Goal: Information Seeking & Learning: Learn about a topic

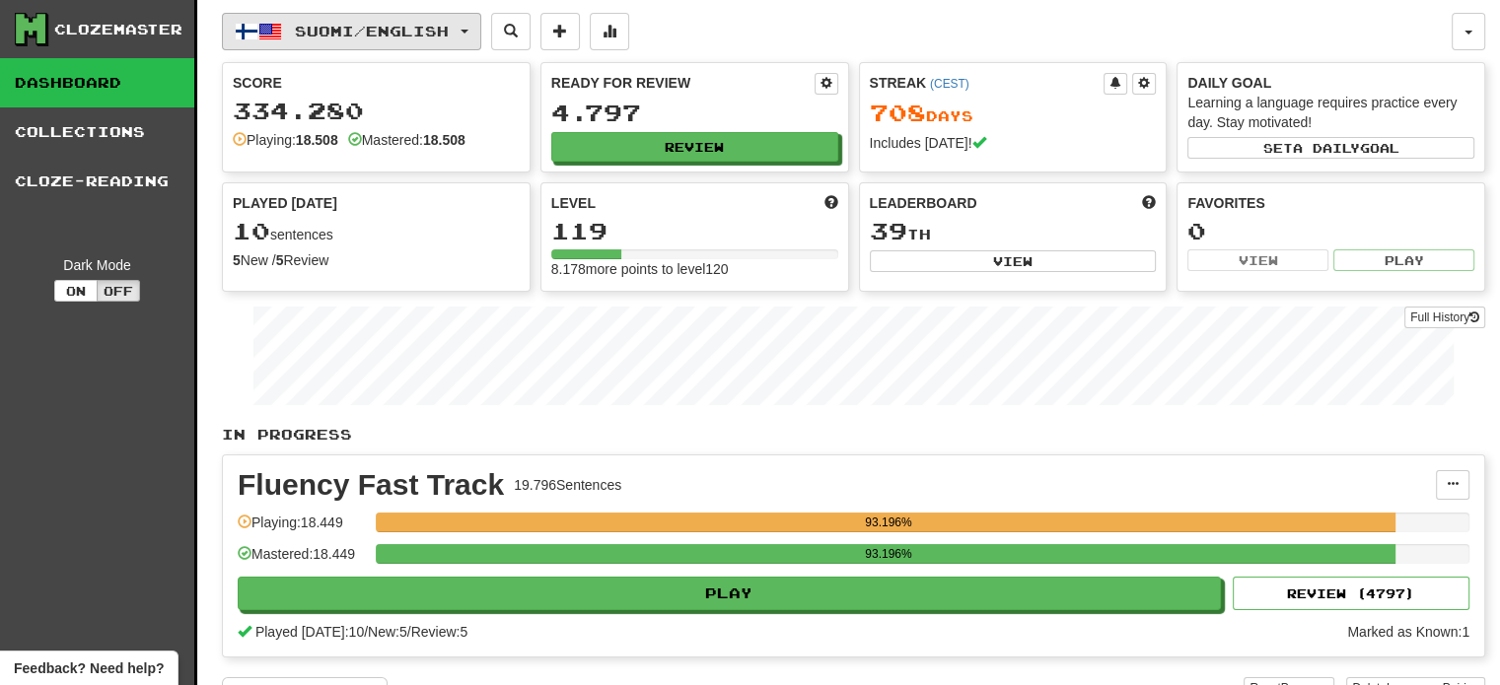
click at [342, 36] on span "Suomi / English" at bounding box center [372, 31] width 154 height 17
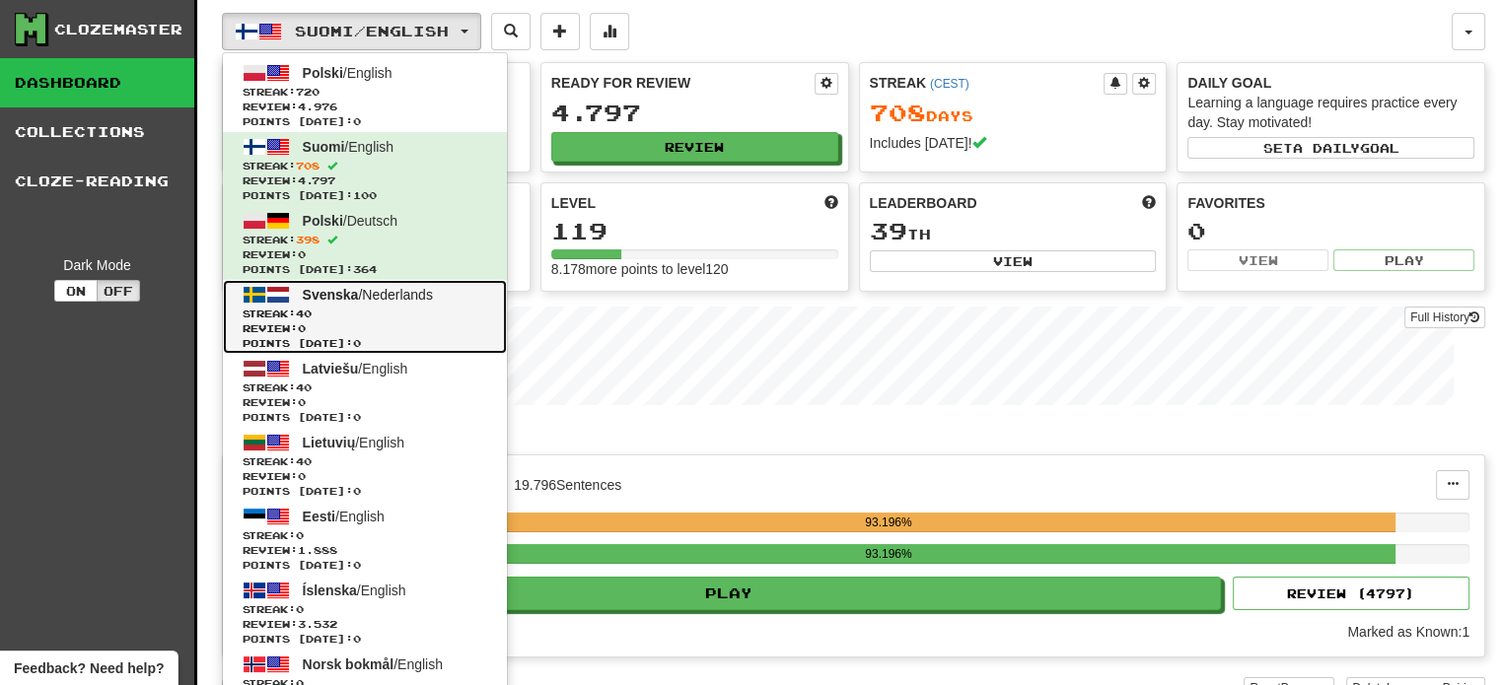
click at [354, 307] on span "Streak: 40" at bounding box center [365, 314] width 245 height 15
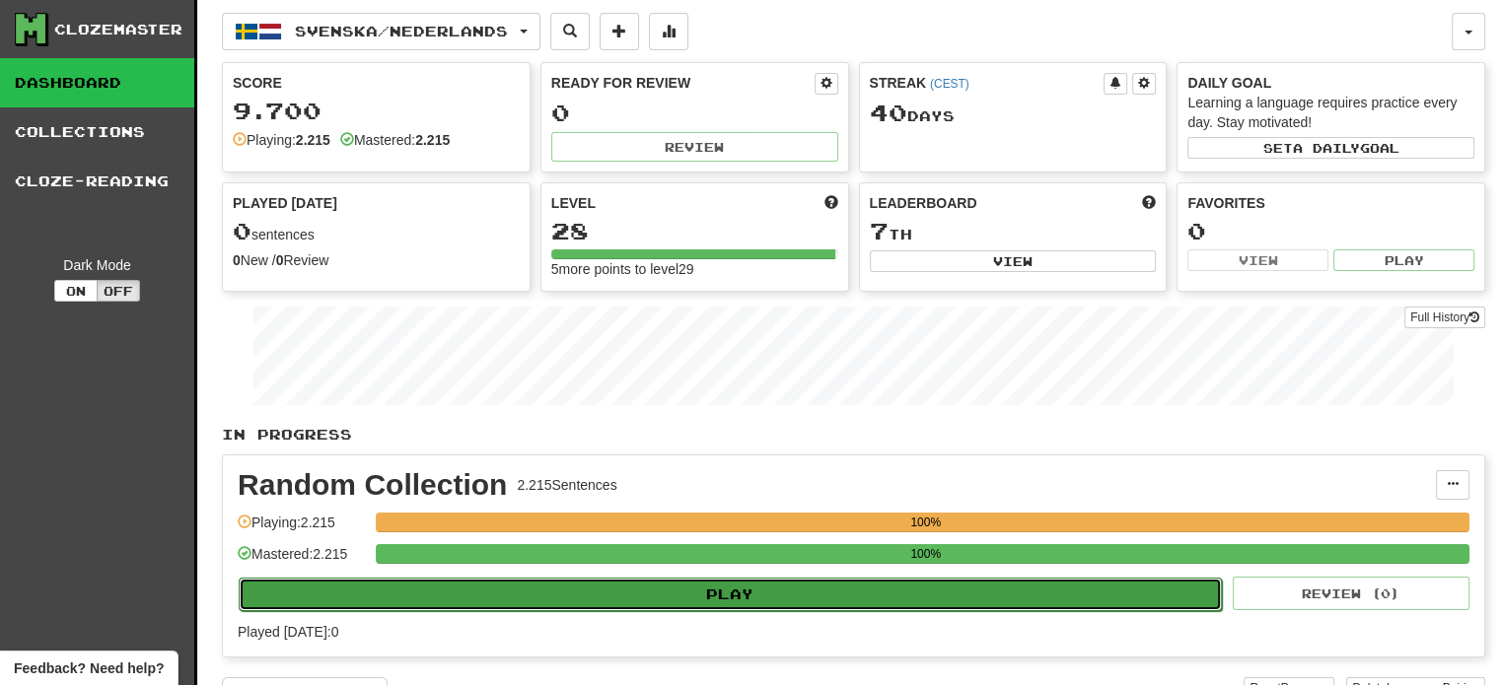
click at [556, 585] on button "Play" at bounding box center [730, 595] width 983 height 34
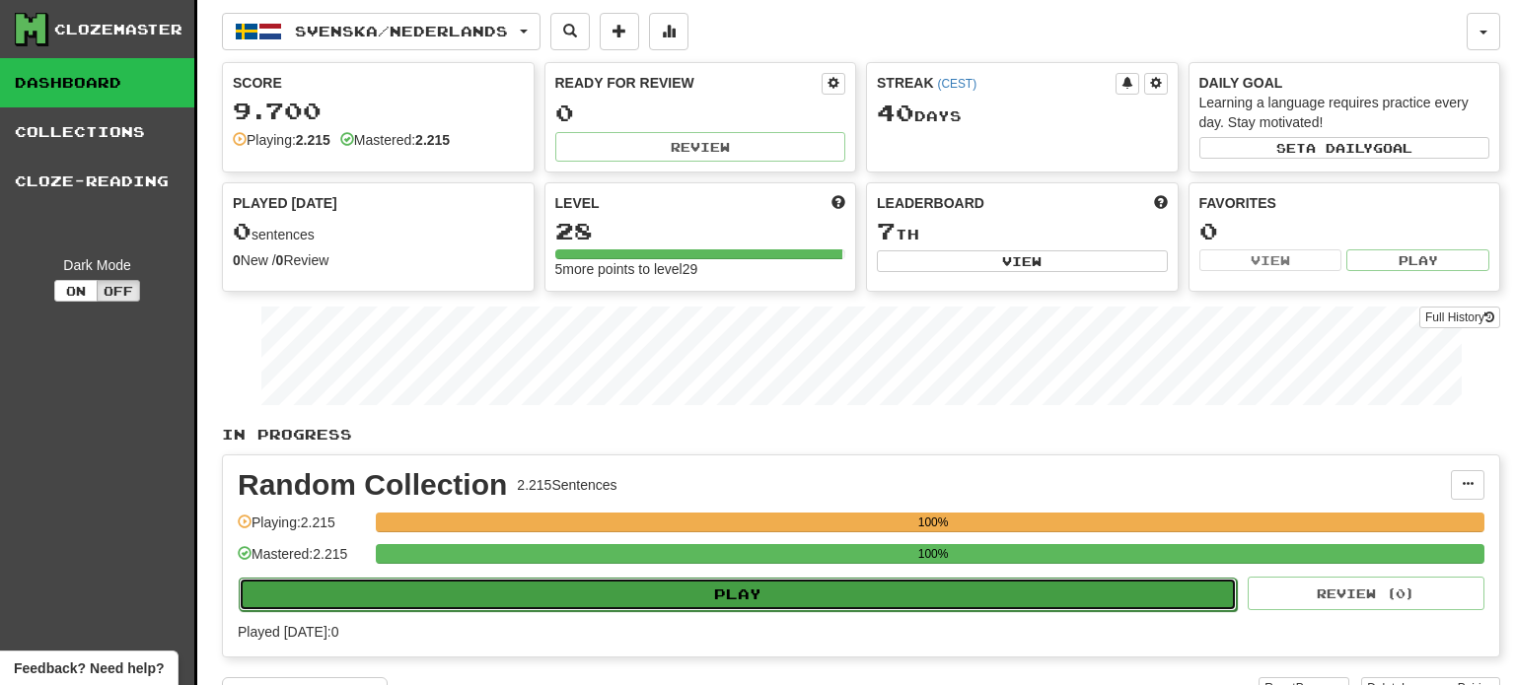
select select "**"
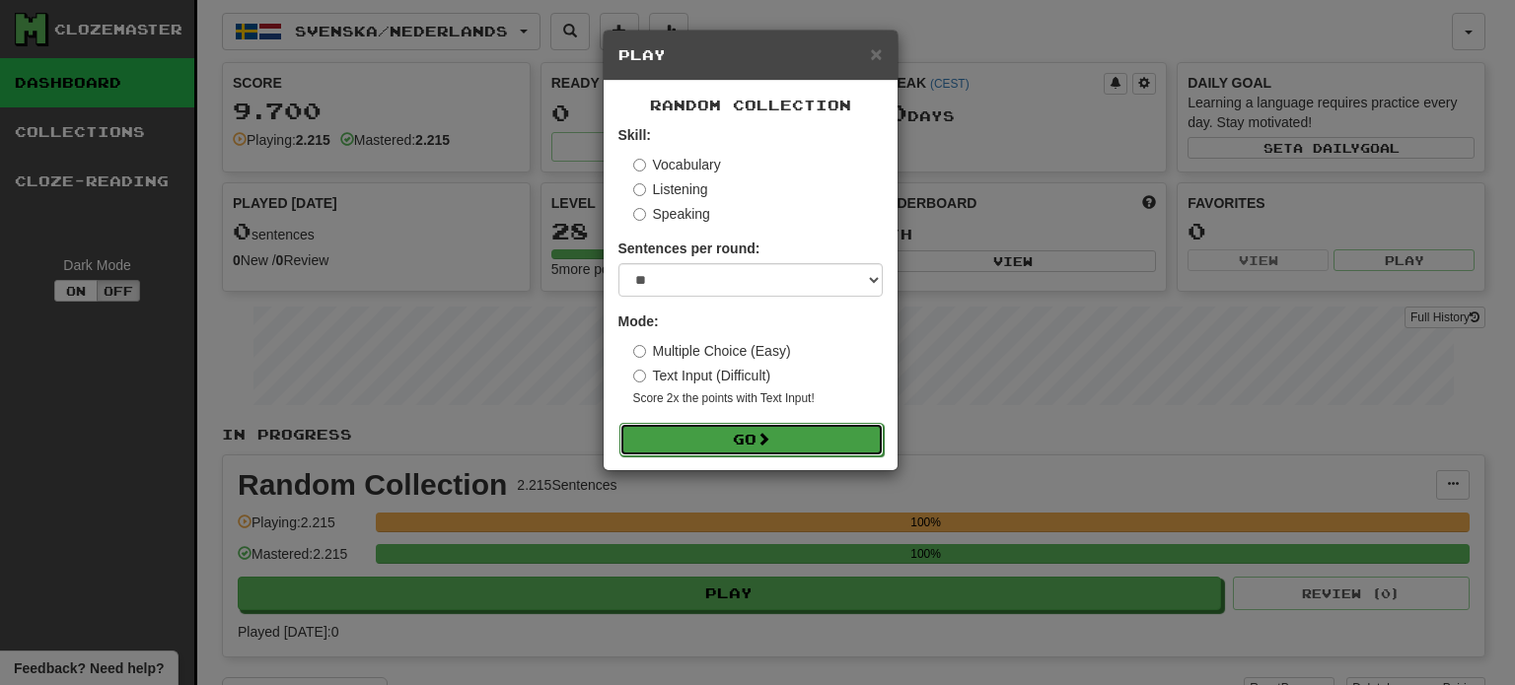
click at [767, 446] on span at bounding box center [763, 439] width 14 height 14
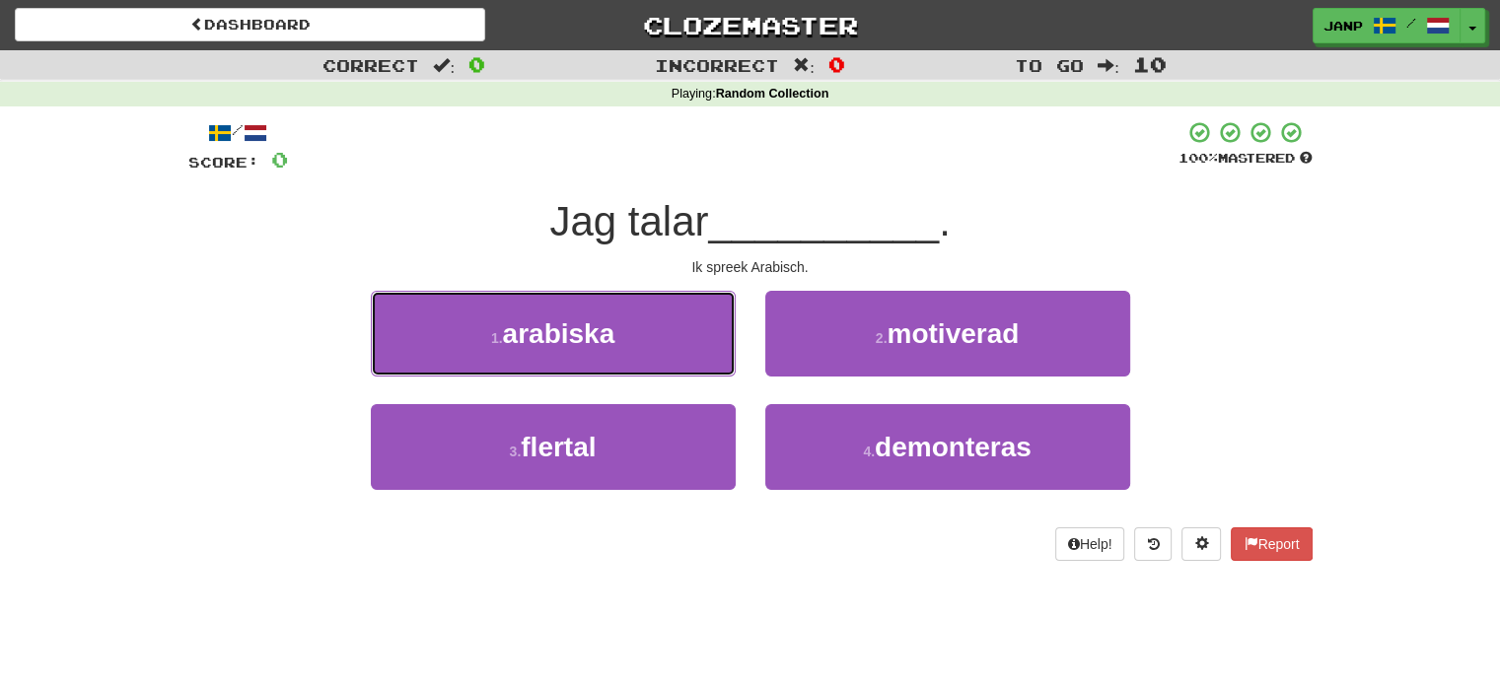
click at [641, 335] on button "1 . arabiska" at bounding box center [553, 334] width 365 height 86
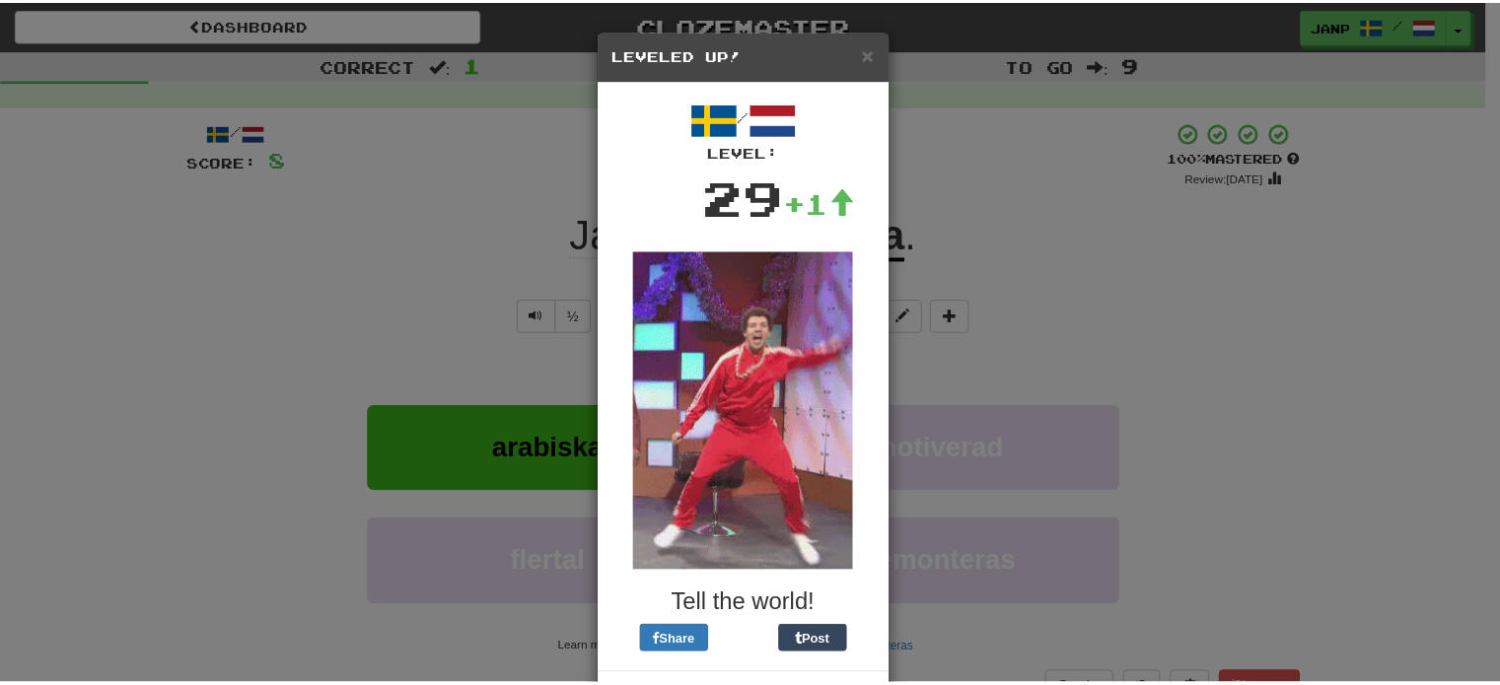
scroll to position [83, 0]
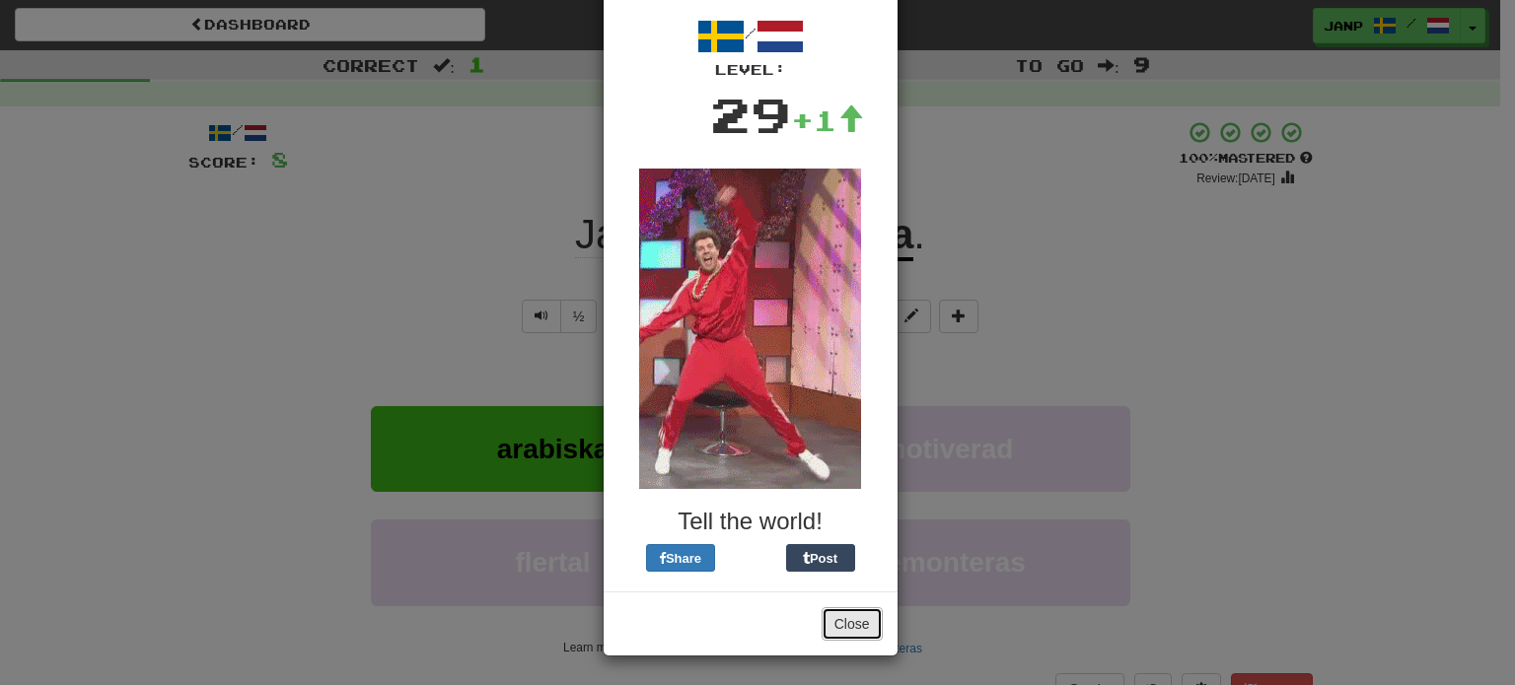
click at [840, 615] on button "Close" at bounding box center [851, 624] width 61 height 34
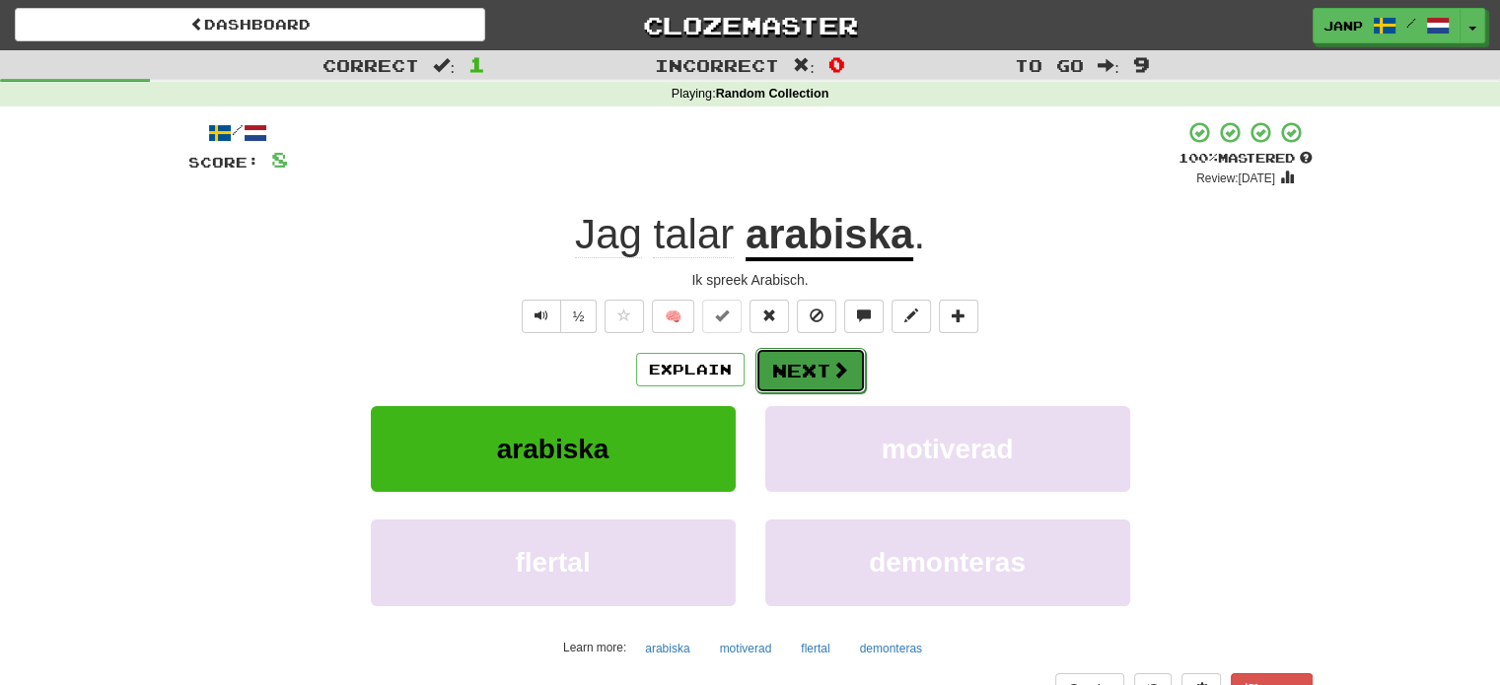
click at [781, 361] on button "Next" at bounding box center [810, 370] width 110 height 45
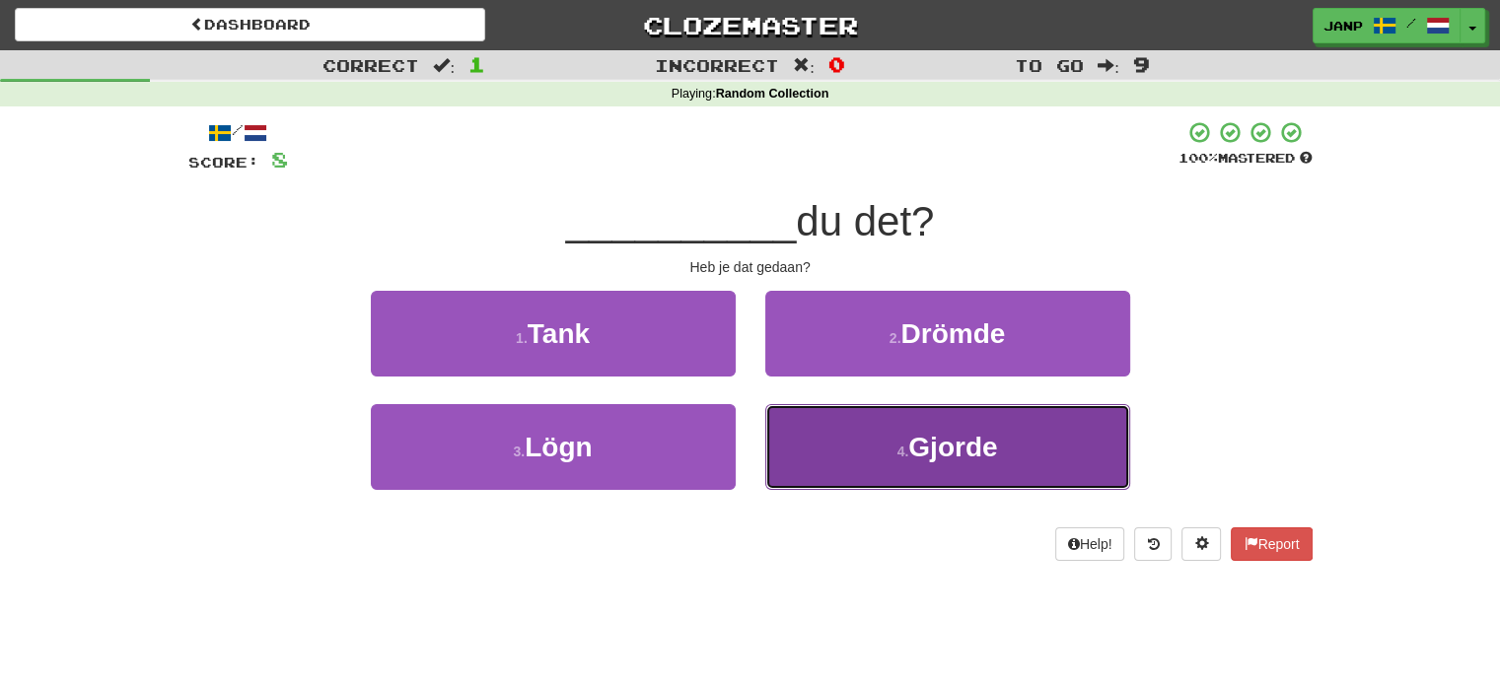
click at [848, 452] on button "4 . Gjorde" at bounding box center [947, 447] width 365 height 86
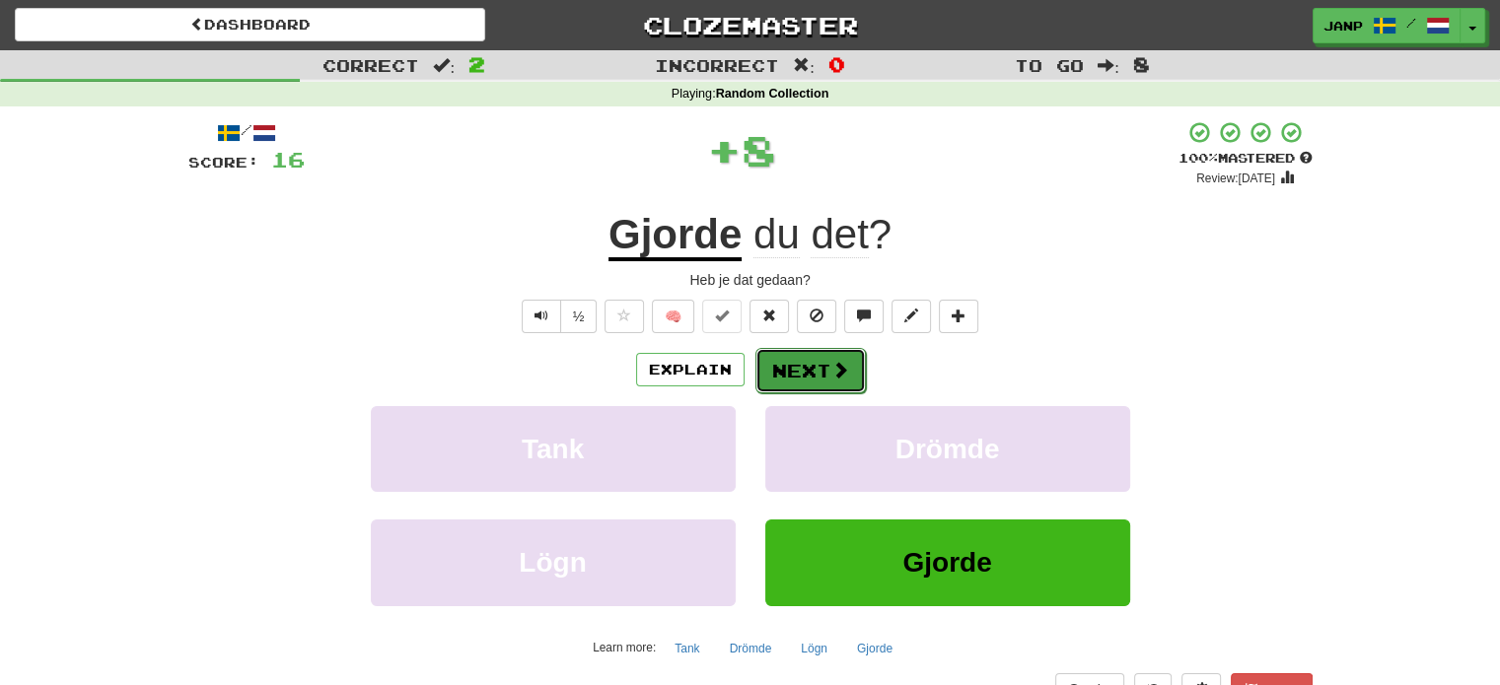
click at [793, 370] on button "Next" at bounding box center [810, 370] width 110 height 45
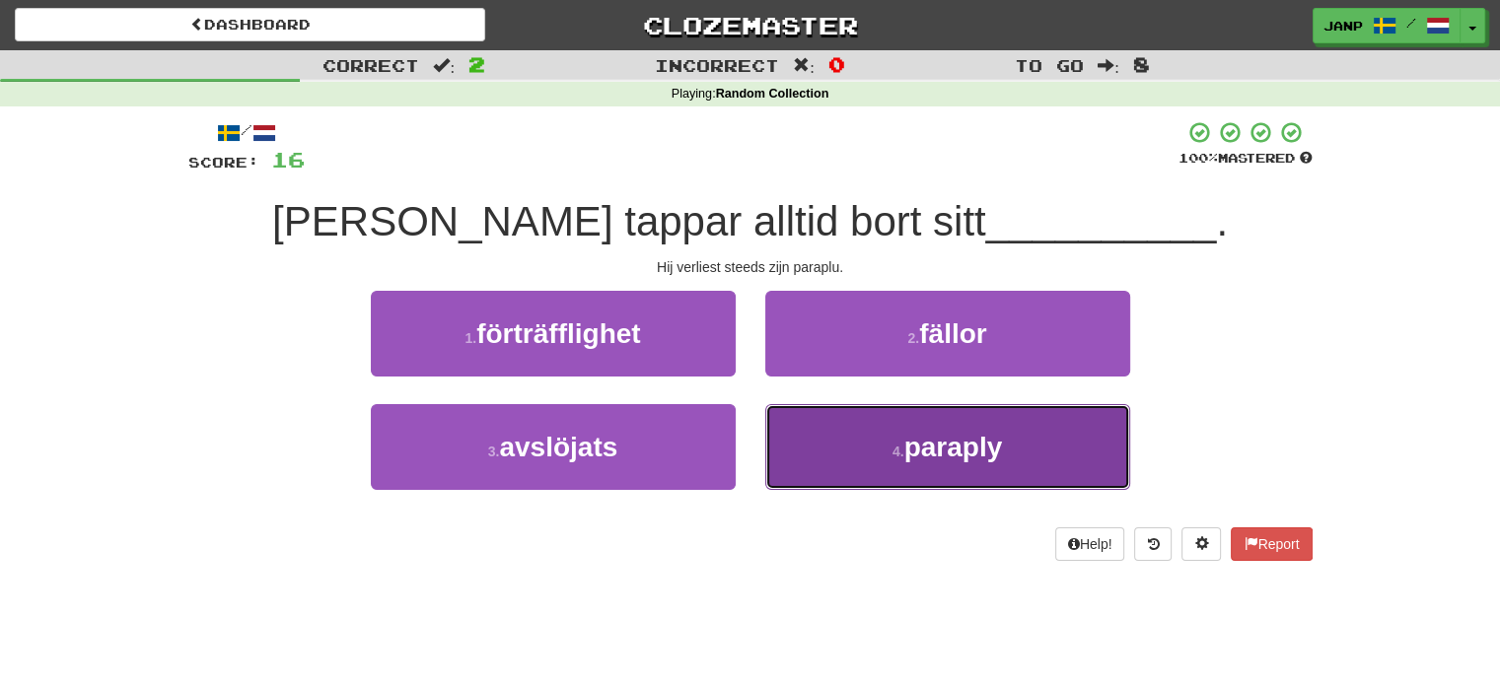
click at [822, 423] on button "4 . paraply" at bounding box center [947, 447] width 365 height 86
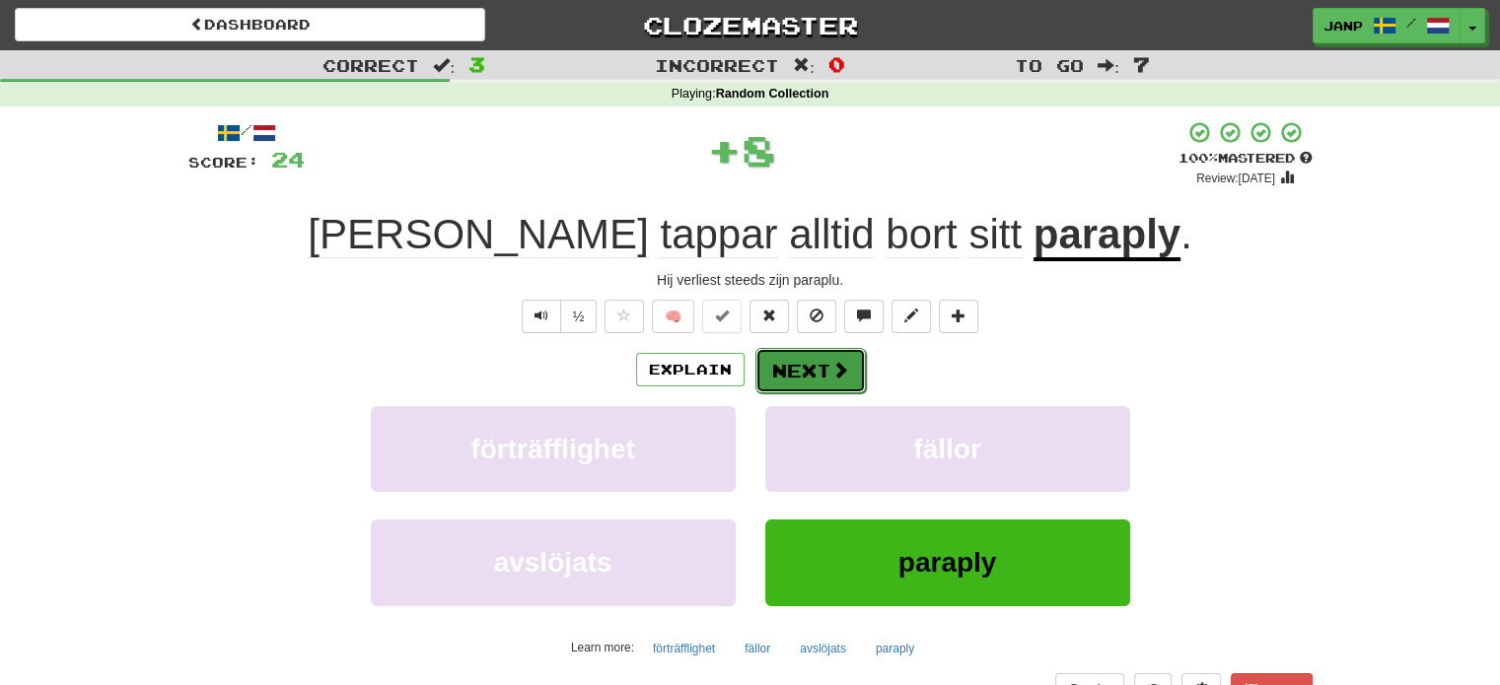
click at [781, 364] on button "Next" at bounding box center [810, 370] width 110 height 45
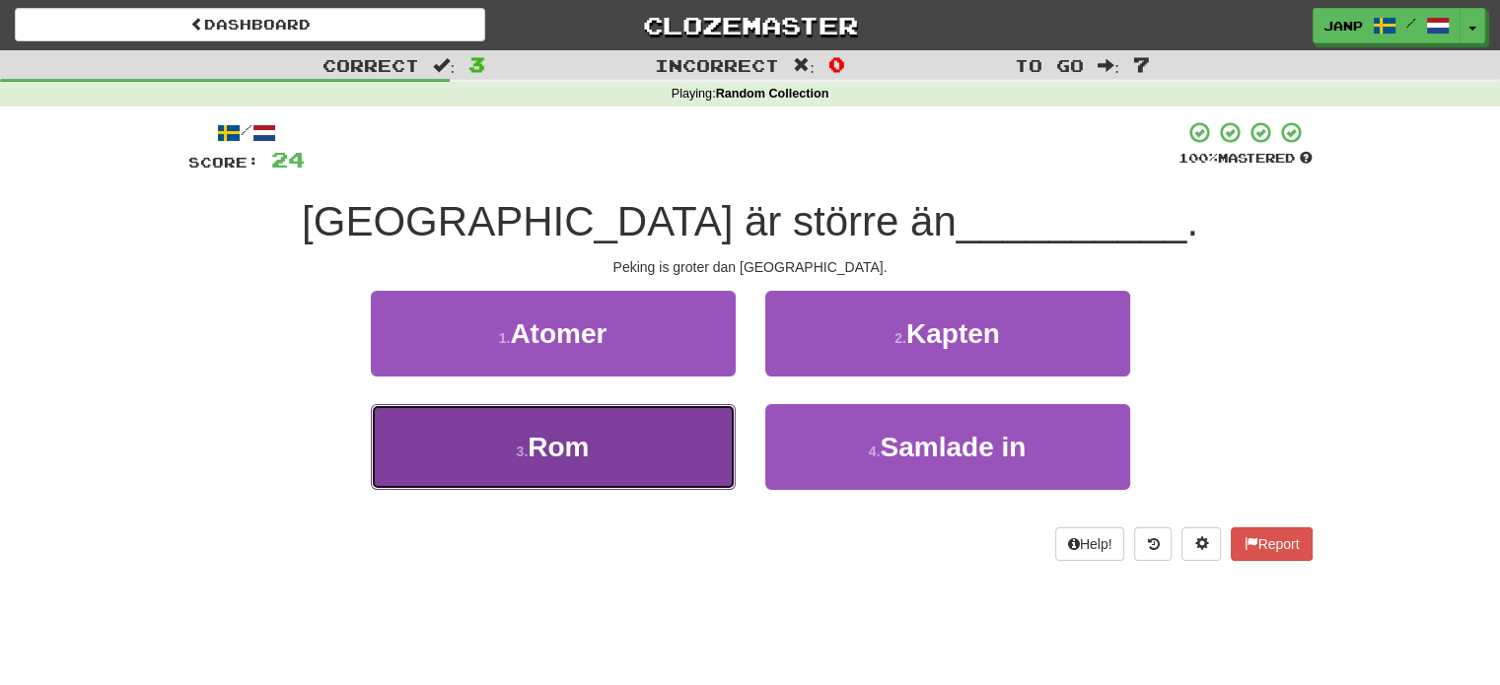
click at [653, 418] on button "3 . Rom" at bounding box center [553, 447] width 365 height 86
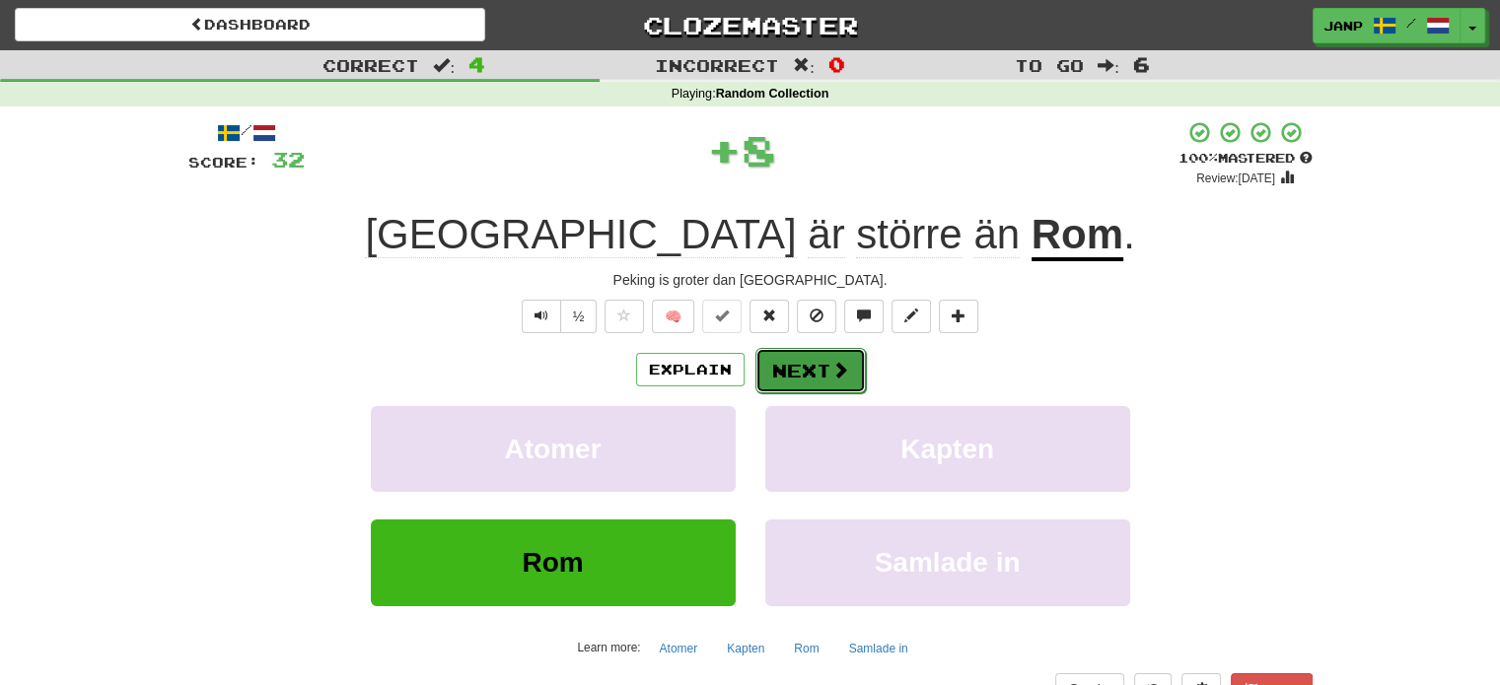
click at [793, 366] on button "Next" at bounding box center [810, 370] width 110 height 45
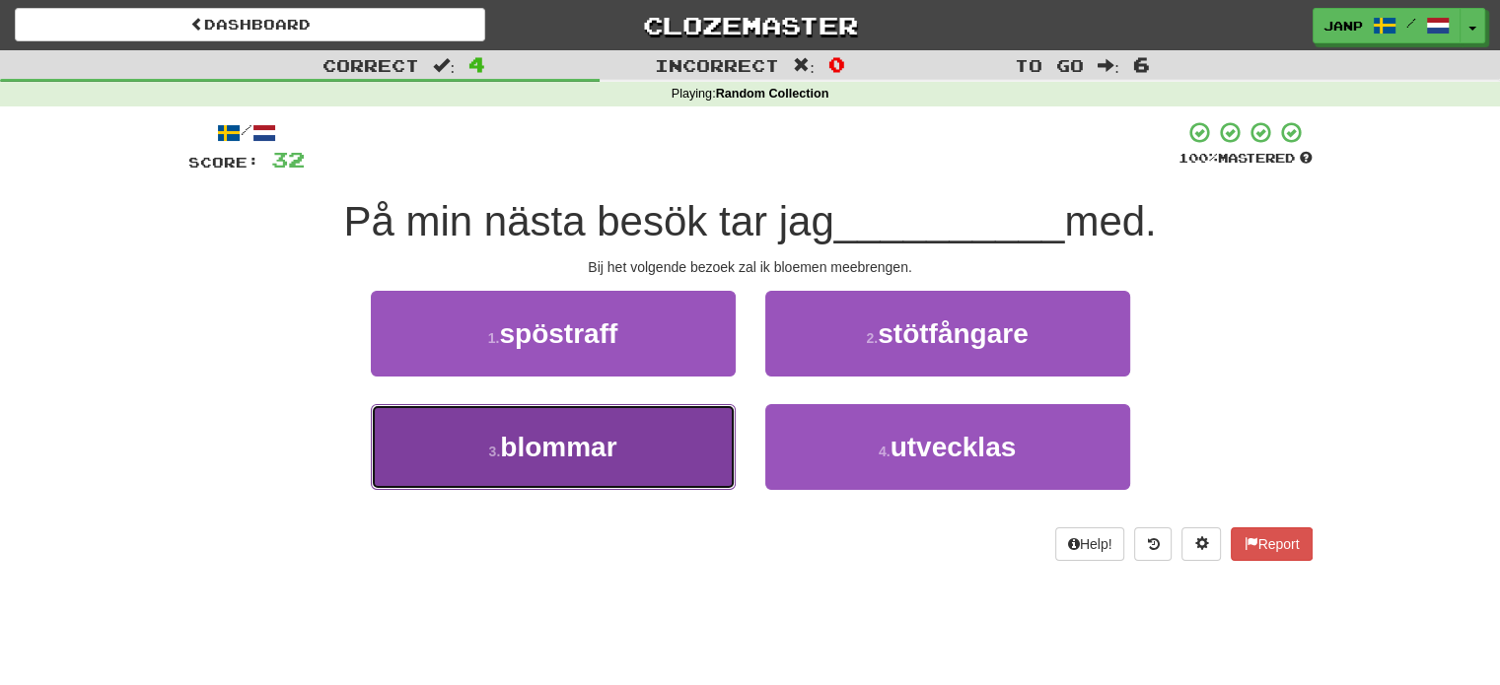
click at [649, 426] on button "3 . blommar" at bounding box center [553, 447] width 365 height 86
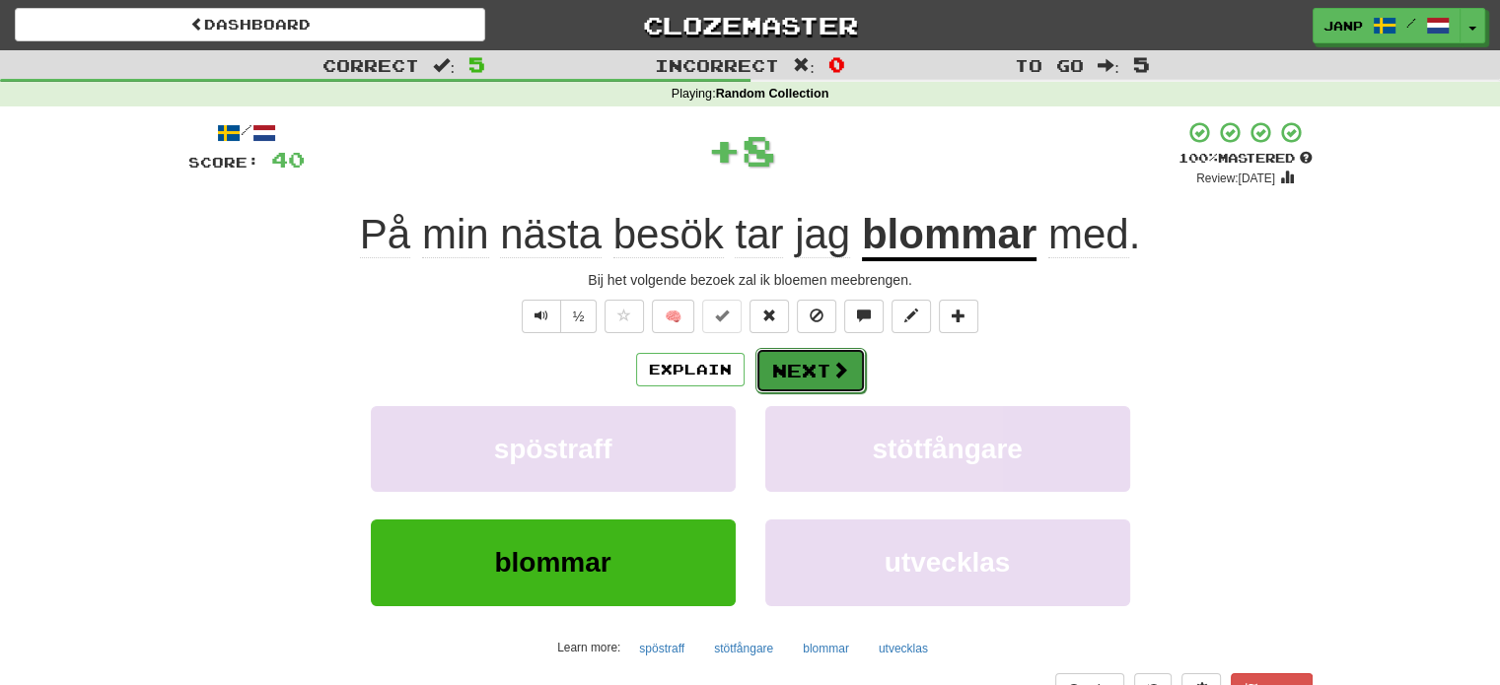
click at [776, 361] on button "Next" at bounding box center [810, 370] width 110 height 45
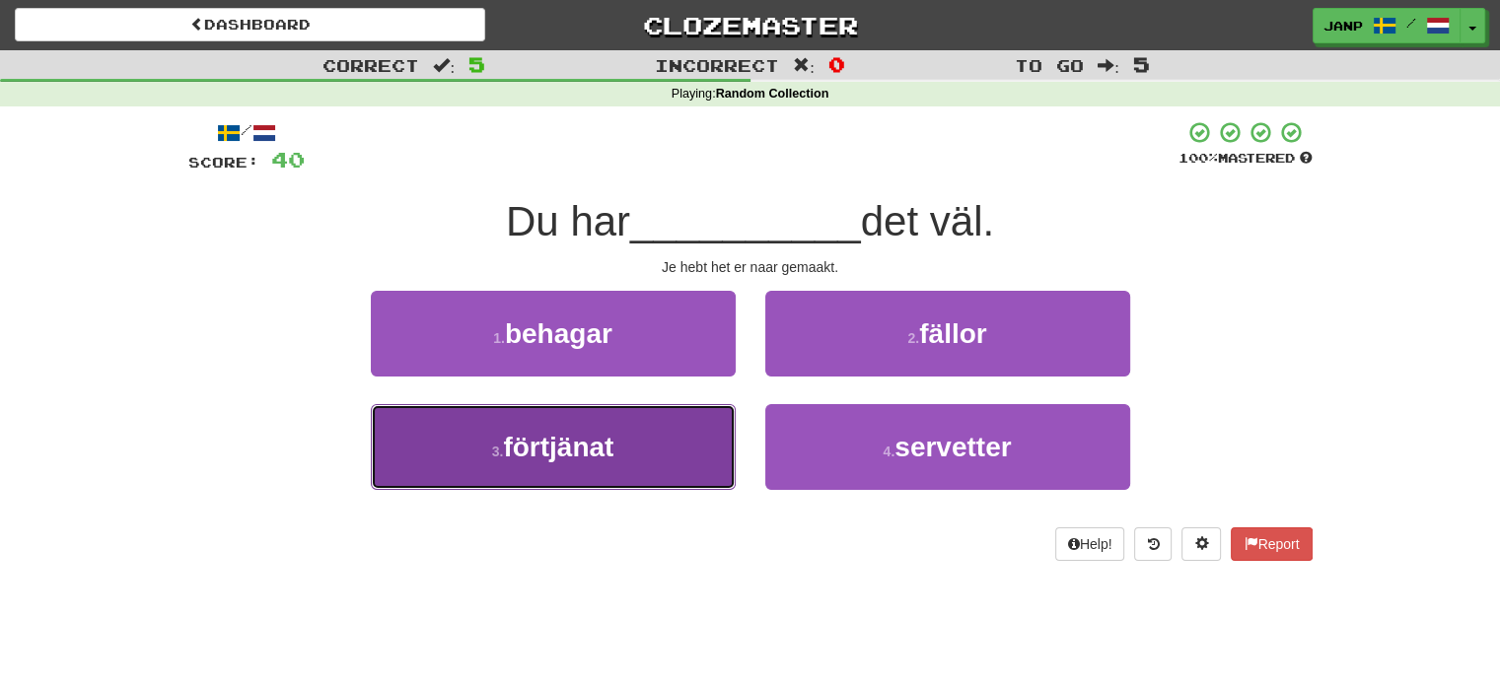
click at [674, 444] on button "3 . förtjänat" at bounding box center [553, 447] width 365 height 86
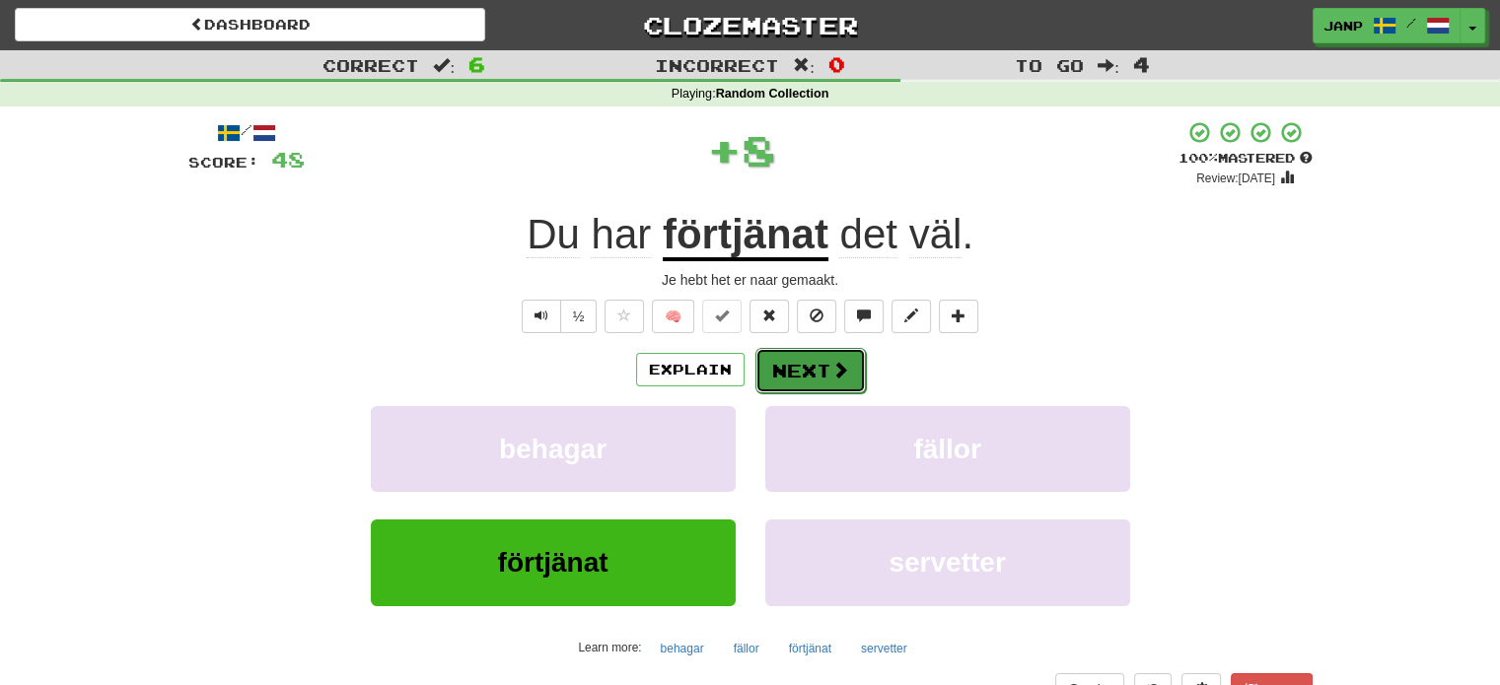
click at [788, 370] on button "Next" at bounding box center [810, 370] width 110 height 45
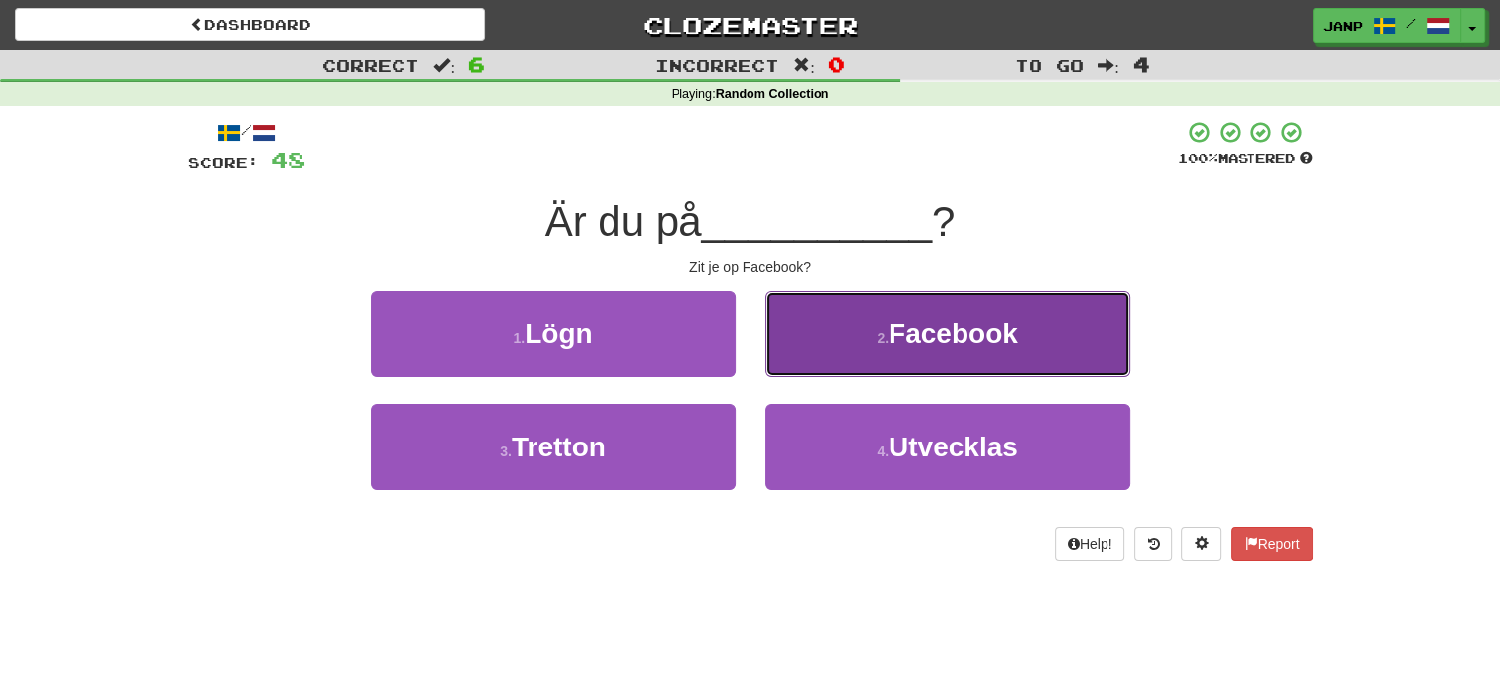
click at [816, 342] on button "2 . Facebook" at bounding box center [947, 334] width 365 height 86
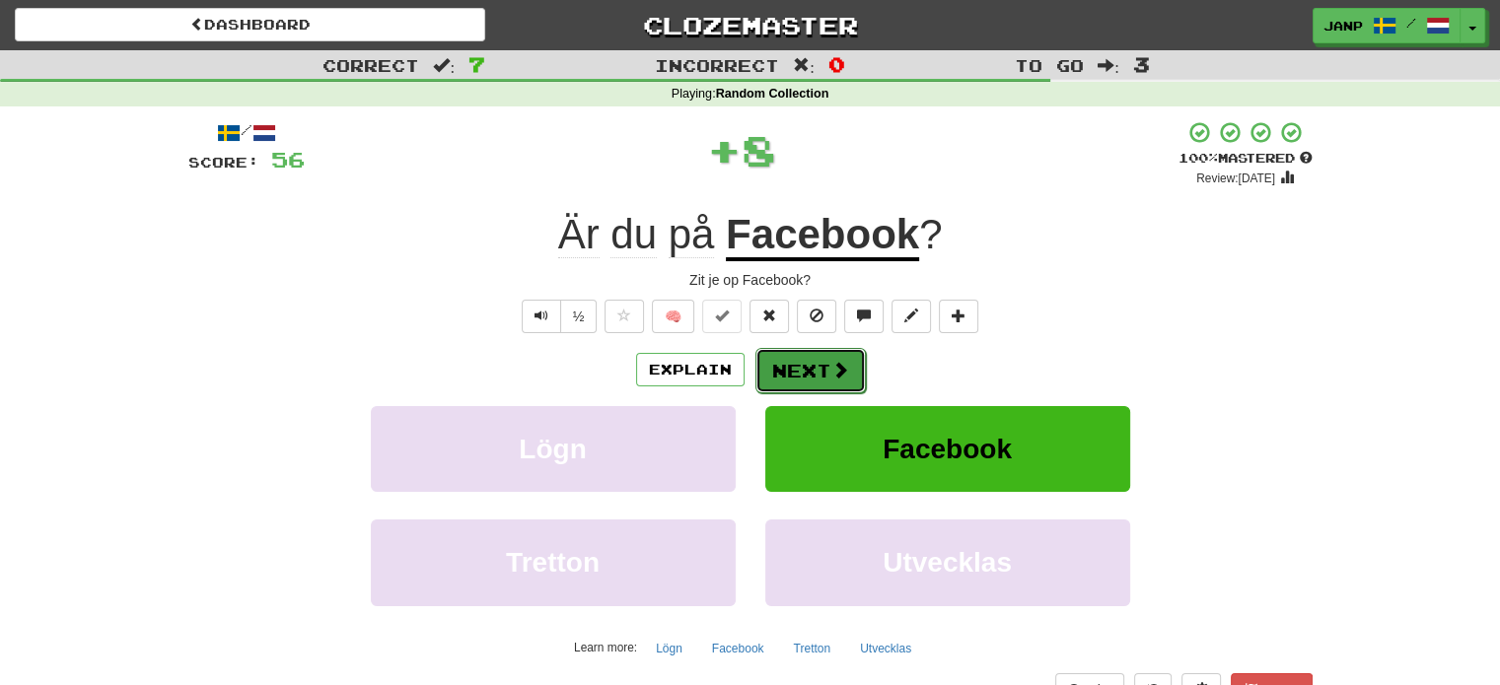
click at [788, 365] on button "Next" at bounding box center [810, 370] width 110 height 45
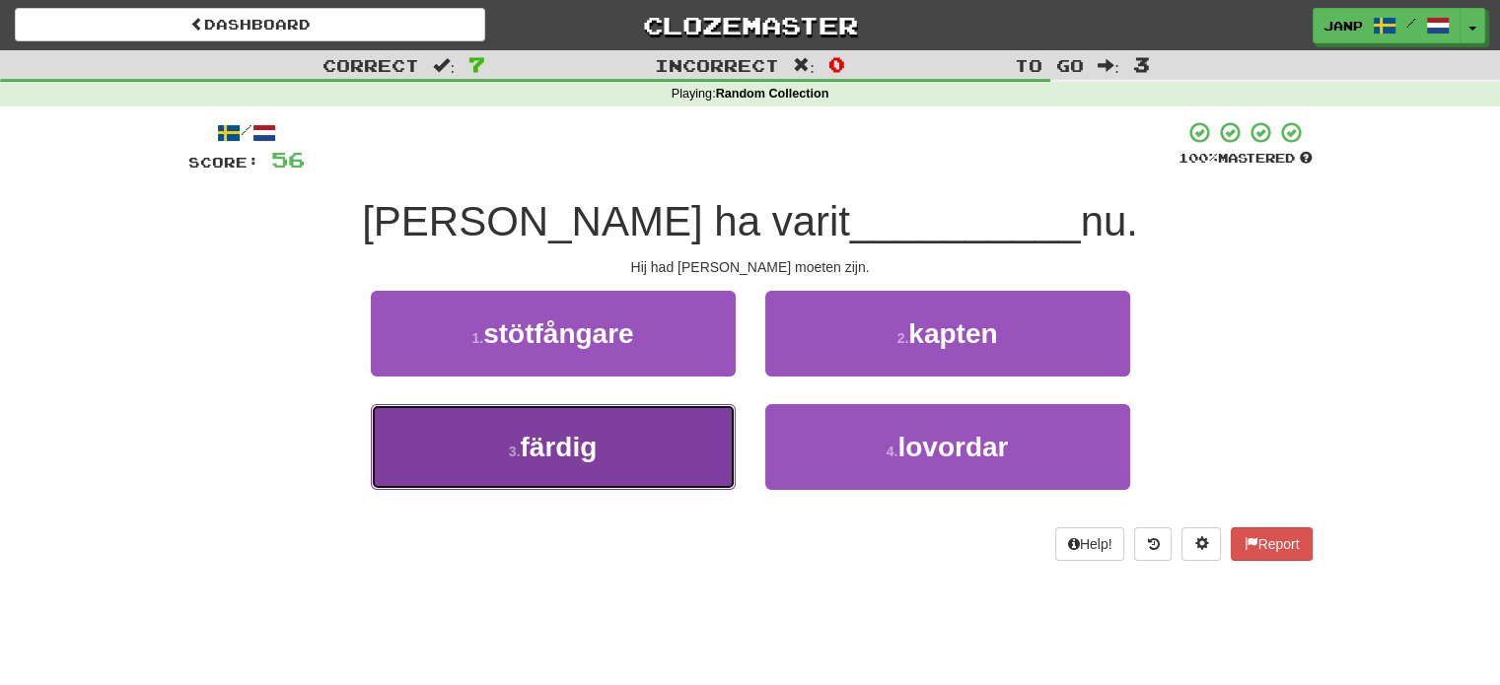
click at [684, 432] on button "3 . färdig" at bounding box center [553, 447] width 365 height 86
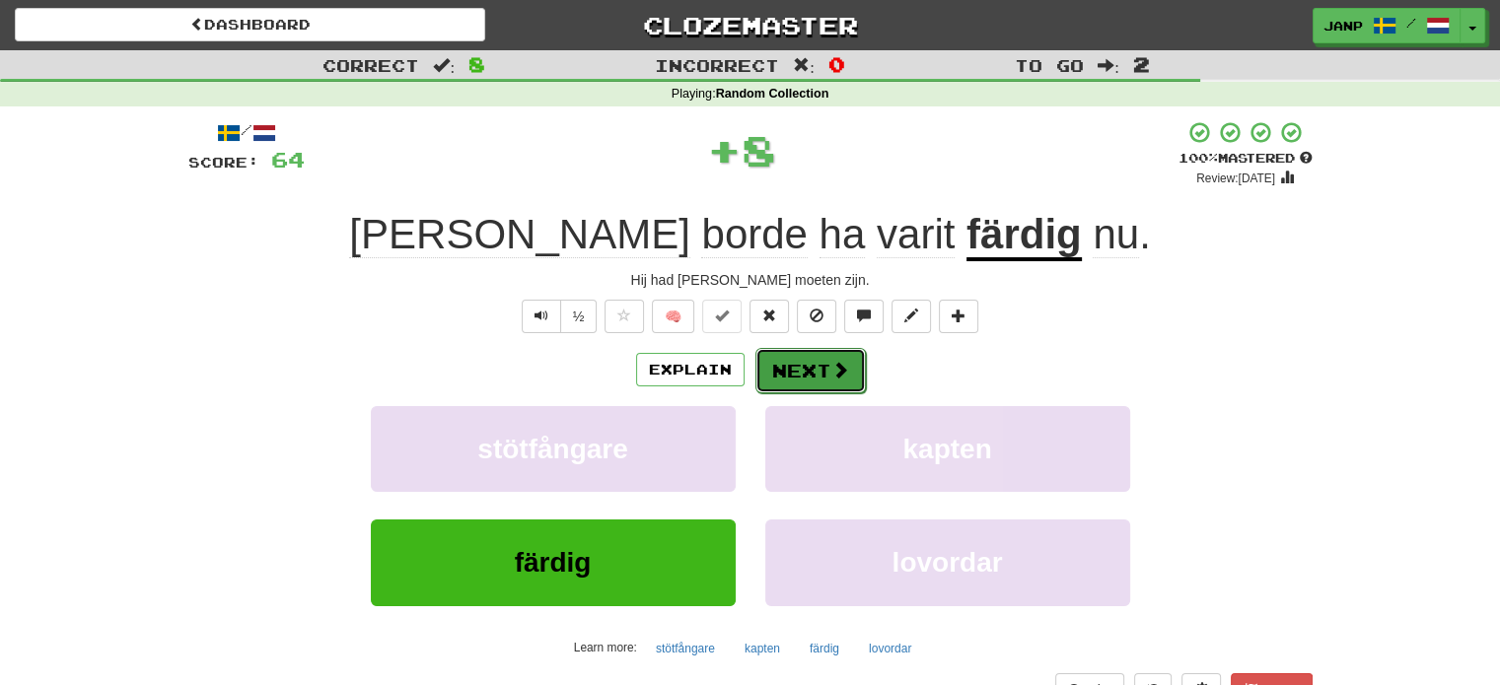
click at [797, 374] on button "Next" at bounding box center [810, 370] width 110 height 45
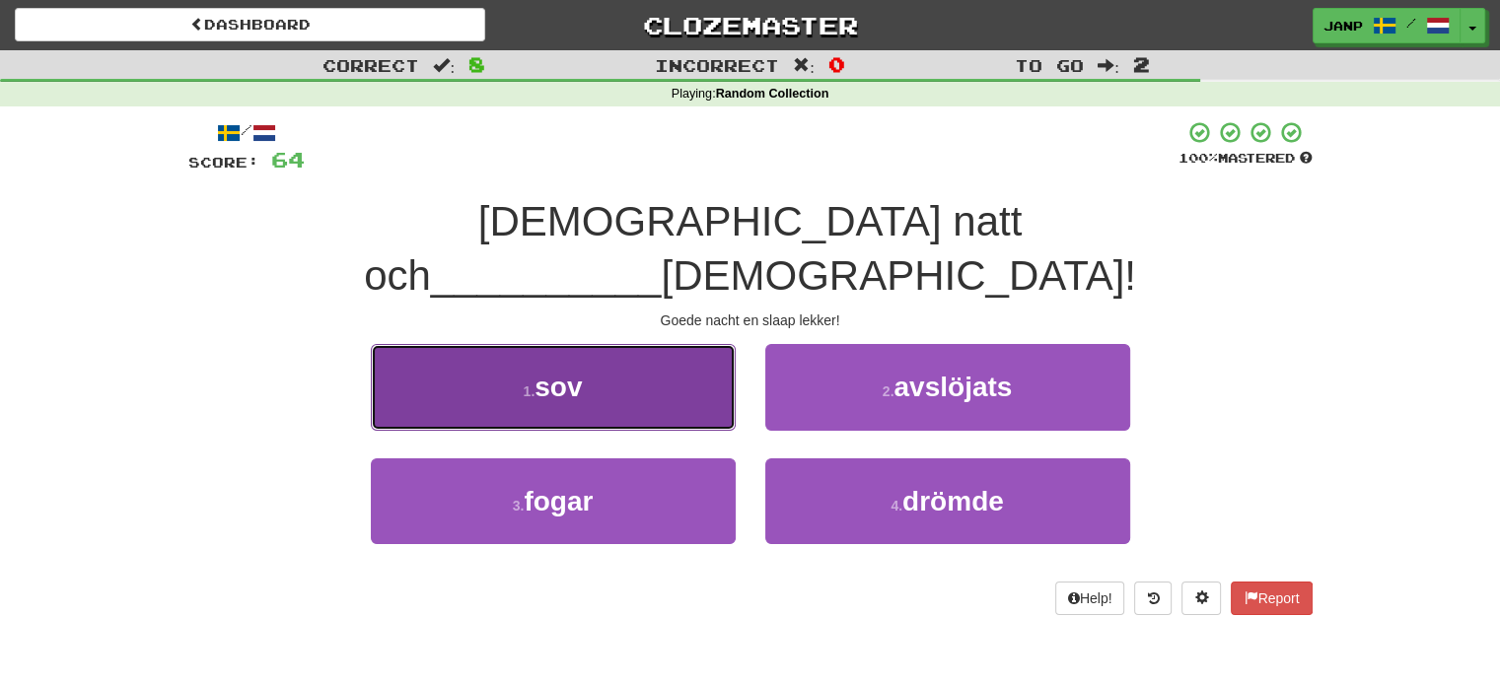
click at [659, 349] on button "1 . sov" at bounding box center [553, 387] width 365 height 86
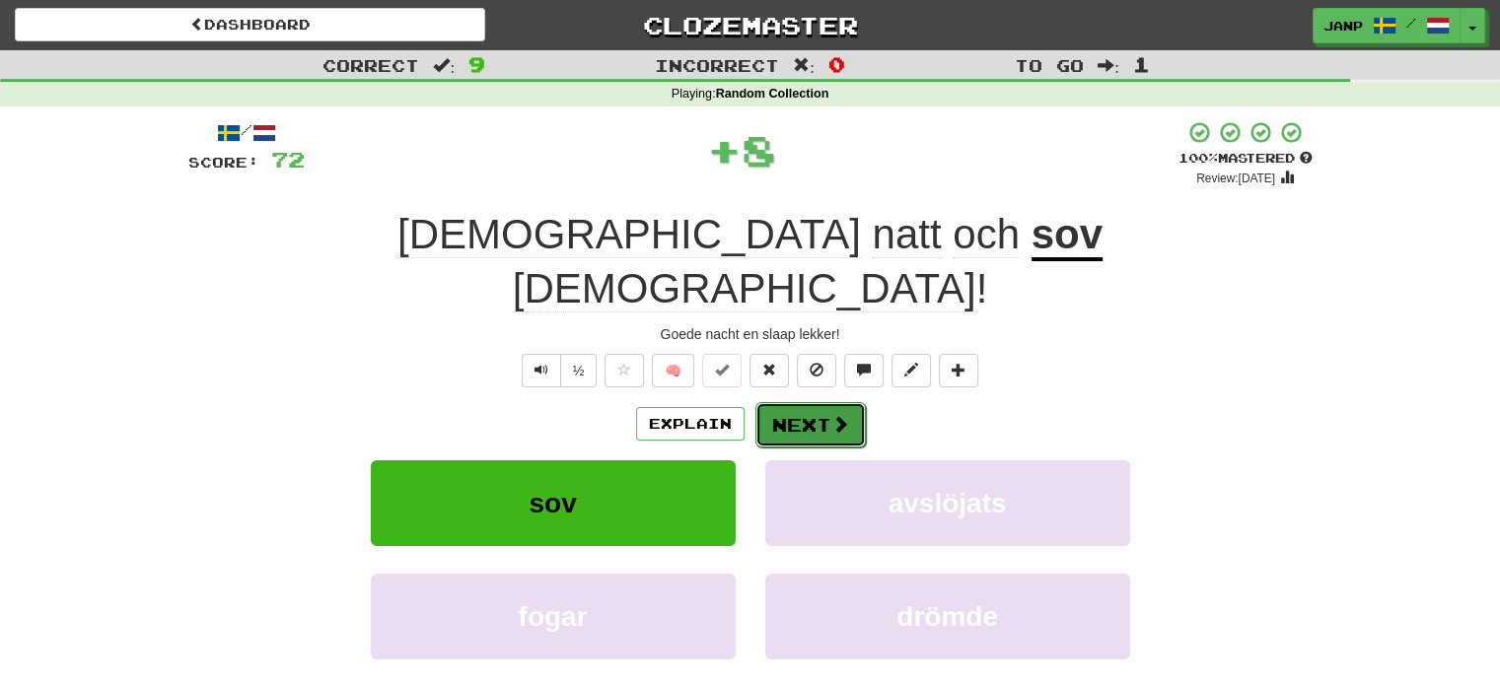
click at [783, 402] on button "Next" at bounding box center [810, 424] width 110 height 45
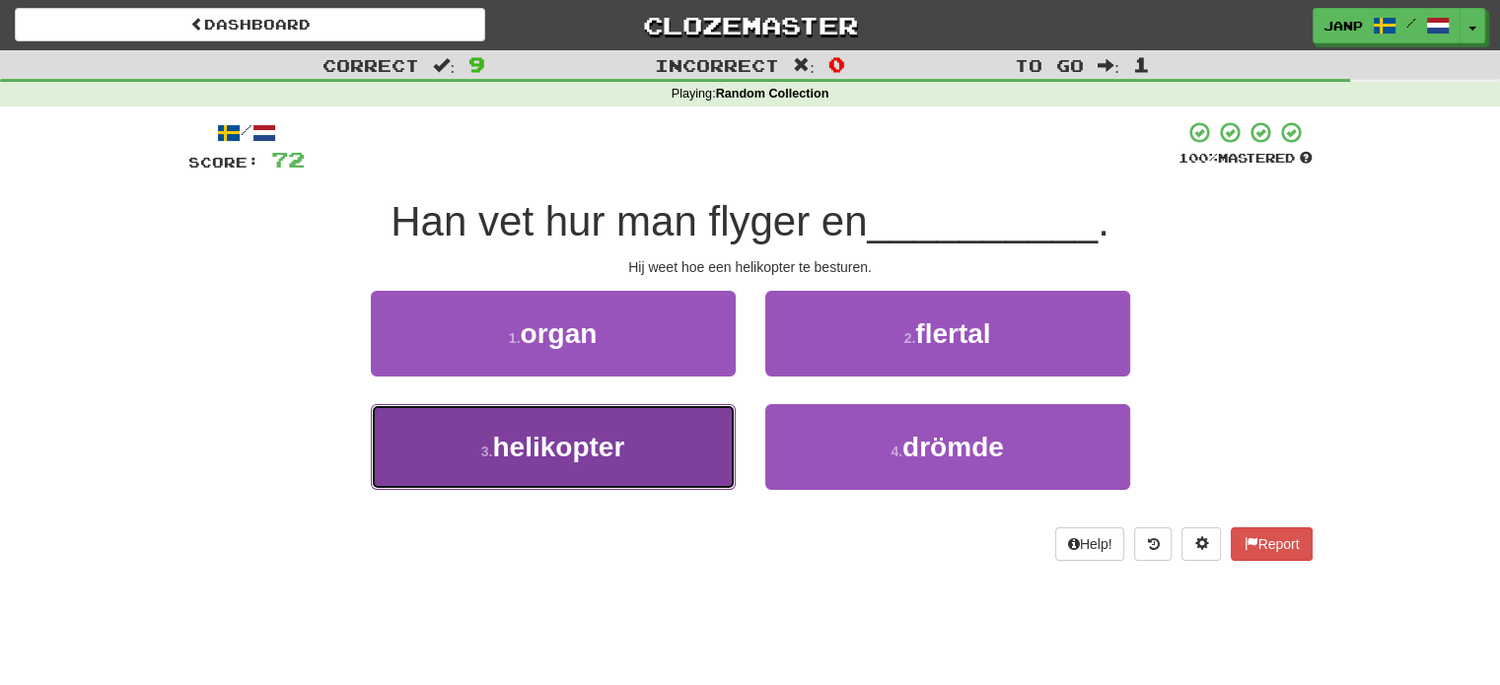
drag, startPoint x: 698, startPoint y: 444, endPoint x: 698, endPoint y: 432, distance: 11.8
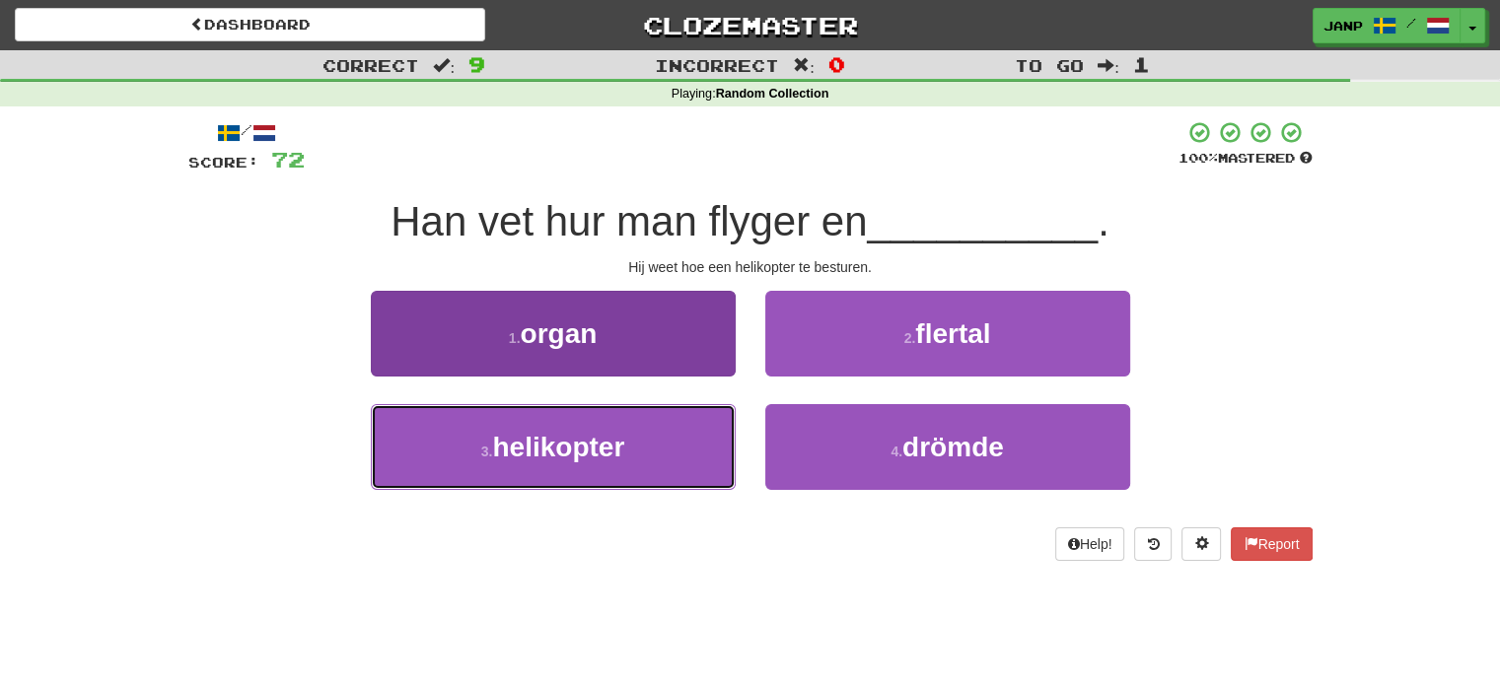
click at [698, 444] on button "3 . helikopter" at bounding box center [553, 447] width 365 height 86
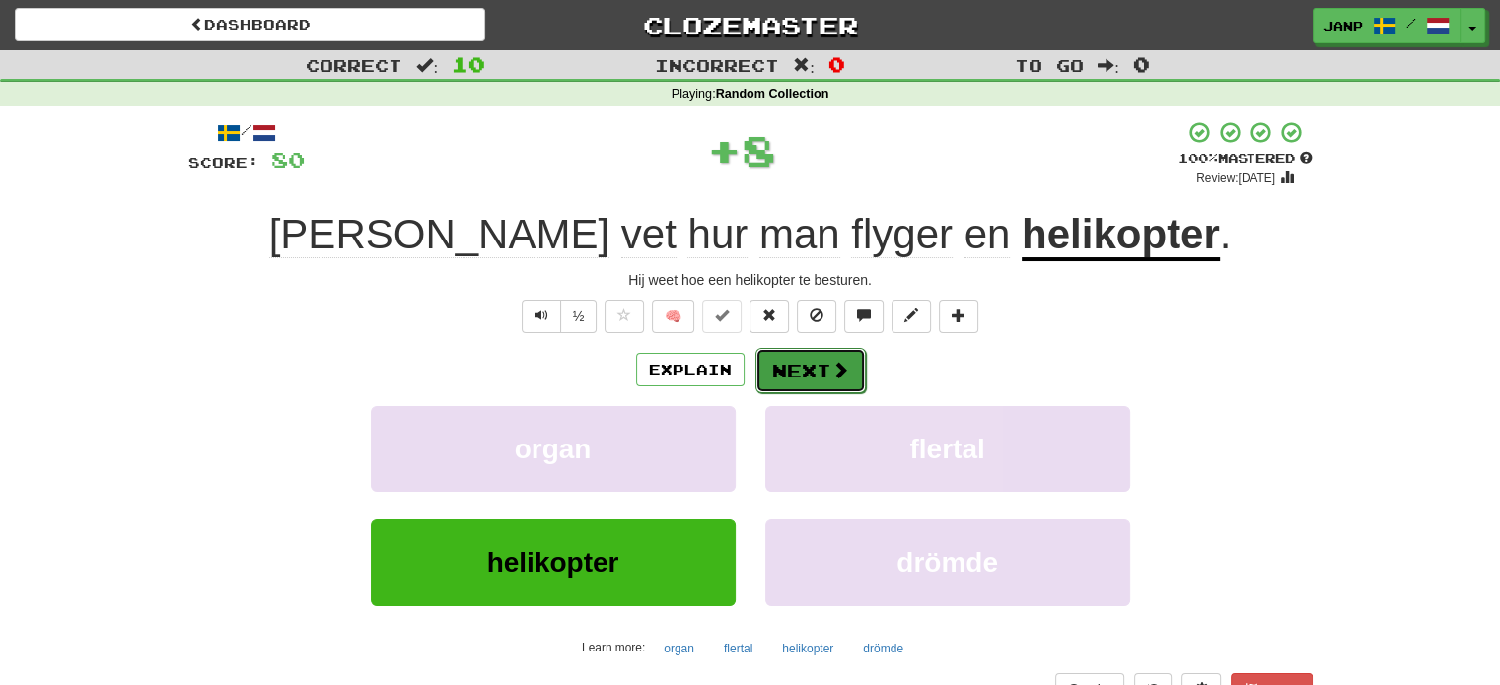
click at [811, 365] on button "Next" at bounding box center [810, 370] width 110 height 45
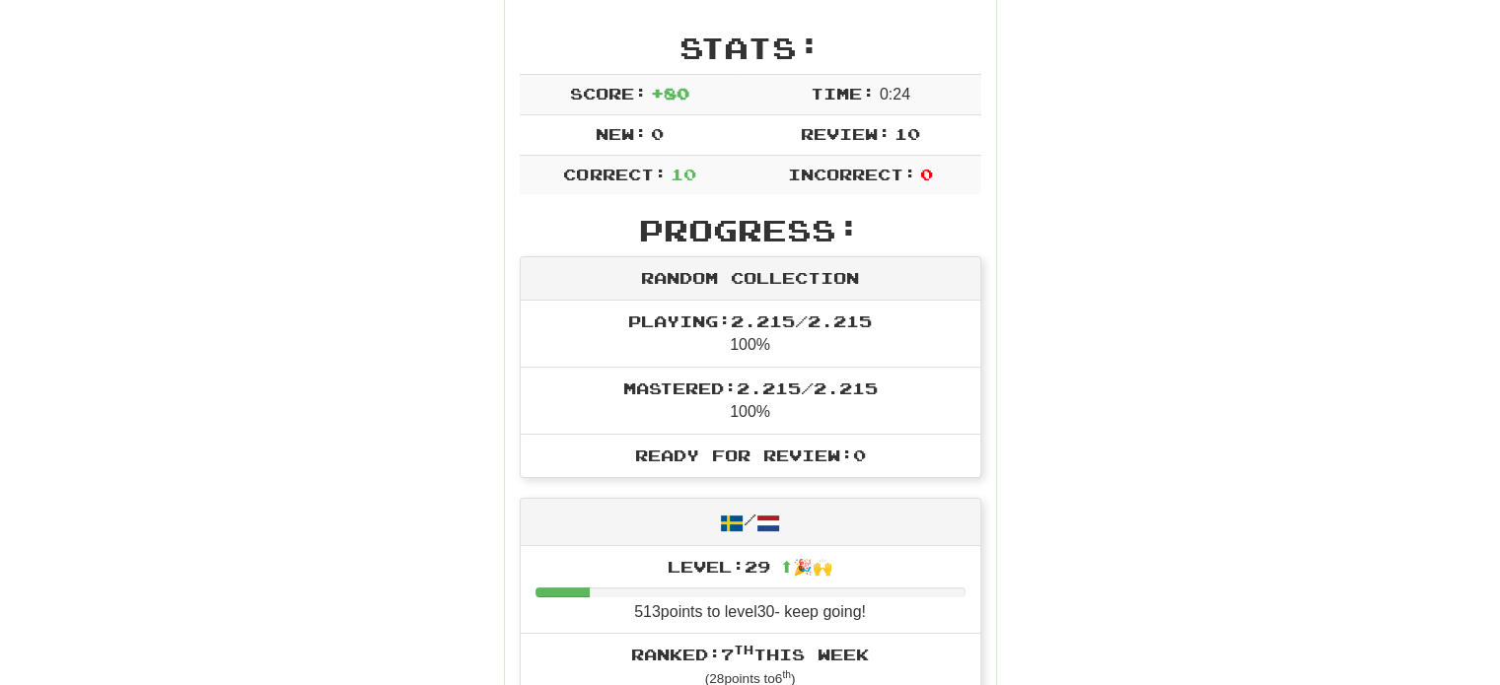
scroll to position [0, 0]
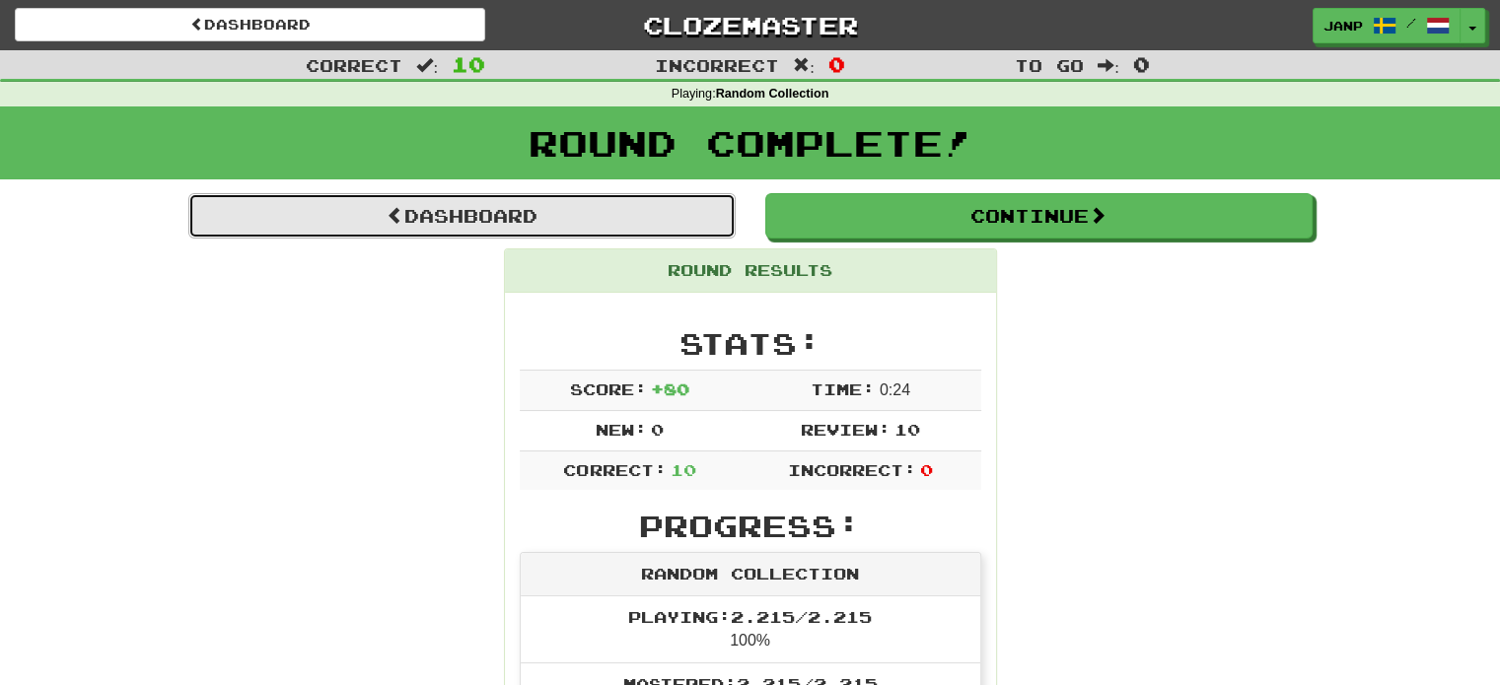
click at [417, 215] on link "Dashboard" at bounding box center [461, 215] width 547 height 45
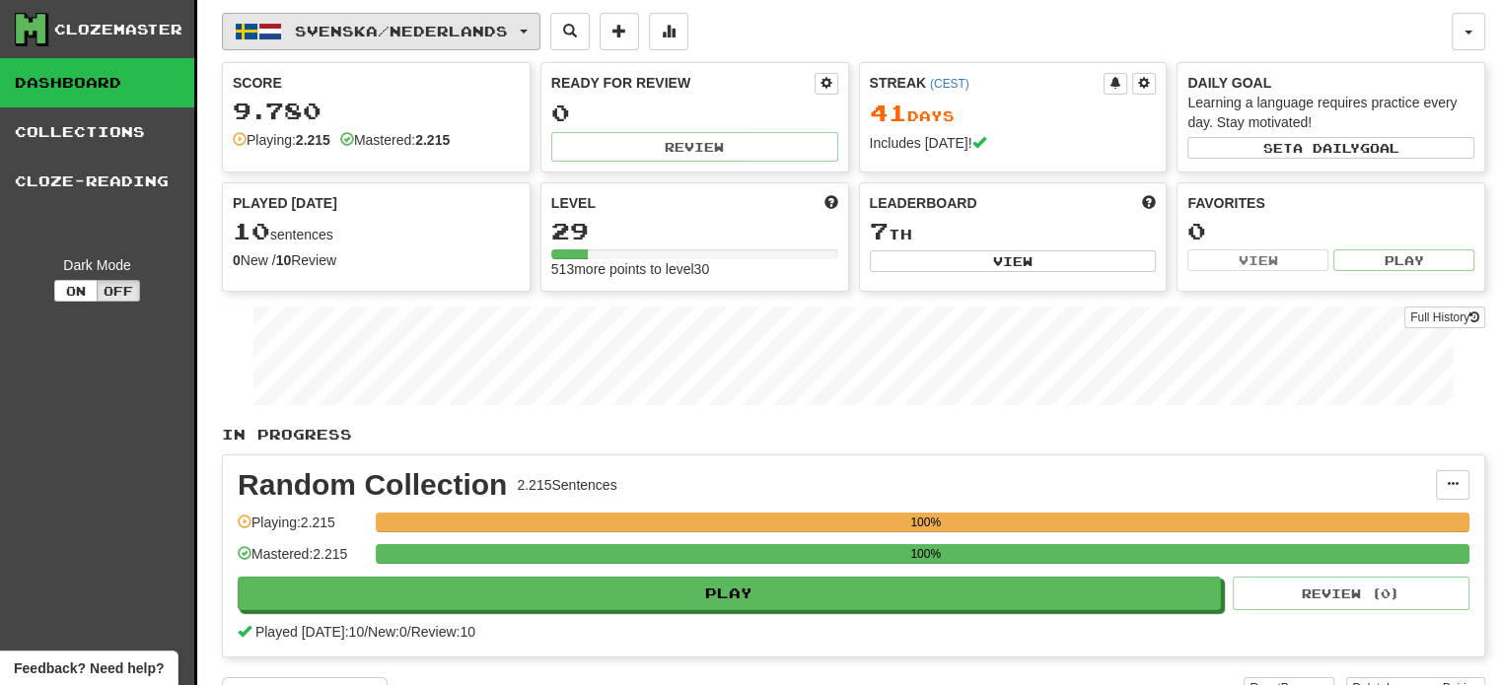
click at [387, 38] on span "Svenska / Nederlands" at bounding box center [401, 31] width 213 height 17
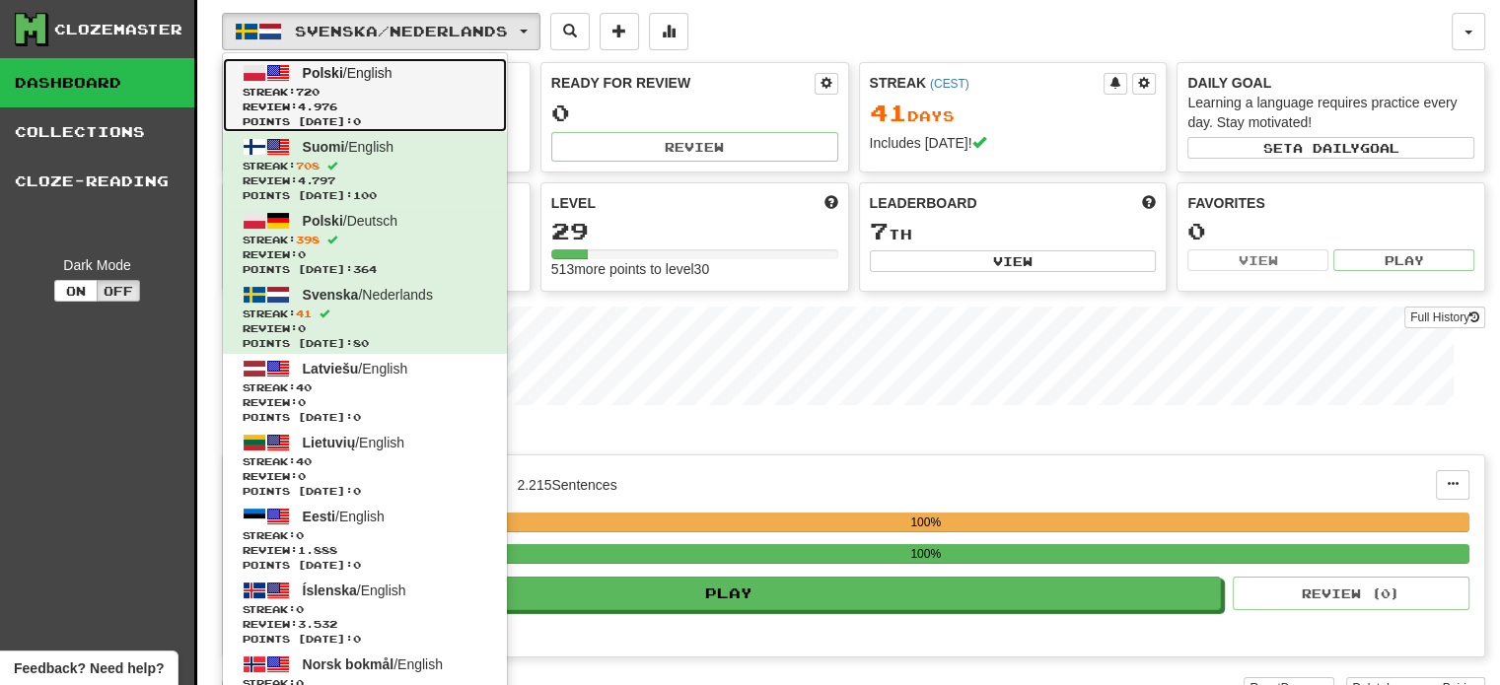
click at [380, 94] on span "Streak: 720" at bounding box center [365, 92] width 245 height 15
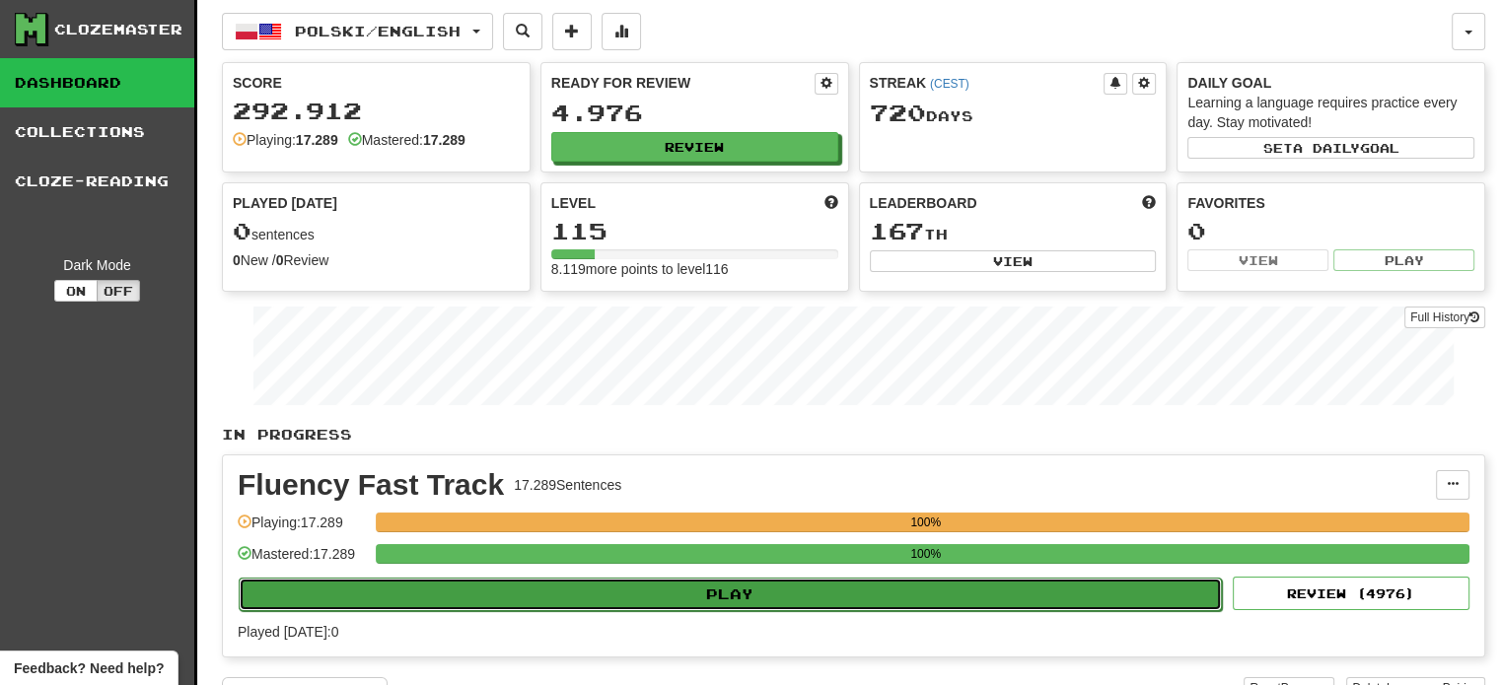
click at [657, 603] on button "Play" at bounding box center [730, 595] width 983 height 34
select select "**"
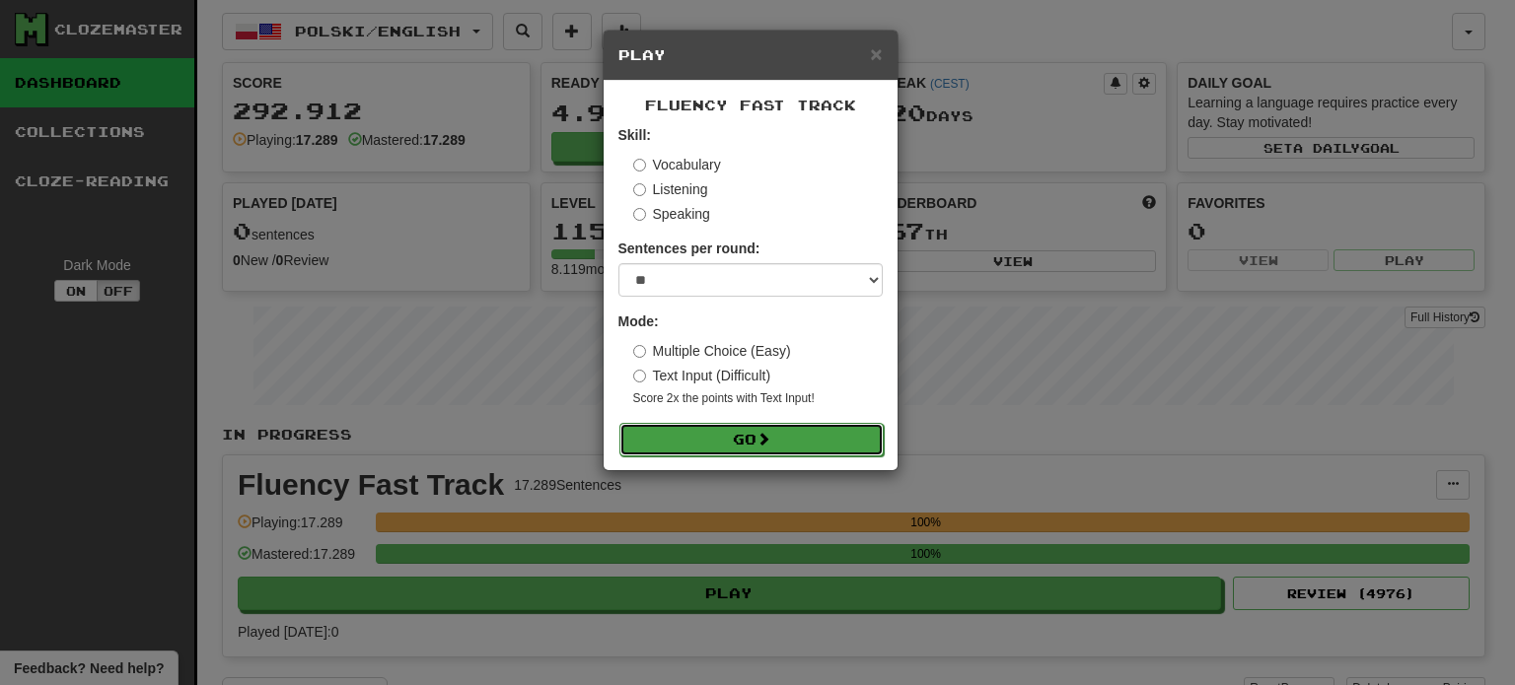
click at [725, 442] on button "Go" at bounding box center [751, 440] width 264 height 34
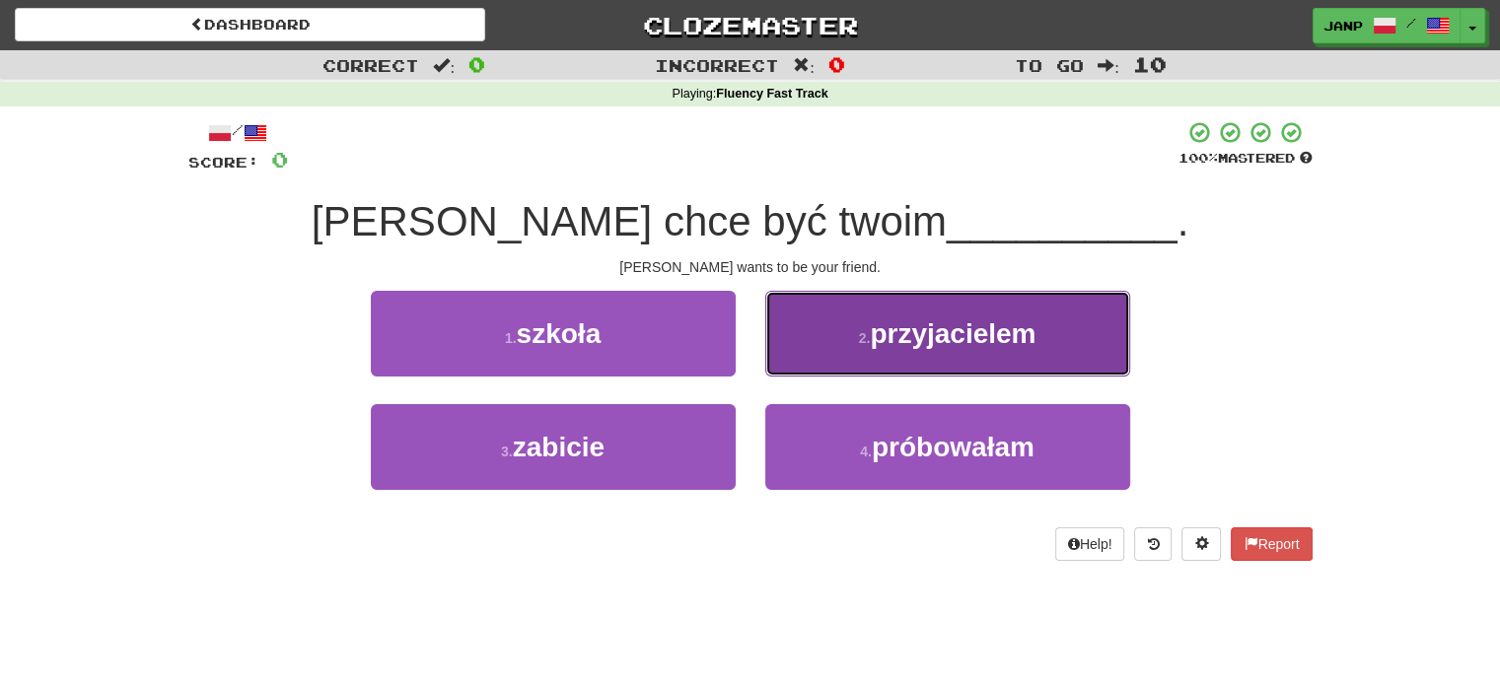
click at [824, 356] on button "2 . przyjacielem" at bounding box center [947, 334] width 365 height 86
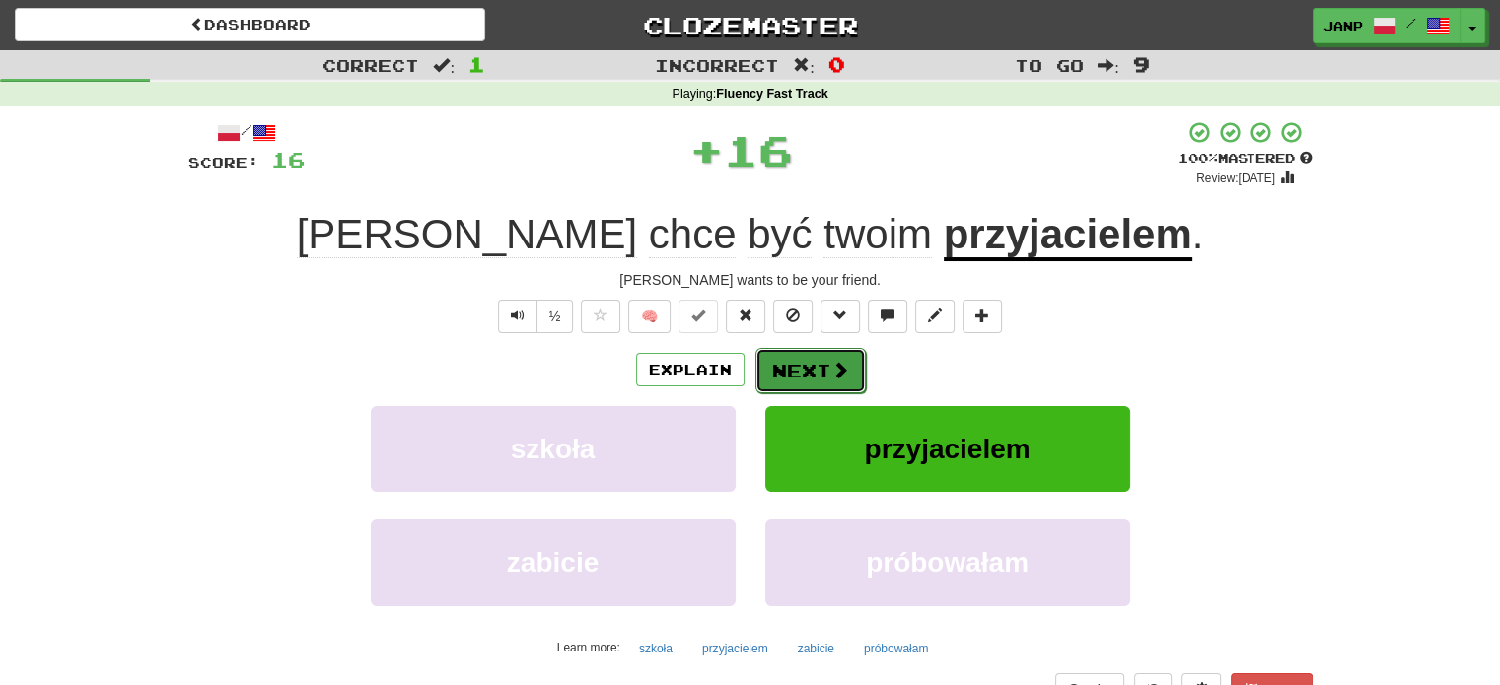
click at [777, 358] on button "Next" at bounding box center [810, 370] width 110 height 45
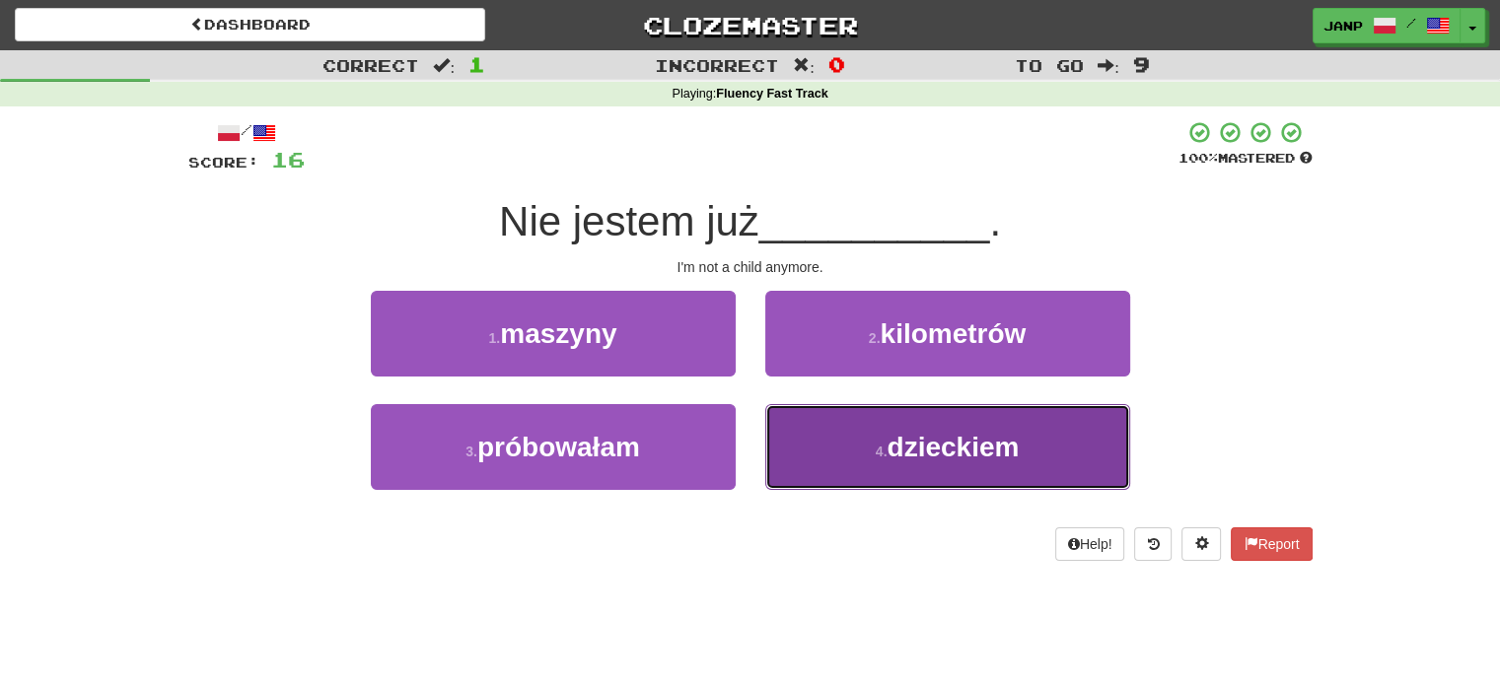
click at [816, 457] on button "4 . dzieckiem" at bounding box center [947, 447] width 365 height 86
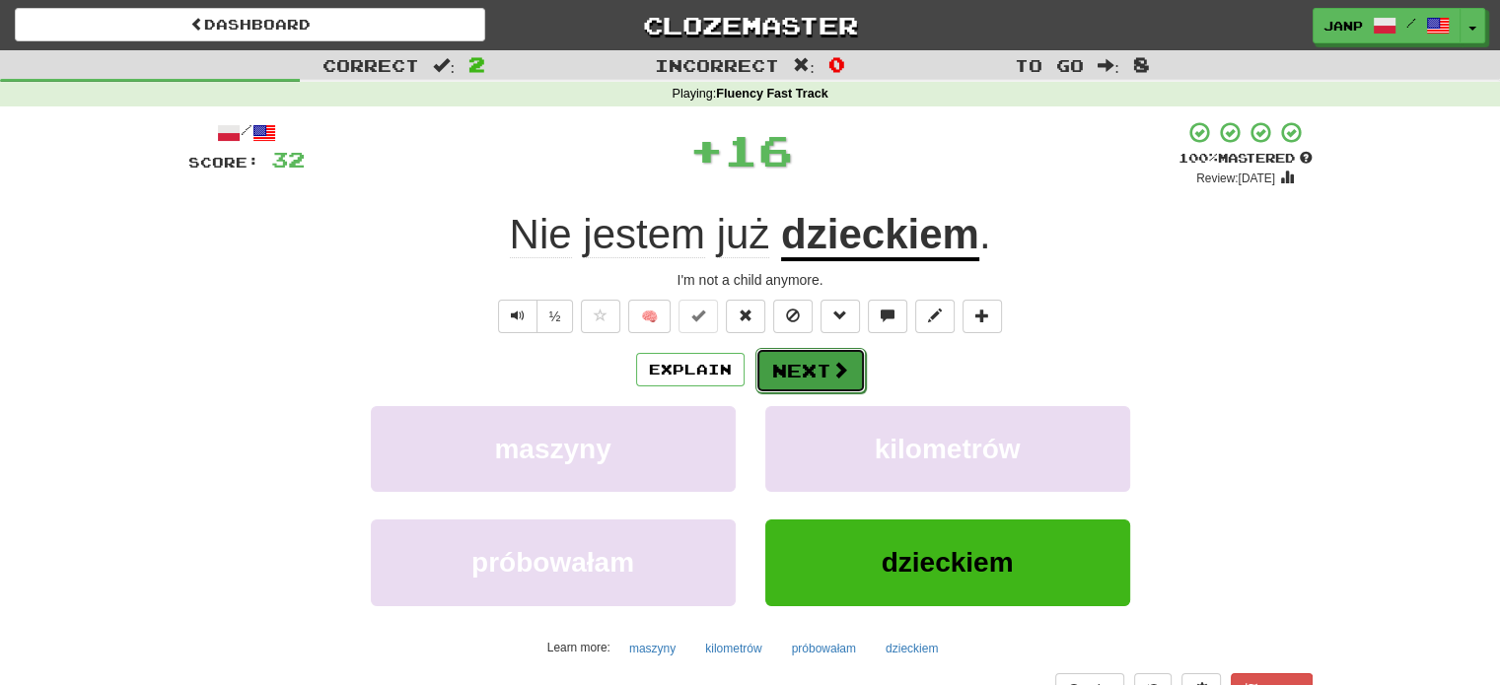
click at [789, 375] on button "Next" at bounding box center [810, 370] width 110 height 45
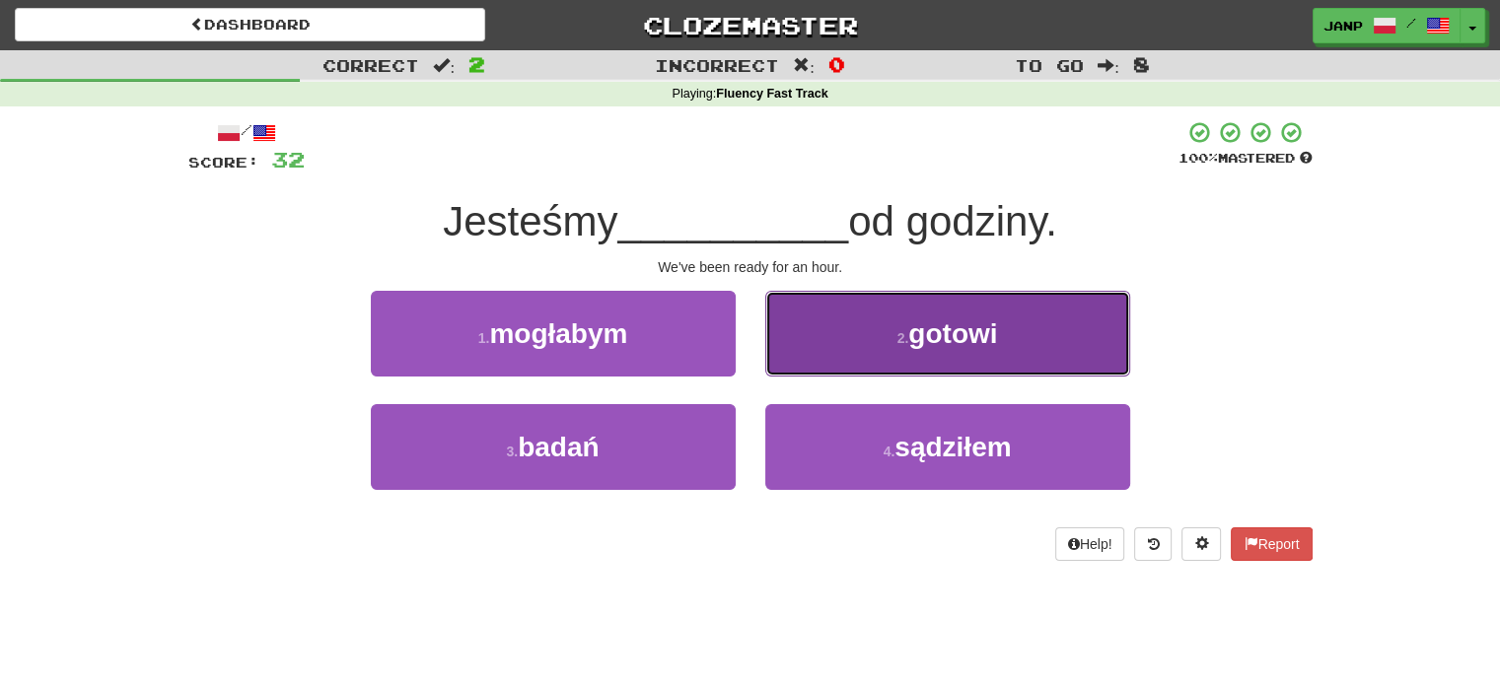
click at [820, 352] on button "2 . gotowi" at bounding box center [947, 334] width 365 height 86
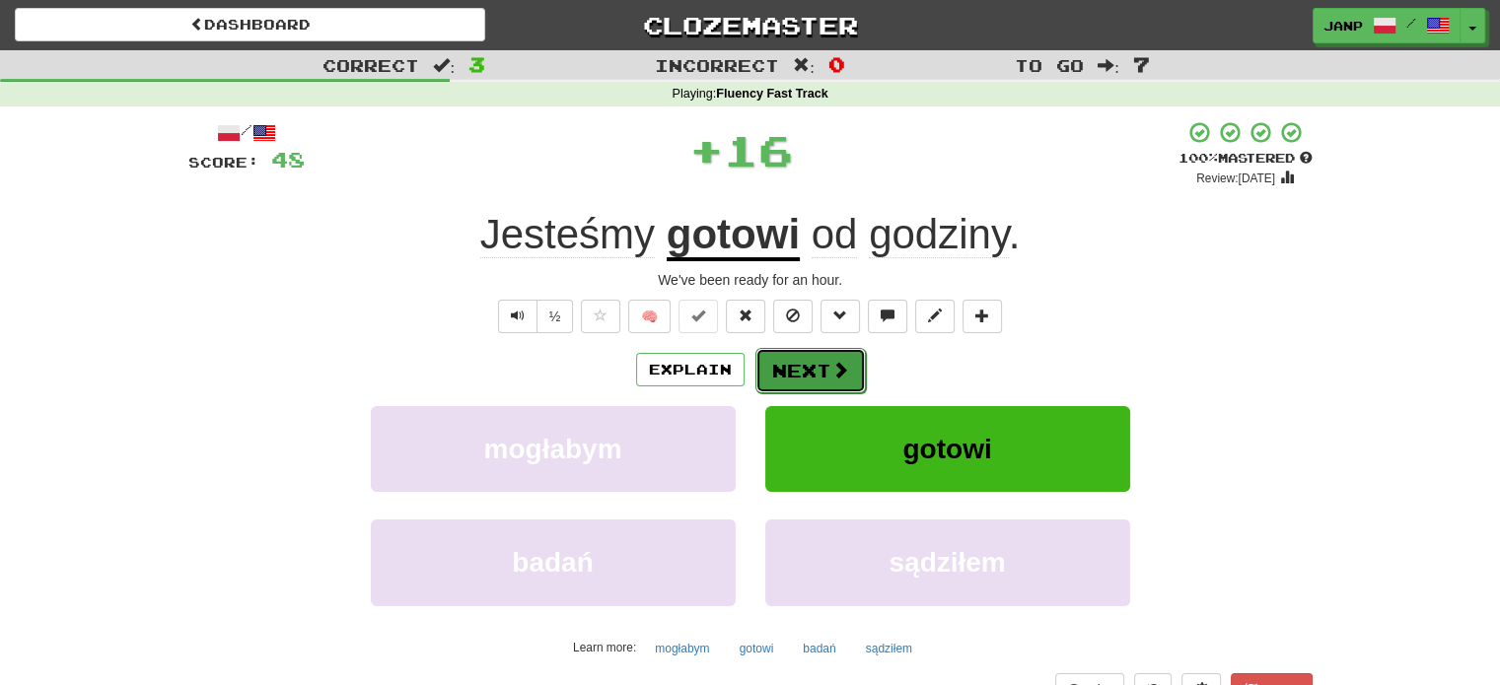
click at [787, 368] on button "Next" at bounding box center [810, 370] width 110 height 45
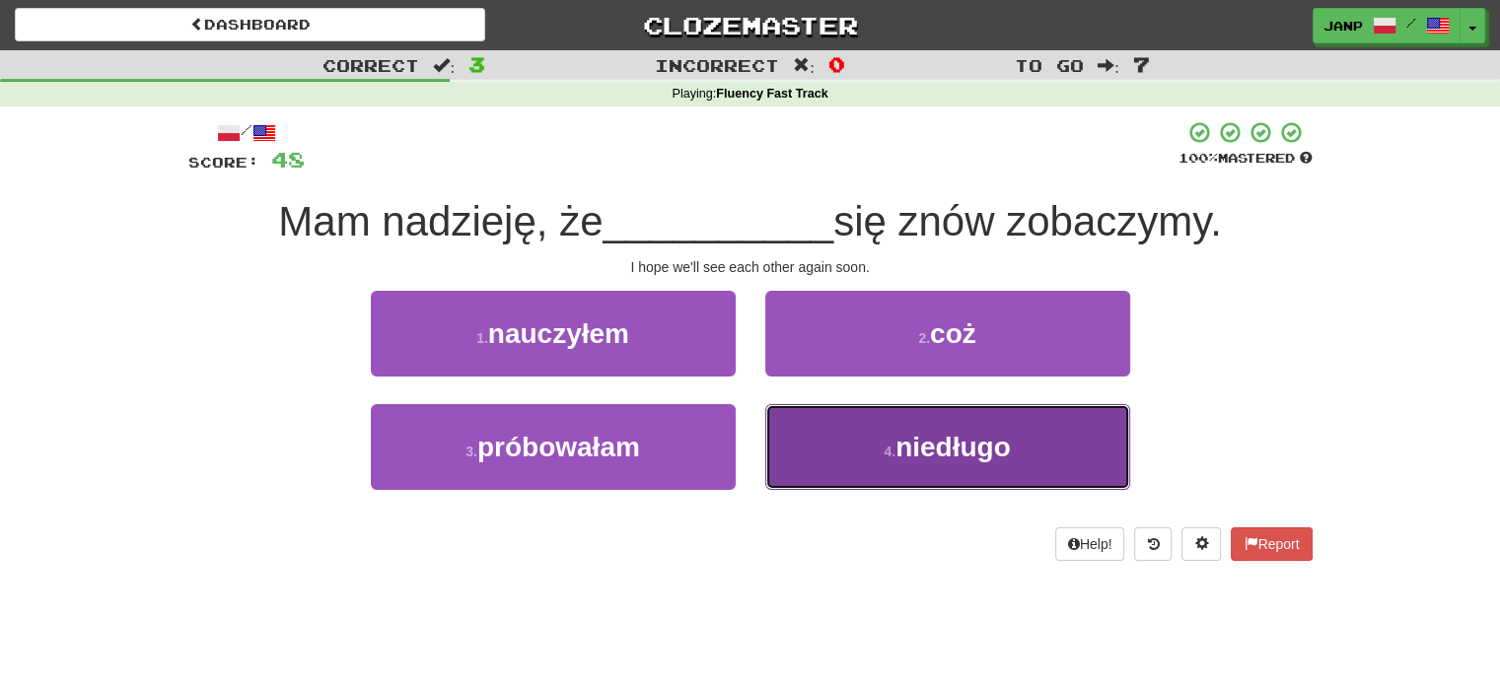
click at [905, 479] on button "4 . niedługo" at bounding box center [947, 447] width 365 height 86
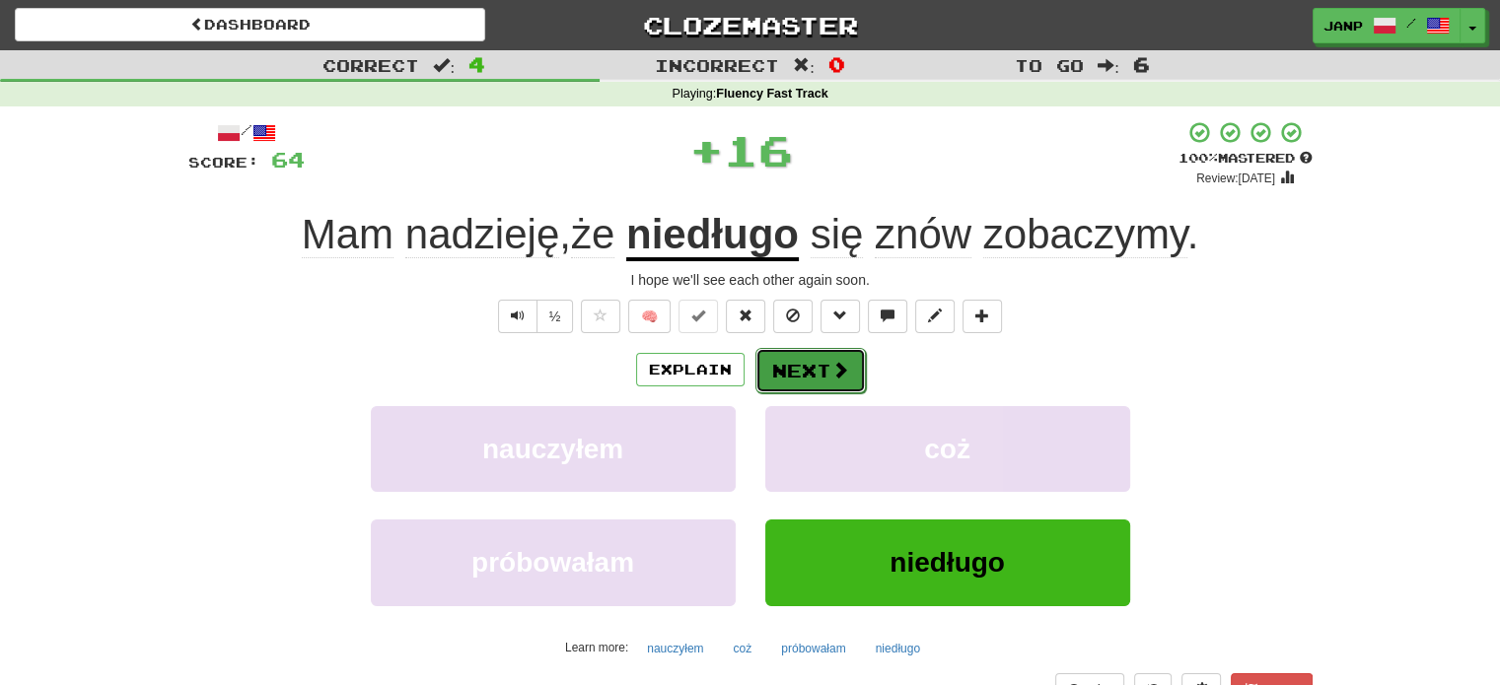
click at [815, 366] on button "Next" at bounding box center [810, 370] width 110 height 45
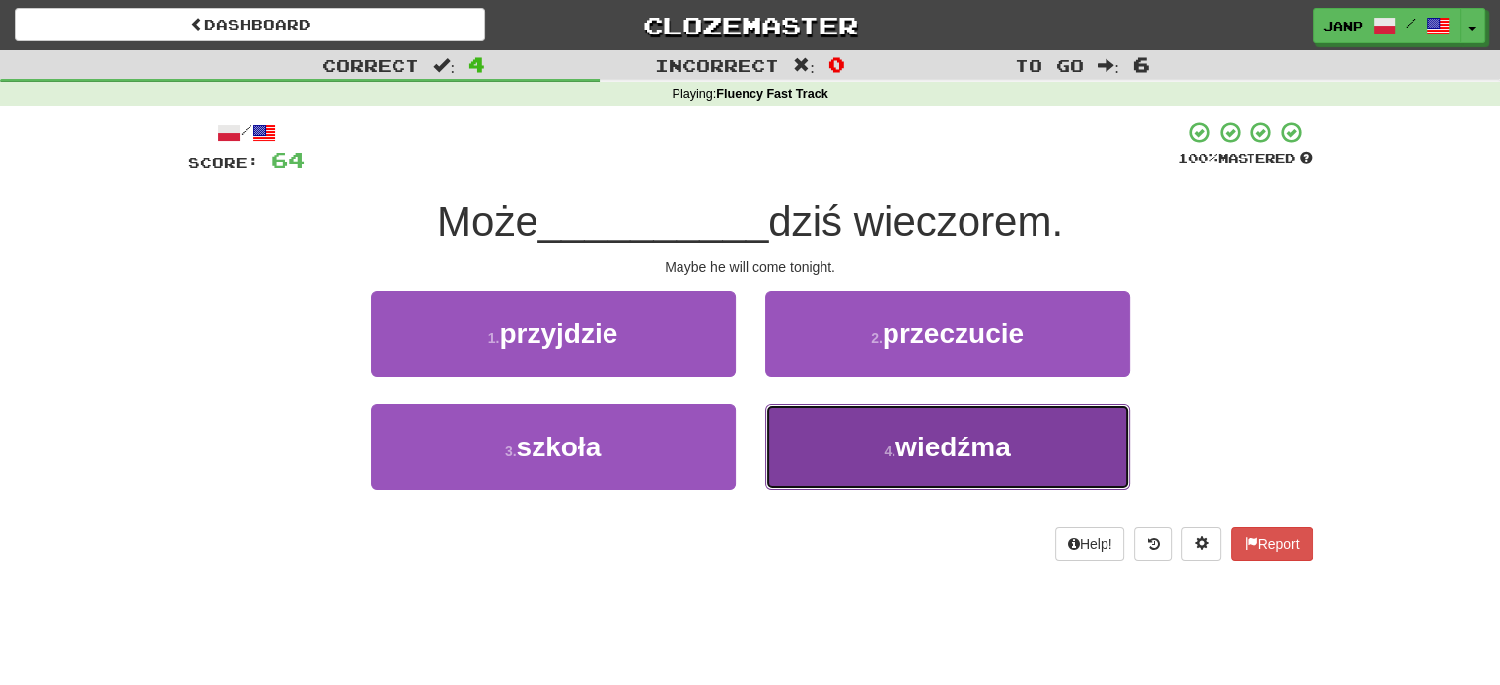
click at [839, 464] on button "4 . wiedźma" at bounding box center [947, 447] width 365 height 86
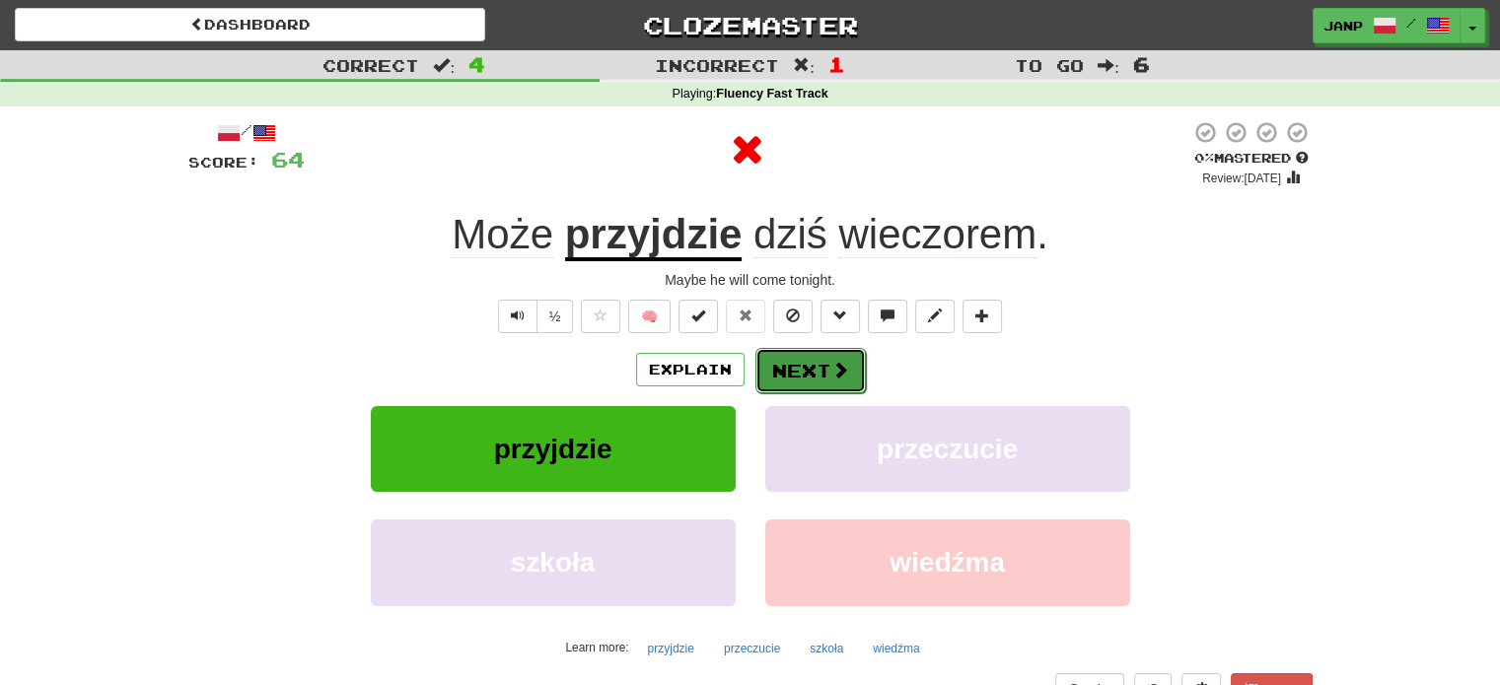
click at [802, 362] on button "Next" at bounding box center [810, 370] width 110 height 45
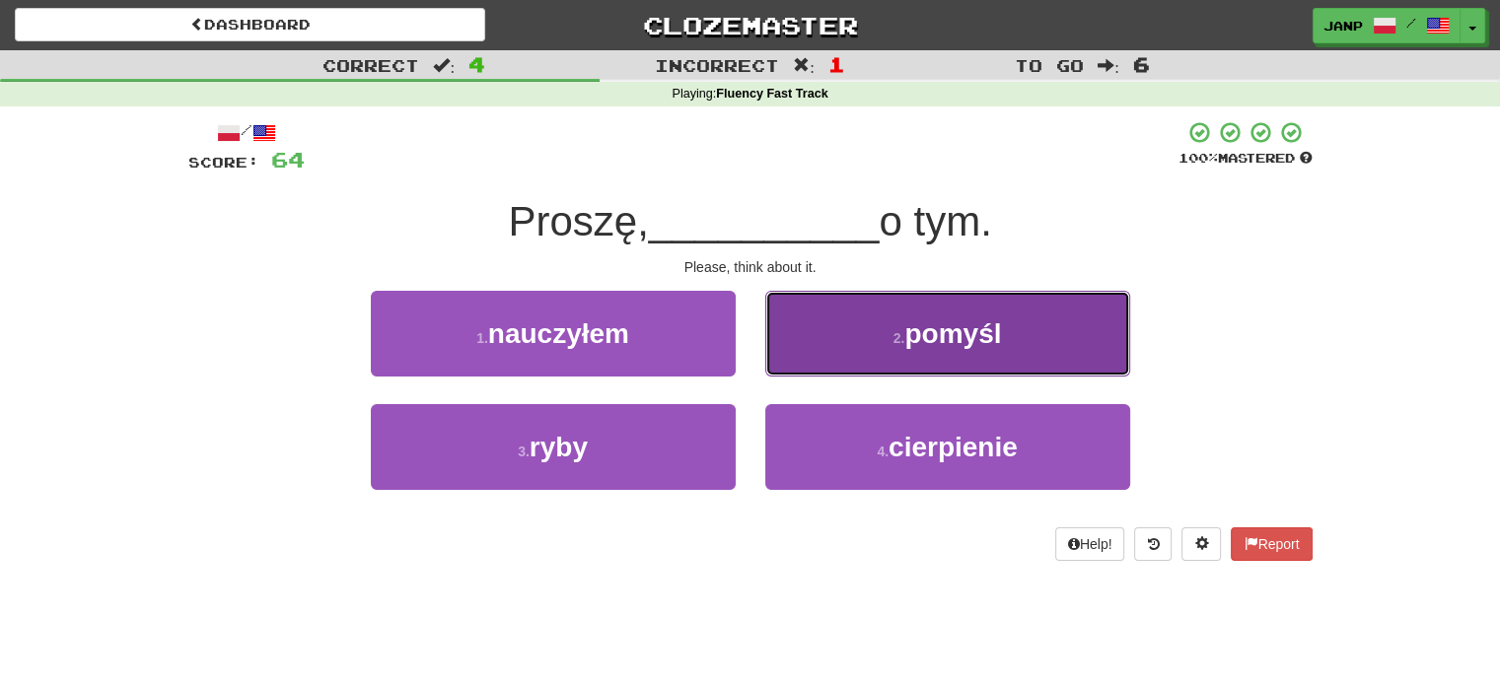
click at [809, 365] on button "2 . pomyśl" at bounding box center [947, 334] width 365 height 86
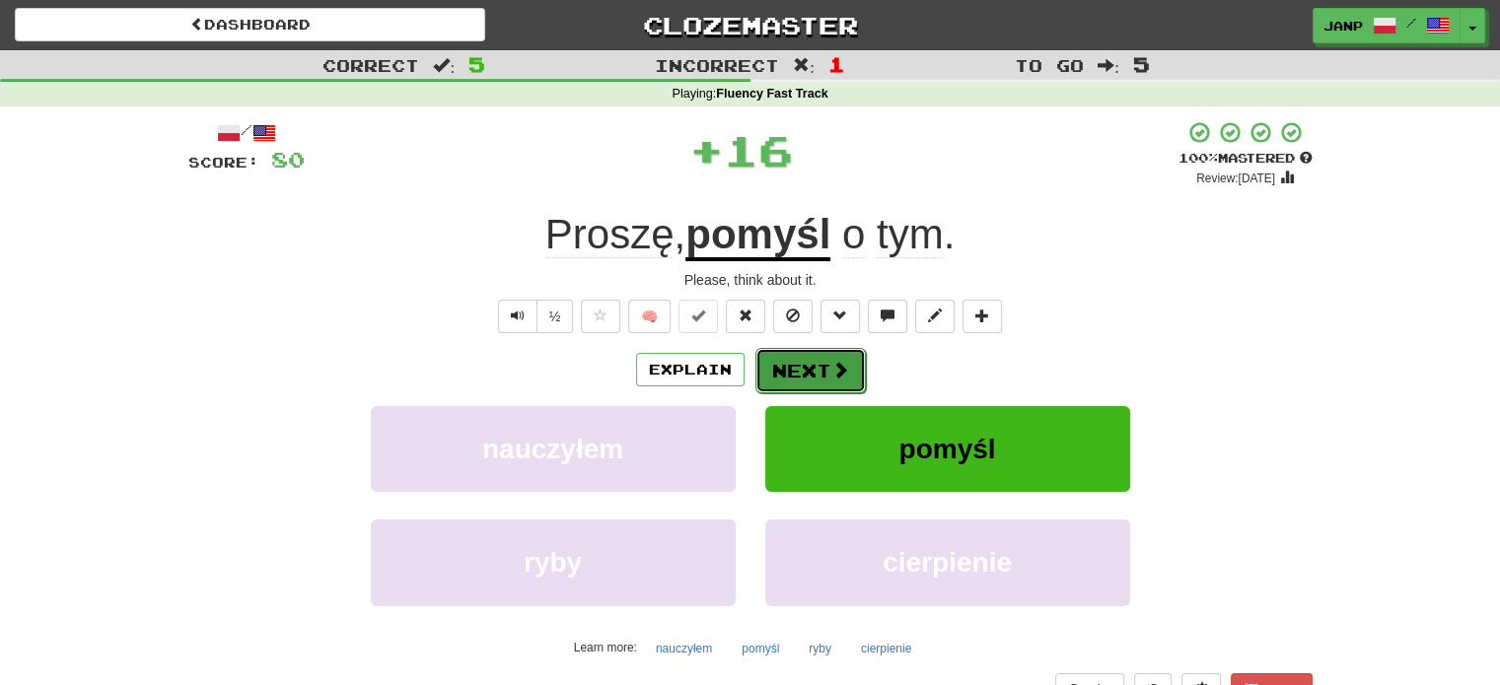
click at [793, 367] on button "Next" at bounding box center [810, 370] width 110 height 45
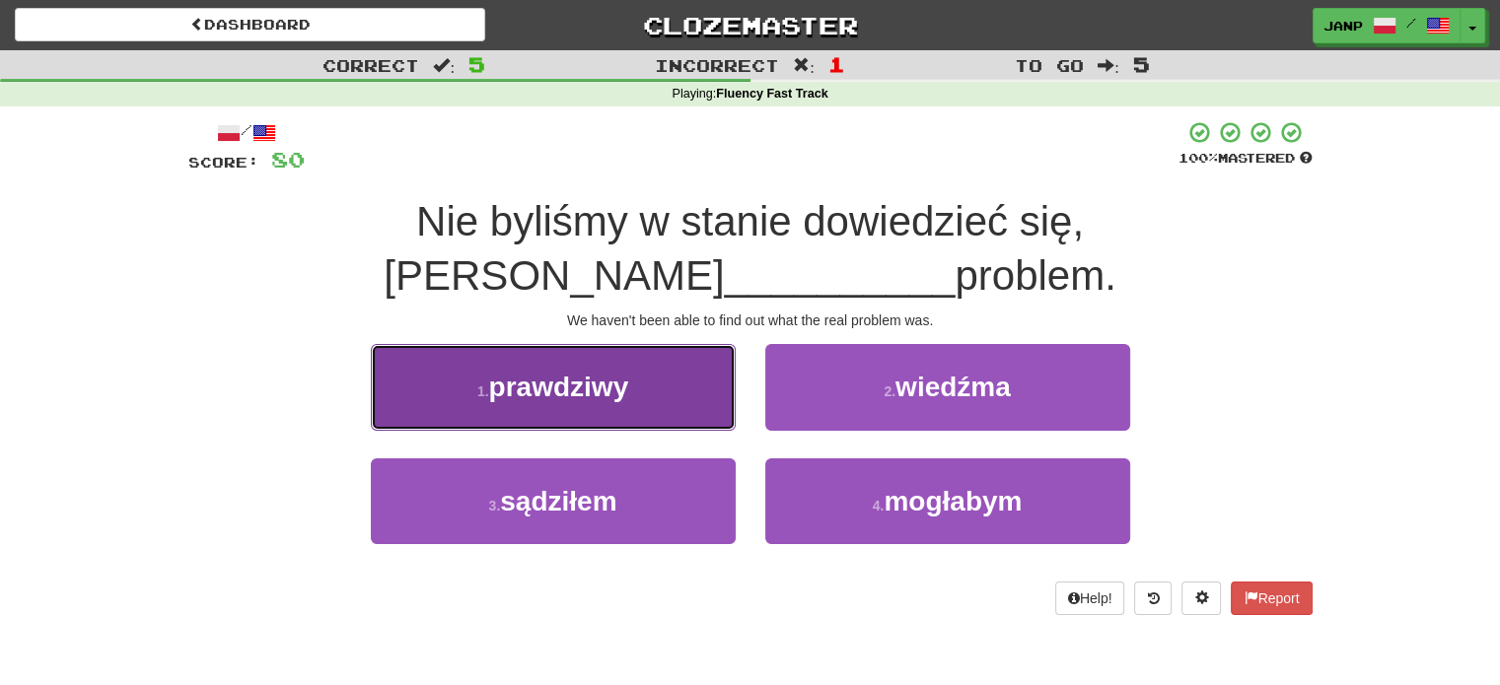
click at [671, 386] on button "1 . prawdziwy" at bounding box center [553, 387] width 365 height 86
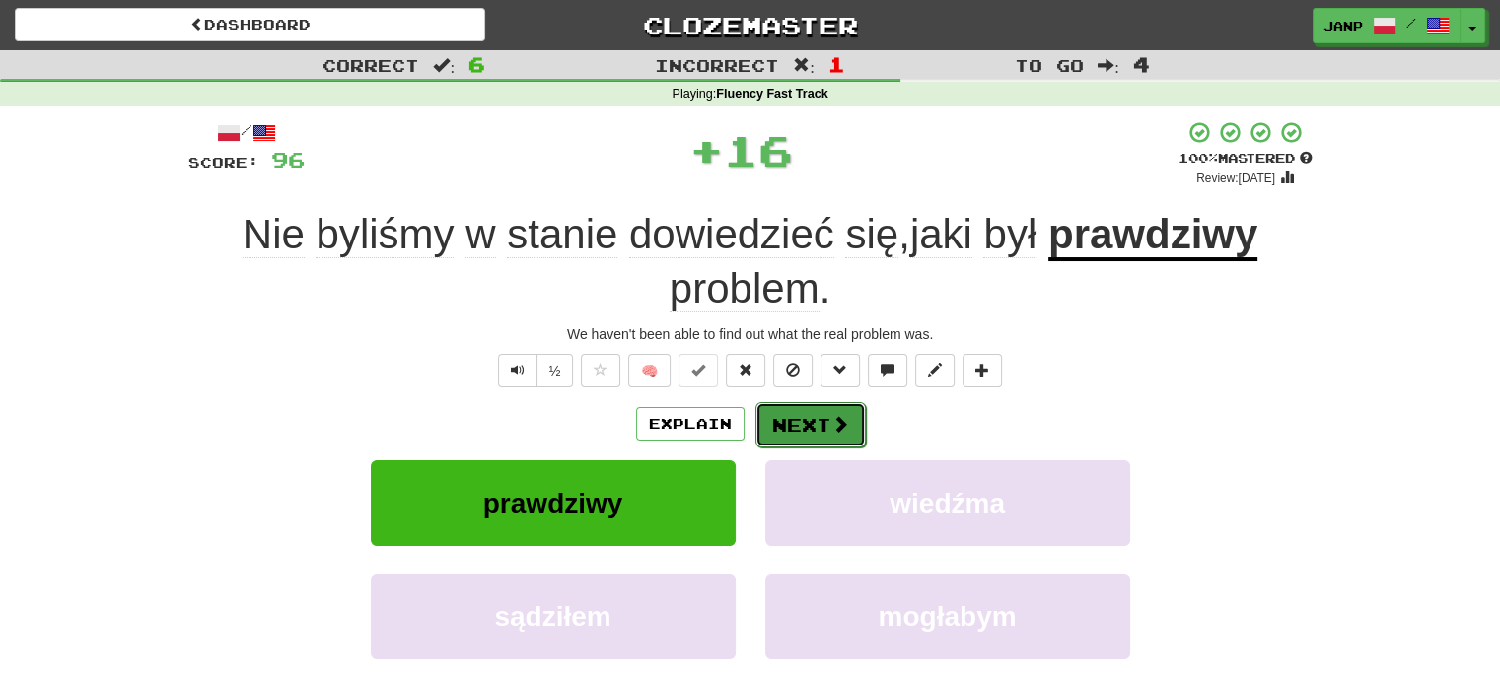
click at [804, 428] on button "Next" at bounding box center [810, 424] width 110 height 45
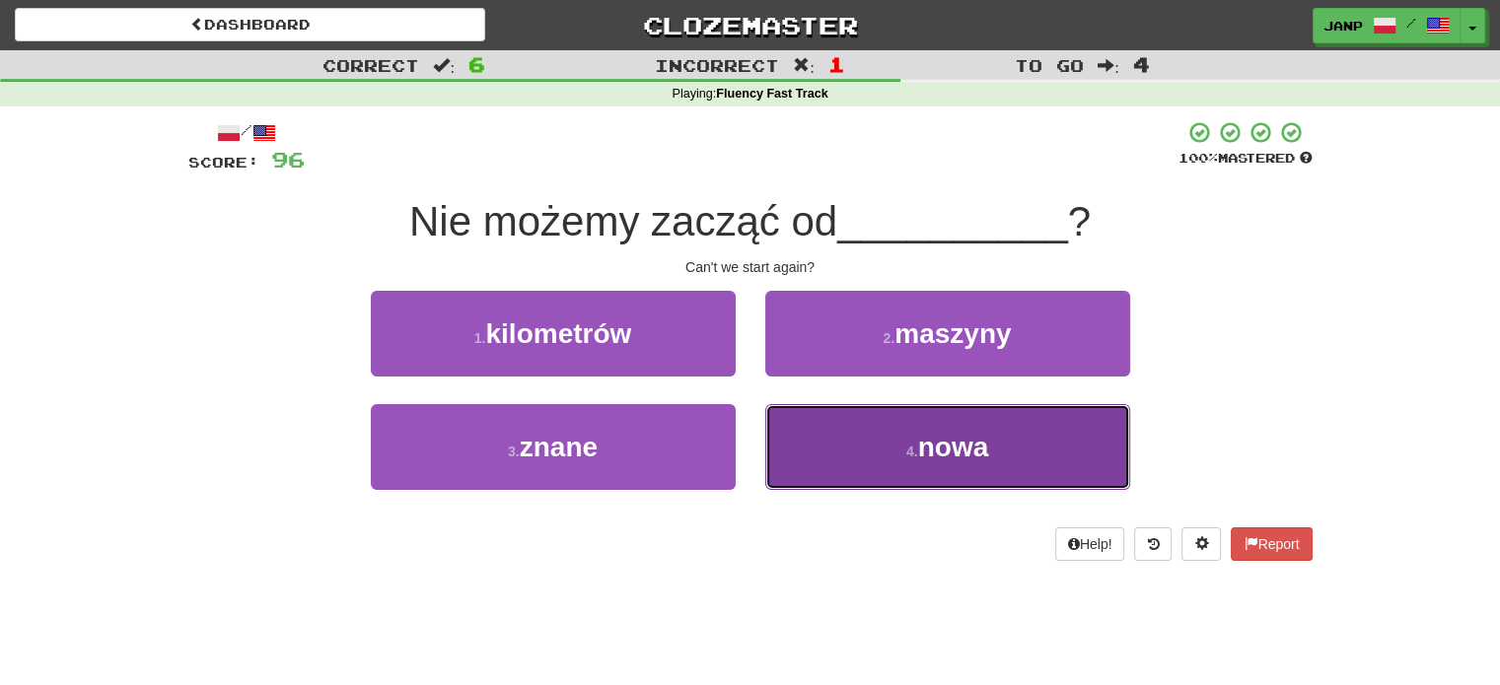
click at [818, 459] on button "4 . nowa" at bounding box center [947, 447] width 365 height 86
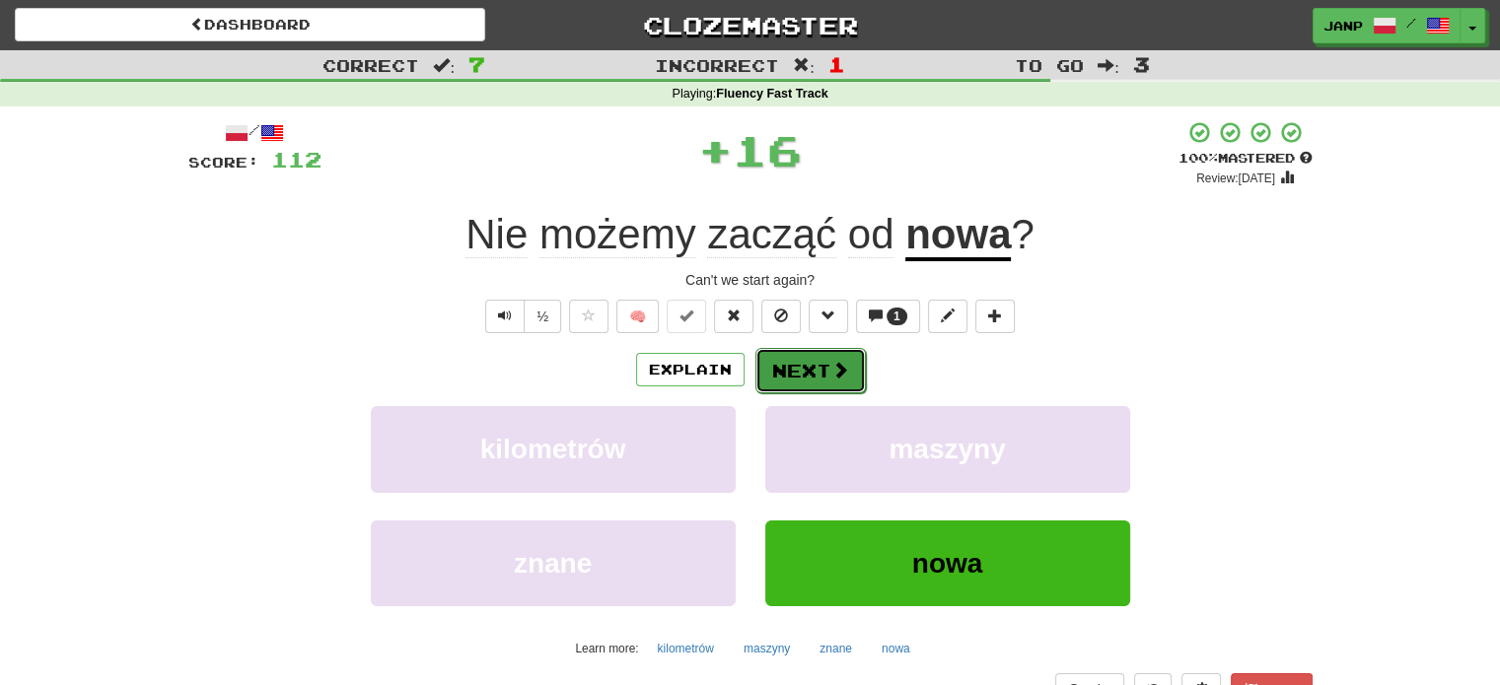
click at [778, 359] on button "Next" at bounding box center [810, 370] width 110 height 45
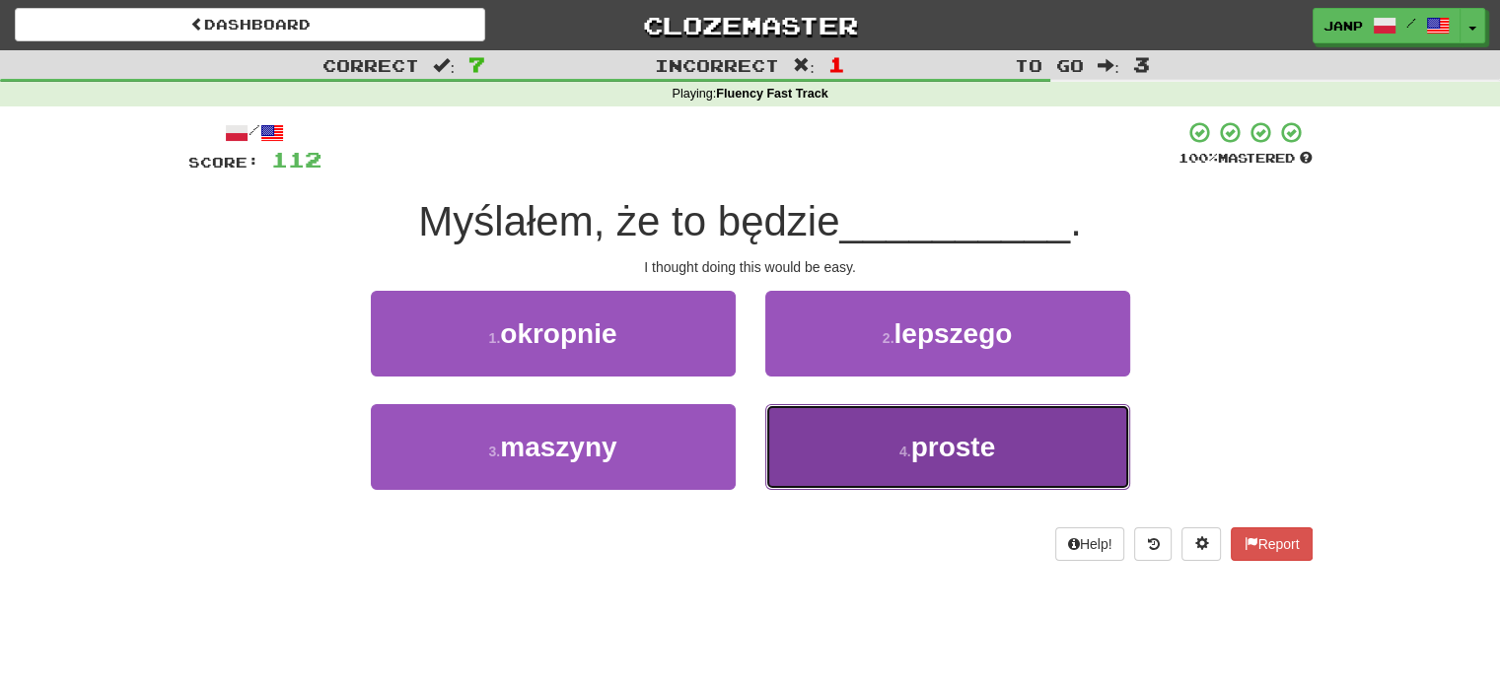
click at [880, 421] on button "4 . proste" at bounding box center [947, 447] width 365 height 86
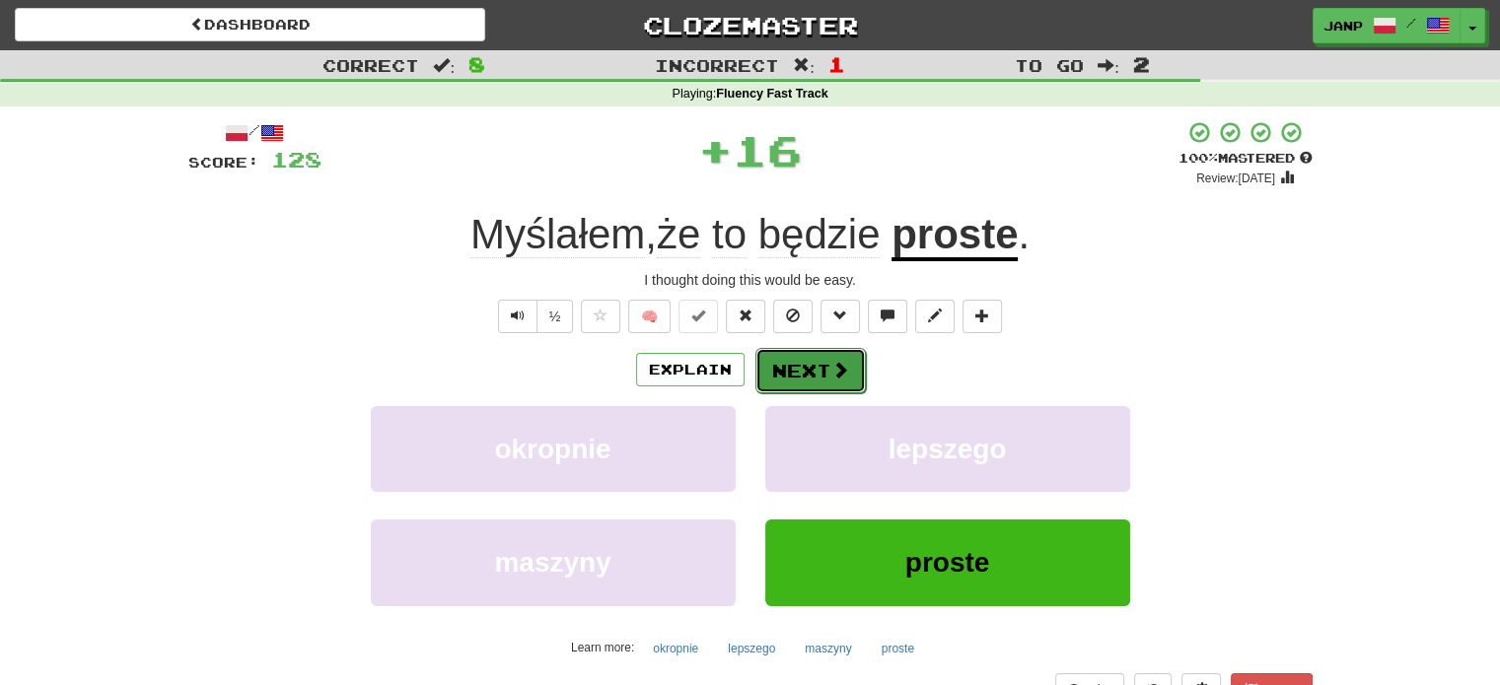
click at [822, 367] on button "Next" at bounding box center [810, 370] width 110 height 45
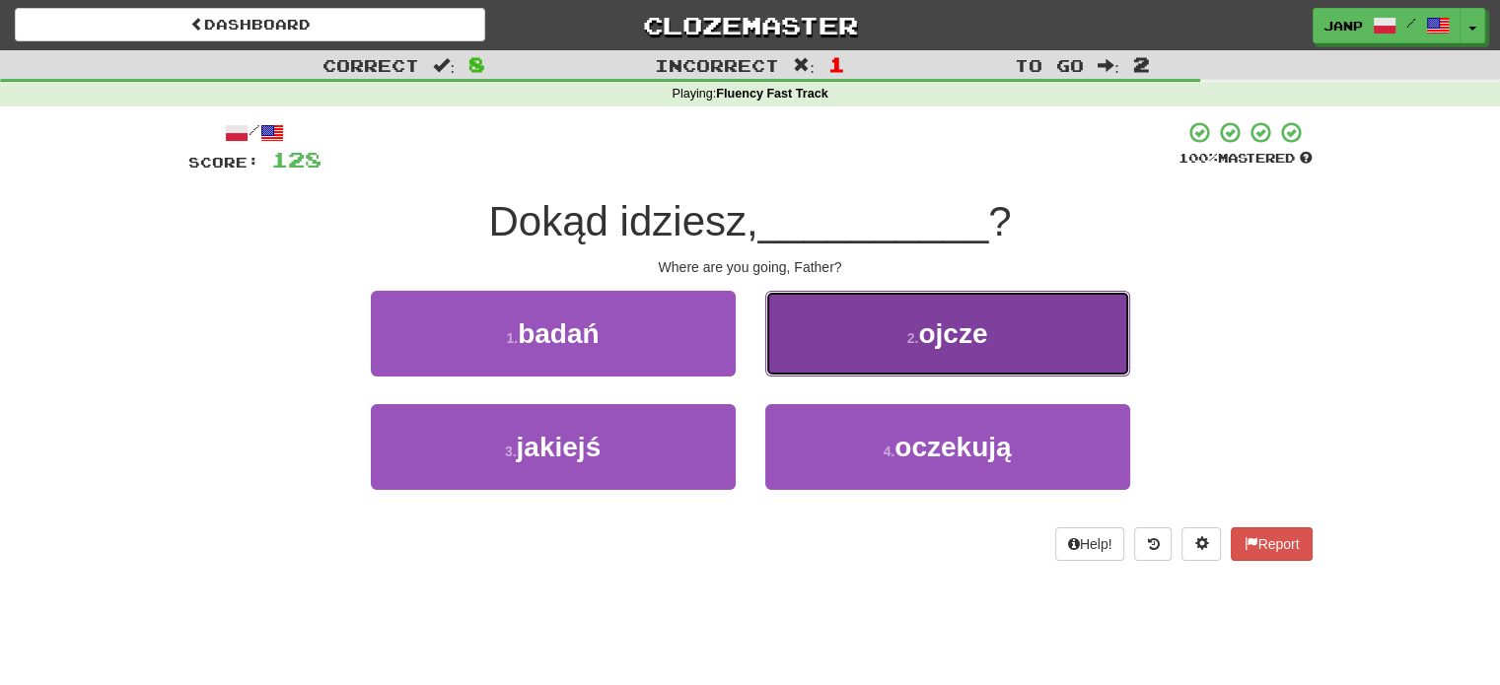
click at [846, 358] on button "2 . ojcze" at bounding box center [947, 334] width 365 height 86
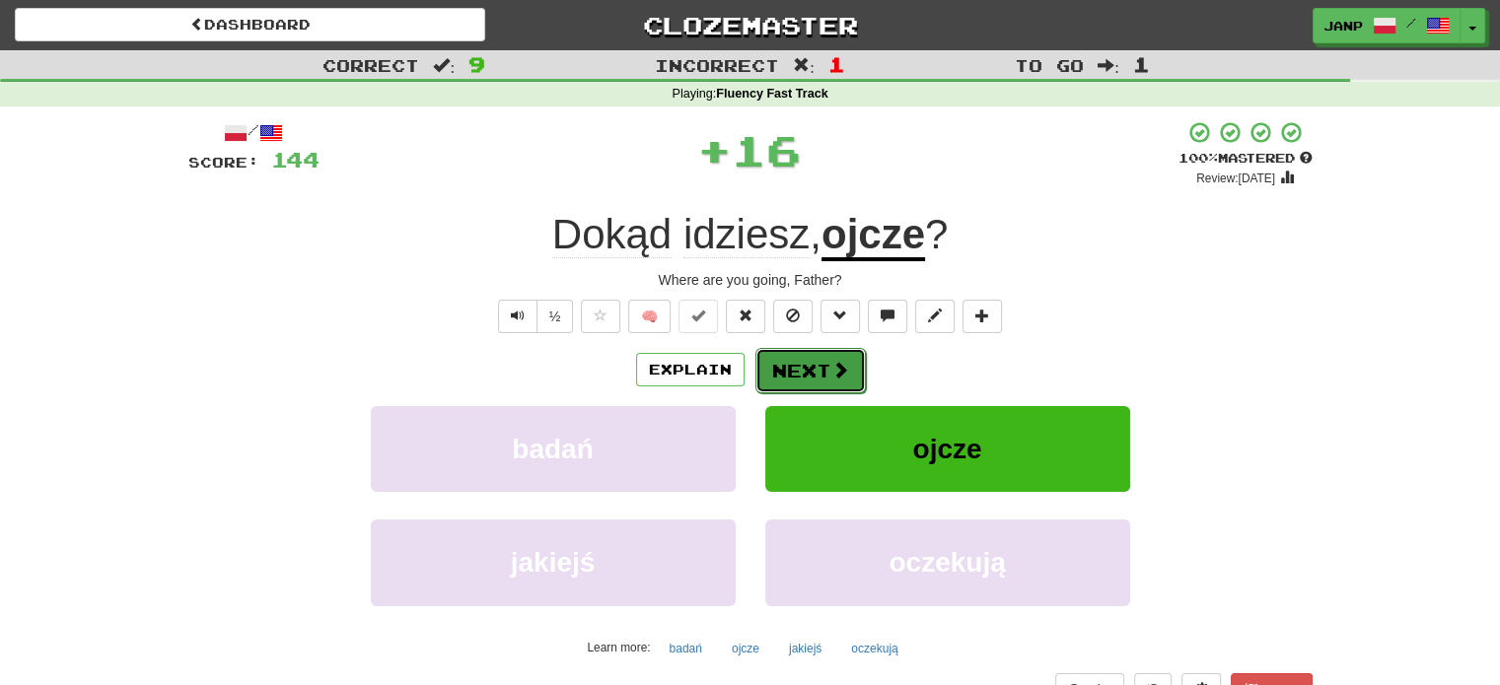
click at [789, 358] on button "Next" at bounding box center [810, 370] width 110 height 45
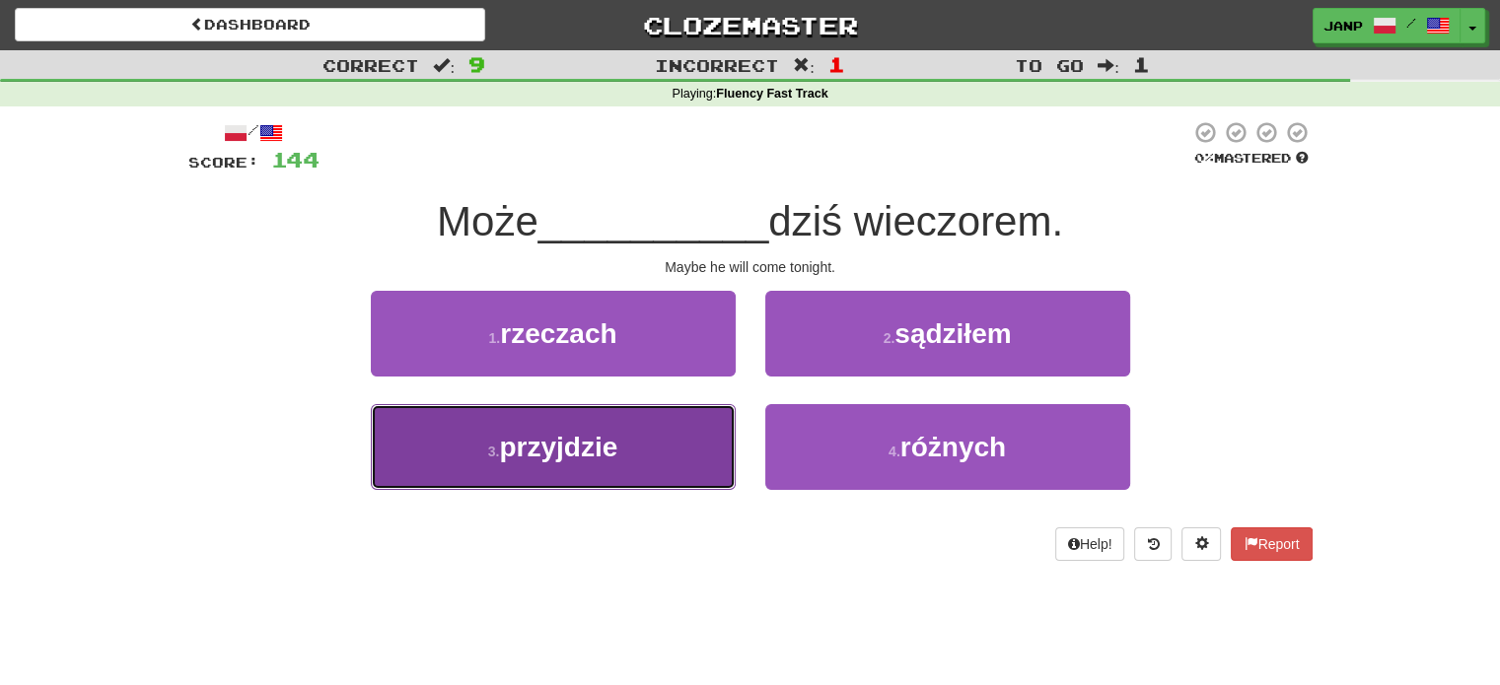
click at [732, 447] on button "3 . przyjdzie" at bounding box center [553, 447] width 365 height 86
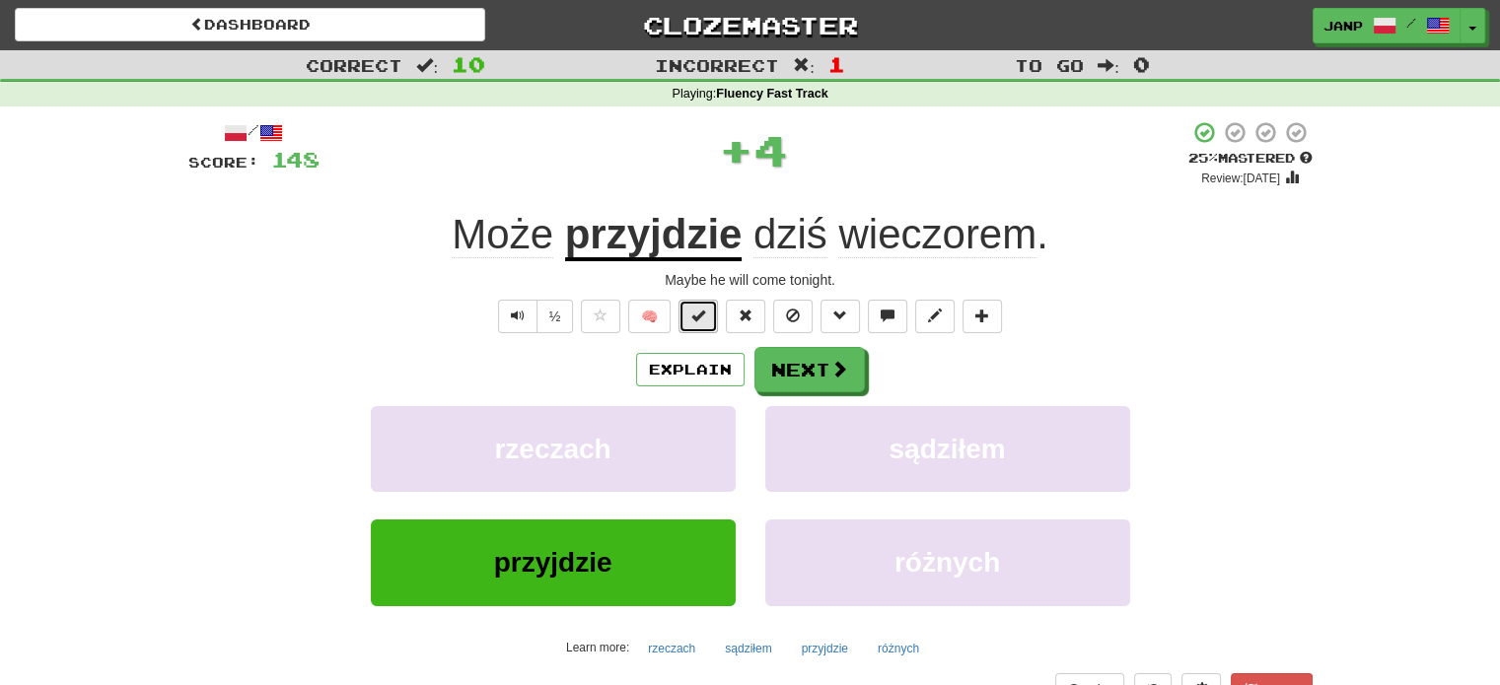
click at [705, 323] on button at bounding box center [697, 317] width 39 height 34
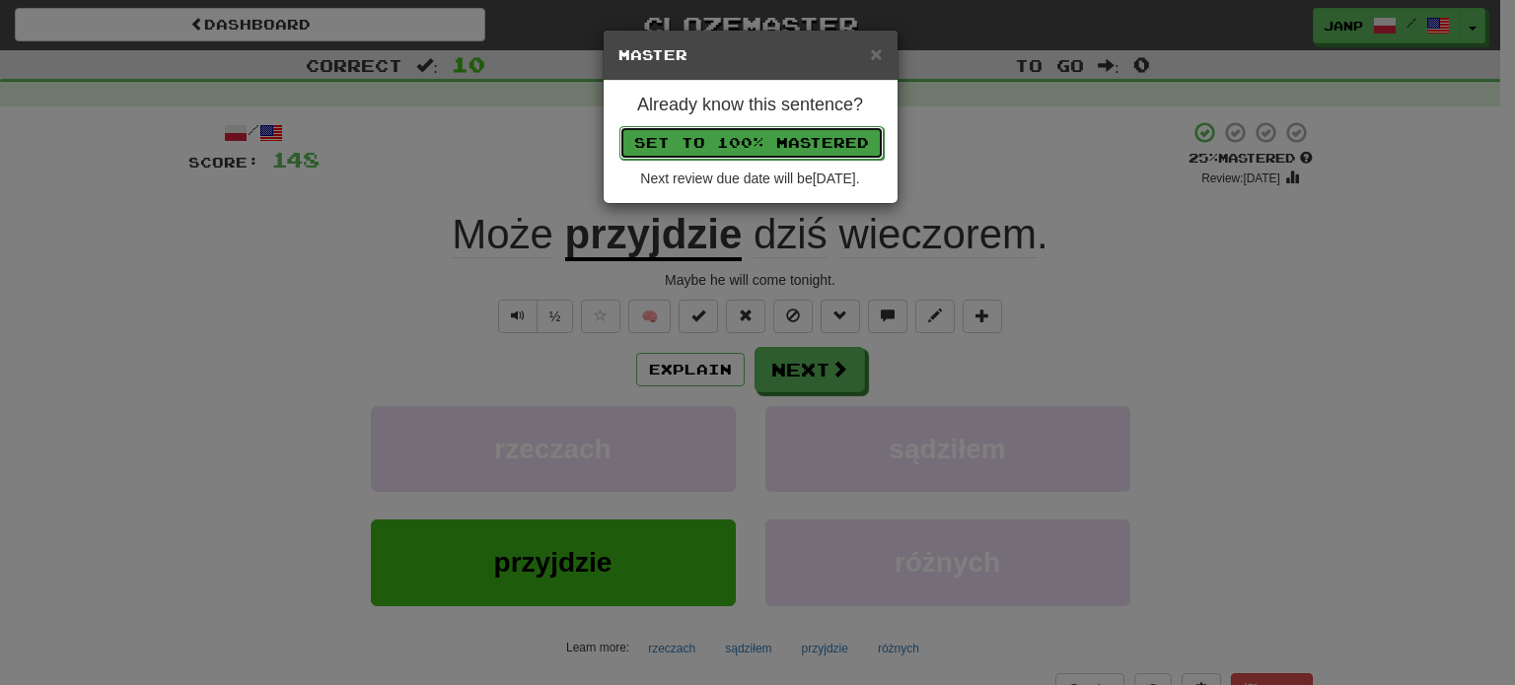
click at [757, 139] on button "Set to 100% Mastered" at bounding box center [751, 143] width 264 height 34
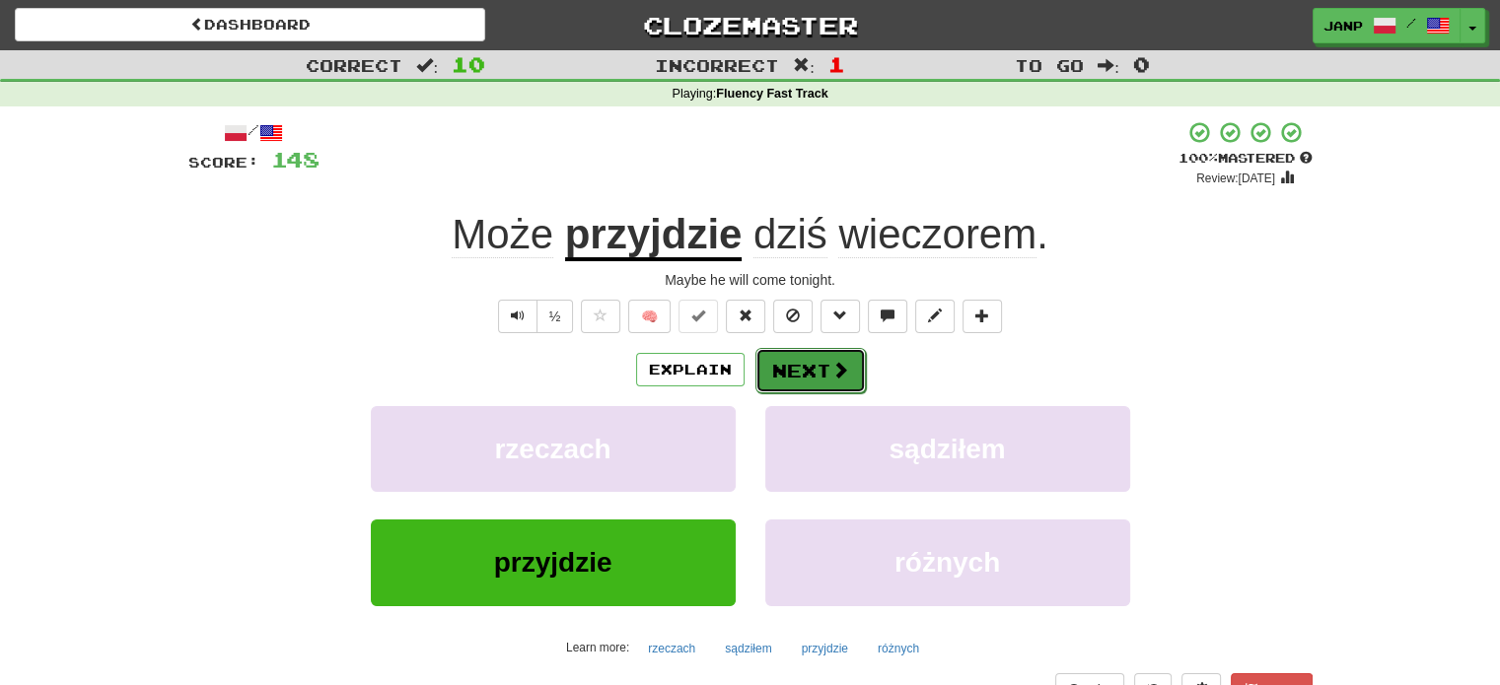
click at [816, 367] on button "Next" at bounding box center [810, 370] width 110 height 45
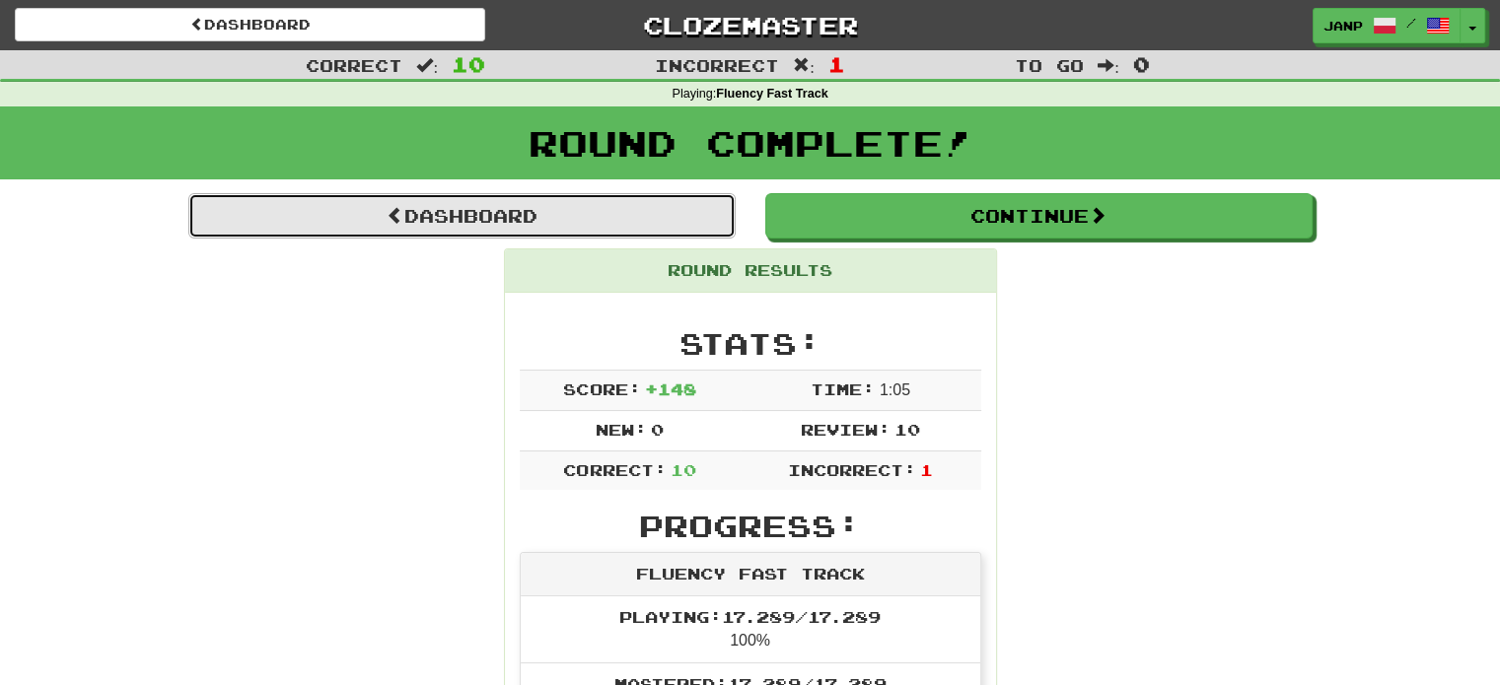
click at [578, 221] on link "Dashboard" at bounding box center [461, 215] width 547 height 45
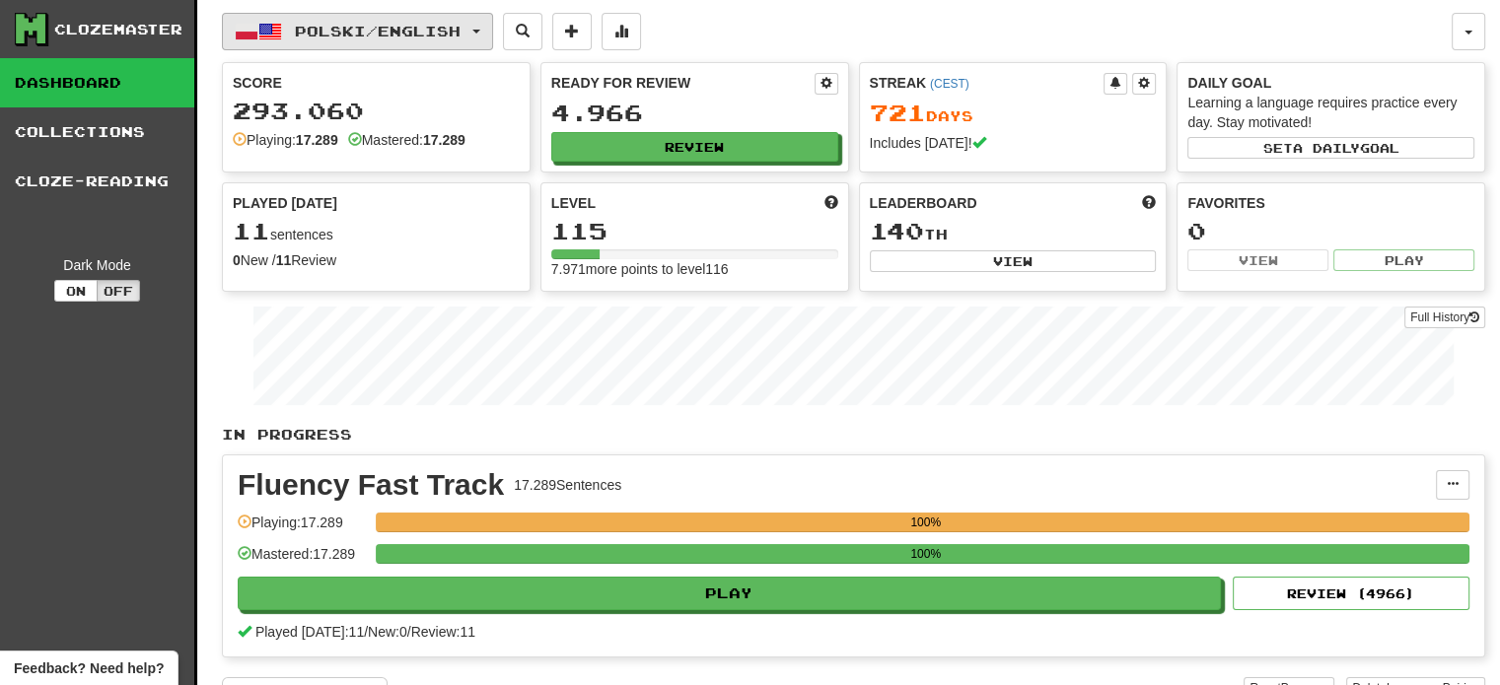
click at [387, 42] on button "Polski / English" at bounding box center [357, 31] width 271 height 37
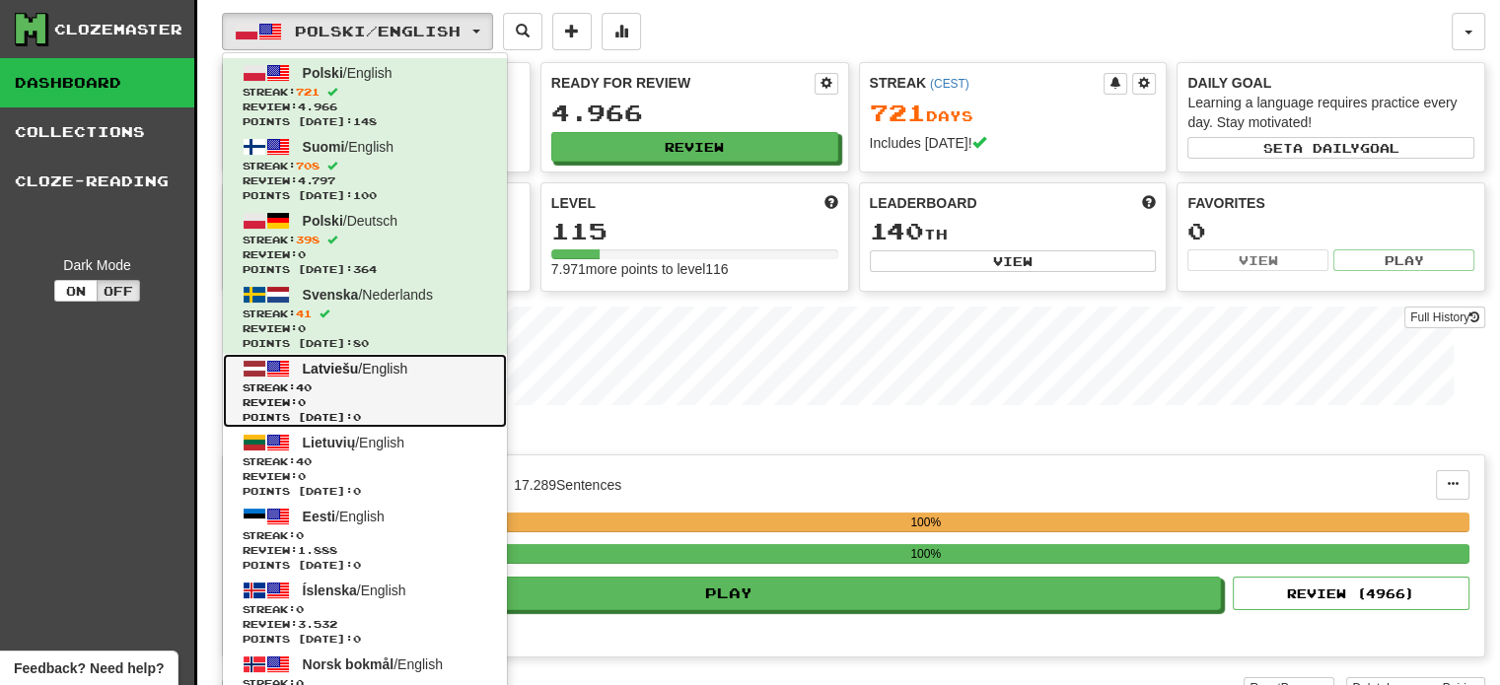
click at [392, 399] on span "Review: 0" at bounding box center [365, 402] width 245 height 15
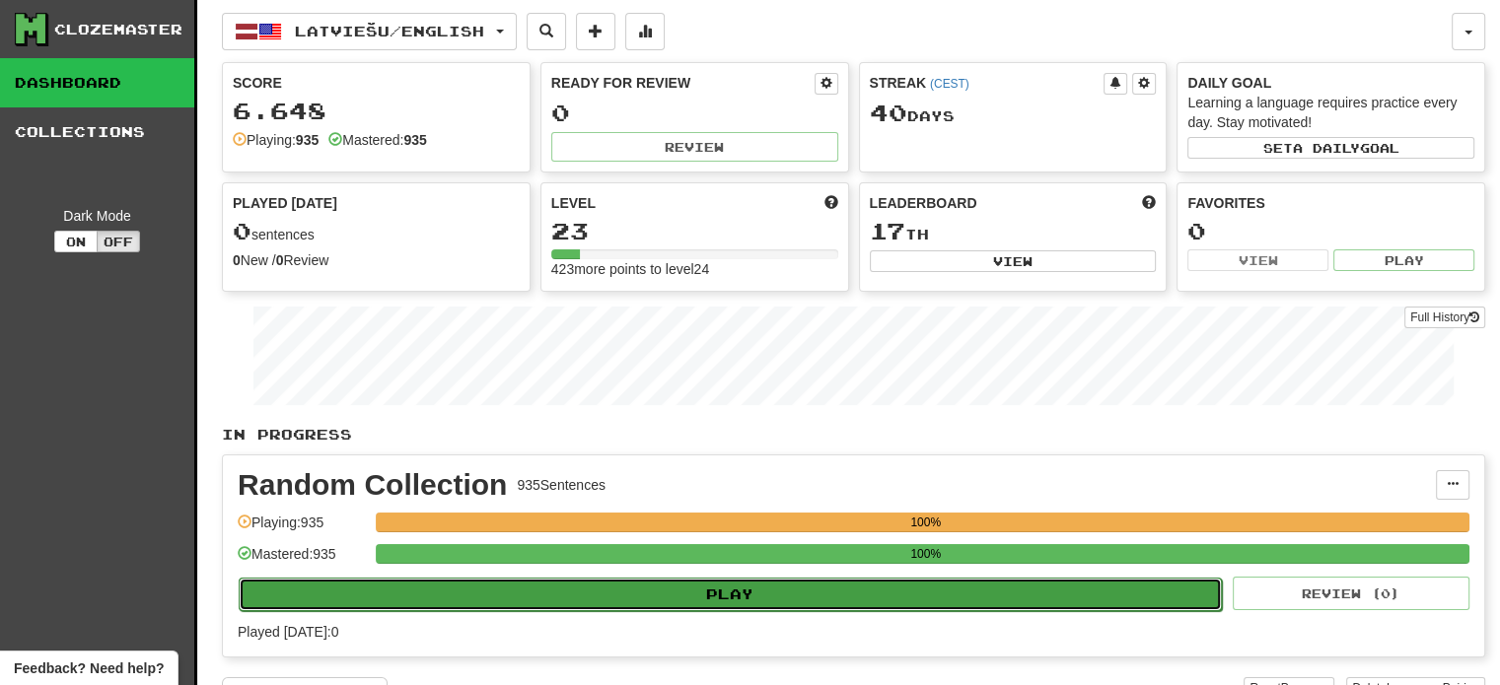
click at [726, 605] on button "Play" at bounding box center [730, 595] width 983 height 34
select select "**"
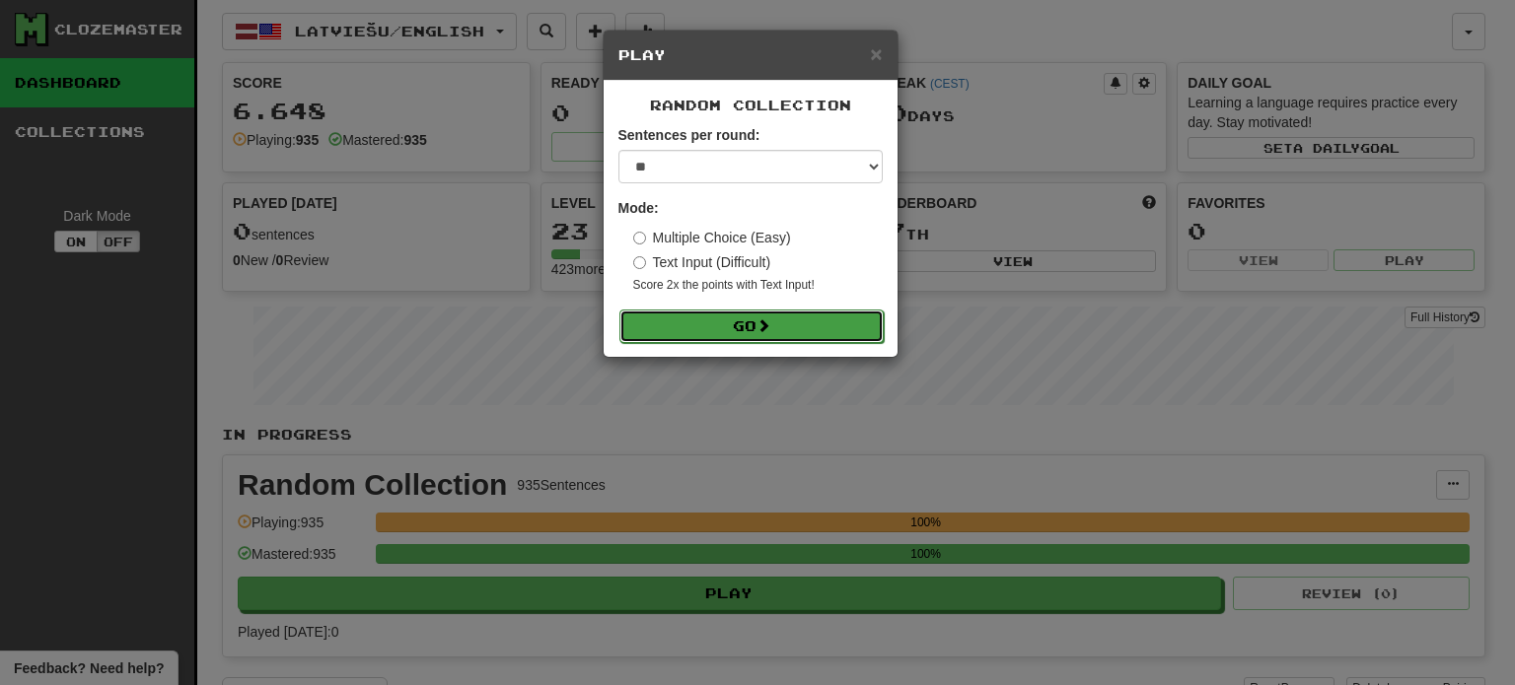
click at [769, 319] on span at bounding box center [763, 326] width 14 height 14
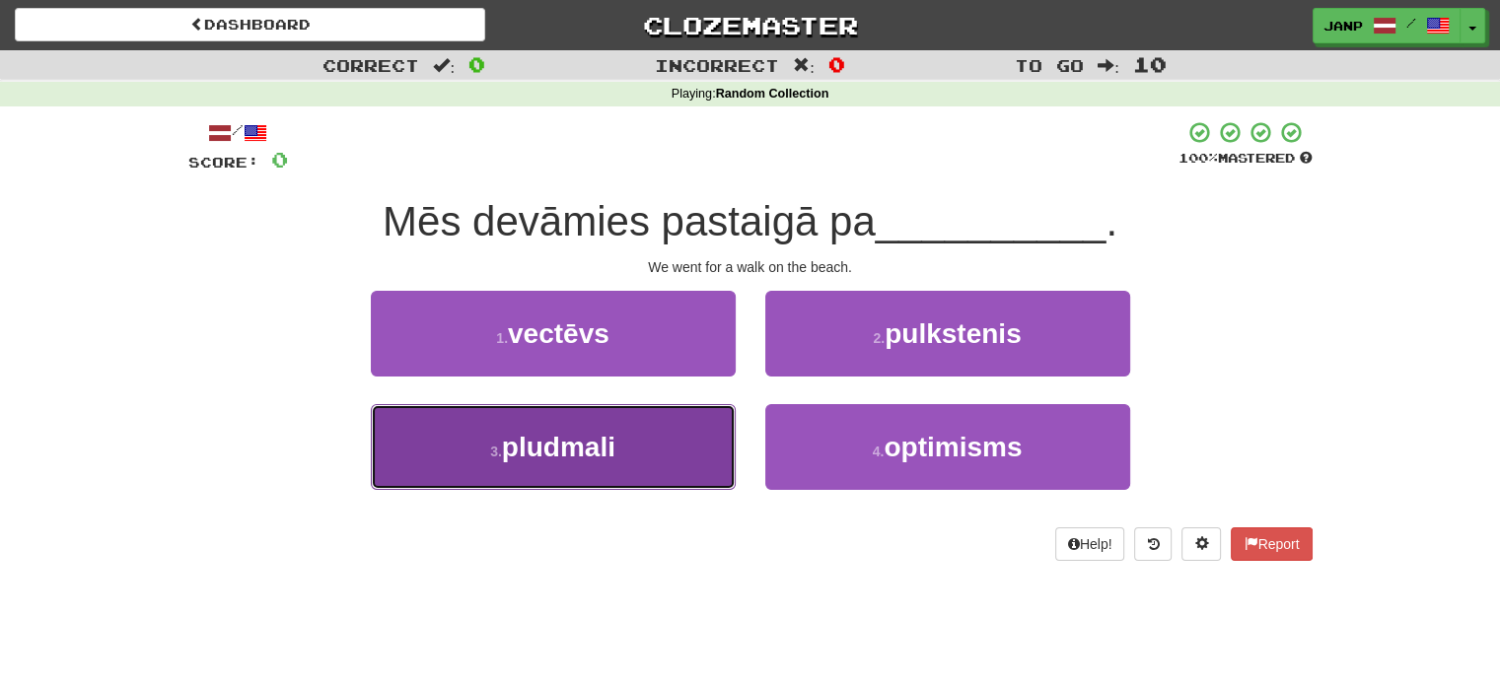
click at [674, 441] on button "3 . pludmali" at bounding box center [553, 447] width 365 height 86
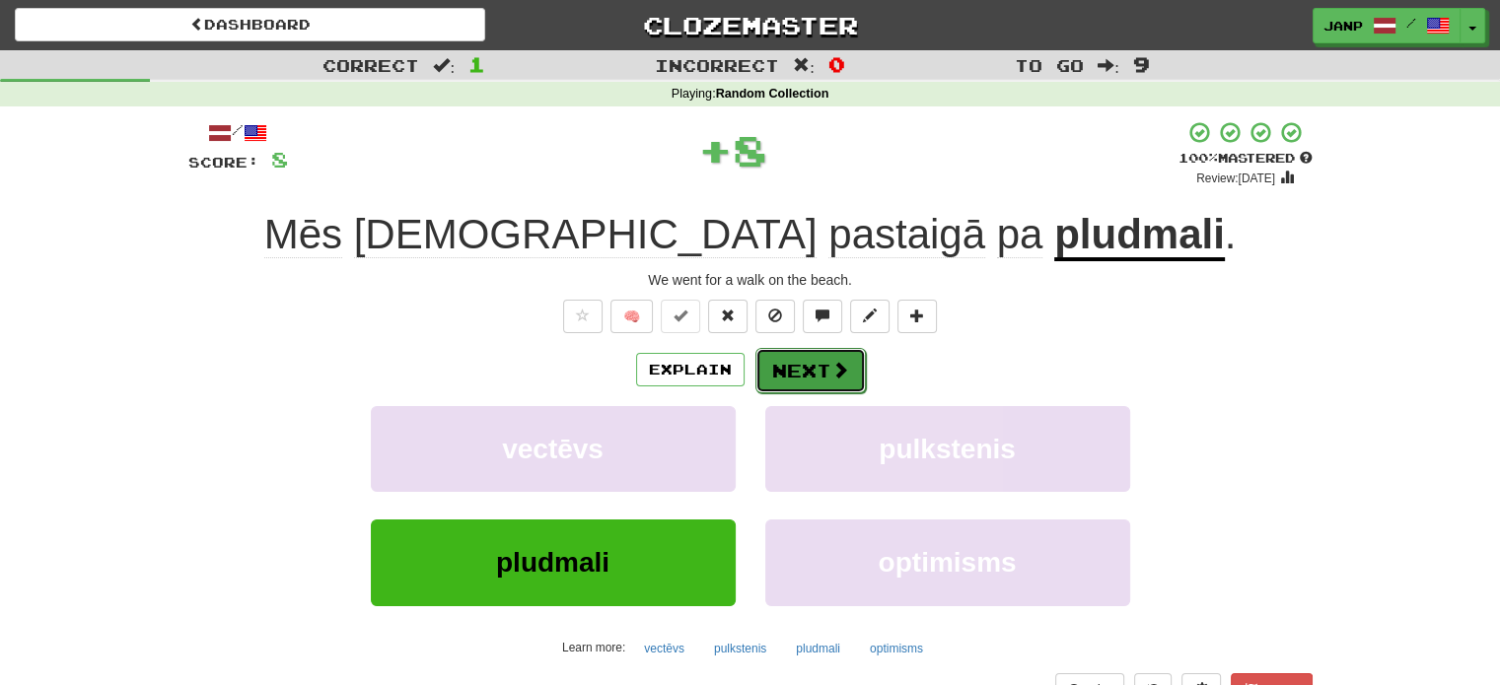
click at [801, 366] on button "Next" at bounding box center [810, 370] width 110 height 45
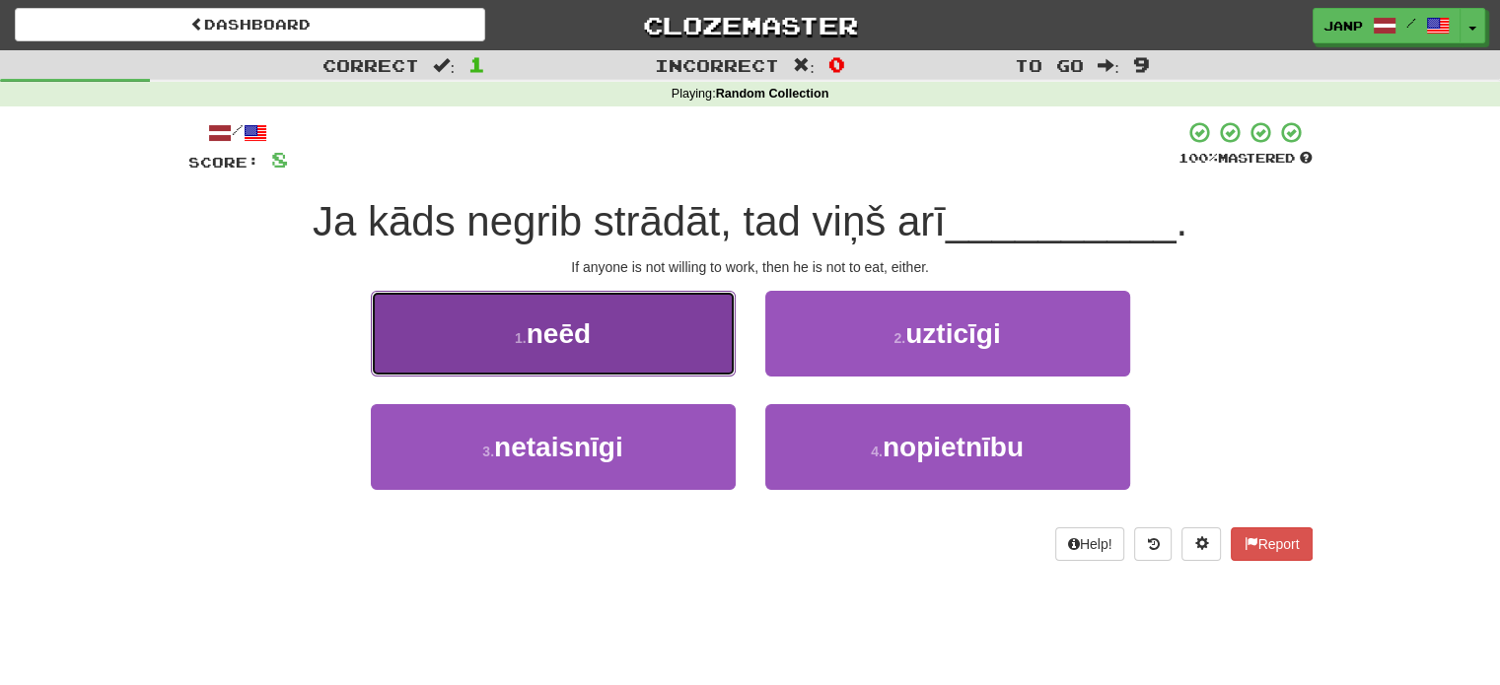
click at [644, 356] on button "1 . neēd" at bounding box center [553, 334] width 365 height 86
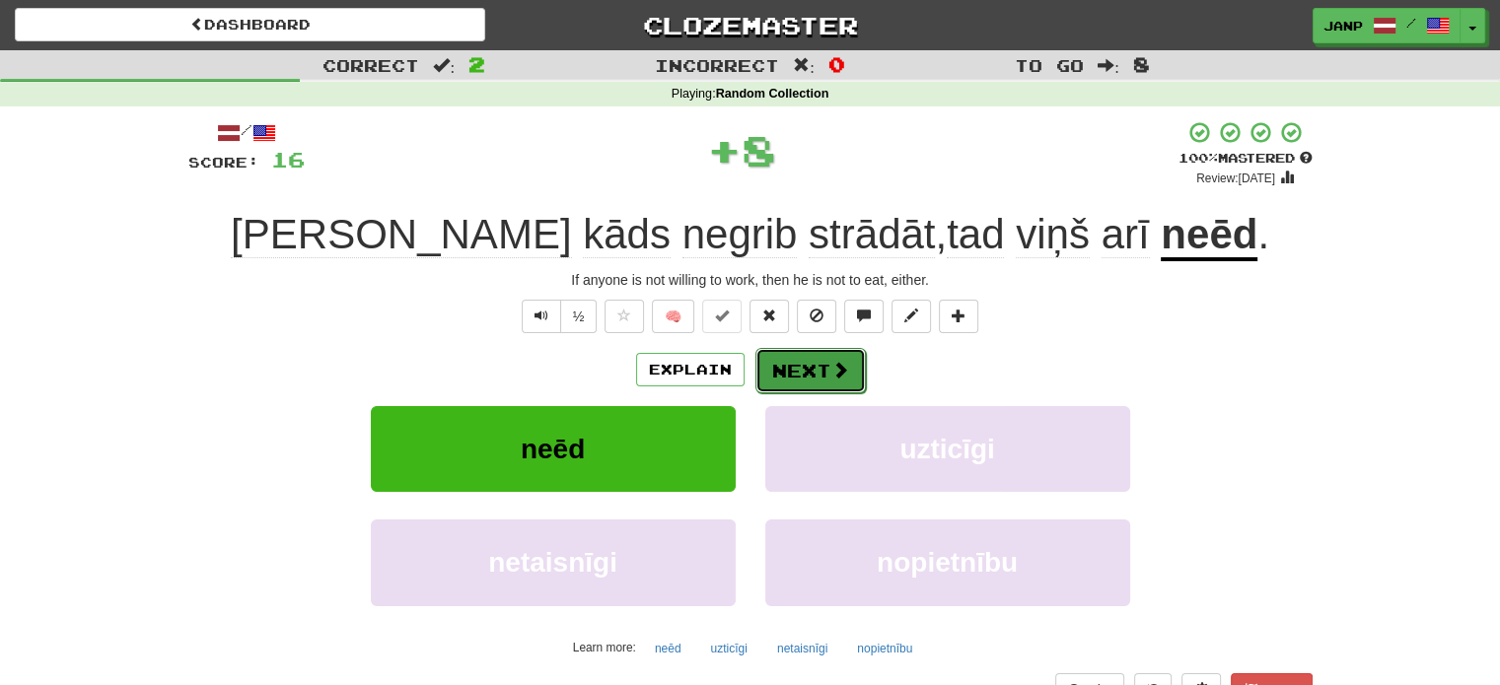
click at [803, 366] on button "Next" at bounding box center [810, 370] width 110 height 45
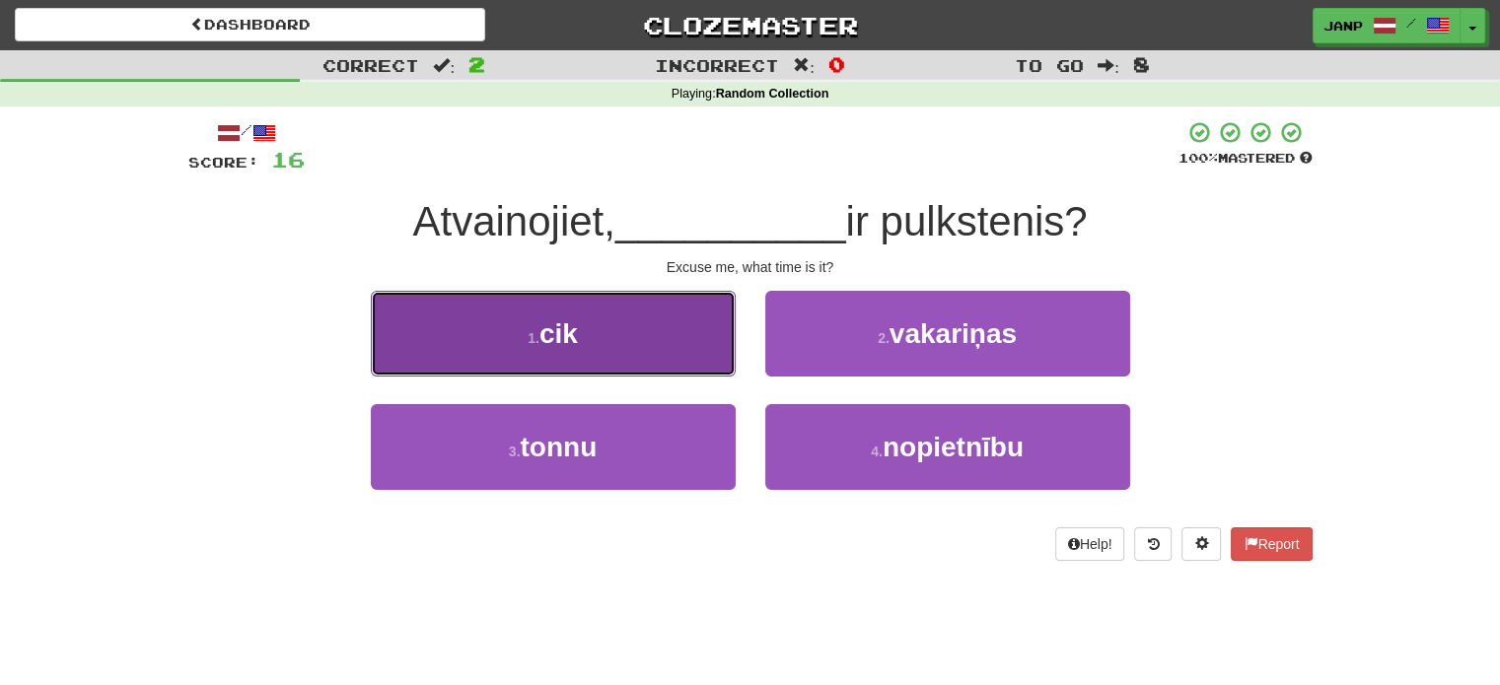
click at [676, 355] on button "1 . cik" at bounding box center [553, 334] width 365 height 86
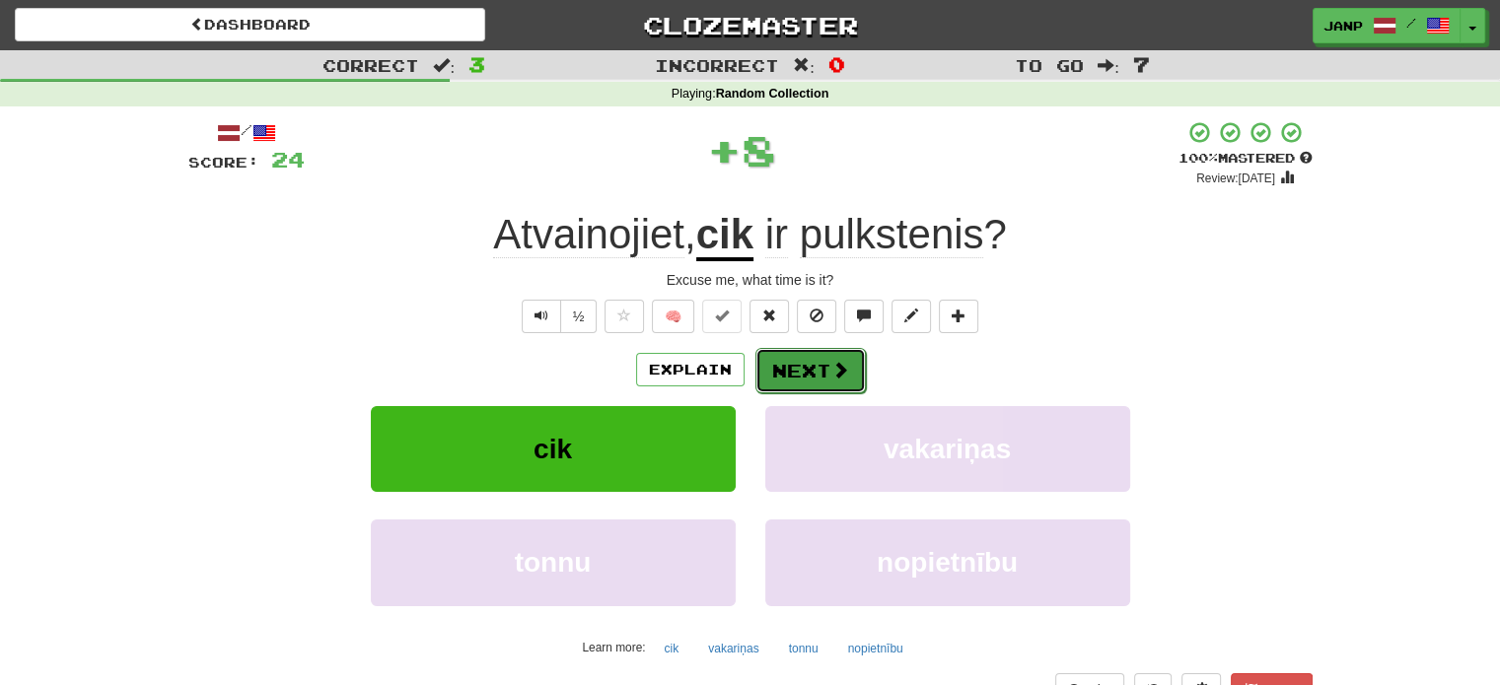
click at [805, 364] on button "Next" at bounding box center [810, 370] width 110 height 45
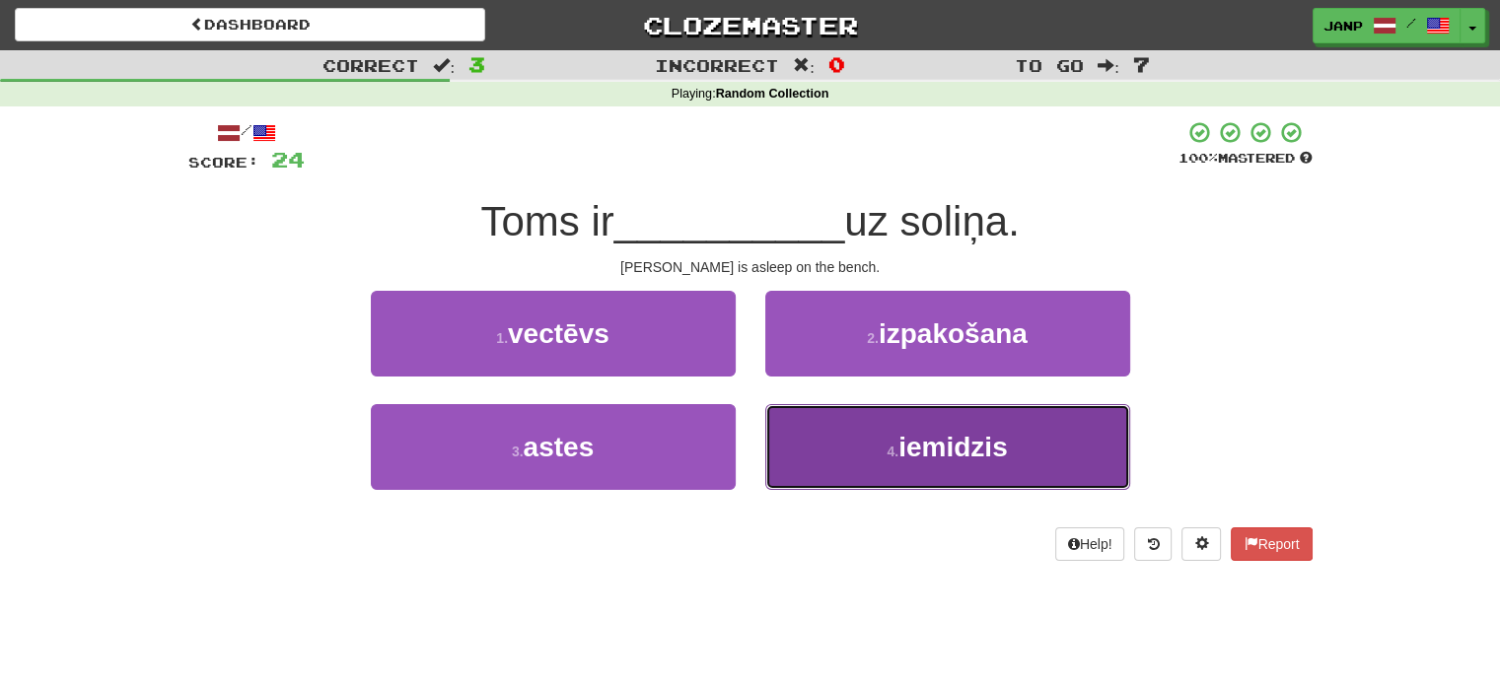
click at [824, 454] on button "4 . iemidzis" at bounding box center [947, 447] width 365 height 86
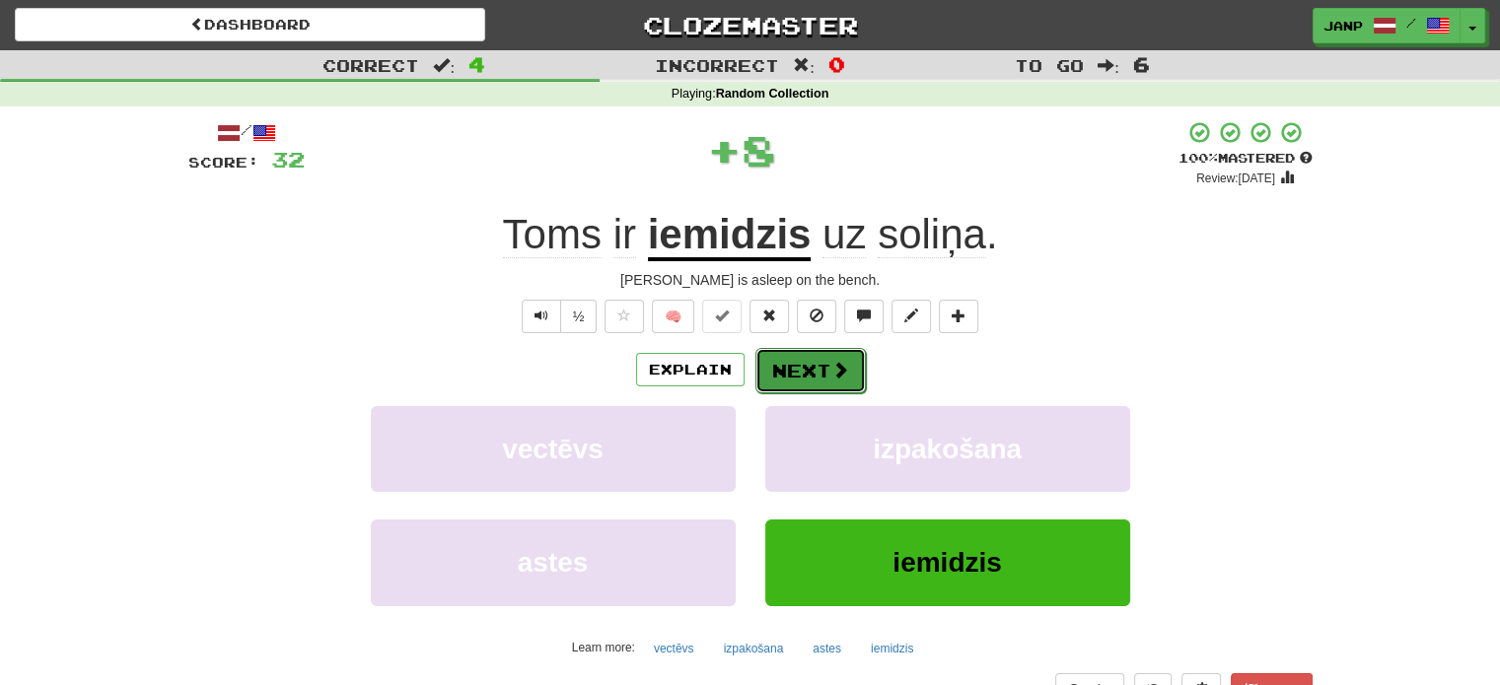
click at [785, 358] on button "Next" at bounding box center [810, 370] width 110 height 45
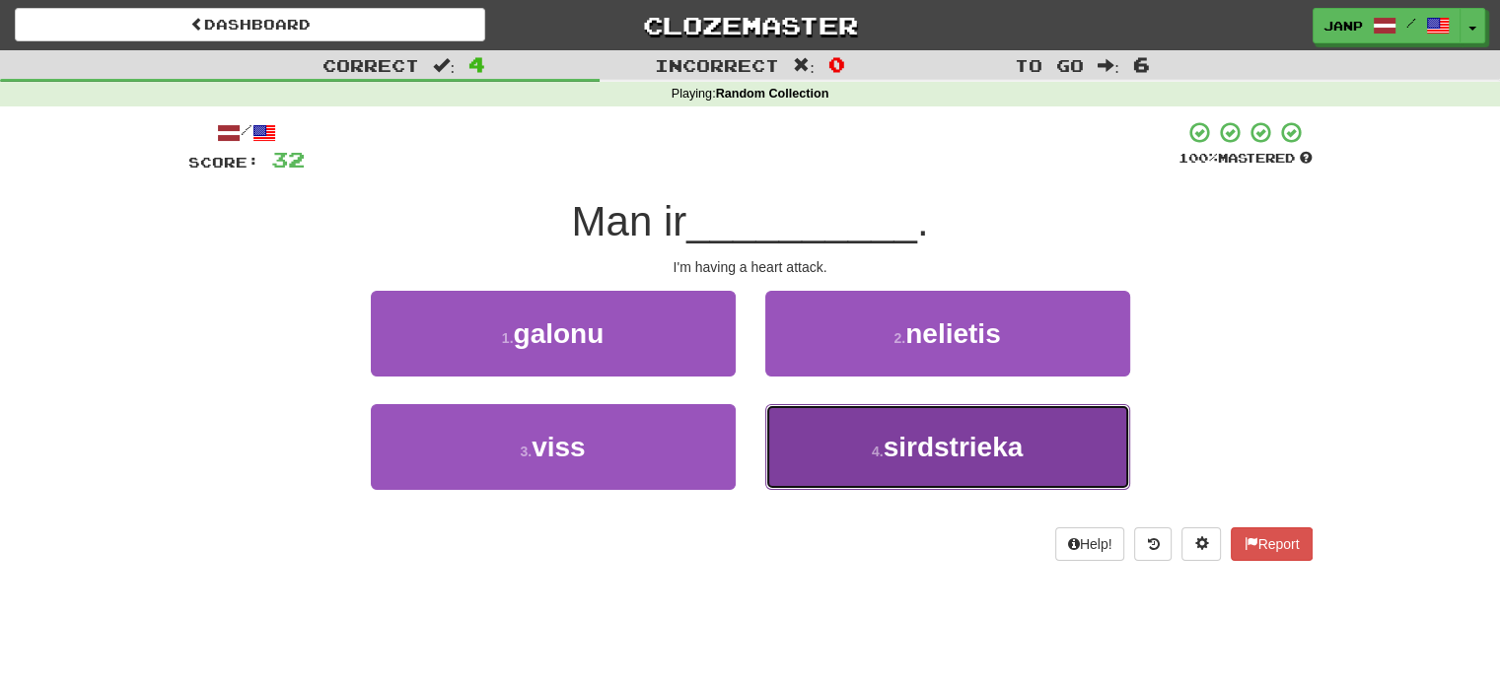
click at [827, 453] on button "4 . sirdstrieka" at bounding box center [947, 447] width 365 height 86
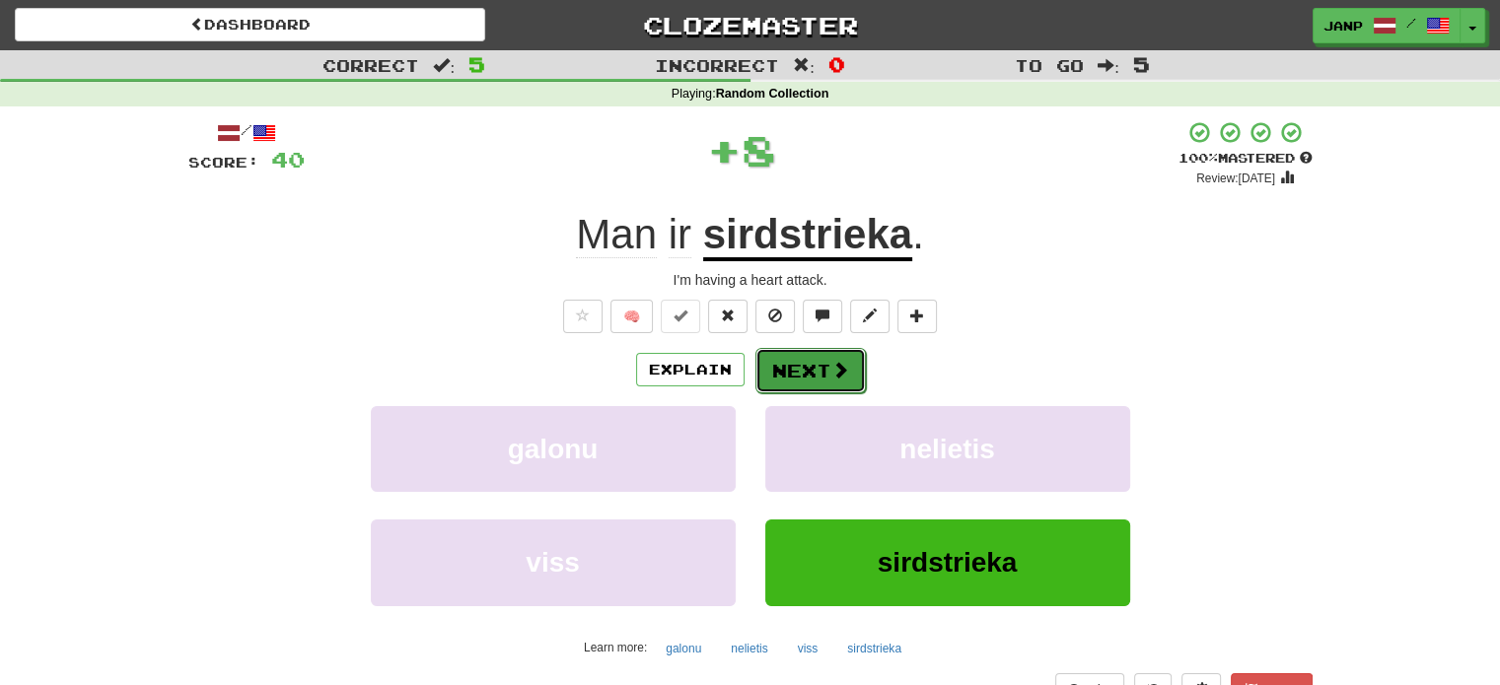
click at [778, 369] on button "Next" at bounding box center [810, 370] width 110 height 45
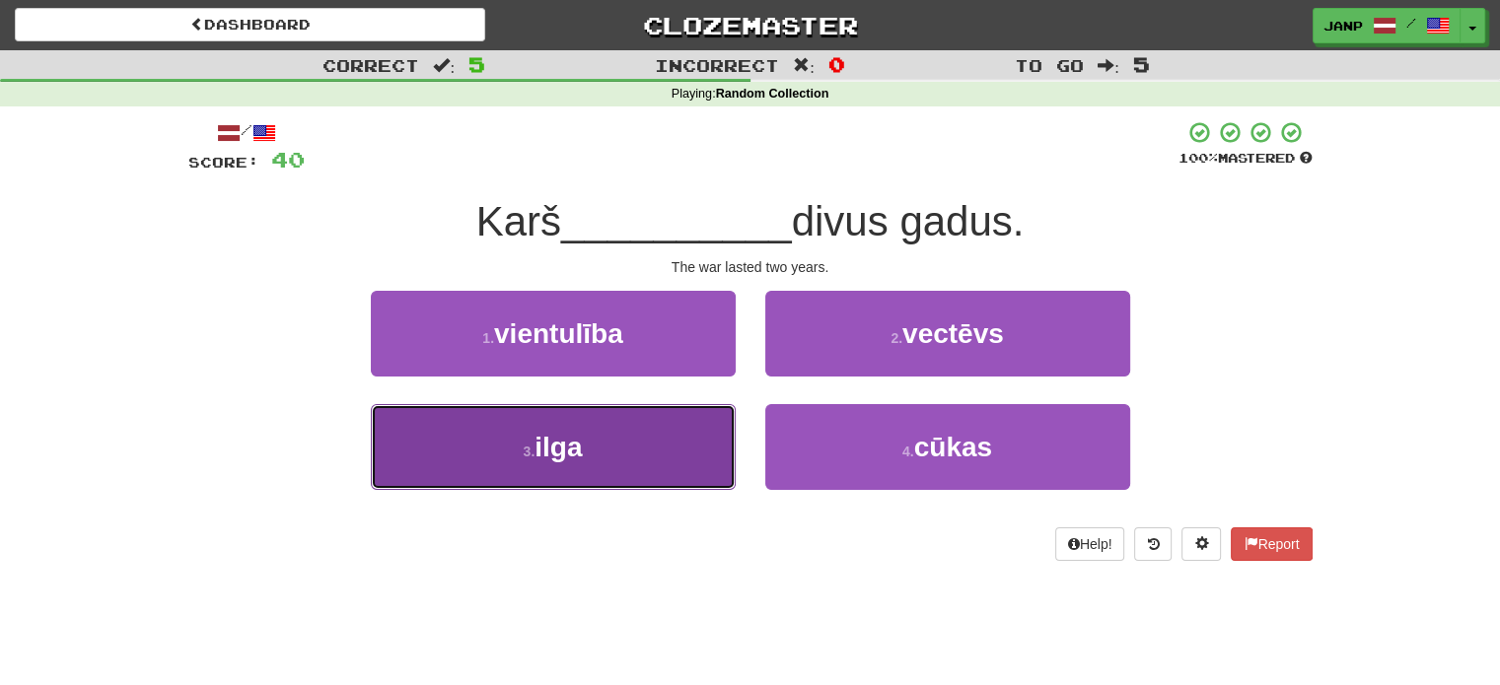
click at [694, 462] on button "3 . ilga" at bounding box center [553, 447] width 365 height 86
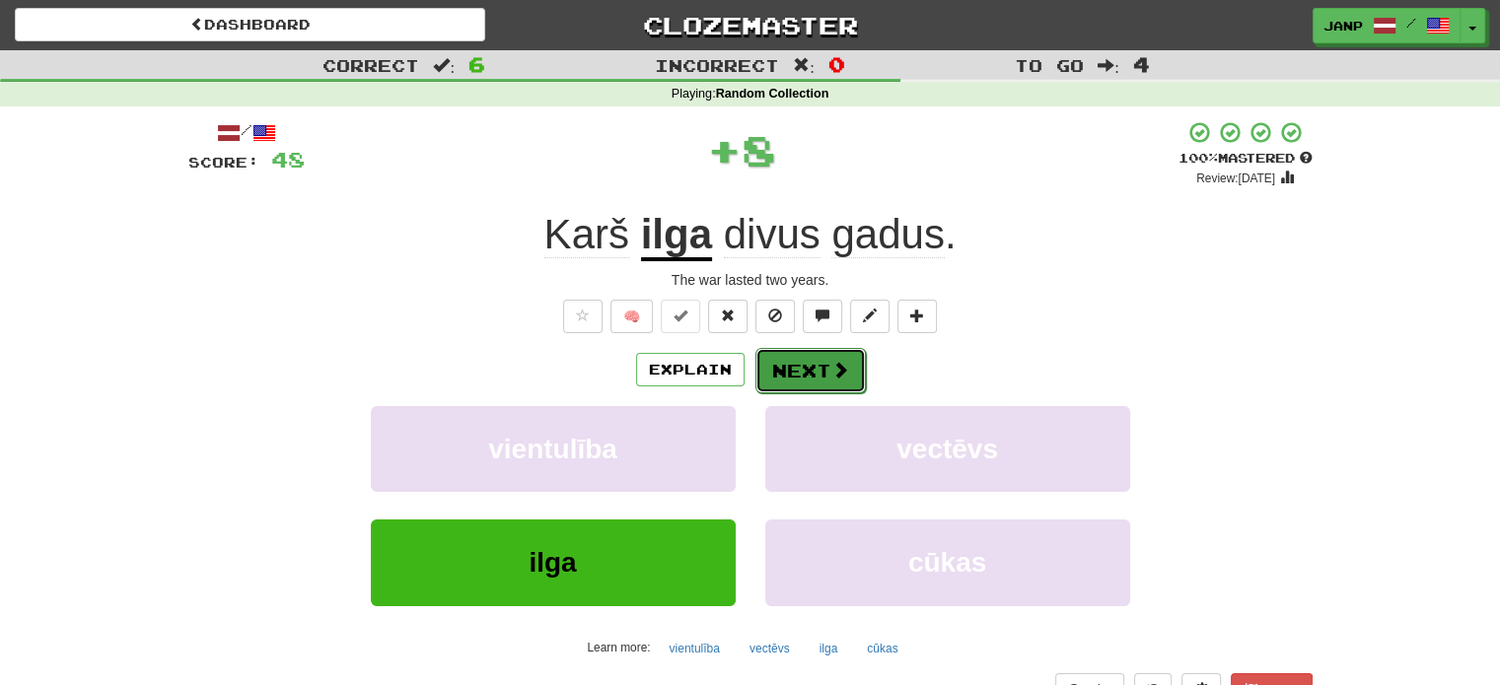
click at [804, 362] on button "Next" at bounding box center [810, 370] width 110 height 45
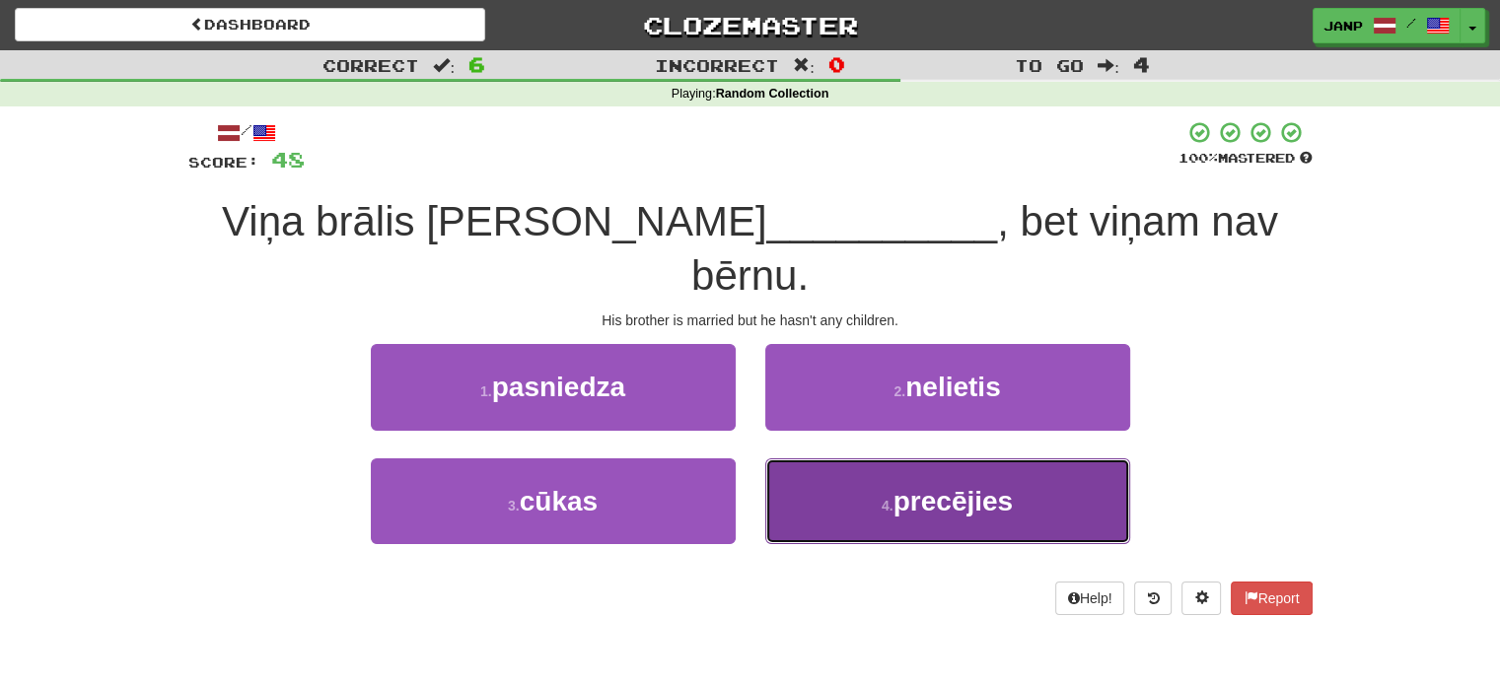
click at [798, 459] on button "4 . precējies" at bounding box center [947, 502] width 365 height 86
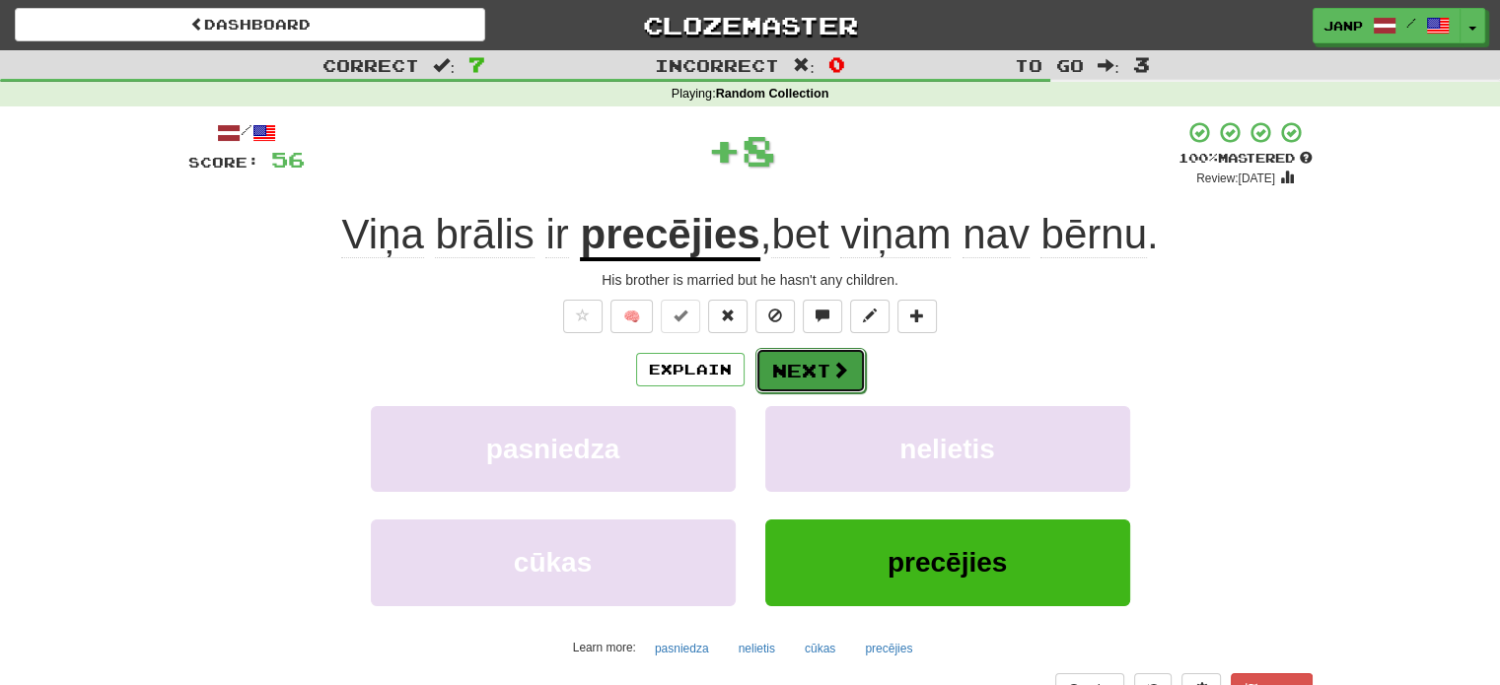
click at [792, 366] on button "Next" at bounding box center [810, 370] width 110 height 45
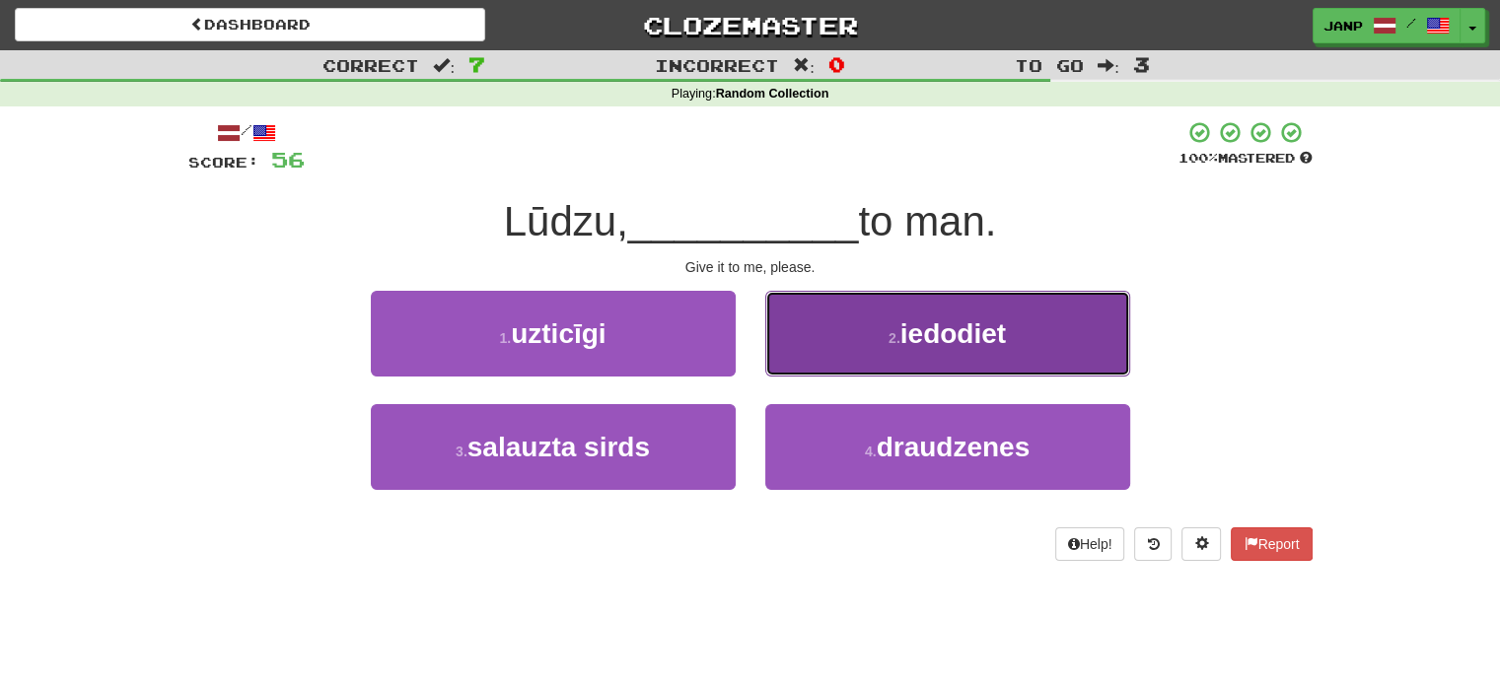
click at [832, 339] on button "2 . iedodiet" at bounding box center [947, 334] width 365 height 86
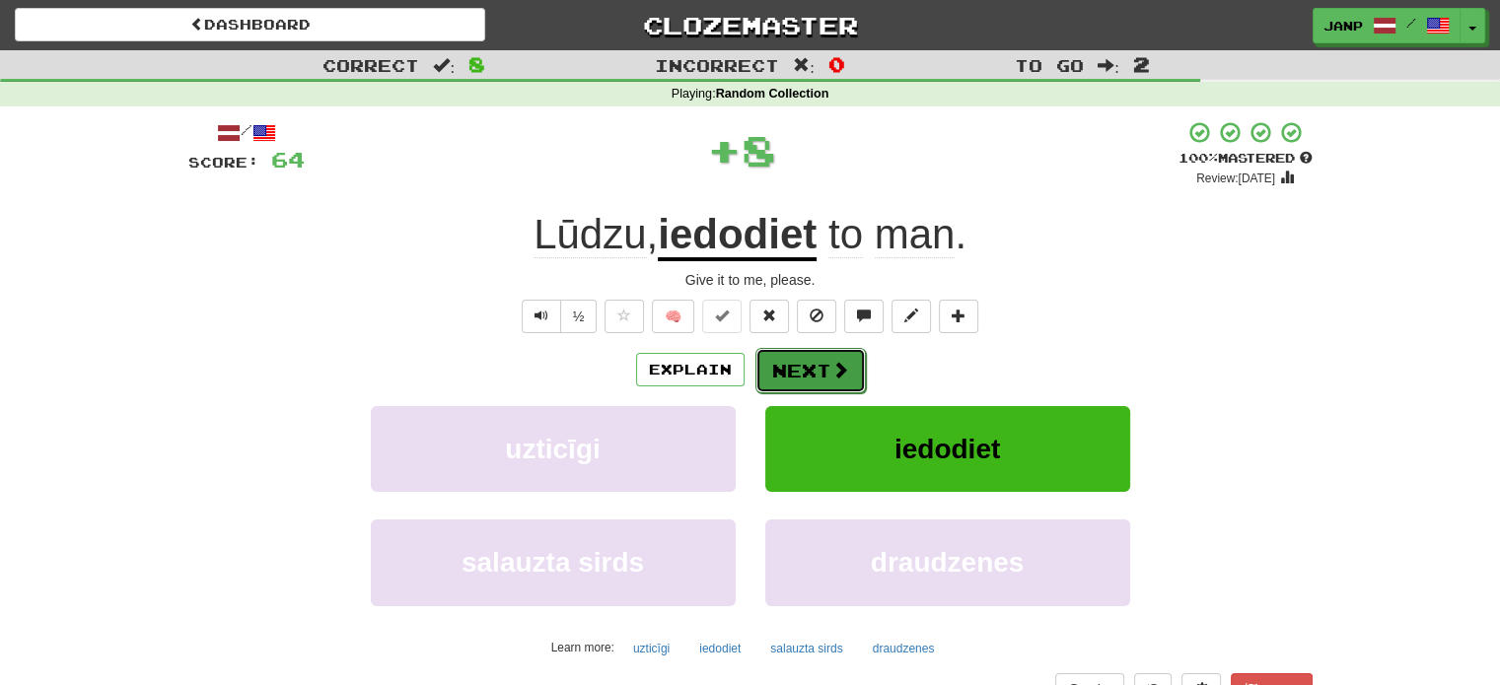
click at [806, 367] on button "Next" at bounding box center [810, 370] width 110 height 45
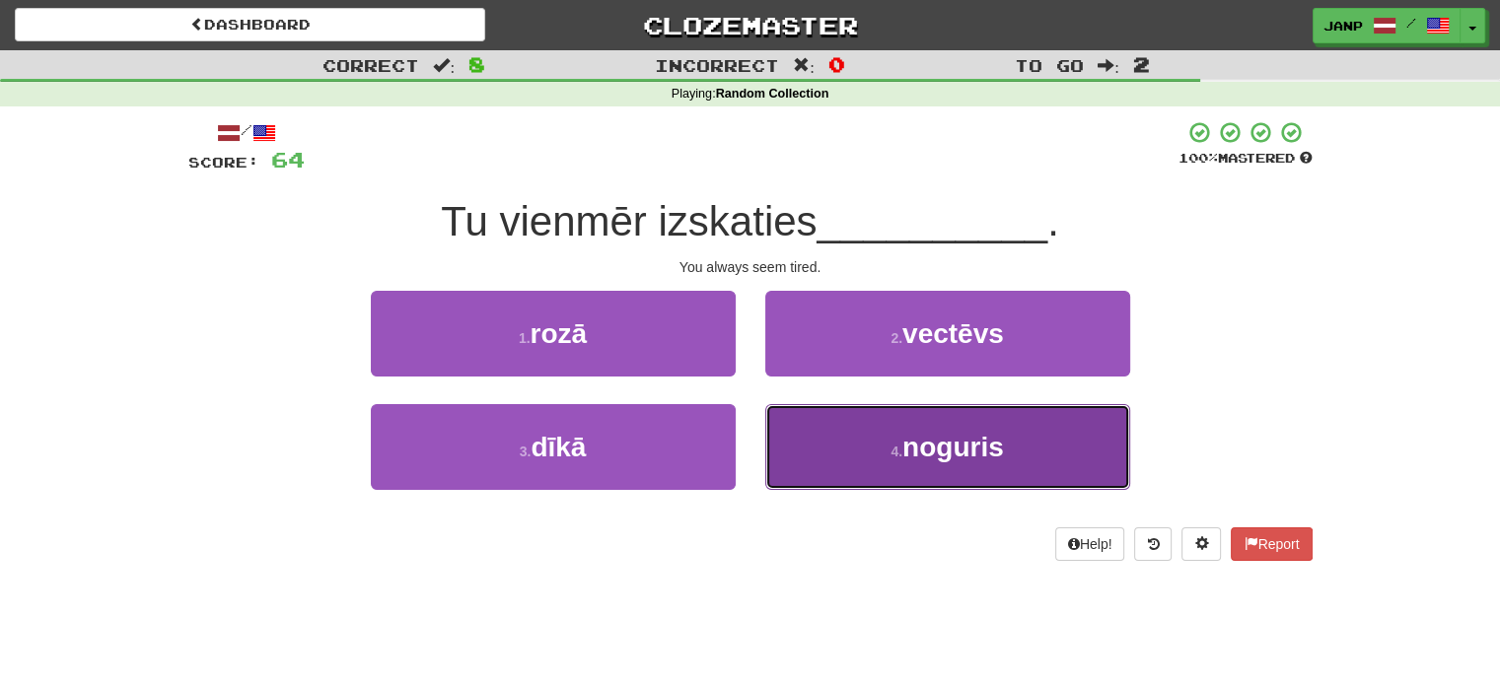
click at [859, 439] on button "4 . noguris" at bounding box center [947, 447] width 365 height 86
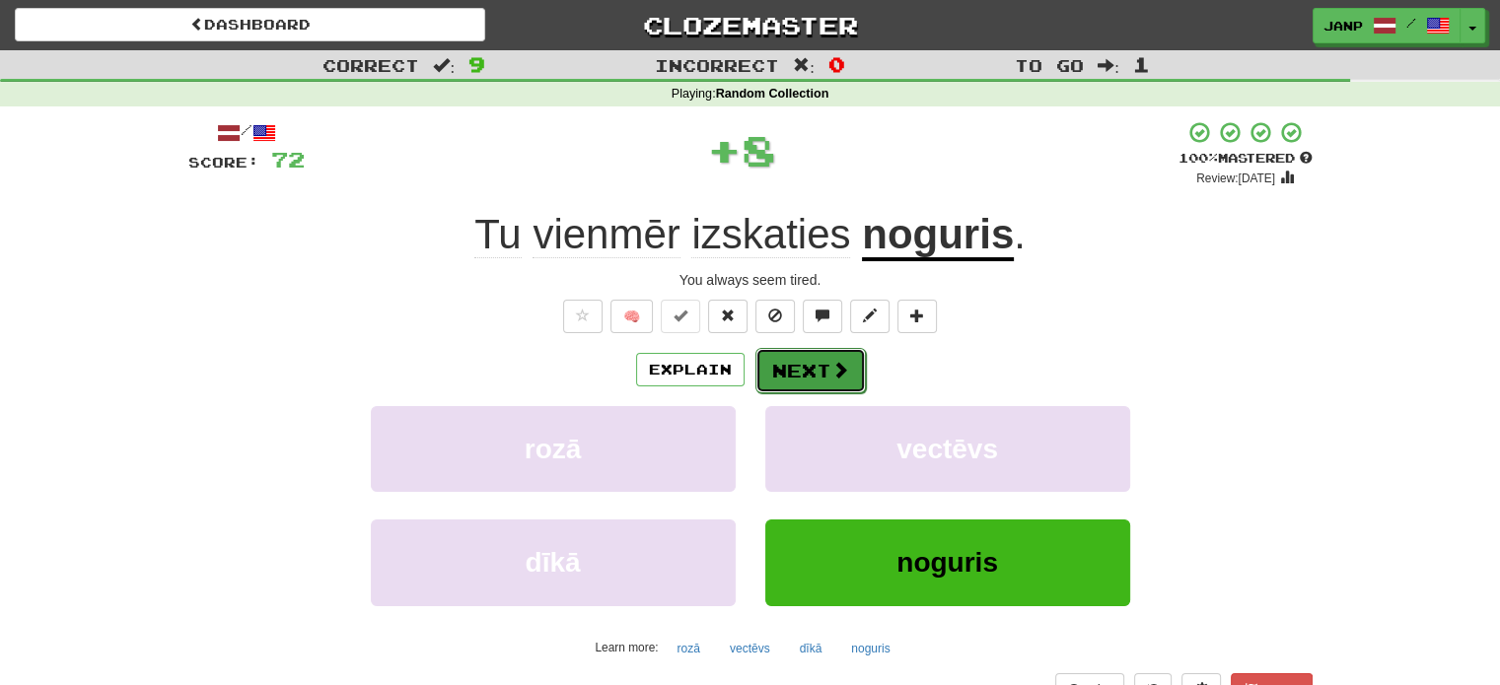
click at [773, 362] on button "Next" at bounding box center [810, 370] width 110 height 45
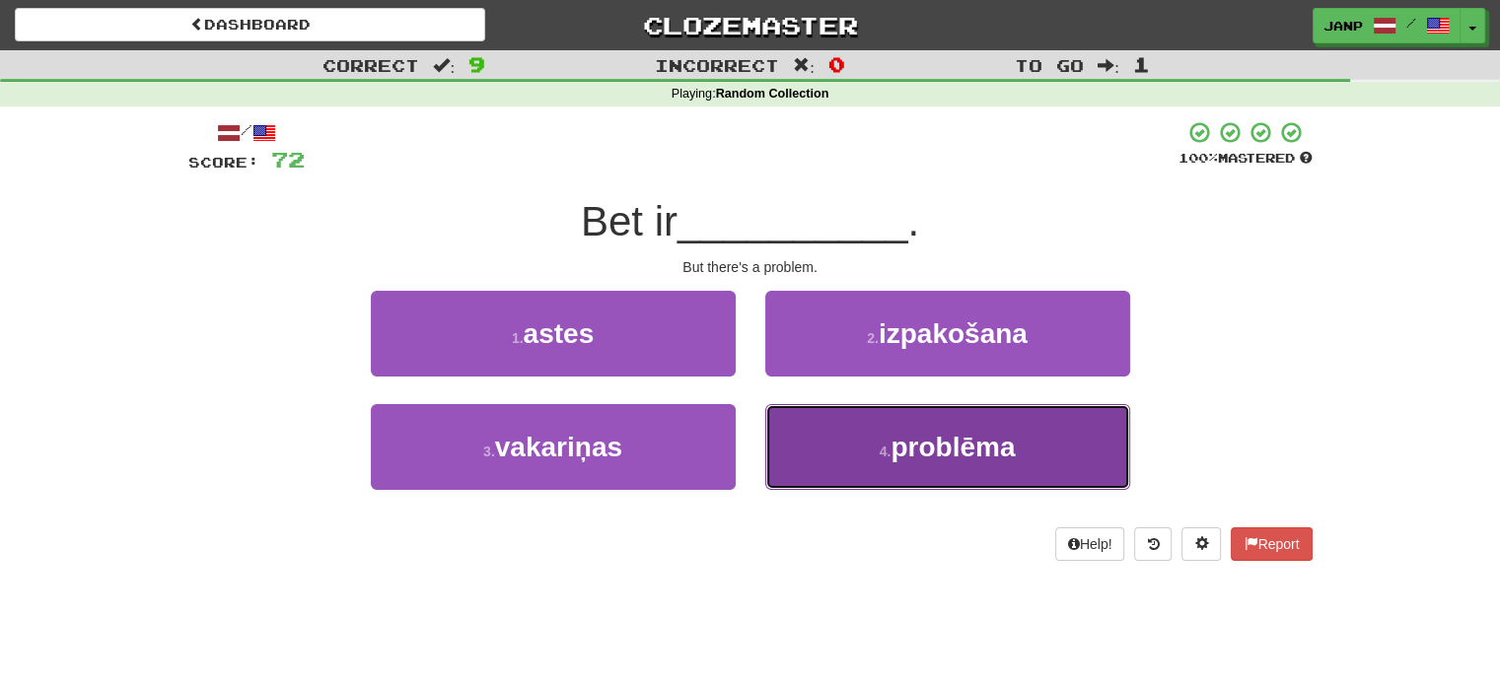
click at [853, 447] on button "4 . problēma" at bounding box center [947, 447] width 365 height 86
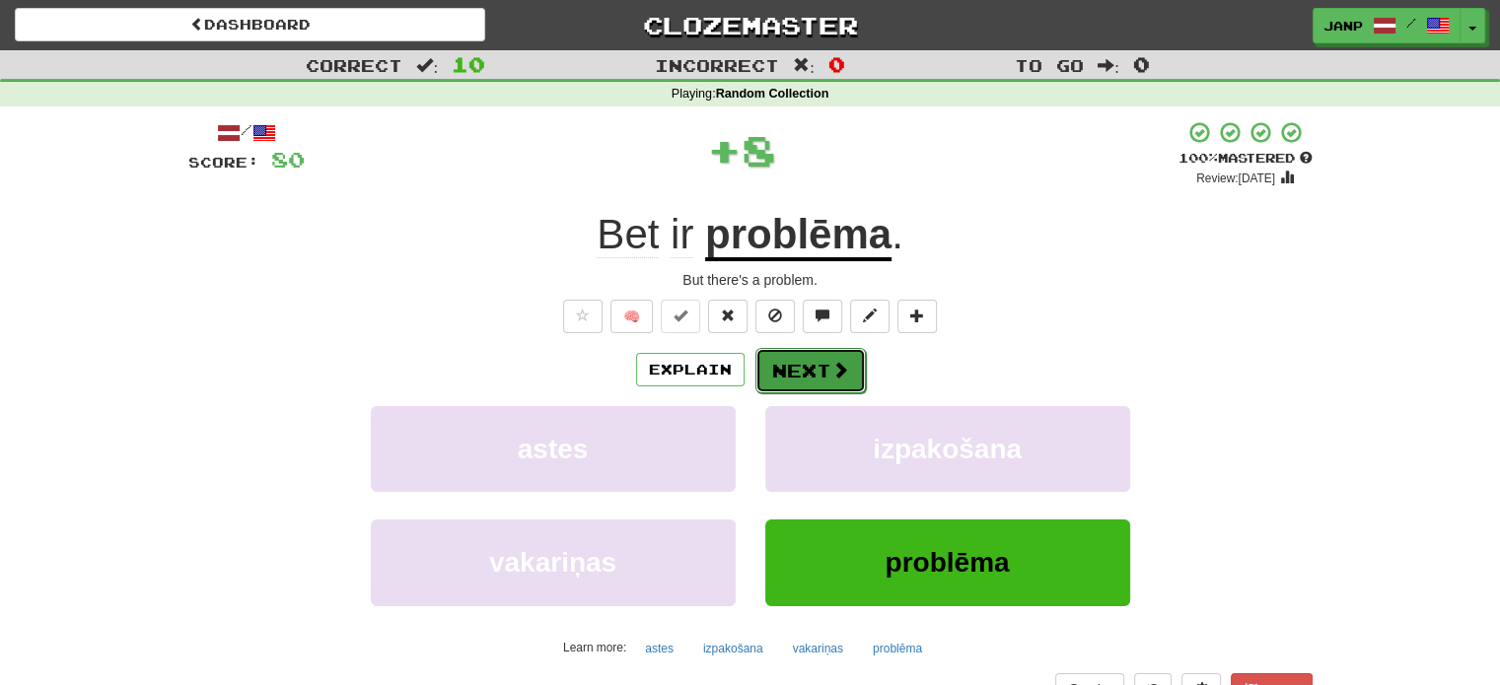
click at [787, 362] on button "Next" at bounding box center [810, 370] width 110 height 45
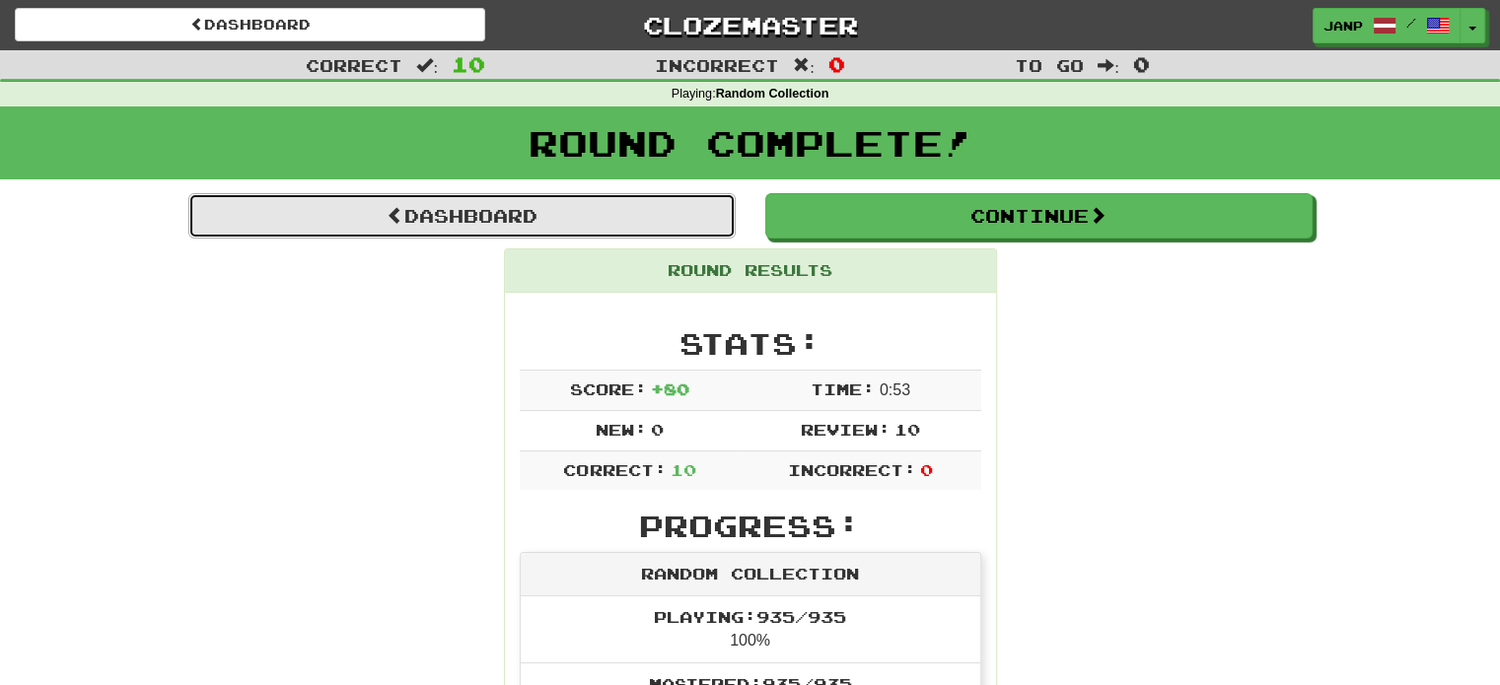
click at [524, 214] on link "Dashboard" at bounding box center [461, 215] width 547 height 45
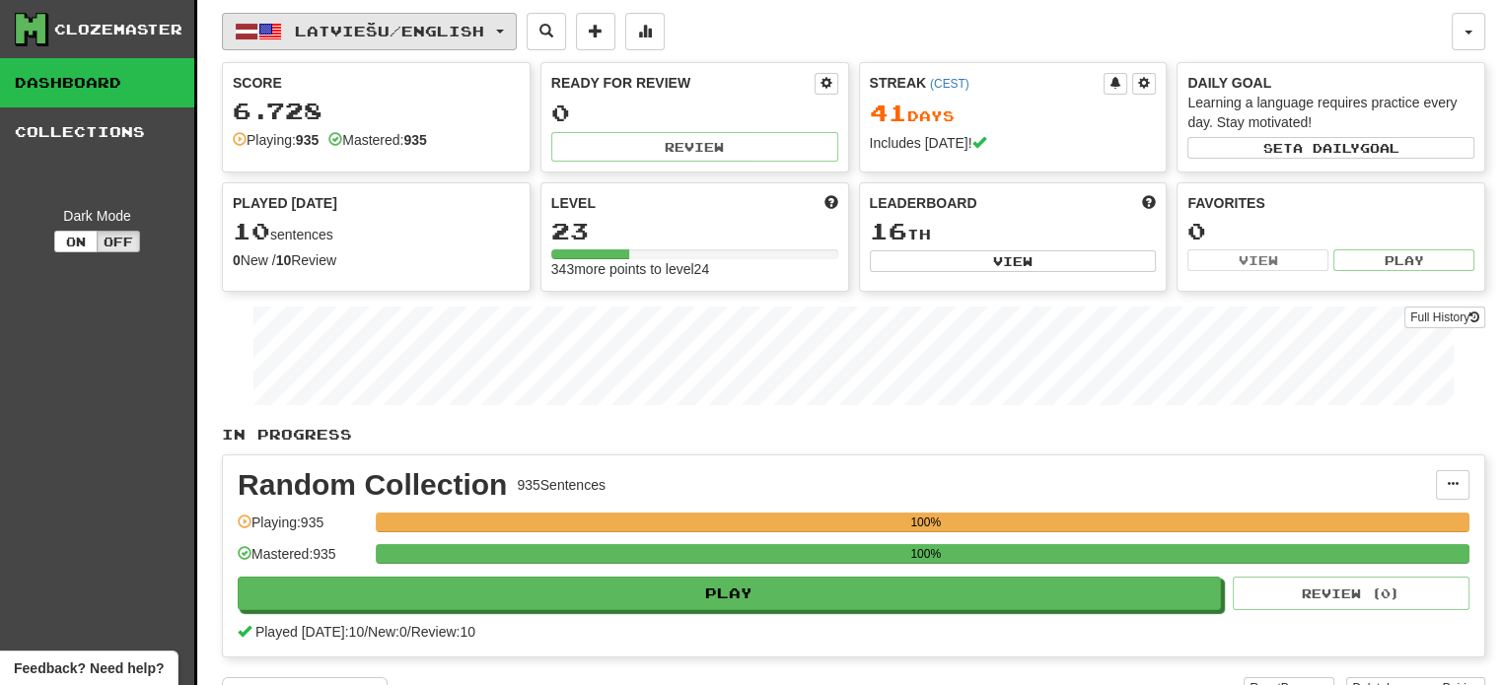
click at [410, 40] on button "Latviešu / English" at bounding box center [369, 31] width 295 height 37
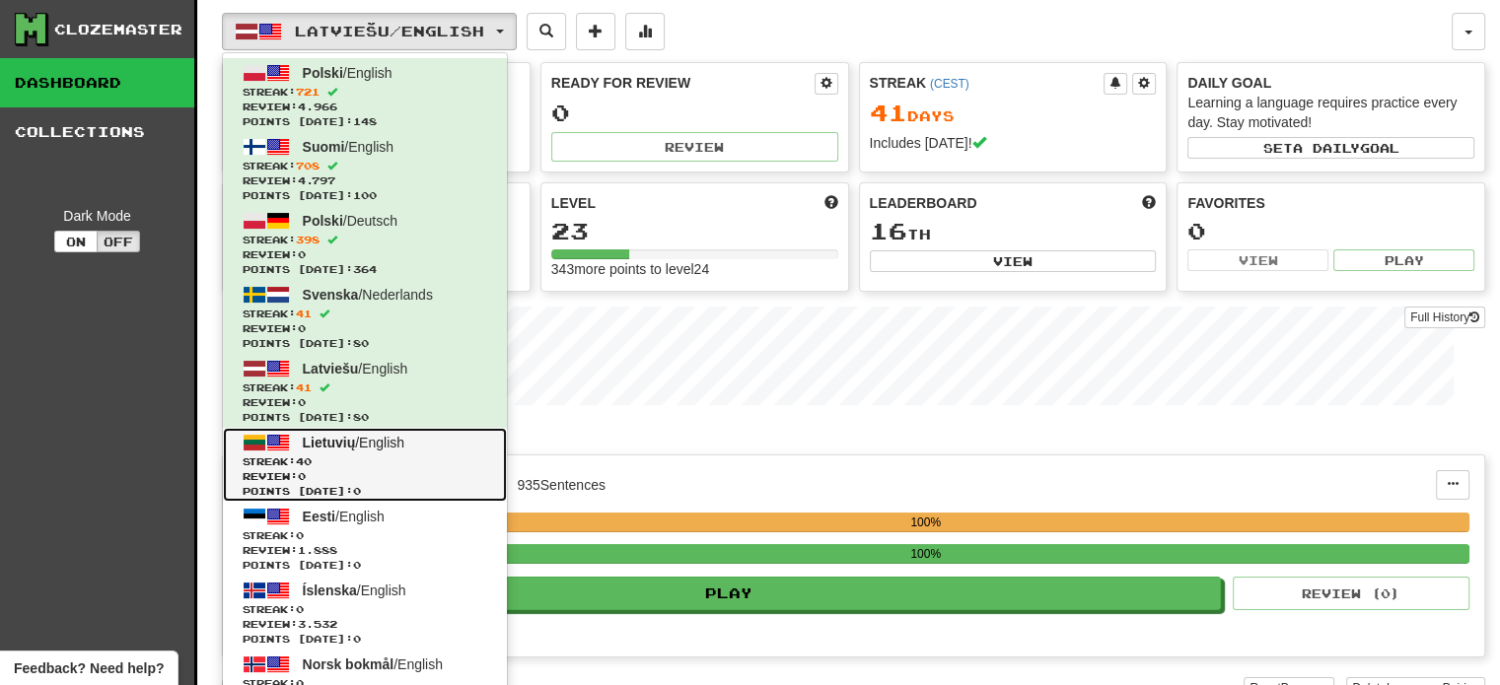
click at [367, 449] on span "Lietuvių / English" at bounding box center [354, 443] width 102 height 16
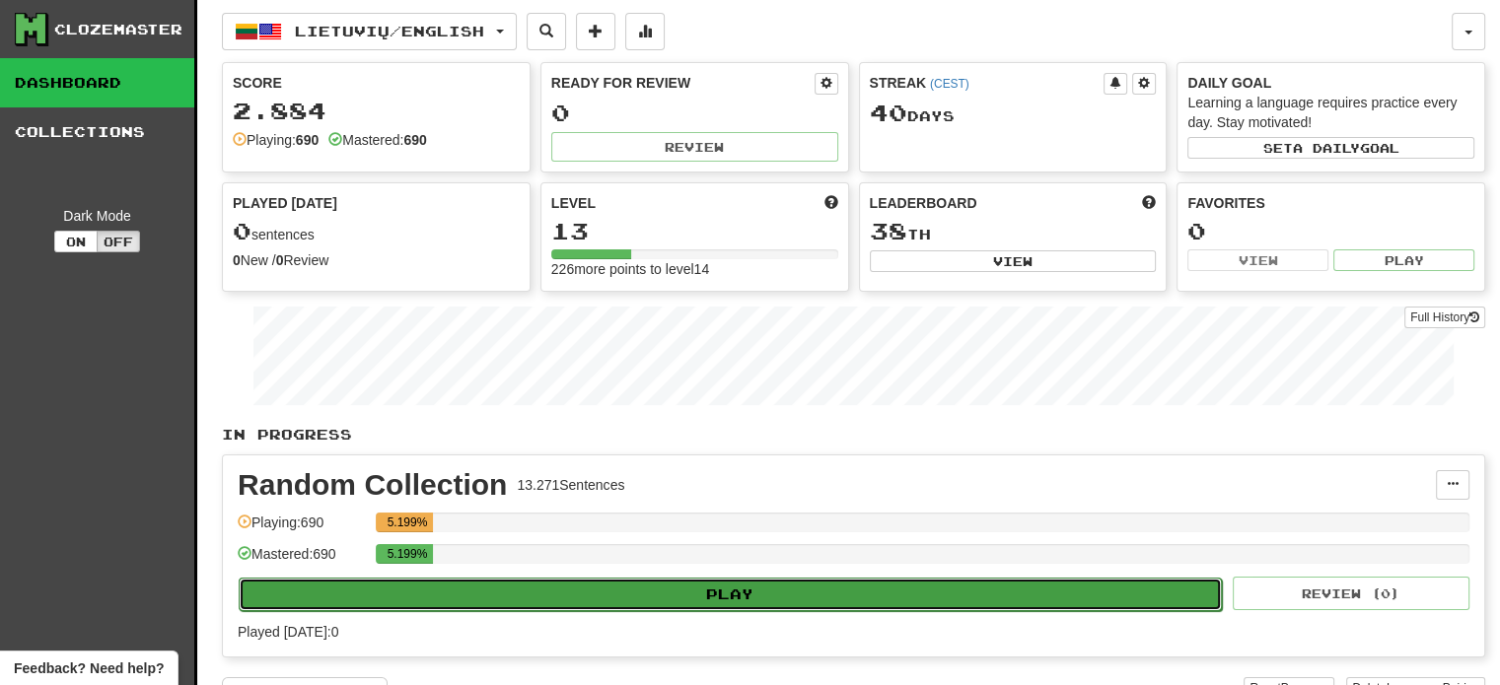
click at [740, 597] on button "Play" at bounding box center [730, 595] width 983 height 34
select select "**"
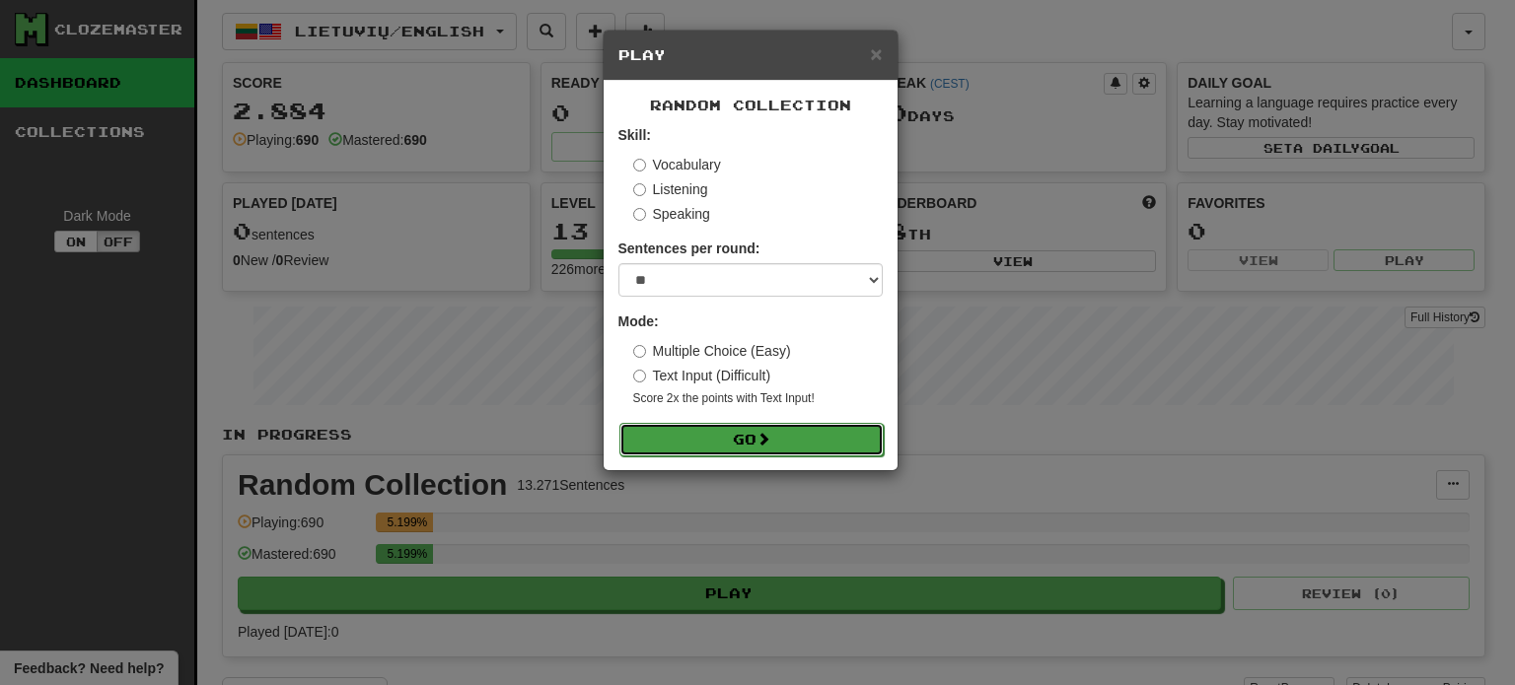
click at [749, 448] on button "Go" at bounding box center [751, 440] width 264 height 34
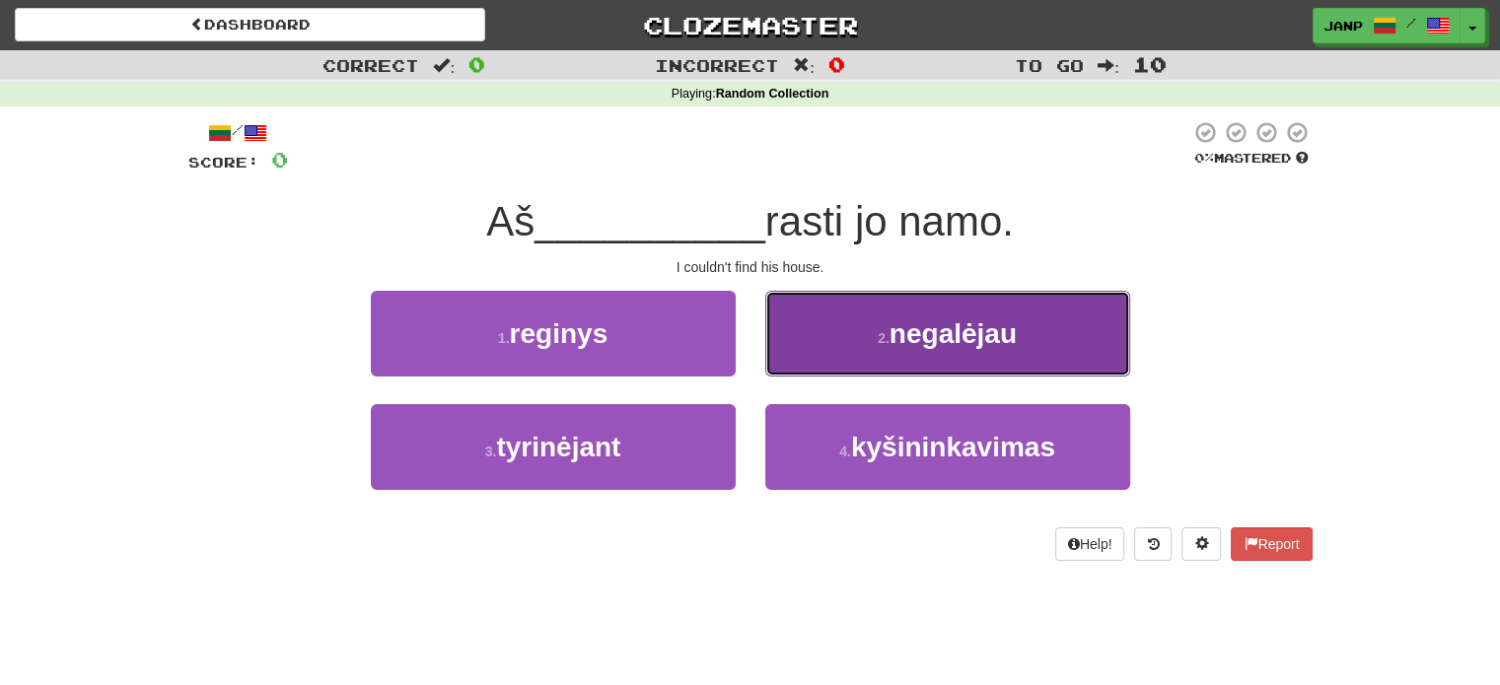
click at [895, 358] on button "2 . negalėjau" at bounding box center [947, 334] width 365 height 86
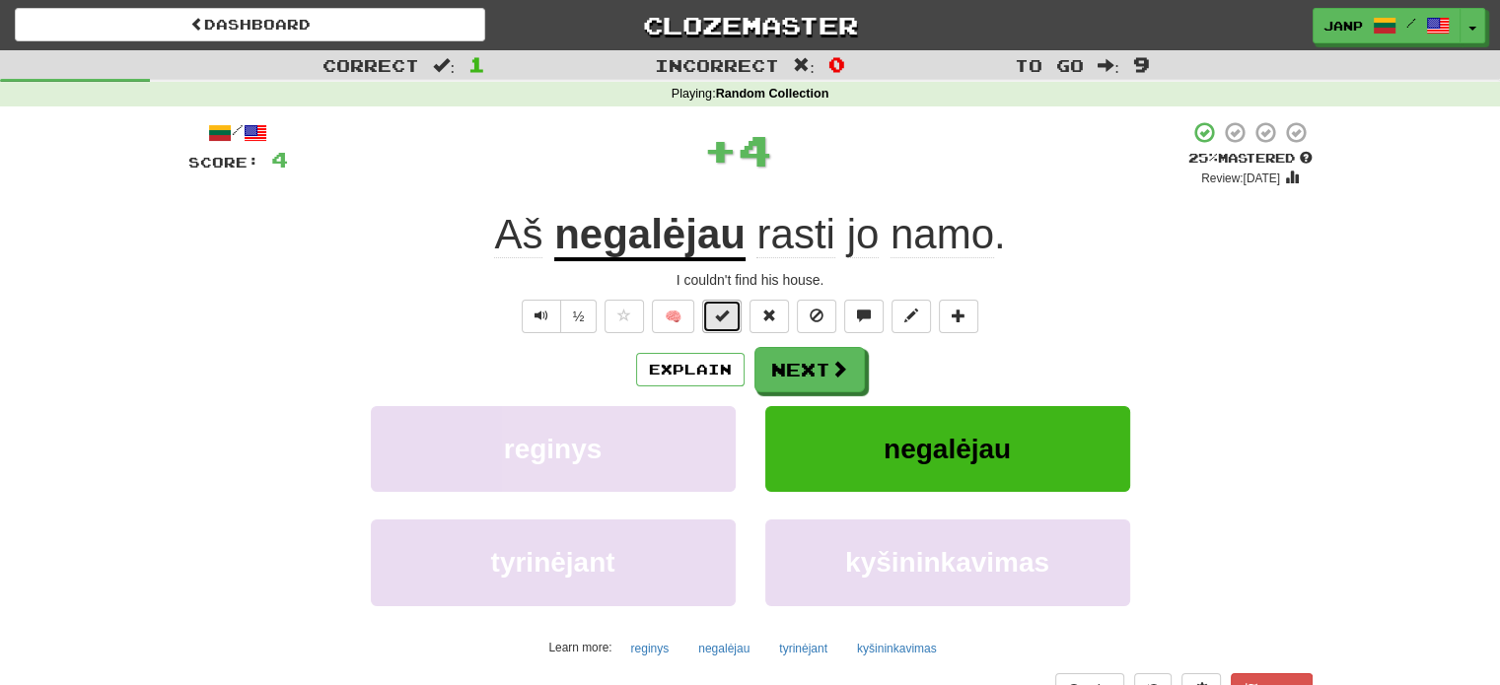
click at [729, 321] on span at bounding box center [722, 316] width 14 height 14
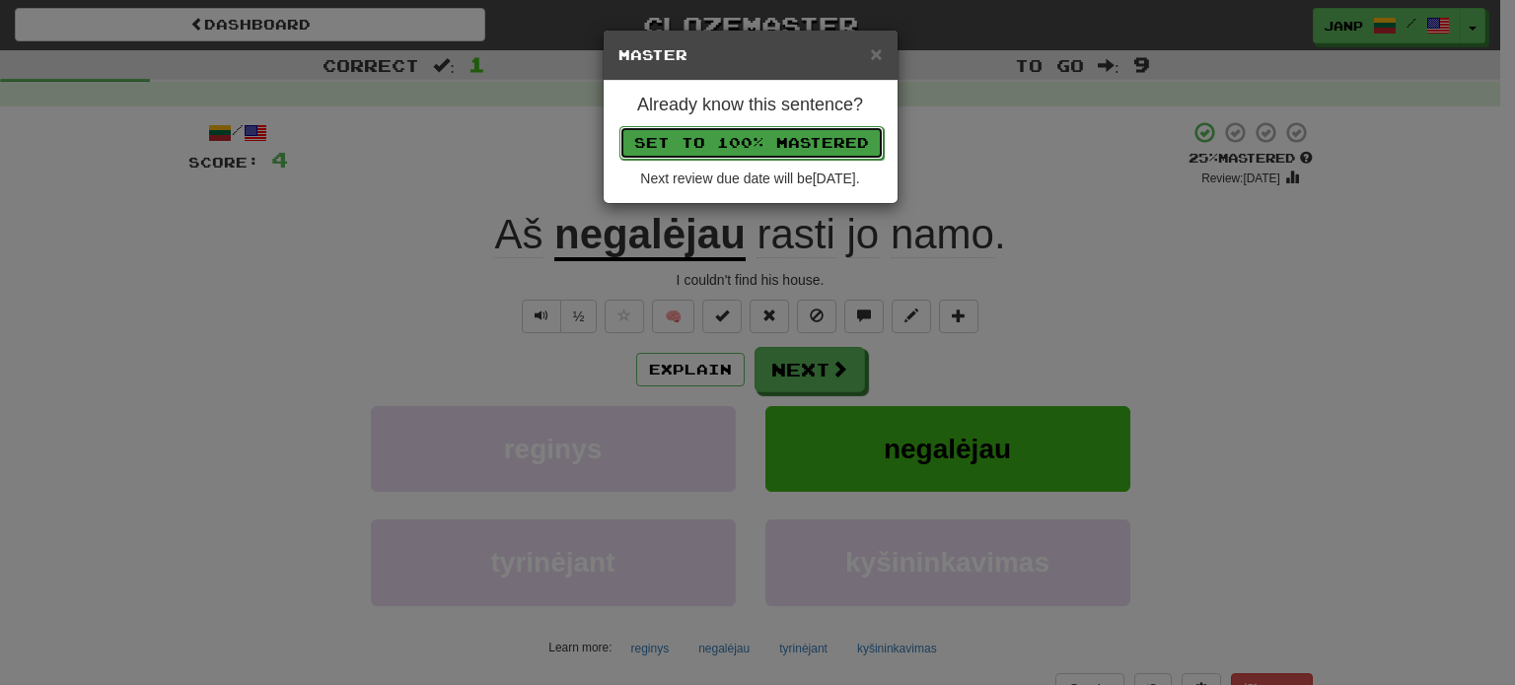
click at [776, 137] on button "Set to 100% Mastered" at bounding box center [751, 143] width 264 height 34
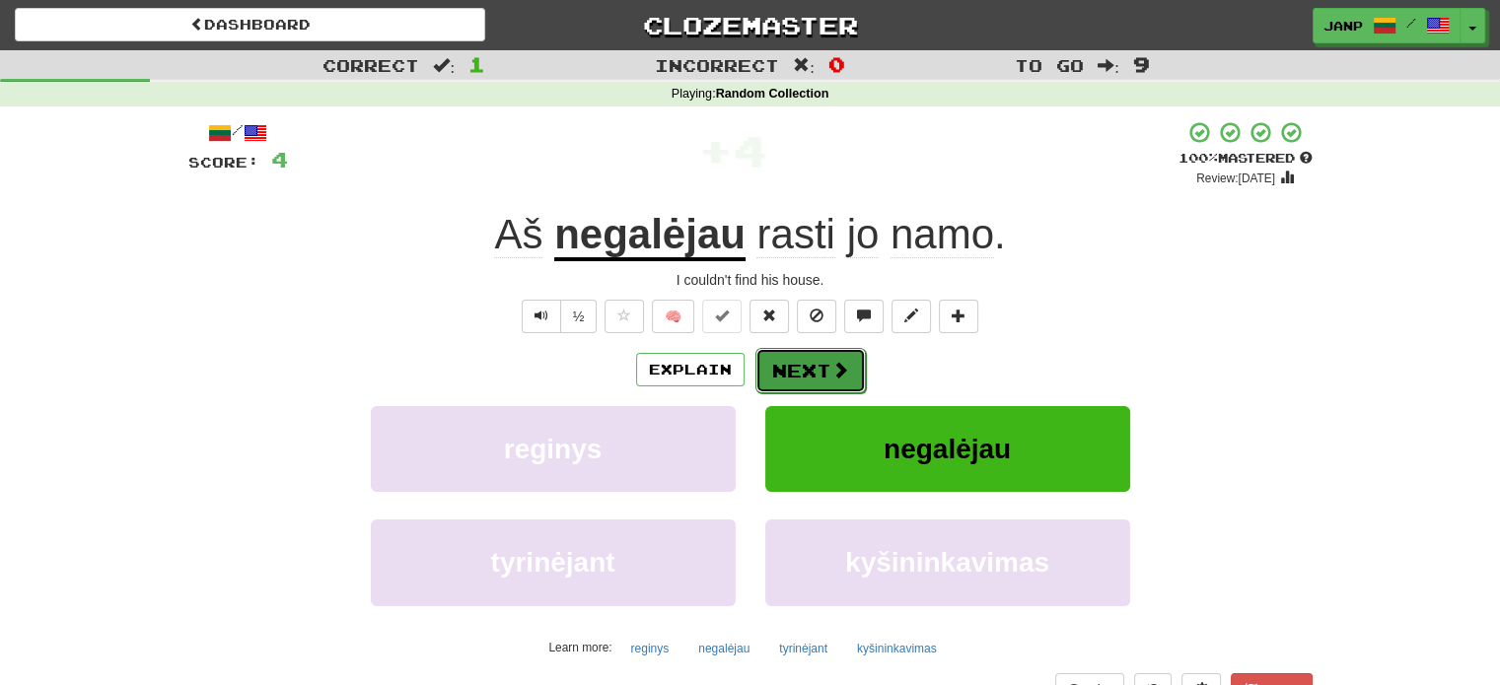
click at [814, 364] on button "Next" at bounding box center [810, 370] width 110 height 45
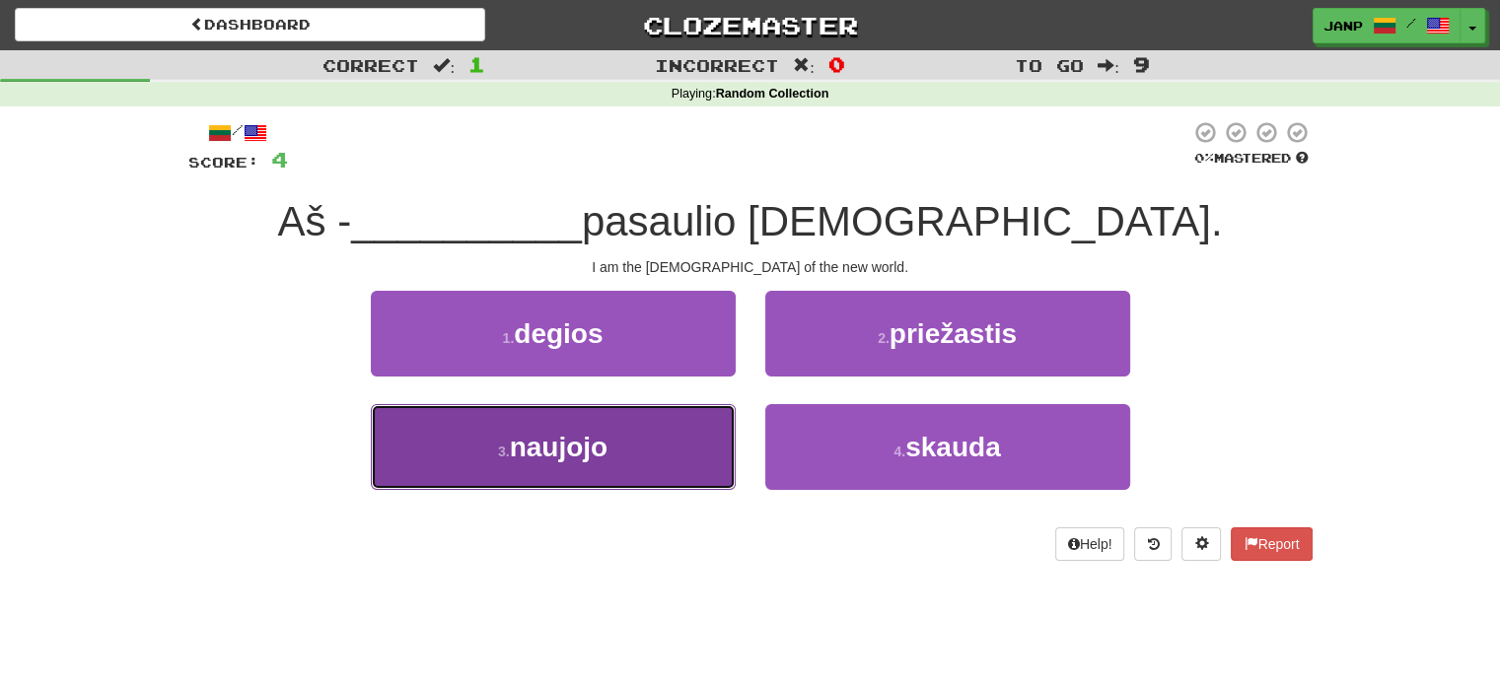
click at [697, 455] on button "3 . naujojo" at bounding box center [553, 447] width 365 height 86
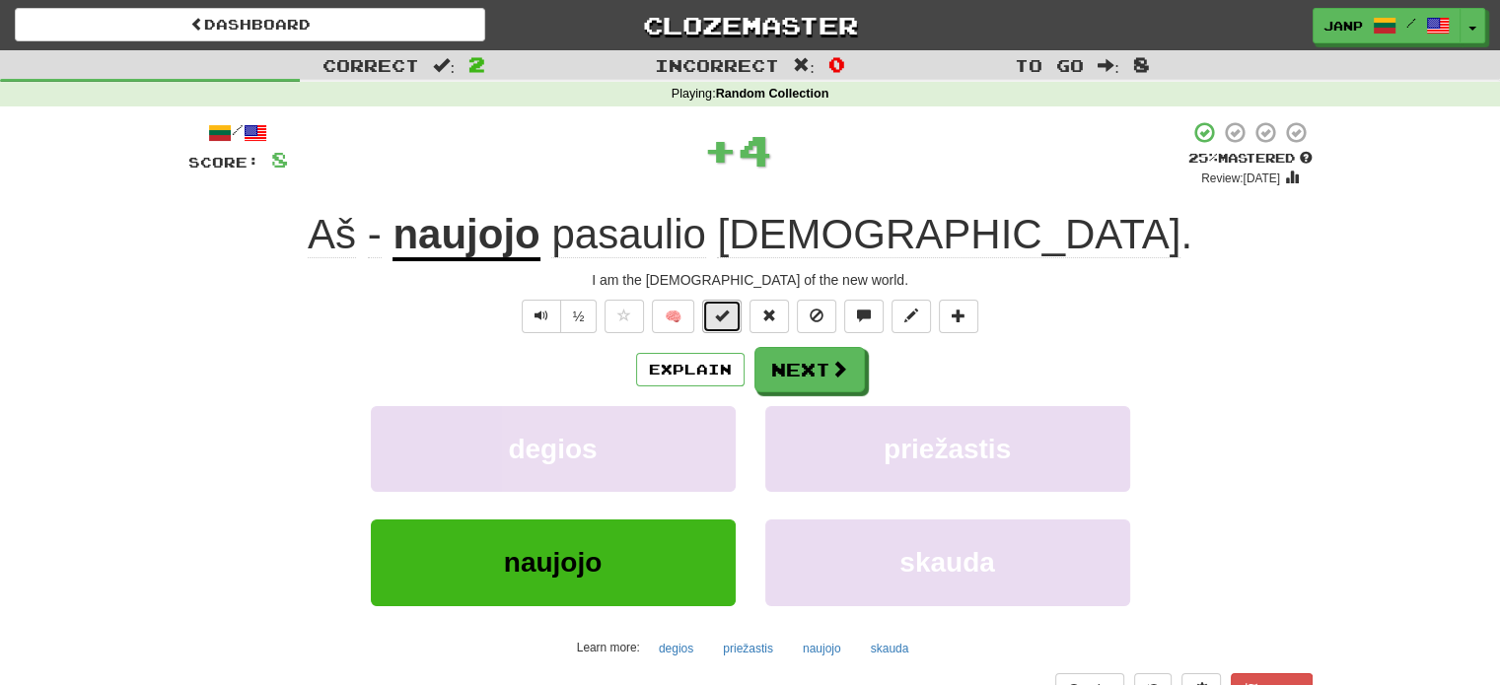
click at [728, 319] on span at bounding box center [722, 316] width 14 height 14
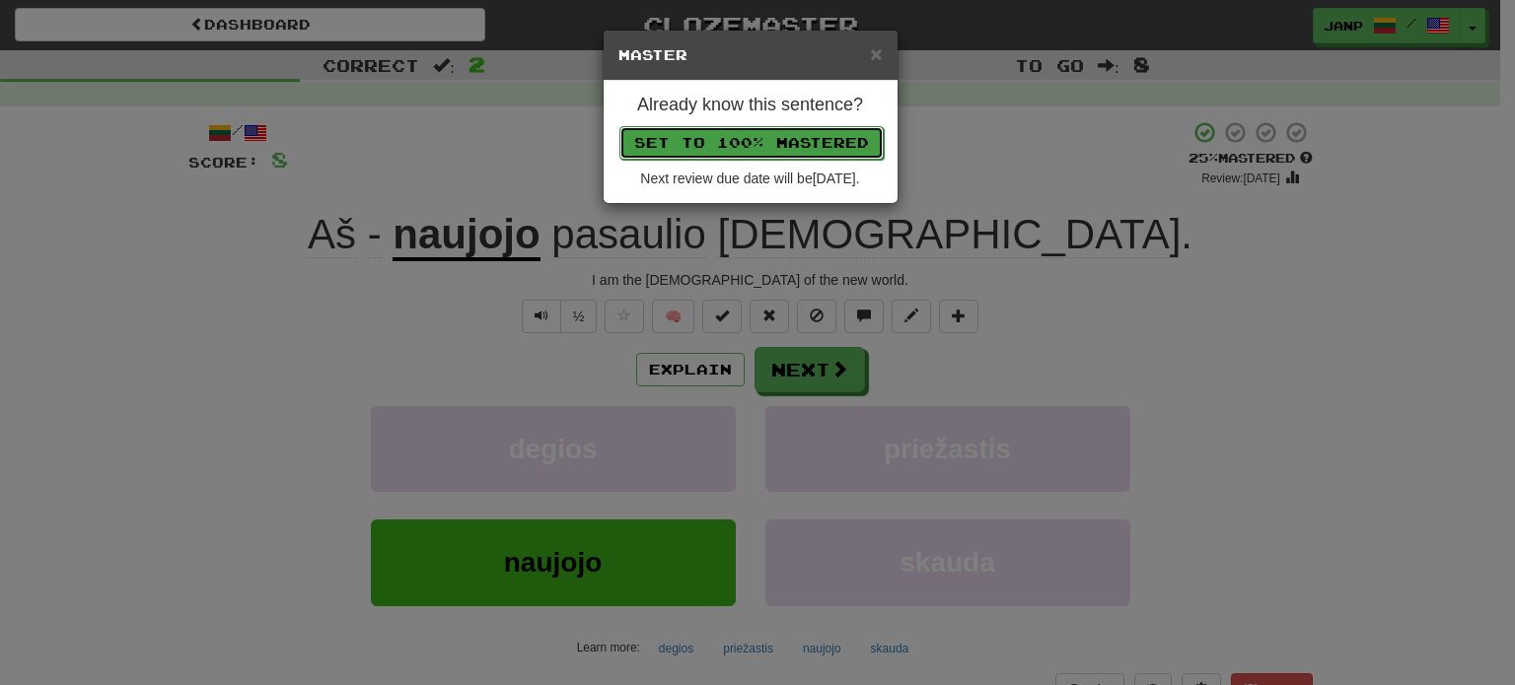
click at [811, 145] on button "Set to 100% Mastered" at bounding box center [751, 143] width 264 height 34
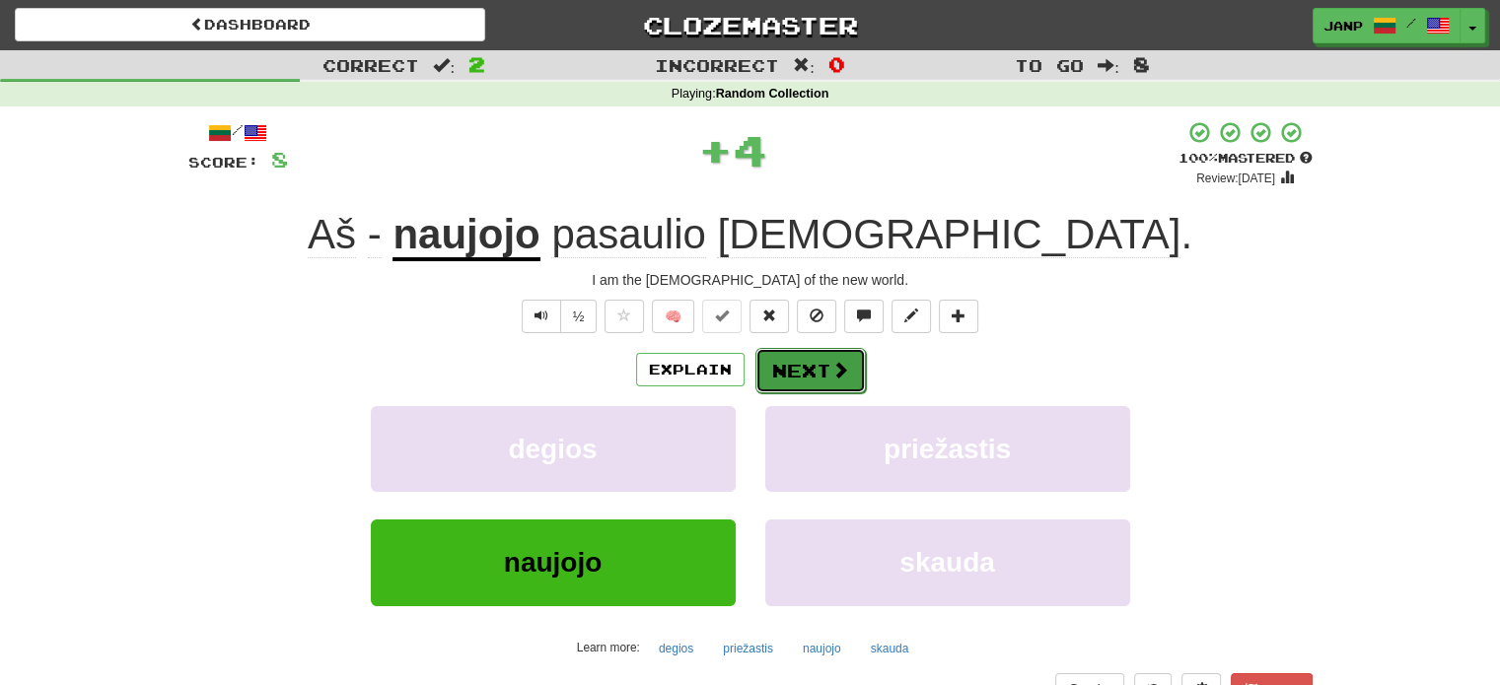
click at [831, 364] on span at bounding box center [840, 370] width 18 height 18
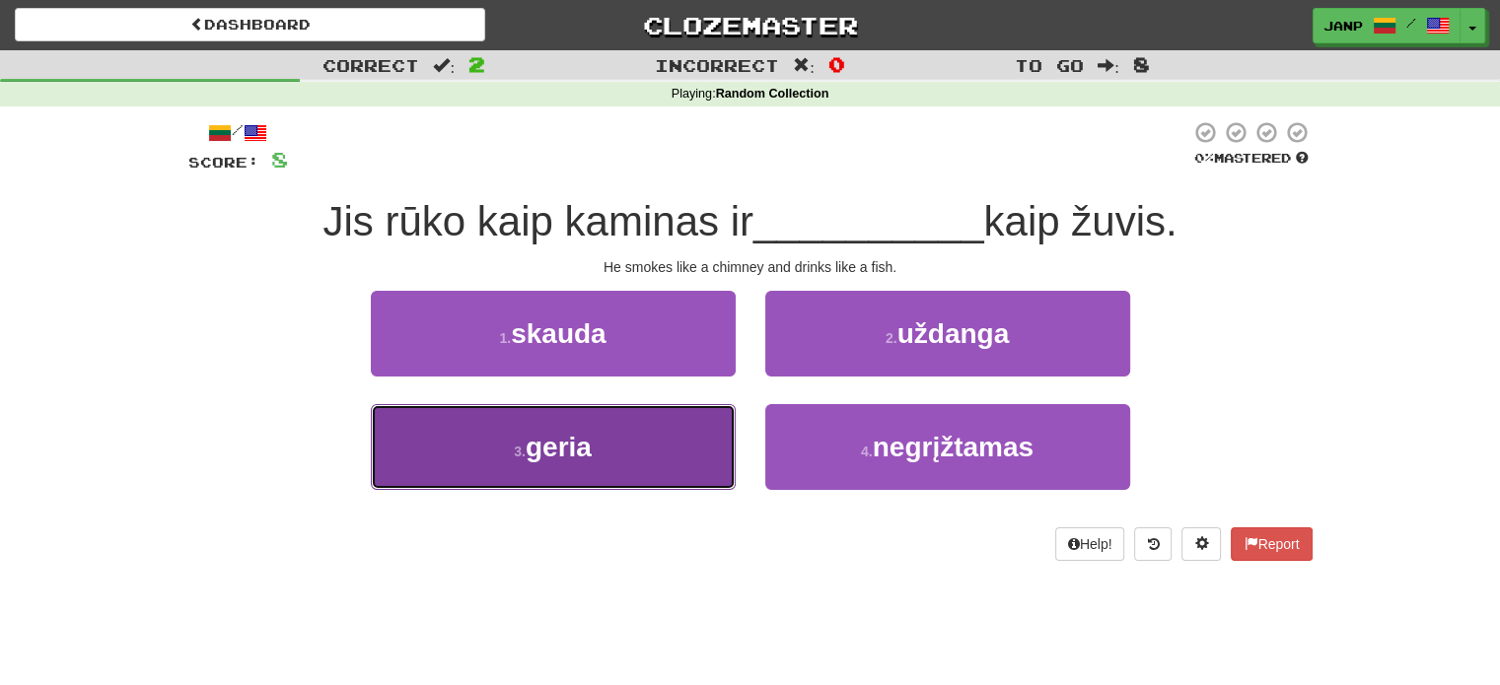
click at [703, 439] on button "3 . geria" at bounding box center [553, 447] width 365 height 86
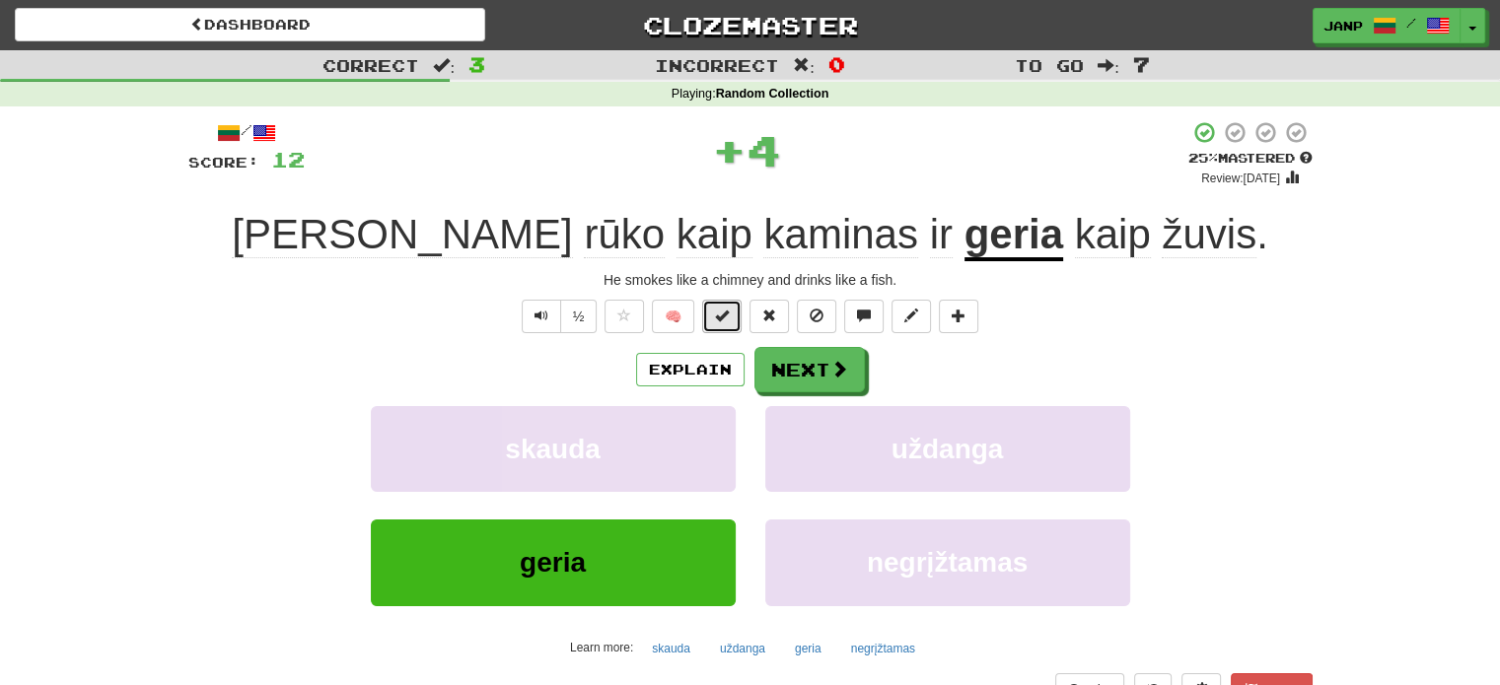
click at [732, 318] on button at bounding box center [721, 317] width 39 height 34
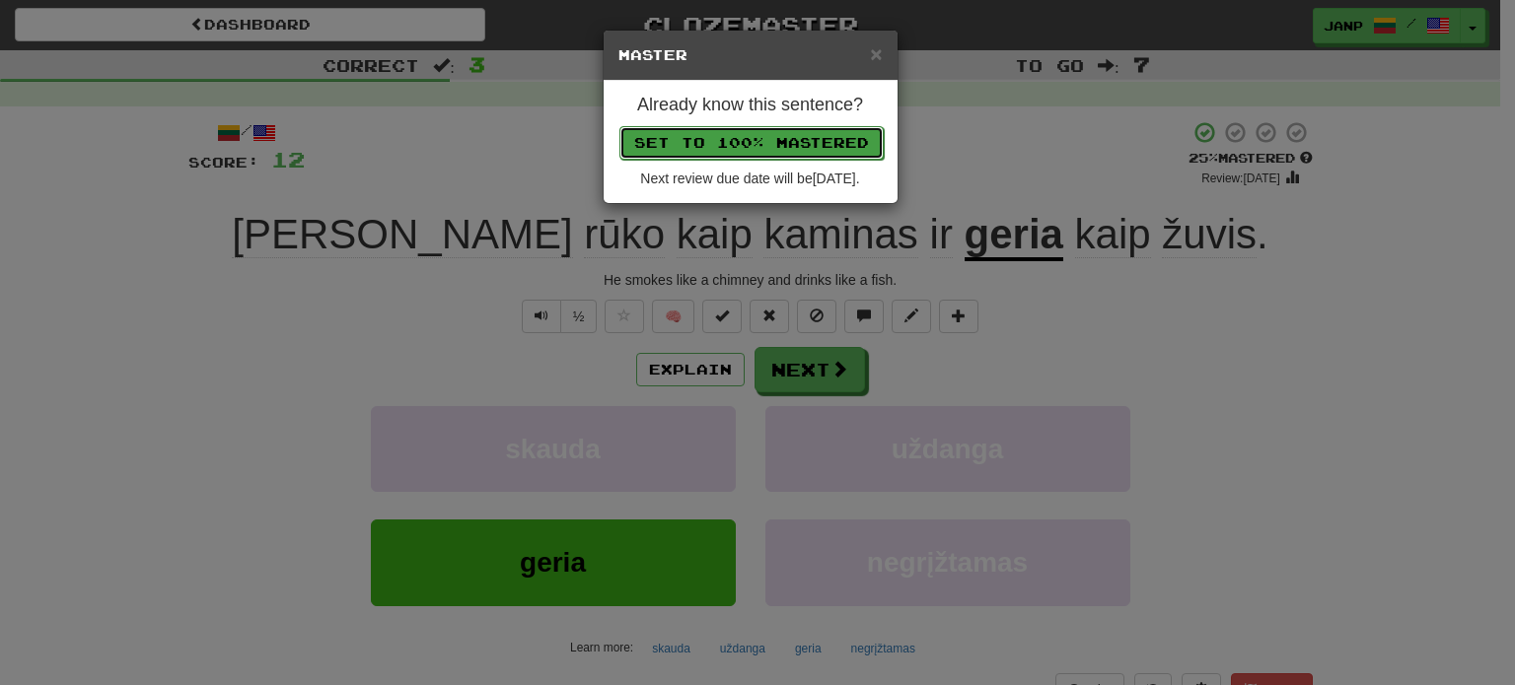
click at [777, 145] on button "Set to 100% Mastered" at bounding box center [751, 143] width 264 height 34
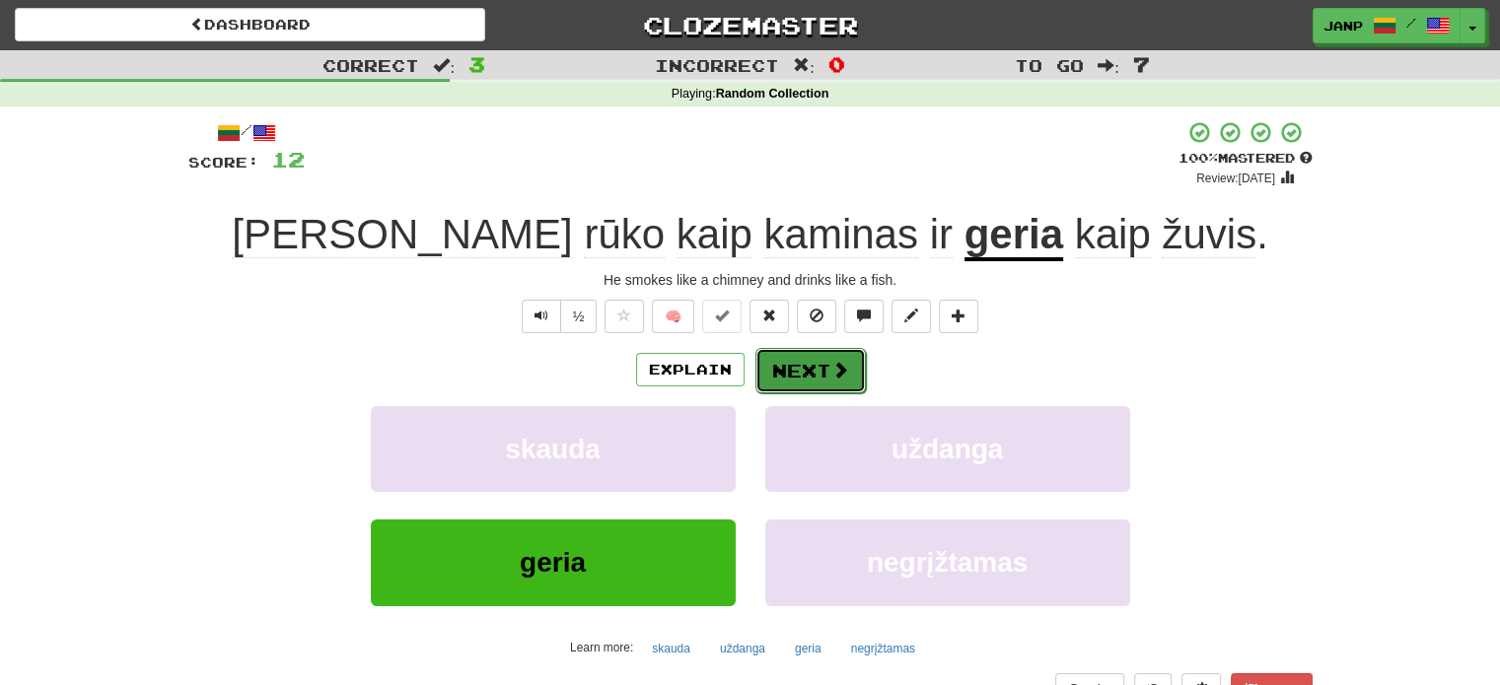
click at [831, 374] on span at bounding box center [840, 370] width 18 height 18
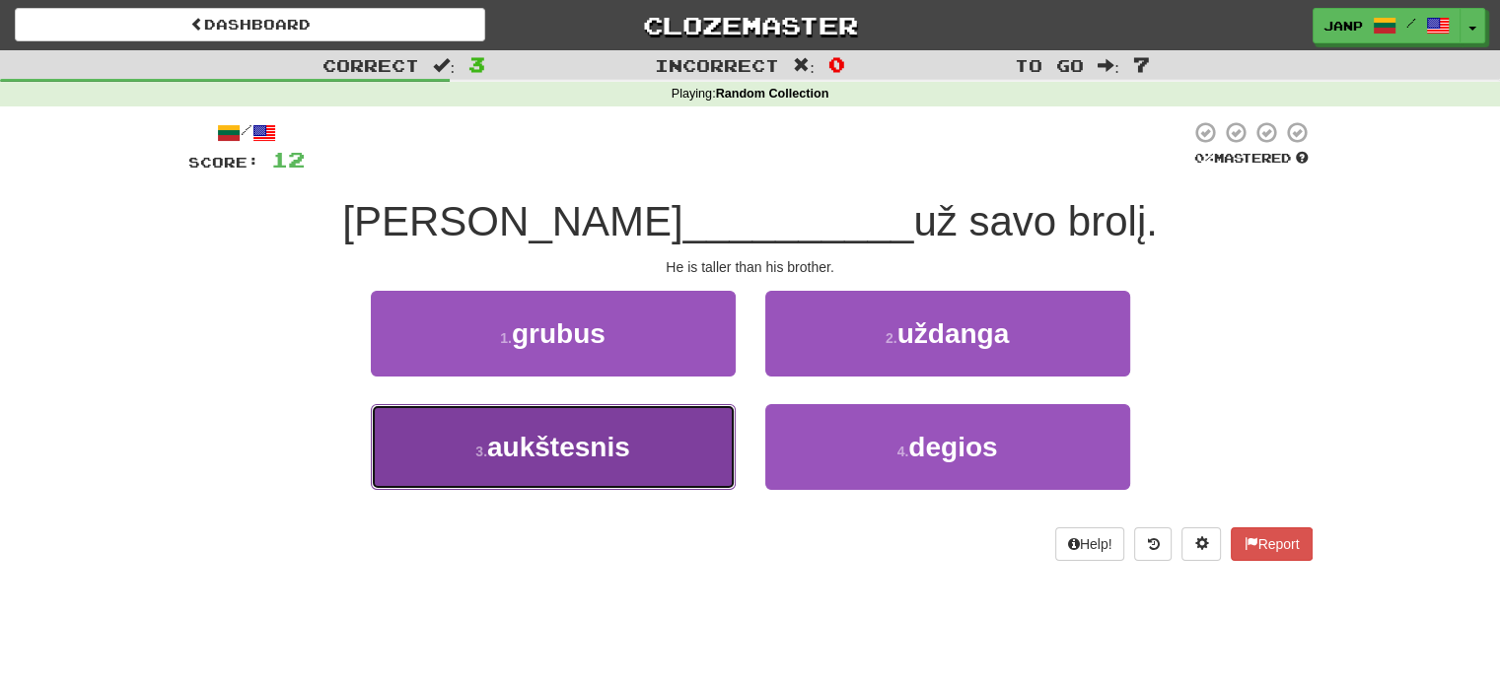
click at [703, 433] on button "3 . aukštesnis" at bounding box center [553, 447] width 365 height 86
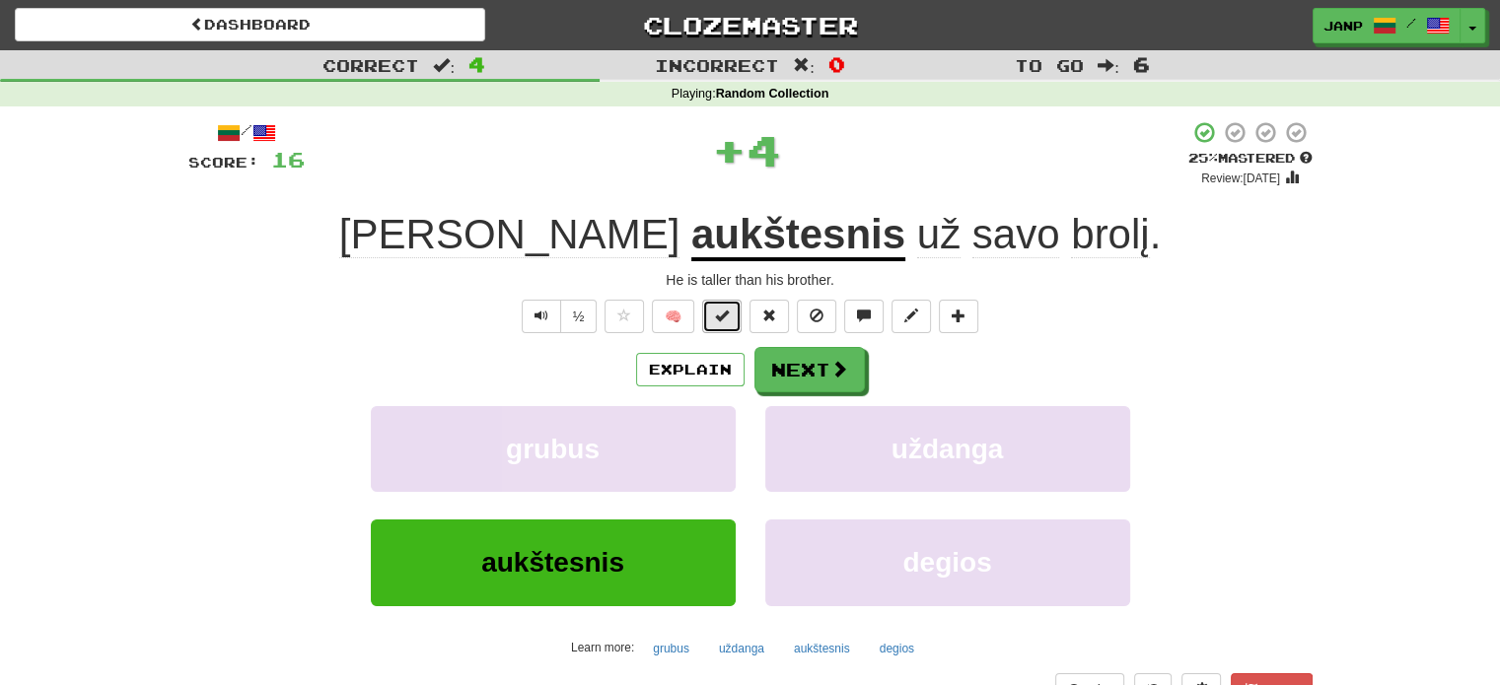
click at [727, 317] on span at bounding box center [722, 316] width 14 height 14
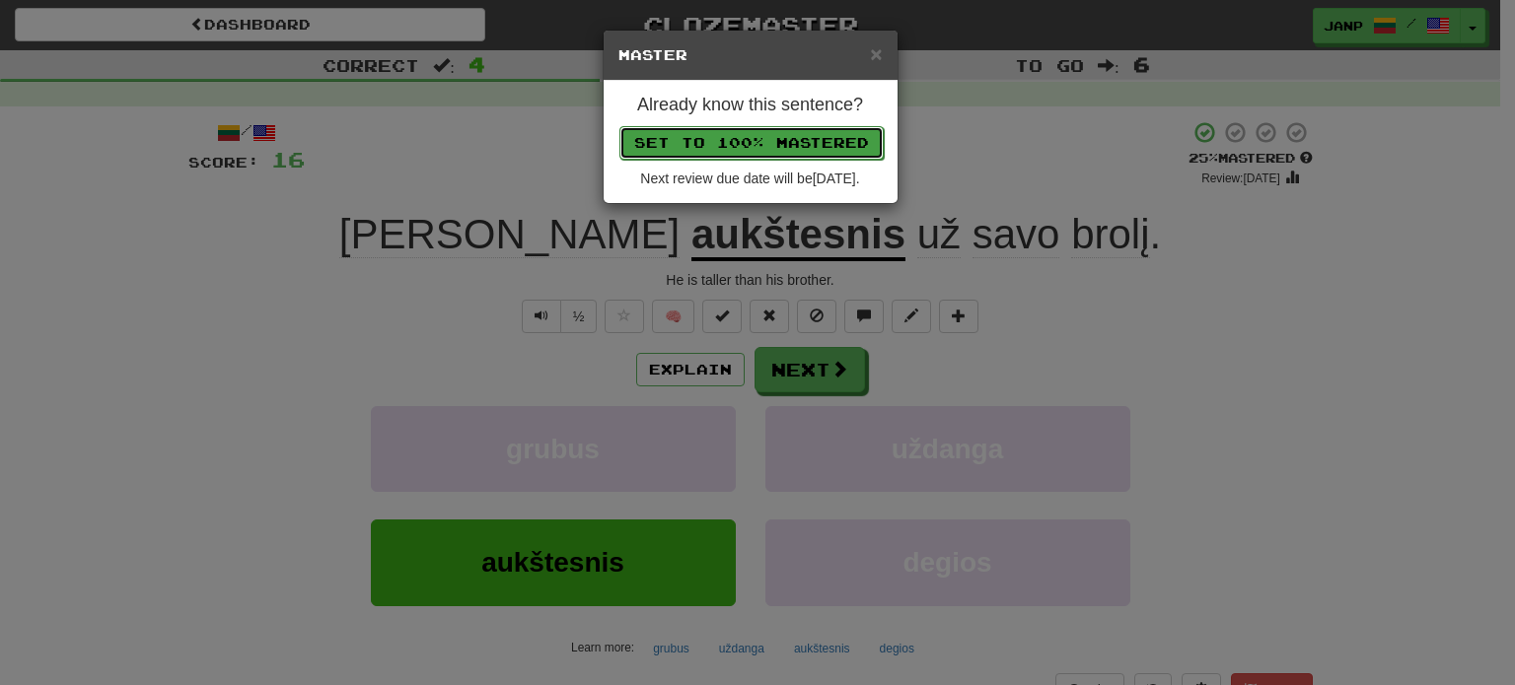
click at [794, 137] on button "Set to 100% Mastered" at bounding box center [751, 143] width 264 height 34
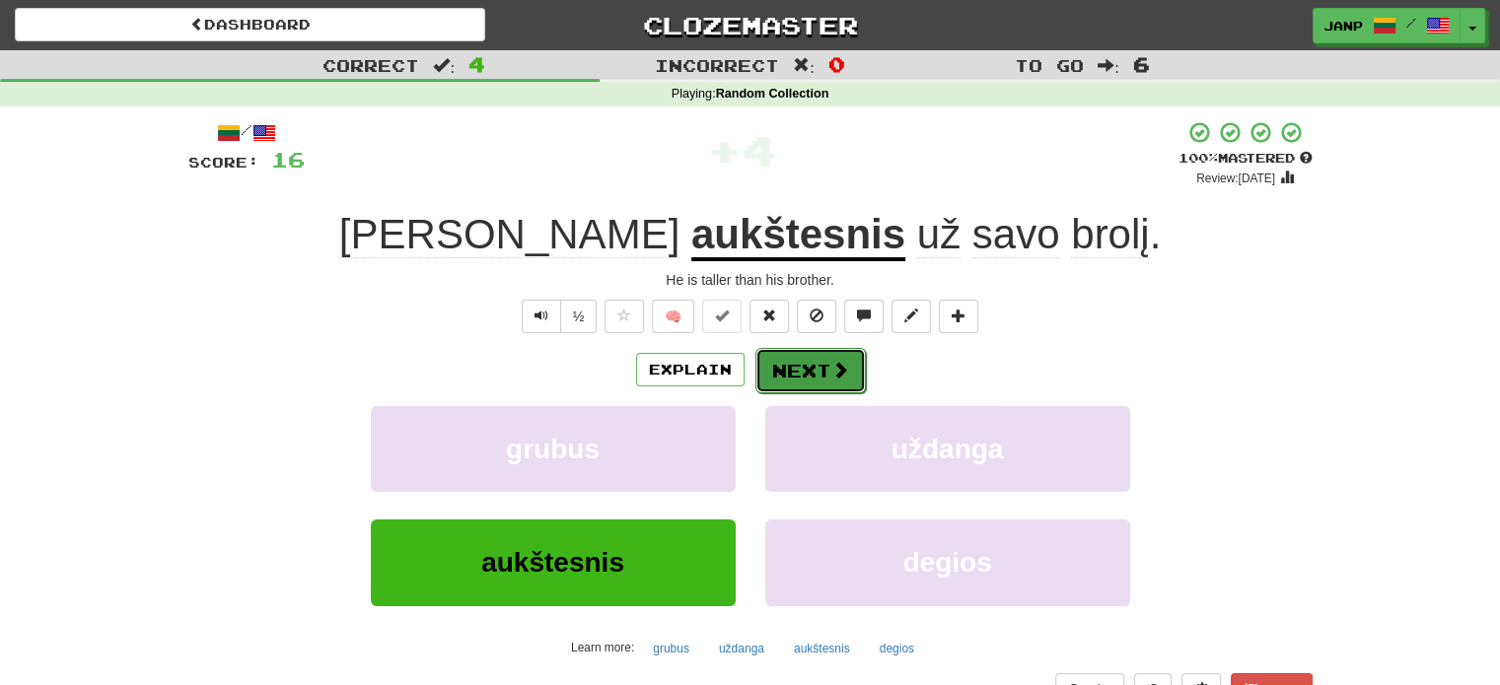
click at [838, 375] on span at bounding box center [840, 370] width 18 height 18
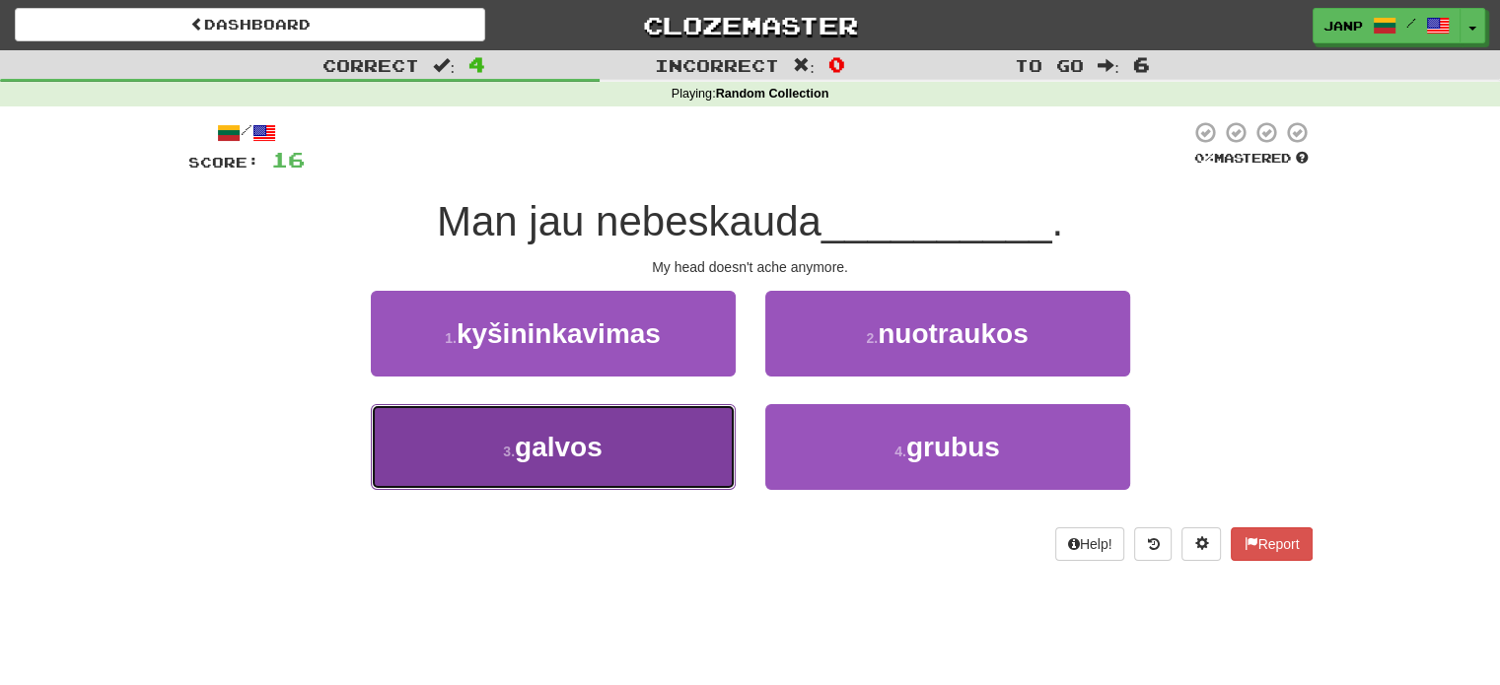
click at [726, 430] on button "3 . galvos" at bounding box center [553, 447] width 365 height 86
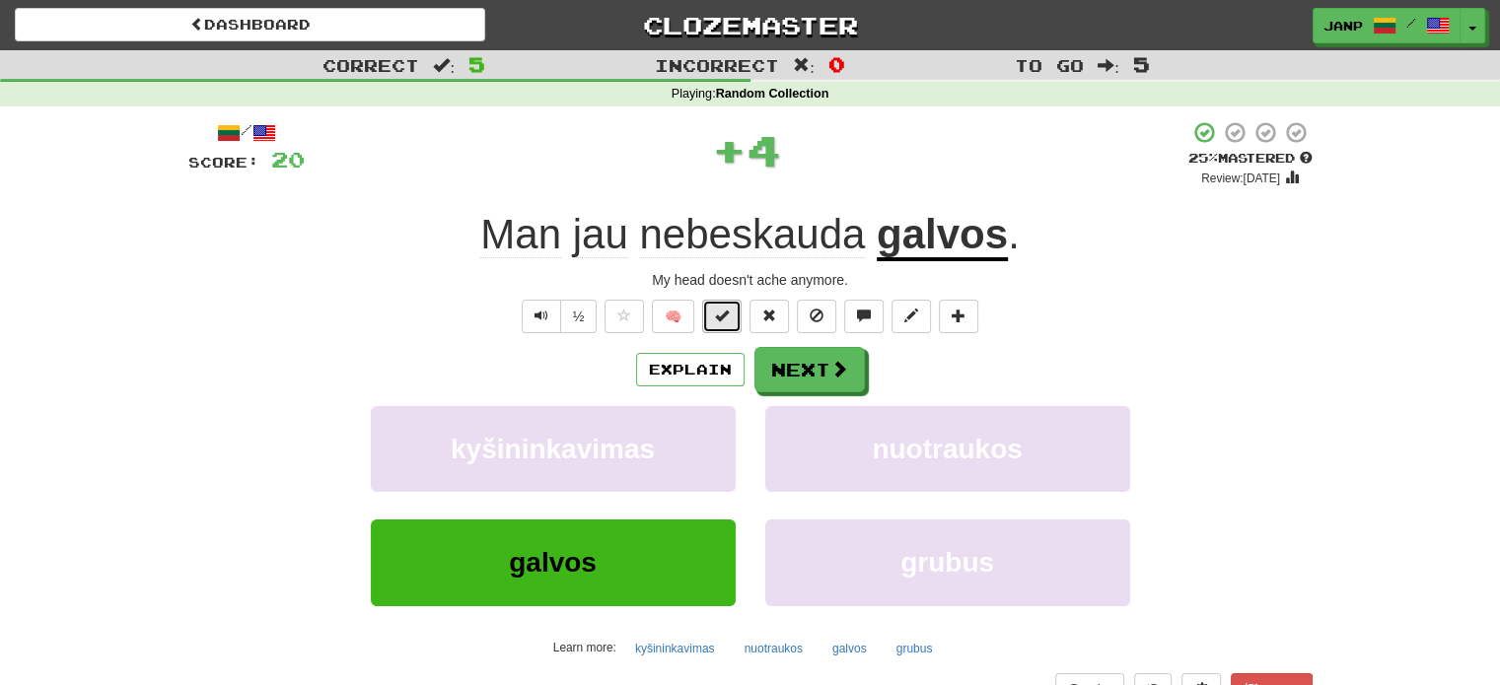
click at [728, 309] on span at bounding box center [722, 316] width 14 height 14
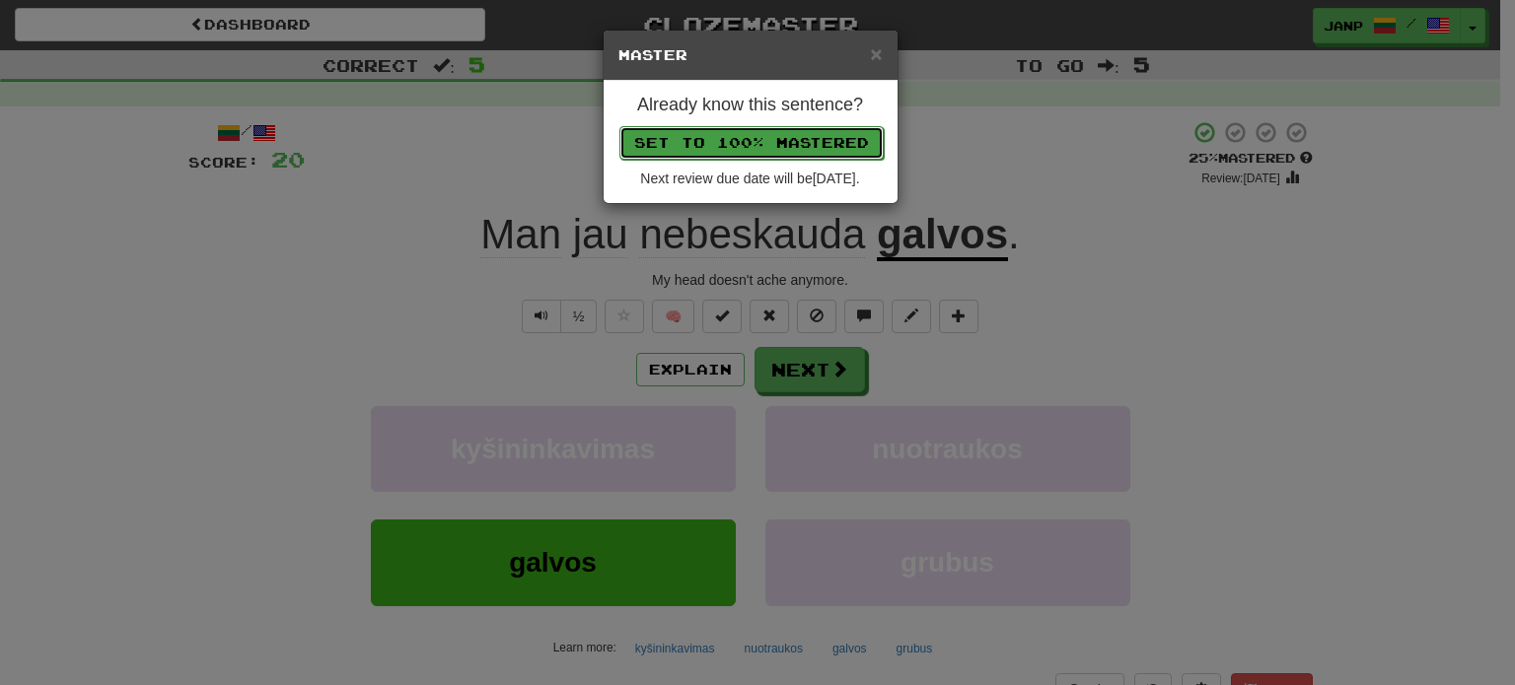
click at [801, 147] on button "Set to 100% Mastered" at bounding box center [751, 143] width 264 height 34
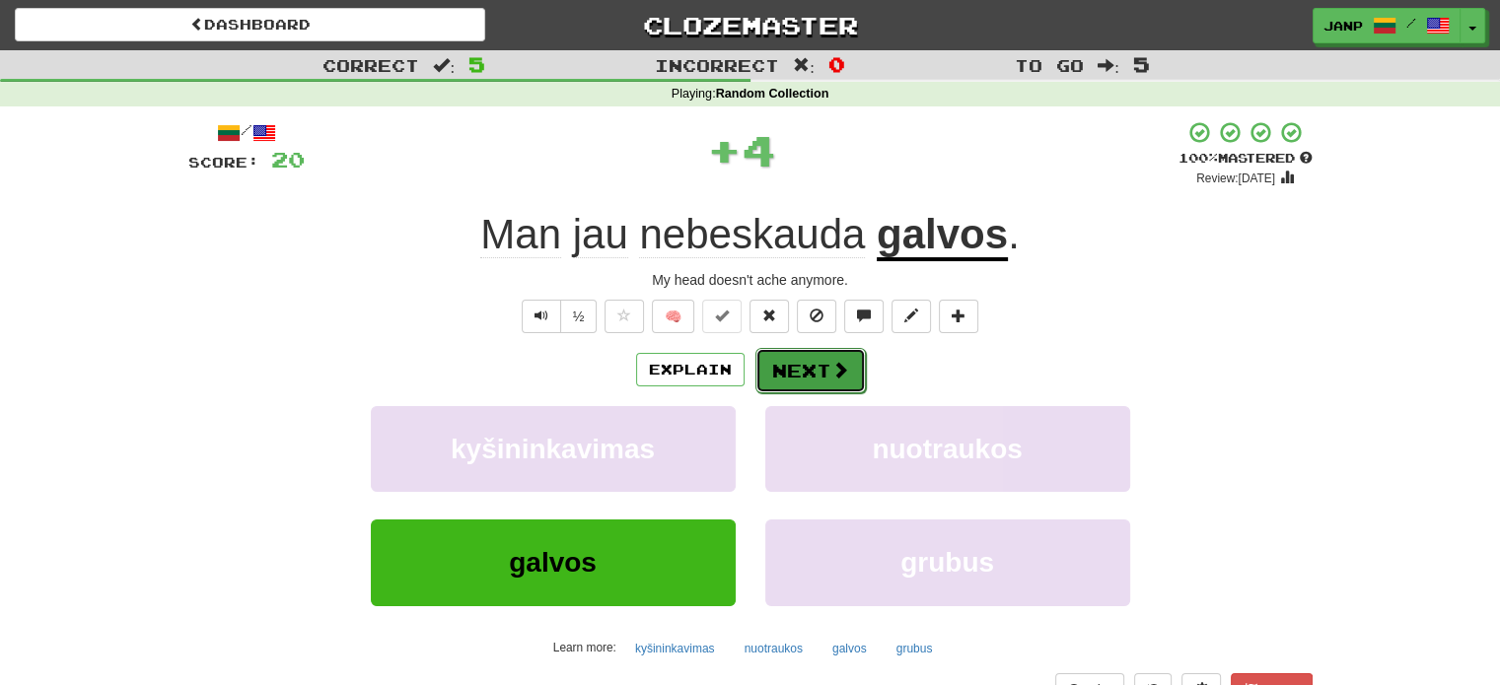
click at [811, 362] on button "Next" at bounding box center [810, 370] width 110 height 45
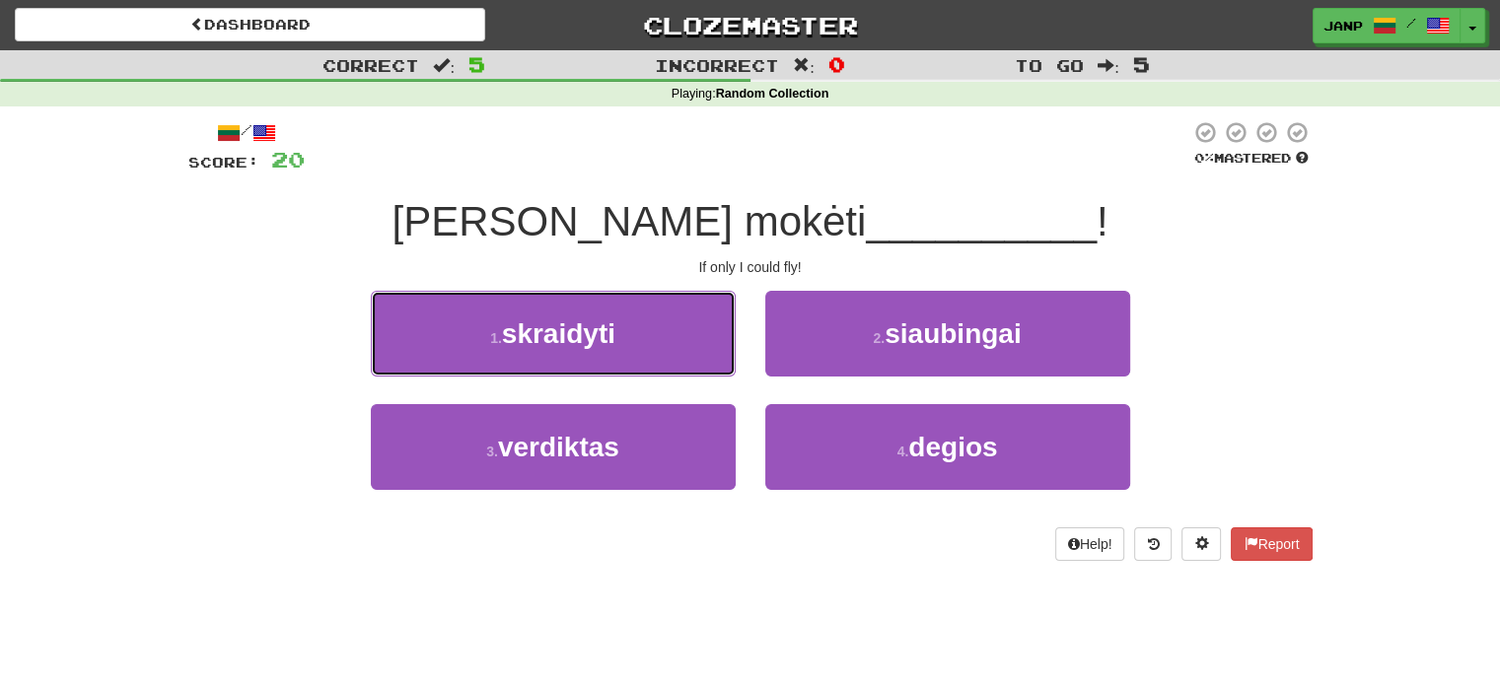
click at [664, 345] on button "1 . skraidyti" at bounding box center [553, 334] width 365 height 86
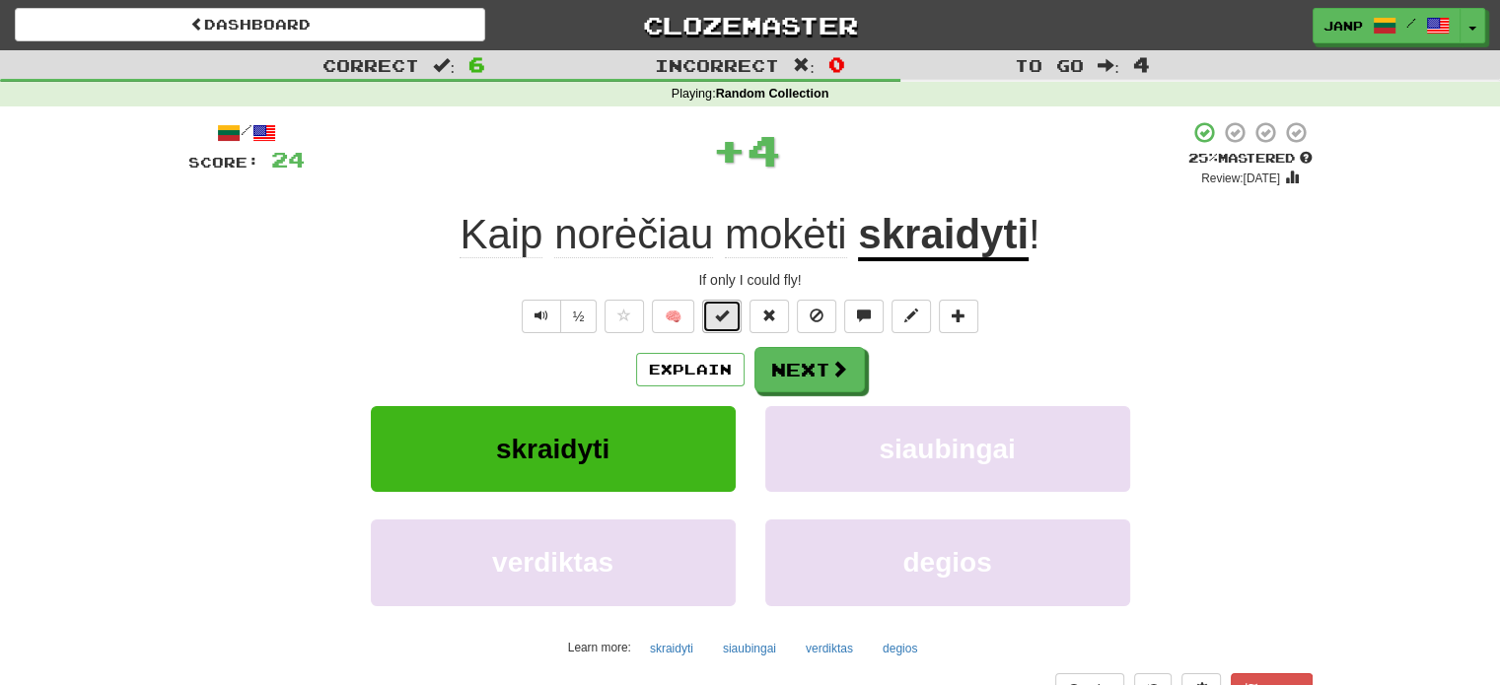
click at [723, 315] on span at bounding box center [722, 316] width 14 height 14
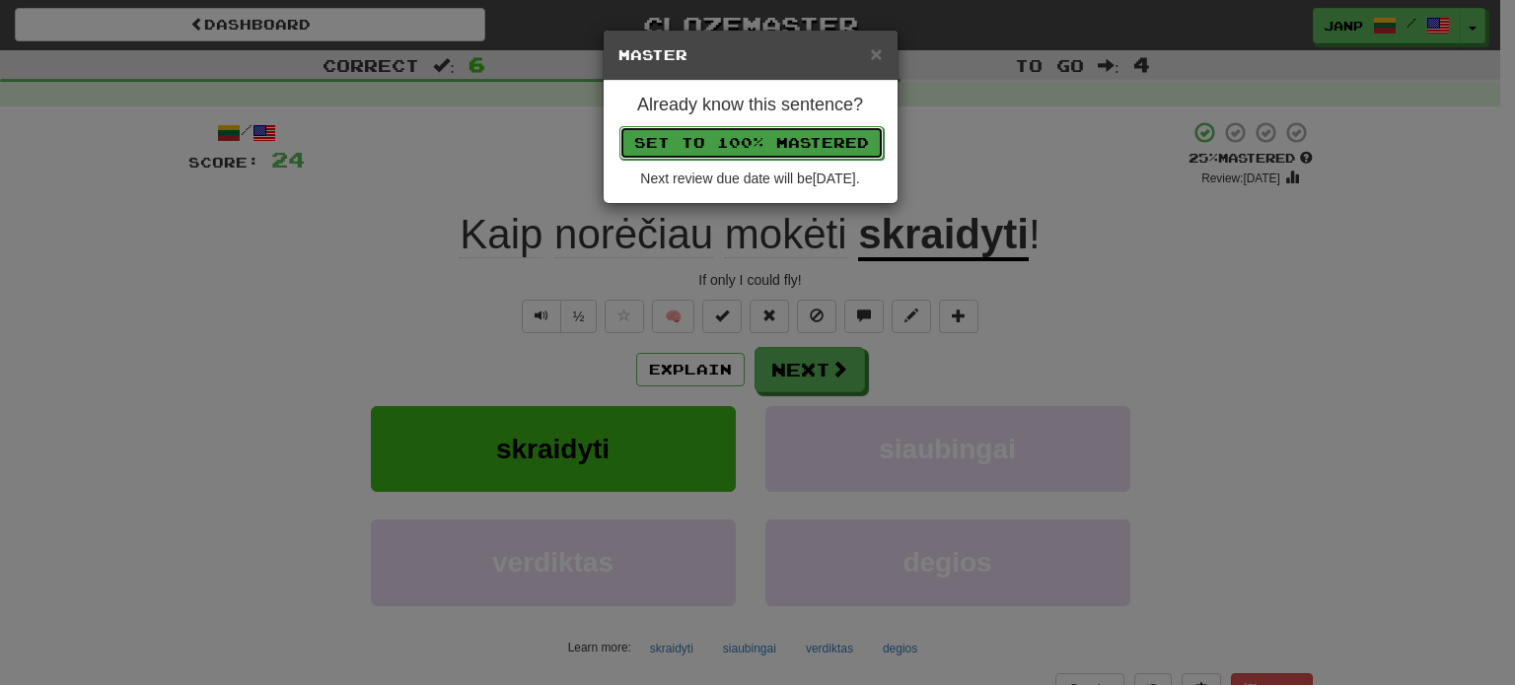
click at [785, 131] on button "Set to 100% Mastered" at bounding box center [751, 143] width 264 height 34
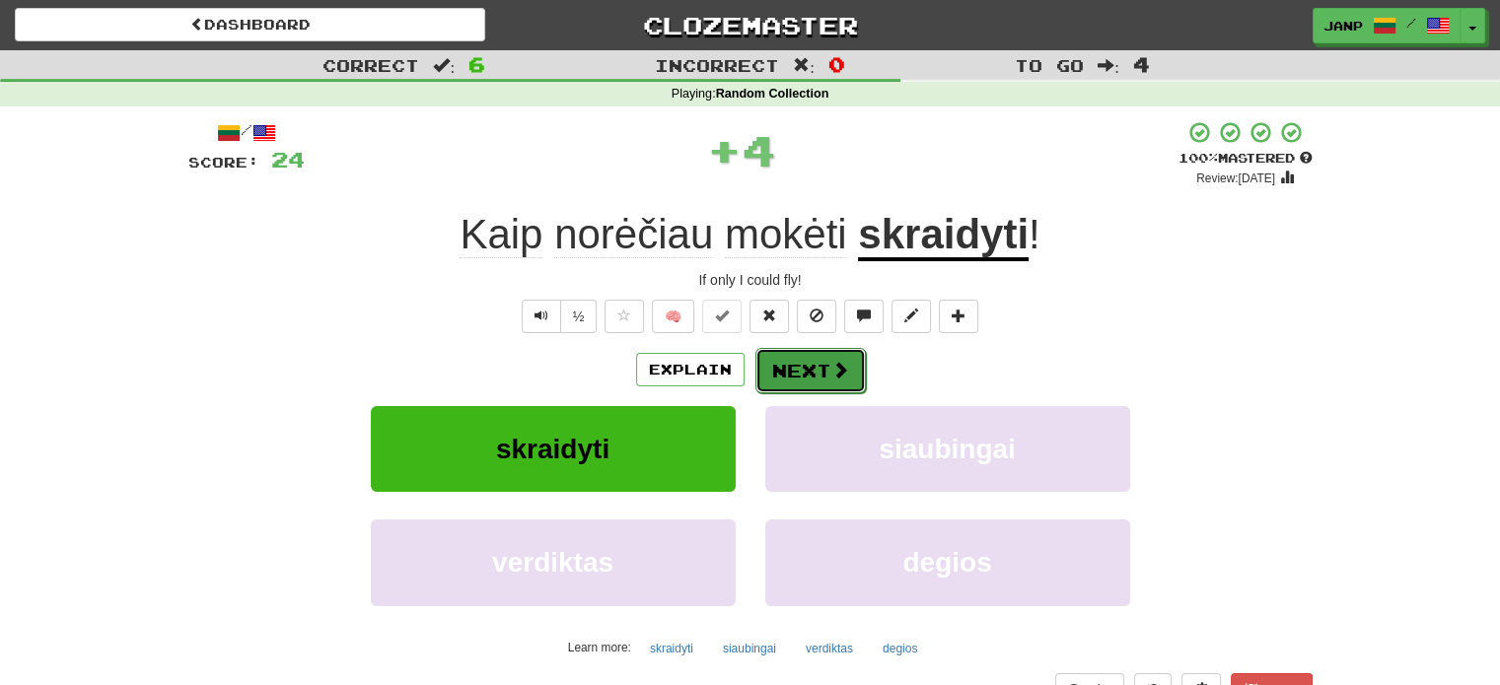
click at [841, 366] on span at bounding box center [840, 370] width 18 height 18
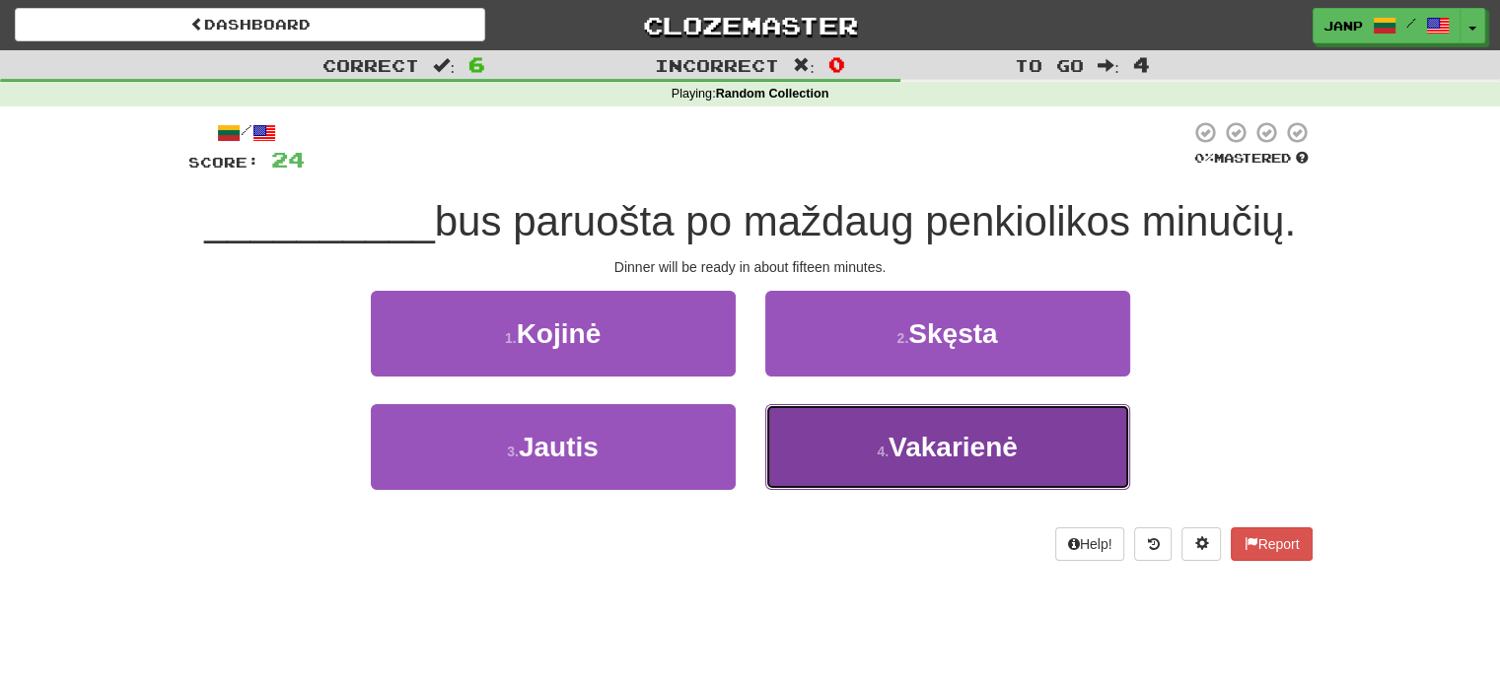
click at [883, 463] on button "4 . Vakarienė" at bounding box center [947, 447] width 365 height 86
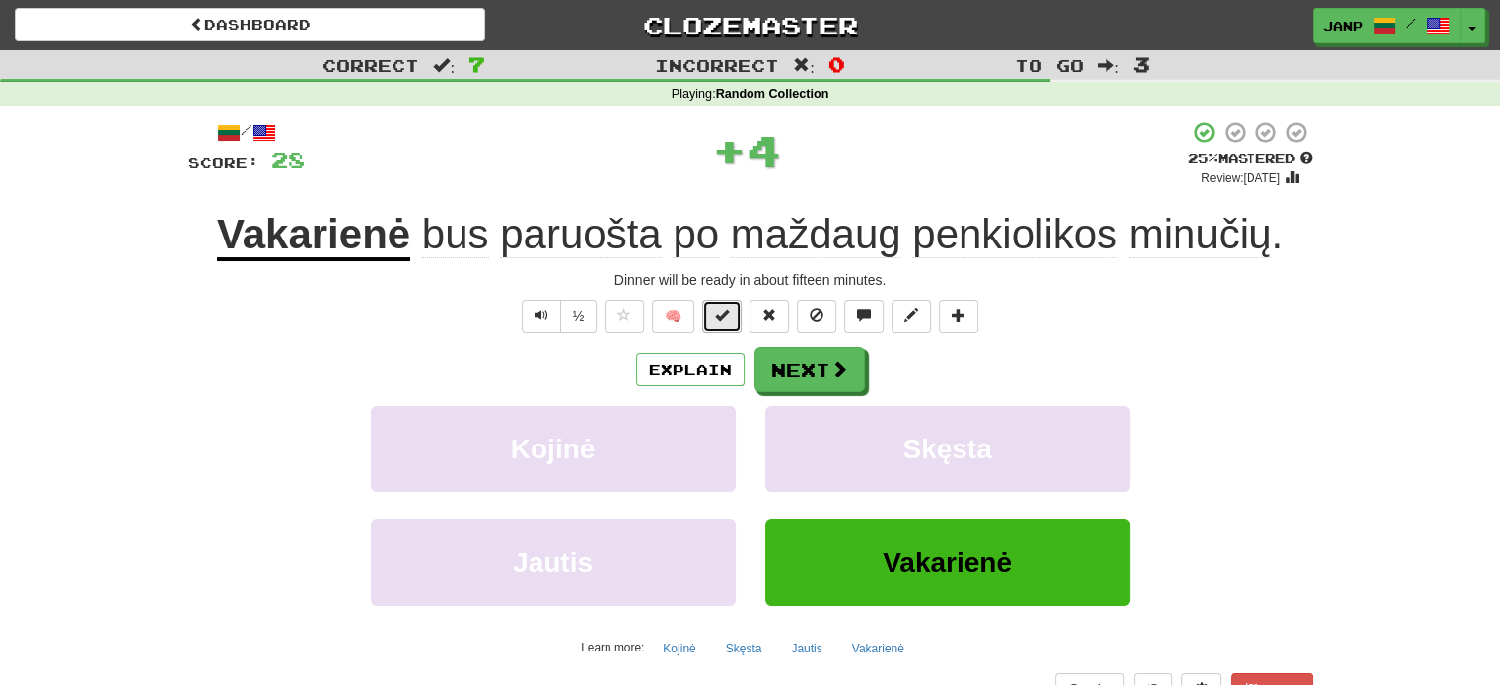
click at [724, 312] on span at bounding box center [722, 316] width 14 height 14
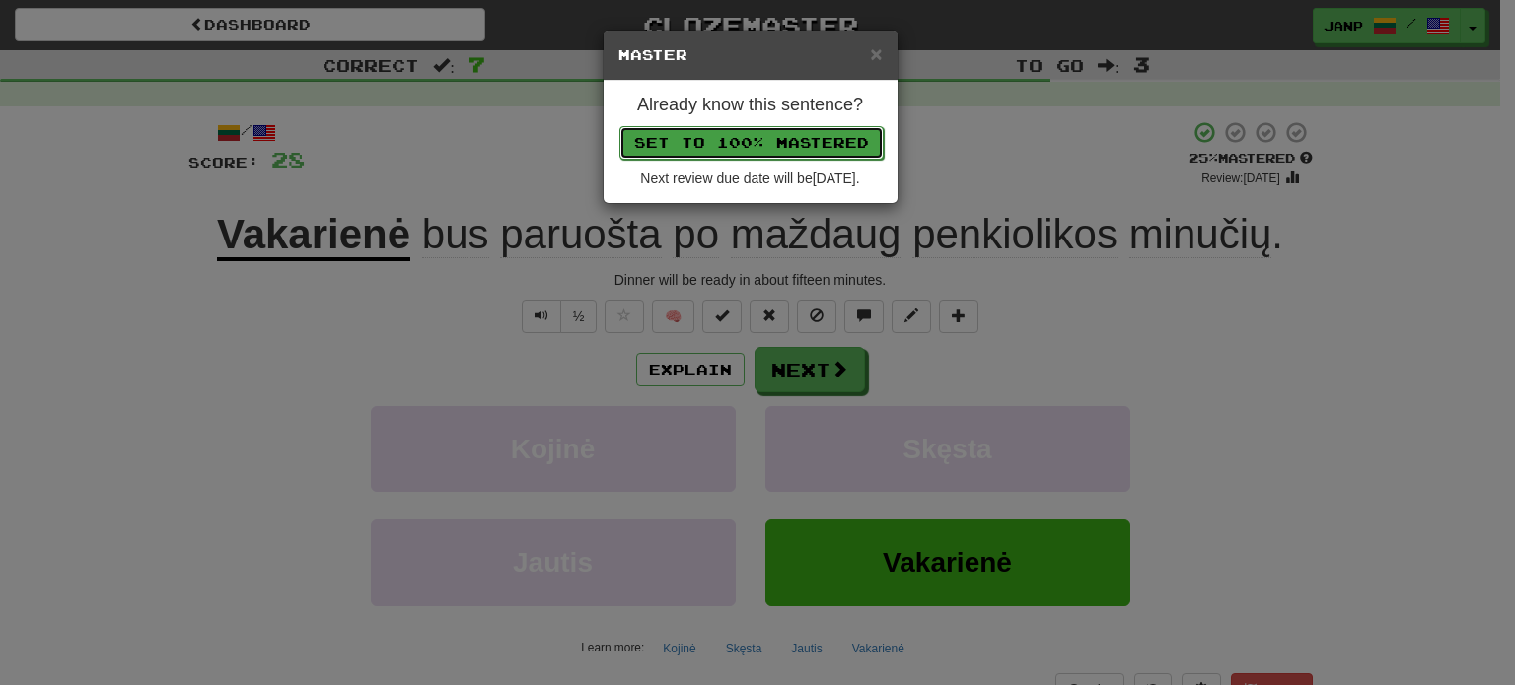
click at [806, 140] on button "Set to 100% Mastered" at bounding box center [751, 143] width 264 height 34
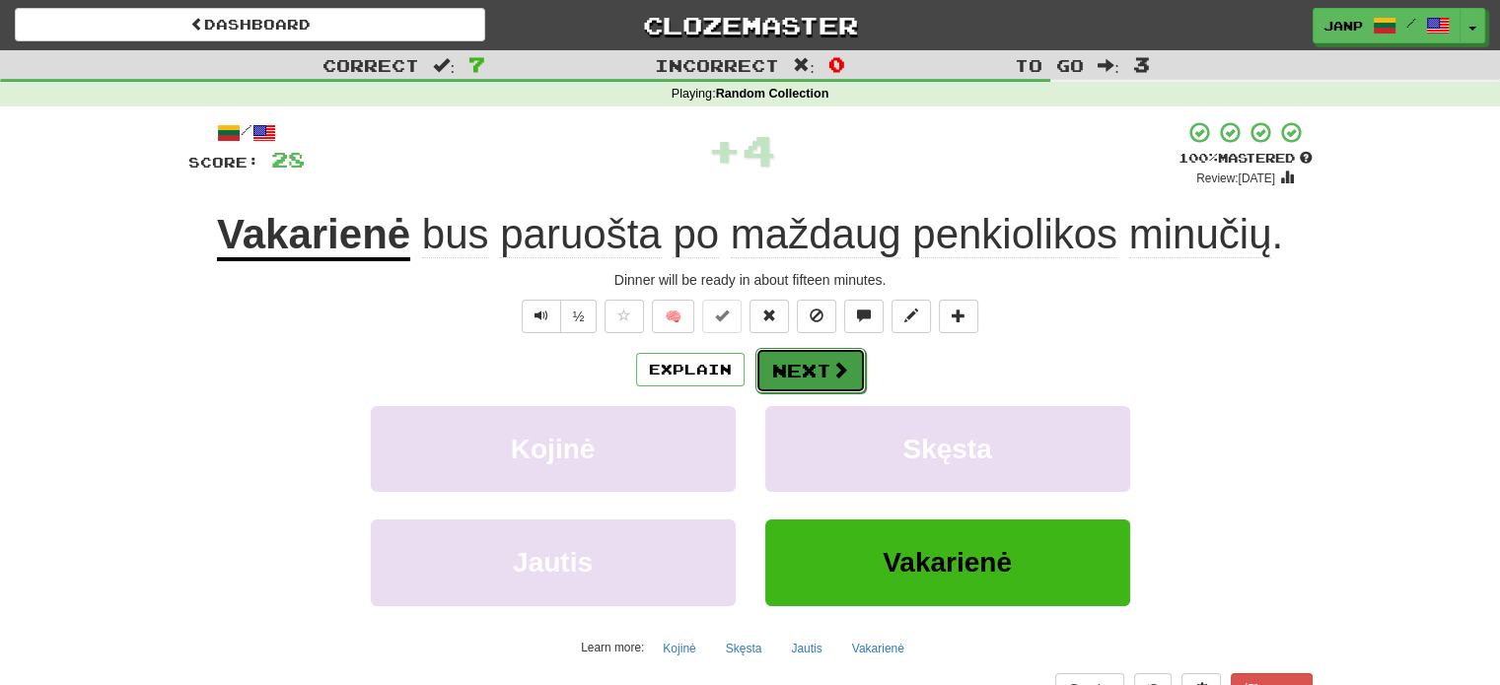
click at [840, 367] on span at bounding box center [840, 370] width 18 height 18
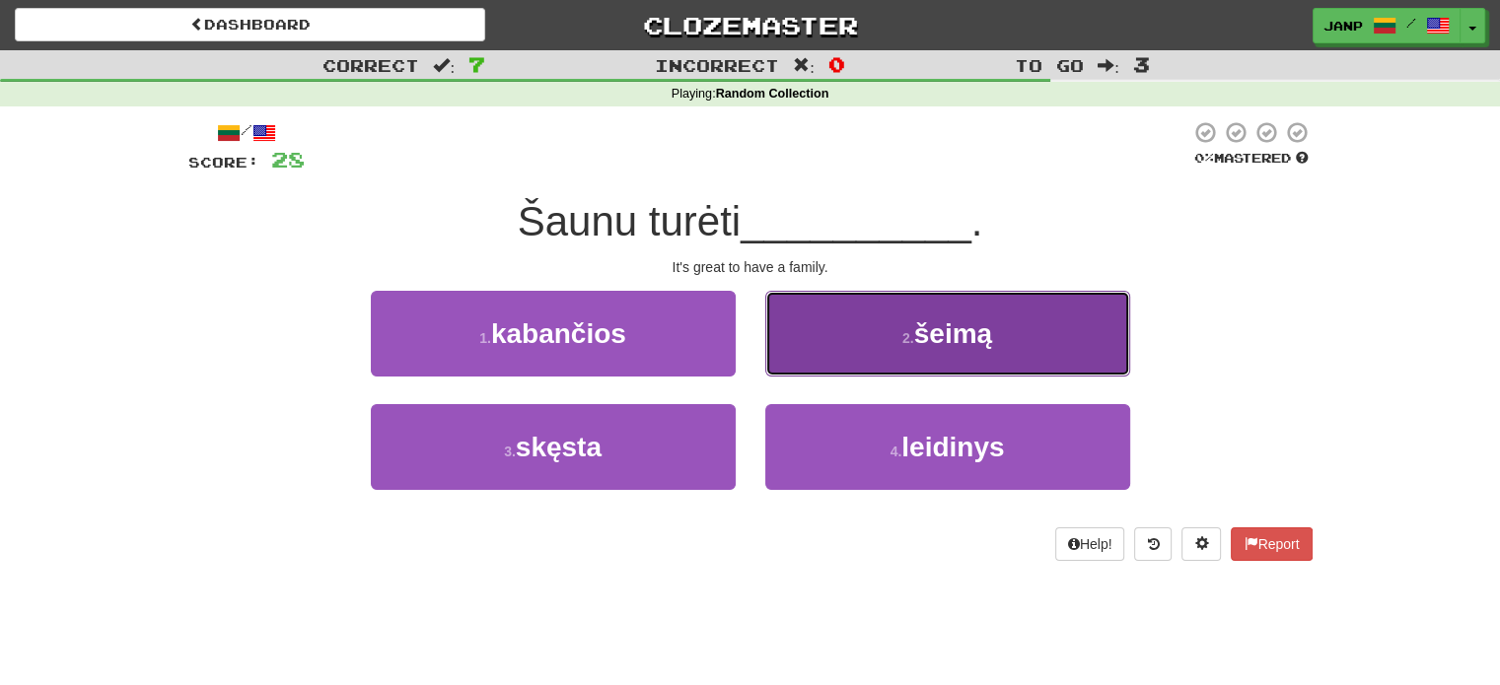
click at [848, 332] on button "2 . šeimą" at bounding box center [947, 334] width 365 height 86
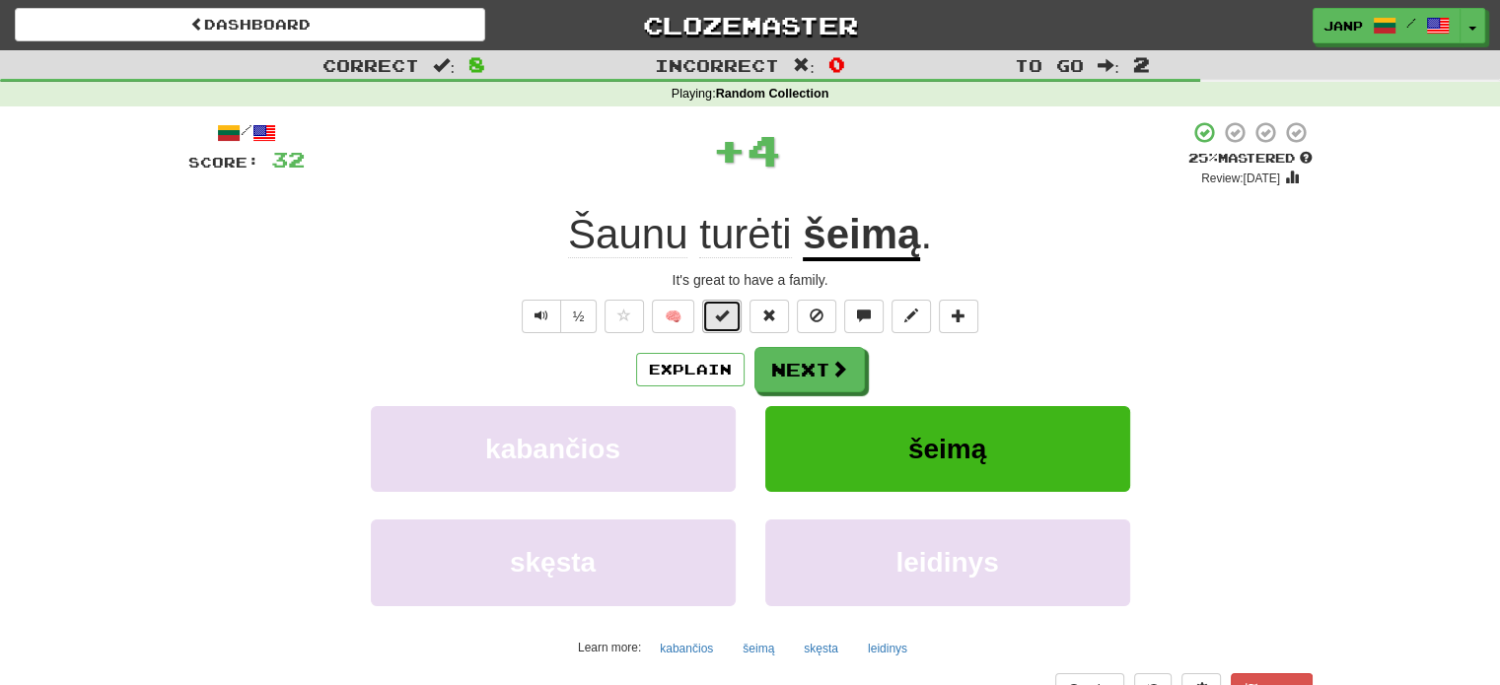
click at [729, 309] on span at bounding box center [722, 316] width 14 height 14
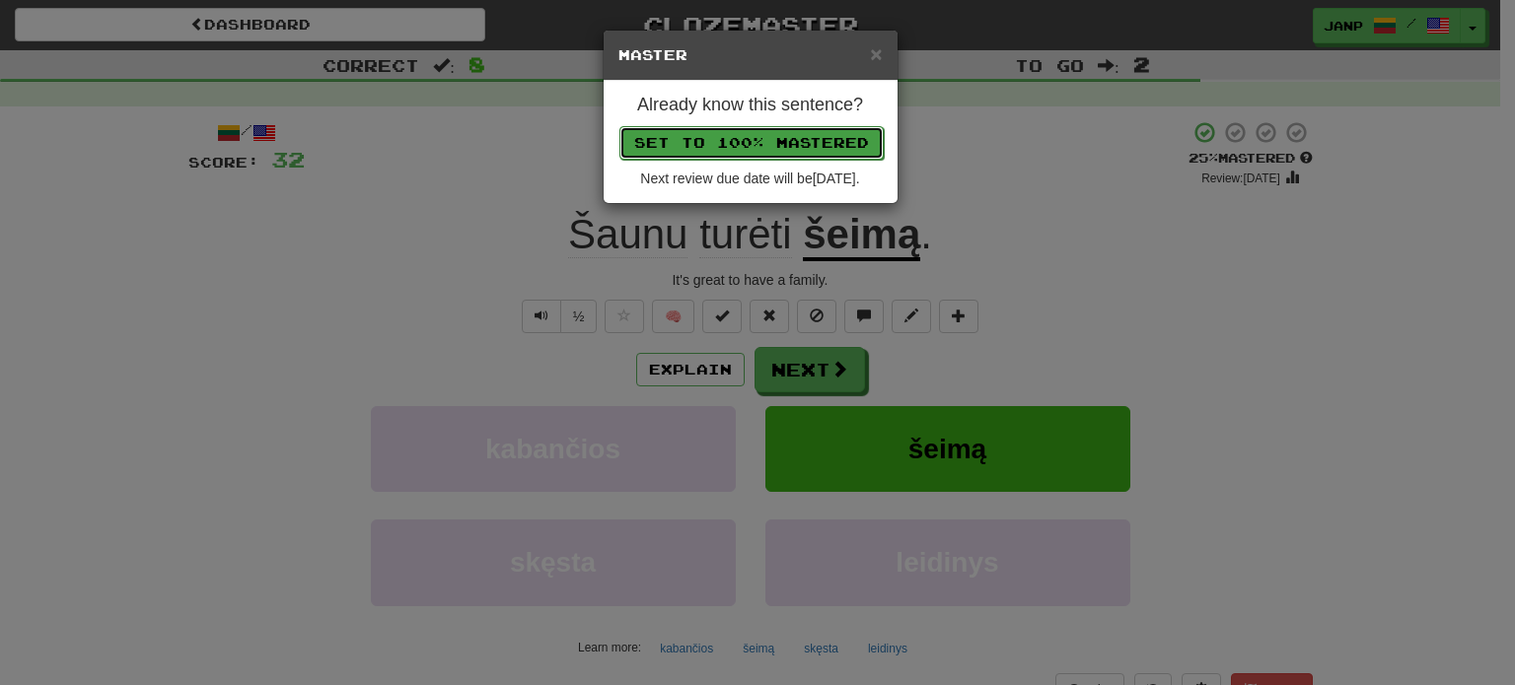
click at [809, 141] on button "Set to 100% Mastered" at bounding box center [751, 143] width 264 height 34
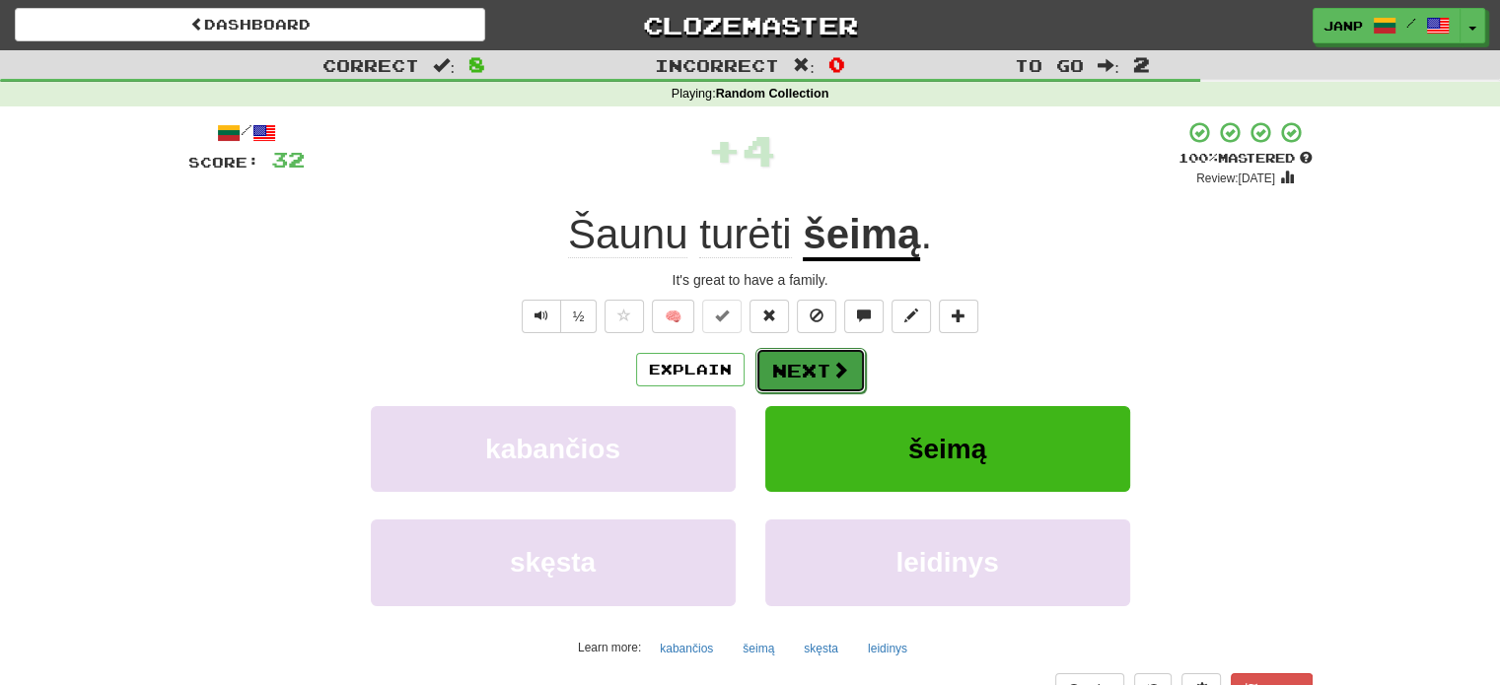
click at [842, 366] on span at bounding box center [840, 370] width 18 height 18
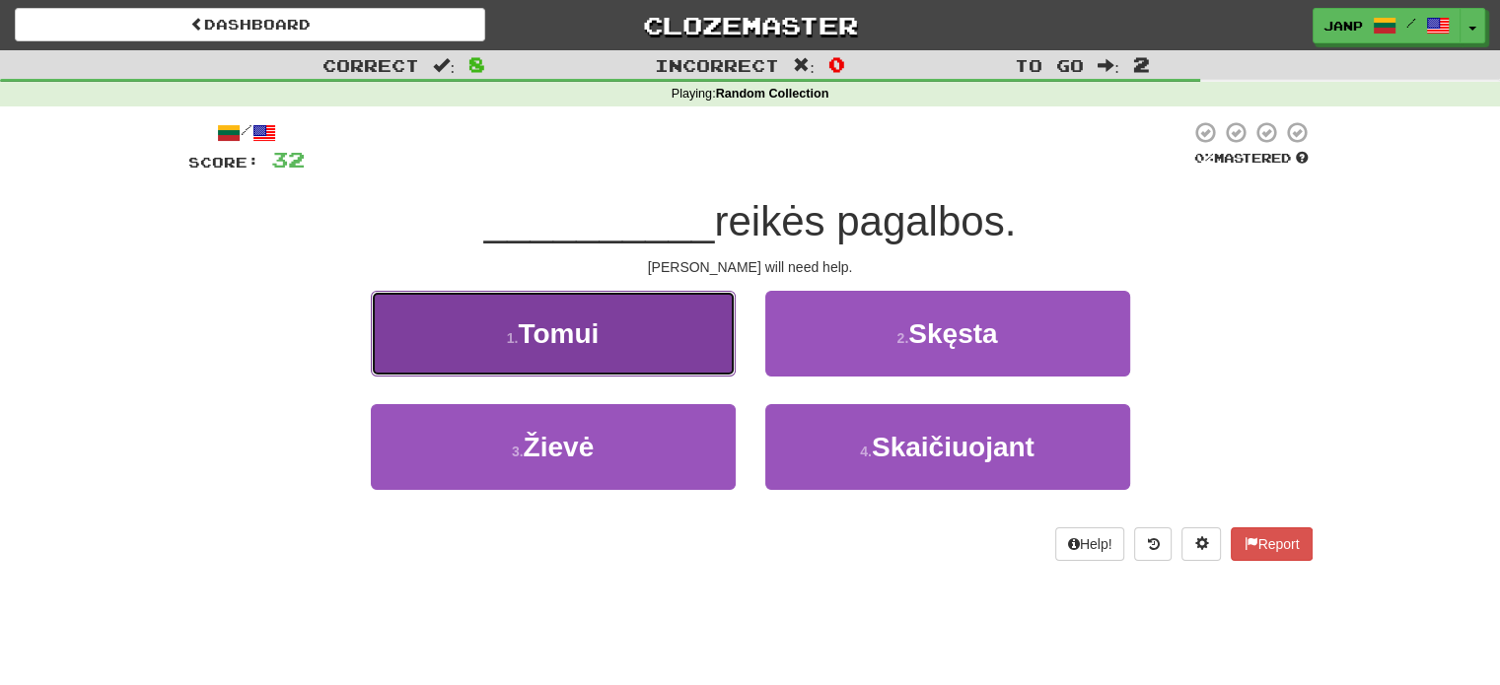
click at [667, 299] on button "1 . Tomui" at bounding box center [553, 334] width 365 height 86
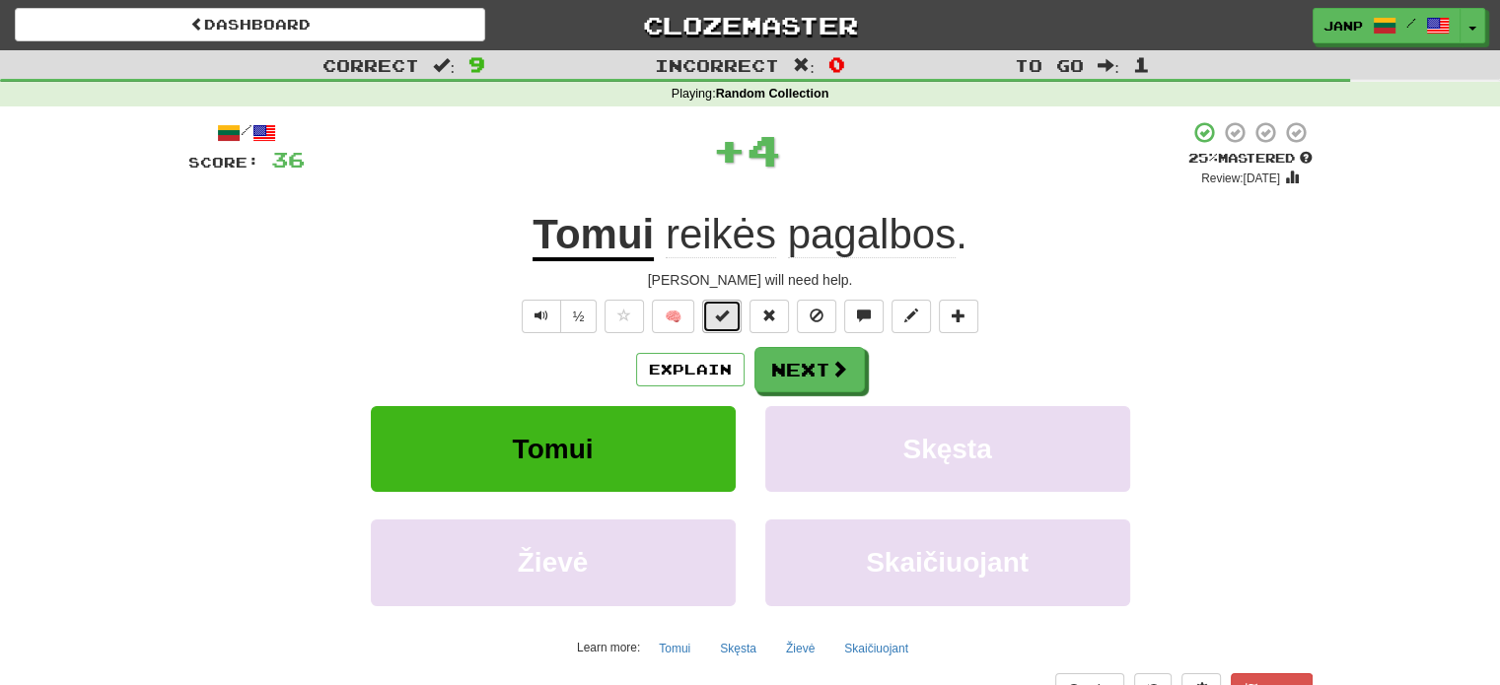
click at [722, 309] on span at bounding box center [722, 316] width 14 height 14
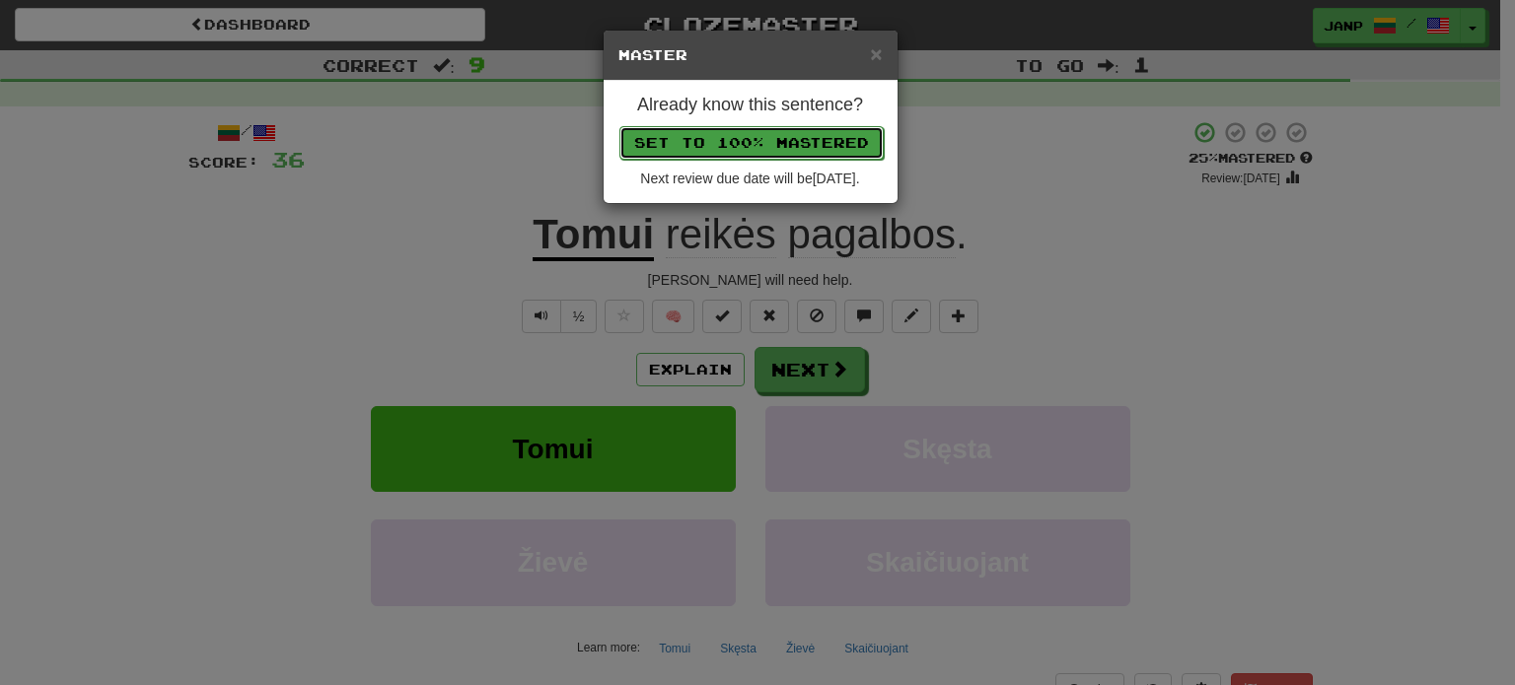
click at [766, 132] on button "Set to 100% Mastered" at bounding box center [751, 143] width 264 height 34
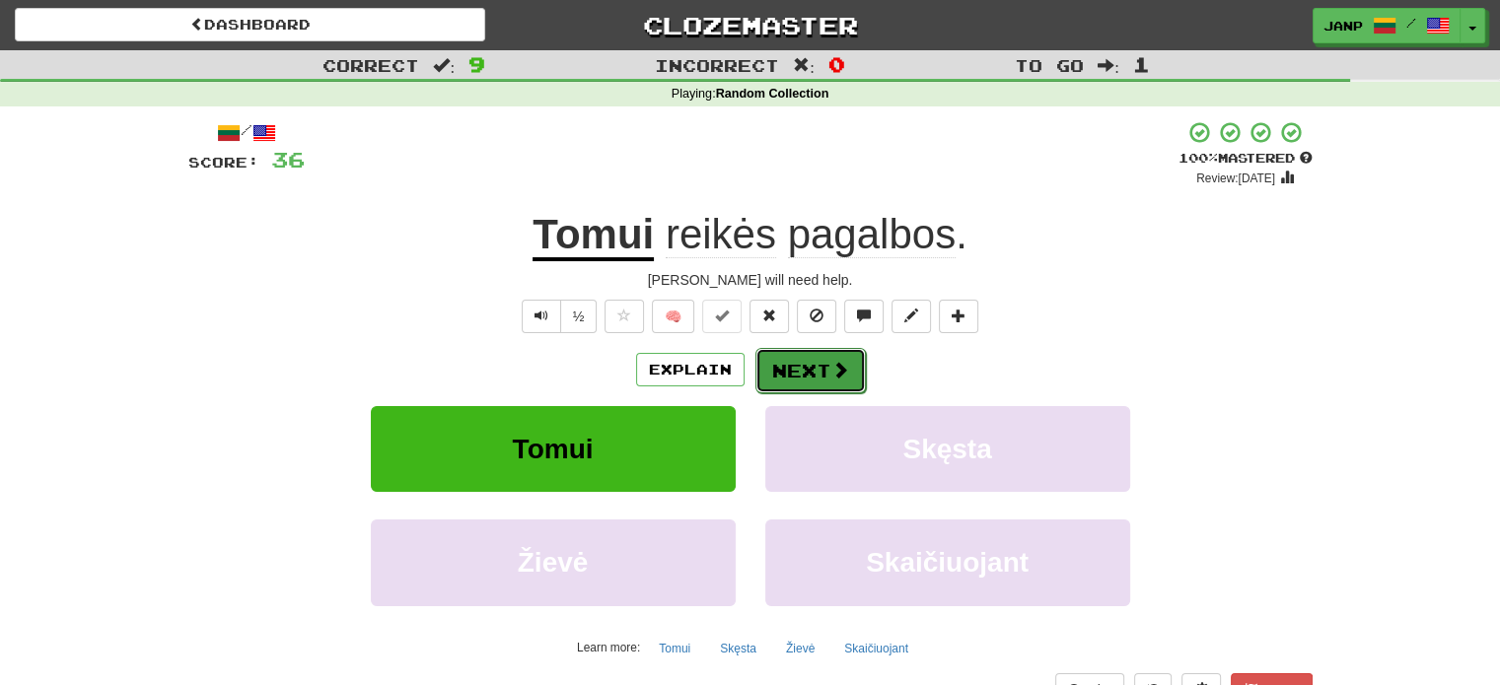
click at [831, 376] on span at bounding box center [840, 370] width 18 height 18
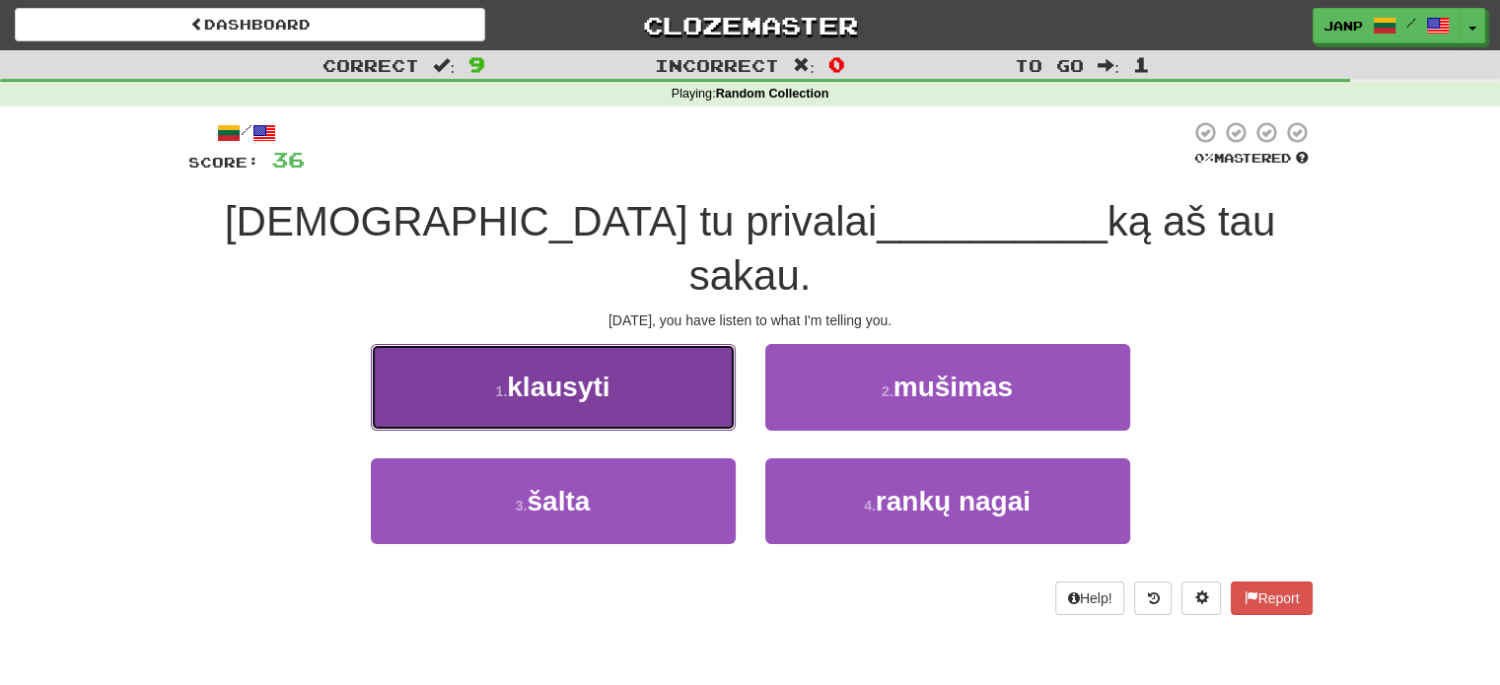
click at [686, 347] on button "1 . klausyti" at bounding box center [553, 387] width 365 height 86
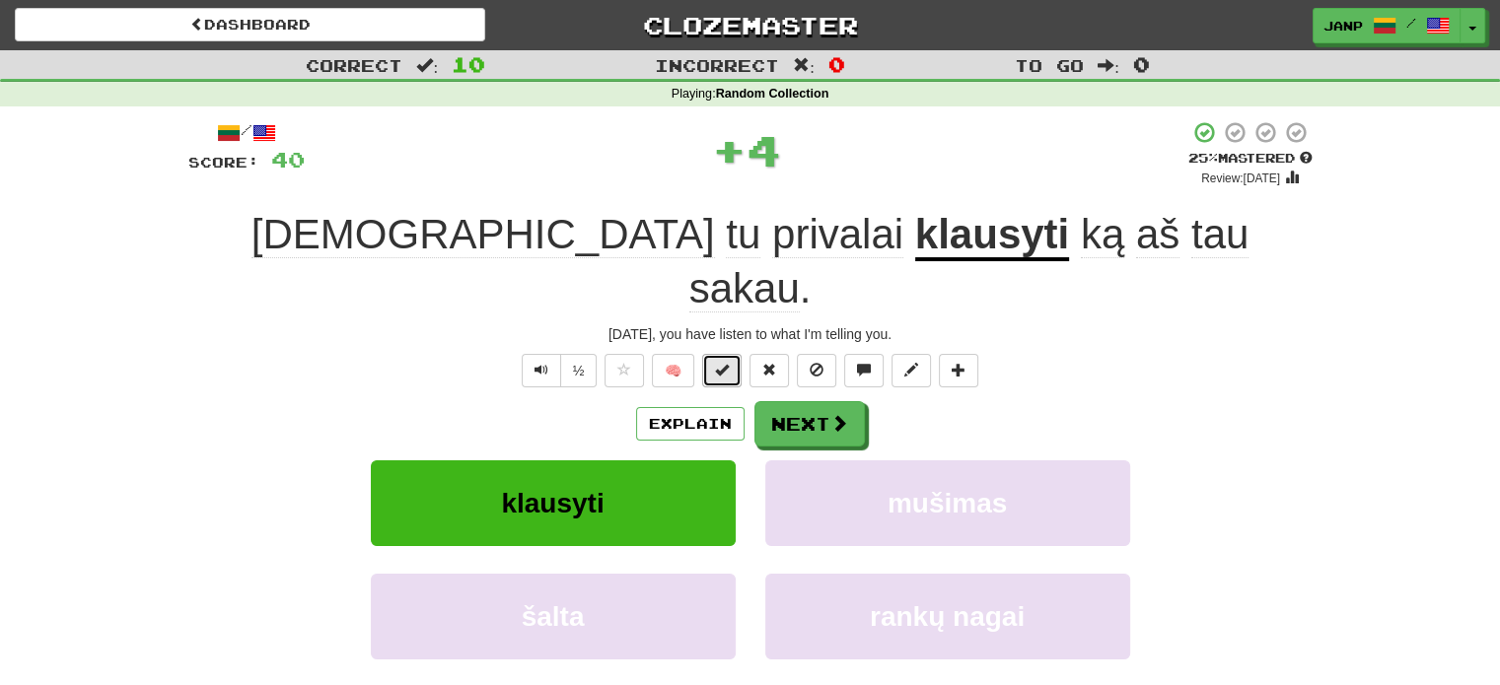
click at [724, 363] on span at bounding box center [722, 370] width 14 height 14
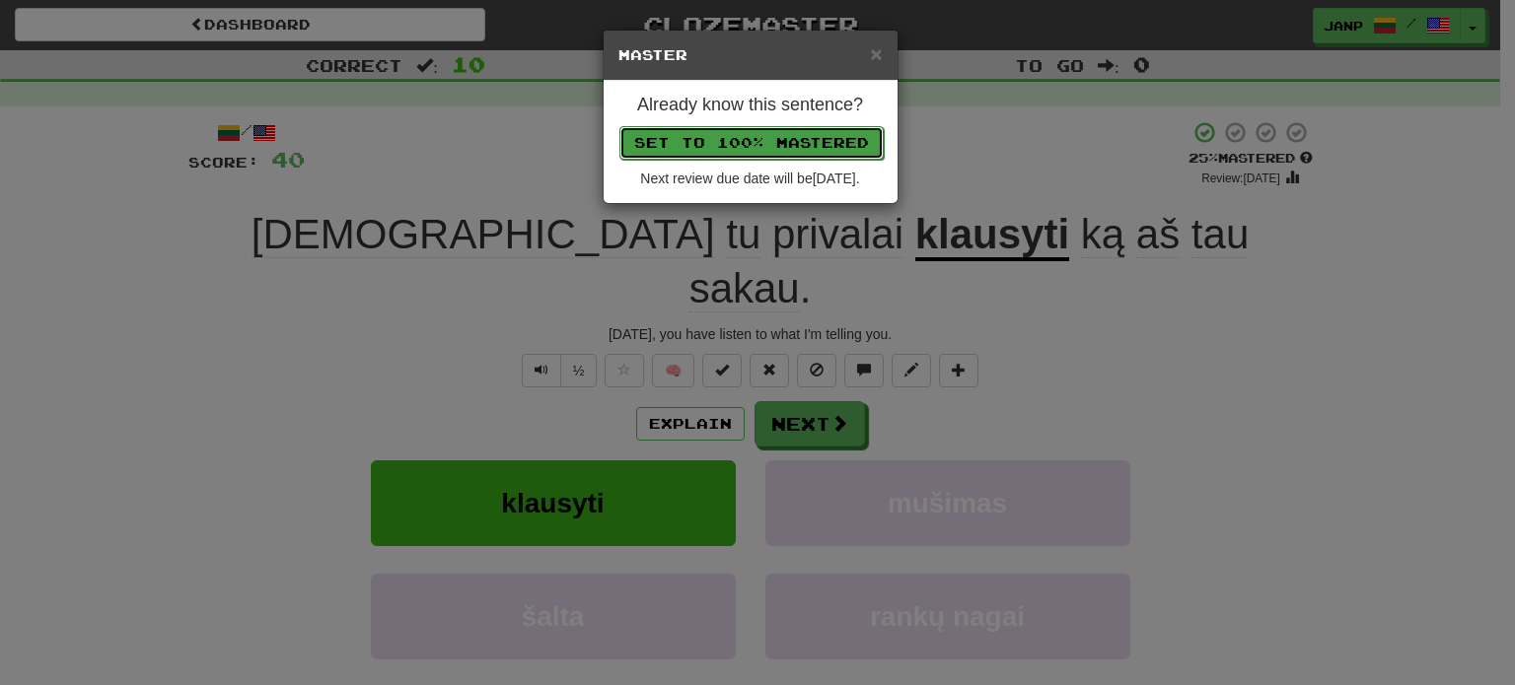
click at [784, 145] on button "Set to 100% Mastered" at bounding box center [751, 143] width 264 height 34
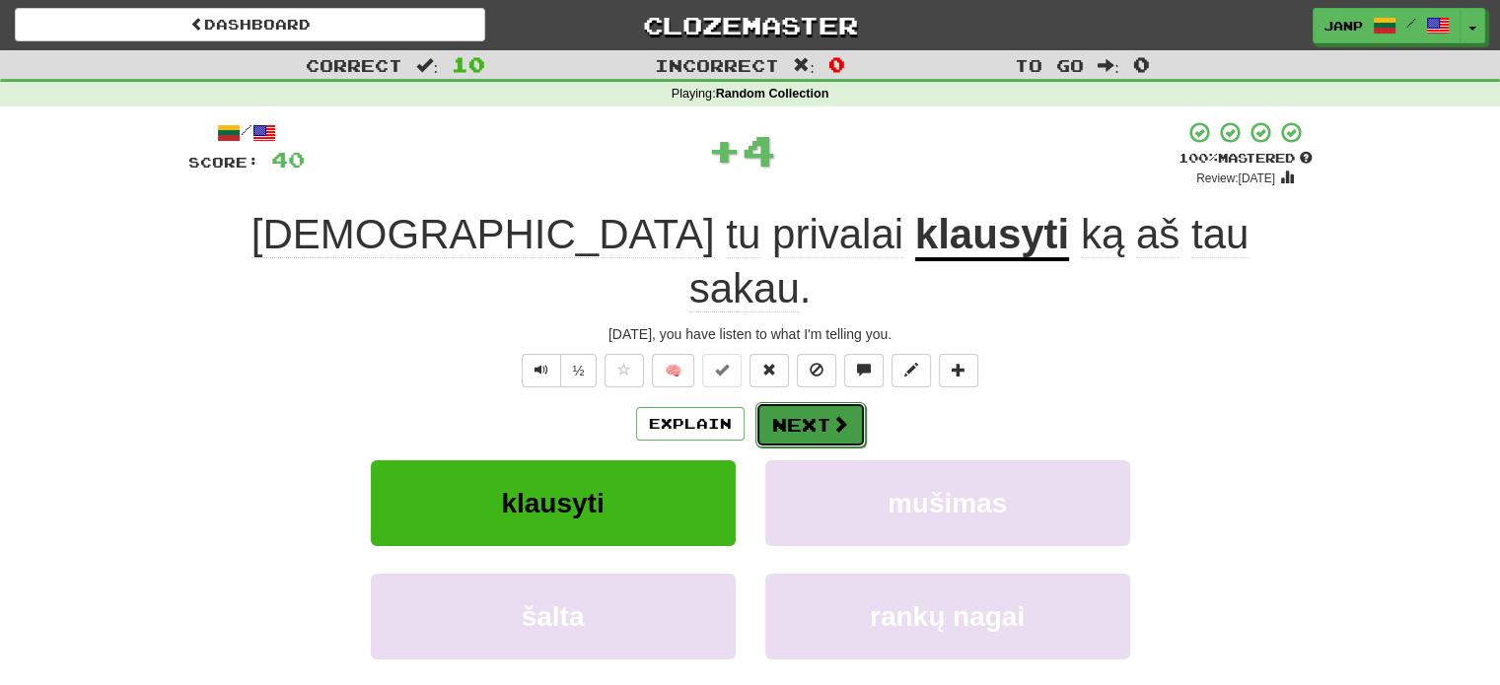
click at [831, 415] on span at bounding box center [840, 424] width 18 height 18
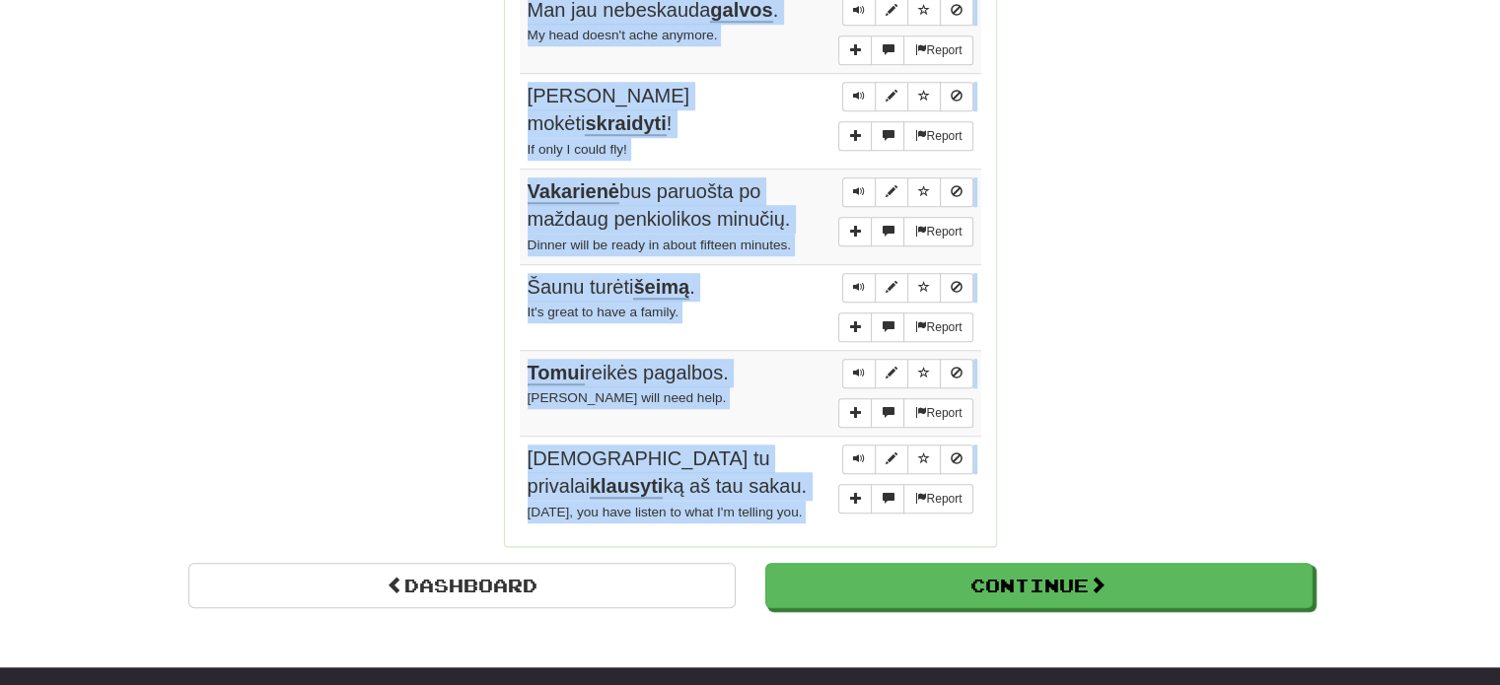
scroll to position [1538, 0]
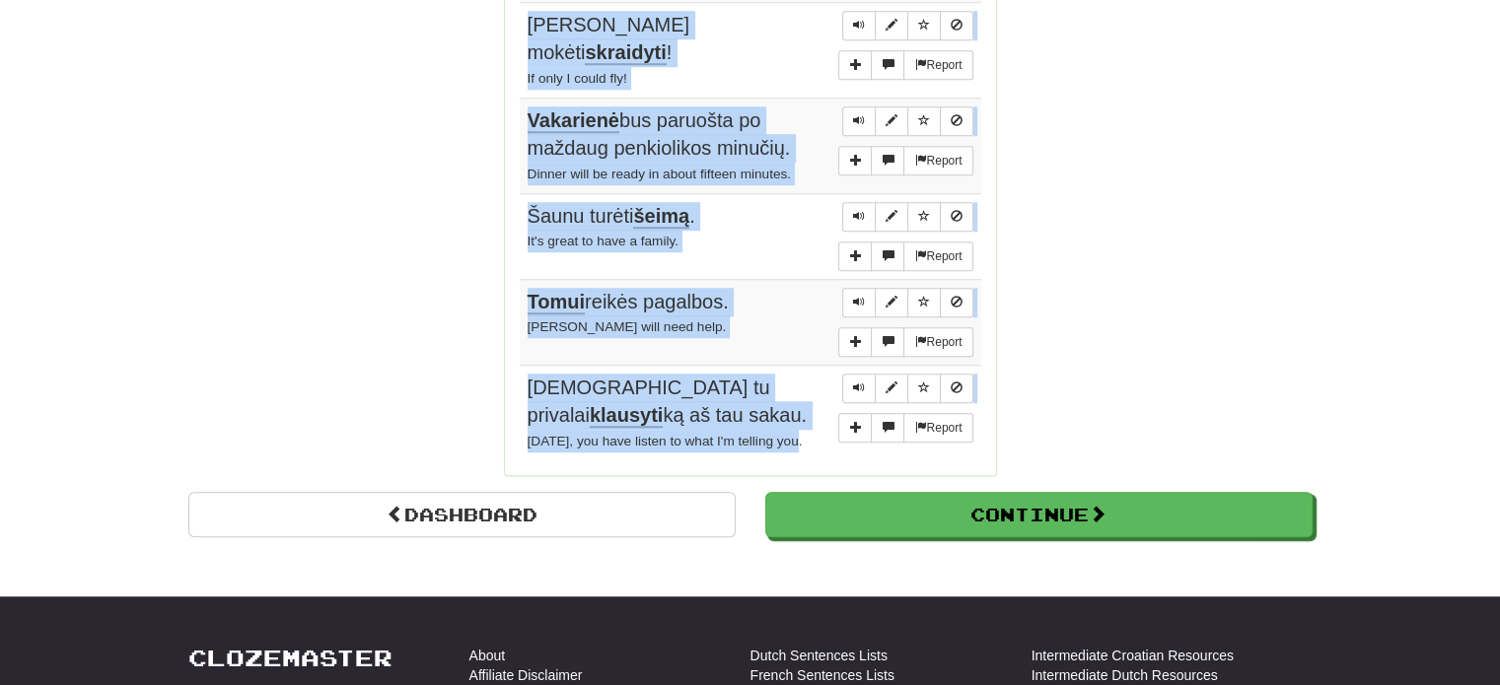
drag, startPoint x: 513, startPoint y: 279, endPoint x: 812, endPoint y: 379, distance: 315.0
copy div "Sentences: Report Aš negalėjau rasti jo namo. I couldn't find his house. Report…"
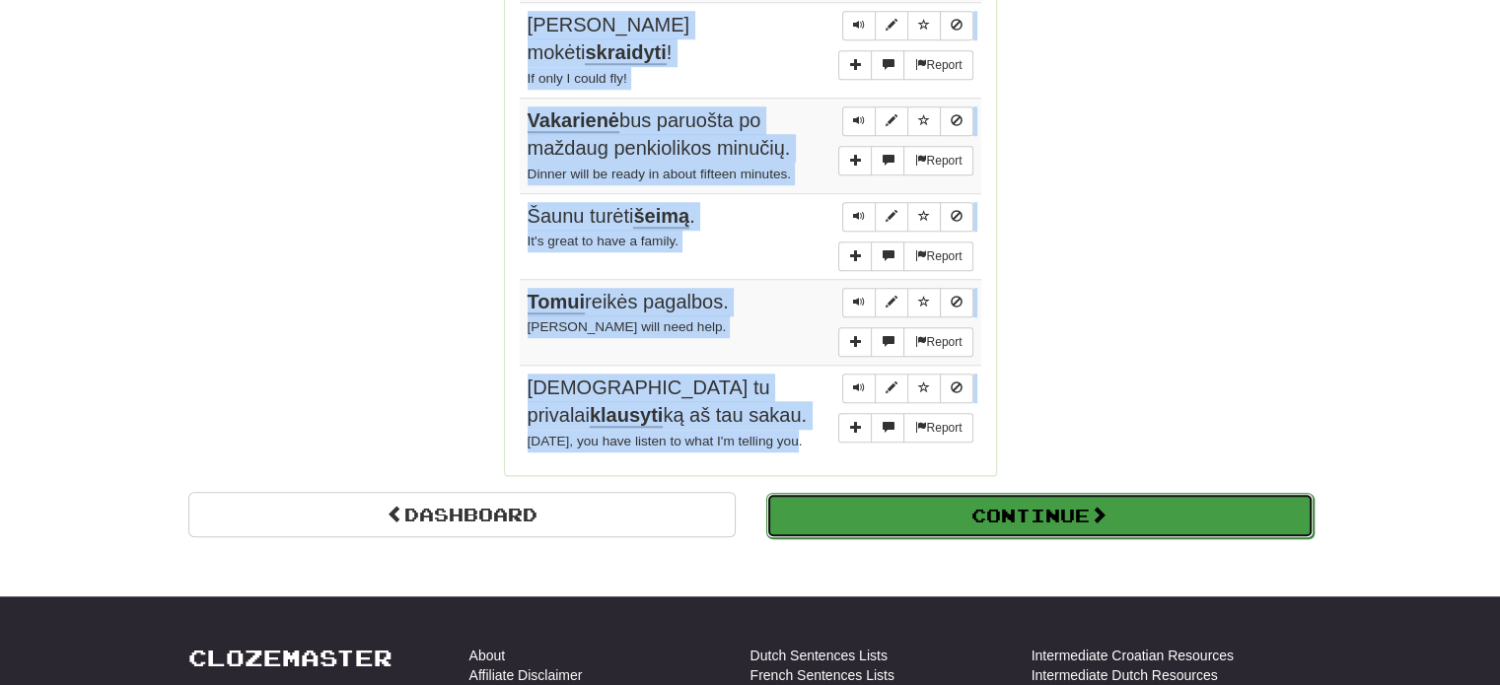
click at [911, 493] on button "Continue" at bounding box center [1039, 515] width 547 height 45
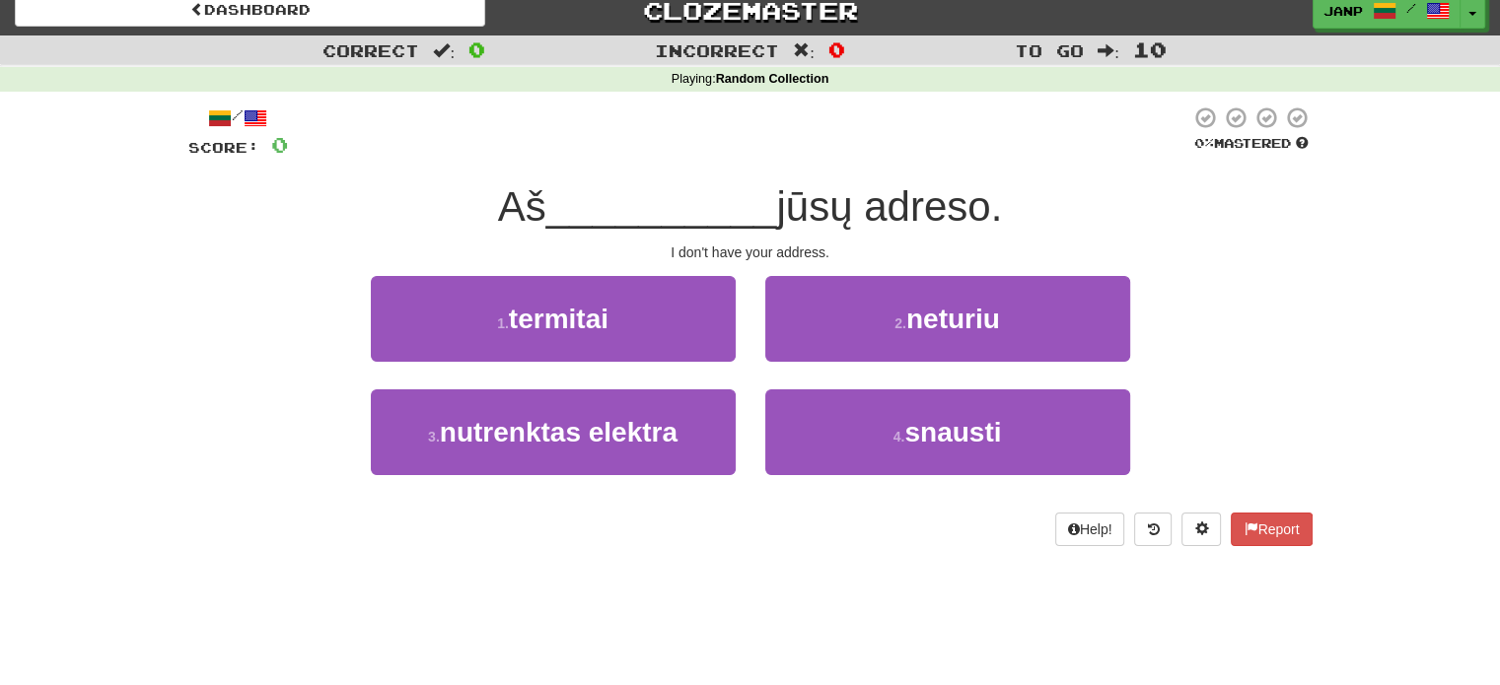
scroll to position [0, 0]
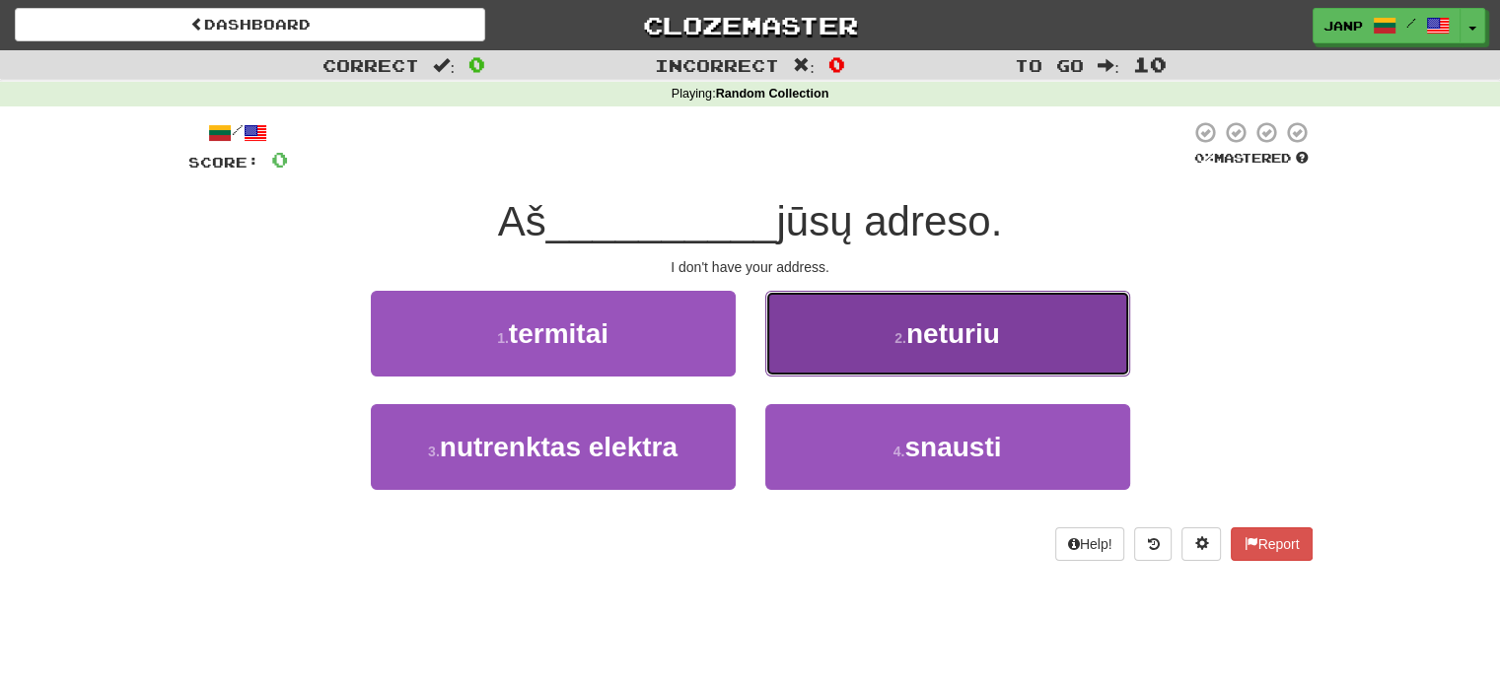
click at [850, 331] on button "2 . neturiu" at bounding box center [947, 334] width 365 height 86
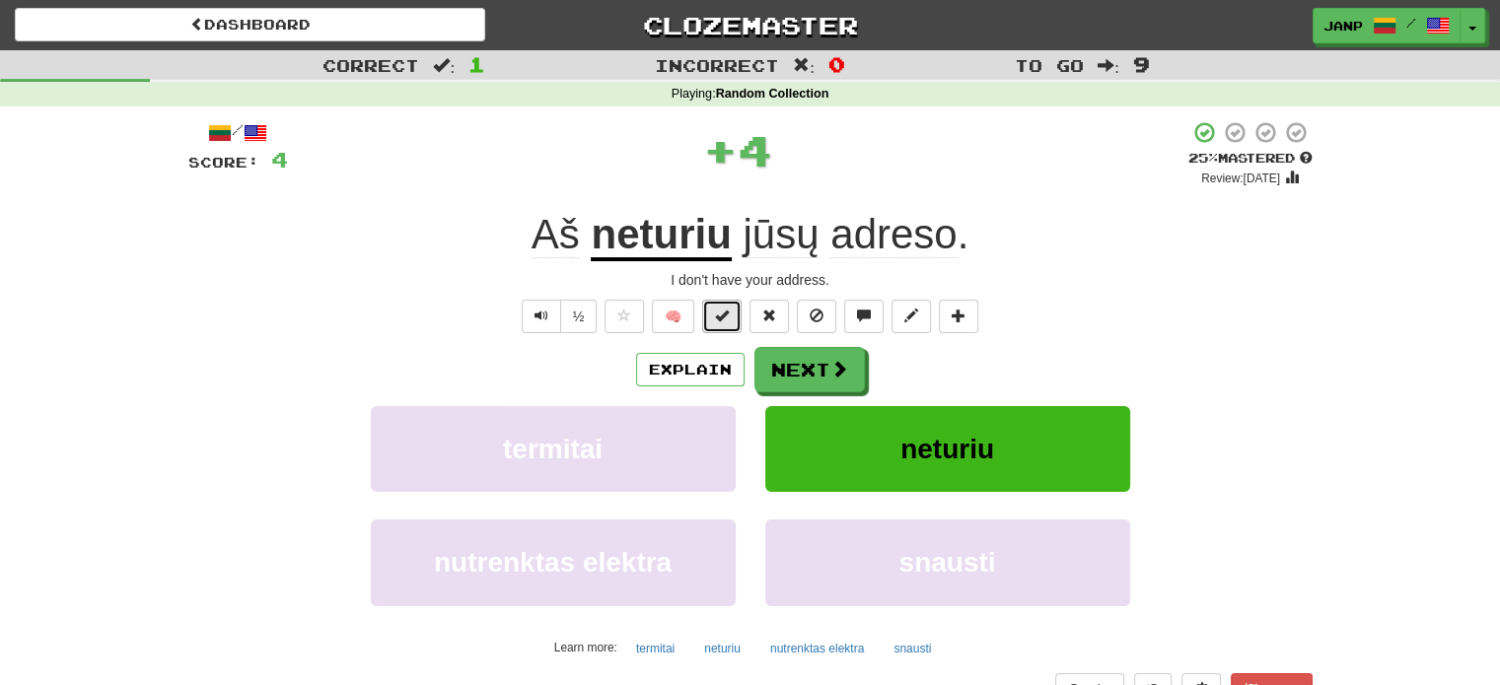
click at [725, 314] on span at bounding box center [722, 316] width 14 height 14
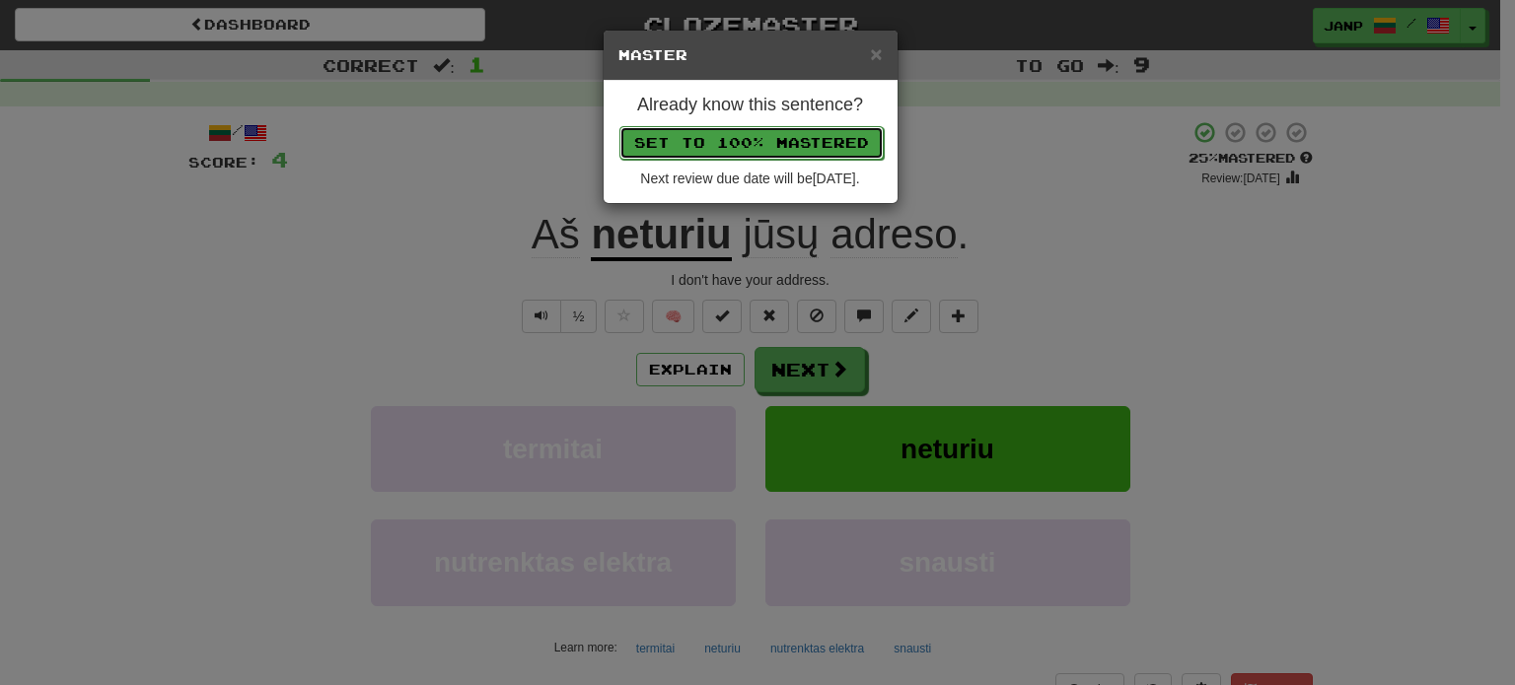
click at [763, 144] on button "Set to 100% Mastered" at bounding box center [751, 143] width 264 height 34
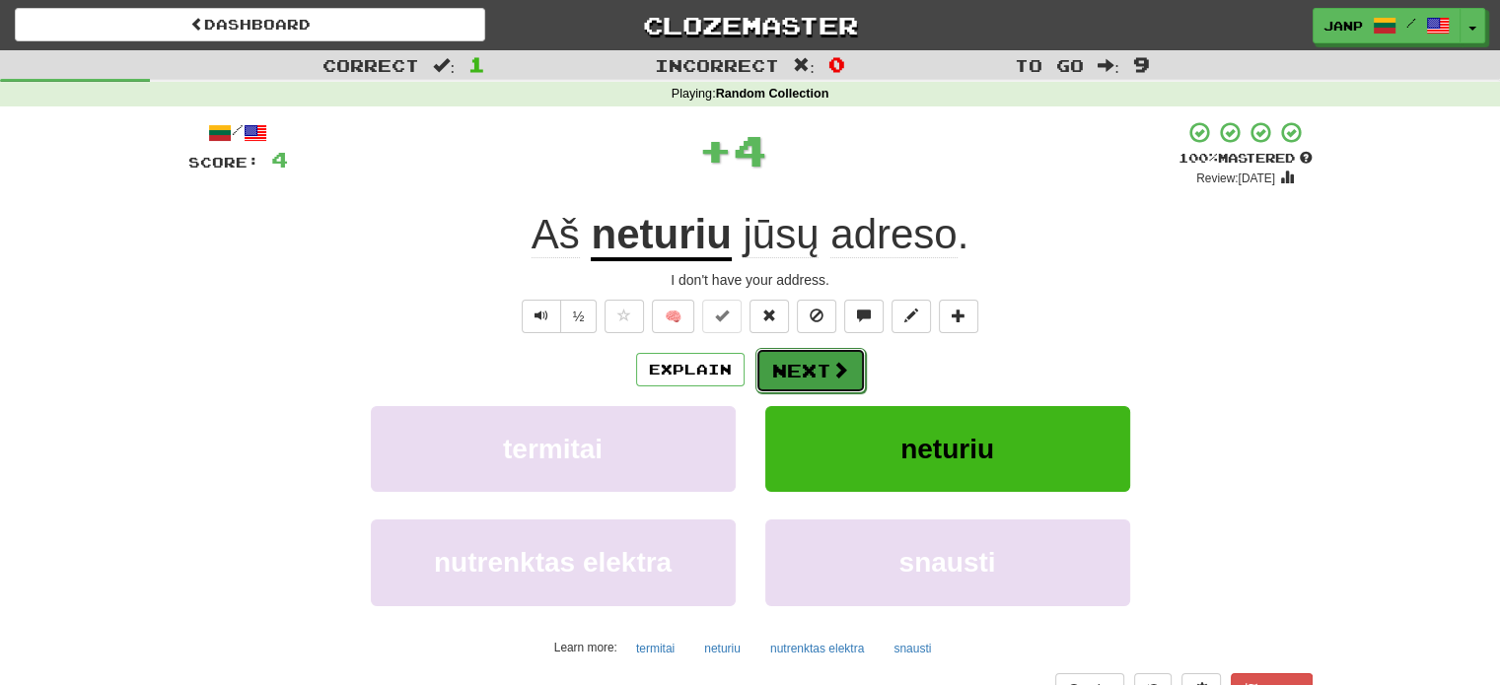
click at [824, 374] on button "Next" at bounding box center [810, 370] width 110 height 45
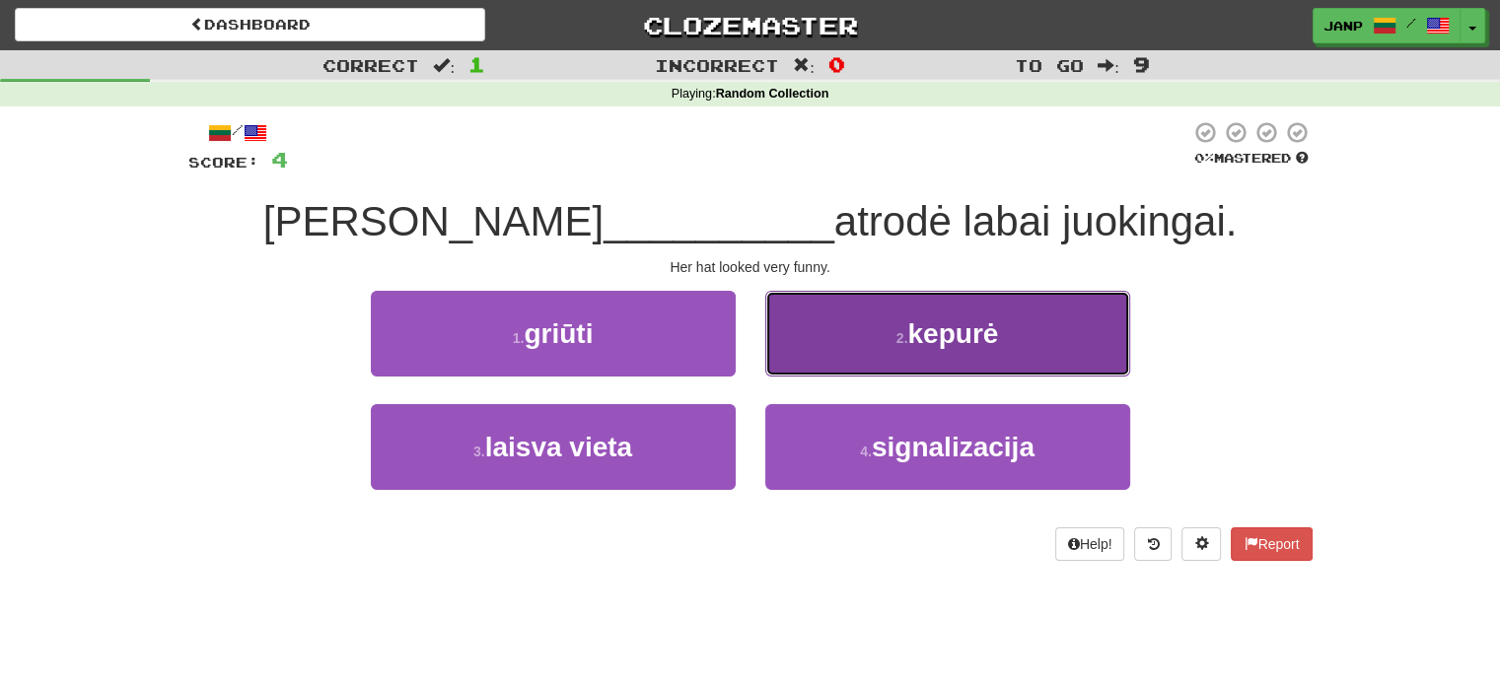
click at [853, 348] on button "2 . kepurė" at bounding box center [947, 334] width 365 height 86
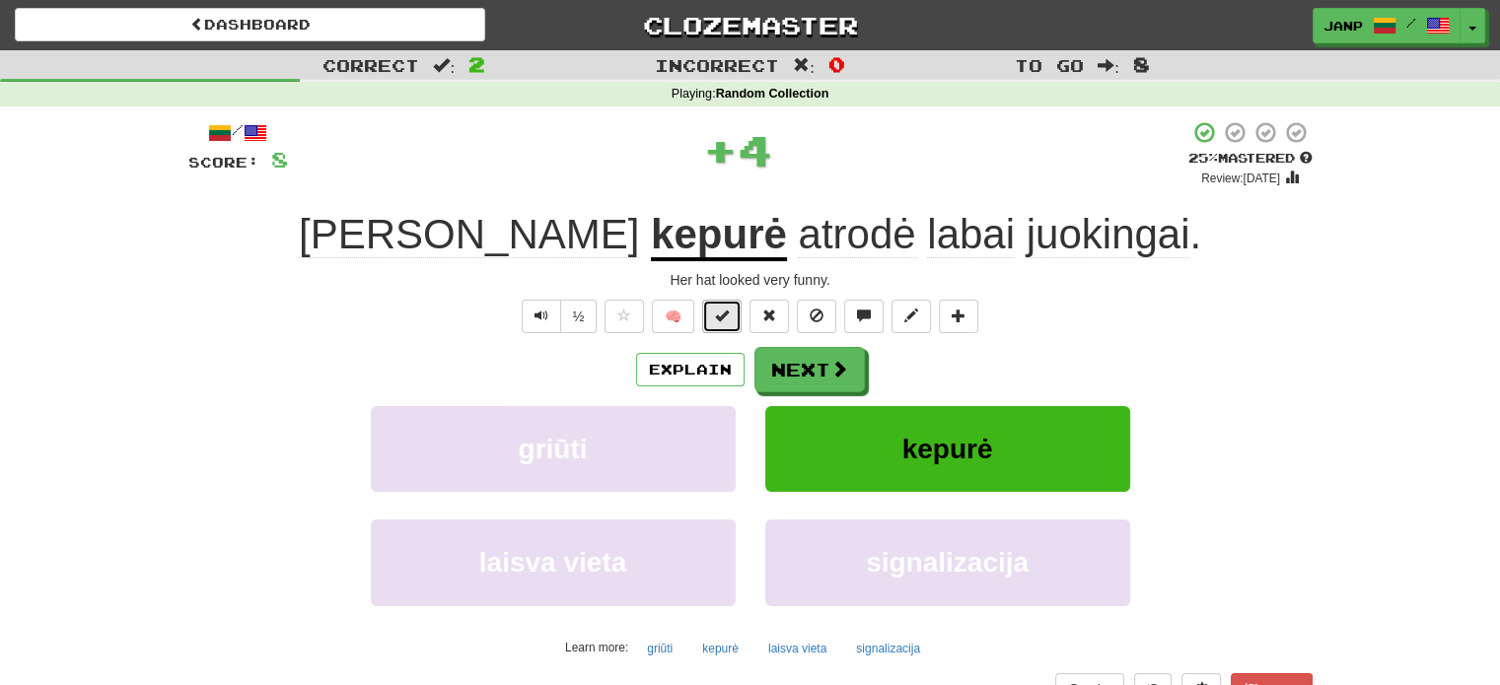
click at [732, 314] on button at bounding box center [721, 317] width 39 height 34
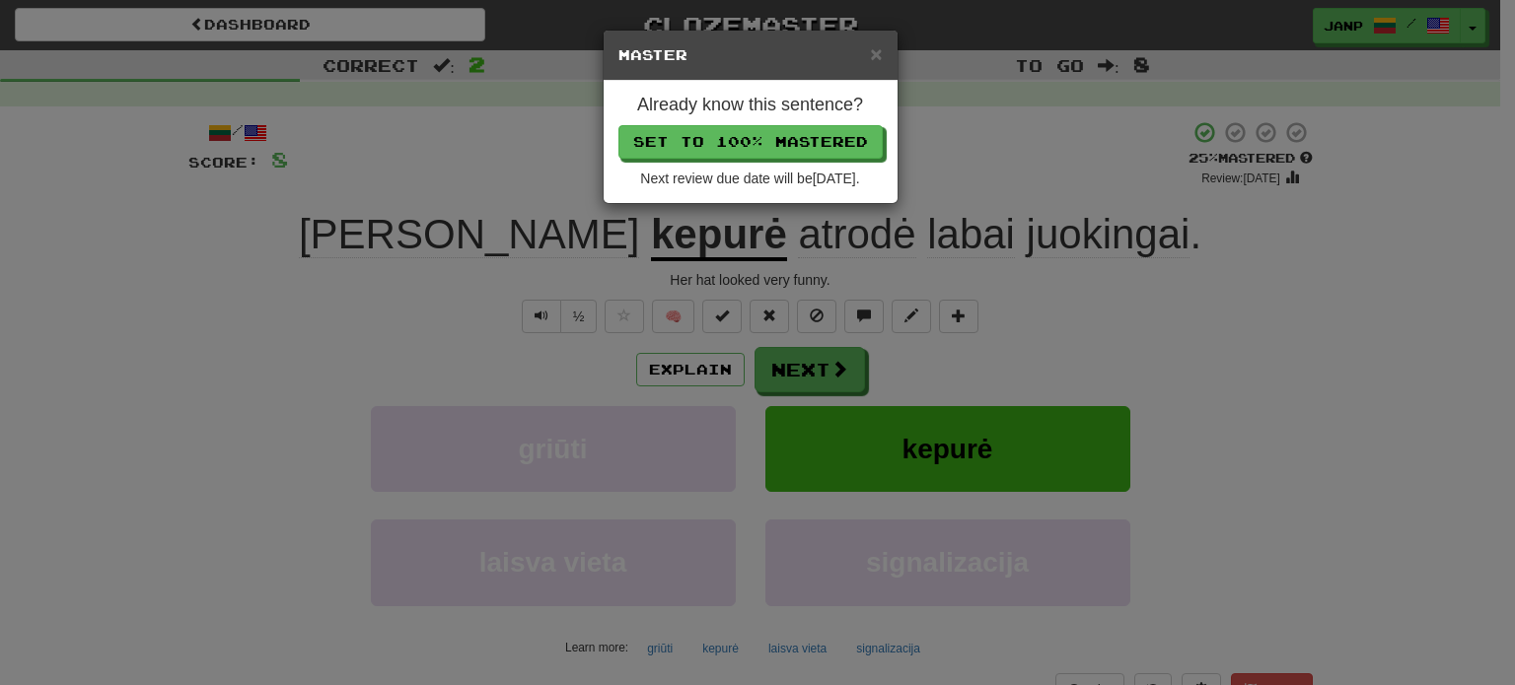
click at [796, 121] on div "Already know this sentence? Set to 100% Mastered Next review due date will be 2…" at bounding box center [750, 142] width 294 height 122
click at [788, 139] on button "Set to 100% Mastered" at bounding box center [751, 143] width 264 height 34
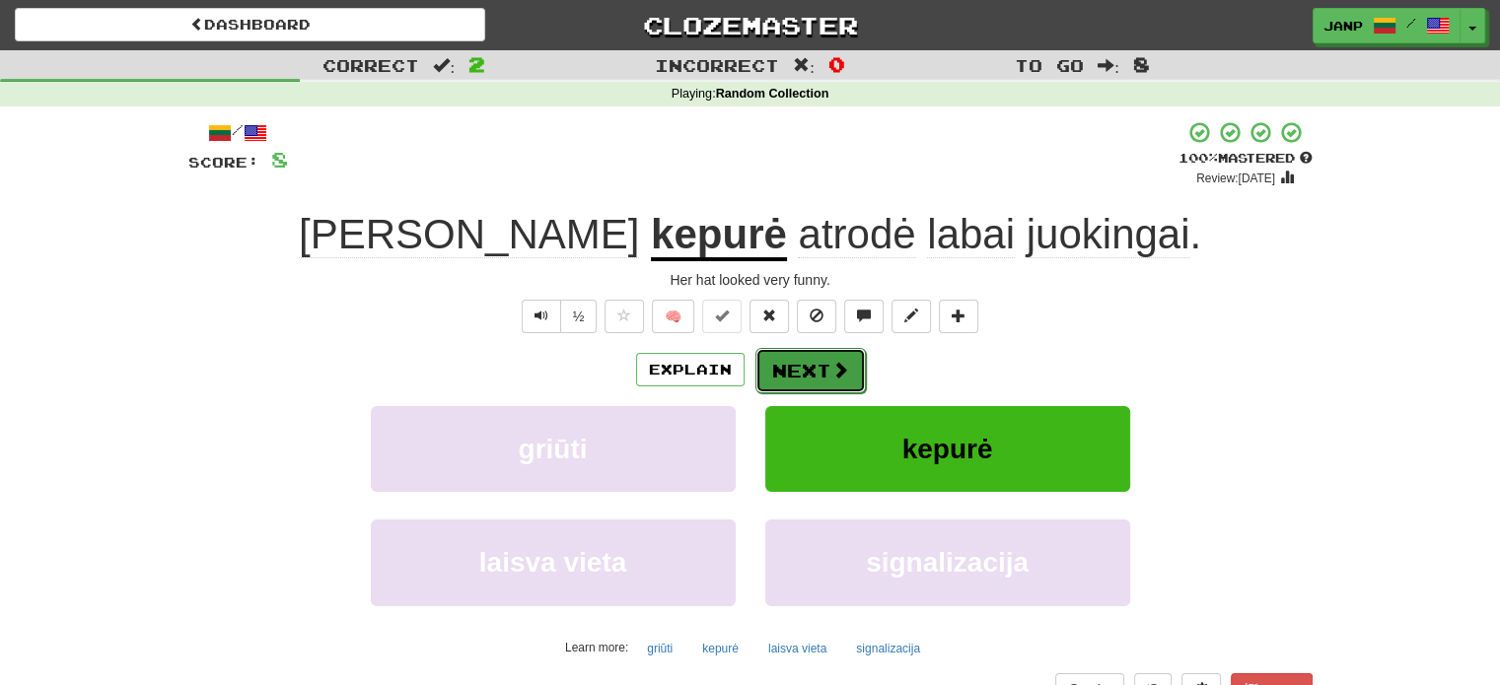
click at [835, 364] on span at bounding box center [840, 370] width 18 height 18
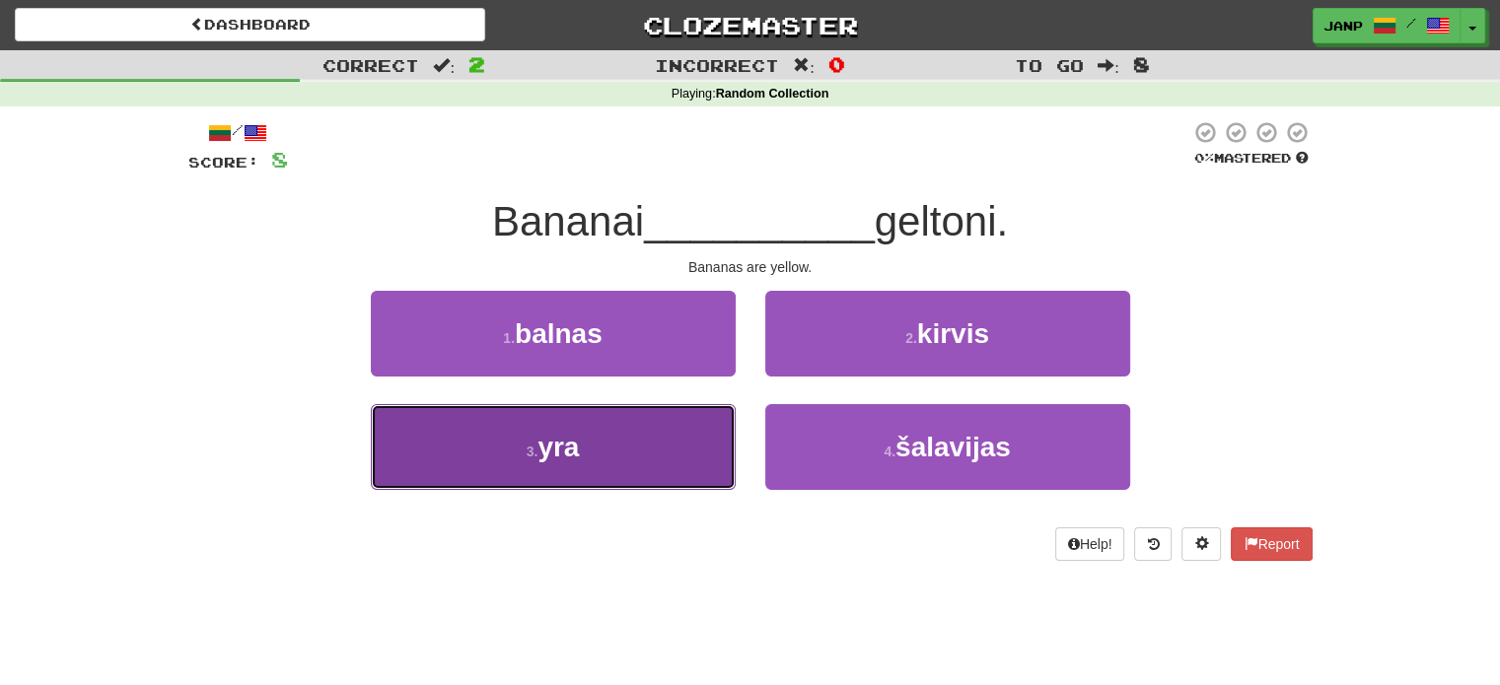
click at [679, 437] on button "3 . yra" at bounding box center [553, 447] width 365 height 86
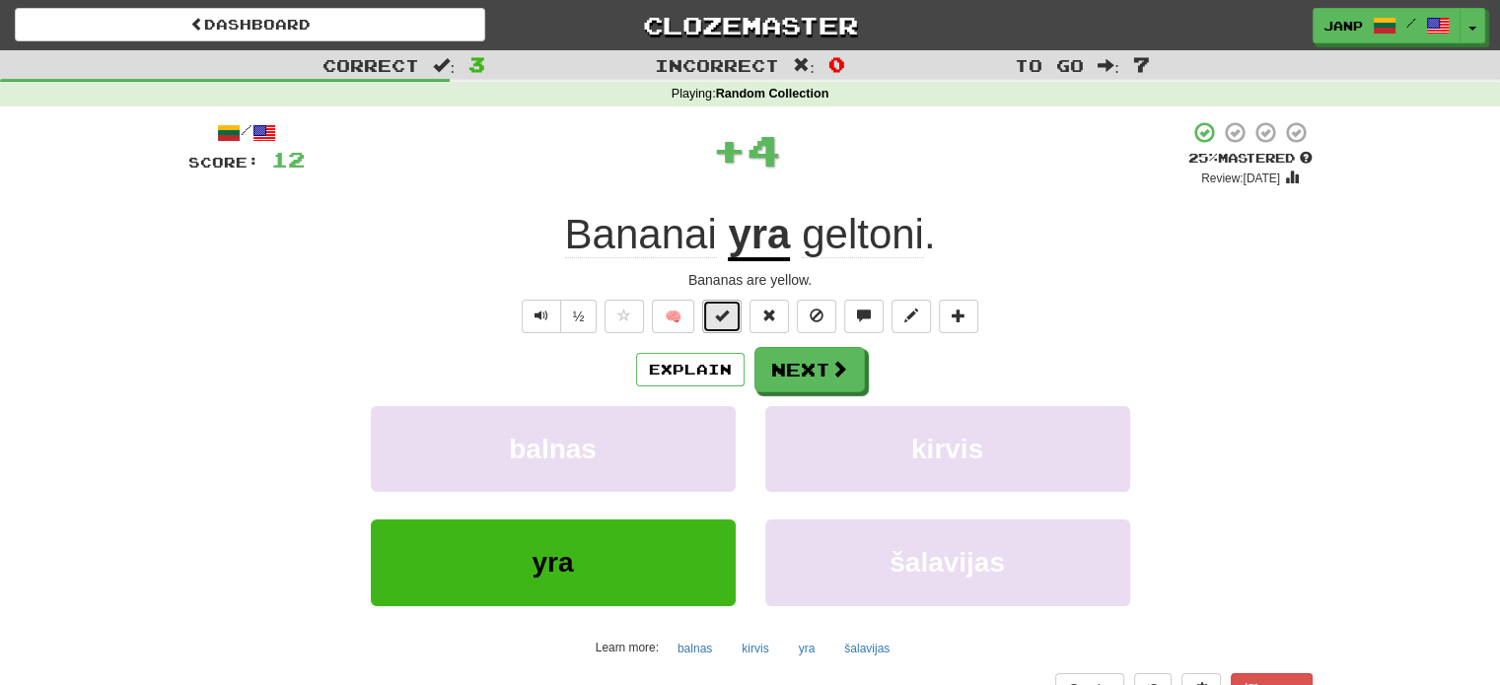
click at [730, 321] on button at bounding box center [721, 317] width 39 height 34
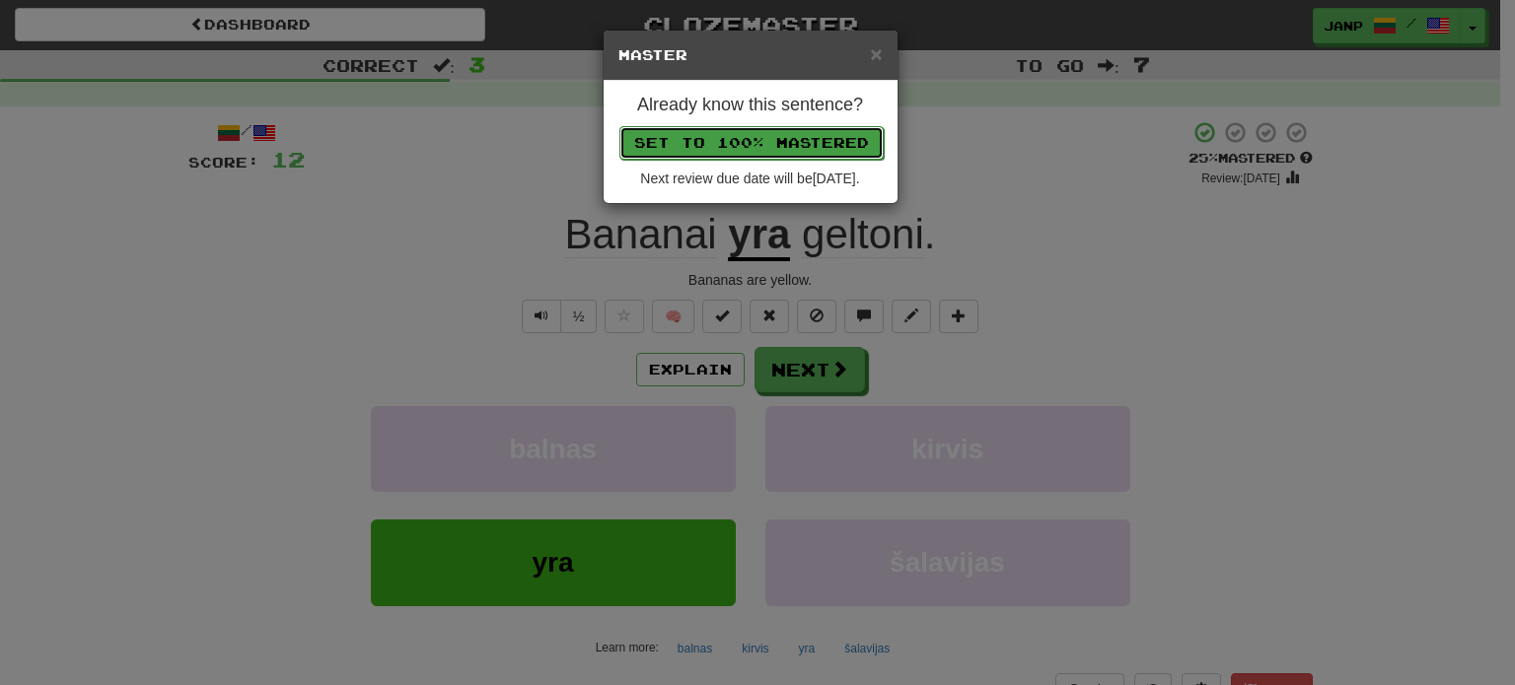
click at [785, 139] on button "Set to 100% Mastered" at bounding box center [751, 143] width 264 height 34
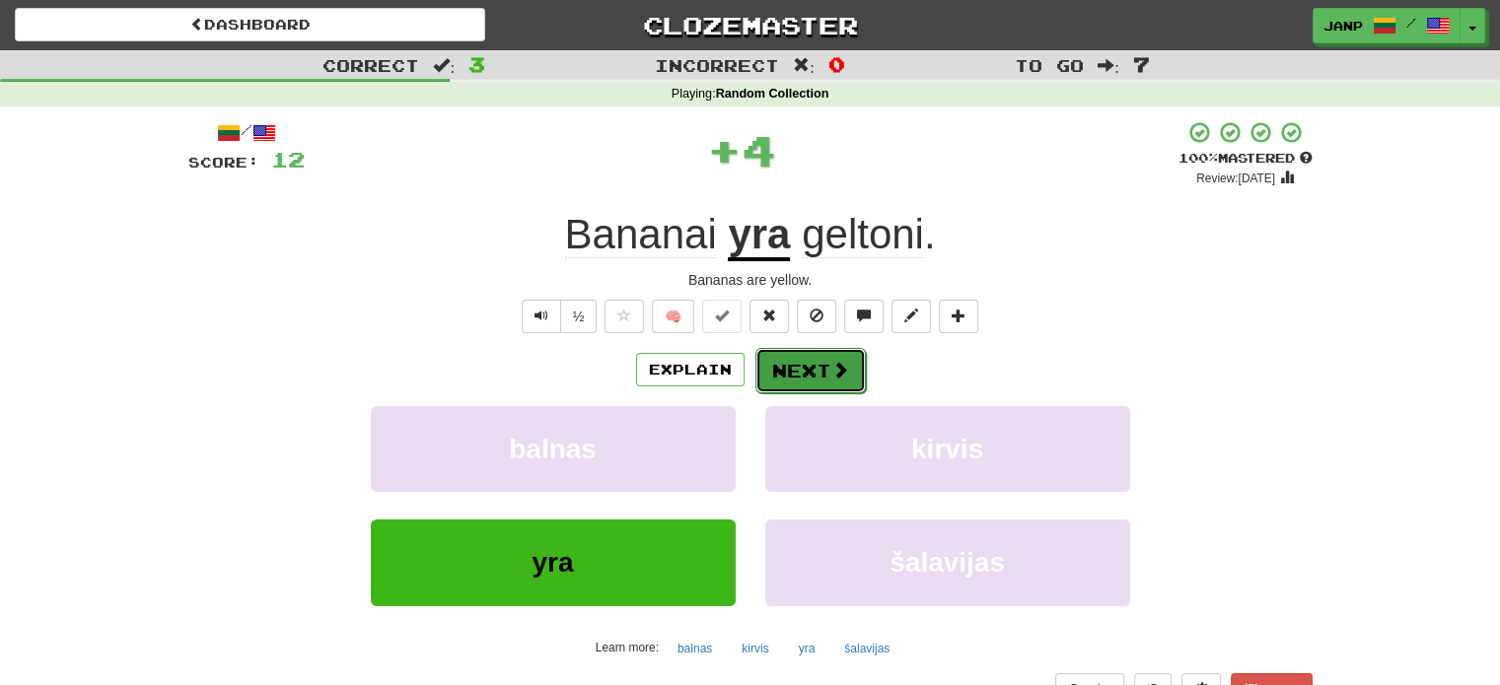
click at [848, 367] on button "Next" at bounding box center [810, 370] width 110 height 45
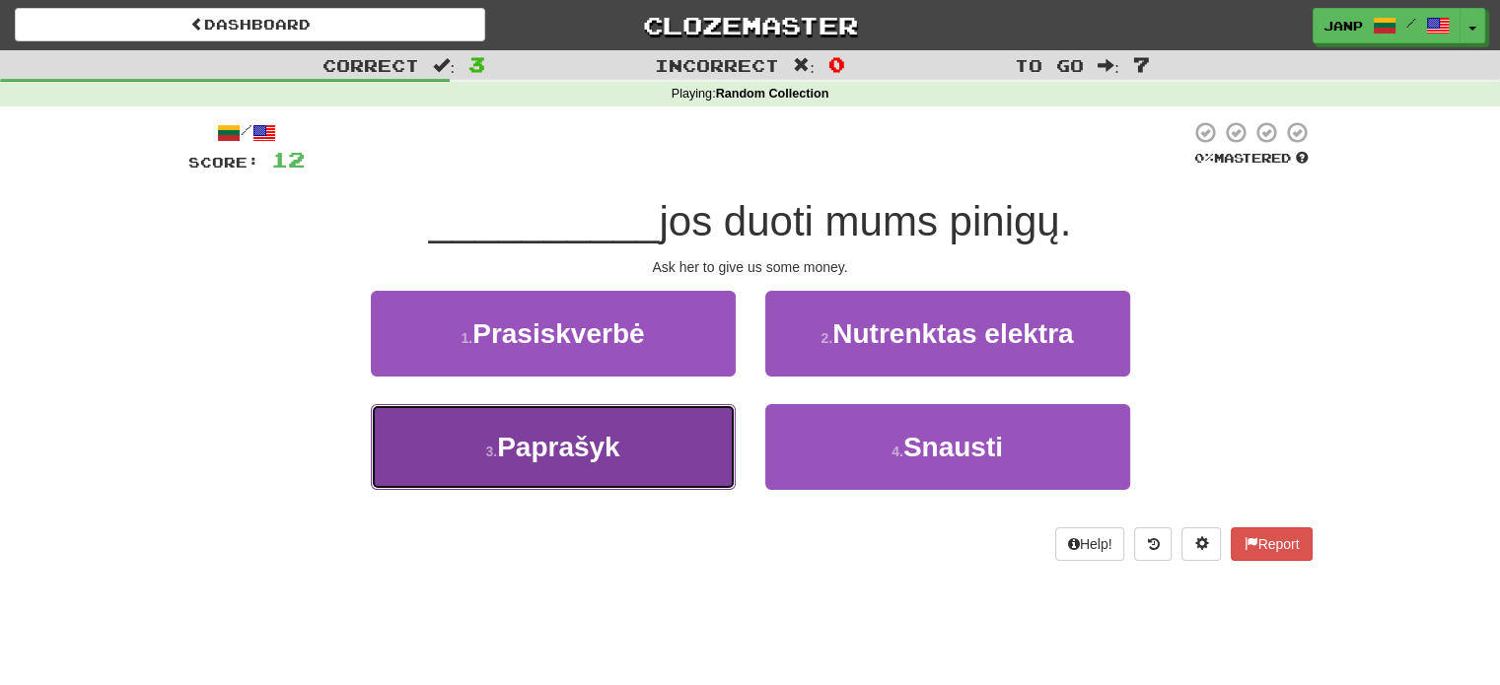
click at [670, 433] on button "3 . Paprašyk" at bounding box center [553, 447] width 365 height 86
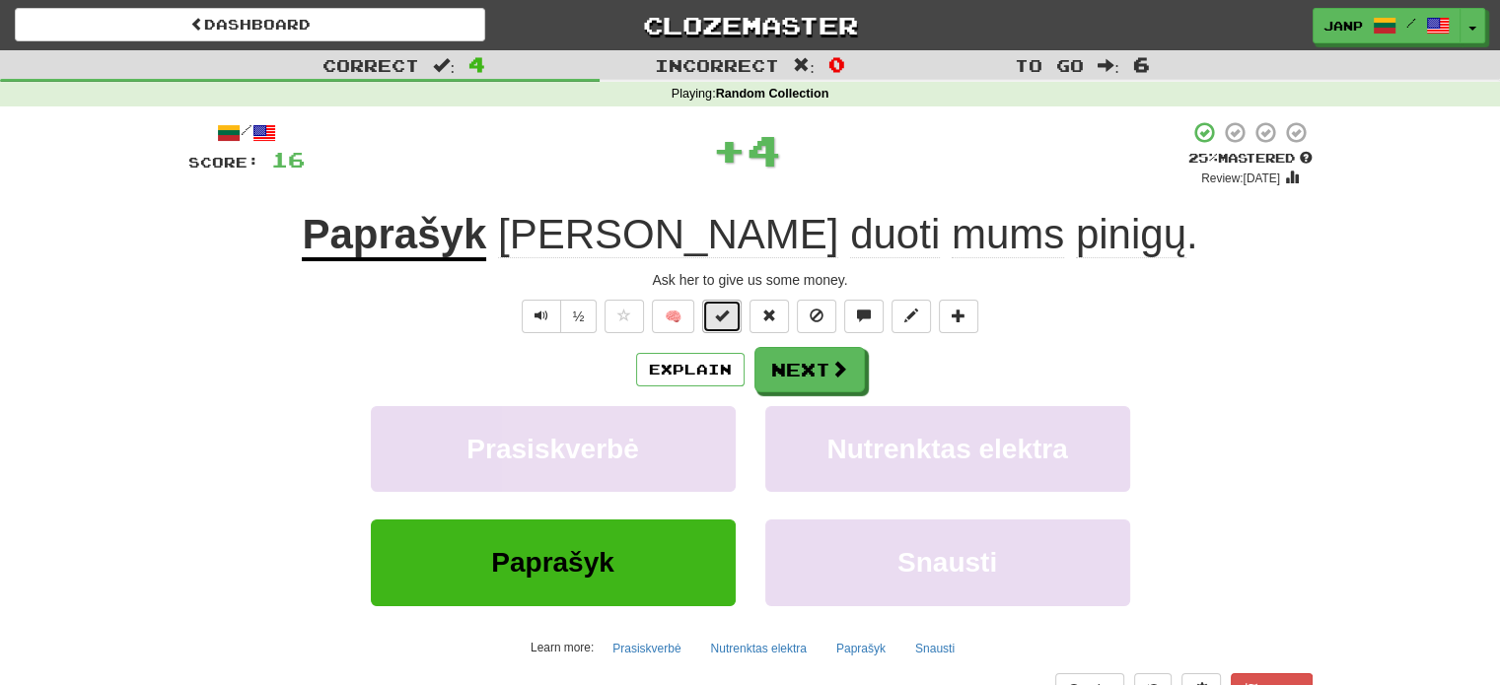
click at [716, 309] on span at bounding box center [722, 316] width 14 height 14
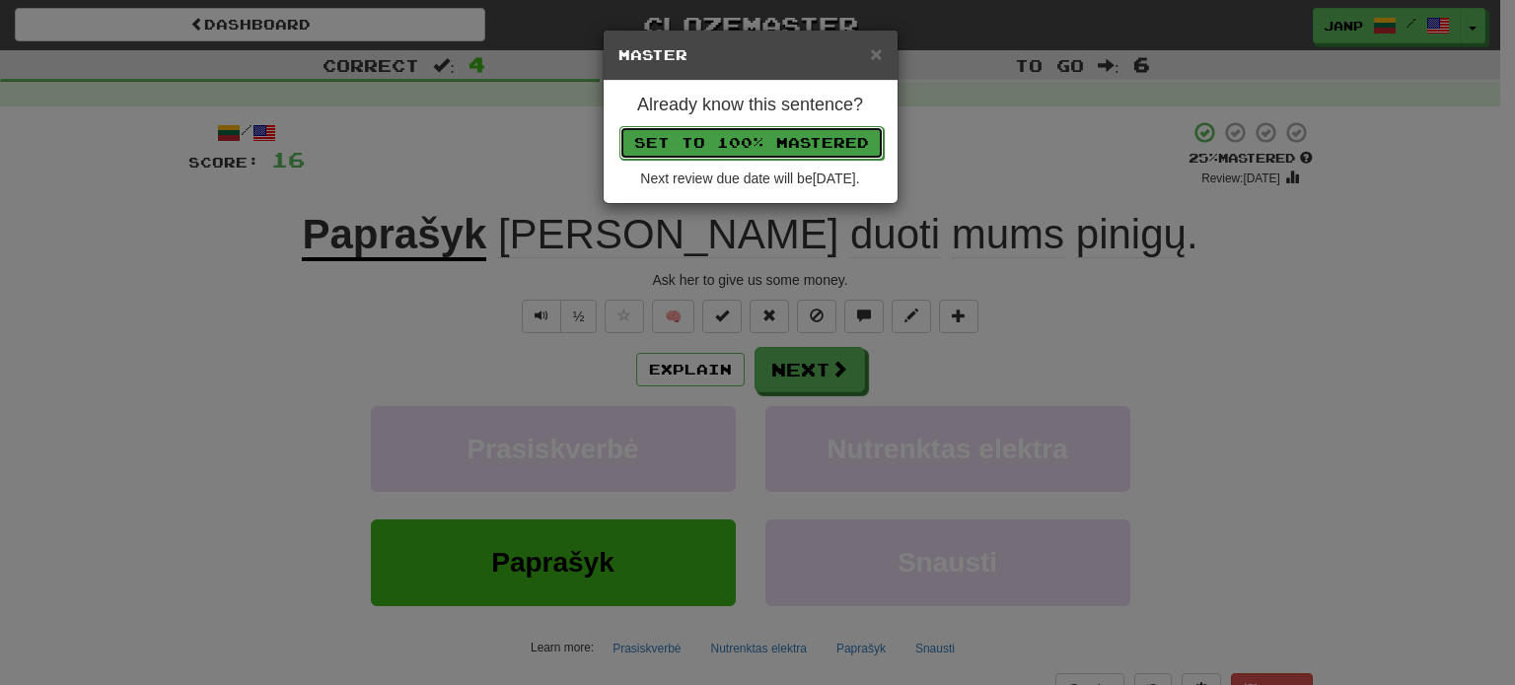
click at [741, 126] on button "Set to 100% Mastered" at bounding box center [751, 143] width 264 height 34
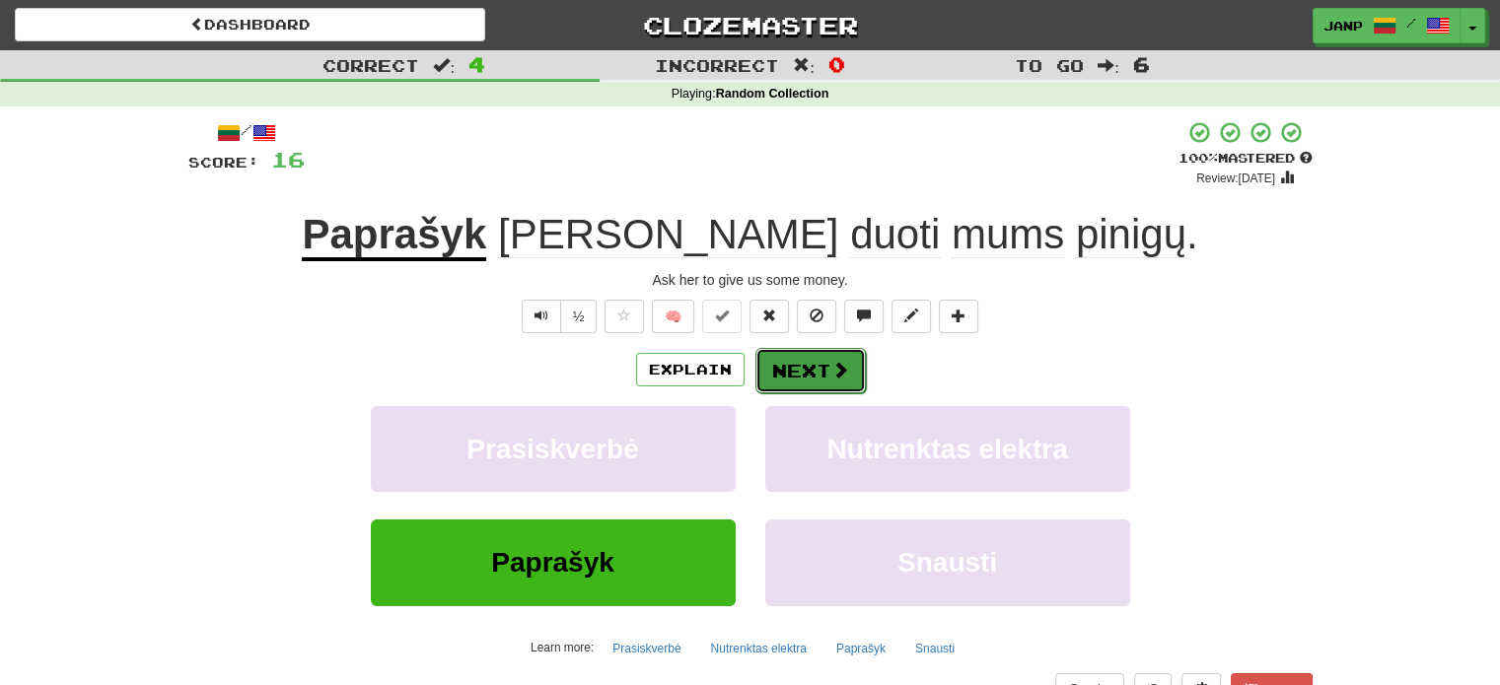
click at [773, 362] on button "Next" at bounding box center [810, 370] width 110 height 45
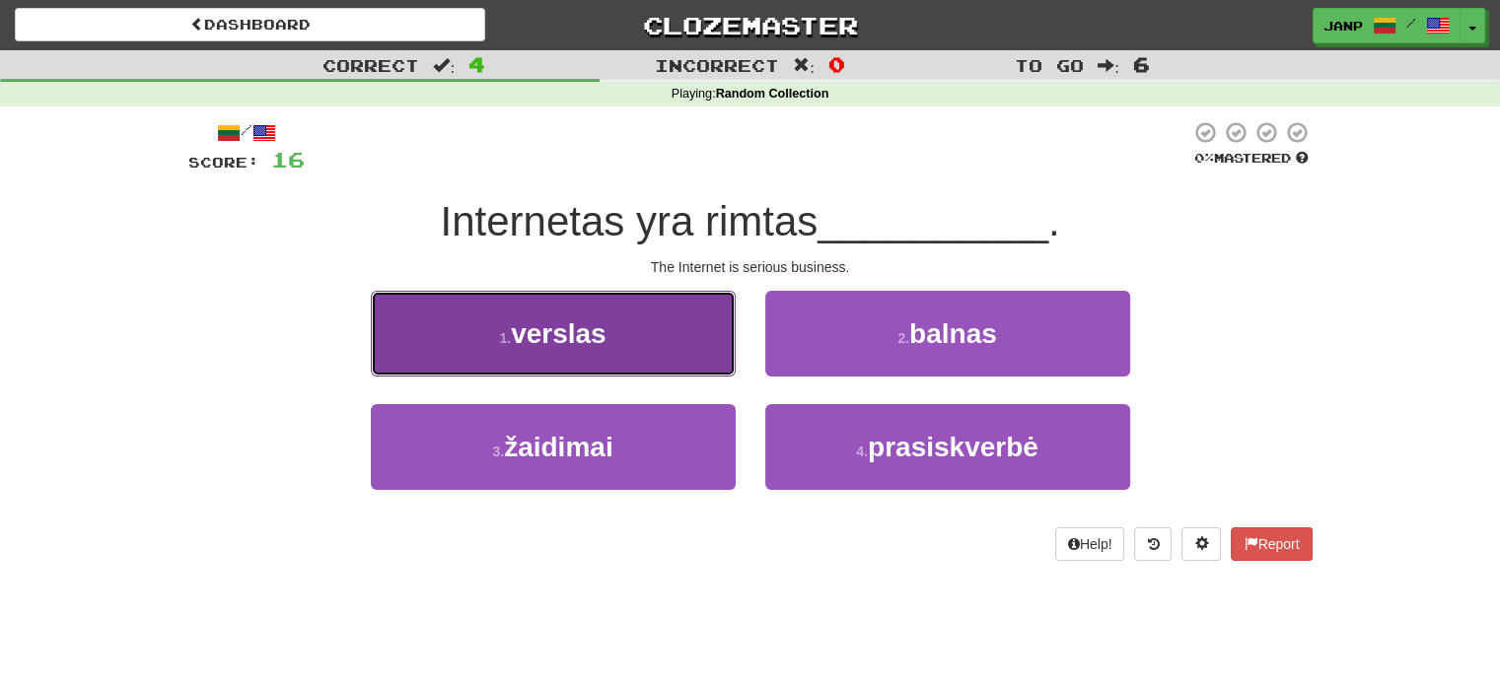
click at [700, 350] on button "1 . verslas" at bounding box center [553, 334] width 365 height 86
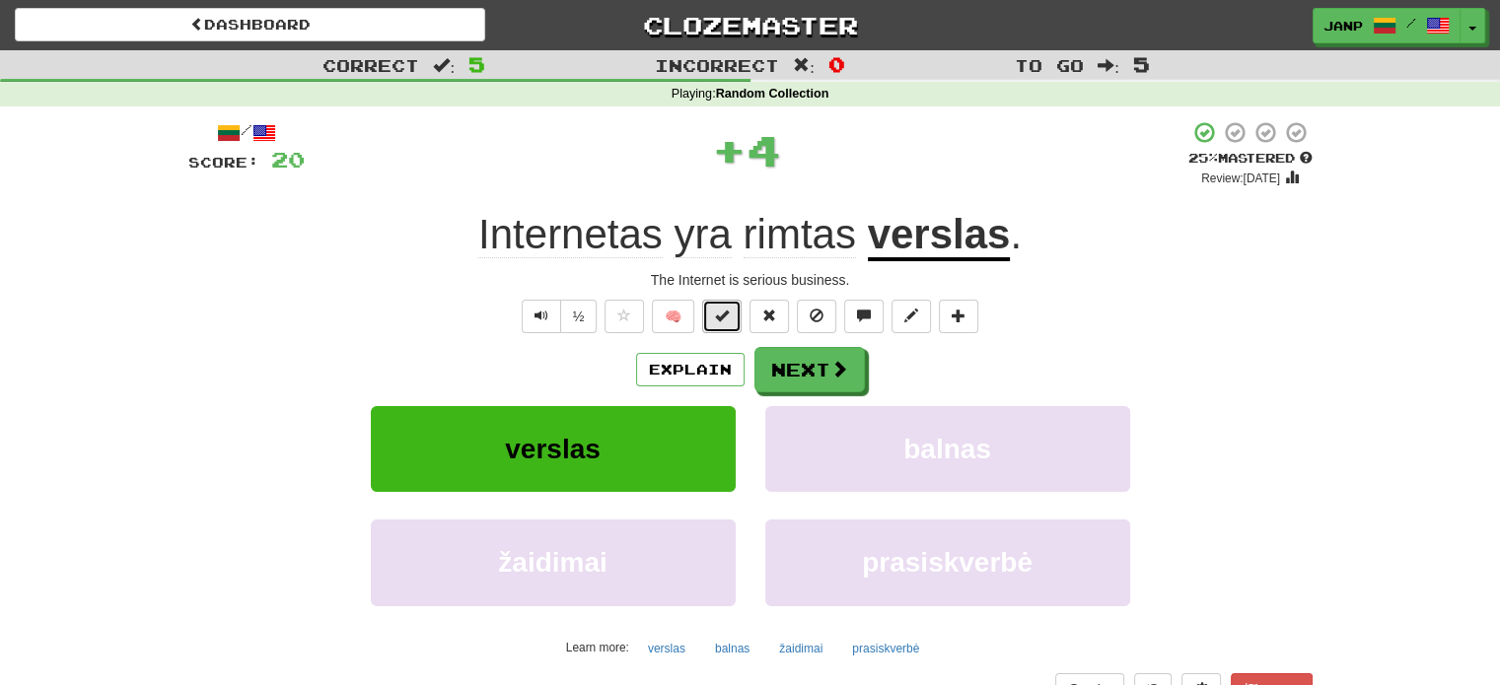
click at [722, 313] on span at bounding box center [722, 316] width 14 height 14
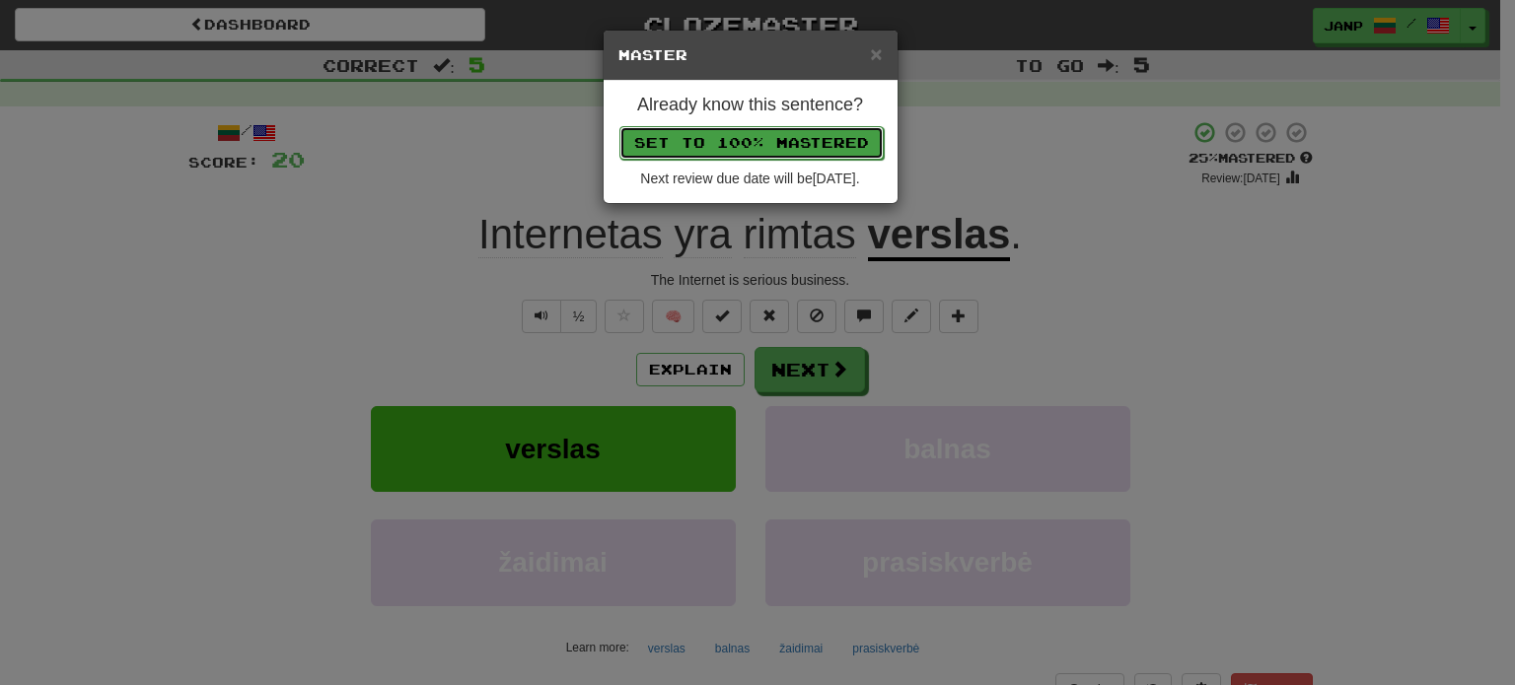
click at [781, 137] on button "Set to 100% Mastered" at bounding box center [751, 143] width 264 height 34
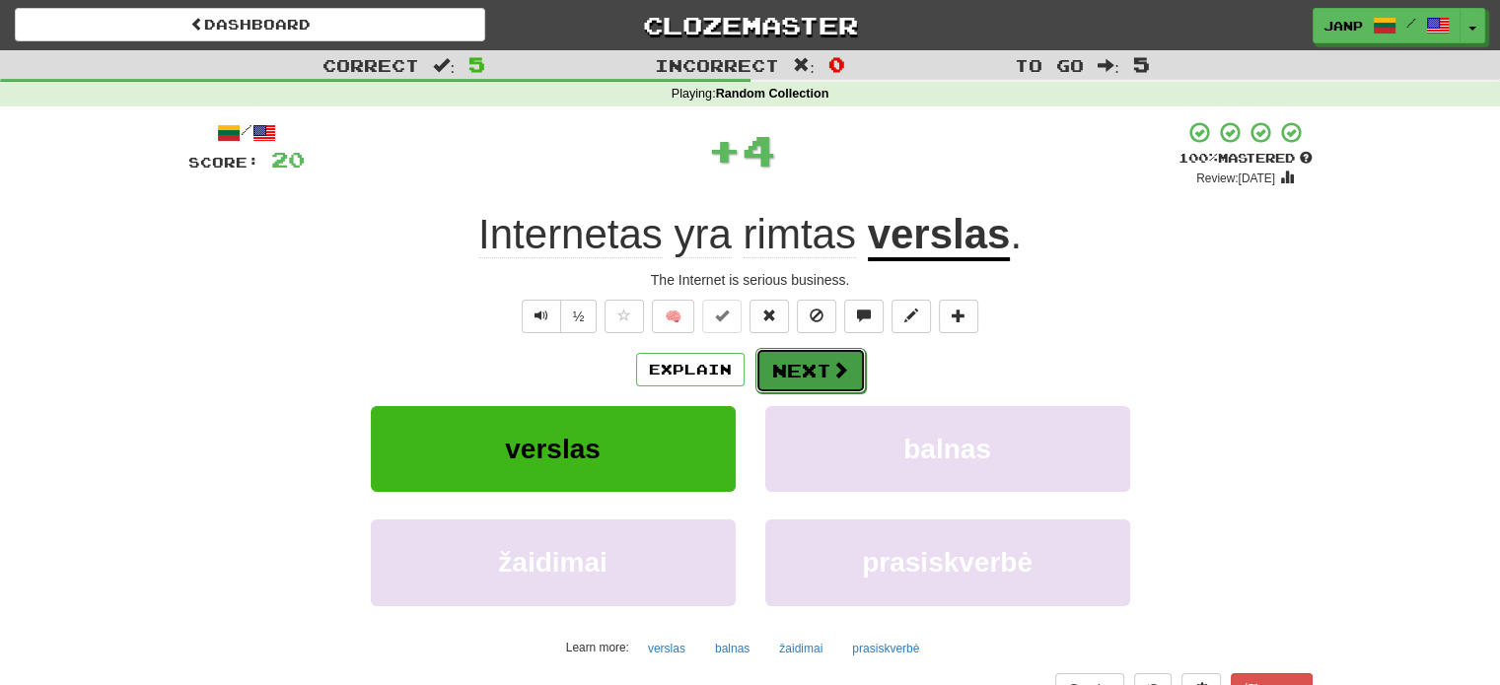
click at [789, 369] on button "Next" at bounding box center [810, 370] width 110 height 45
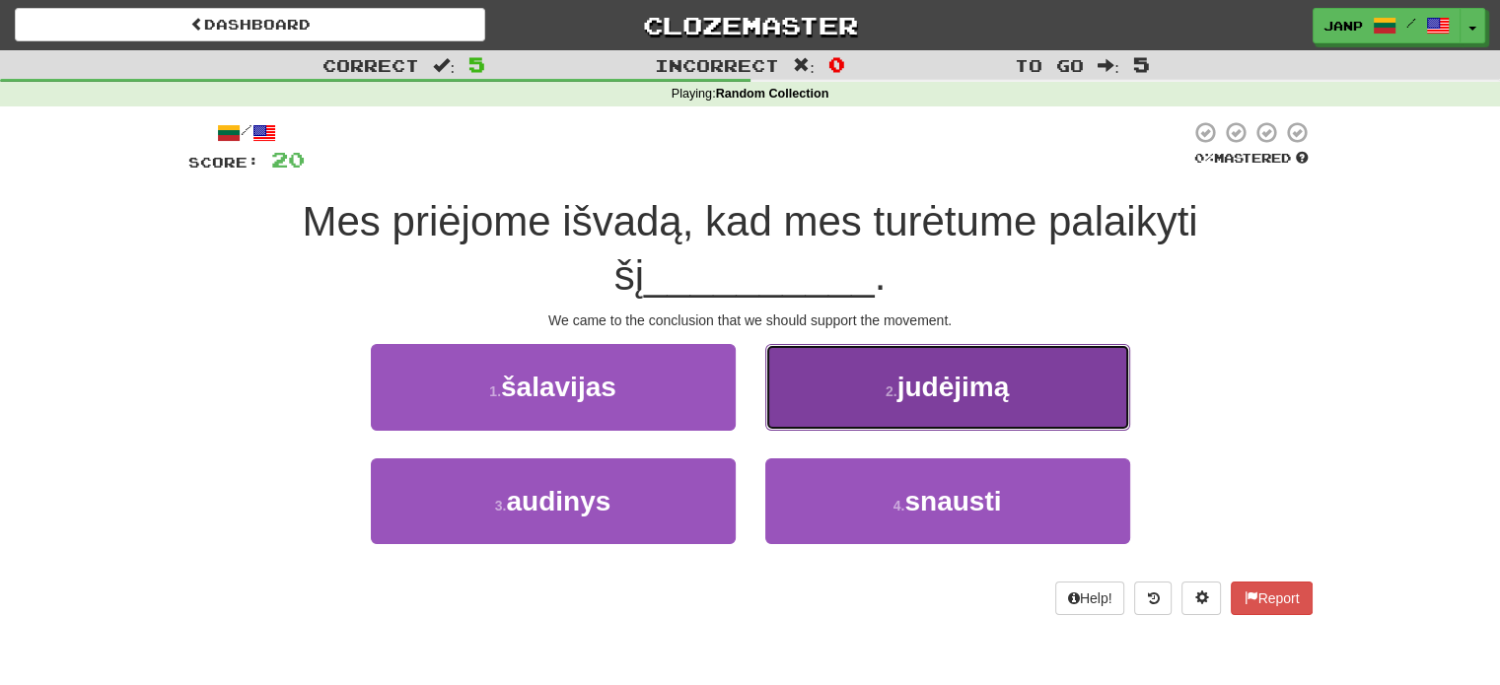
click at [820, 396] on button "2 . judėjimą" at bounding box center [947, 387] width 365 height 86
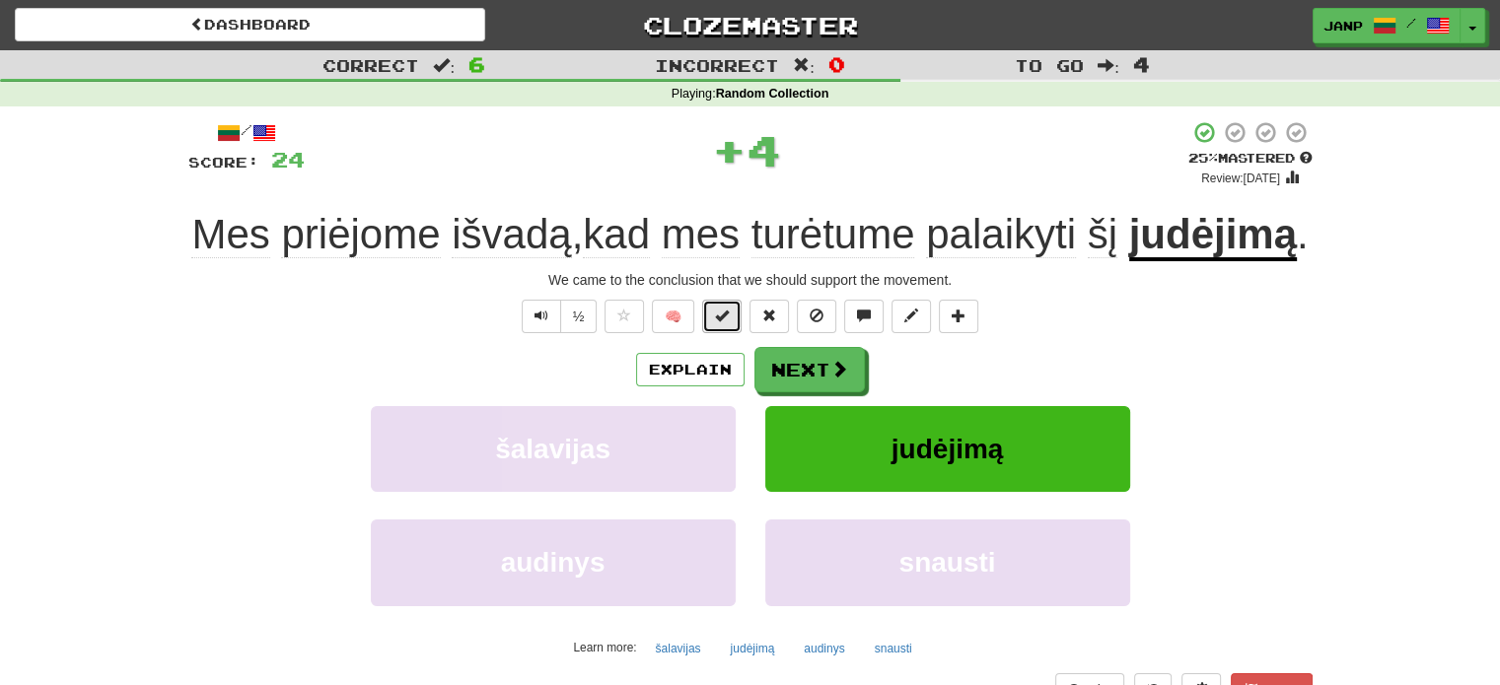
click at [731, 333] on button at bounding box center [721, 317] width 39 height 34
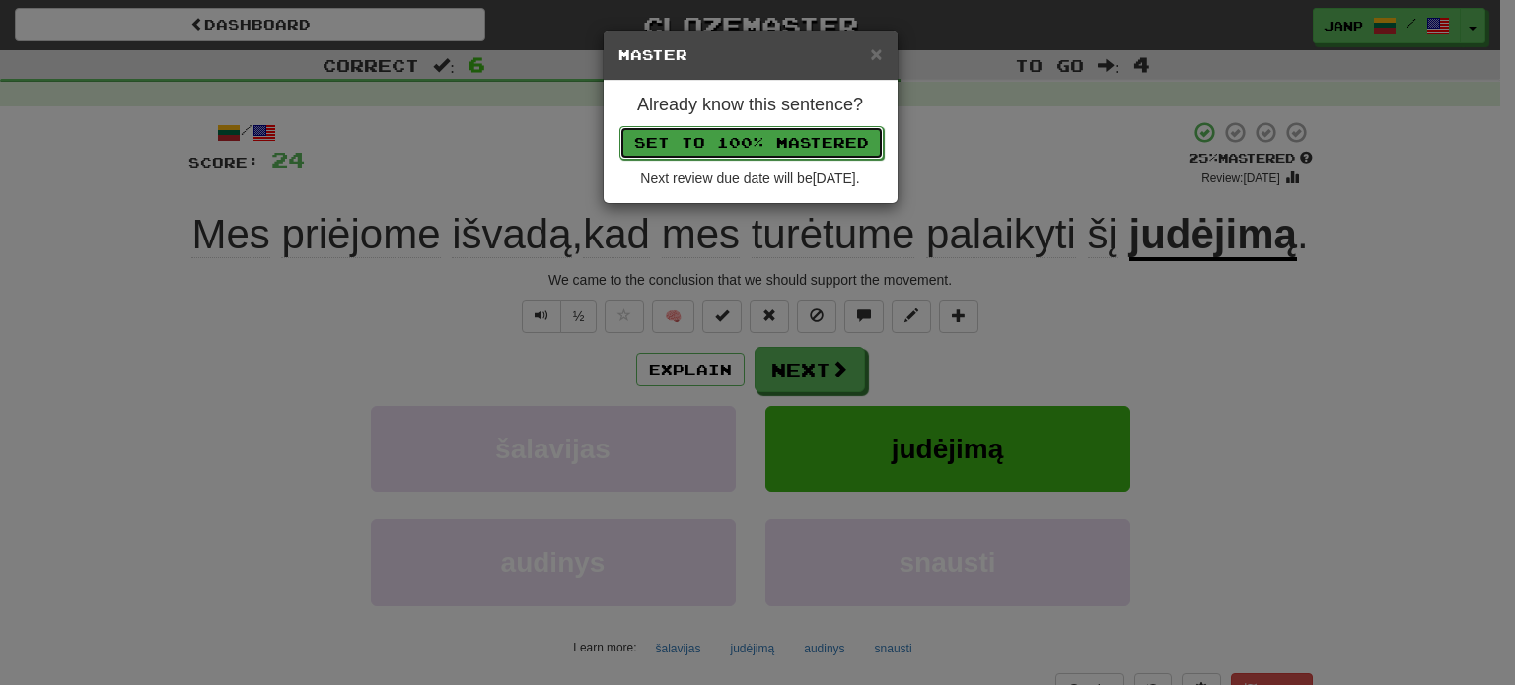
click at [778, 138] on button "Set to 100% Mastered" at bounding box center [751, 143] width 264 height 34
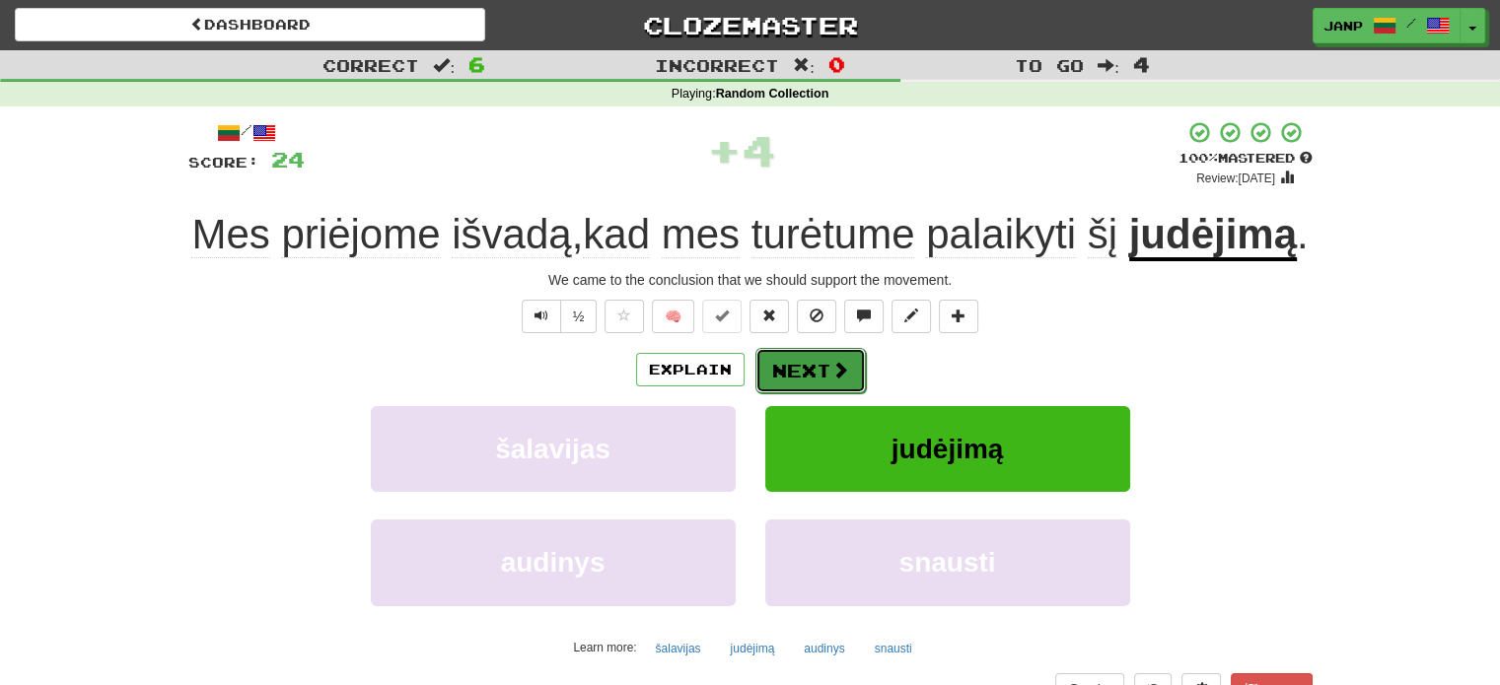
click at [840, 393] on button "Next" at bounding box center [810, 370] width 110 height 45
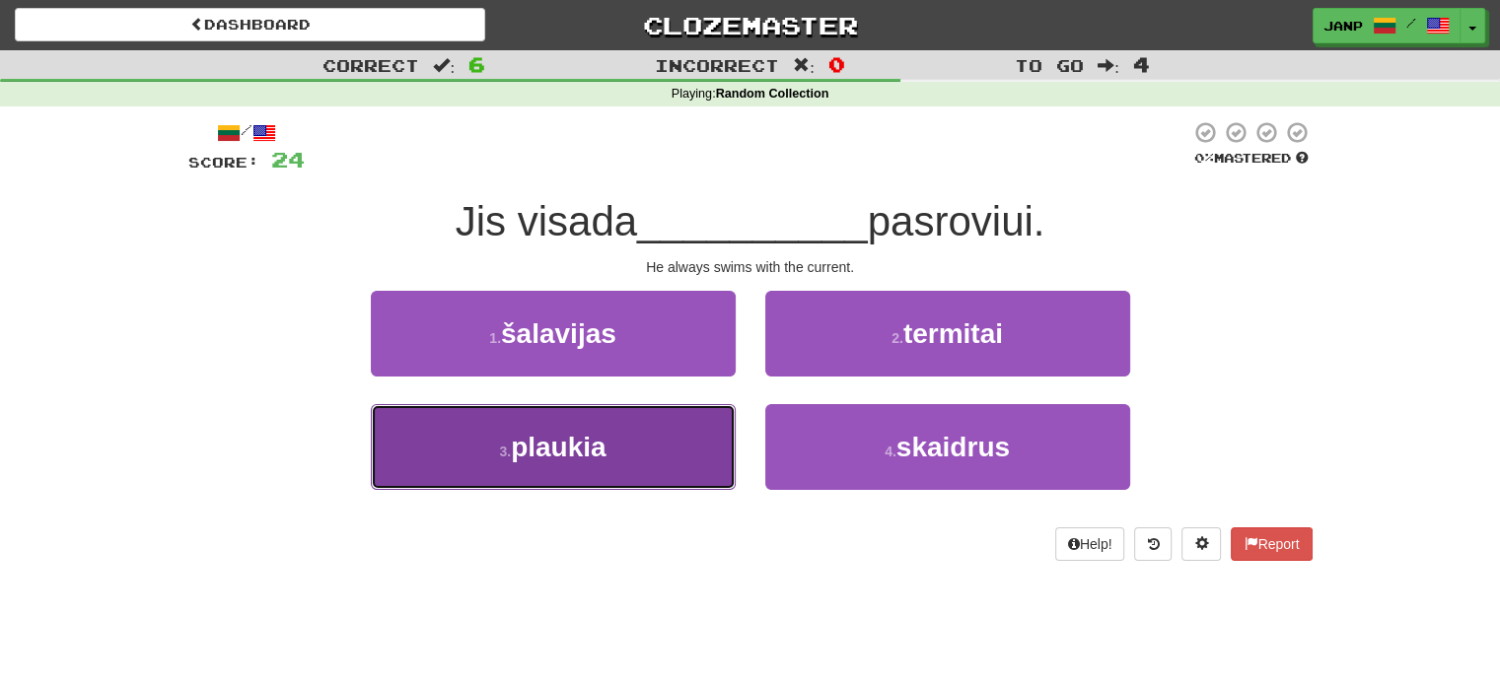
click at [732, 445] on button "3 . plaukia" at bounding box center [553, 447] width 365 height 86
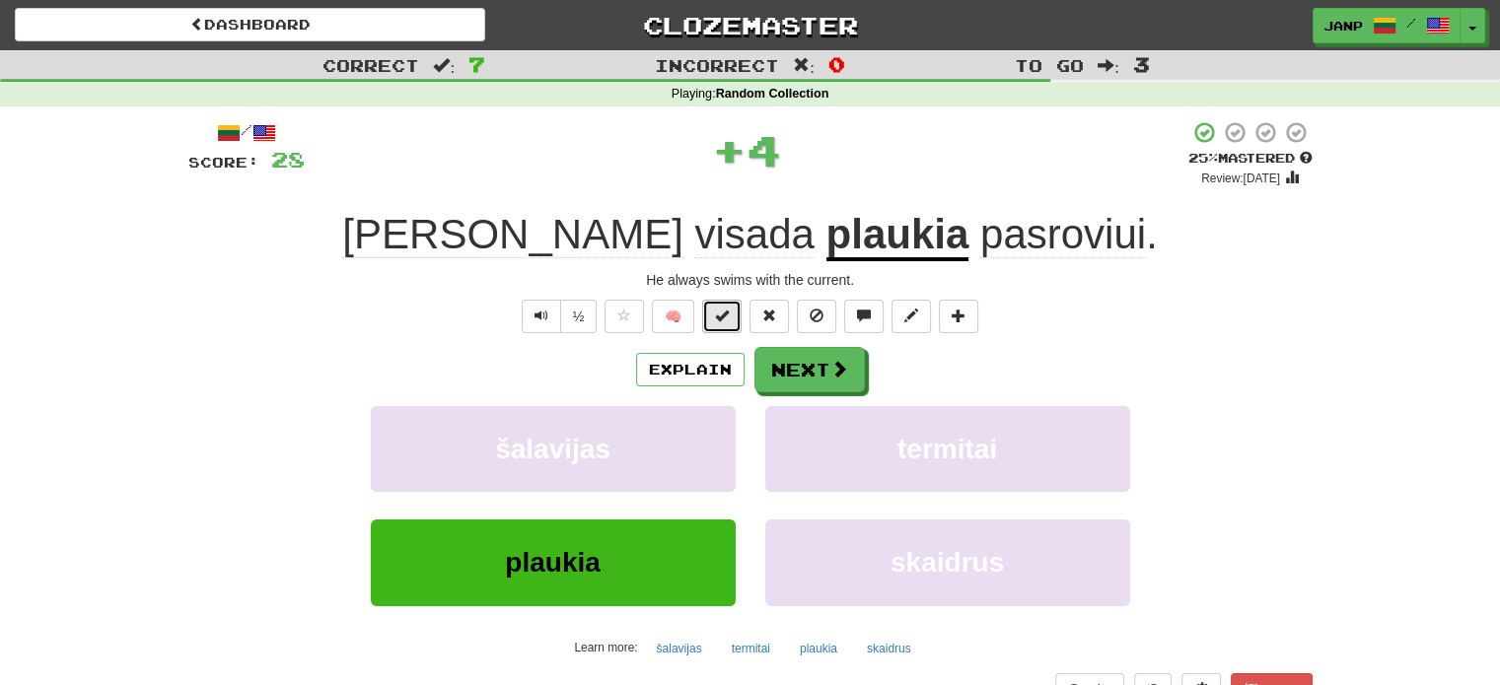
click at [714, 315] on button at bounding box center [721, 317] width 39 height 34
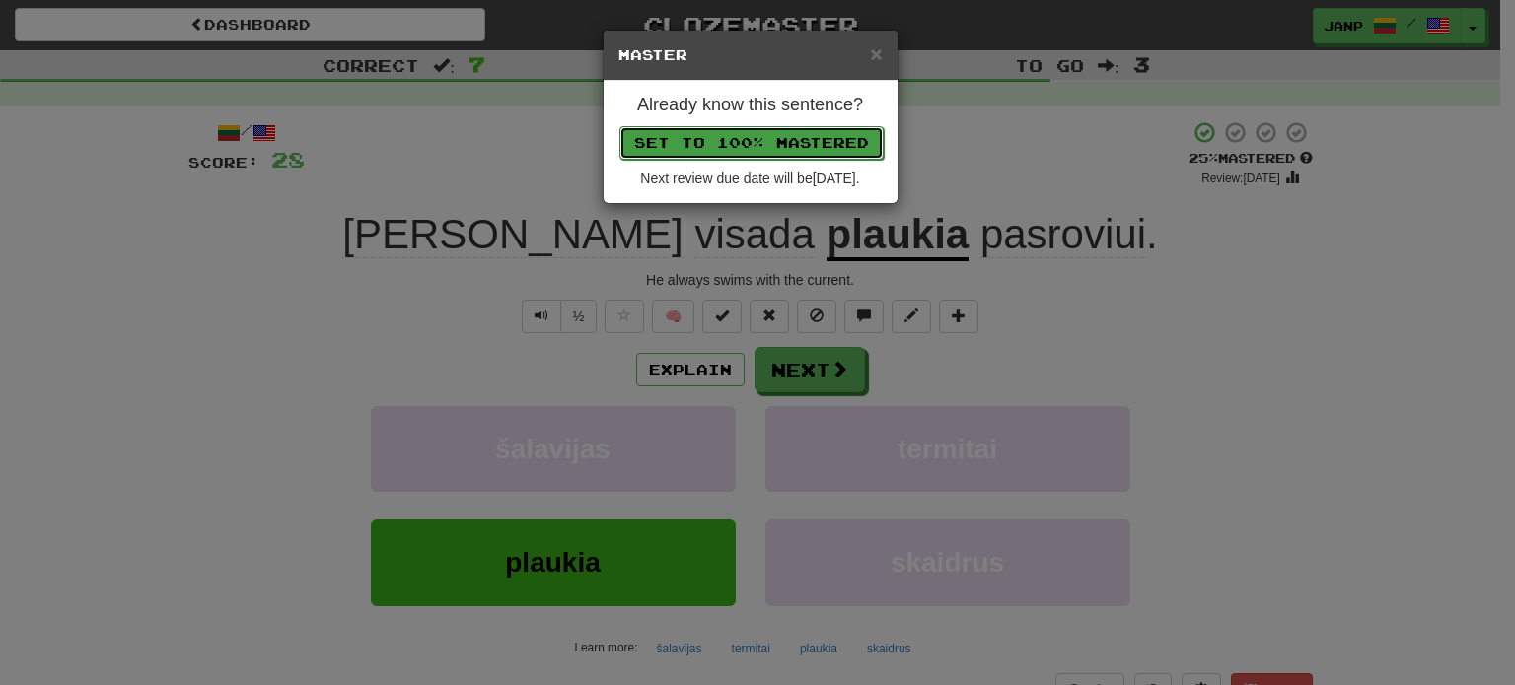
click at [785, 141] on button "Set to 100% Mastered" at bounding box center [751, 143] width 264 height 34
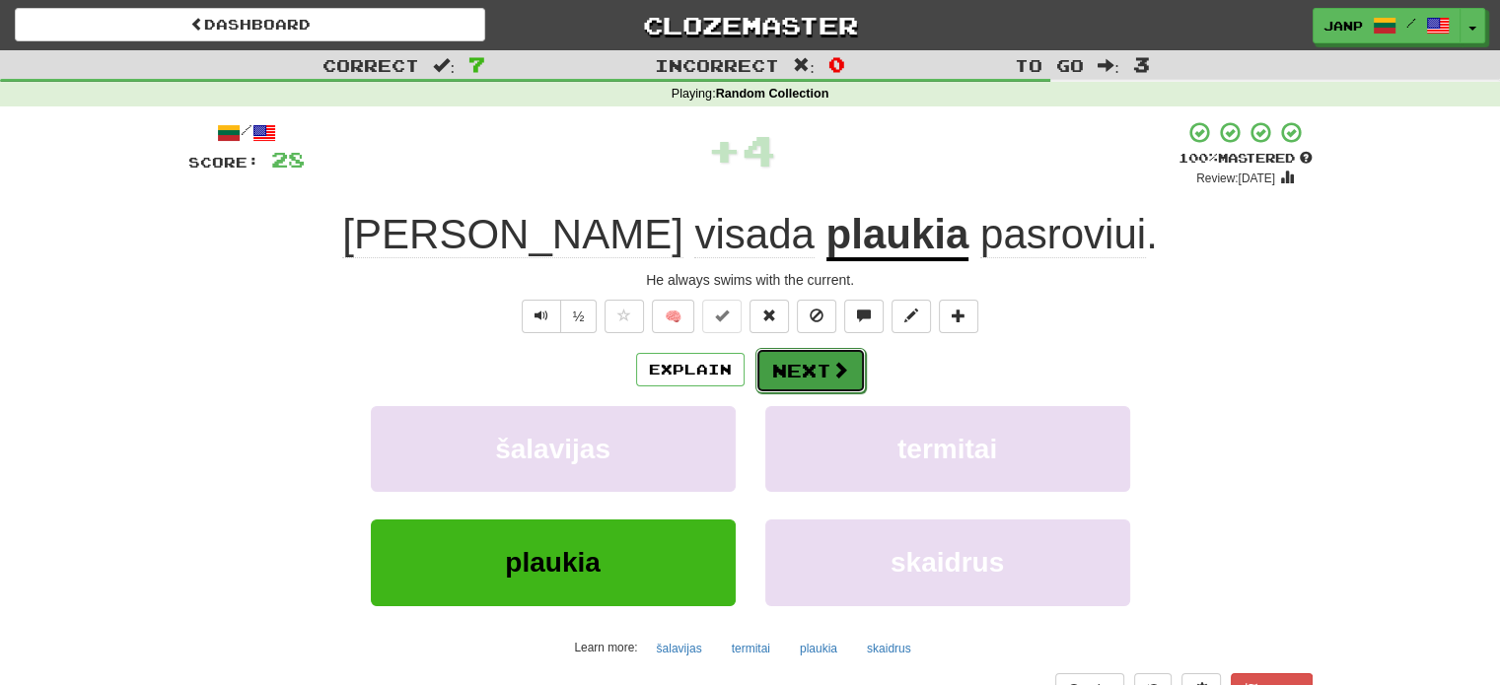
click at [828, 379] on button "Next" at bounding box center [810, 370] width 110 height 45
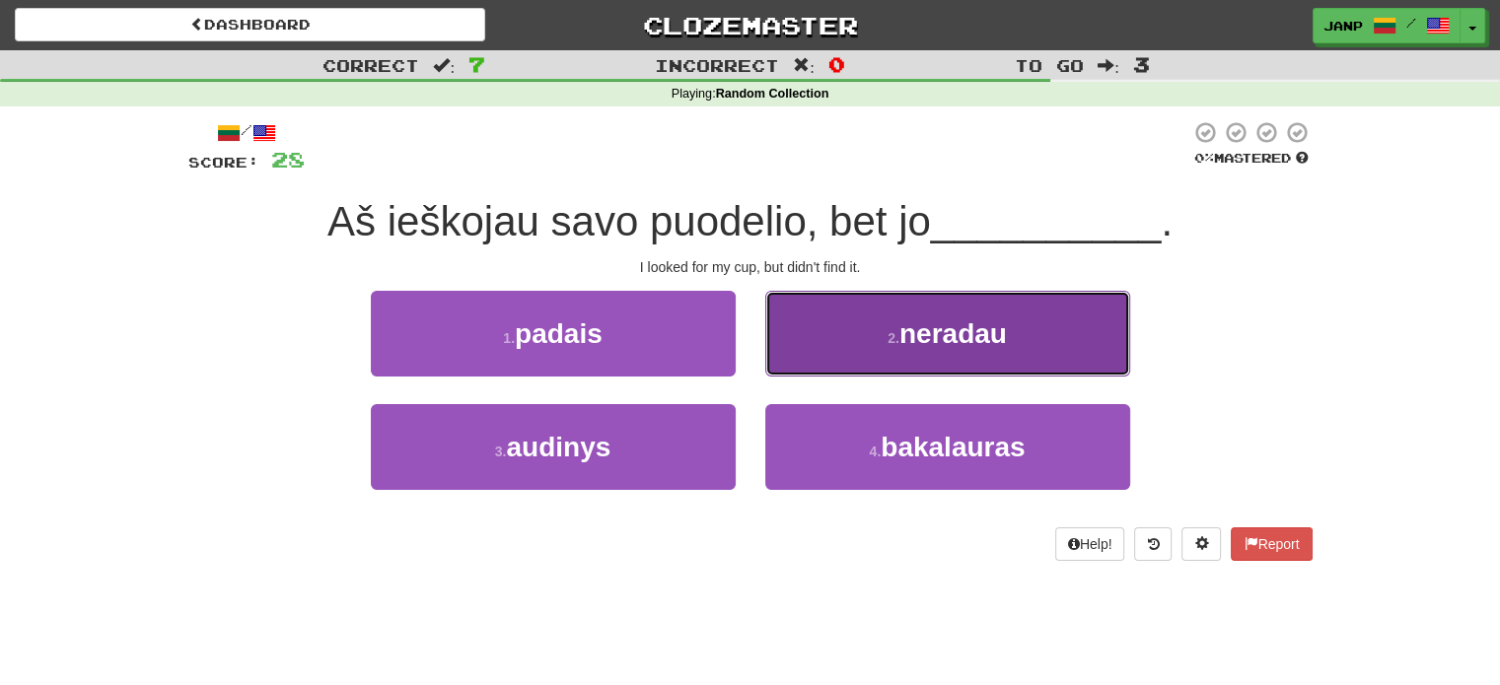
click at [855, 354] on button "2 . neradau" at bounding box center [947, 334] width 365 height 86
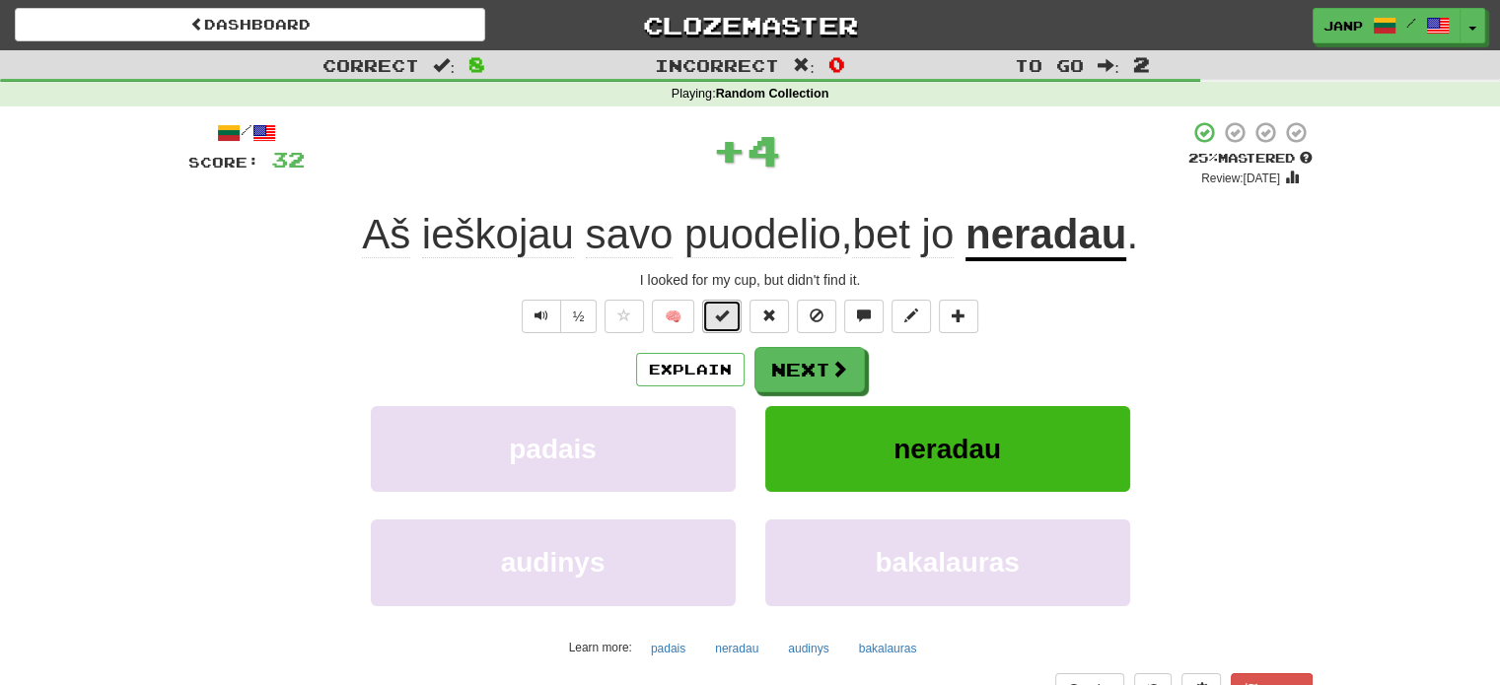
click at [719, 311] on span at bounding box center [722, 316] width 14 height 14
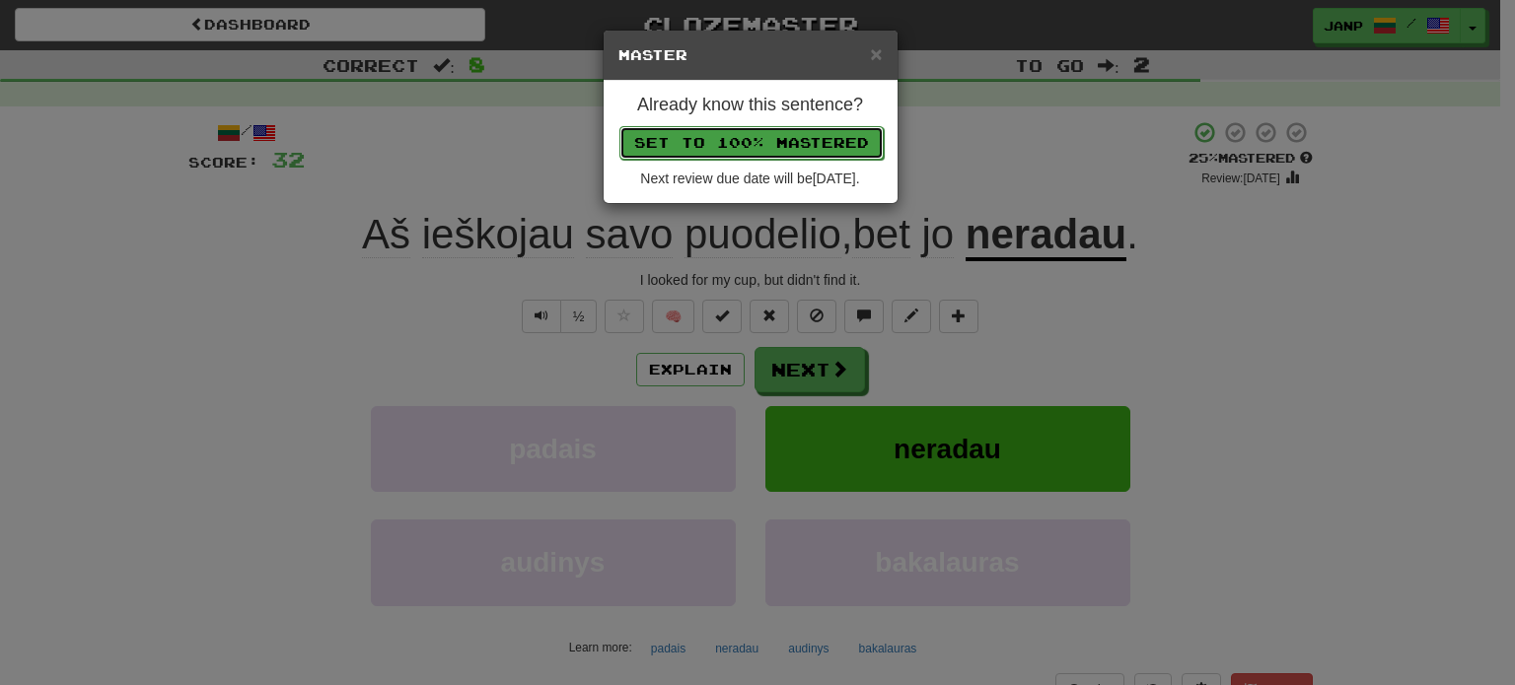
click at [764, 139] on button "Set to 100% Mastered" at bounding box center [751, 143] width 264 height 34
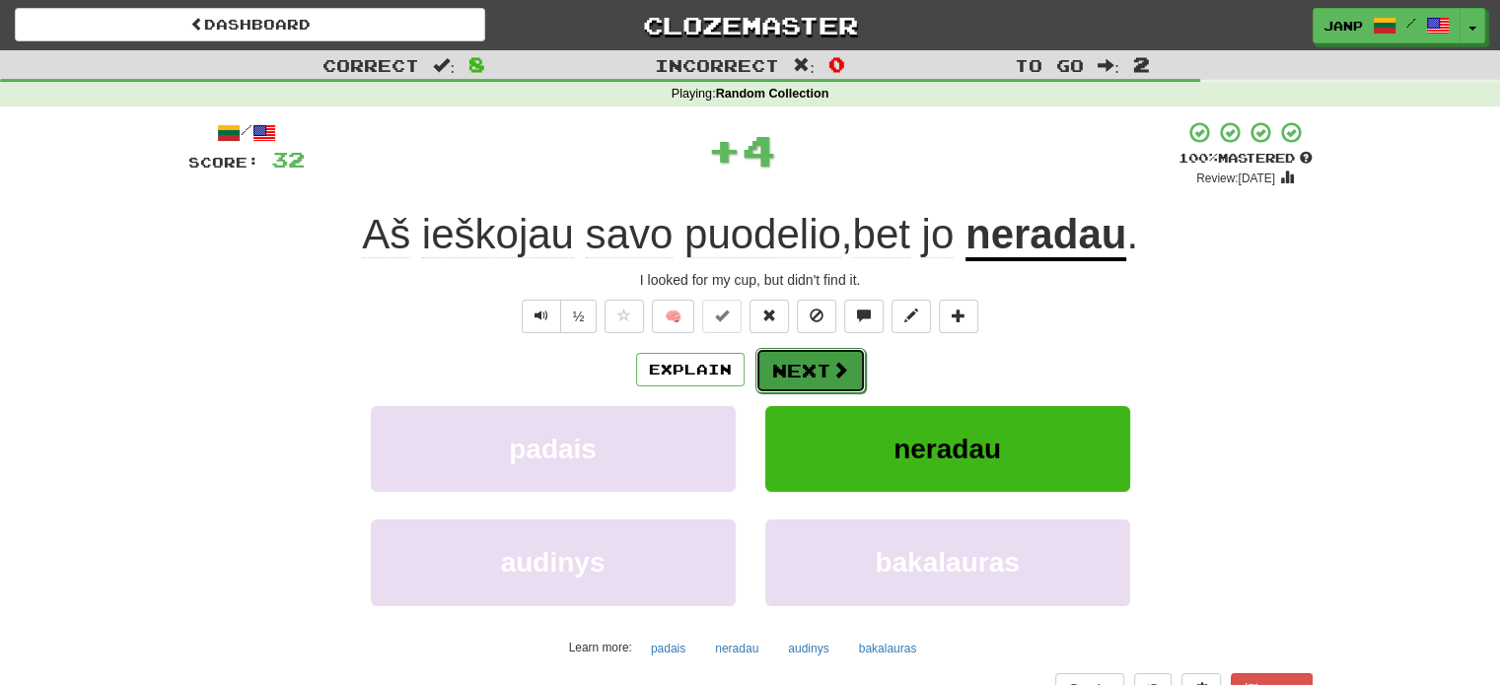
click at [844, 378] on span at bounding box center [840, 370] width 18 height 18
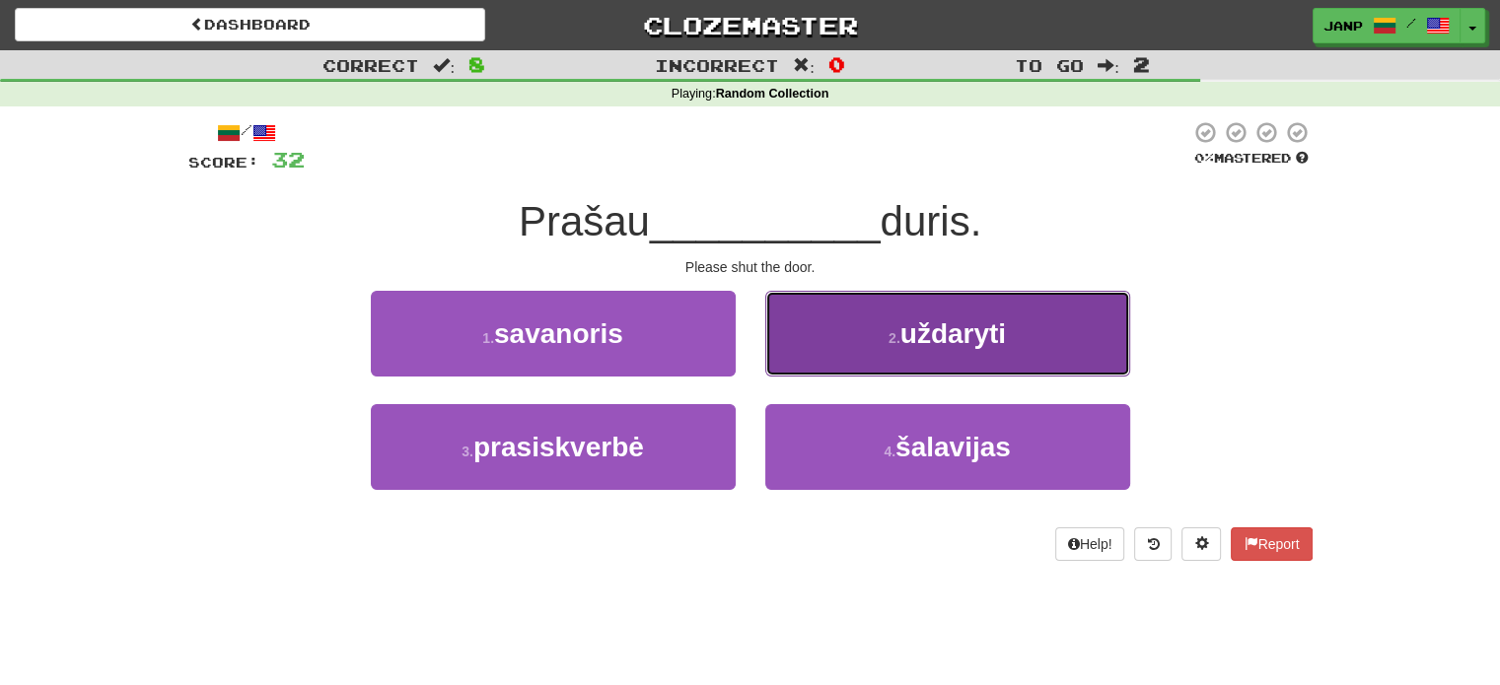
click at [875, 333] on button "2 . uždaryti" at bounding box center [947, 334] width 365 height 86
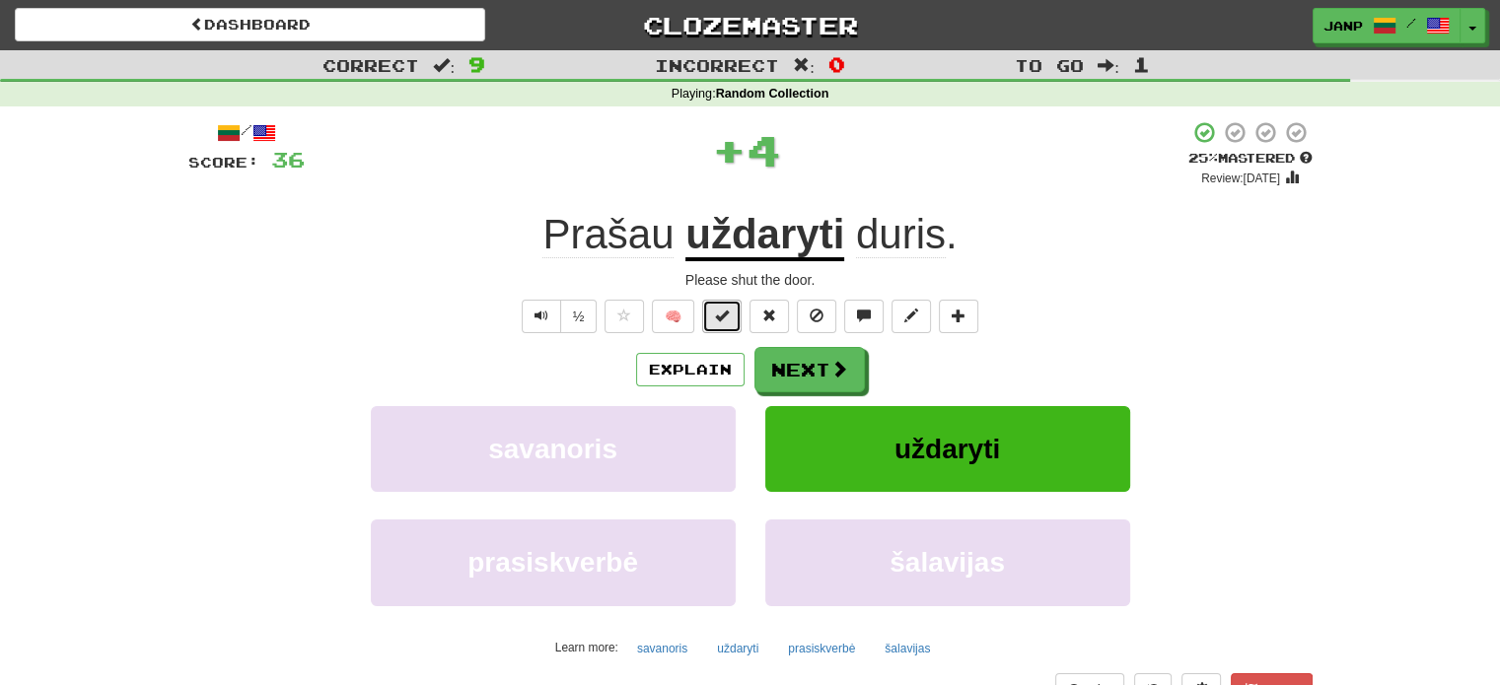
click at [726, 311] on span at bounding box center [722, 316] width 14 height 14
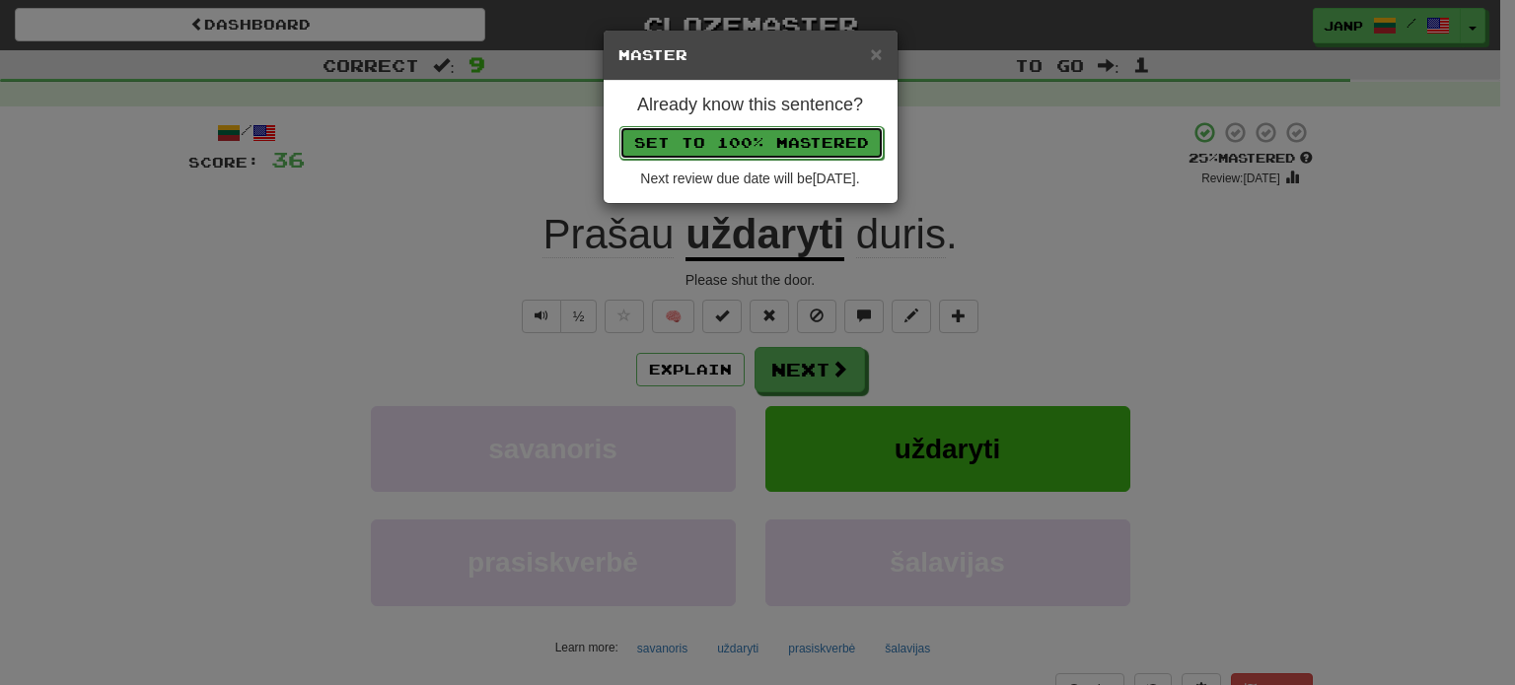
click at [809, 144] on button "Set to 100% Mastered" at bounding box center [751, 143] width 264 height 34
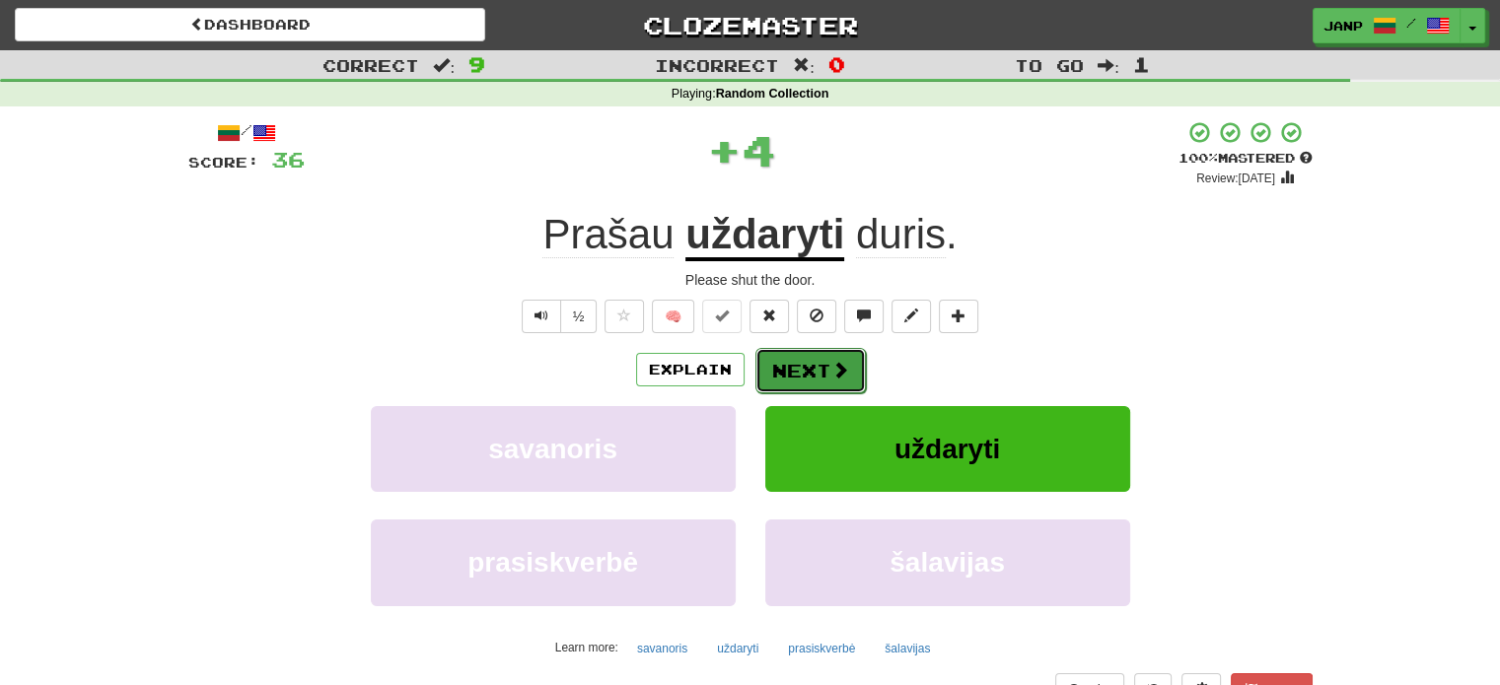
click at [805, 366] on button "Next" at bounding box center [810, 370] width 110 height 45
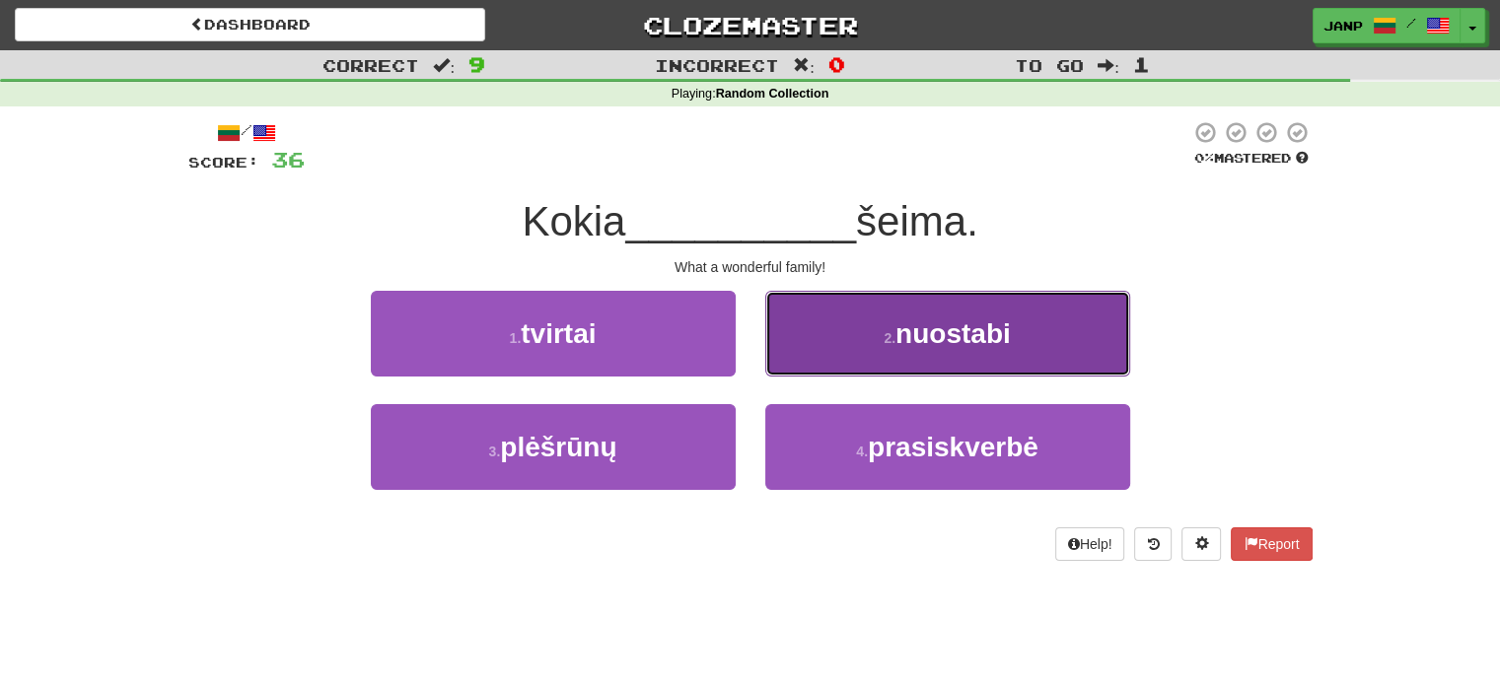
click at [827, 356] on button "2 . nuostabi" at bounding box center [947, 334] width 365 height 86
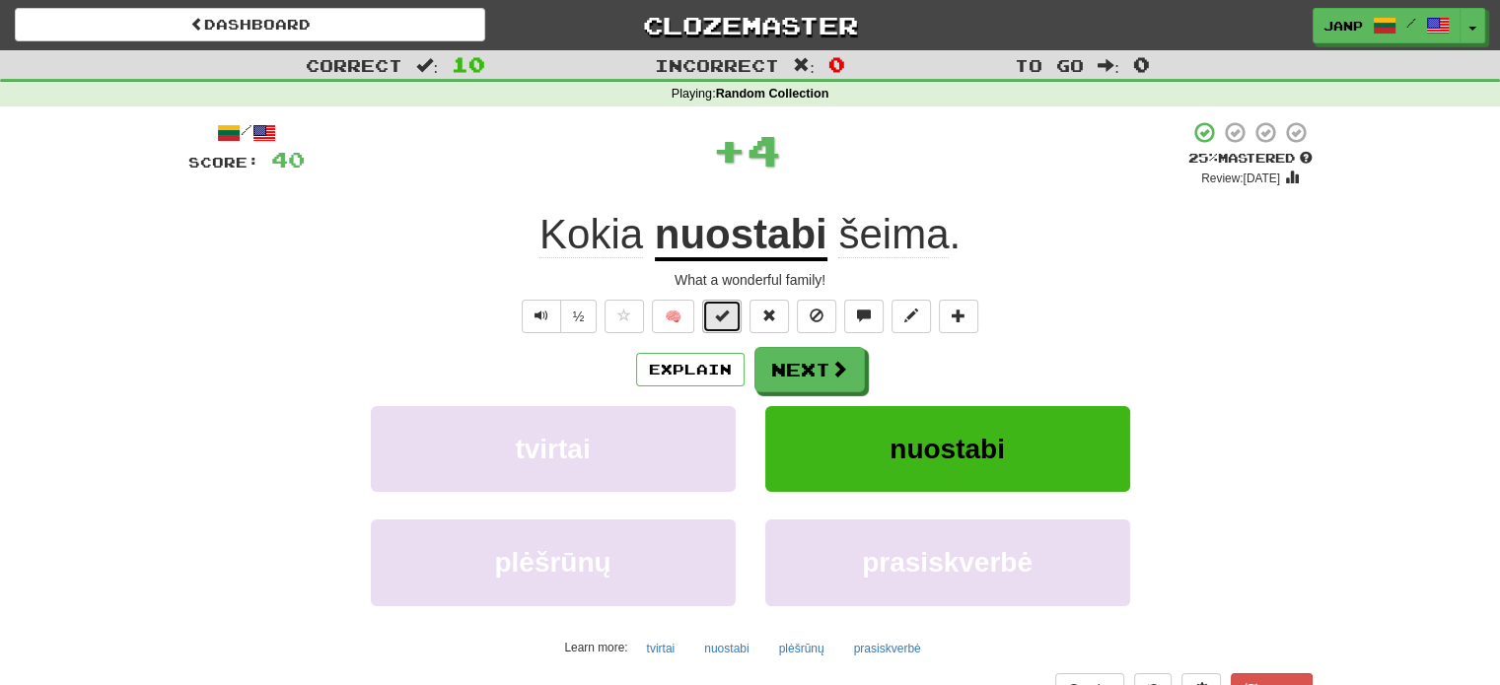
click at [718, 319] on span at bounding box center [722, 316] width 14 height 14
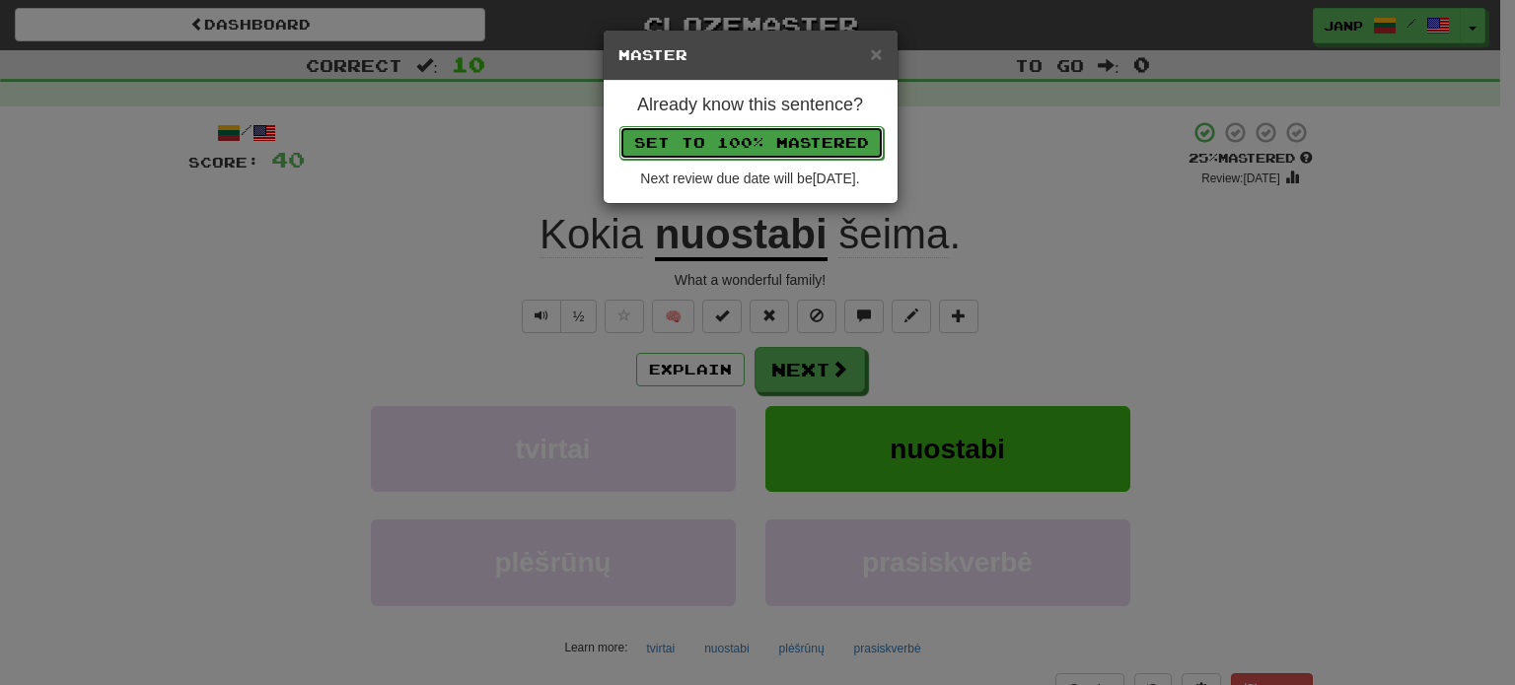
click at [789, 137] on button "Set to 100% Mastered" at bounding box center [751, 143] width 264 height 34
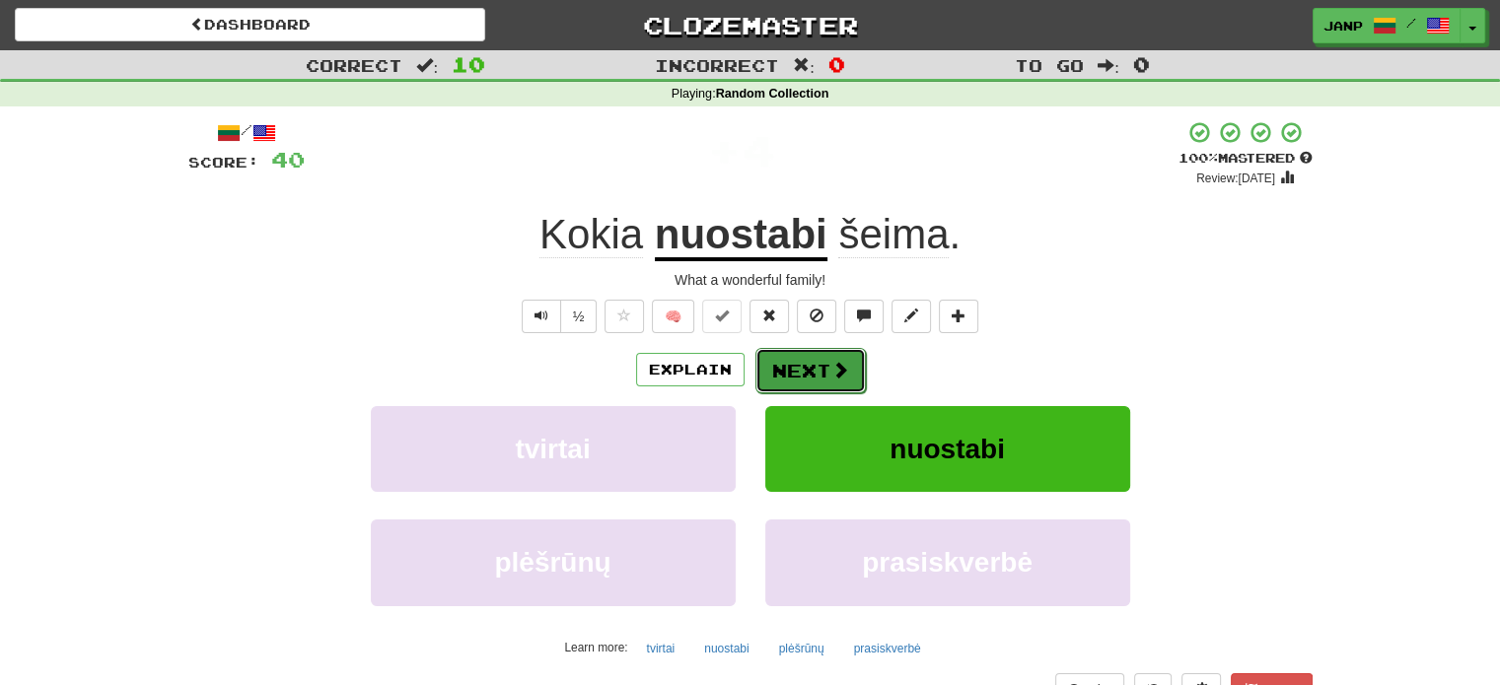
click at [809, 364] on button "Next" at bounding box center [810, 370] width 110 height 45
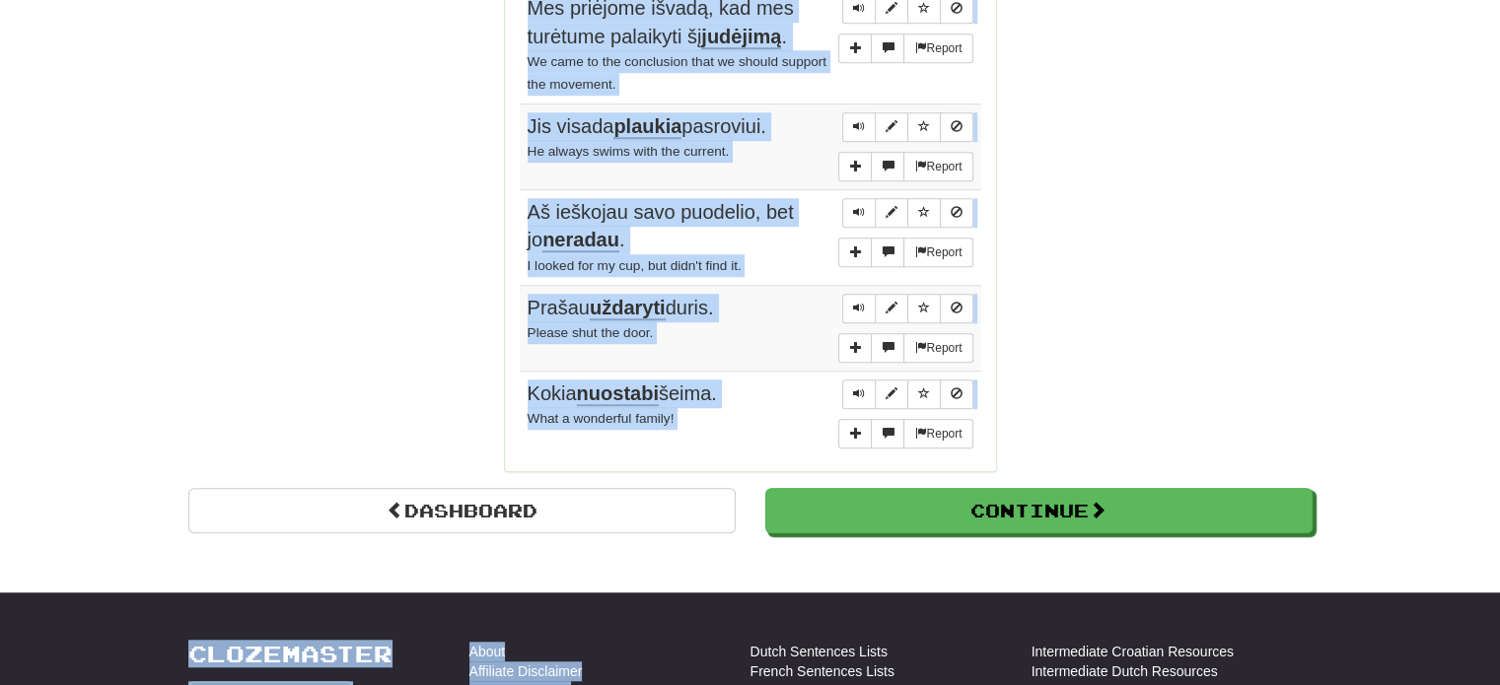
scroll to position [1542, 0]
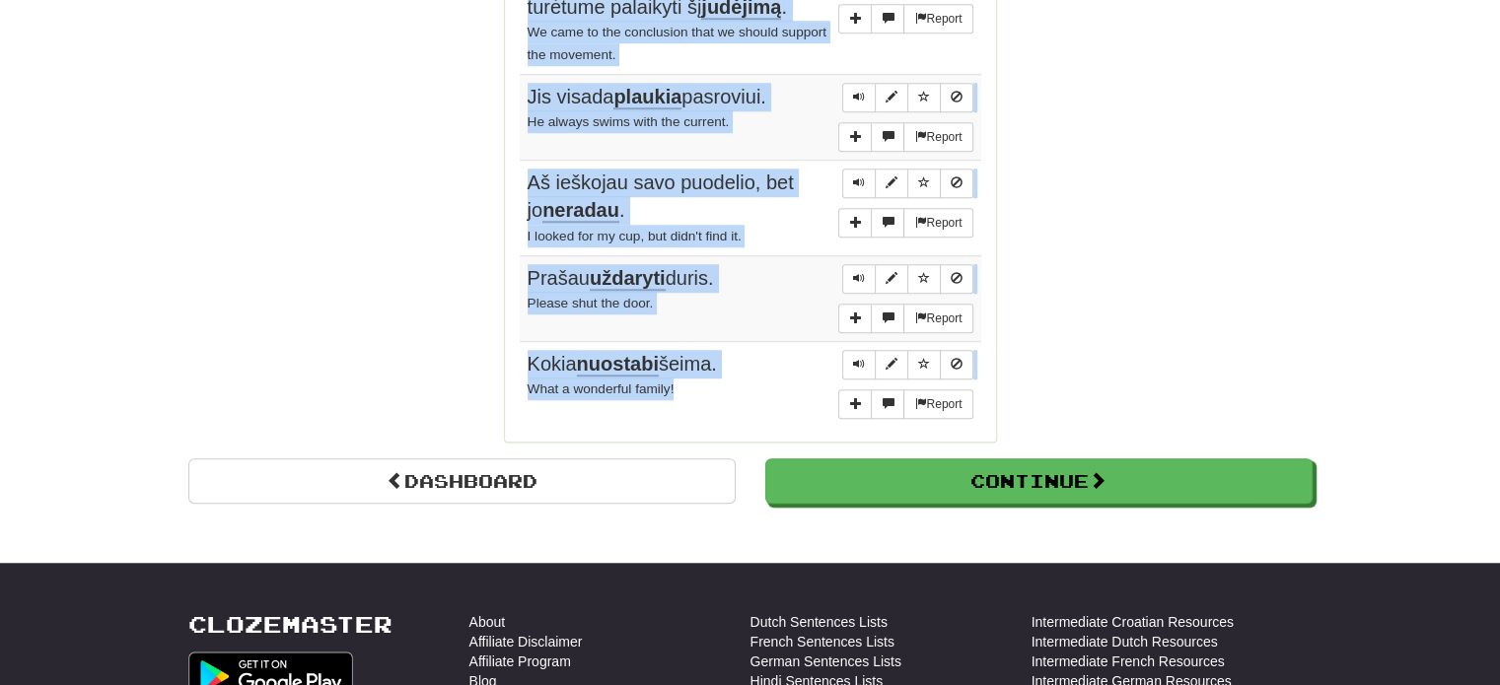
drag, startPoint x: 517, startPoint y: 184, endPoint x: 747, endPoint y: 370, distance: 296.0
copy div "Sentences: Report Aš neturiu jūsų adreso. I don't have your address. Report Jos…"
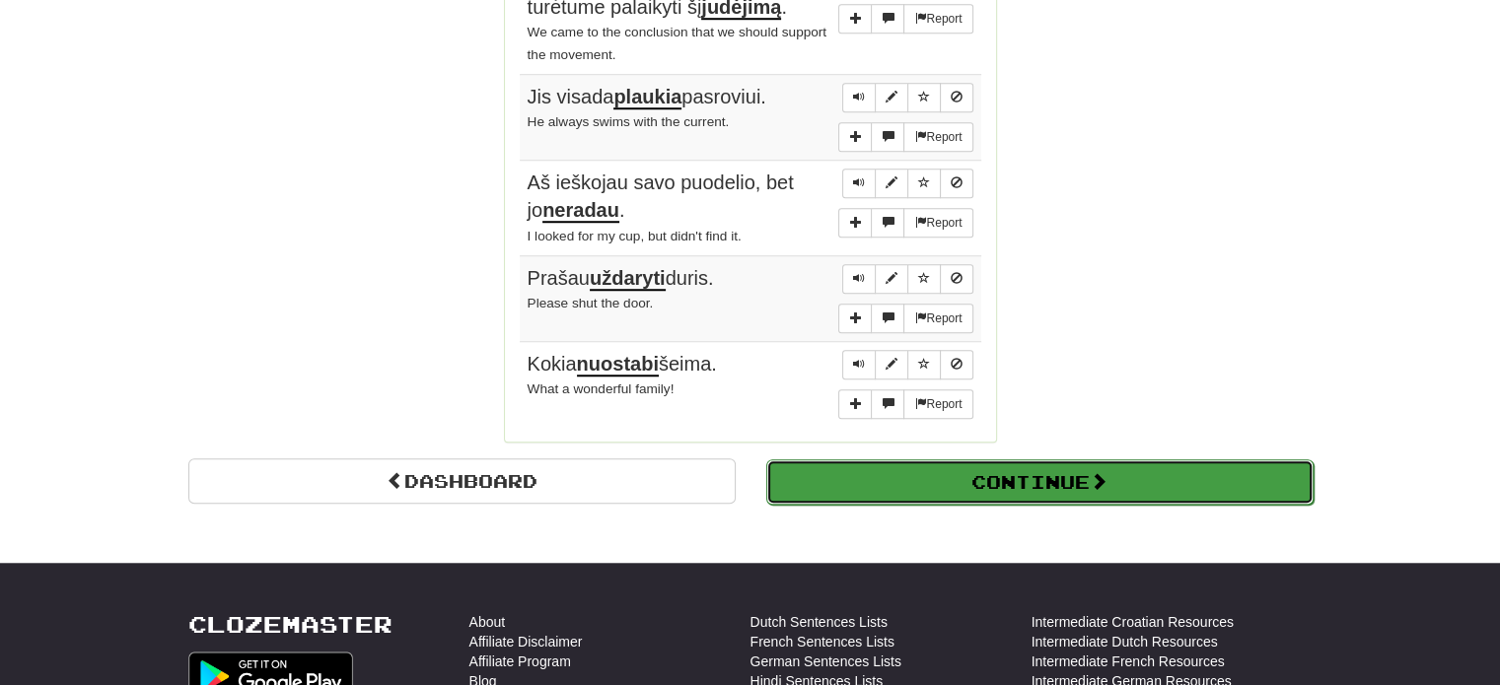
click at [1025, 460] on button "Continue" at bounding box center [1039, 482] width 547 height 45
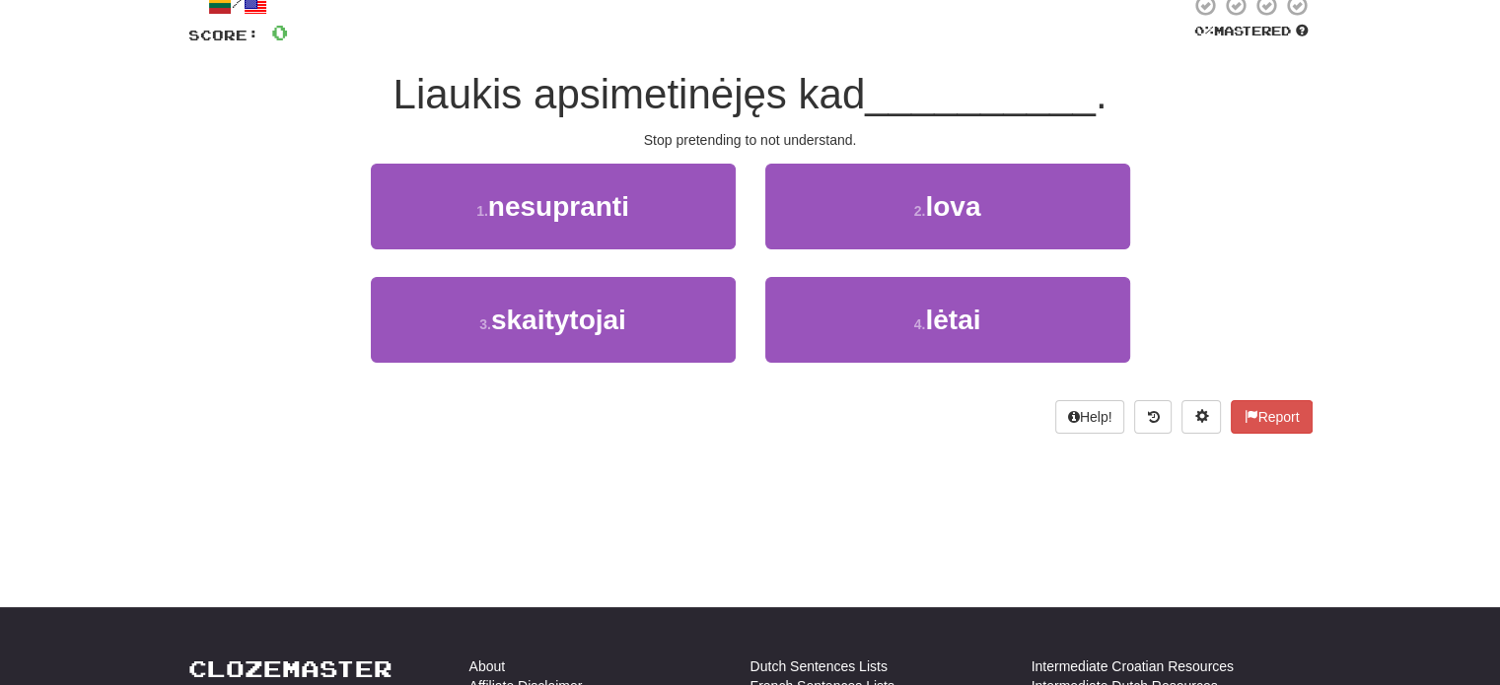
scroll to position [12, 0]
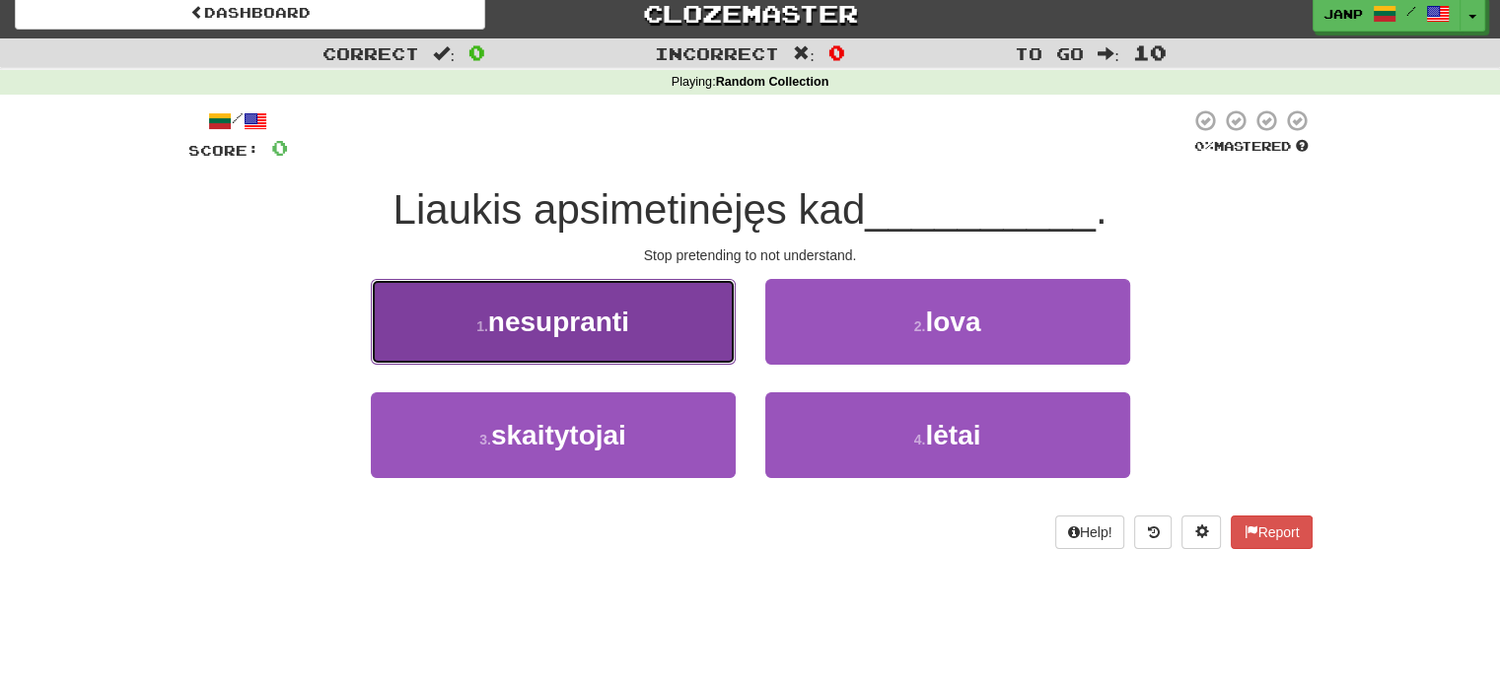
click at [636, 336] on button "1 . nesupranti" at bounding box center [553, 322] width 365 height 86
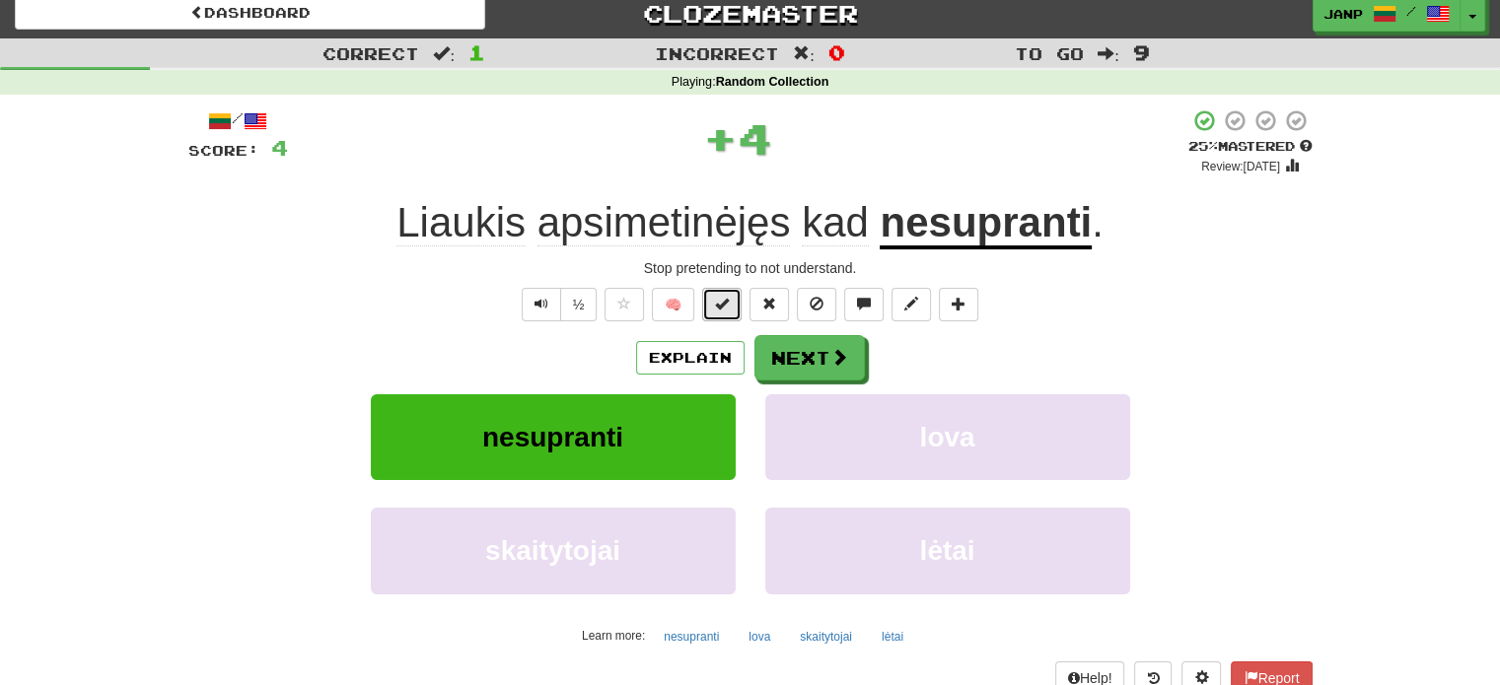
click at [719, 305] on span at bounding box center [722, 304] width 14 height 14
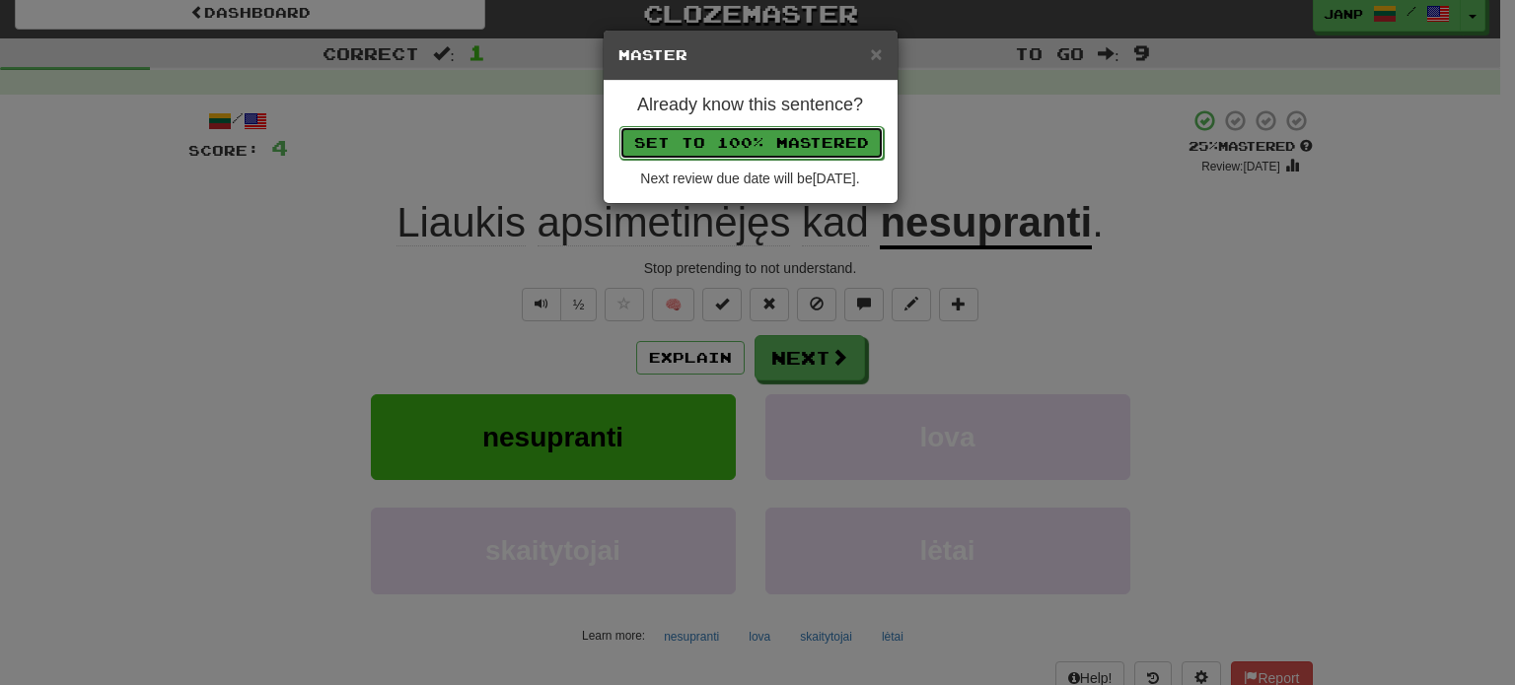
click at [797, 134] on button "Set to 100% Mastered" at bounding box center [751, 143] width 264 height 34
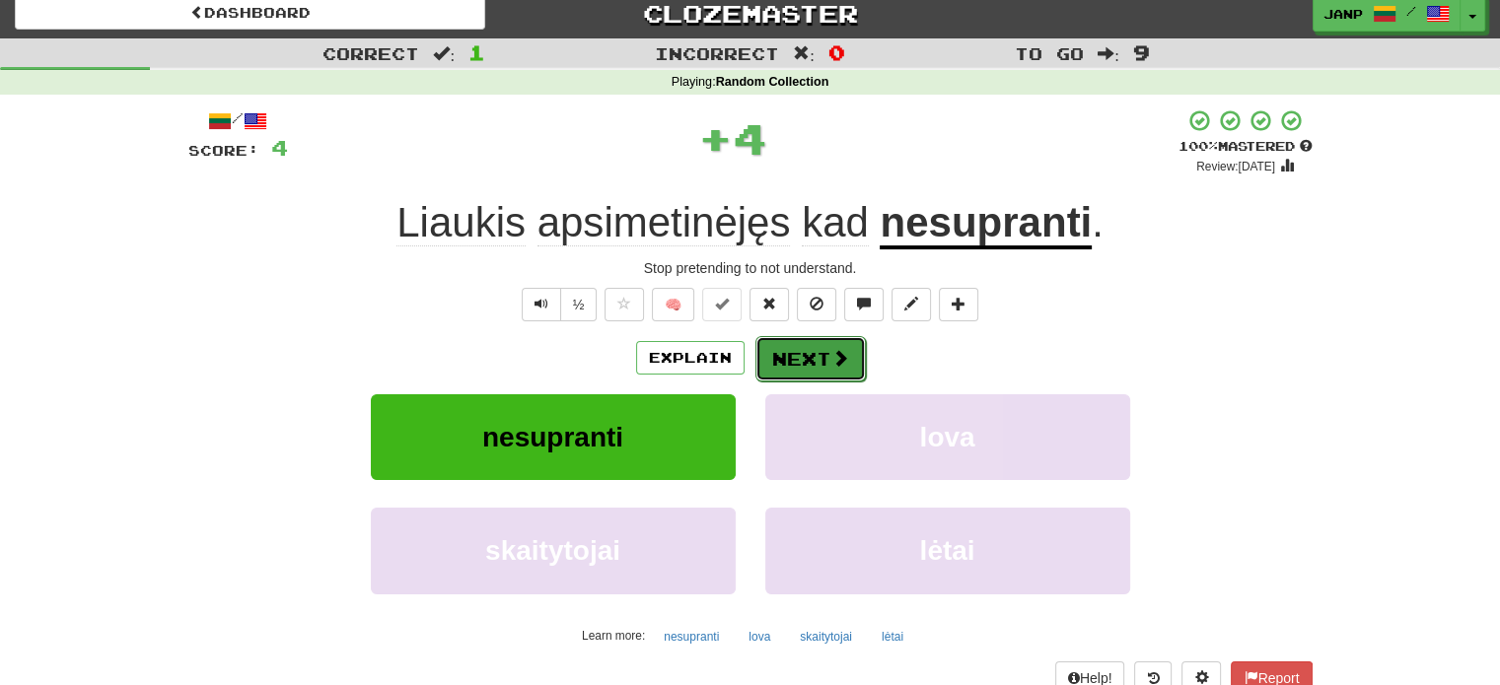
click at [809, 367] on button "Next" at bounding box center [810, 358] width 110 height 45
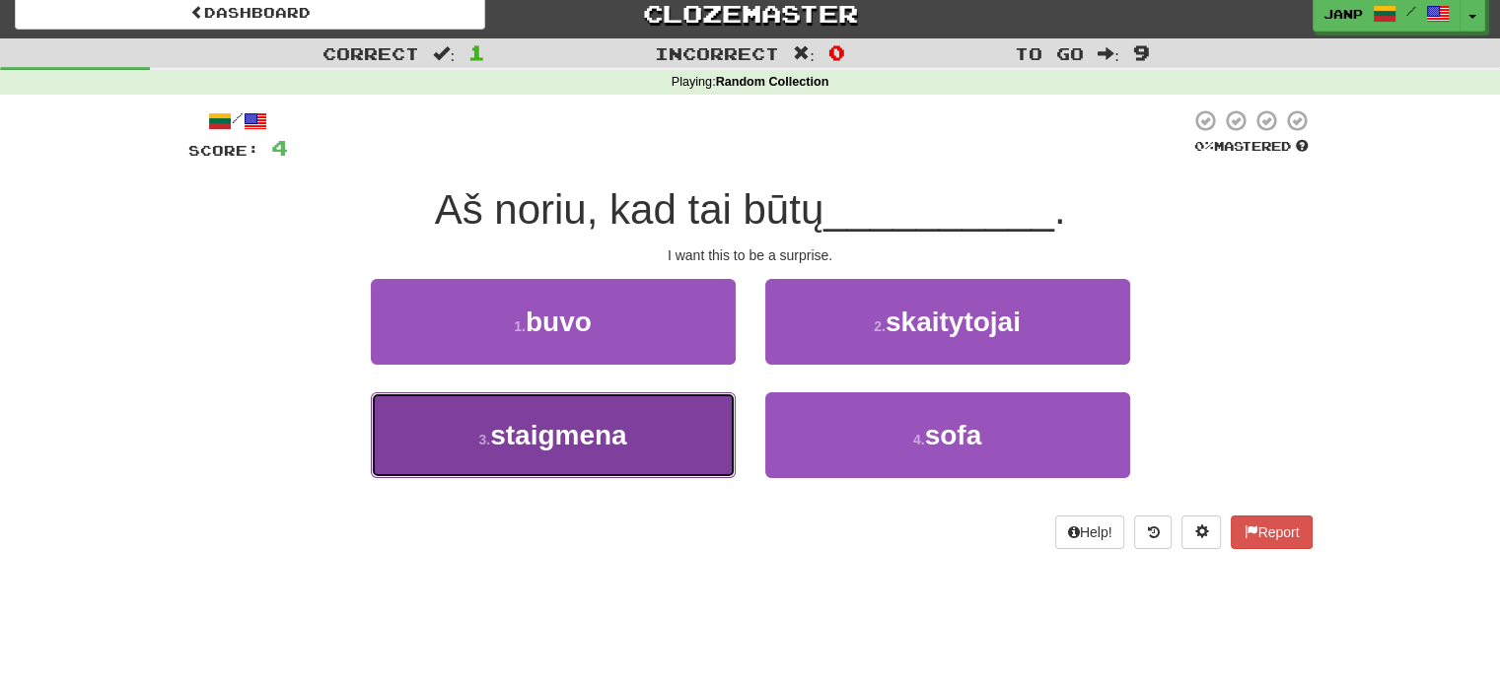
click at [636, 445] on button "3 . staigmena" at bounding box center [553, 435] width 365 height 86
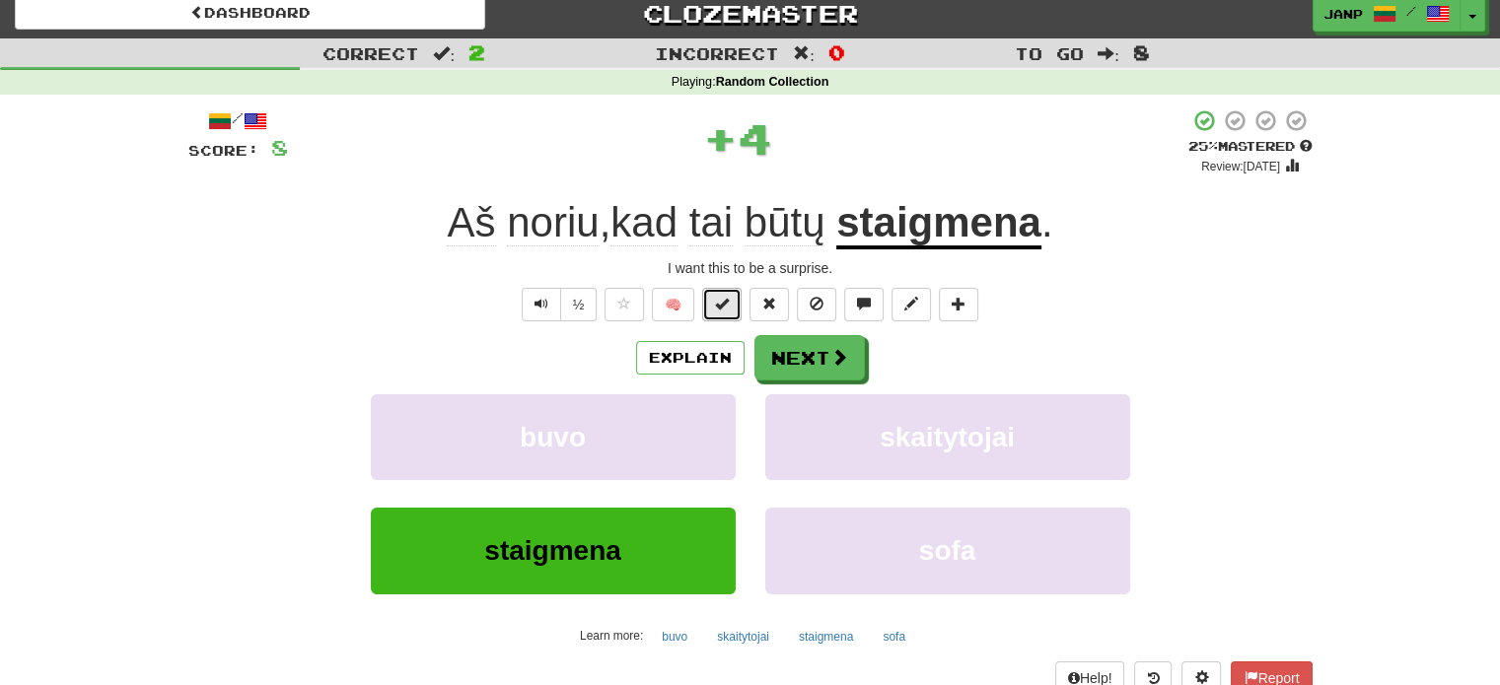
click at [726, 302] on span at bounding box center [722, 304] width 14 height 14
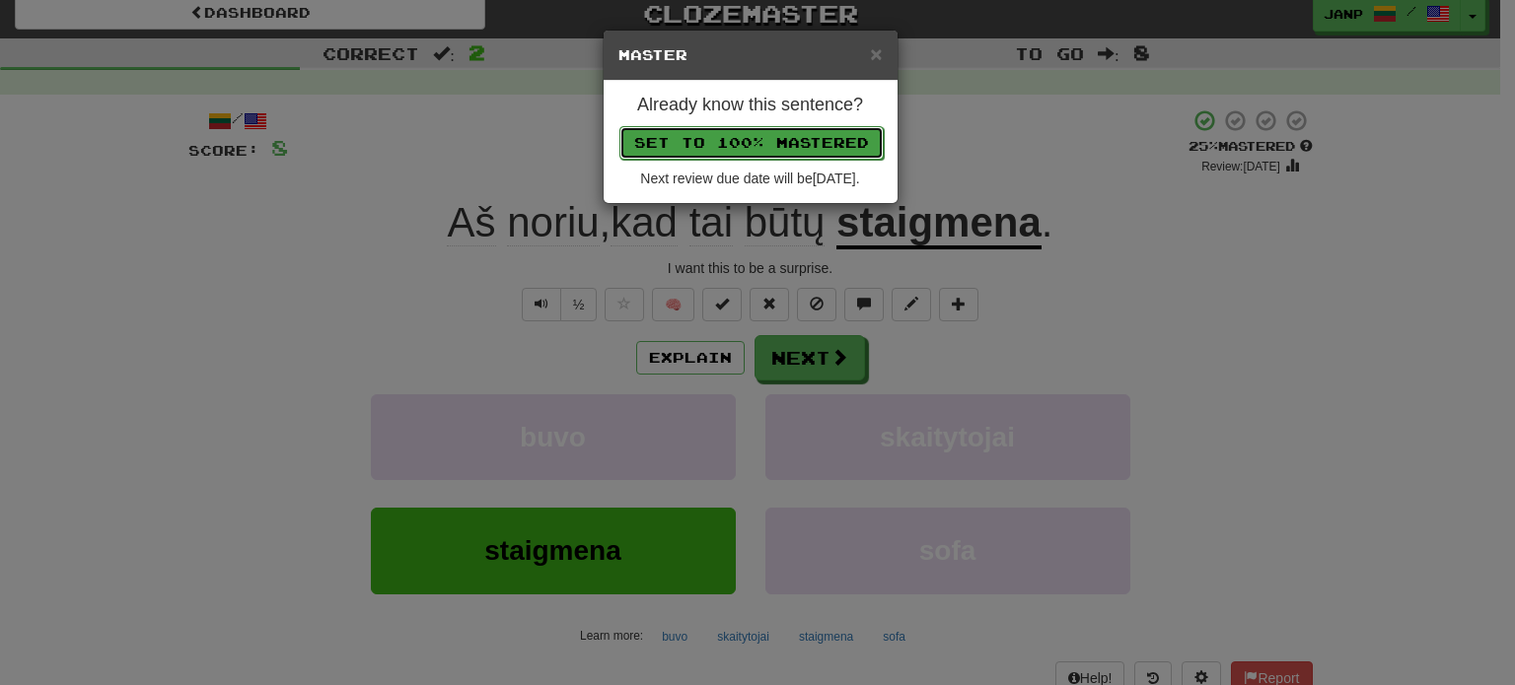
click at [777, 138] on button "Set to 100% Mastered" at bounding box center [751, 143] width 264 height 34
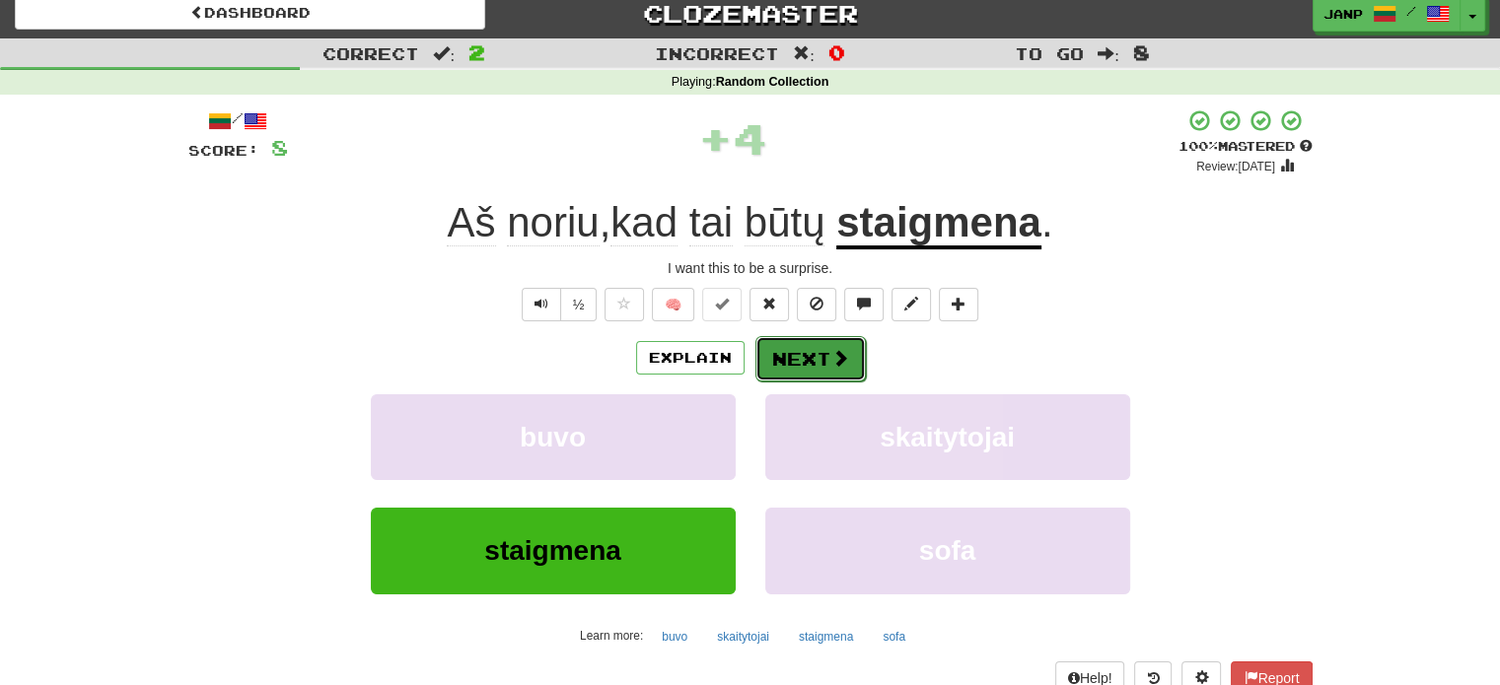
click at [789, 358] on button "Next" at bounding box center [810, 358] width 110 height 45
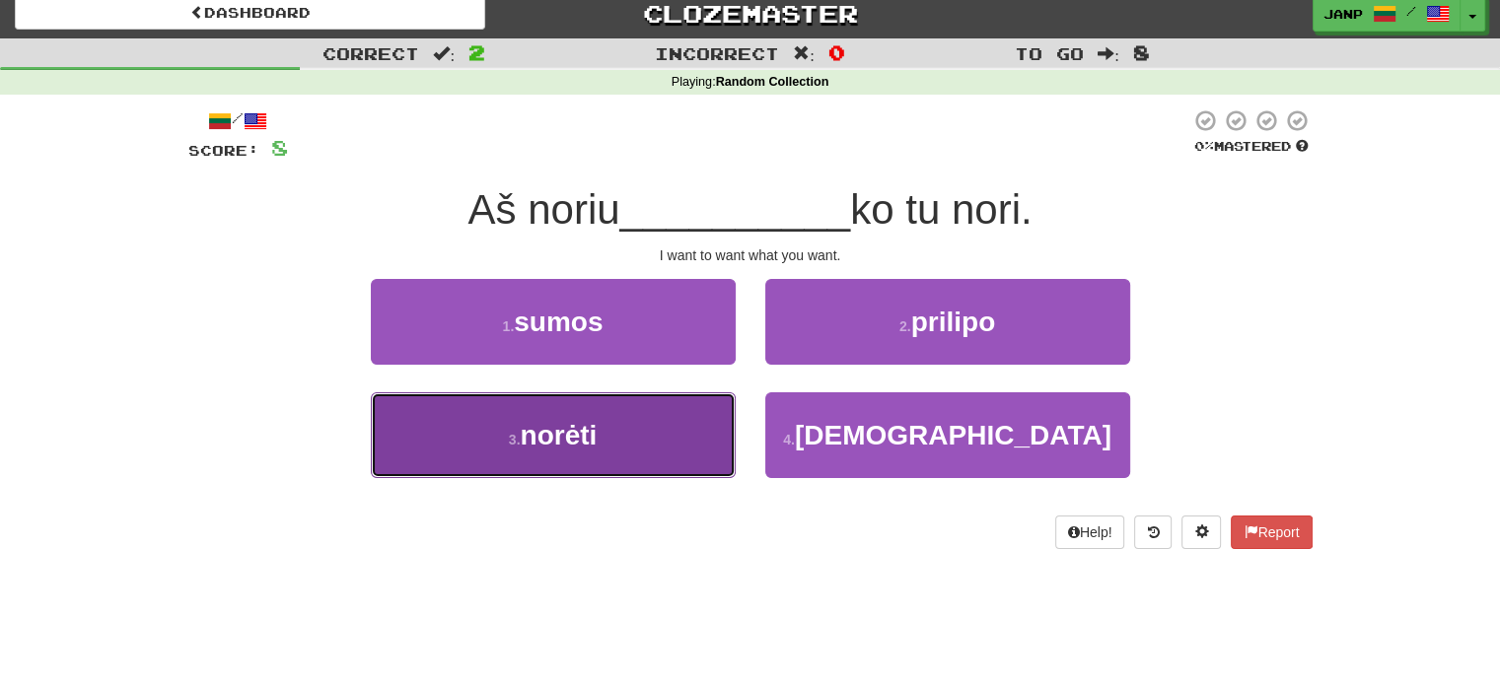
click at [694, 451] on button "3 . norėti" at bounding box center [553, 435] width 365 height 86
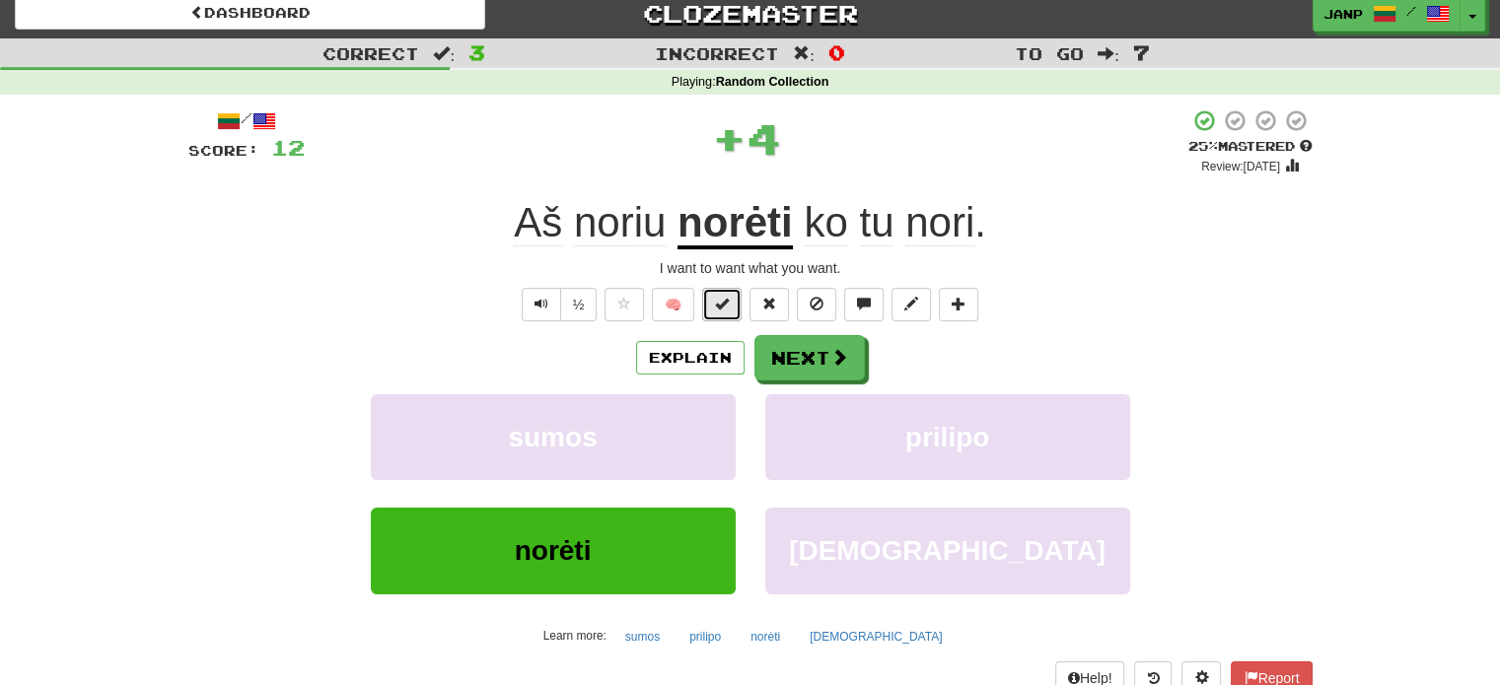
click at [730, 298] on button at bounding box center [721, 305] width 39 height 34
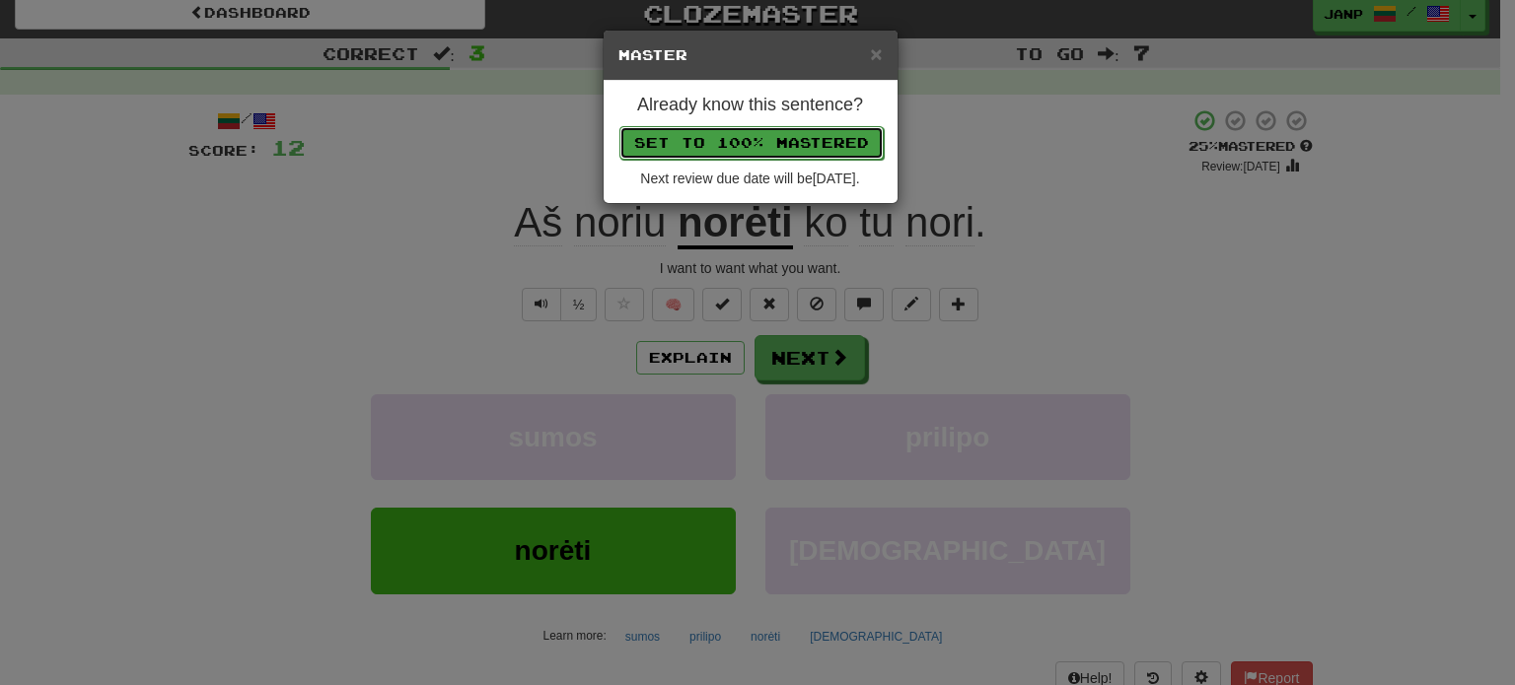
click at [781, 128] on button "Set to 100% Mastered" at bounding box center [751, 143] width 264 height 34
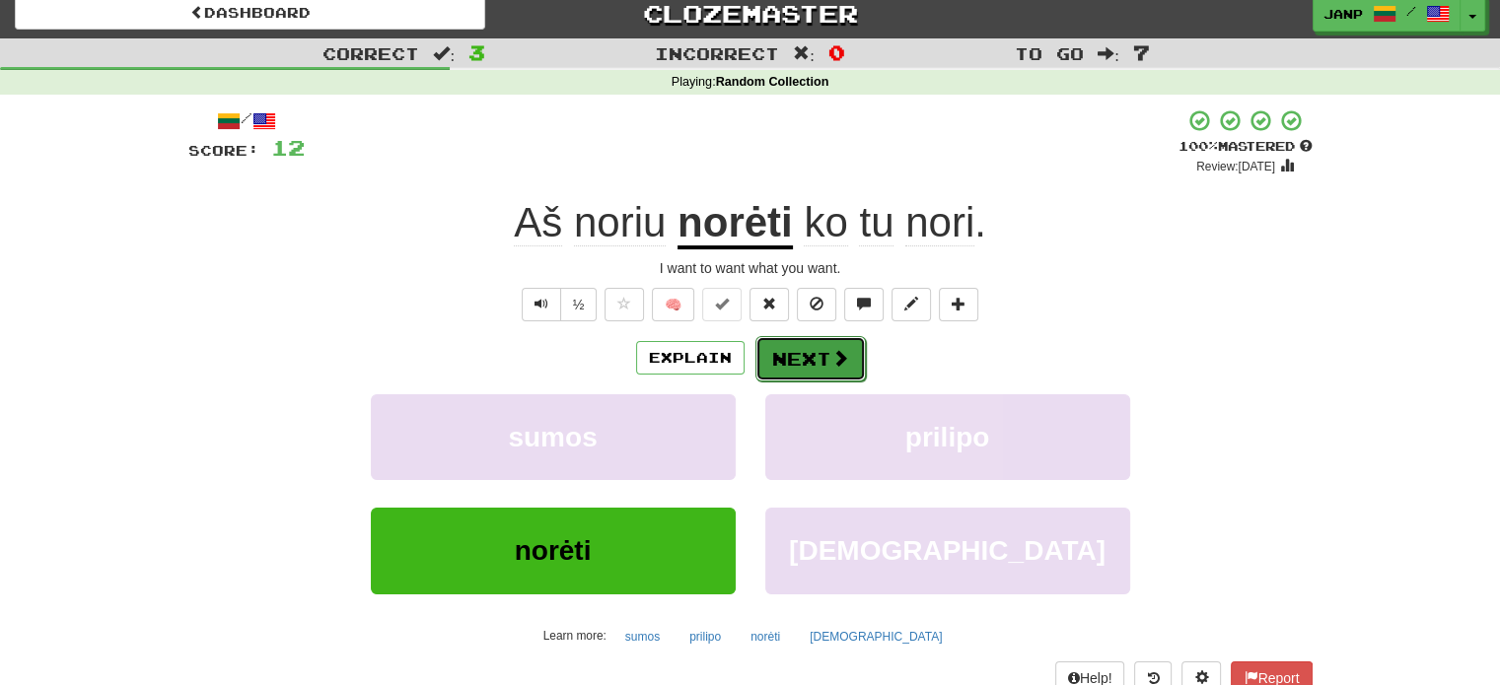
click at [809, 361] on button "Next" at bounding box center [810, 358] width 110 height 45
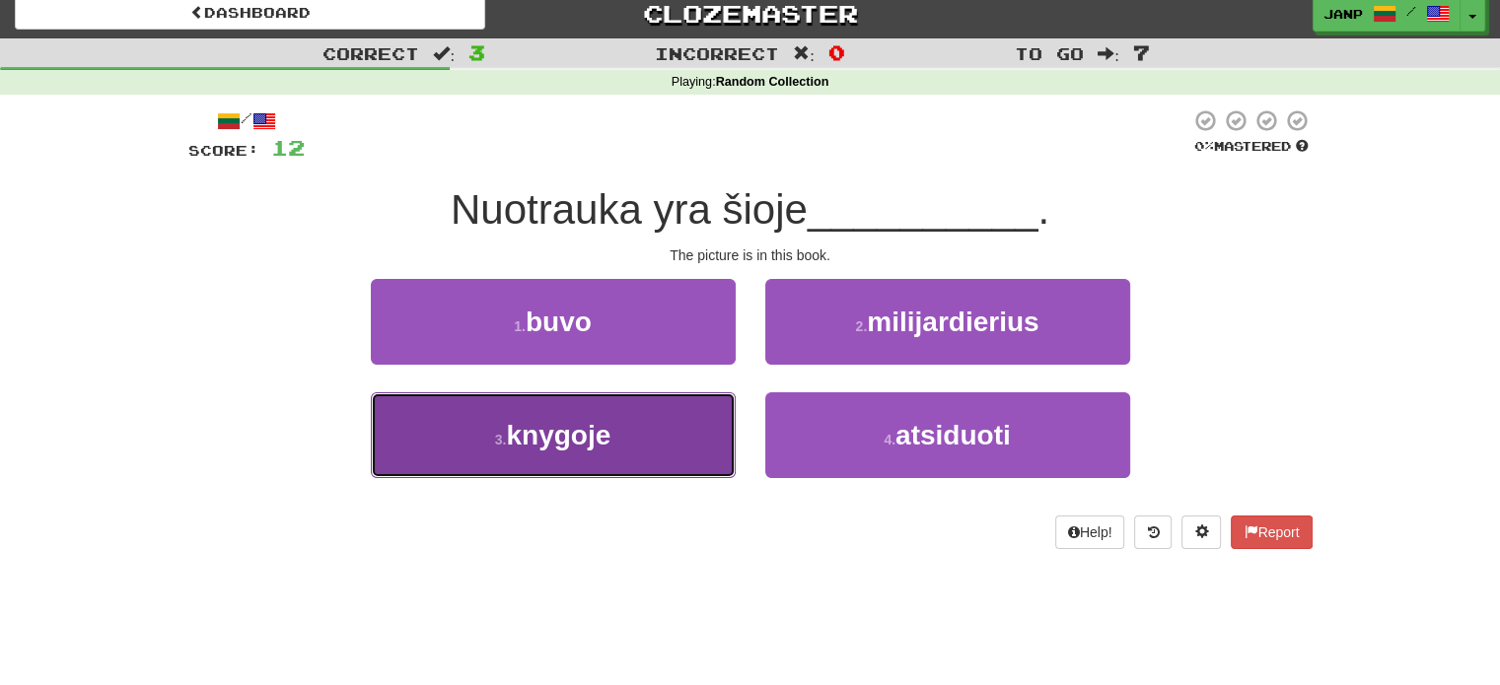
click at [674, 415] on button "3 . knygoje" at bounding box center [553, 435] width 365 height 86
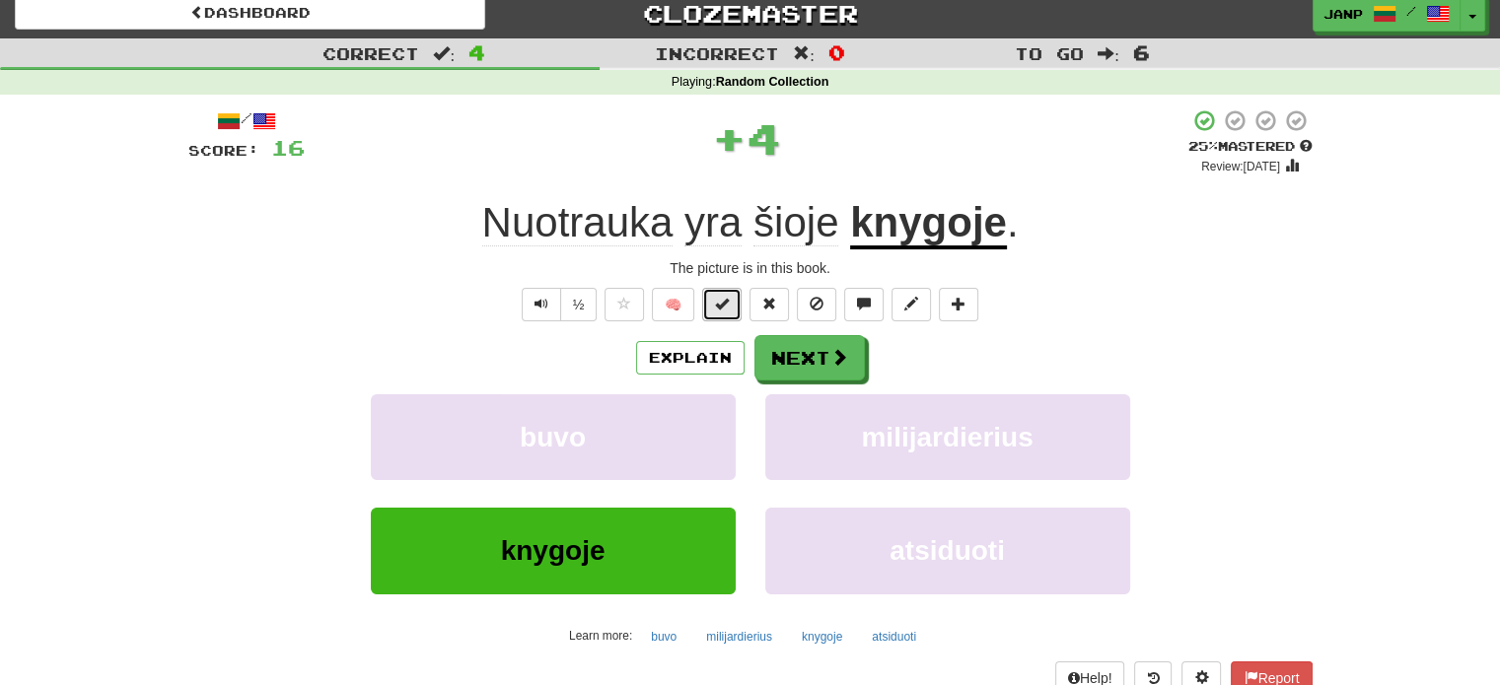
click at [728, 303] on span at bounding box center [722, 304] width 14 height 14
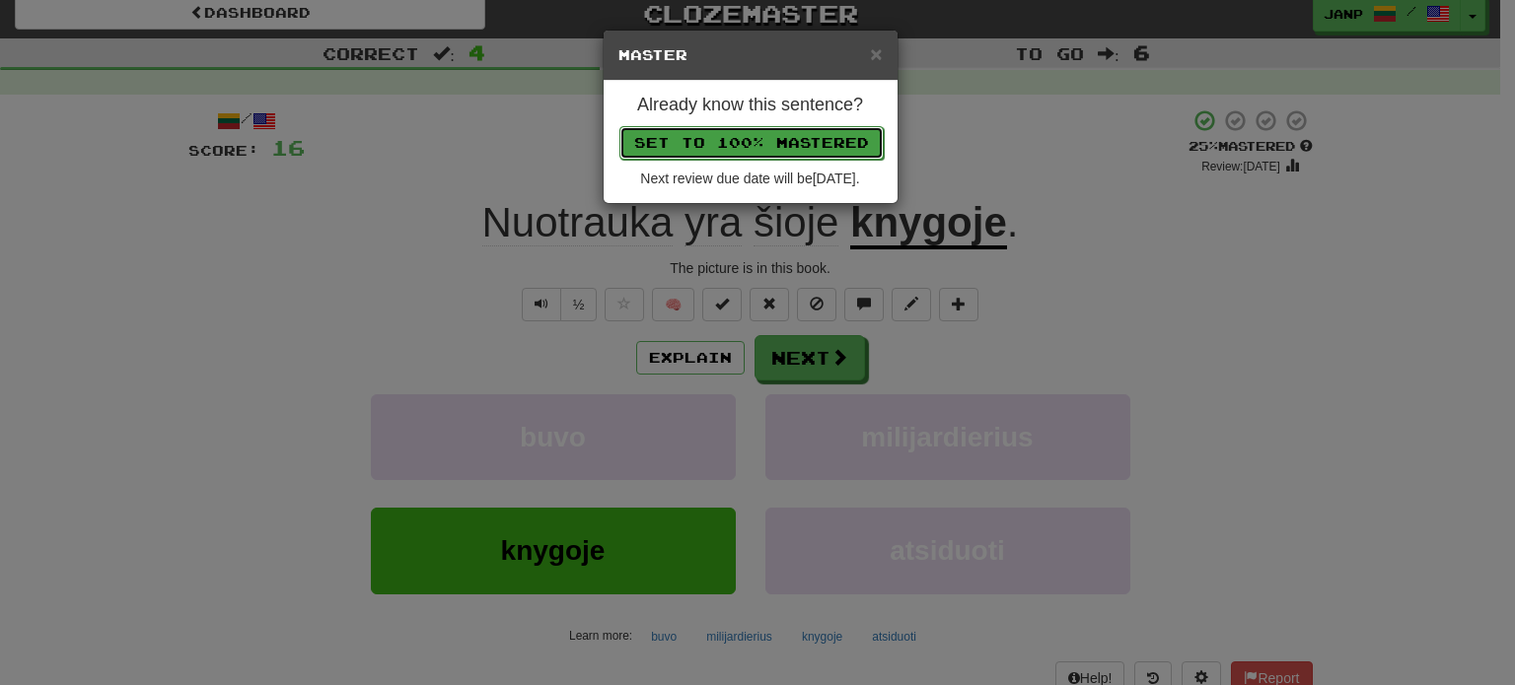
click at [765, 143] on button "Set to 100% Mastered" at bounding box center [751, 143] width 264 height 34
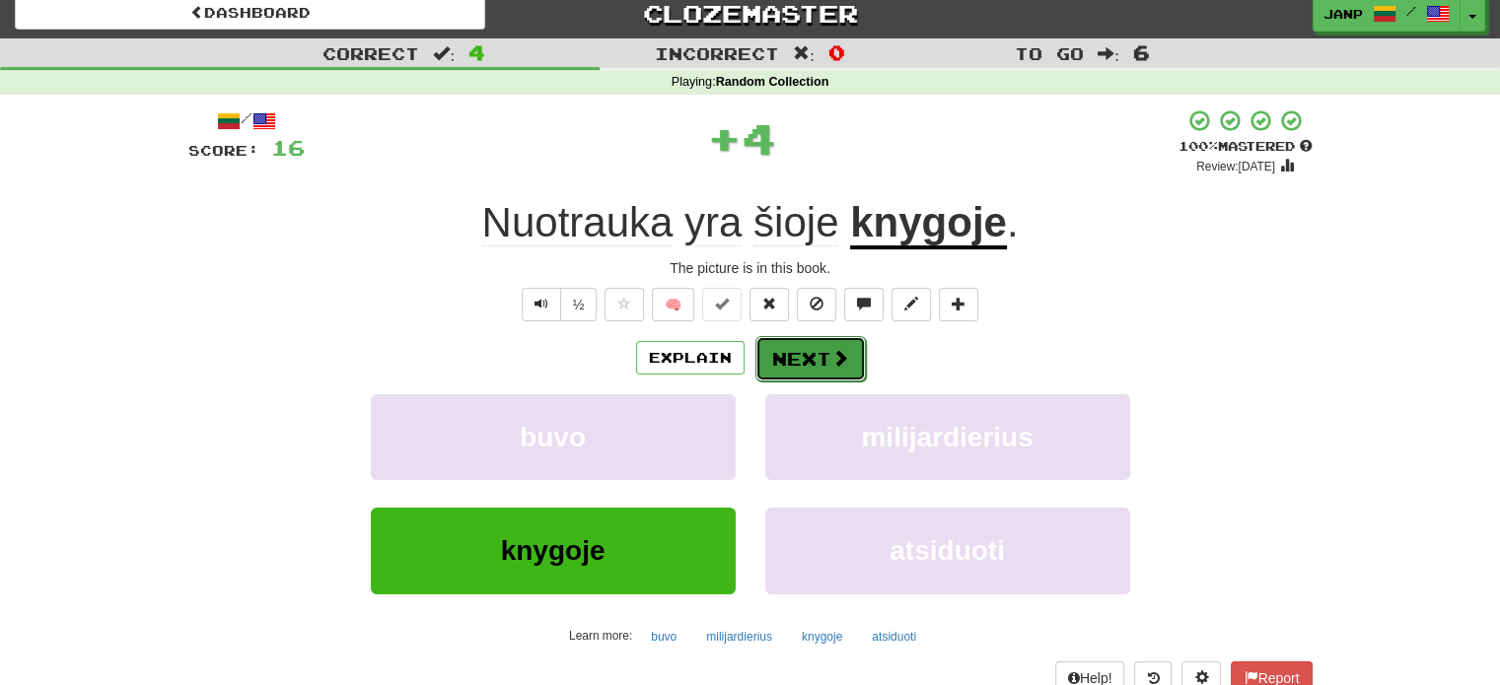
click at [820, 347] on button "Next" at bounding box center [810, 358] width 110 height 45
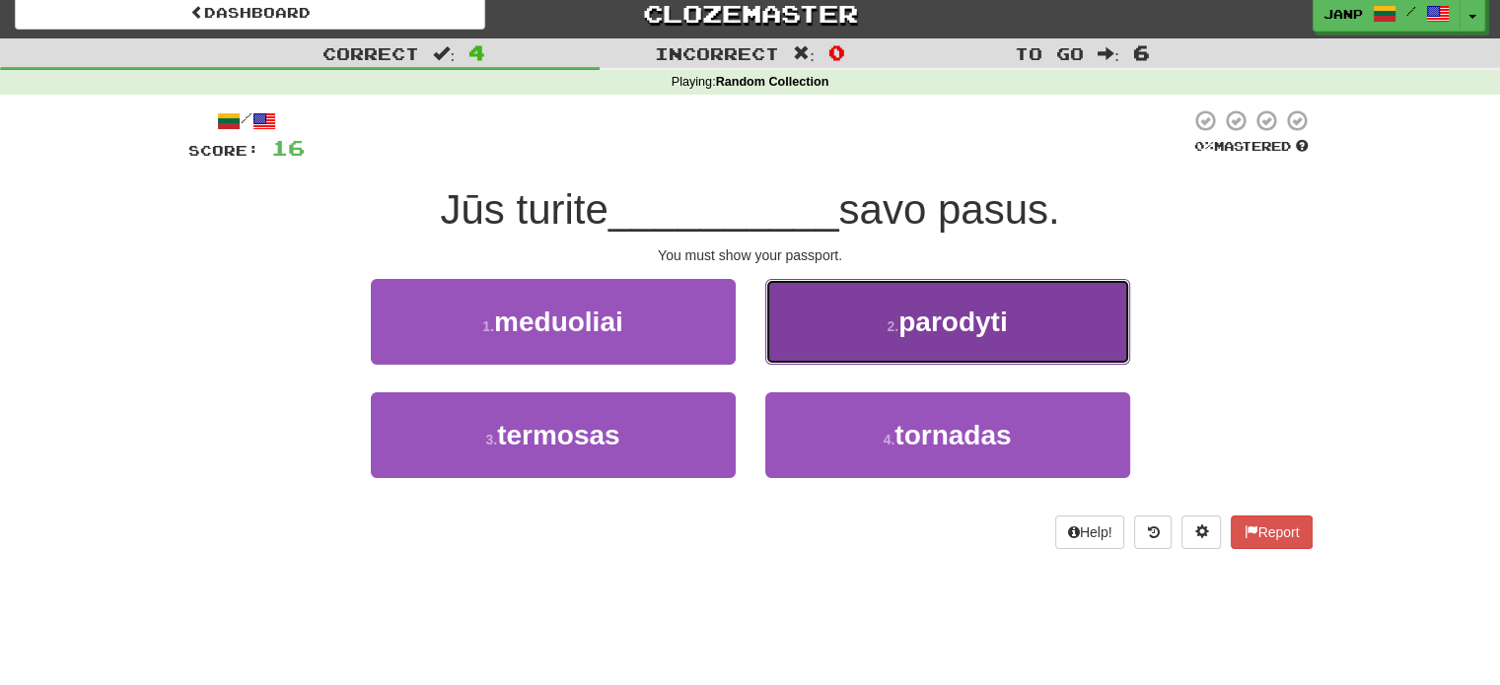
click at [813, 355] on button "2 . parodyti" at bounding box center [947, 322] width 365 height 86
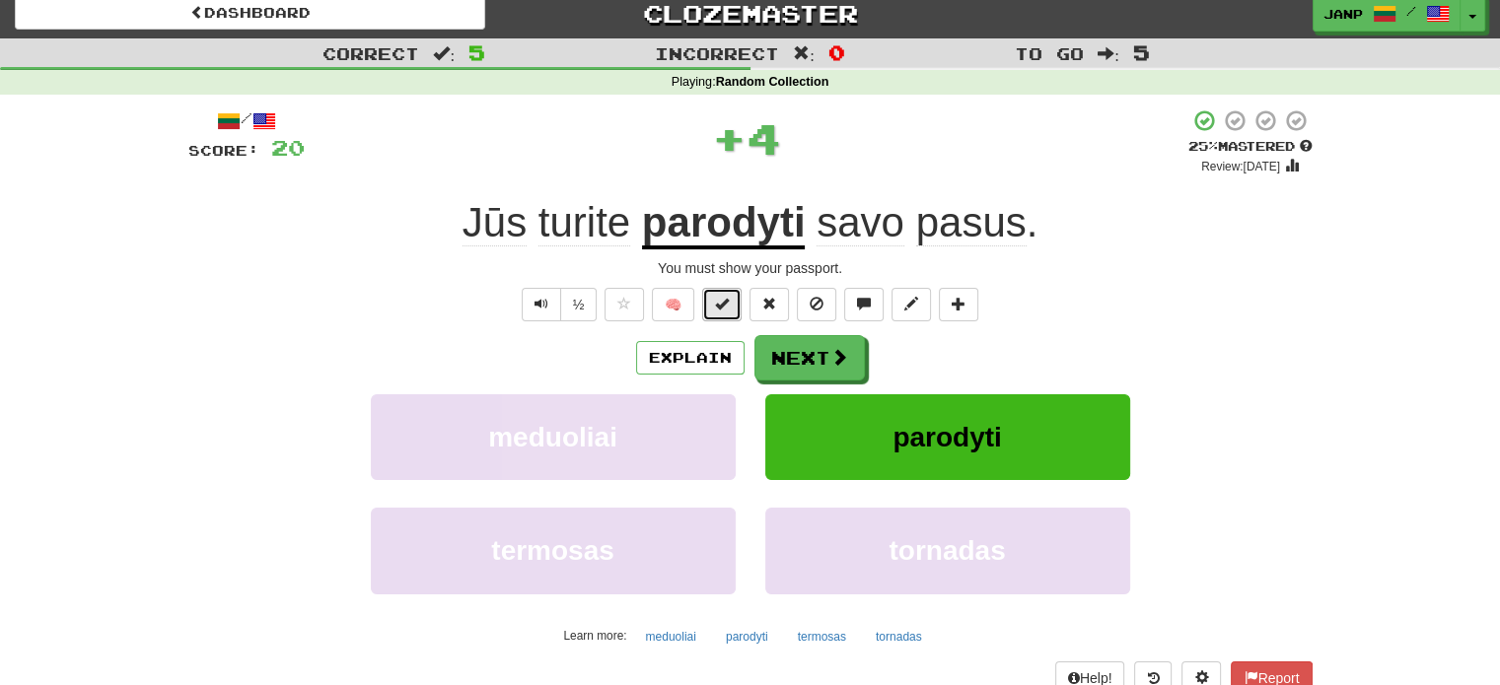
click at [722, 306] on span at bounding box center [722, 304] width 14 height 14
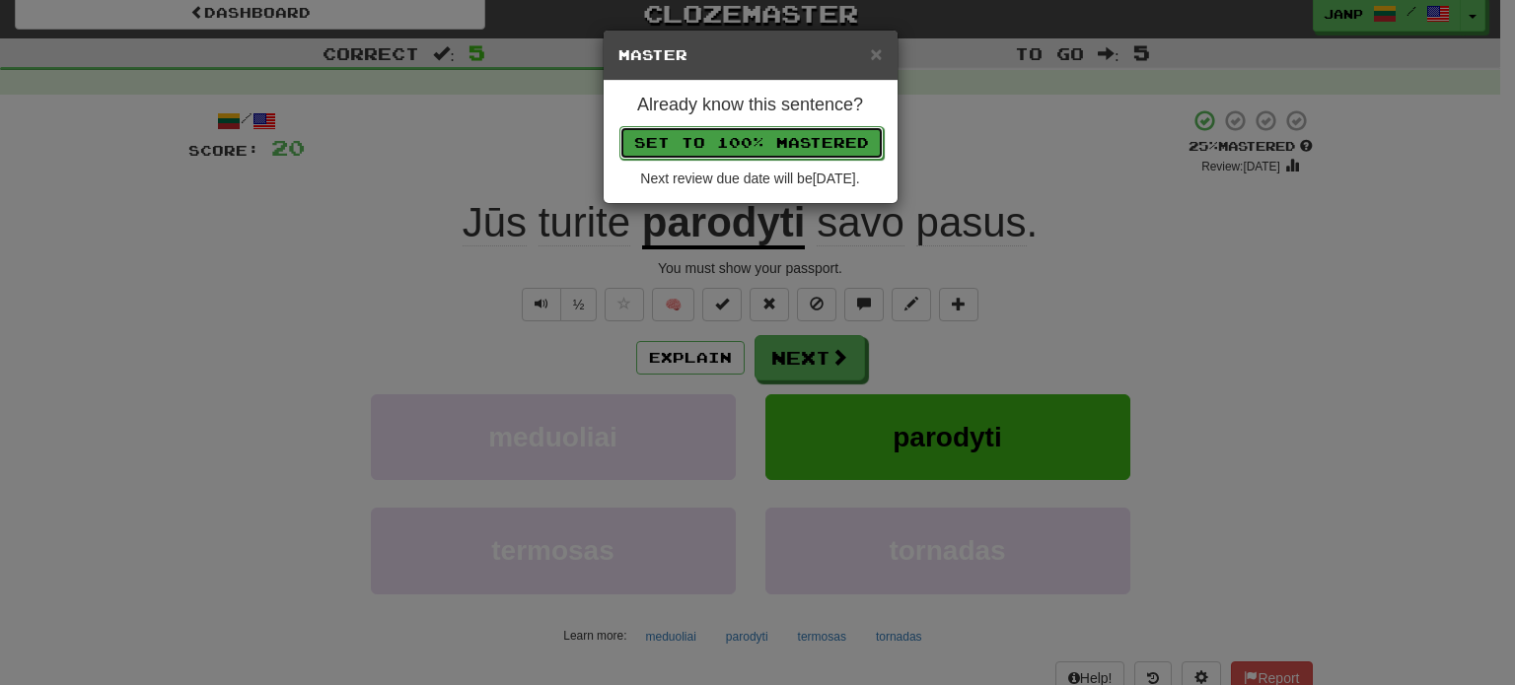
click at [765, 148] on button "Set to 100% Mastered" at bounding box center [751, 143] width 264 height 34
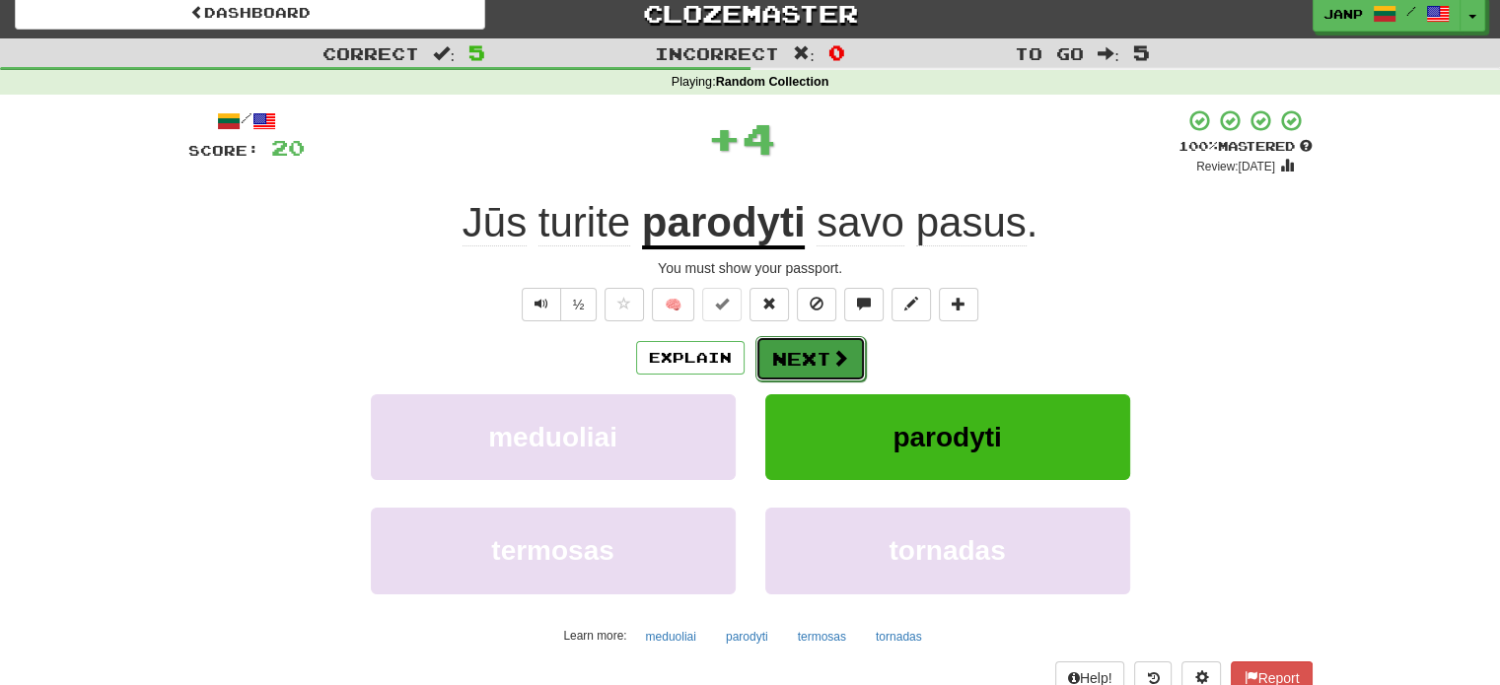
click at [822, 355] on button "Next" at bounding box center [810, 358] width 110 height 45
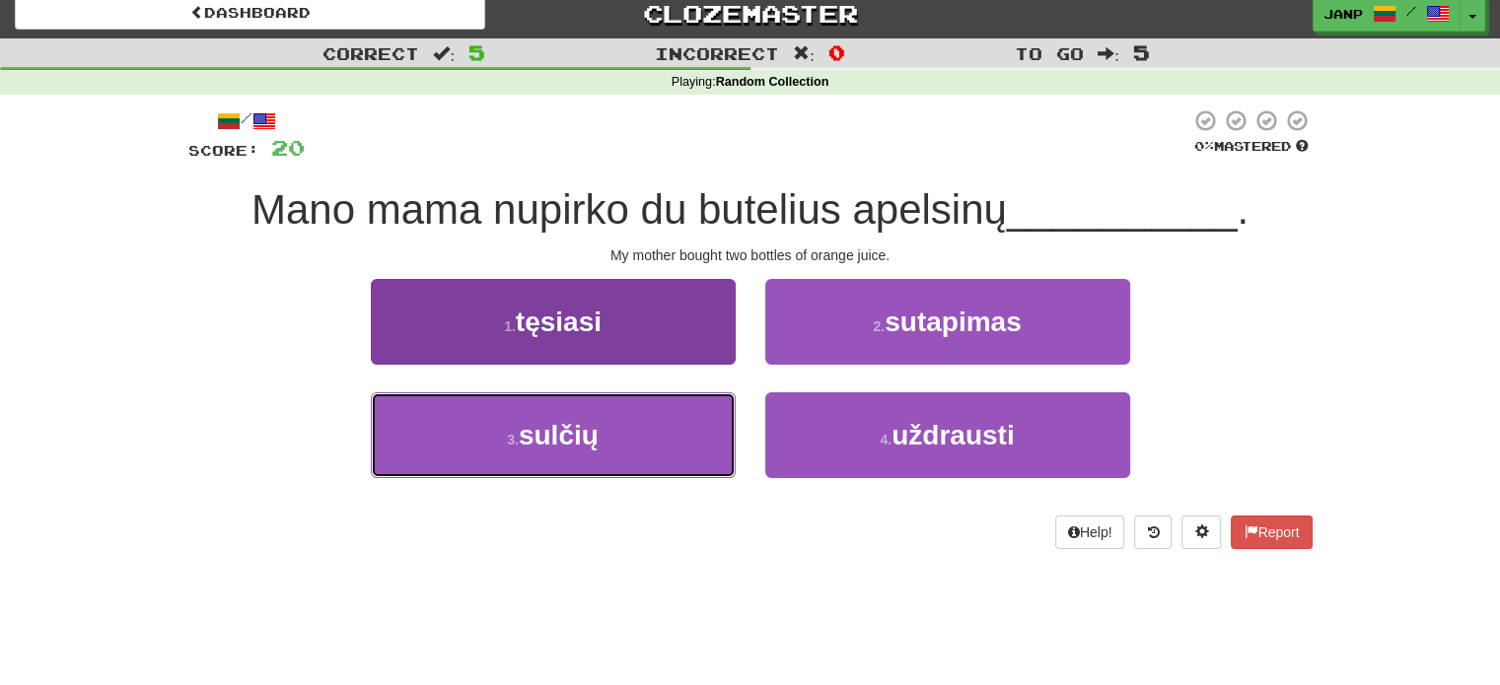
drag, startPoint x: 643, startPoint y: 461, endPoint x: 663, endPoint y: 445, distance: 25.3
click at [645, 453] on button "3 . sulčių" at bounding box center [553, 435] width 365 height 86
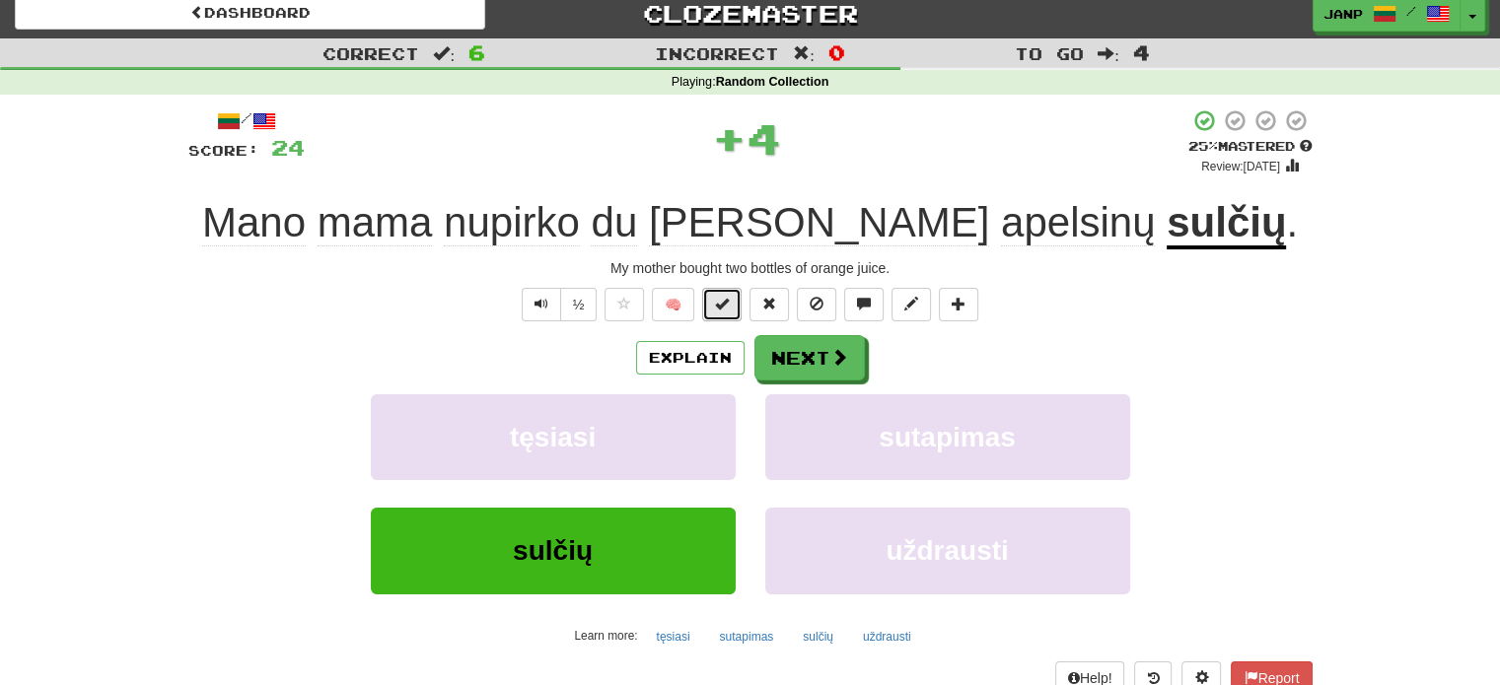
click at [722, 303] on span at bounding box center [722, 304] width 14 height 14
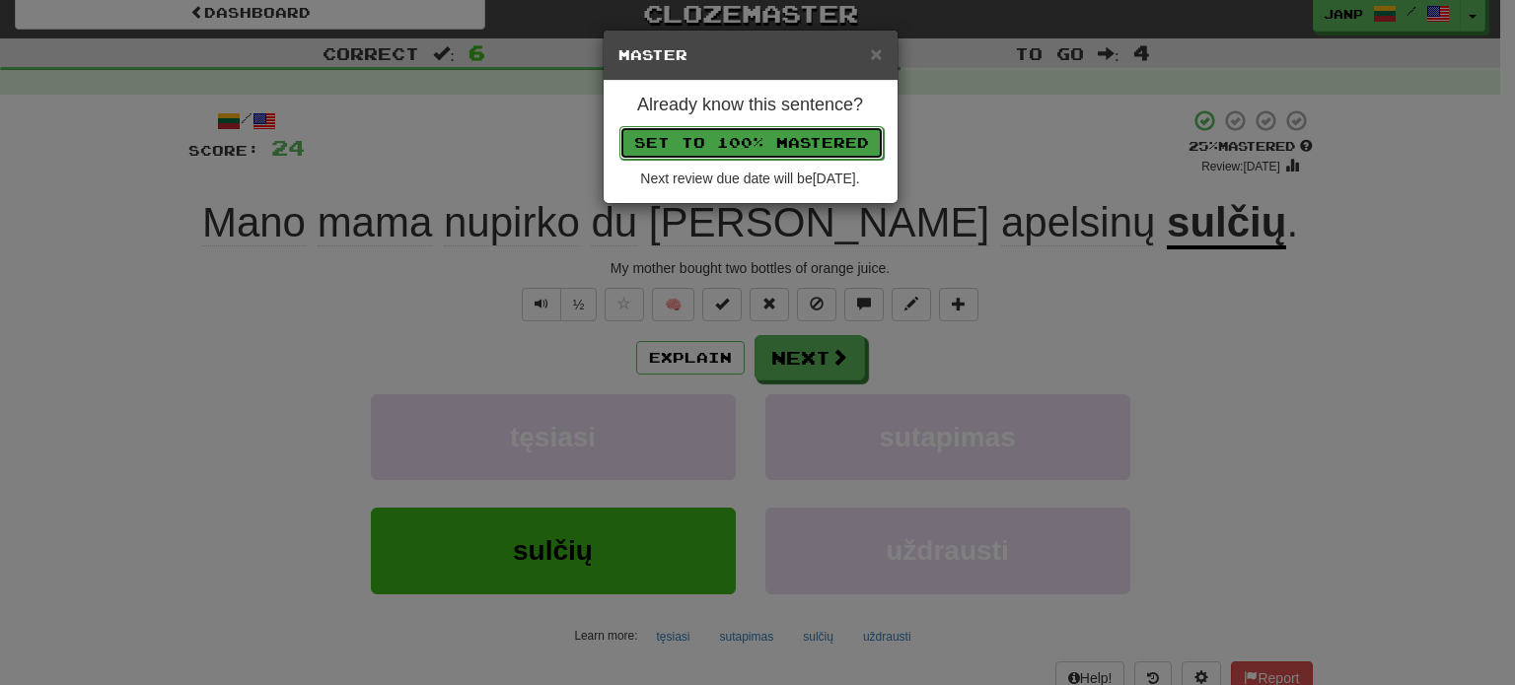
click at [774, 136] on button "Set to 100% Mastered" at bounding box center [751, 143] width 264 height 34
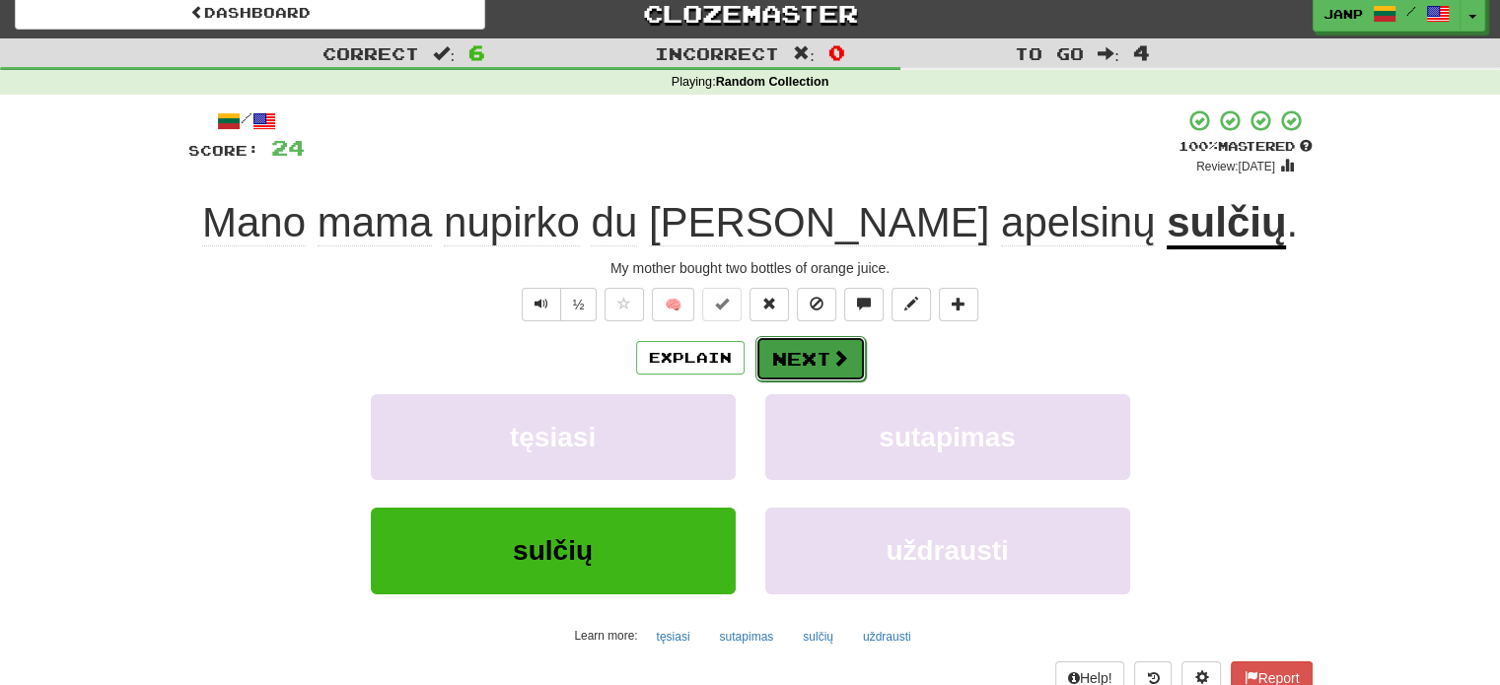
click at [824, 362] on button "Next" at bounding box center [810, 358] width 110 height 45
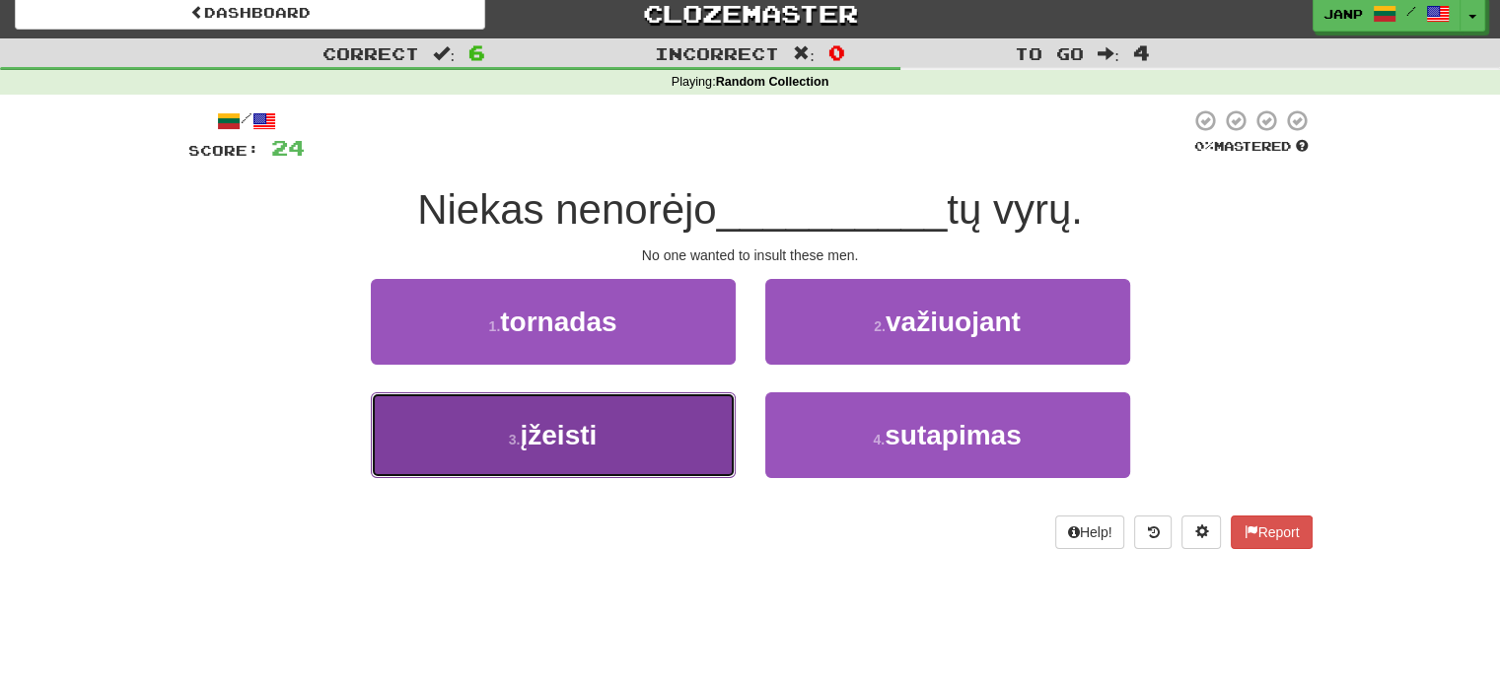
click at [714, 439] on button "3 . įžeisti" at bounding box center [553, 435] width 365 height 86
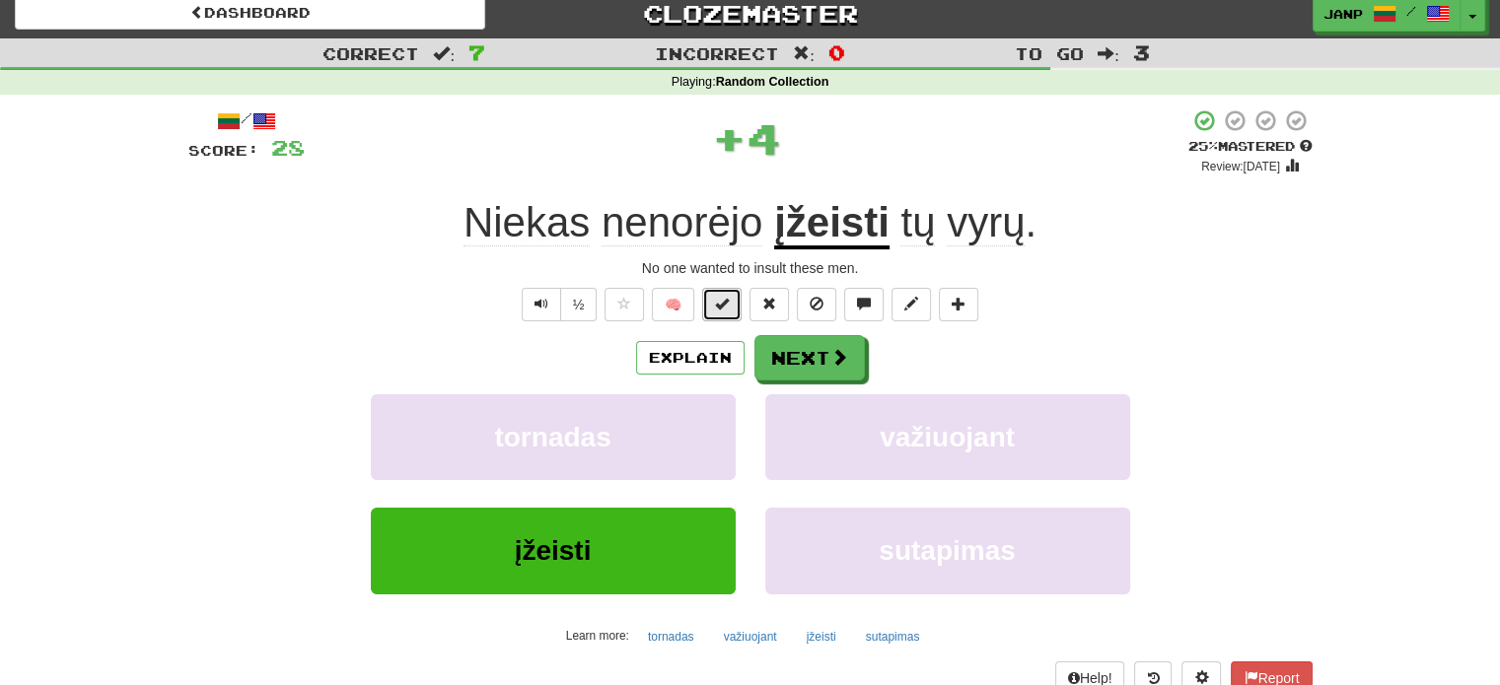
click at [731, 307] on button at bounding box center [721, 305] width 39 height 34
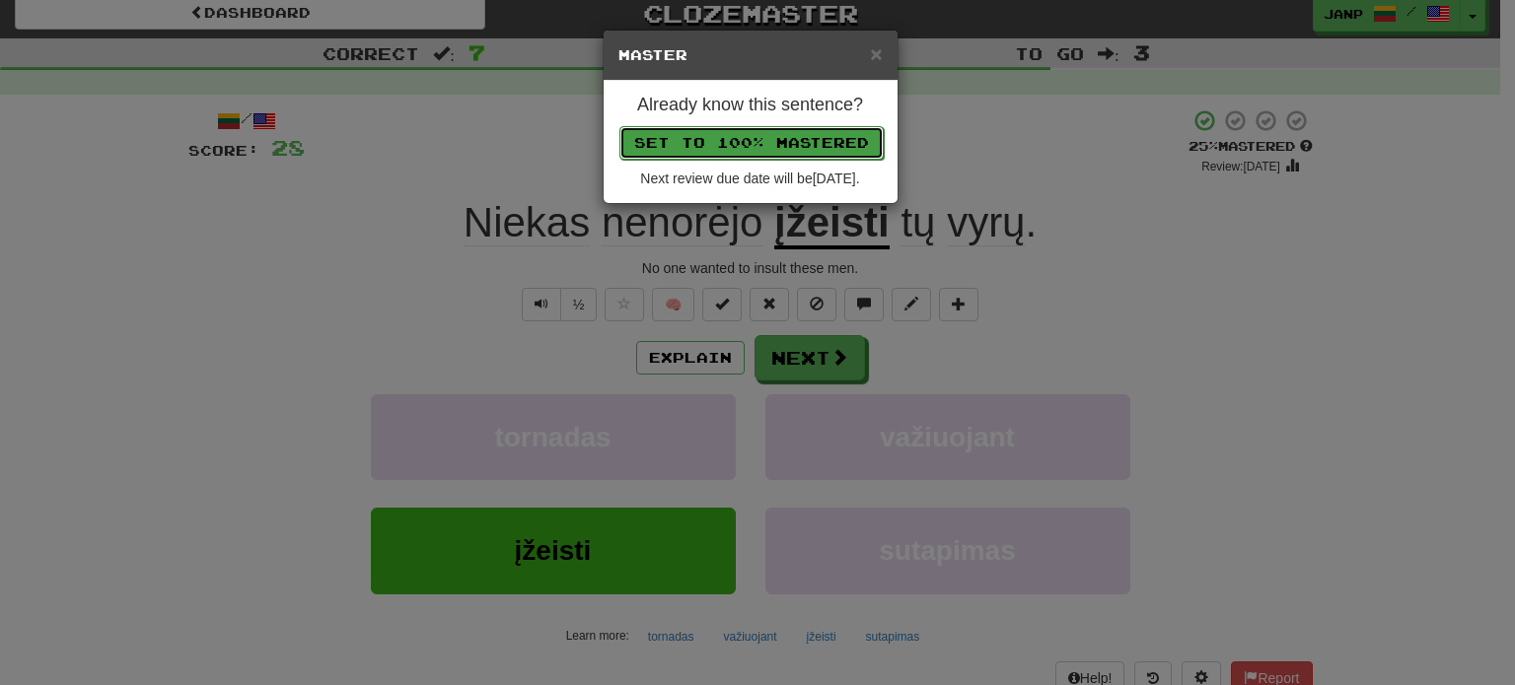
click at [778, 141] on button "Set to 100% Mastered" at bounding box center [751, 143] width 264 height 34
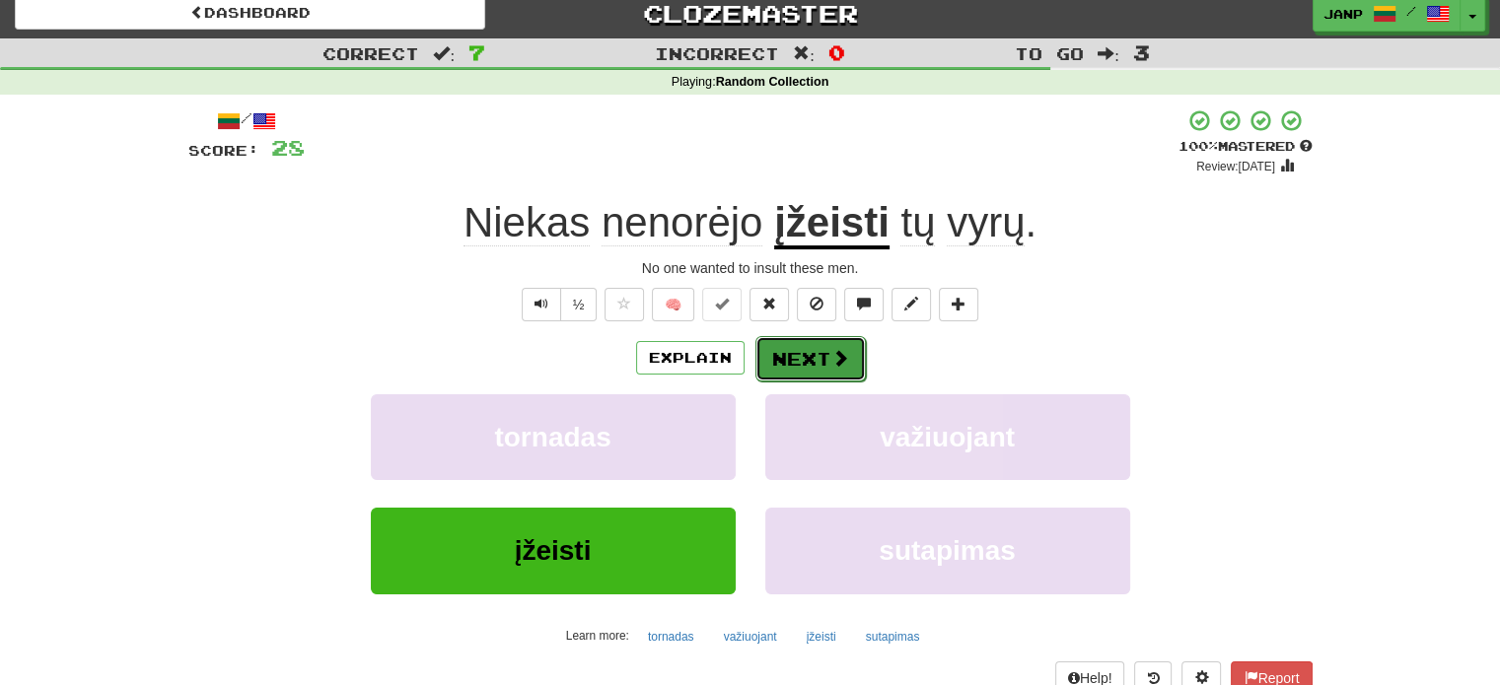
click at [818, 365] on button "Next" at bounding box center [810, 358] width 110 height 45
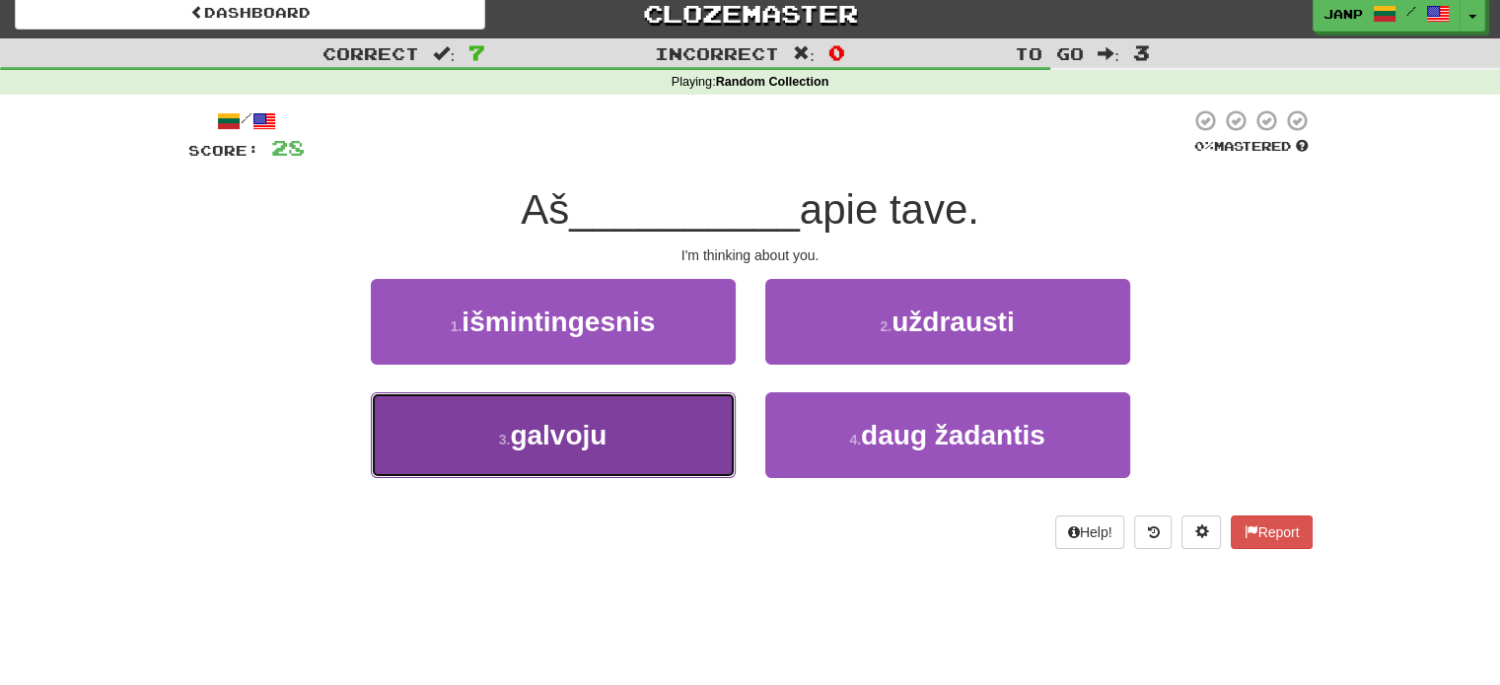
click at [711, 434] on button "3 . galvoju" at bounding box center [553, 435] width 365 height 86
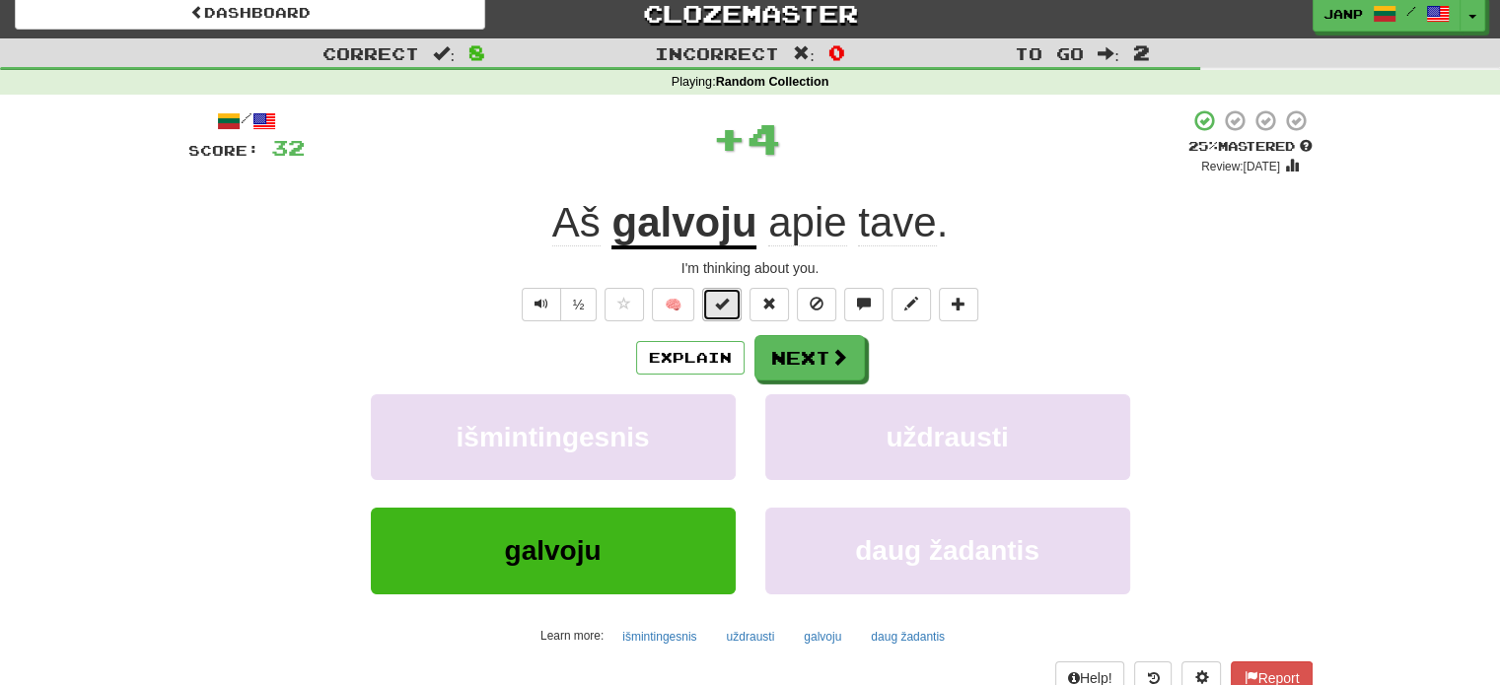
click at [716, 304] on span at bounding box center [722, 304] width 14 height 14
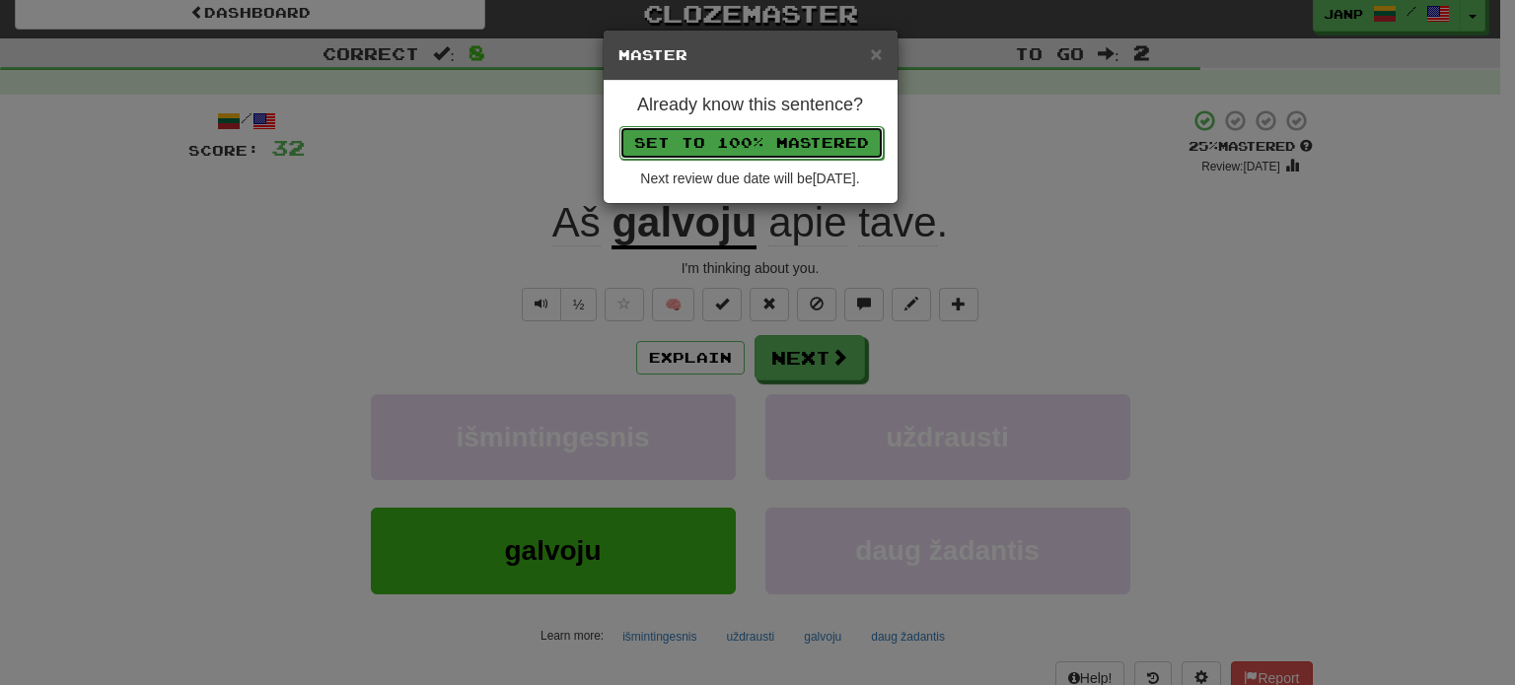
click at [793, 137] on button "Set to 100% Mastered" at bounding box center [751, 143] width 264 height 34
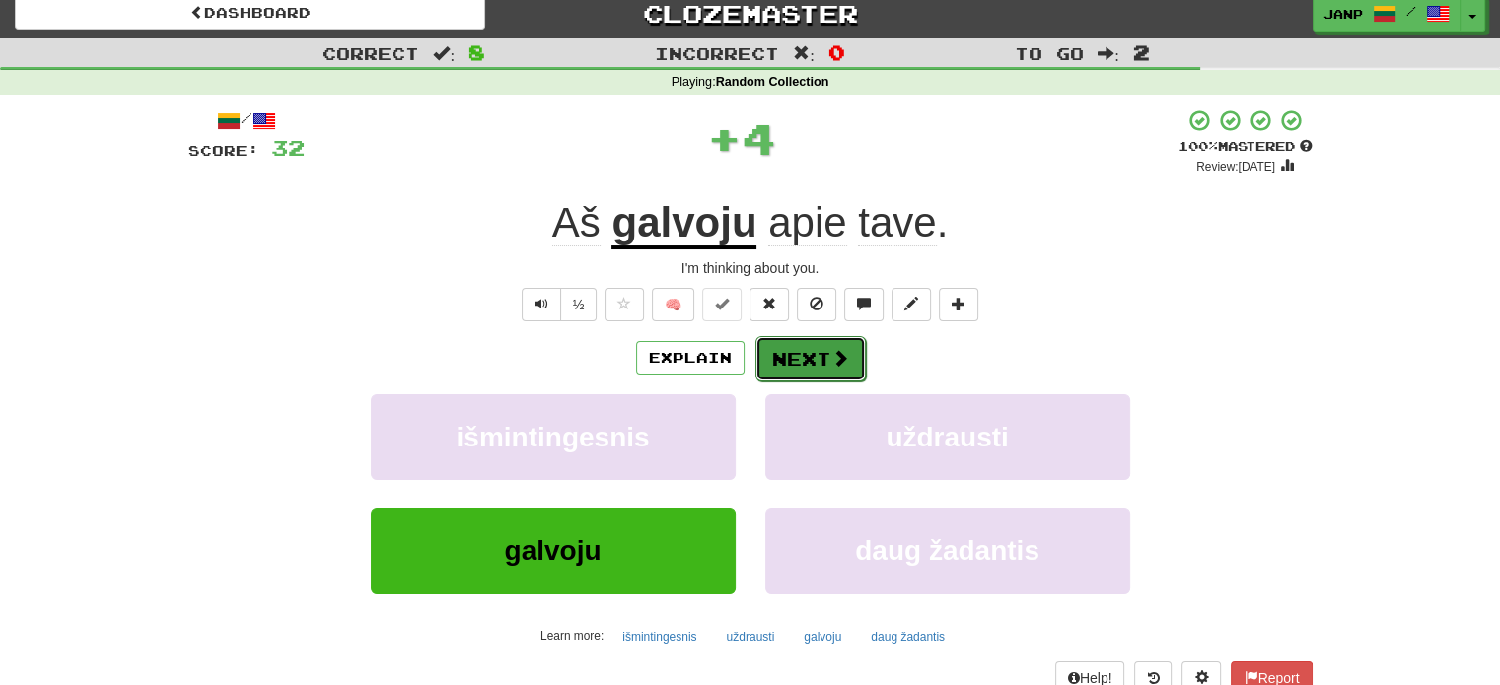
click at [813, 364] on button "Next" at bounding box center [810, 358] width 110 height 45
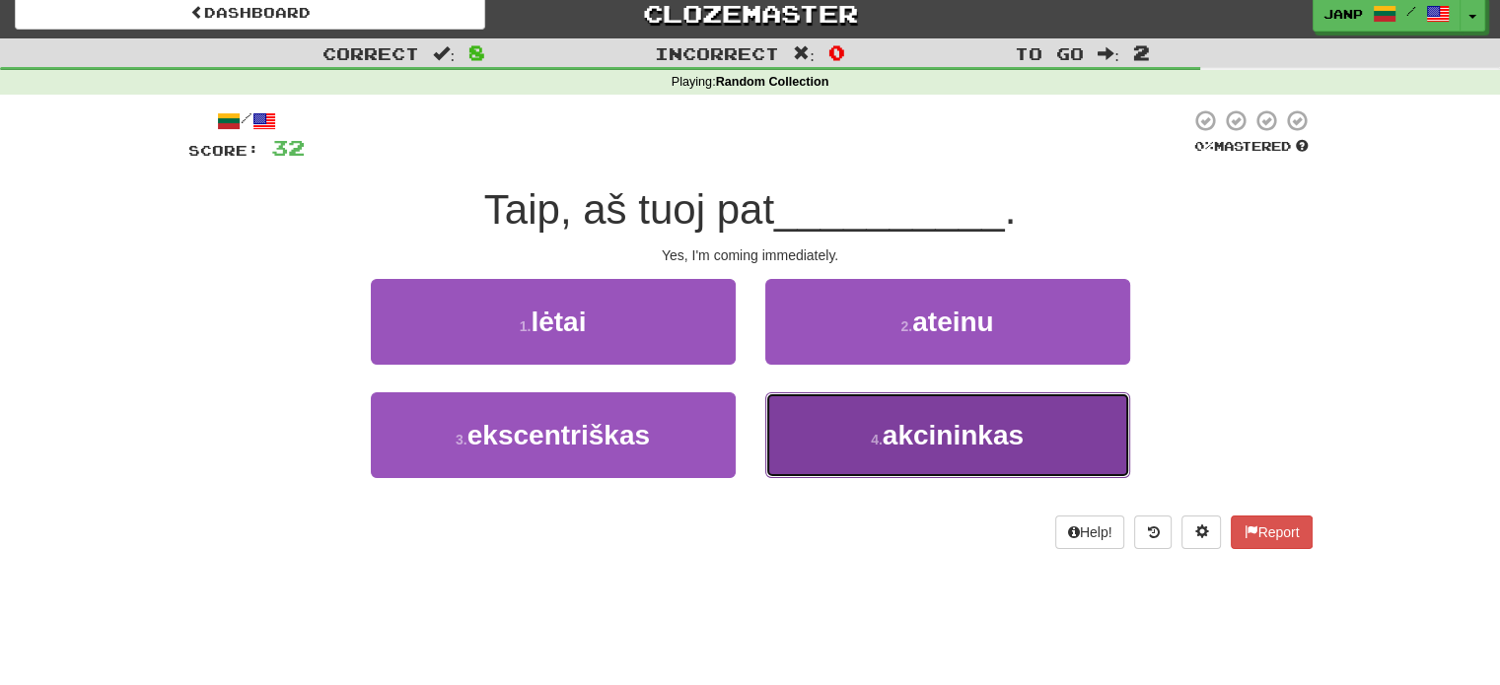
click at [840, 423] on button "4 . akcininkas" at bounding box center [947, 435] width 365 height 86
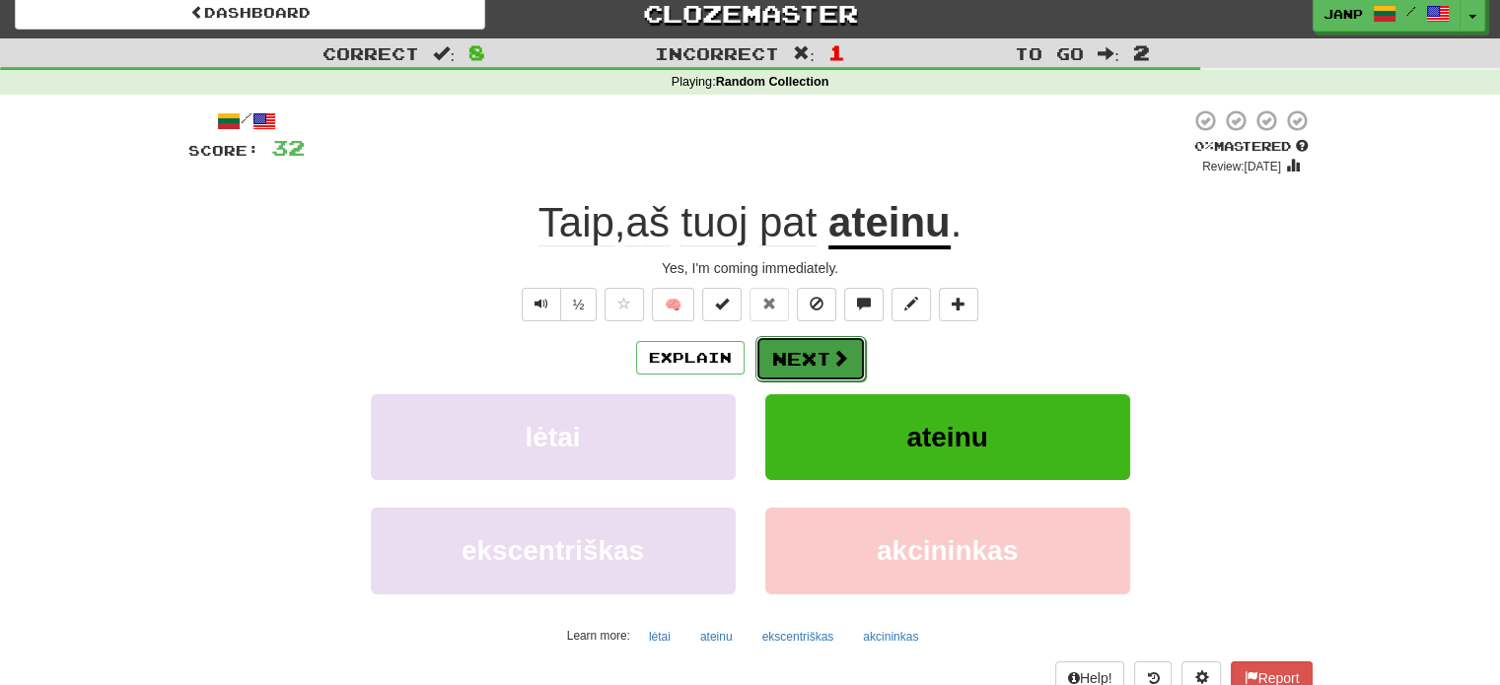
click at [820, 357] on button "Next" at bounding box center [810, 358] width 110 height 45
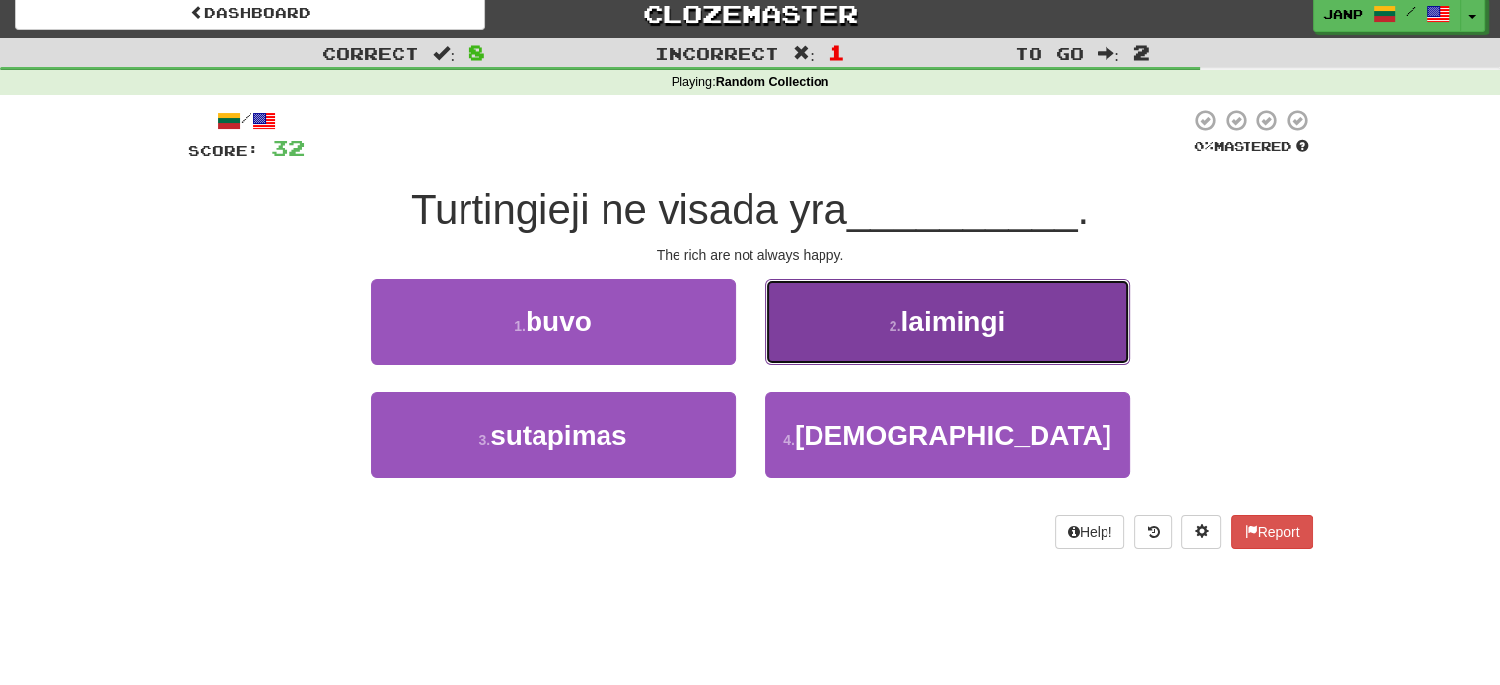
click at [827, 347] on button "2 . laimingi" at bounding box center [947, 322] width 365 height 86
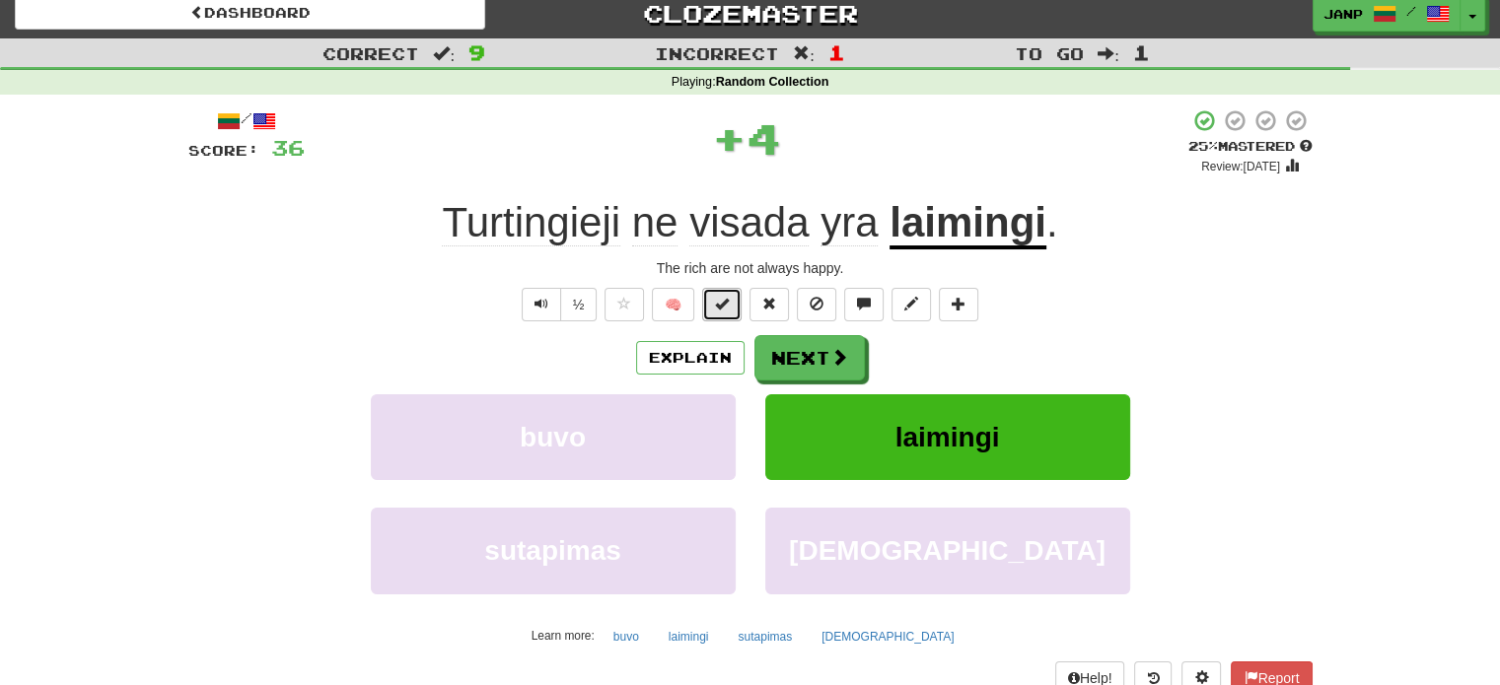
click at [727, 302] on span at bounding box center [722, 304] width 14 height 14
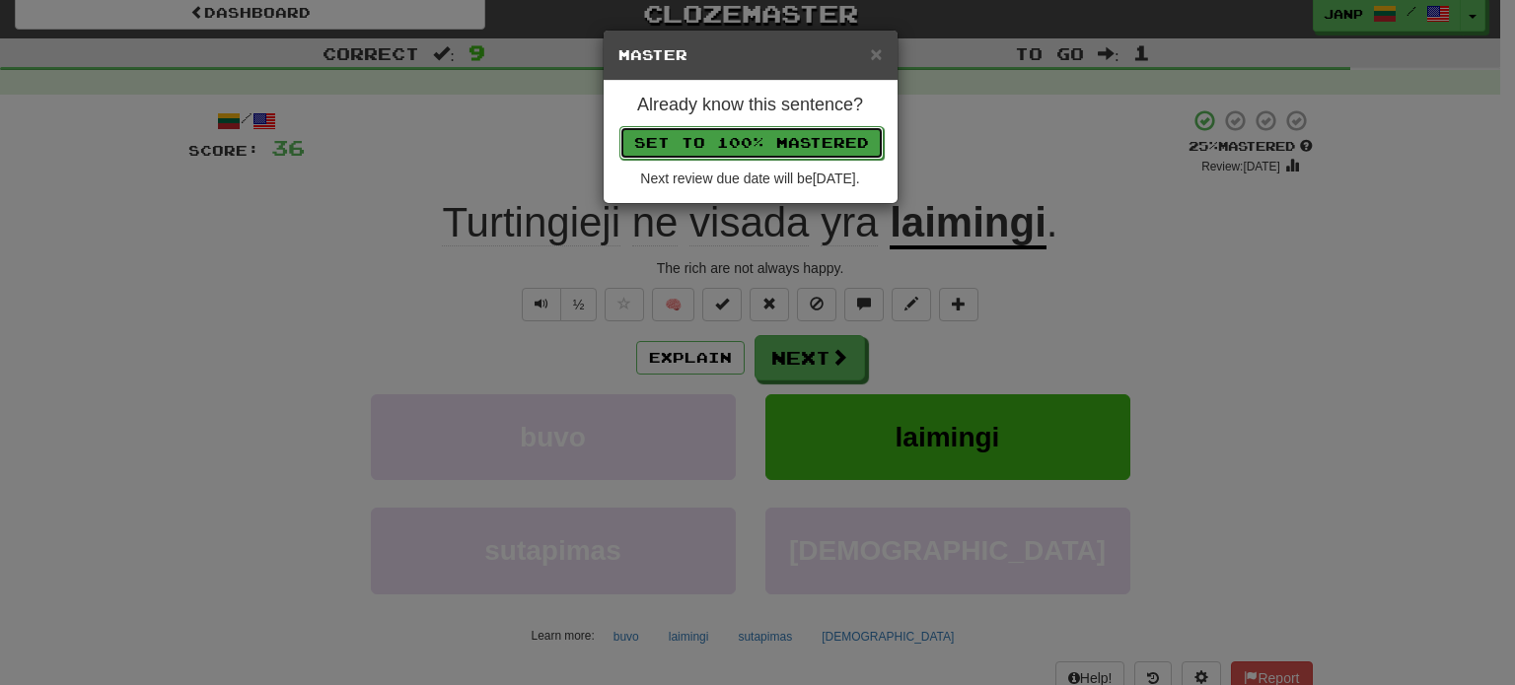
click at [805, 137] on button "Set to 100% Mastered" at bounding box center [751, 143] width 264 height 34
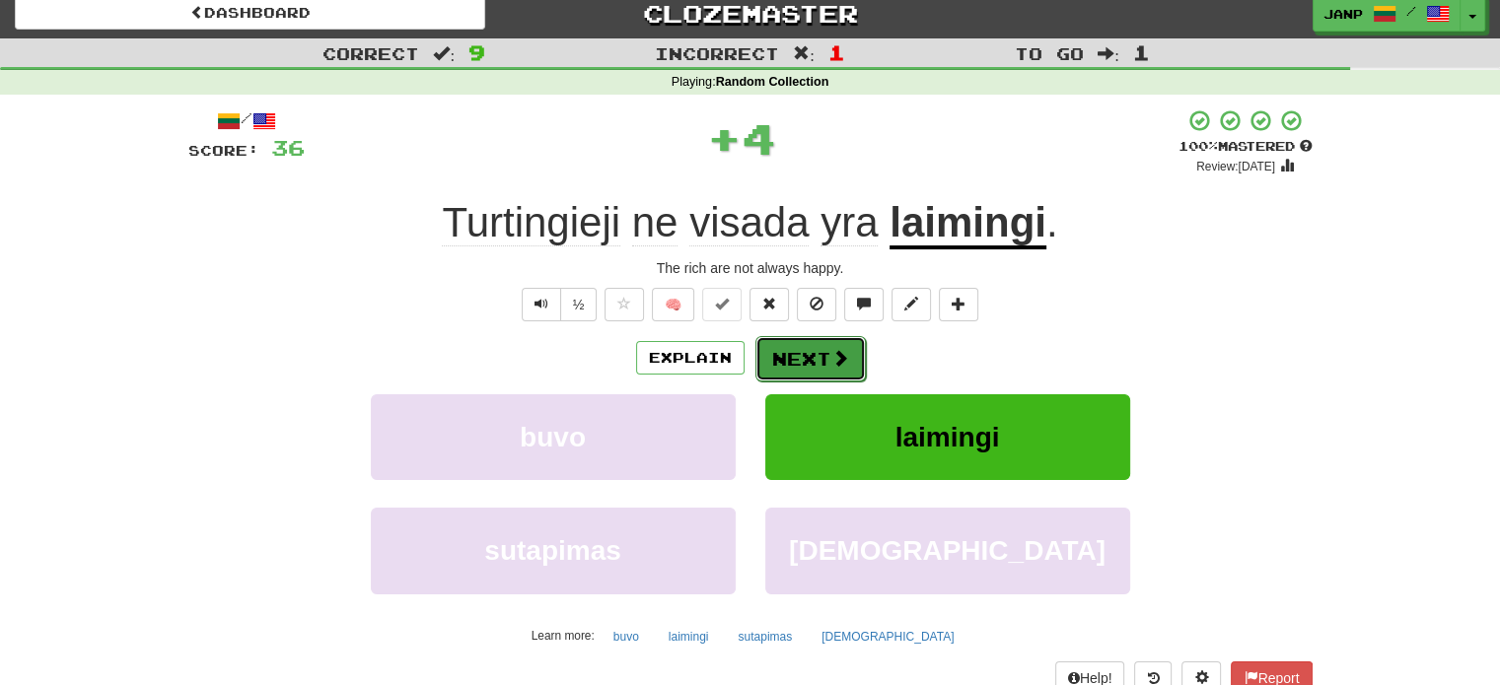
click at [820, 352] on button "Next" at bounding box center [810, 358] width 110 height 45
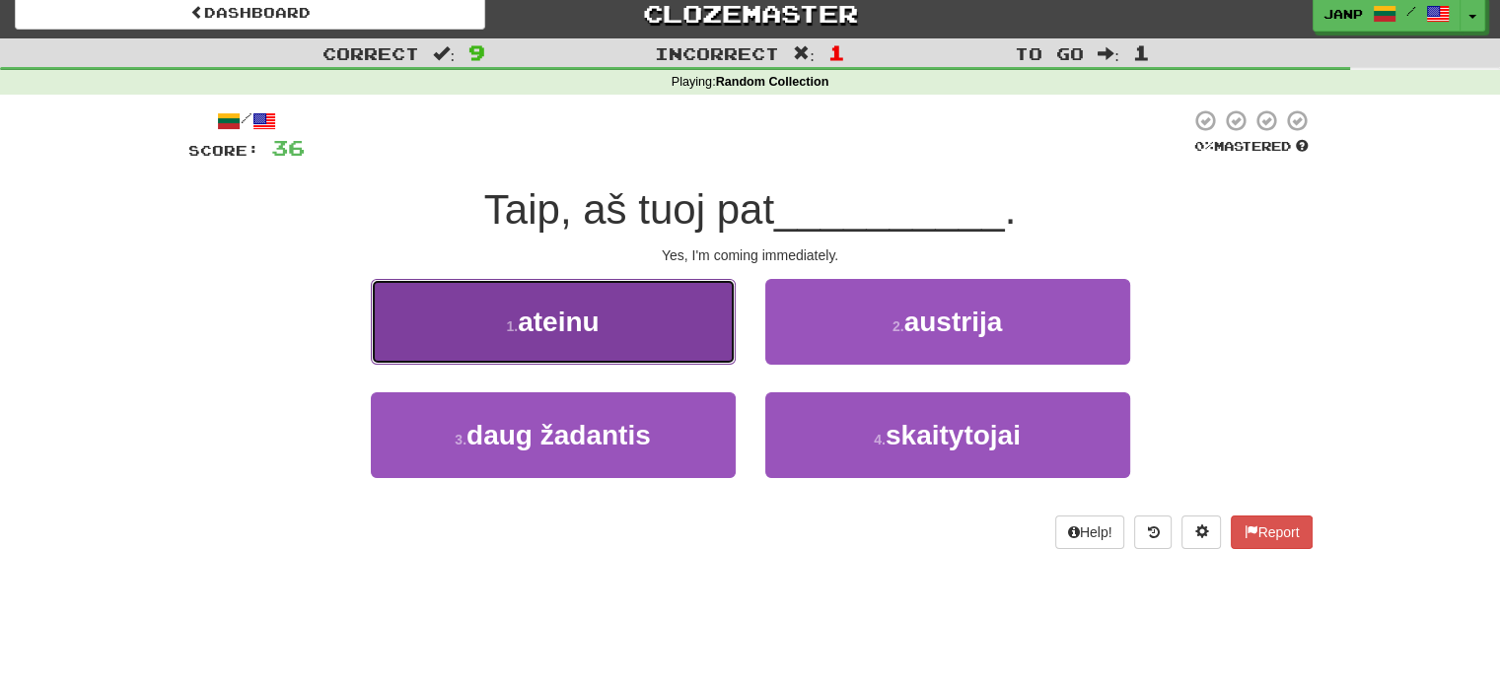
click at [631, 343] on button "1 . ateinu" at bounding box center [553, 322] width 365 height 86
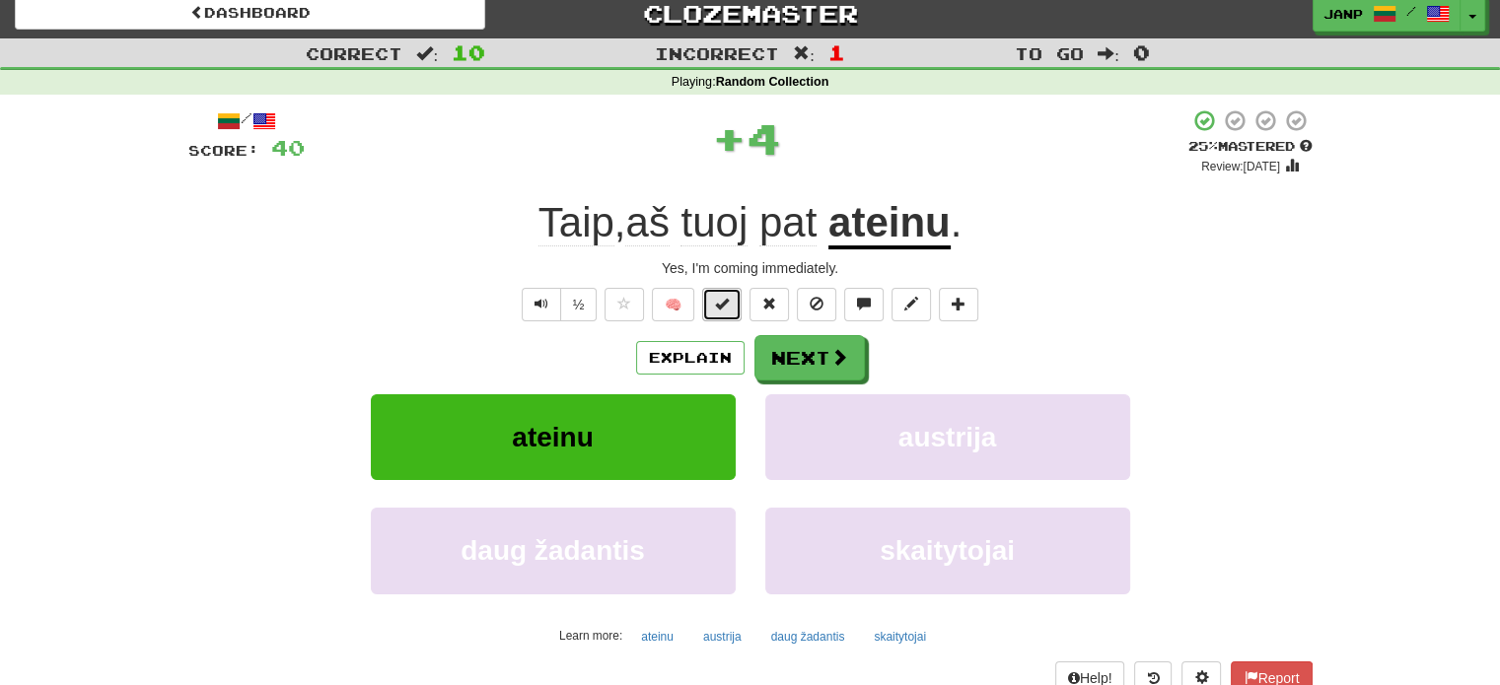
click at [718, 297] on span at bounding box center [722, 304] width 14 height 14
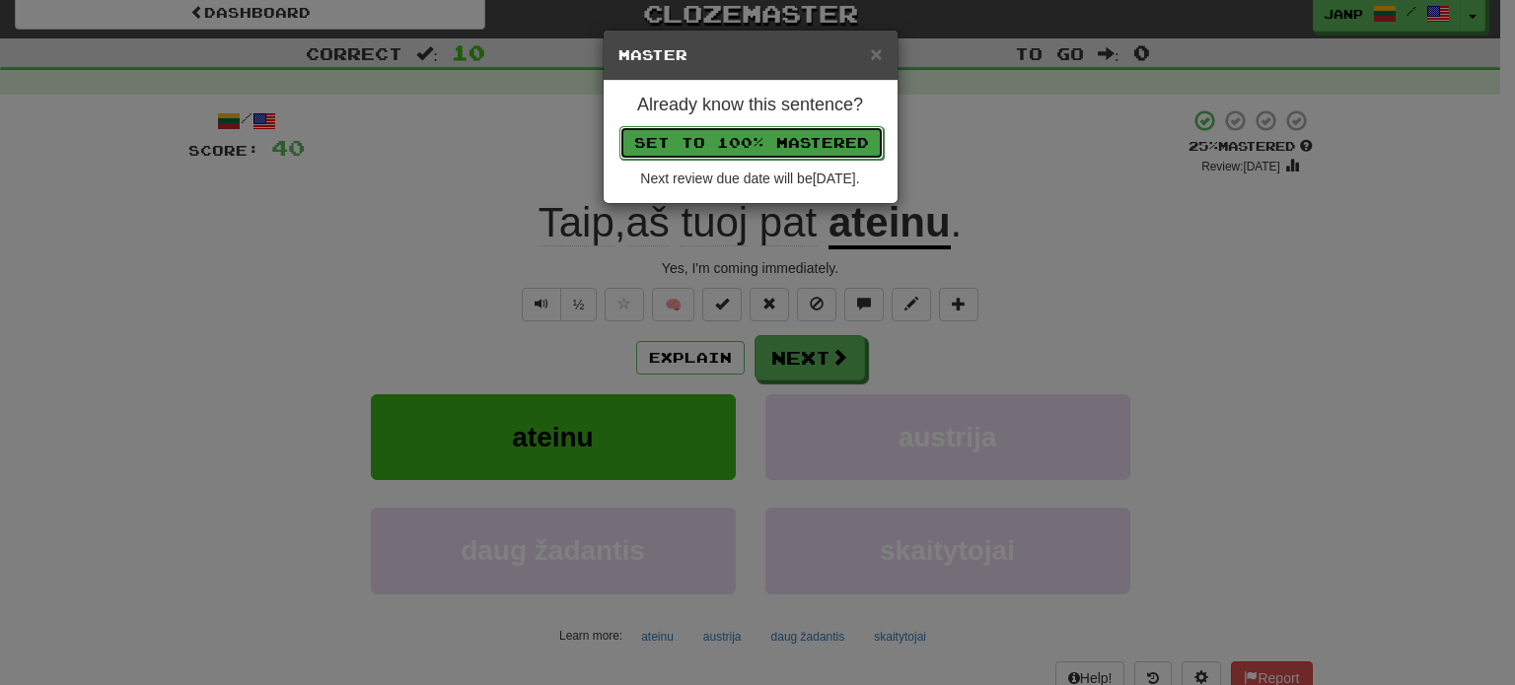
click at [797, 144] on button "Set to 100% Mastered" at bounding box center [751, 143] width 264 height 34
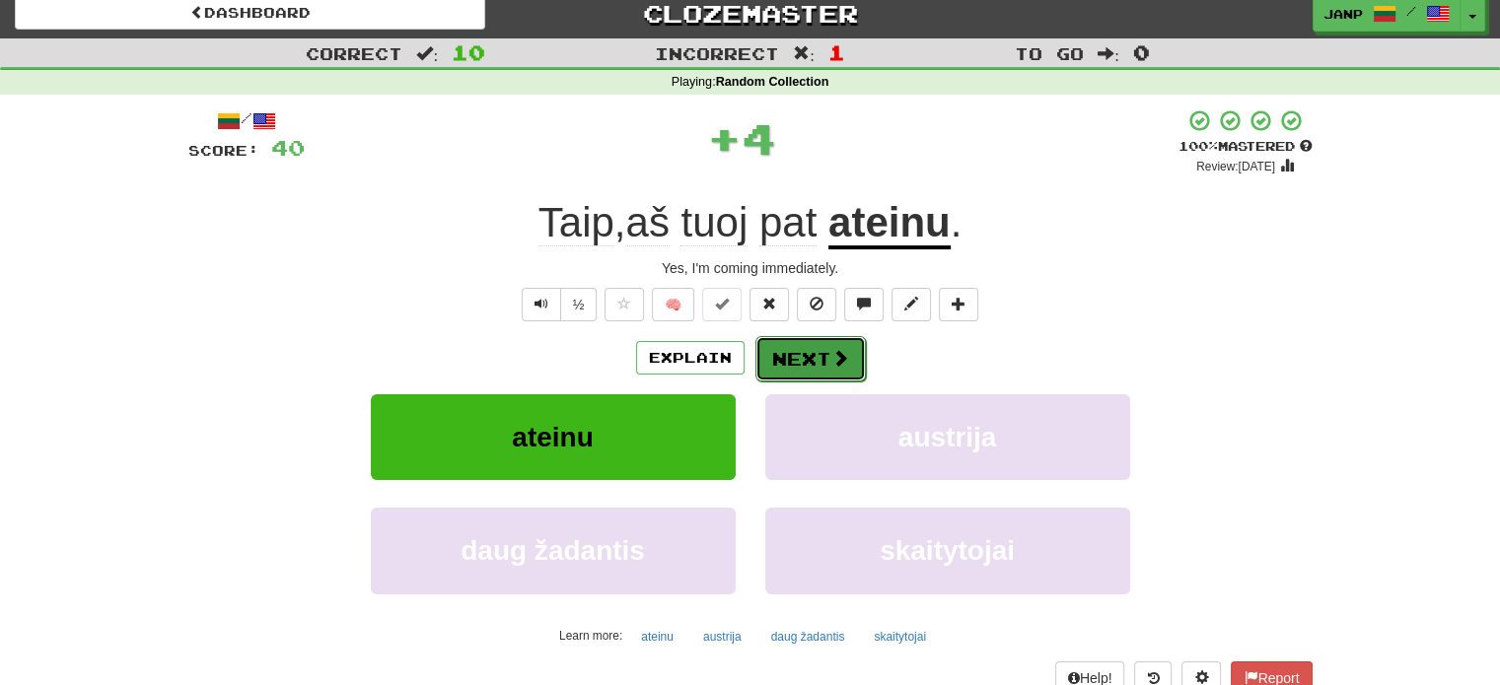
click at [806, 344] on button "Next" at bounding box center [810, 358] width 110 height 45
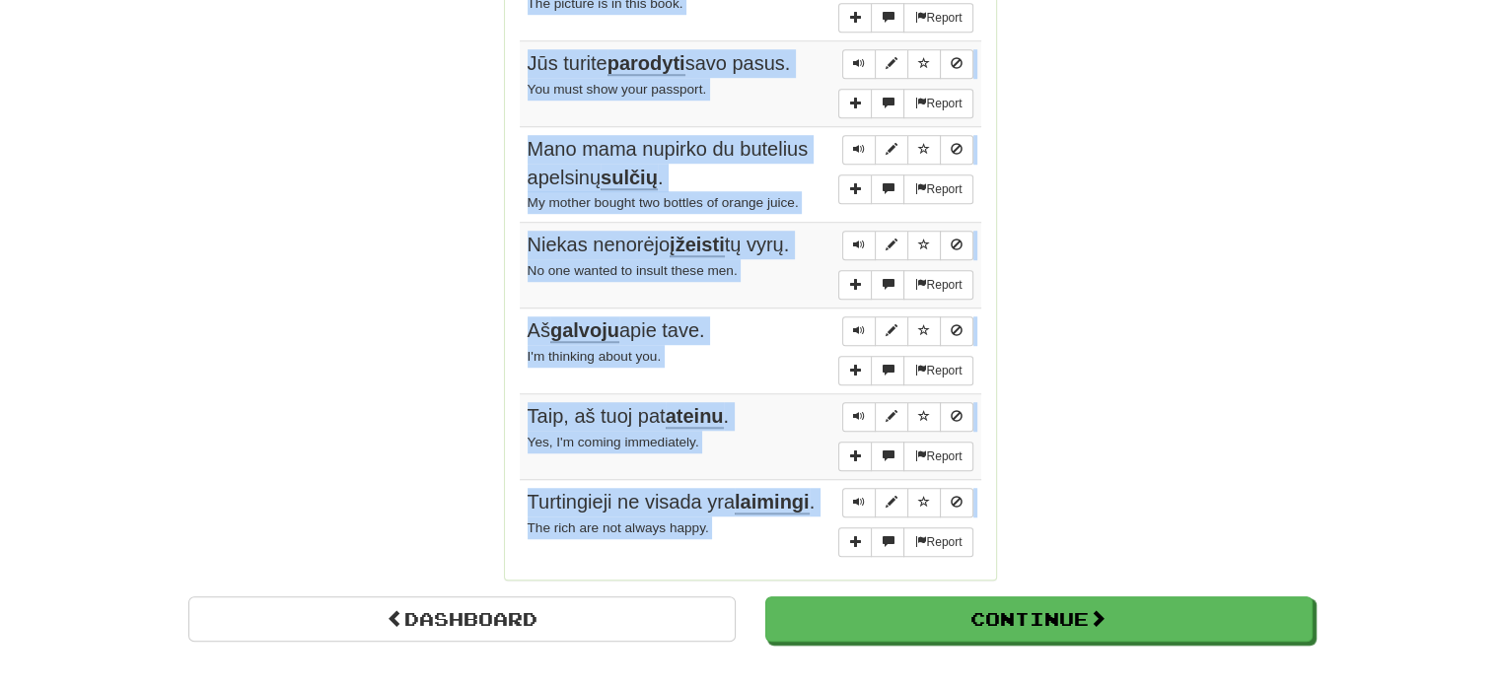
scroll to position [1376, 0]
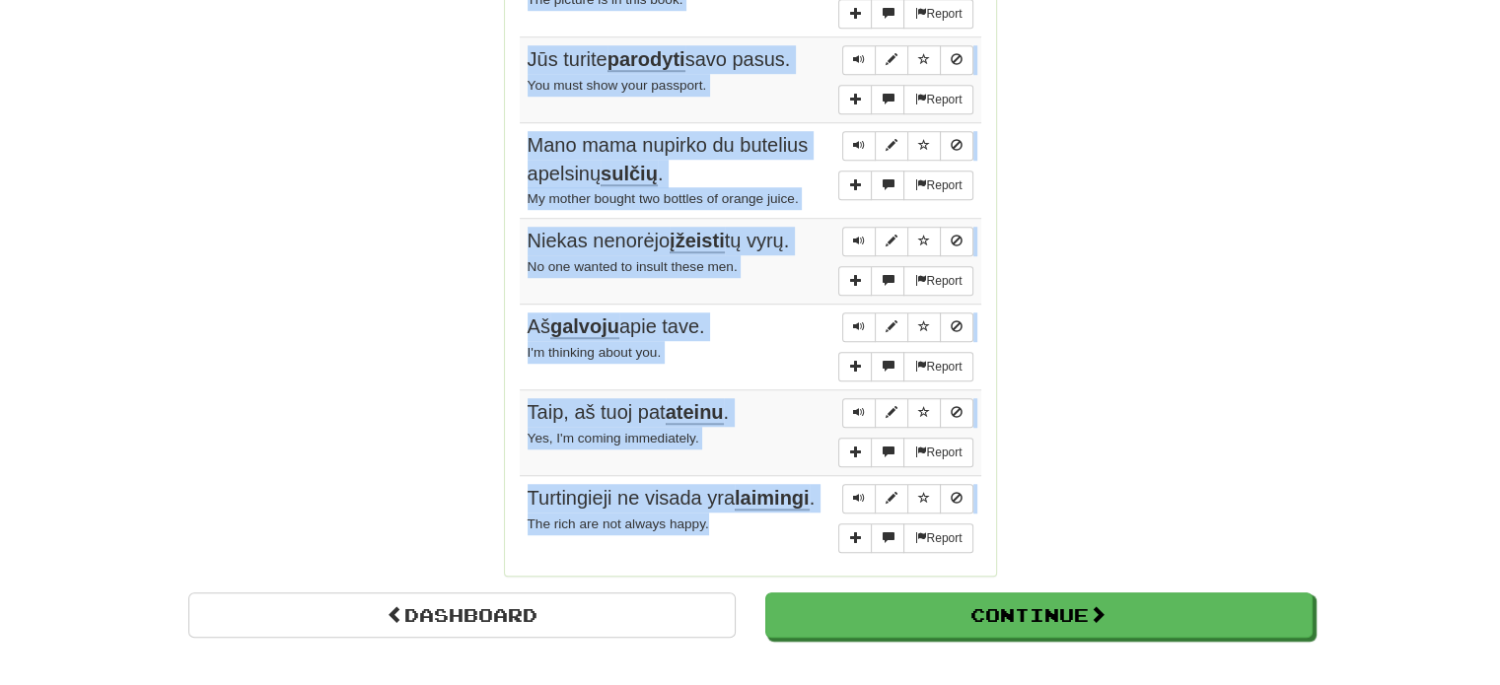
drag, startPoint x: 514, startPoint y: 271, endPoint x: 749, endPoint y: 504, distance: 331.2
copy div "Sentences: Report Liaukis apsimetinėjęs kad nesupranti . Stop pretending to not…"
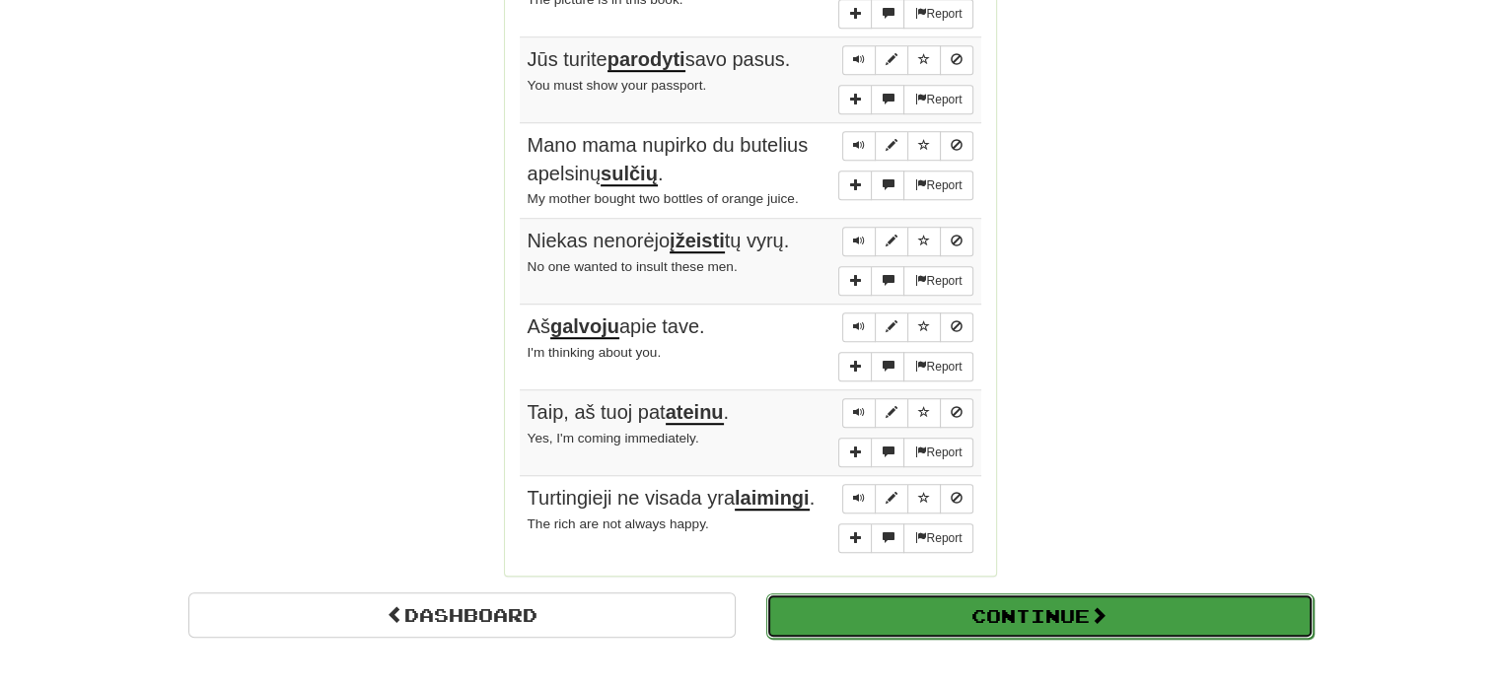
click at [1033, 612] on button "Continue" at bounding box center [1039, 616] width 547 height 45
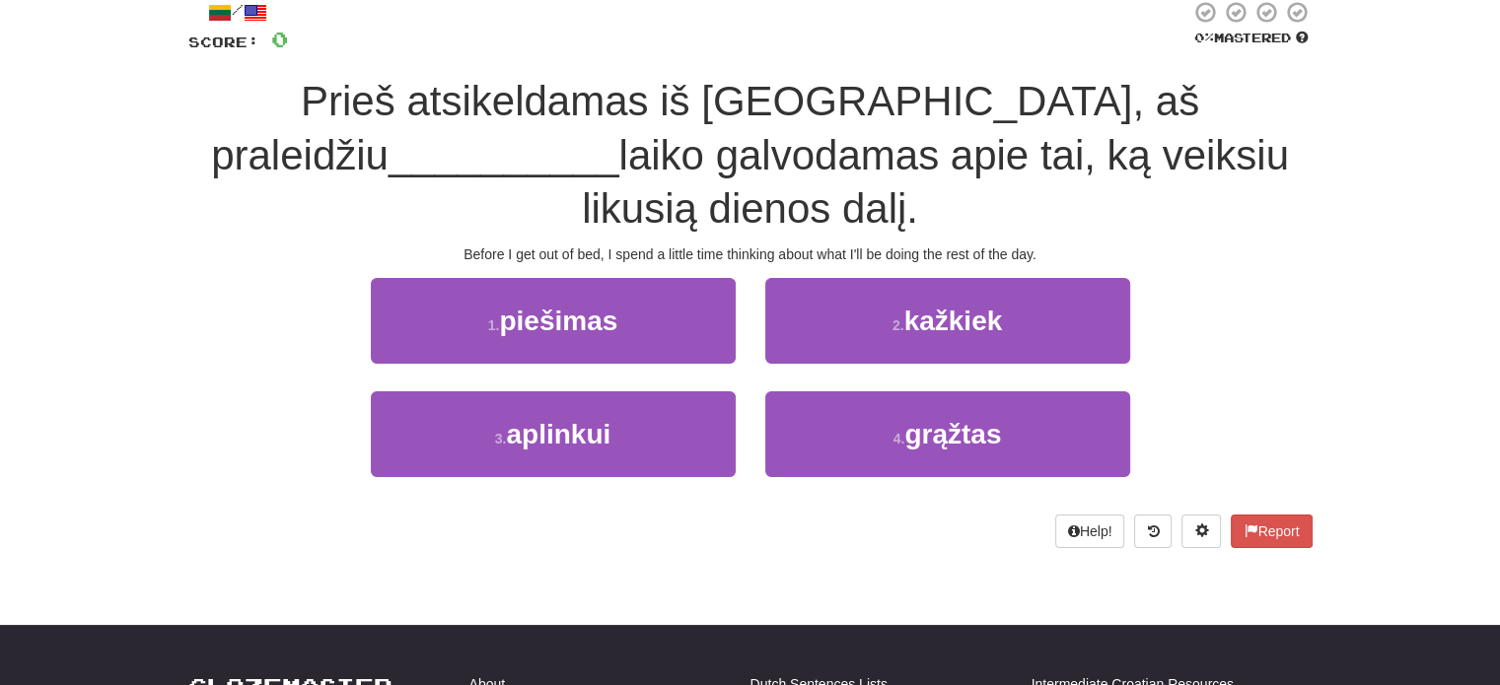
scroll to position [0, 0]
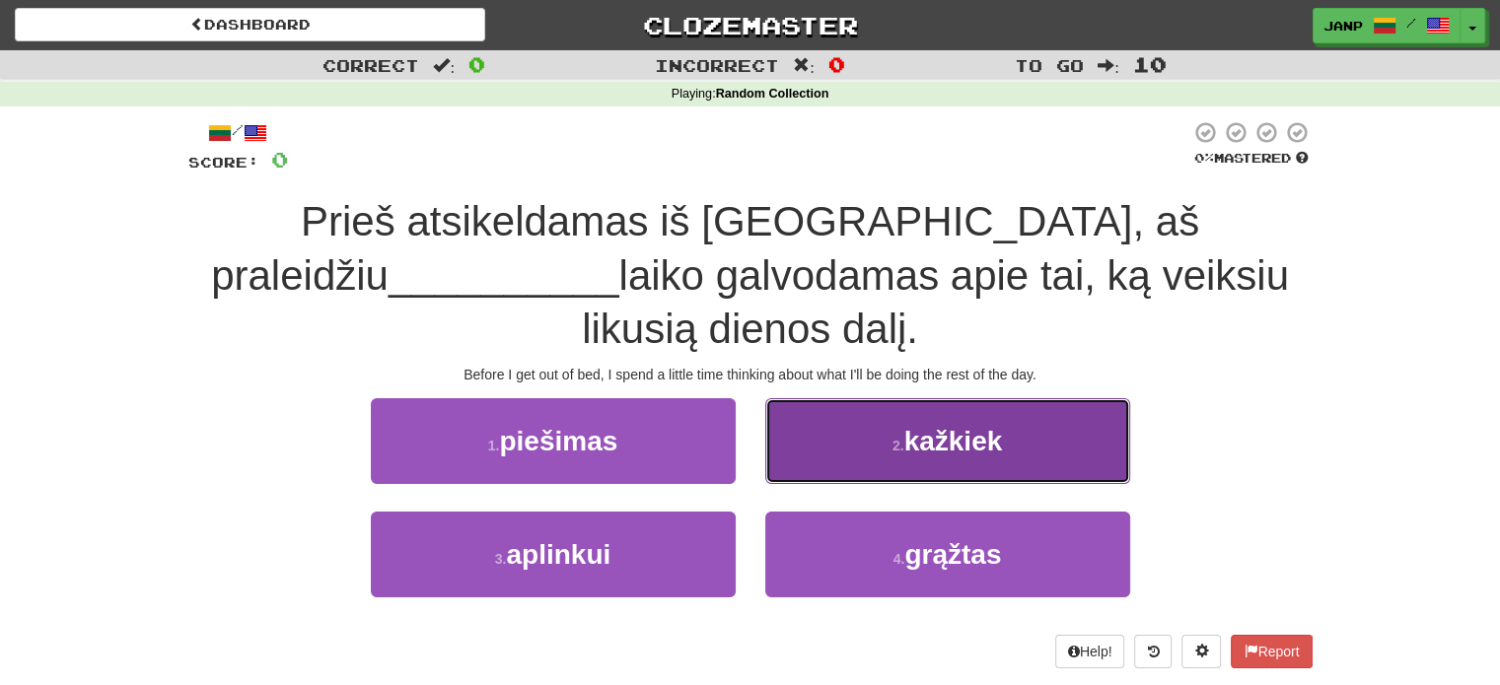
click at [852, 398] on button "2 . kažkiek" at bounding box center [947, 441] width 365 height 86
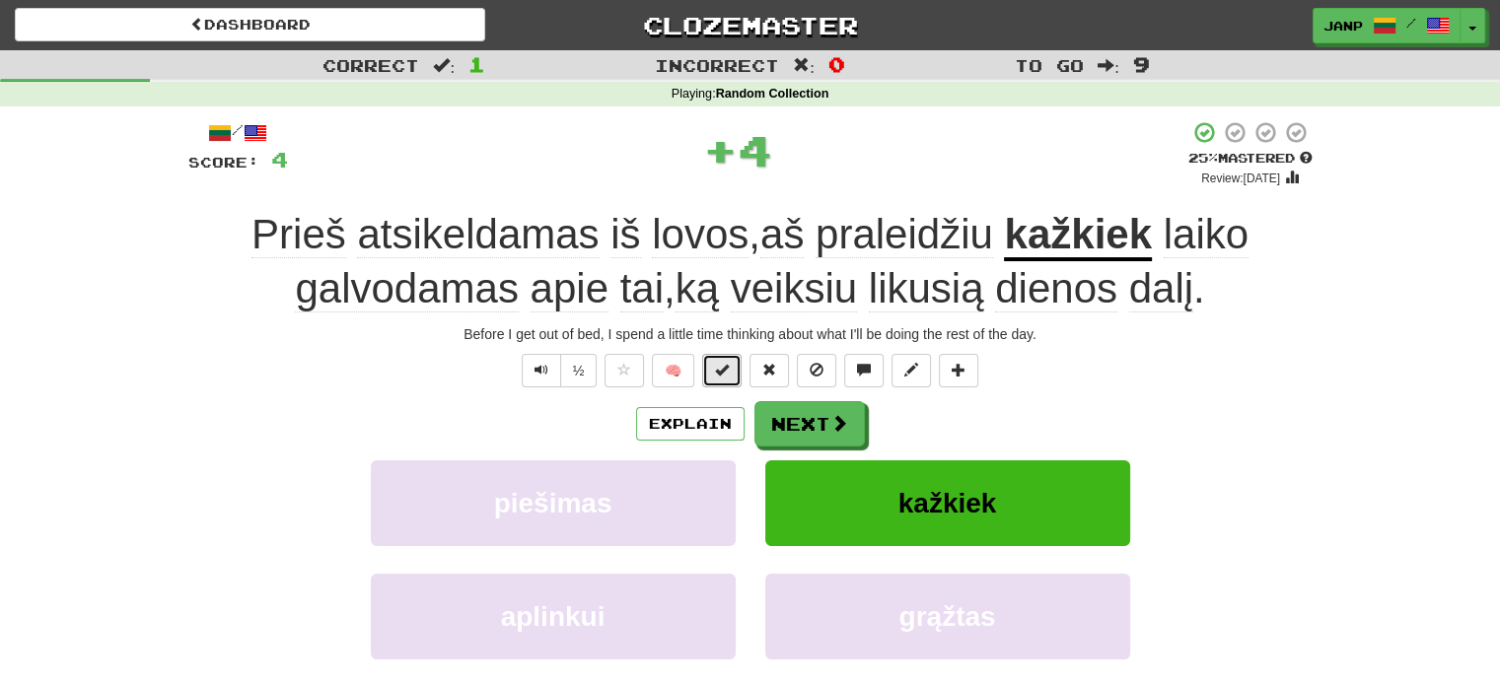
click at [735, 384] on button at bounding box center [721, 371] width 39 height 34
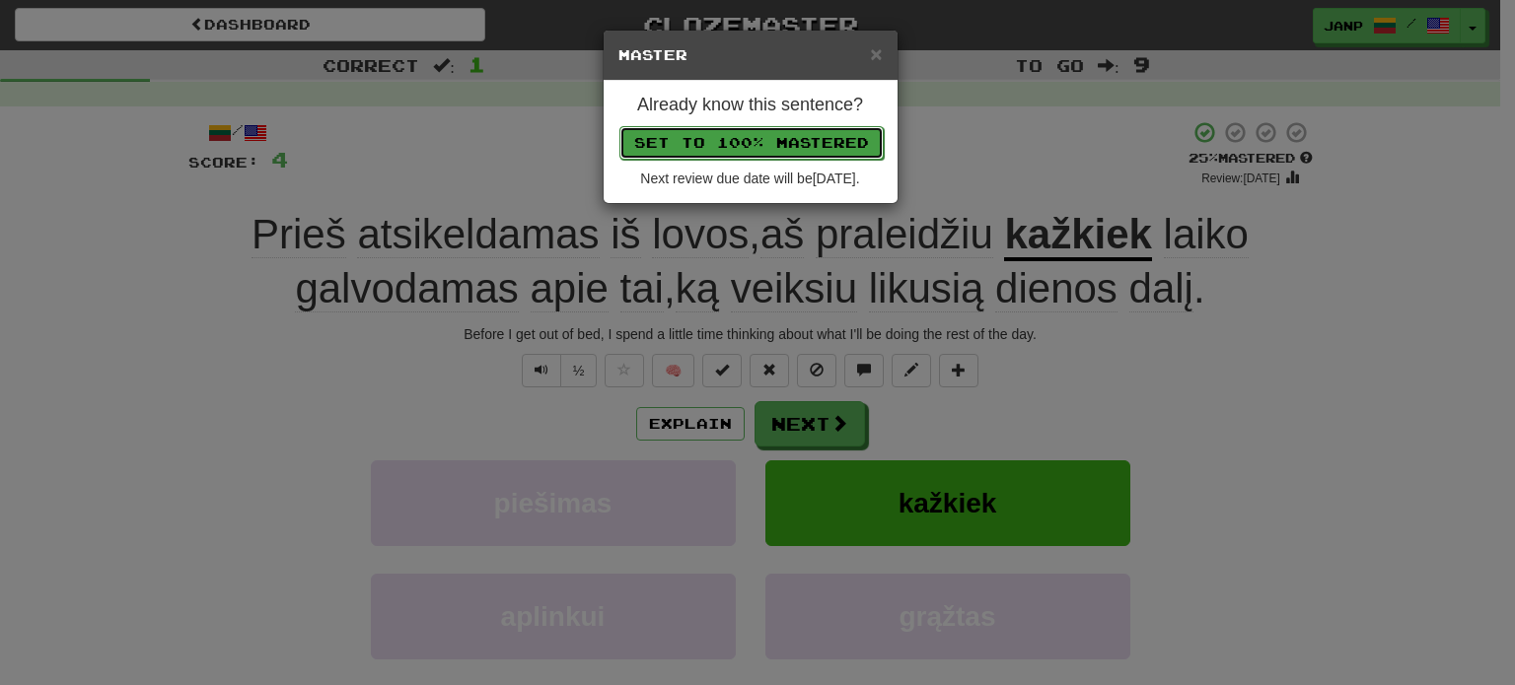
click at [776, 147] on button "Set to 100% Mastered" at bounding box center [751, 143] width 264 height 34
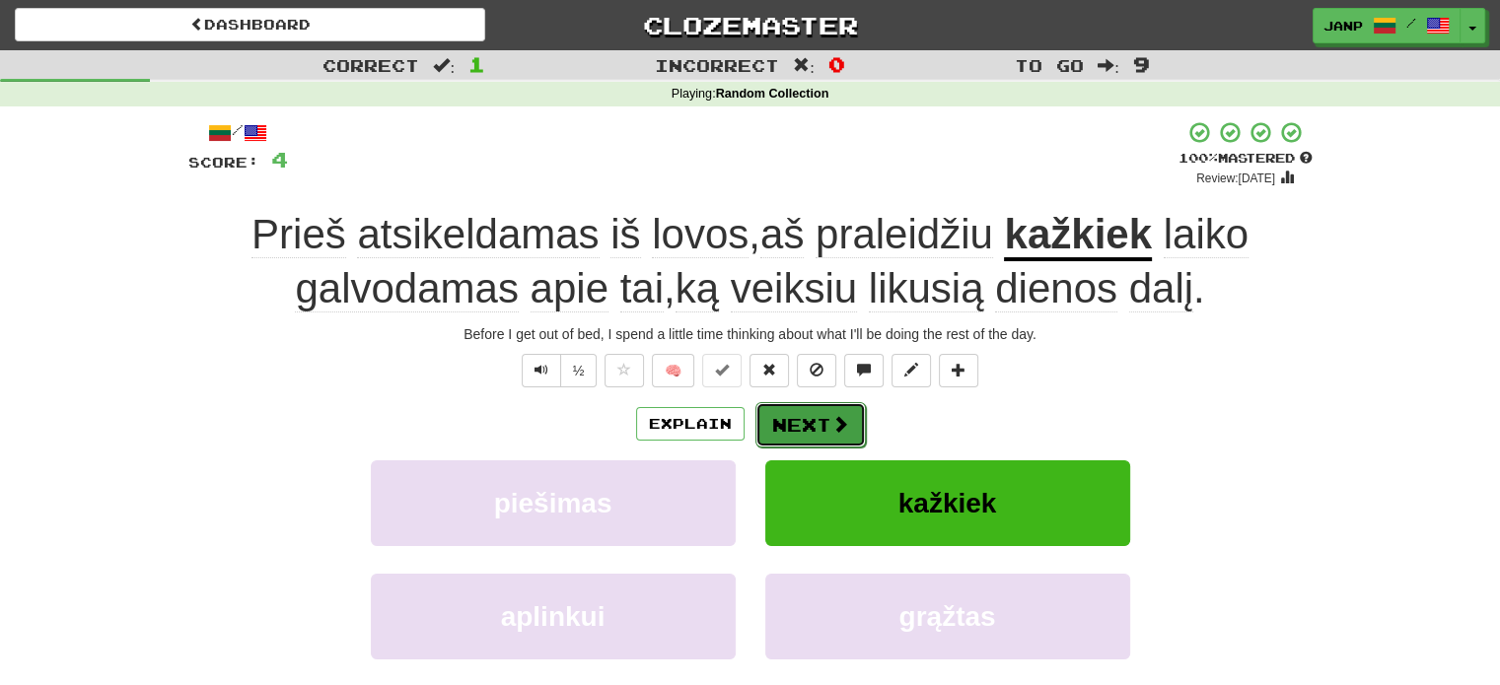
click at [840, 437] on button "Next" at bounding box center [810, 424] width 110 height 45
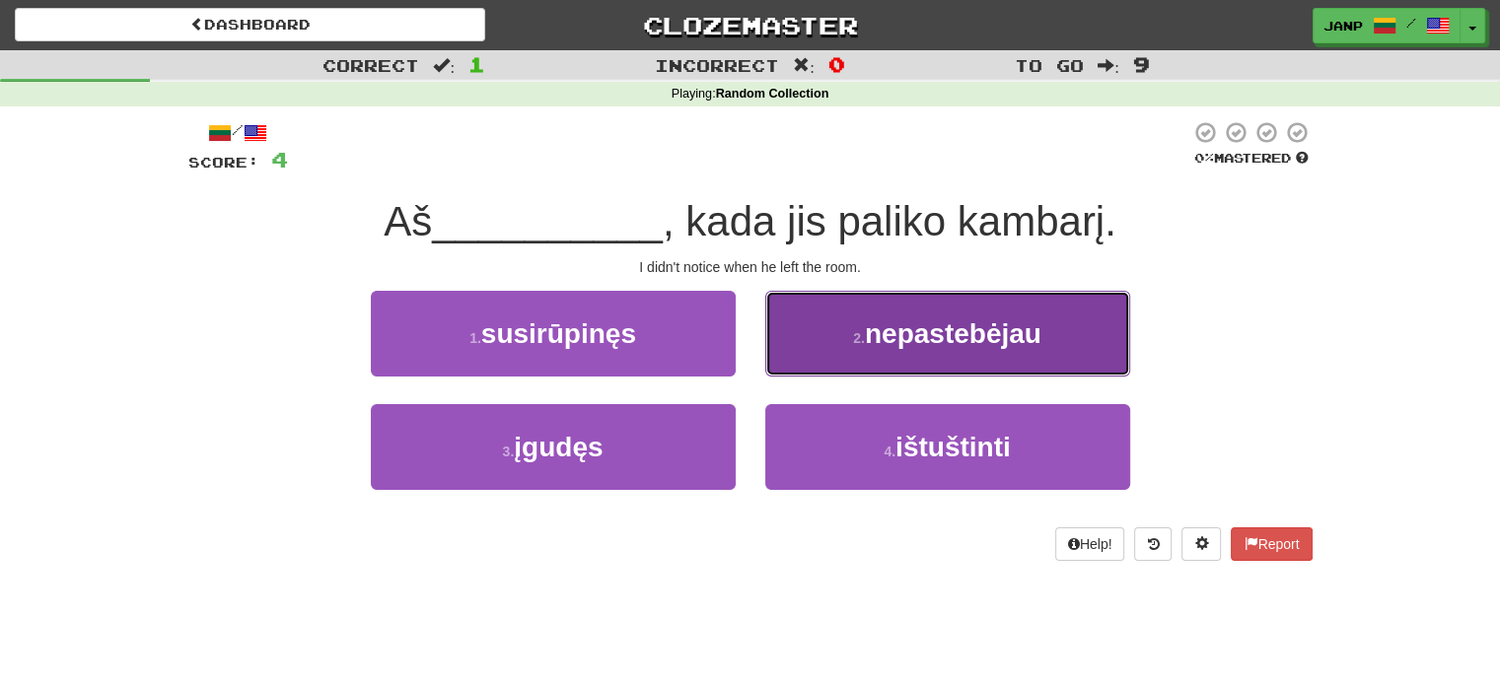
click at [861, 353] on button "2 . nepastebėjau" at bounding box center [947, 334] width 365 height 86
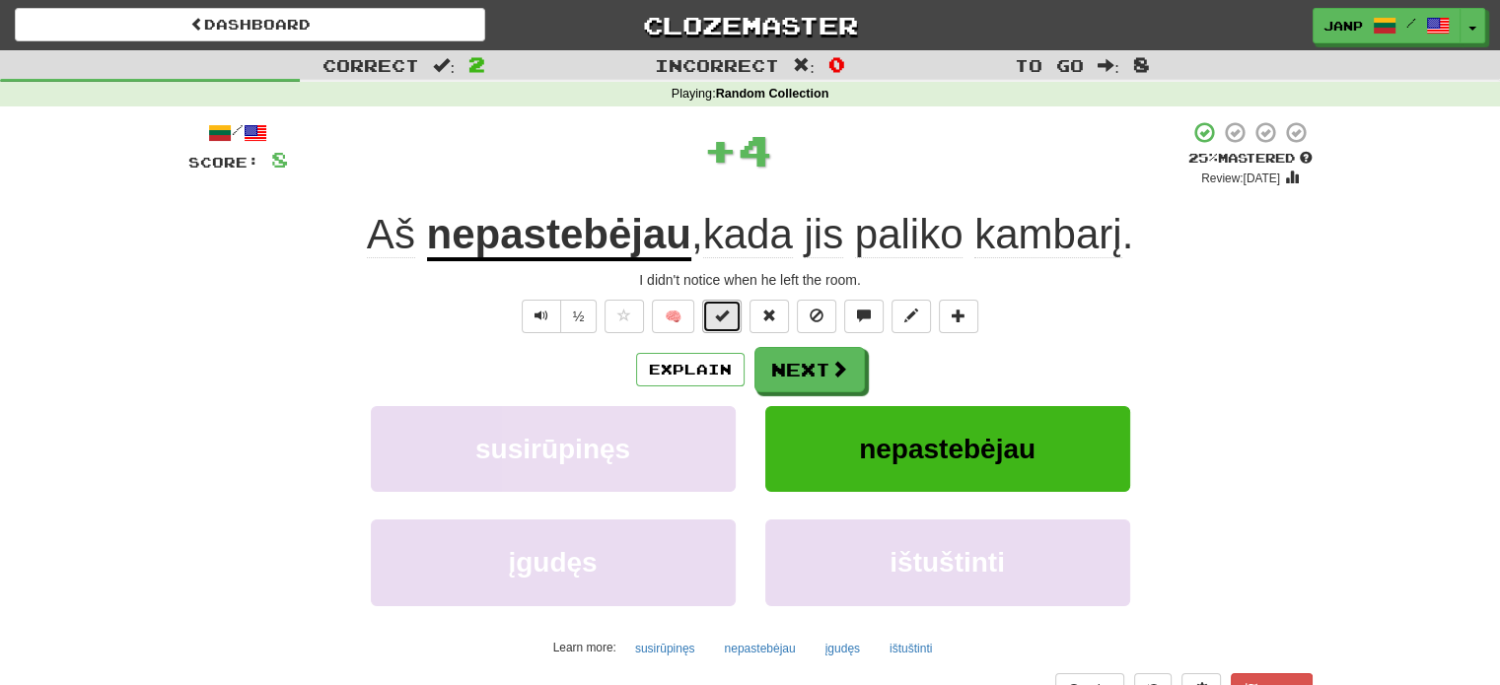
click at [712, 314] on button at bounding box center [721, 317] width 39 height 34
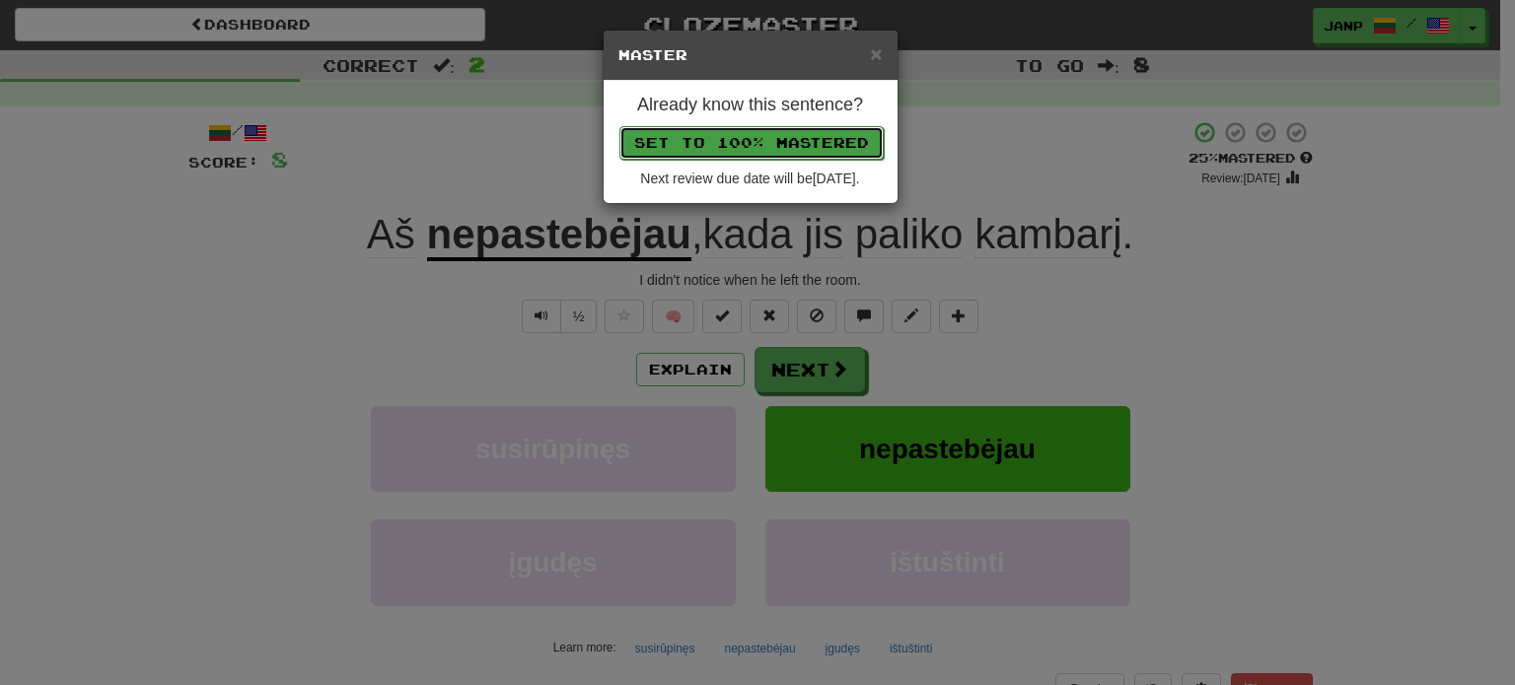
click at [799, 150] on button "Set to 100% Mastered" at bounding box center [751, 143] width 264 height 34
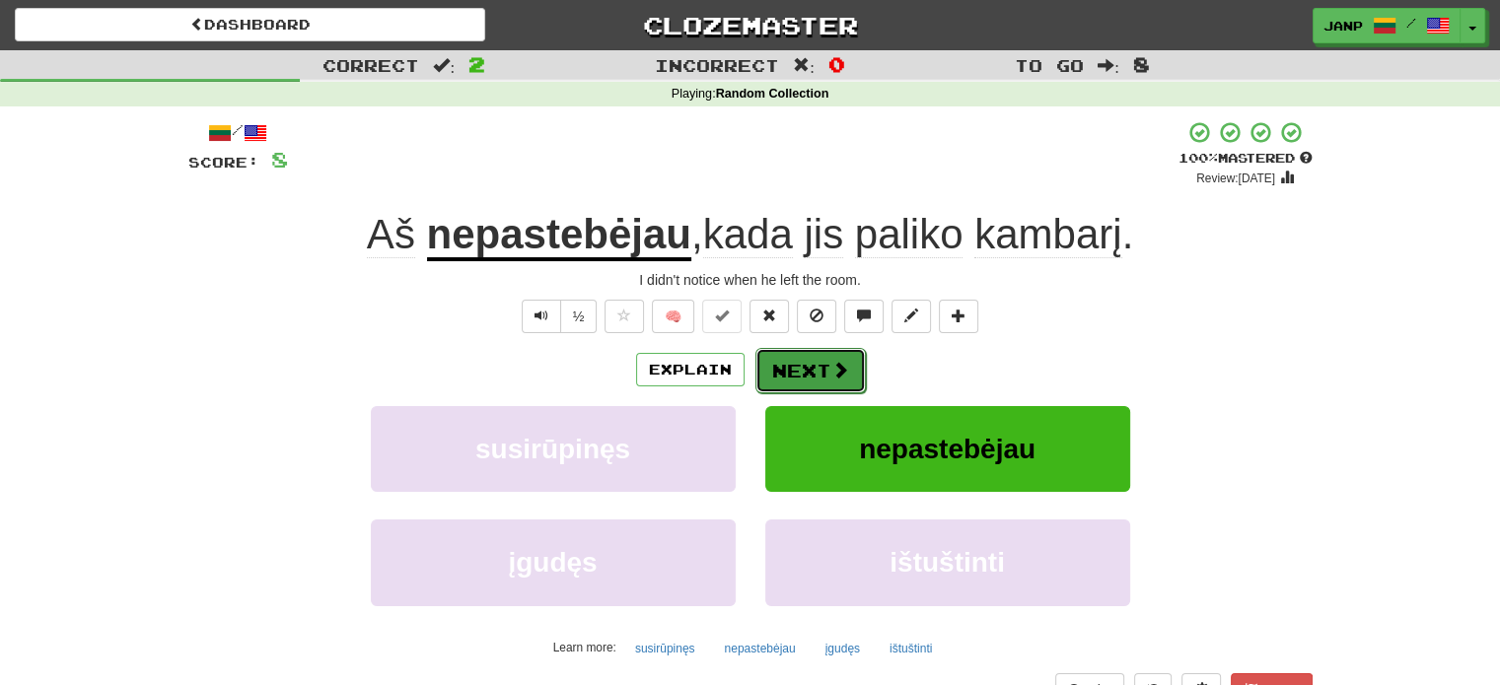
click at [799, 381] on button "Next" at bounding box center [810, 370] width 110 height 45
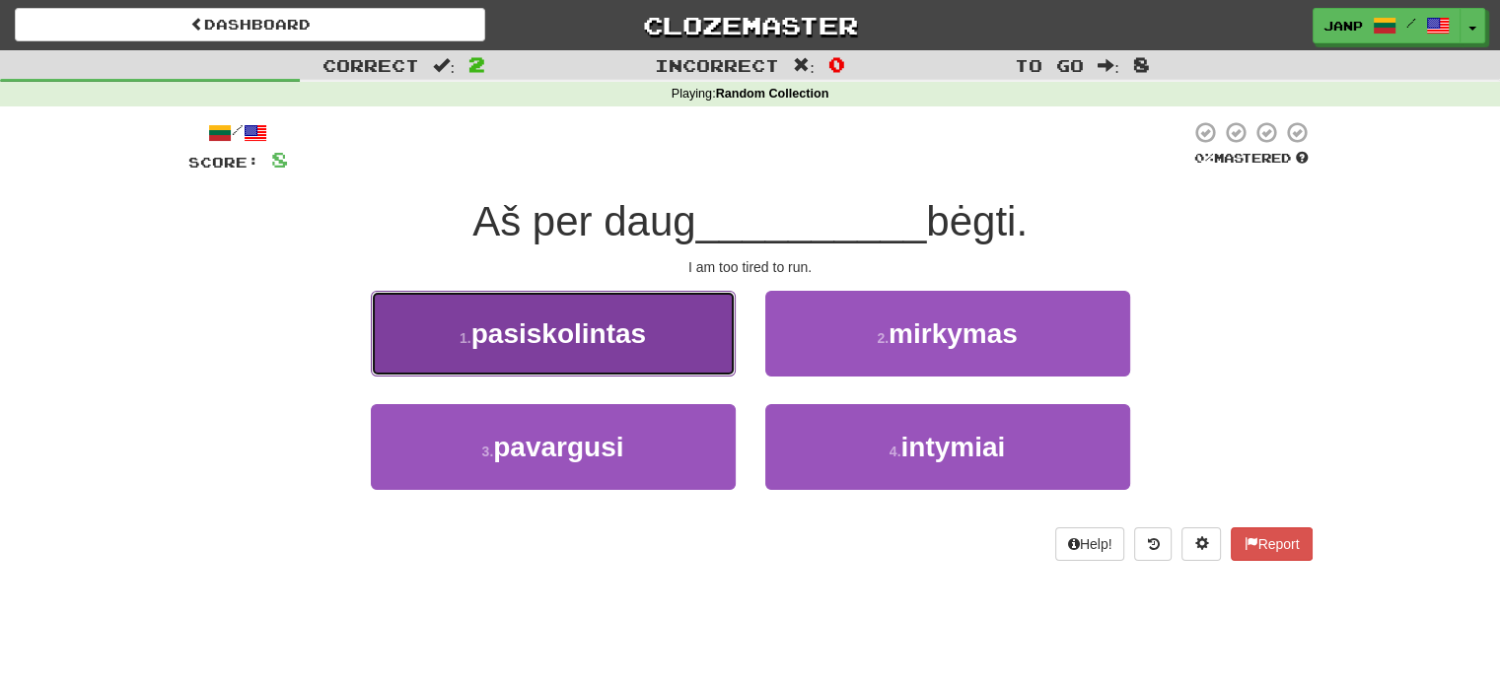
click at [675, 343] on button "1 . pasiskolintas" at bounding box center [553, 334] width 365 height 86
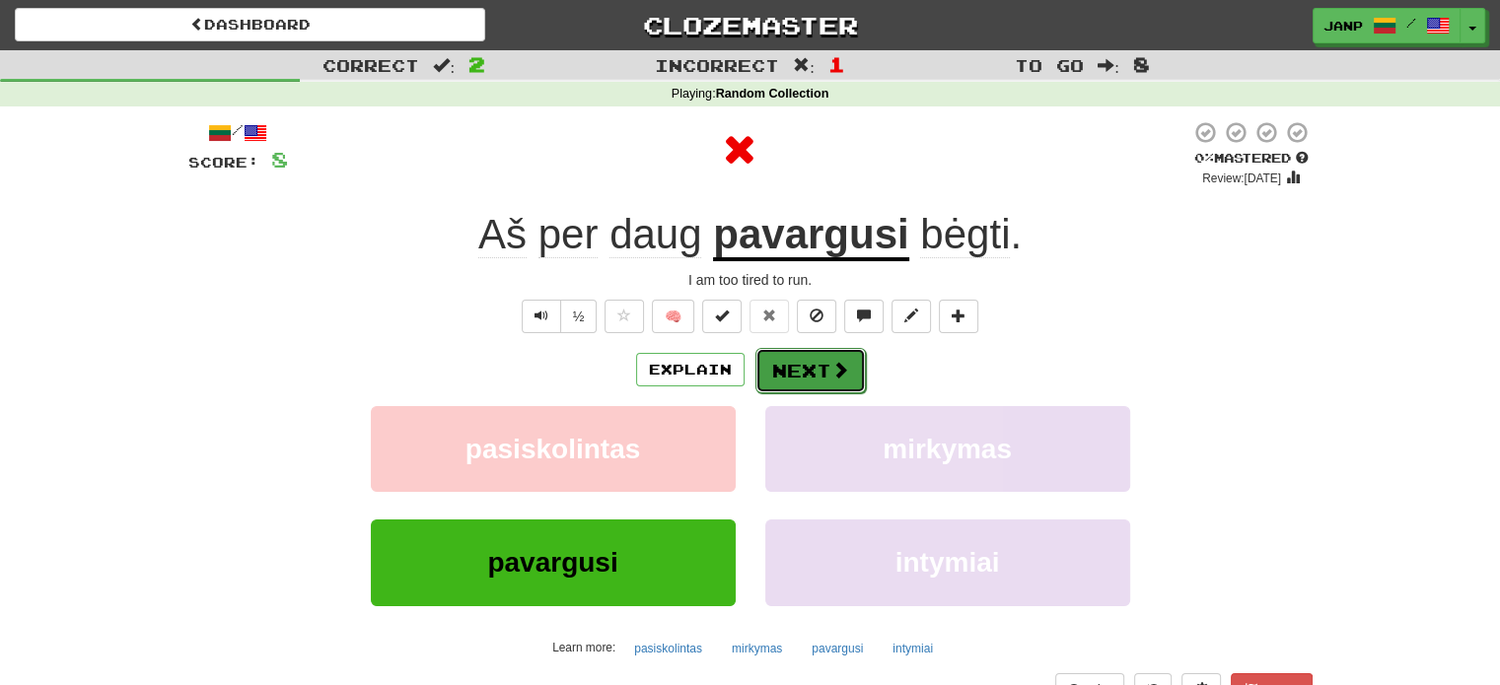
click at [824, 372] on button "Next" at bounding box center [810, 370] width 110 height 45
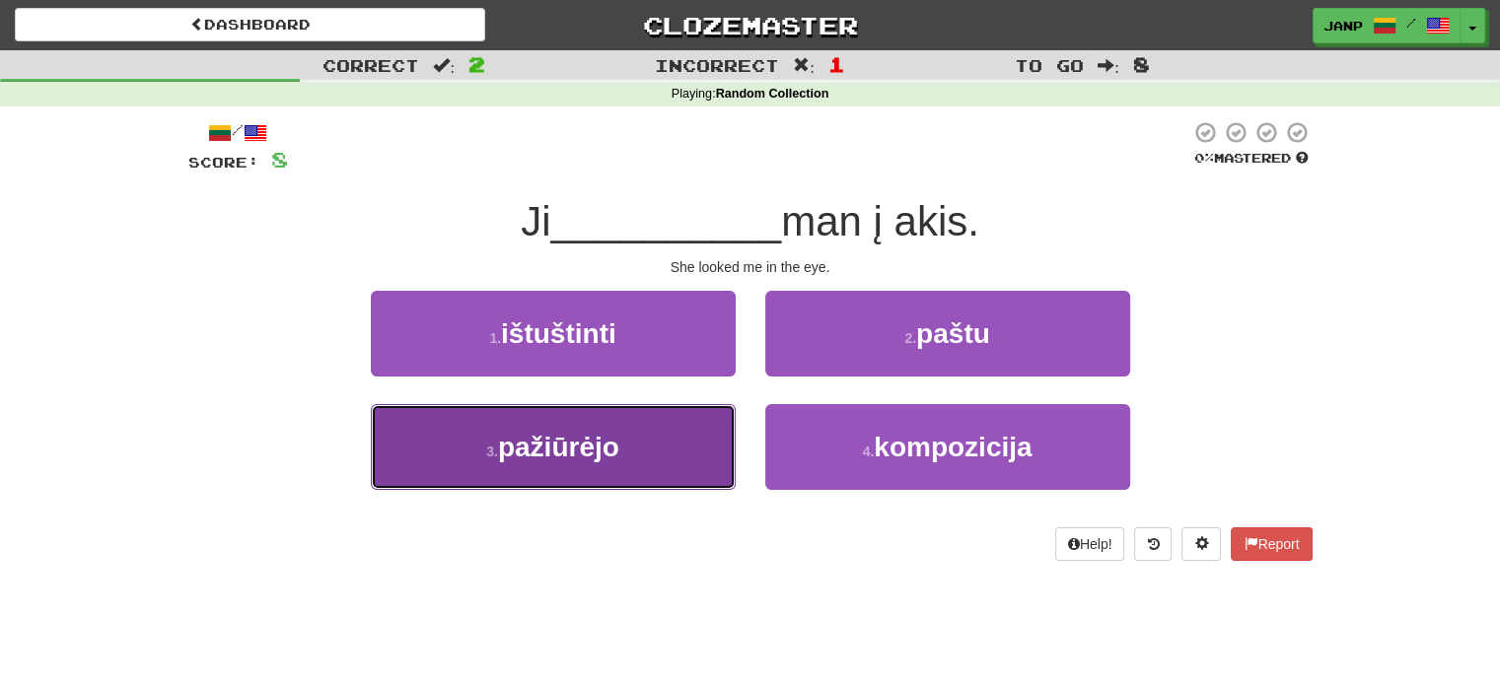
click at [629, 424] on button "3 . pažiūrėjo" at bounding box center [553, 447] width 365 height 86
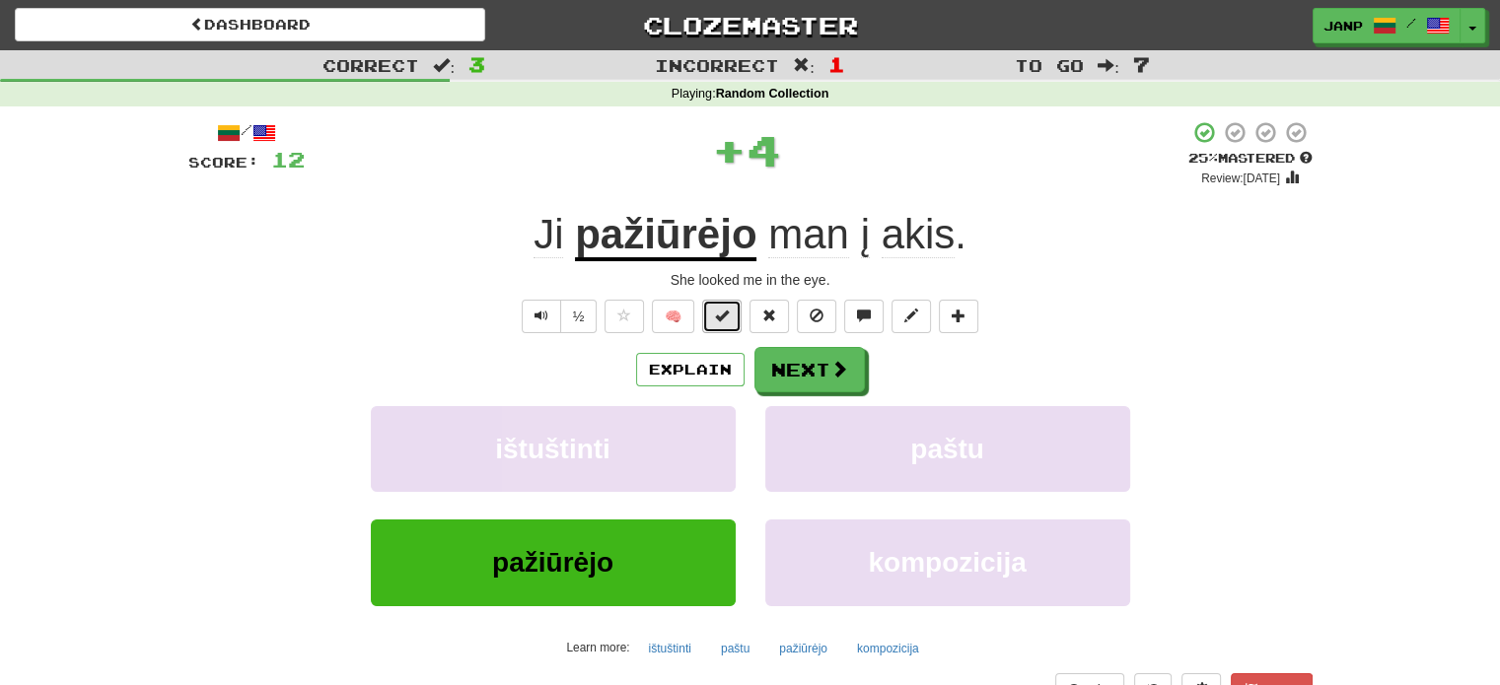
click at [718, 314] on span at bounding box center [722, 316] width 14 height 14
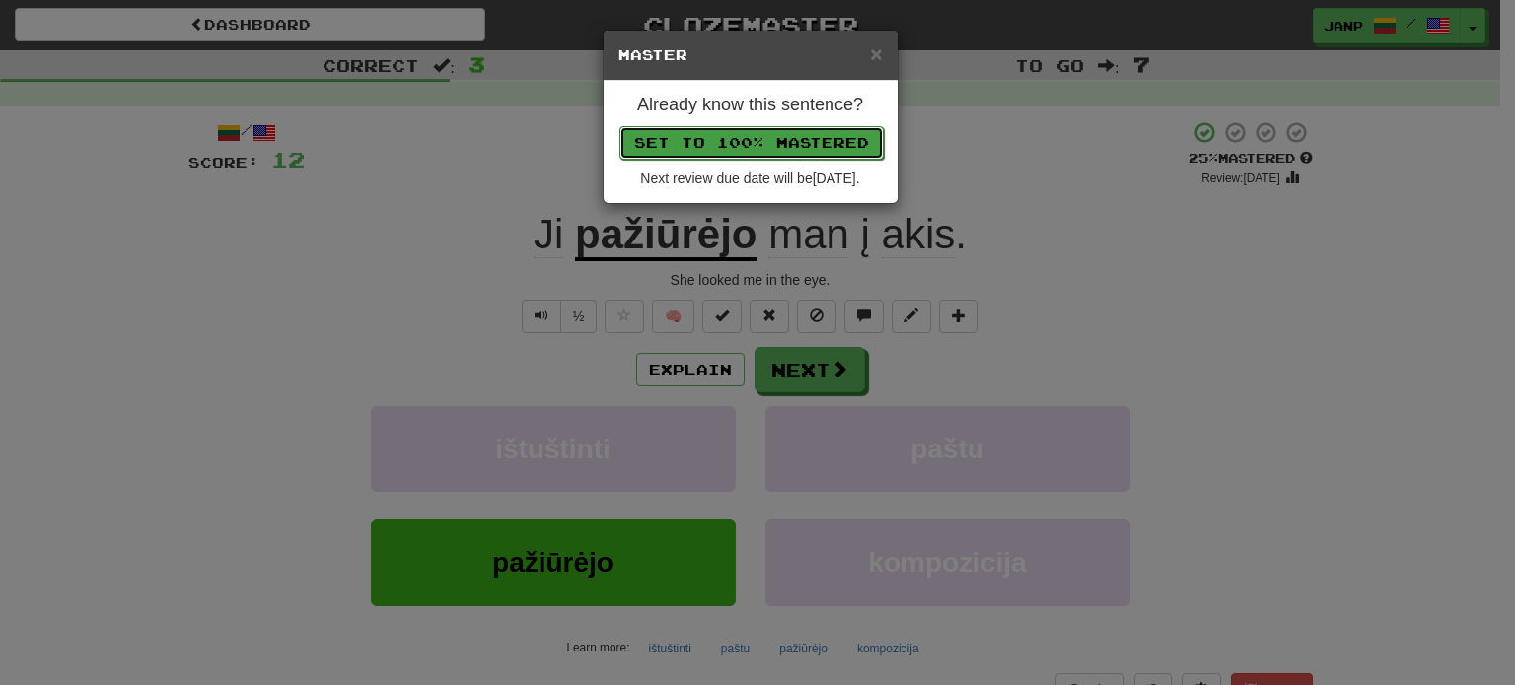
click at [795, 129] on button "Set to 100% Mastered" at bounding box center [751, 143] width 264 height 34
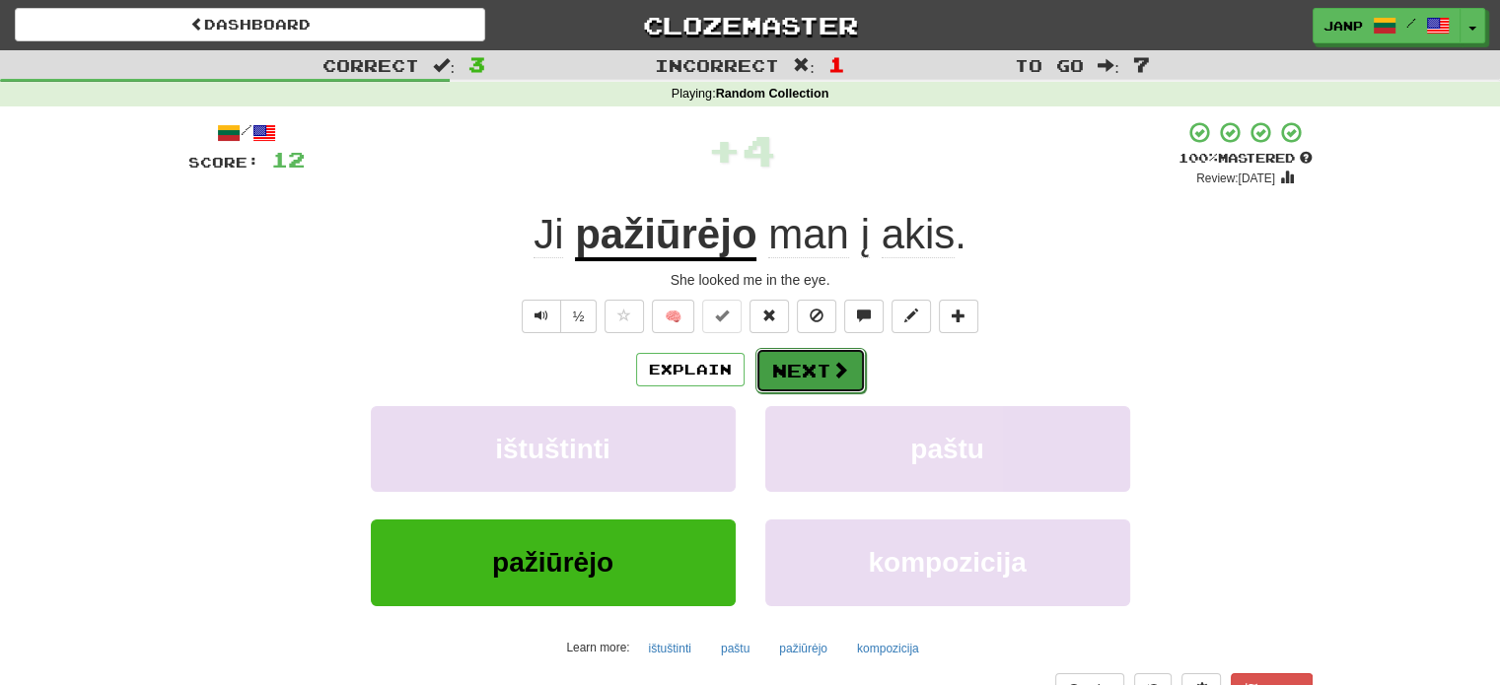
click at [848, 378] on button "Next" at bounding box center [810, 370] width 110 height 45
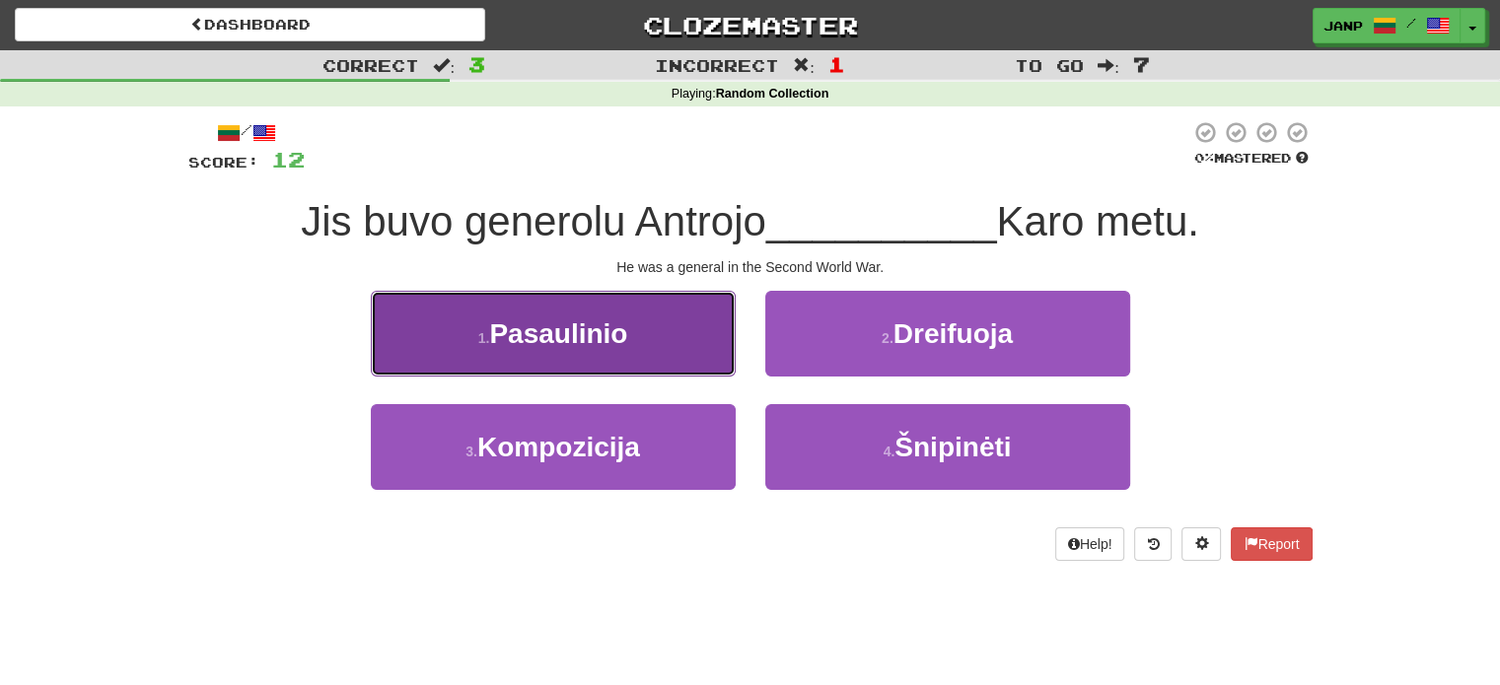
click at [676, 354] on button "1 . Pasaulinio" at bounding box center [553, 334] width 365 height 86
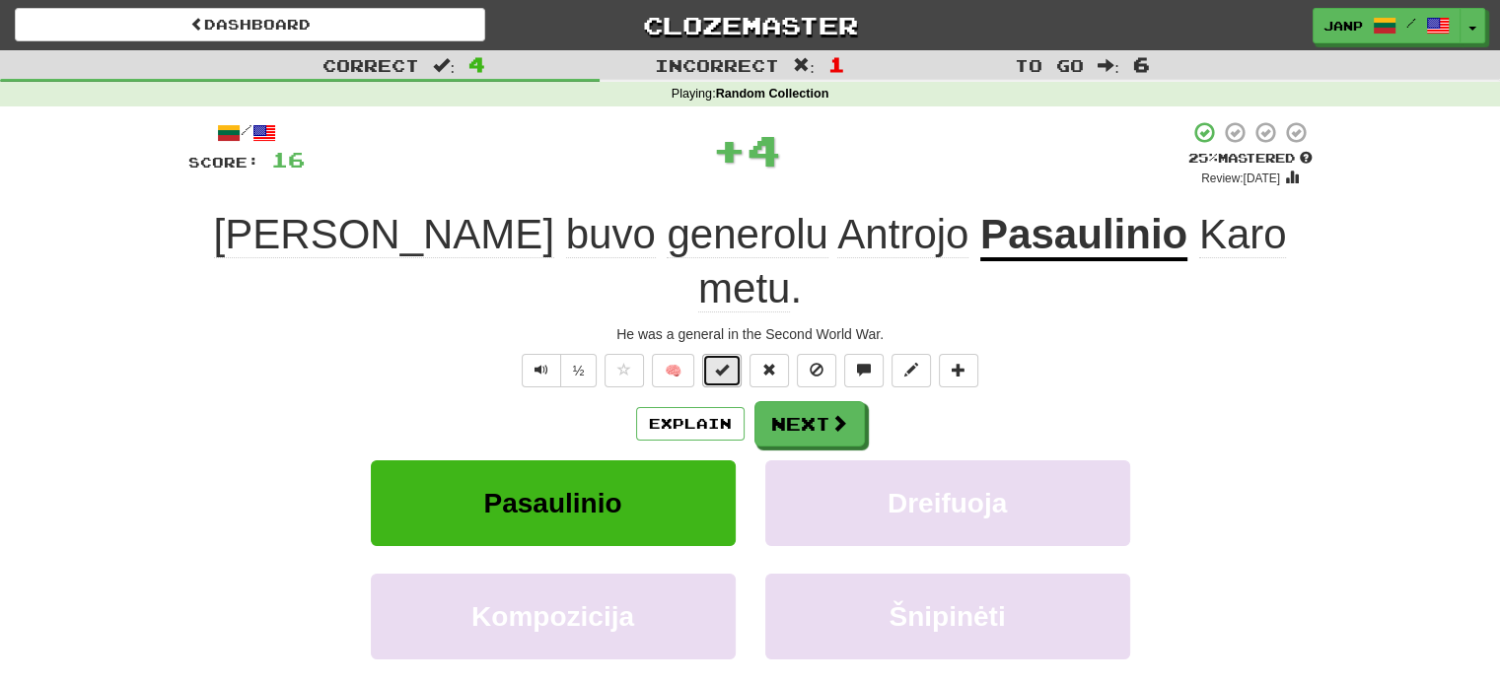
click at [729, 363] on span at bounding box center [722, 370] width 14 height 14
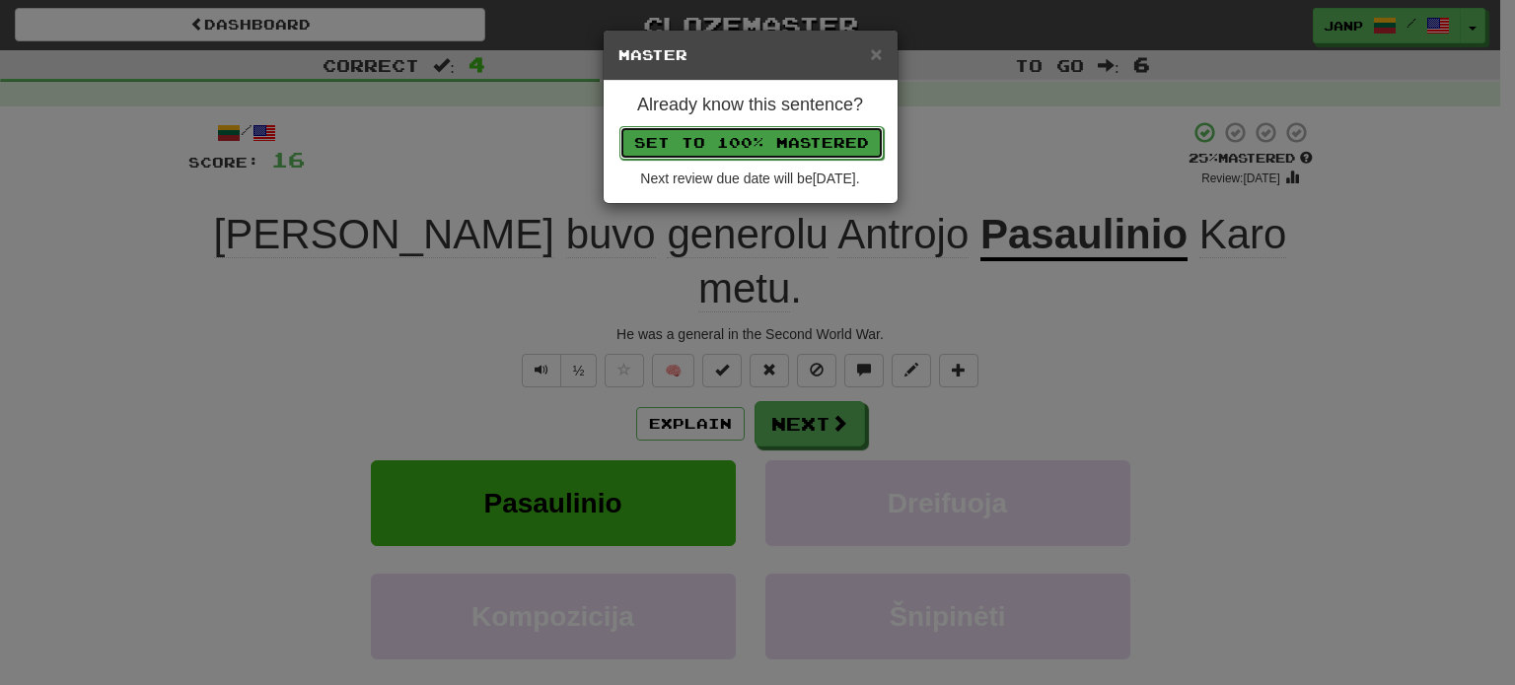
click at [813, 141] on button "Set to 100% Mastered" at bounding box center [751, 143] width 264 height 34
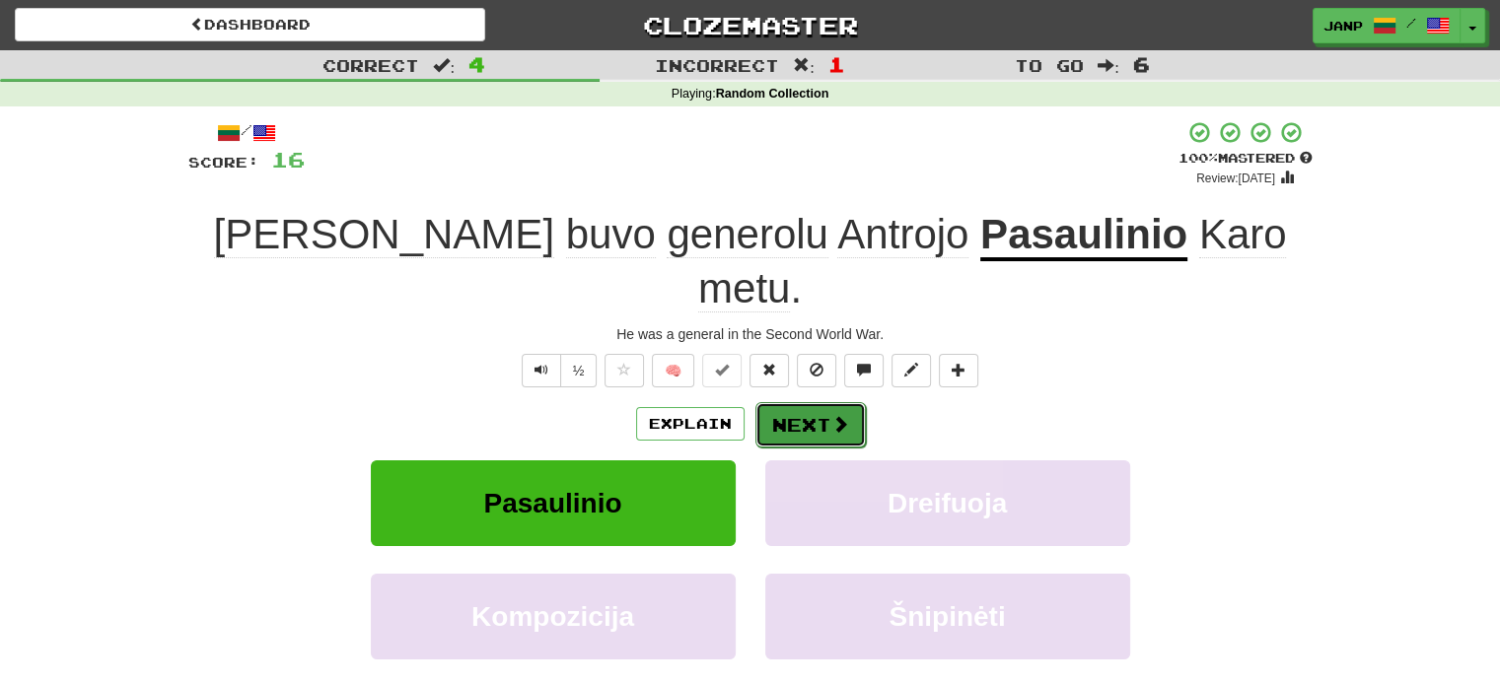
click at [815, 402] on button "Next" at bounding box center [810, 424] width 110 height 45
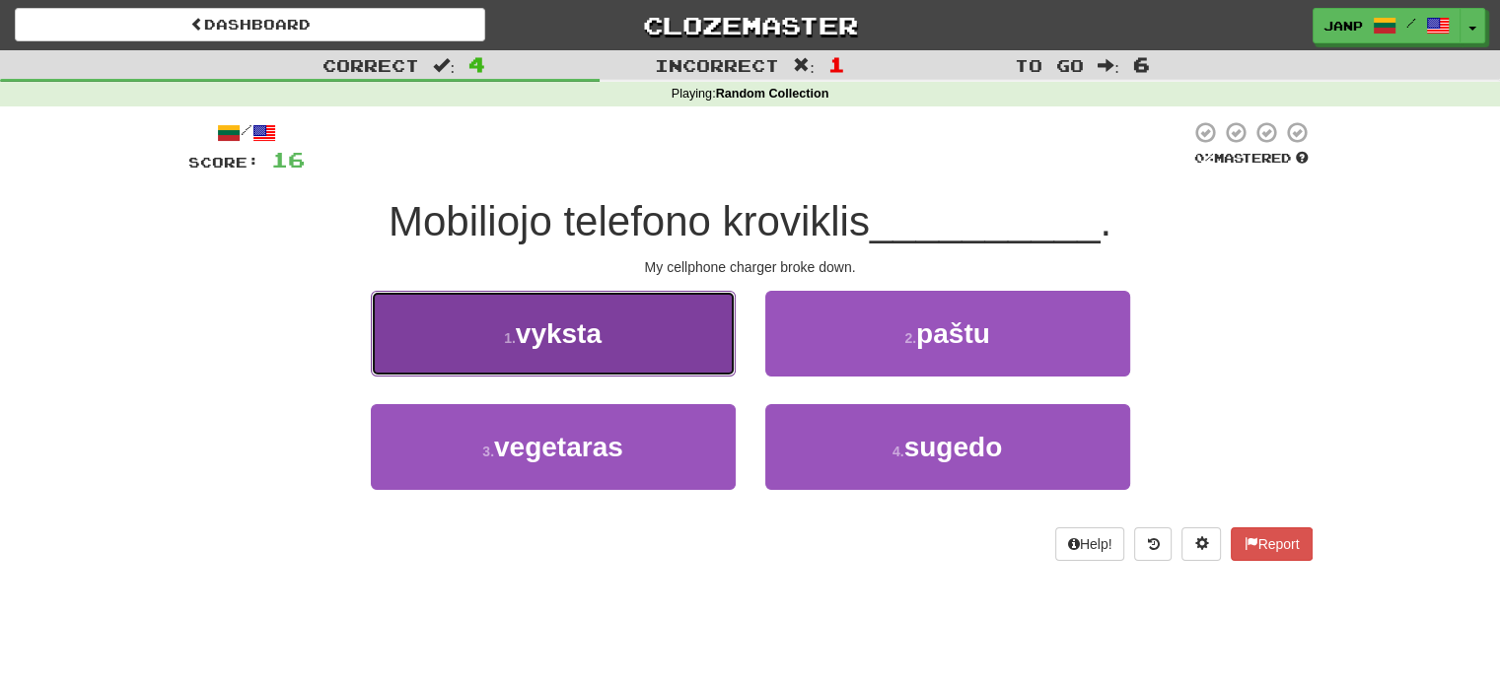
click at [693, 356] on button "1 . vyksta" at bounding box center [553, 334] width 365 height 86
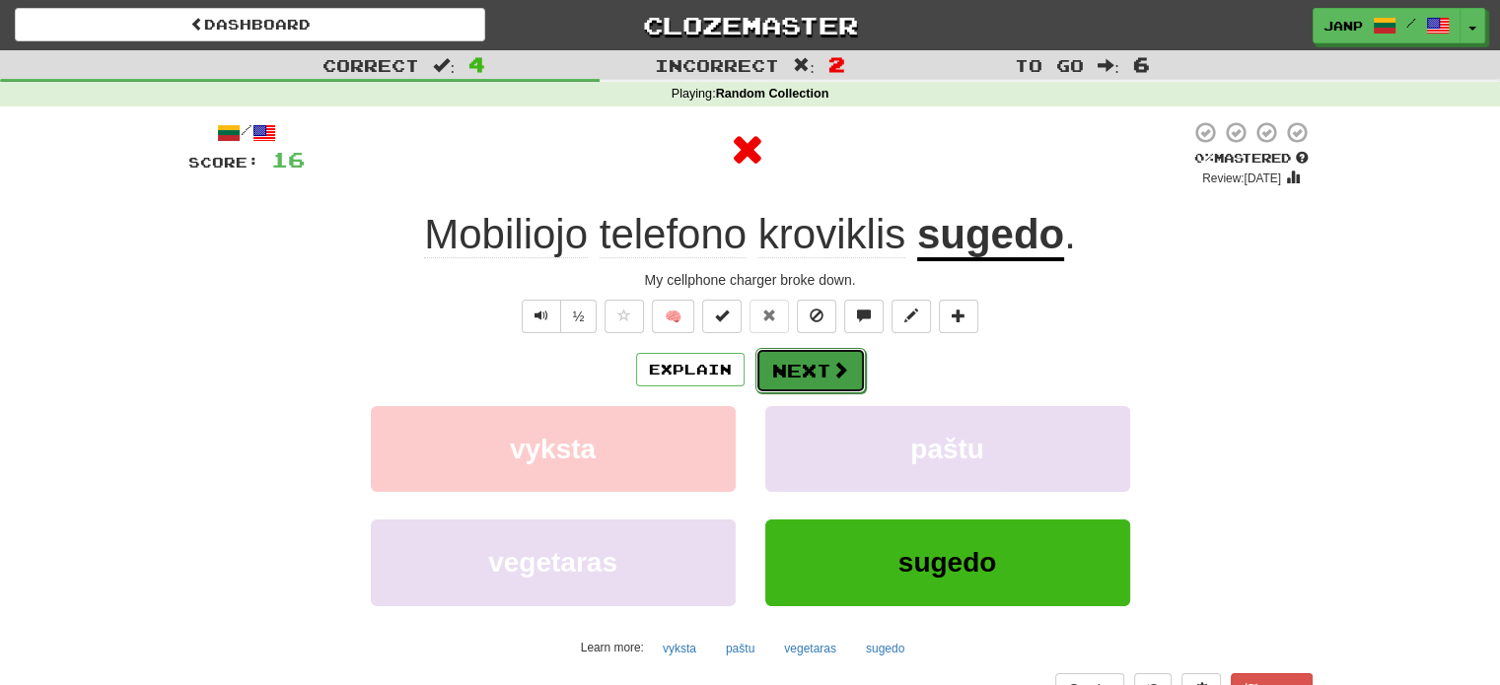
click at [844, 376] on span at bounding box center [840, 370] width 18 height 18
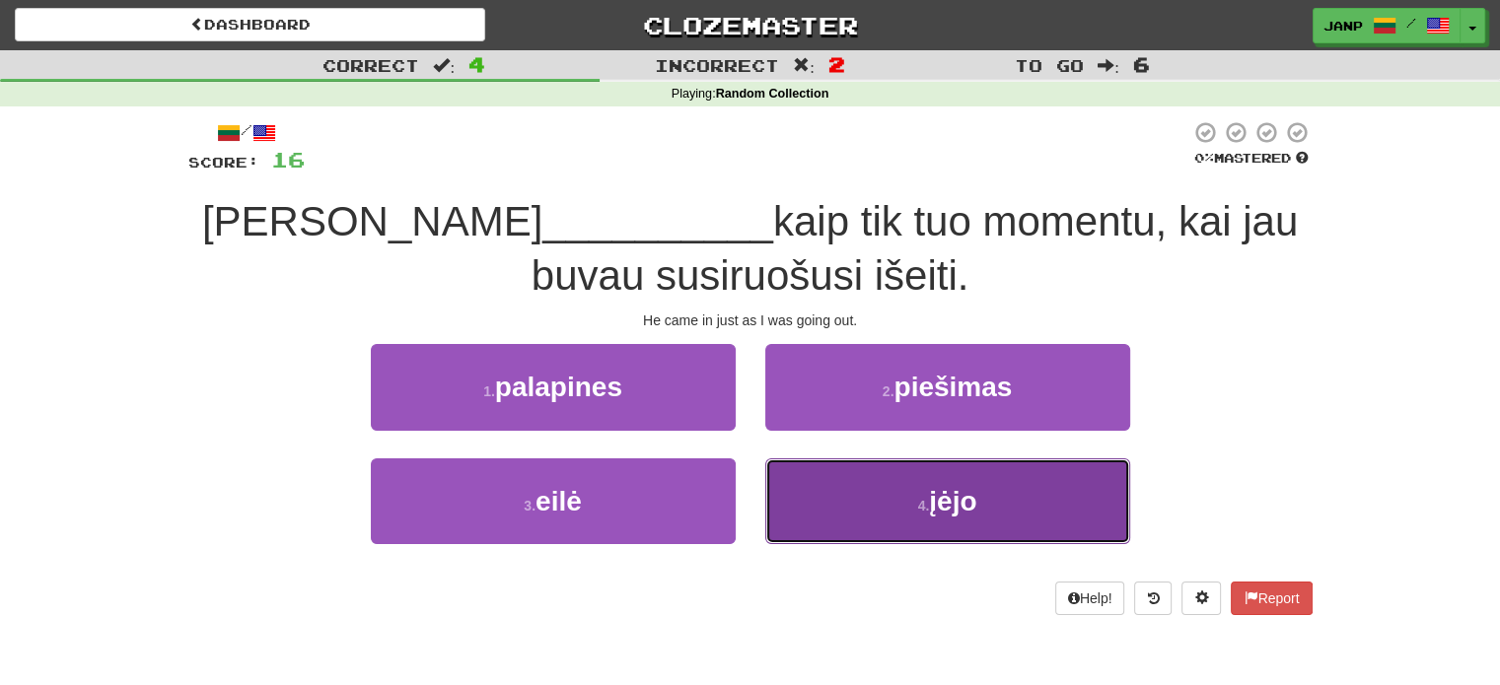
click at [858, 482] on button "4 . įėjo" at bounding box center [947, 502] width 365 height 86
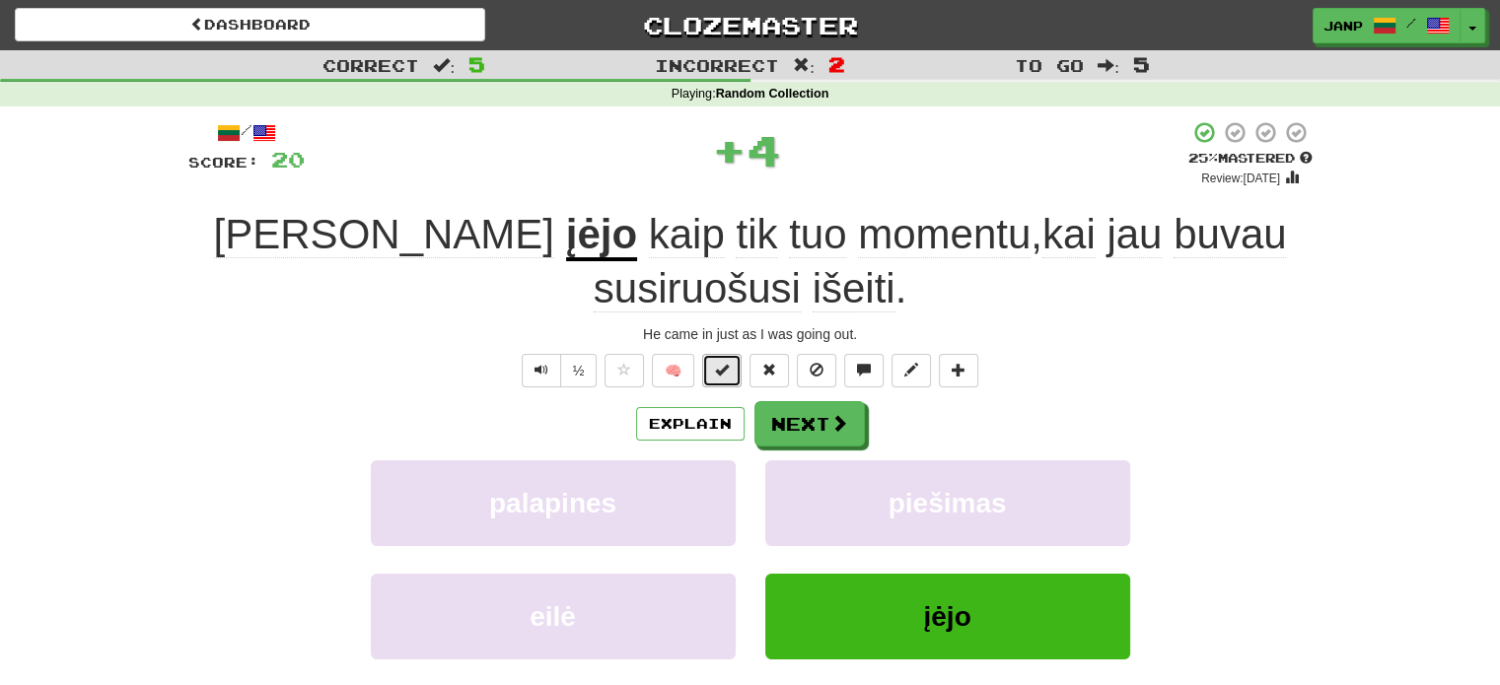
click at [718, 363] on span at bounding box center [722, 370] width 14 height 14
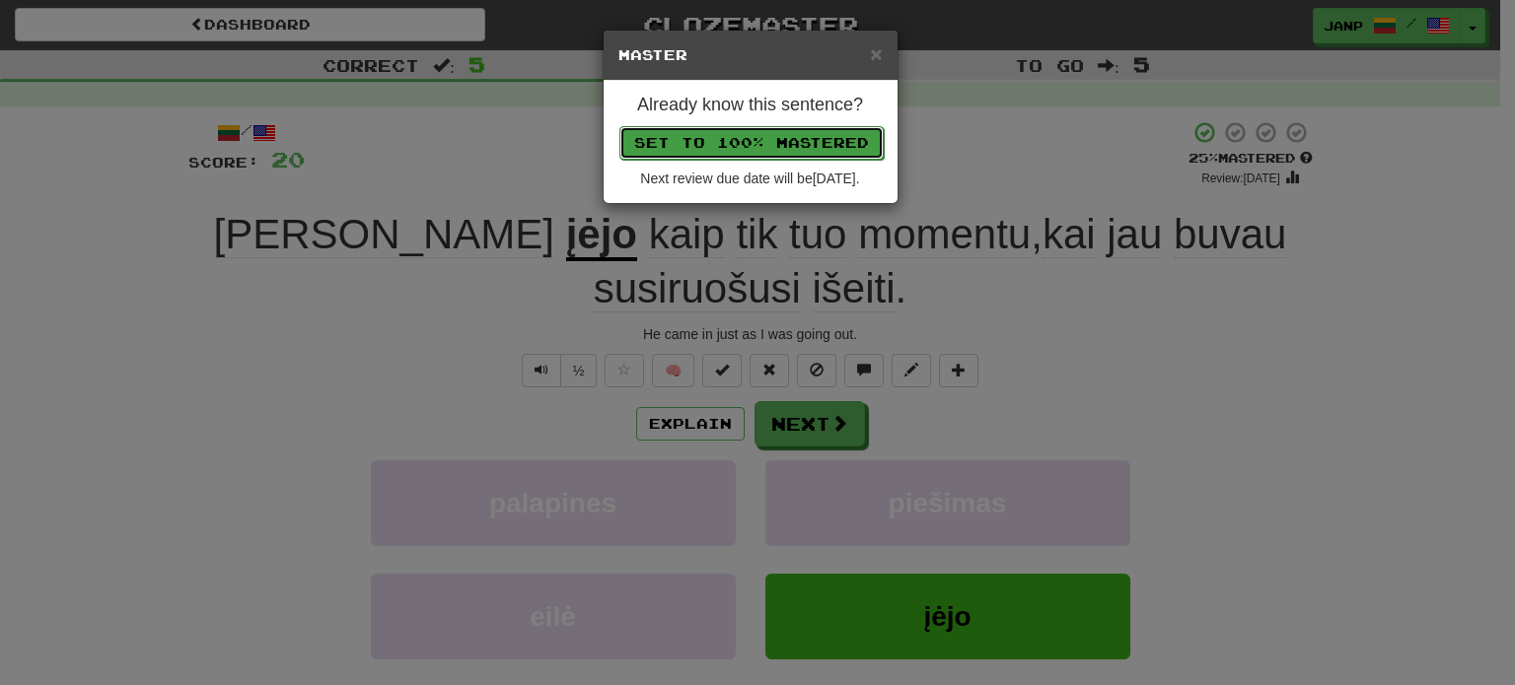
click at [757, 126] on button "Set to 100% Mastered" at bounding box center [751, 143] width 264 height 34
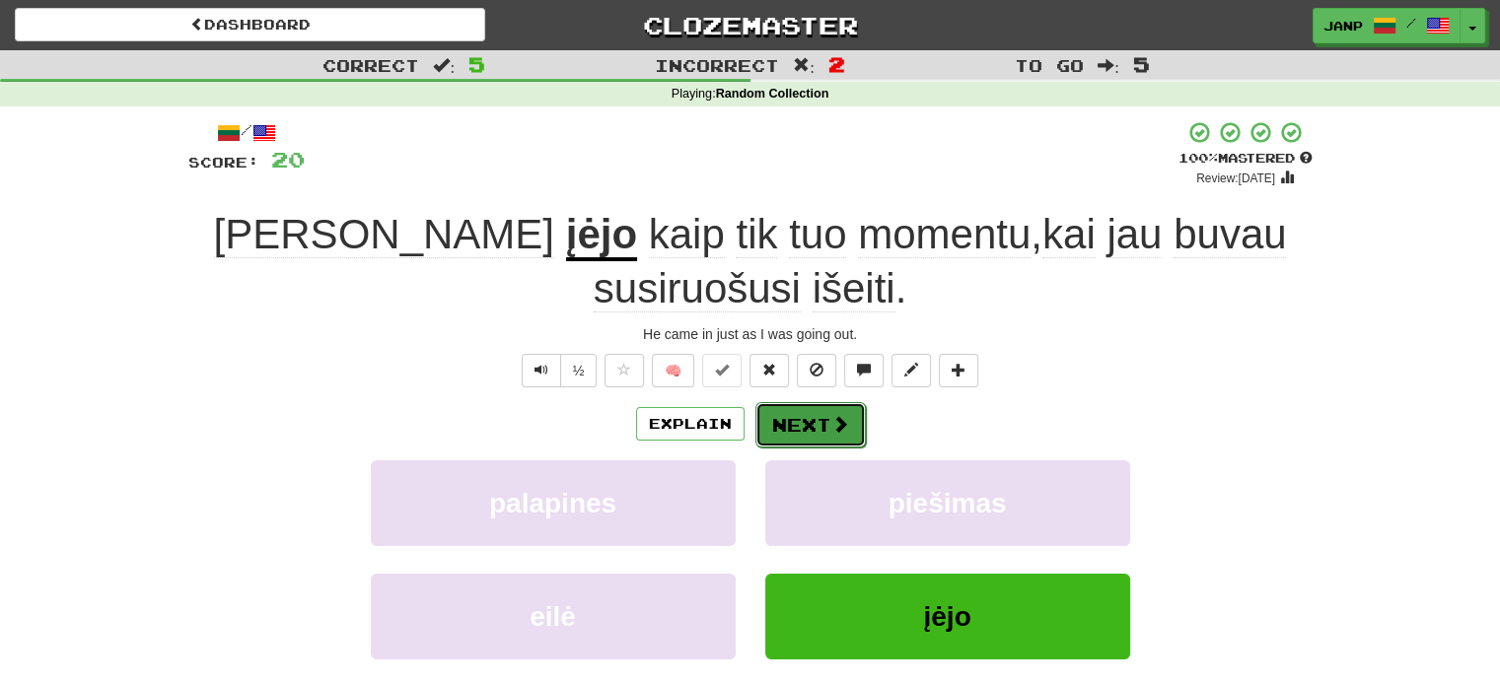
click at [824, 402] on button "Next" at bounding box center [810, 424] width 110 height 45
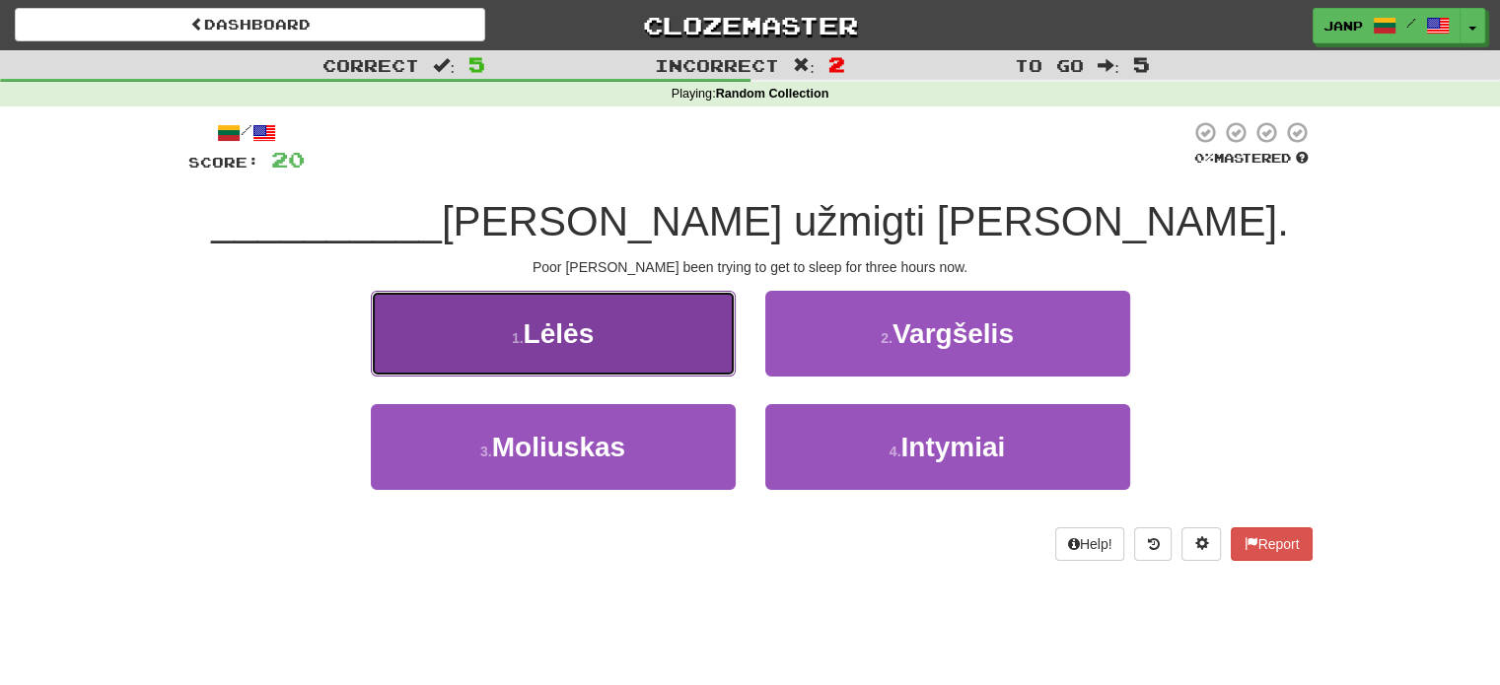
click at [674, 350] on button "1 . Lėlės" at bounding box center [553, 334] width 365 height 86
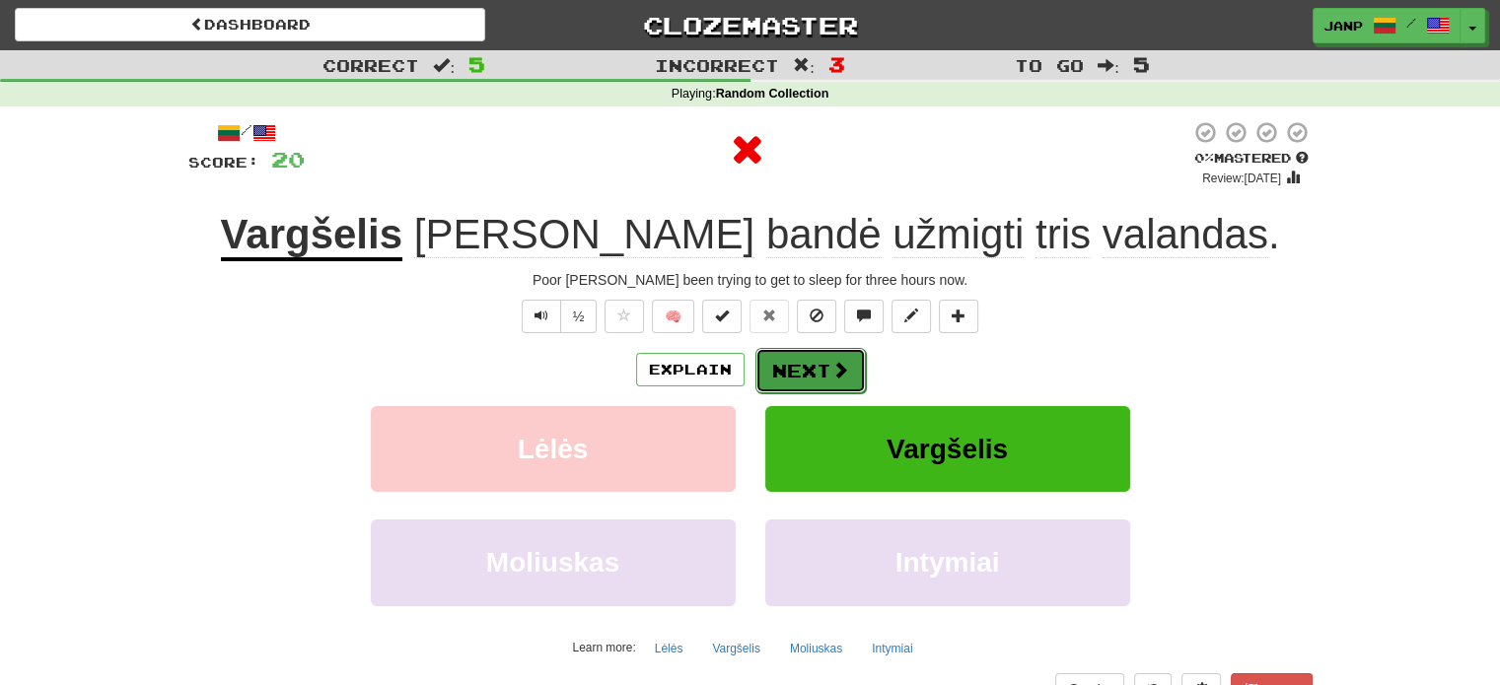
click at [797, 370] on button "Next" at bounding box center [810, 370] width 110 height 45
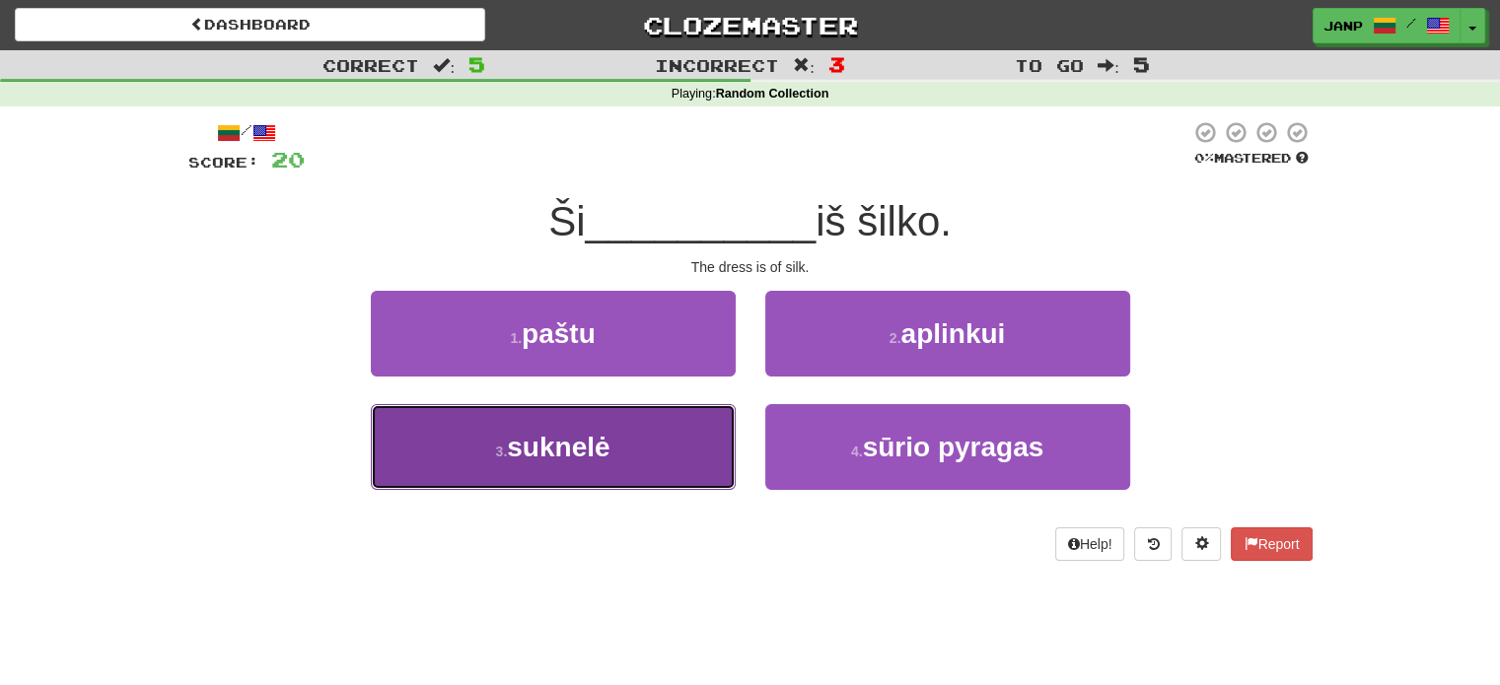
click at [659, 437] on button "3 . suknelė" at bounding box center [553, 447] width 365 height 86
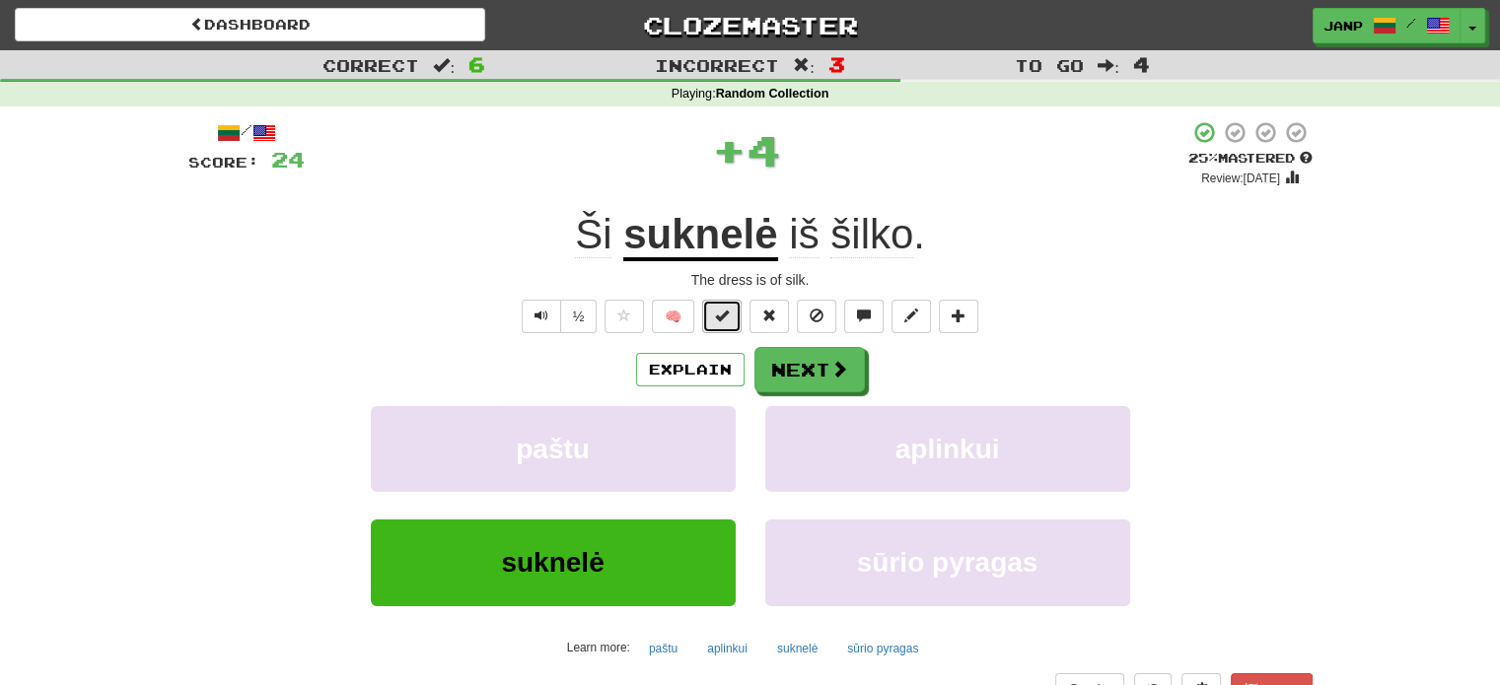
click at [718, 320] on span at bounding box center [722, 316] width 14 height 14
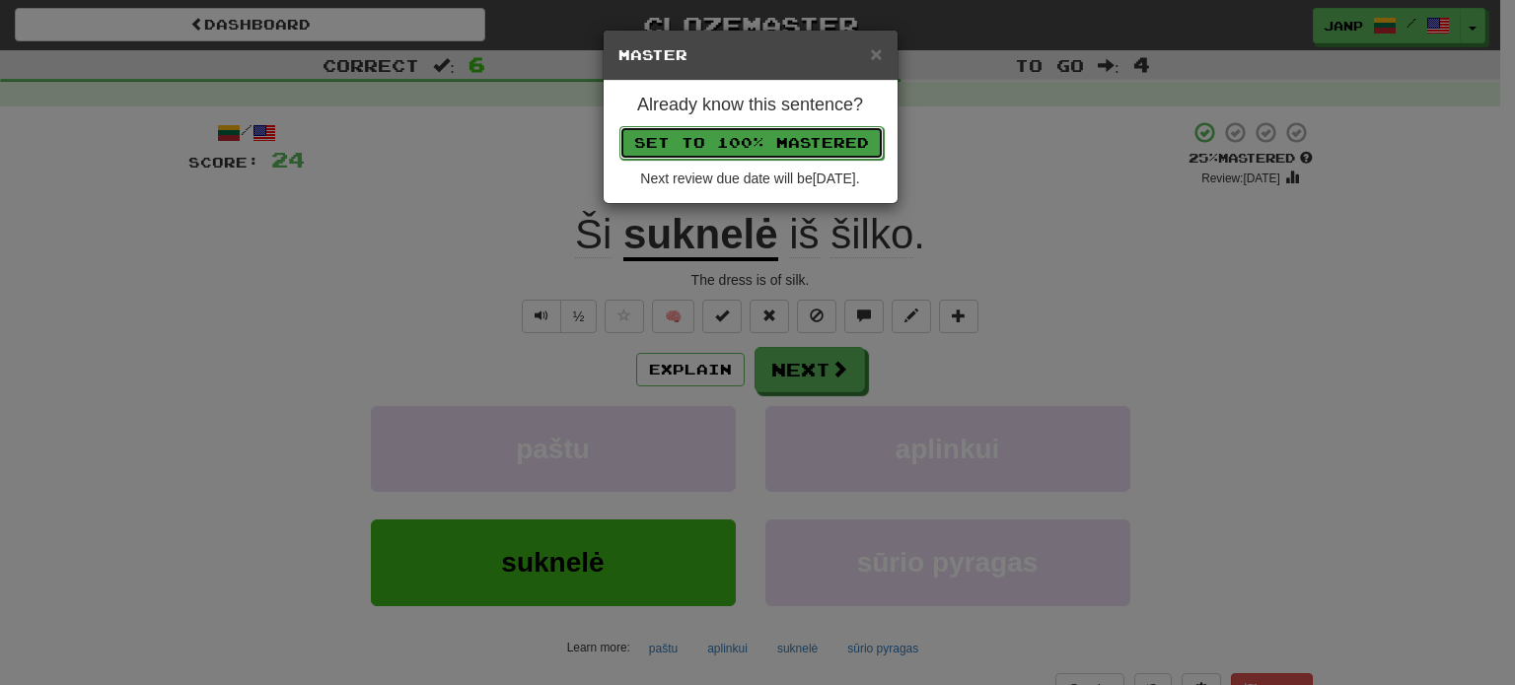
click at [814, 141] on button "Set to 100% Mastered" at bounding box center [751, 143] width 264 height 34
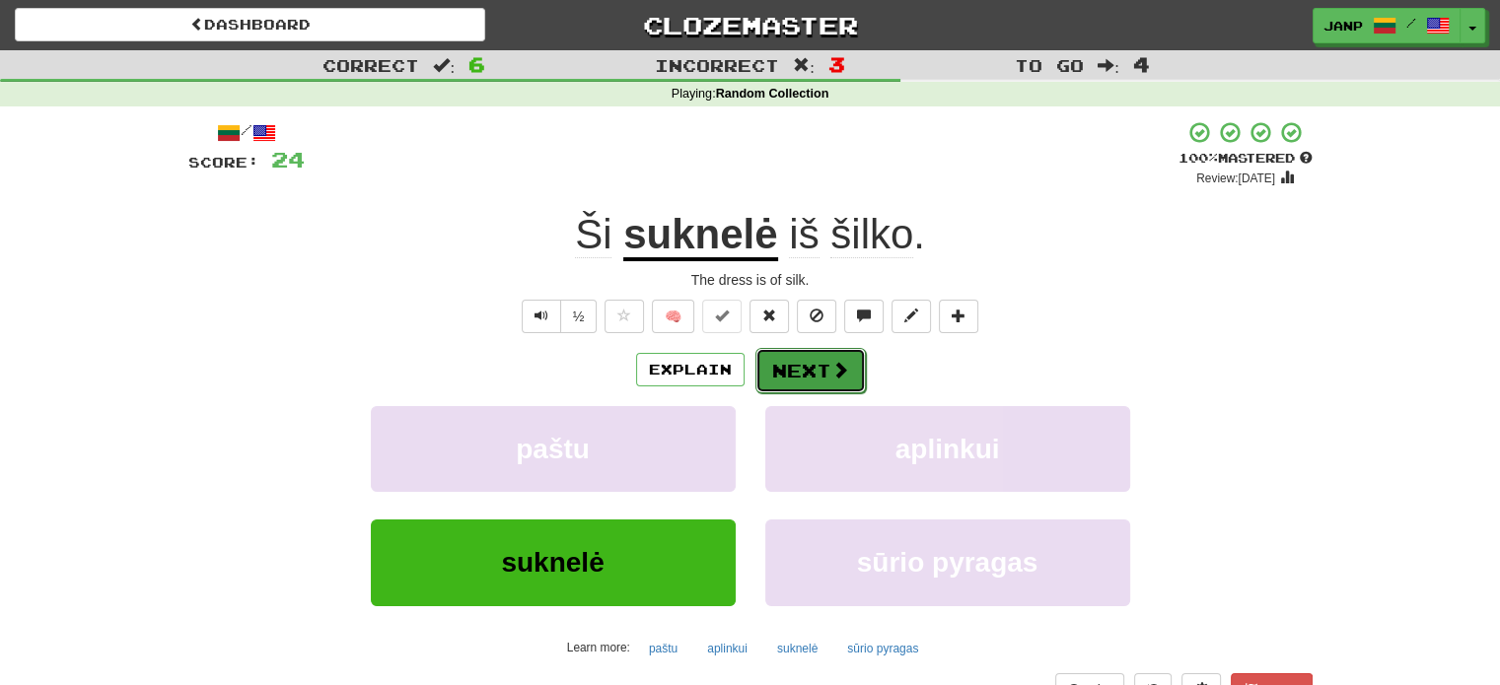
click at [818, 374] on button "Next" at bounding box center [810, 370] width 110 height 45
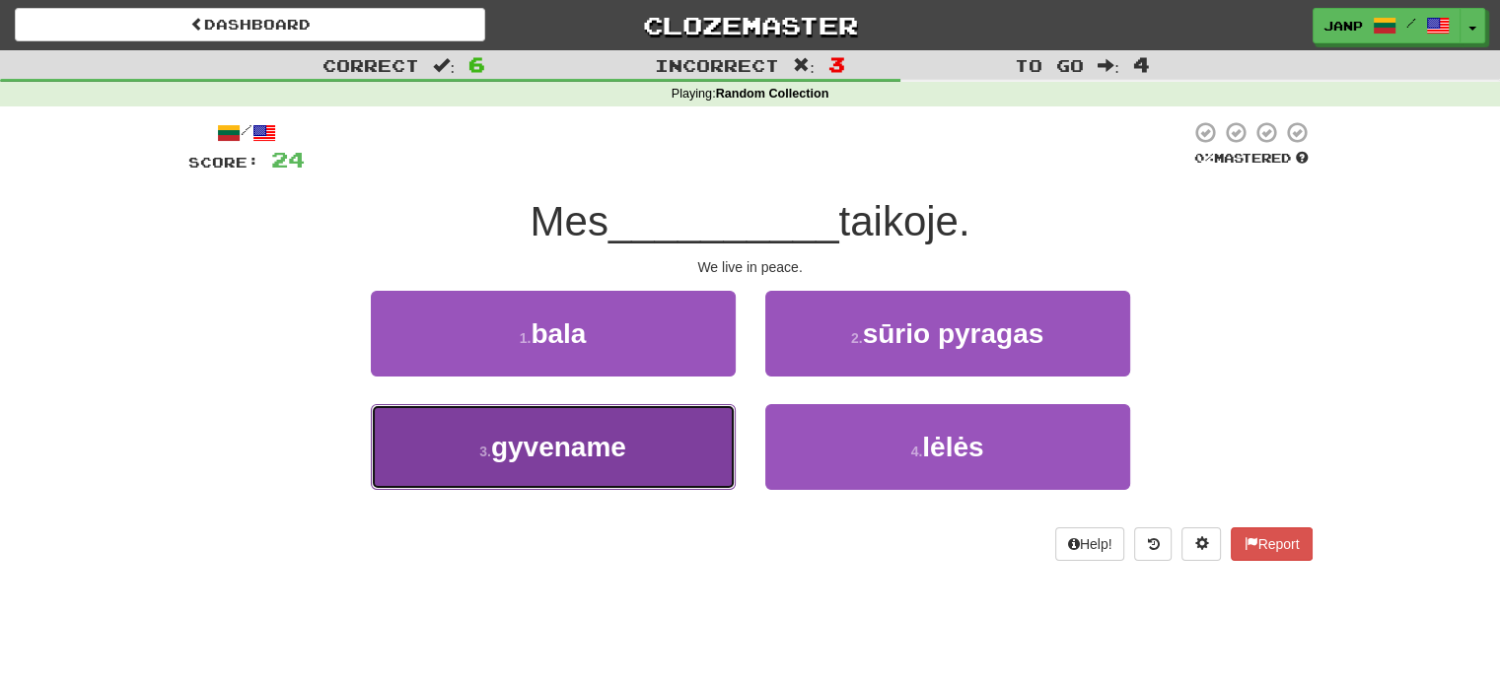
click at [719, 437] on button "3 . gyvename" at bounding box center [553, 447] width 365 height 86
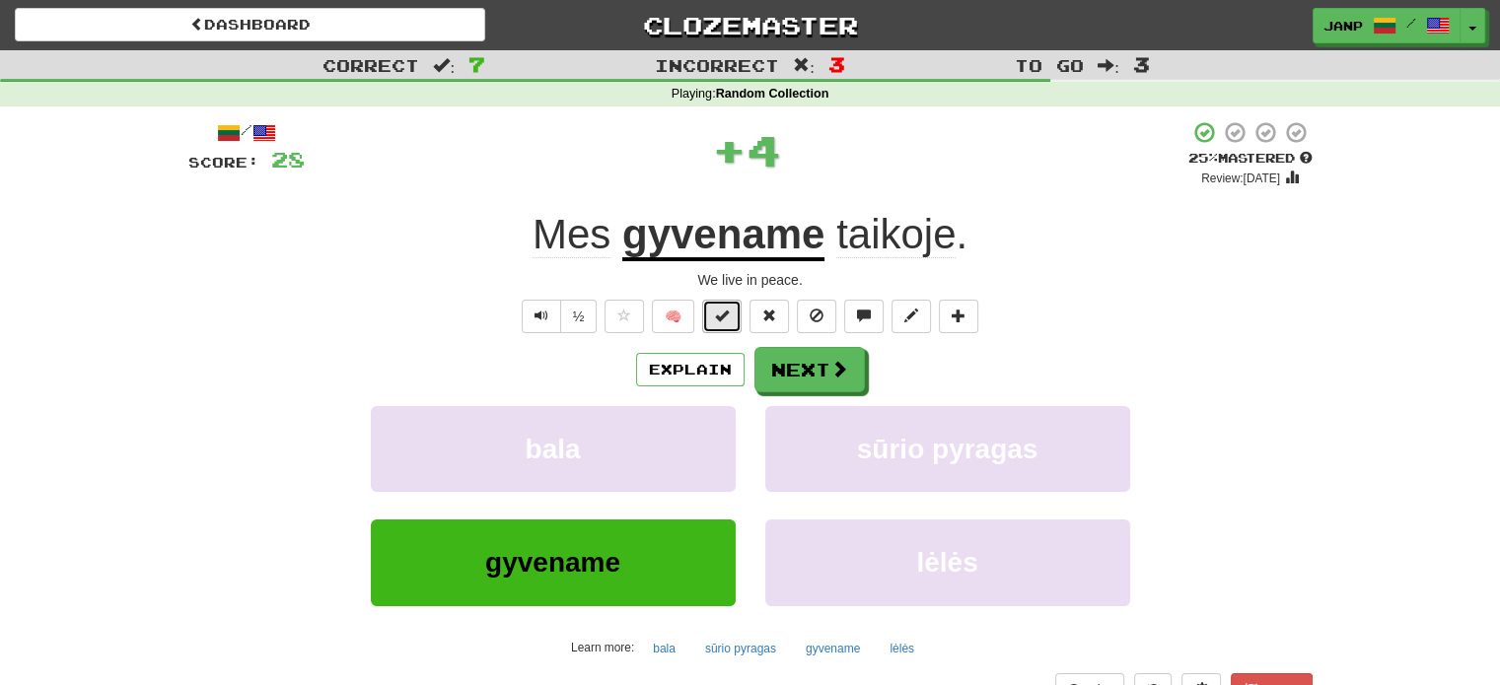
click at [726, 316] on span at bounding box center [722, 316] width 14 height 14
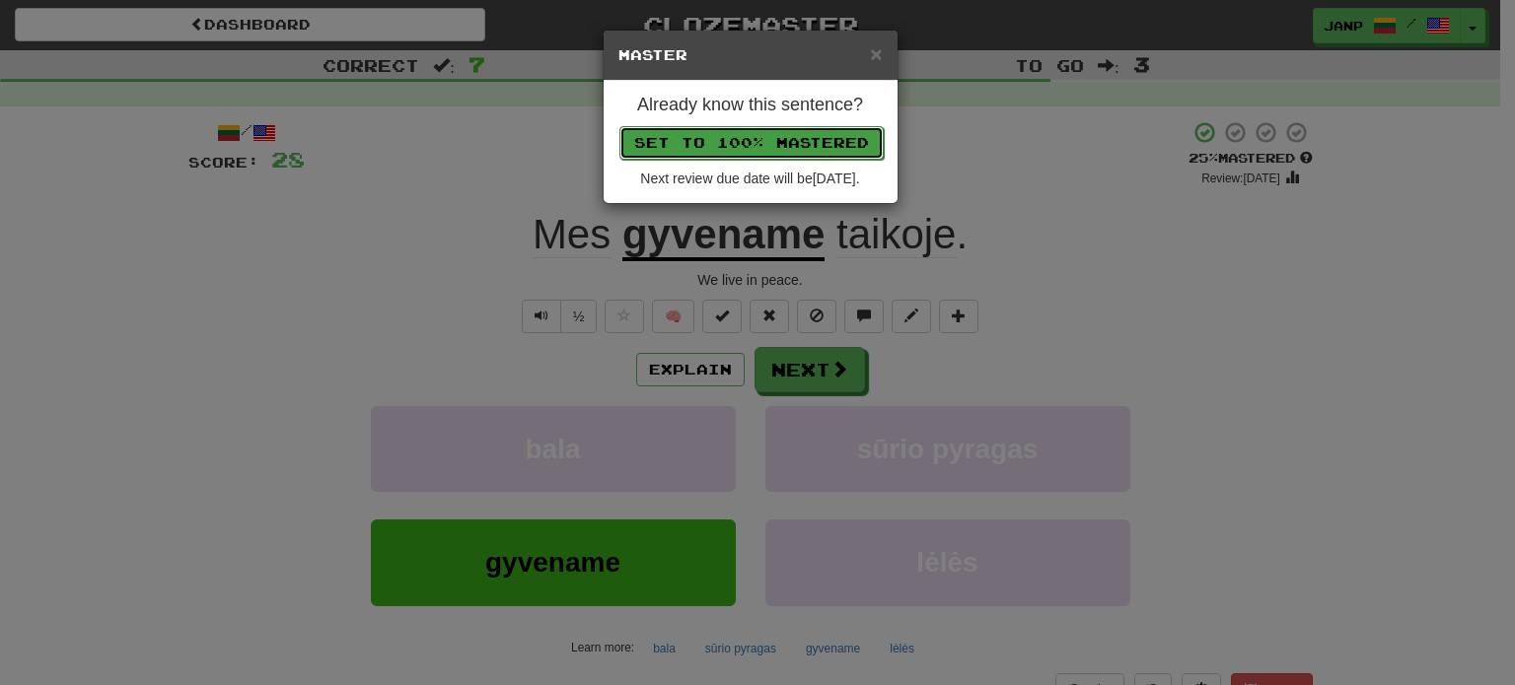
click at [788, 134] on button "Set to 100% Mastered" at bounding box center [751, 143] width 264 height 34
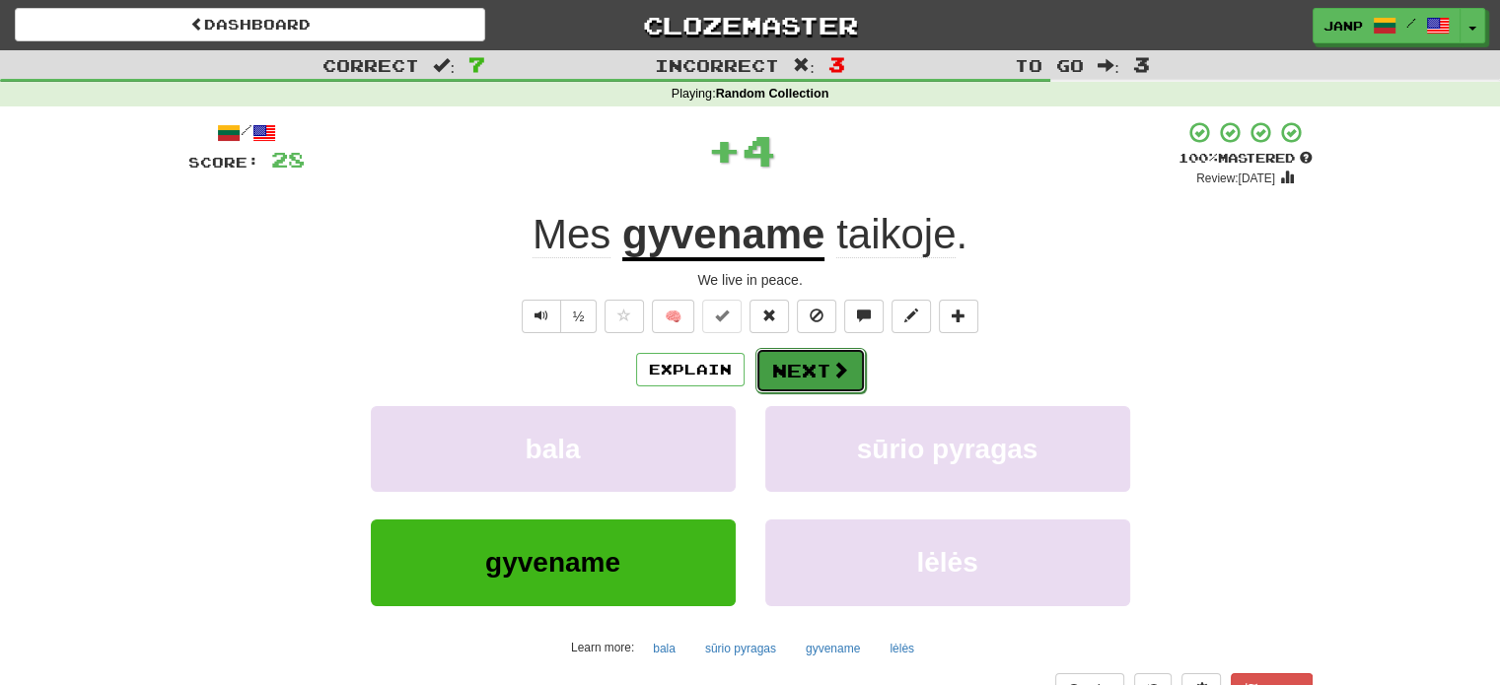
click at [813, 369] on button "Next" at bounding box center [810, 370] width 110 height 45
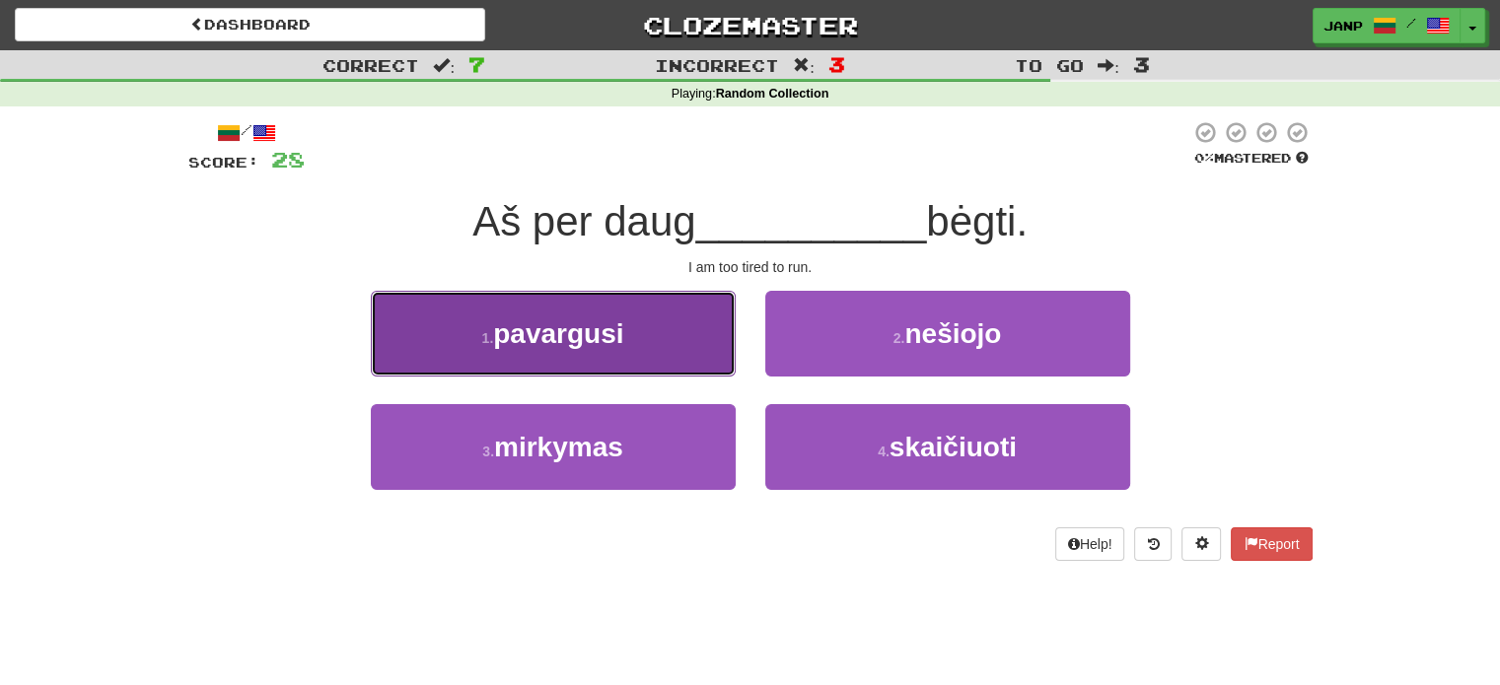
click at [668, 347] on button "1 . pavargusi" at bounding box center [553, 334] width 365 height 86
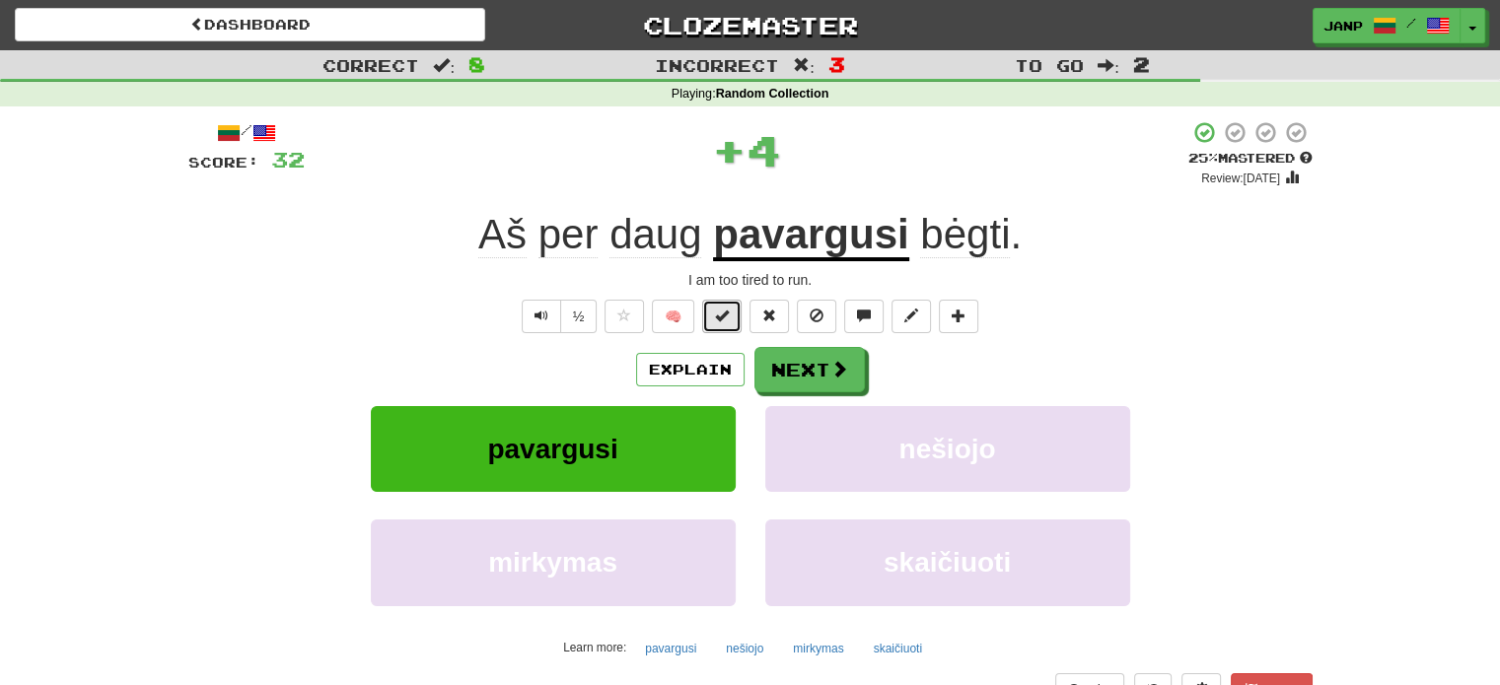
click at [723, 315] on span at bounding box center [722, 316] width 14 height 14
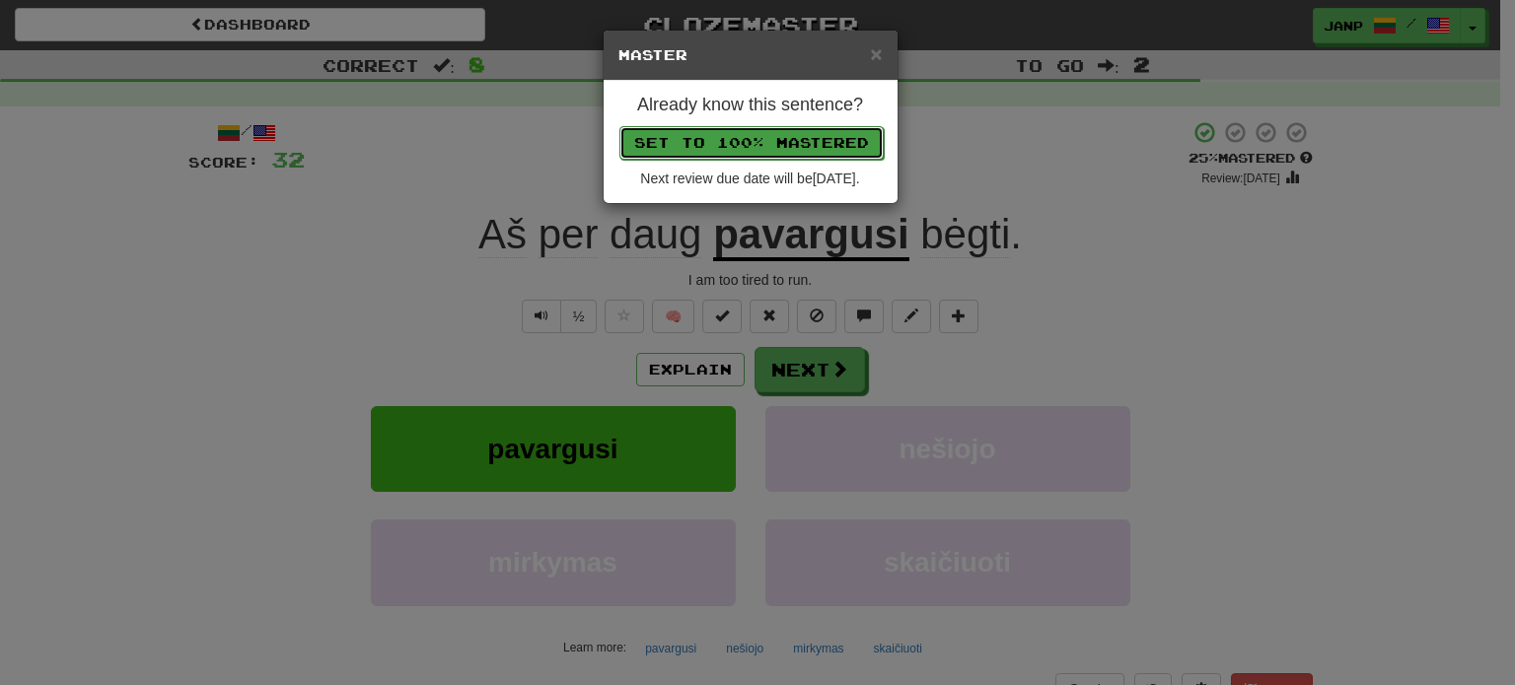
click at [773, 145] on button "Set to 100% Mastered" at bounding box center [751, 143] width 264 height 34
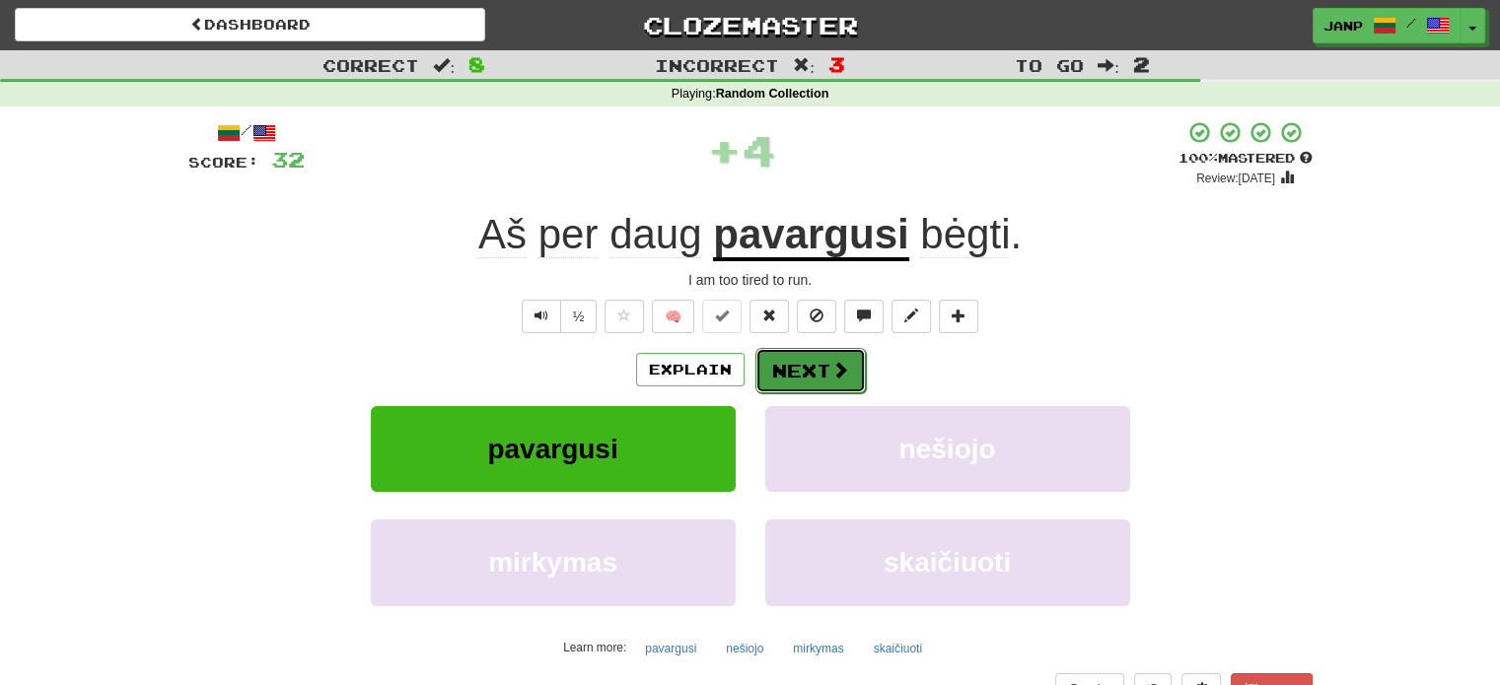
click at [792, 382] on button "Next" at bounding box center [810, 370] width 110 height 45
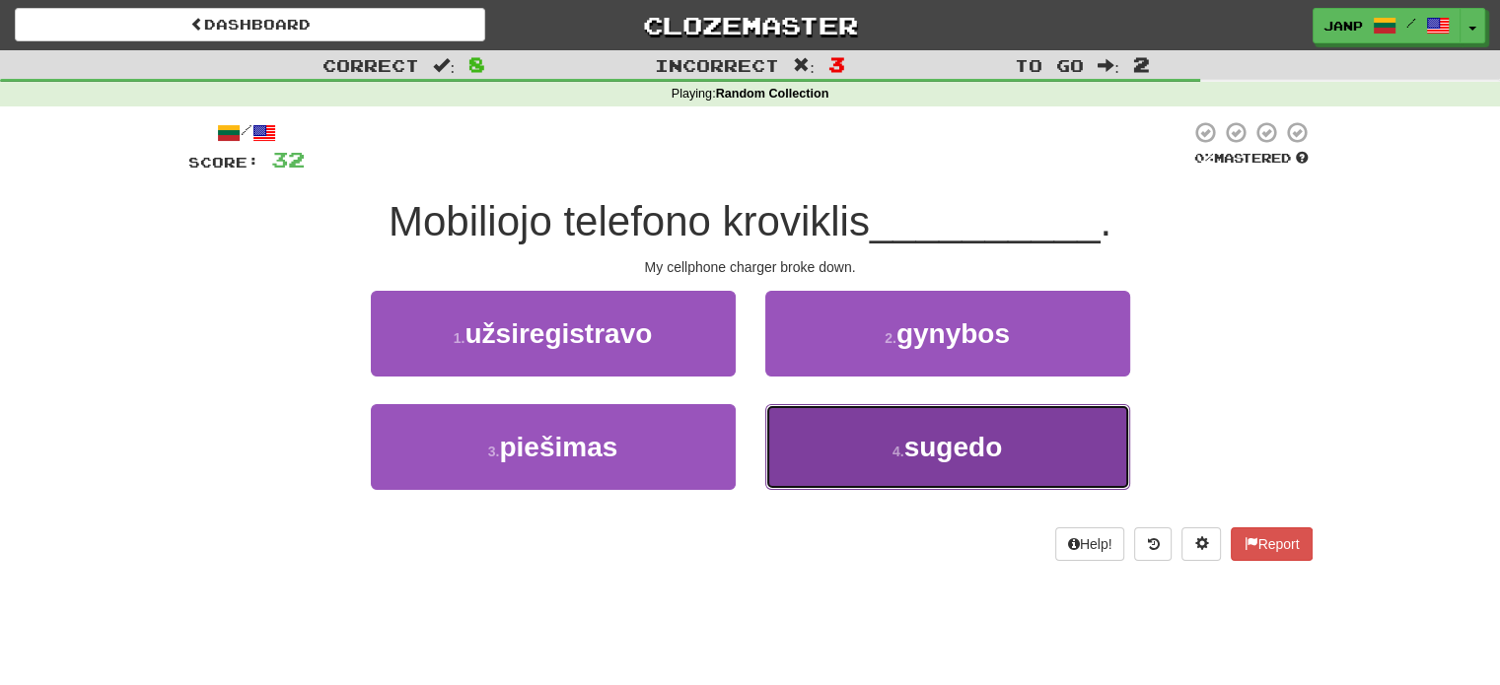
click at [830, 437] on button "4 . sugedo" at bounding box center [947, 447] width 365 height 86
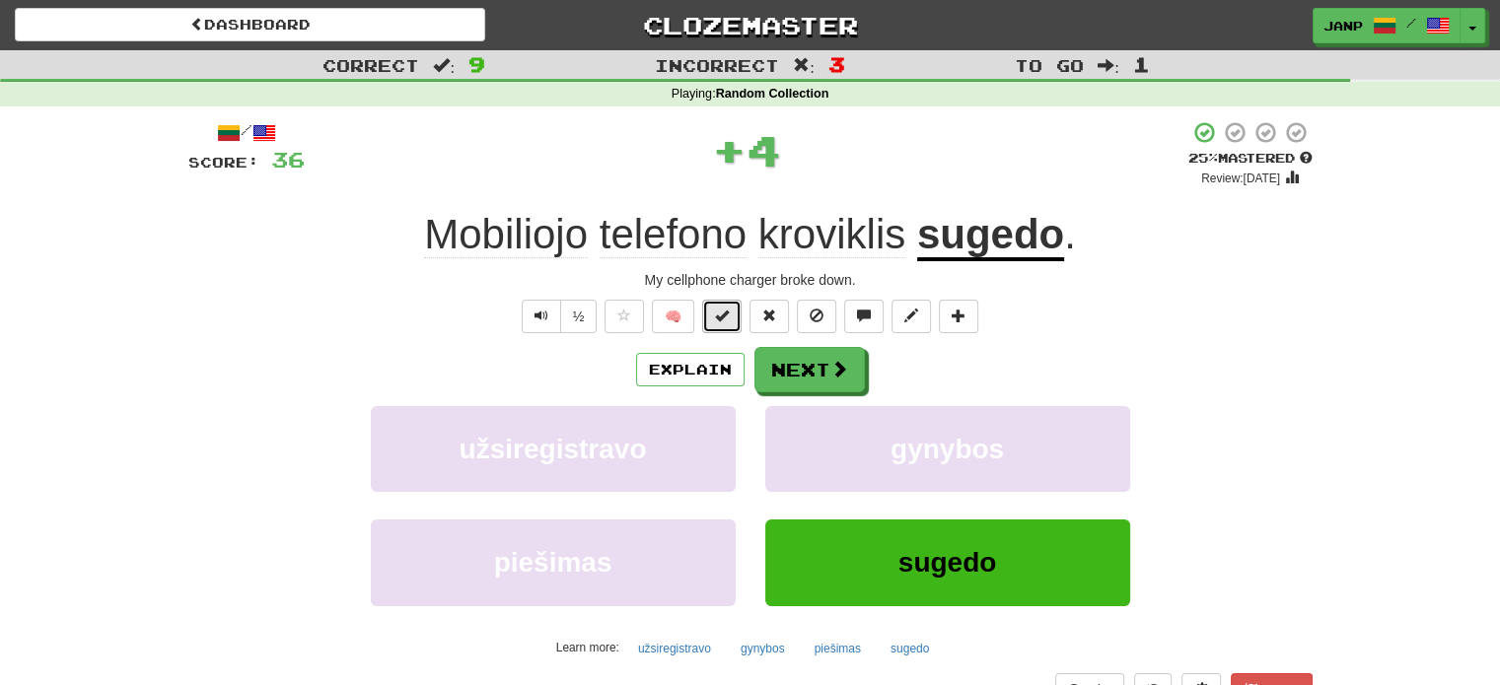
click at [718, 324] on button at bounding box center [721, 317] width 39 height 34
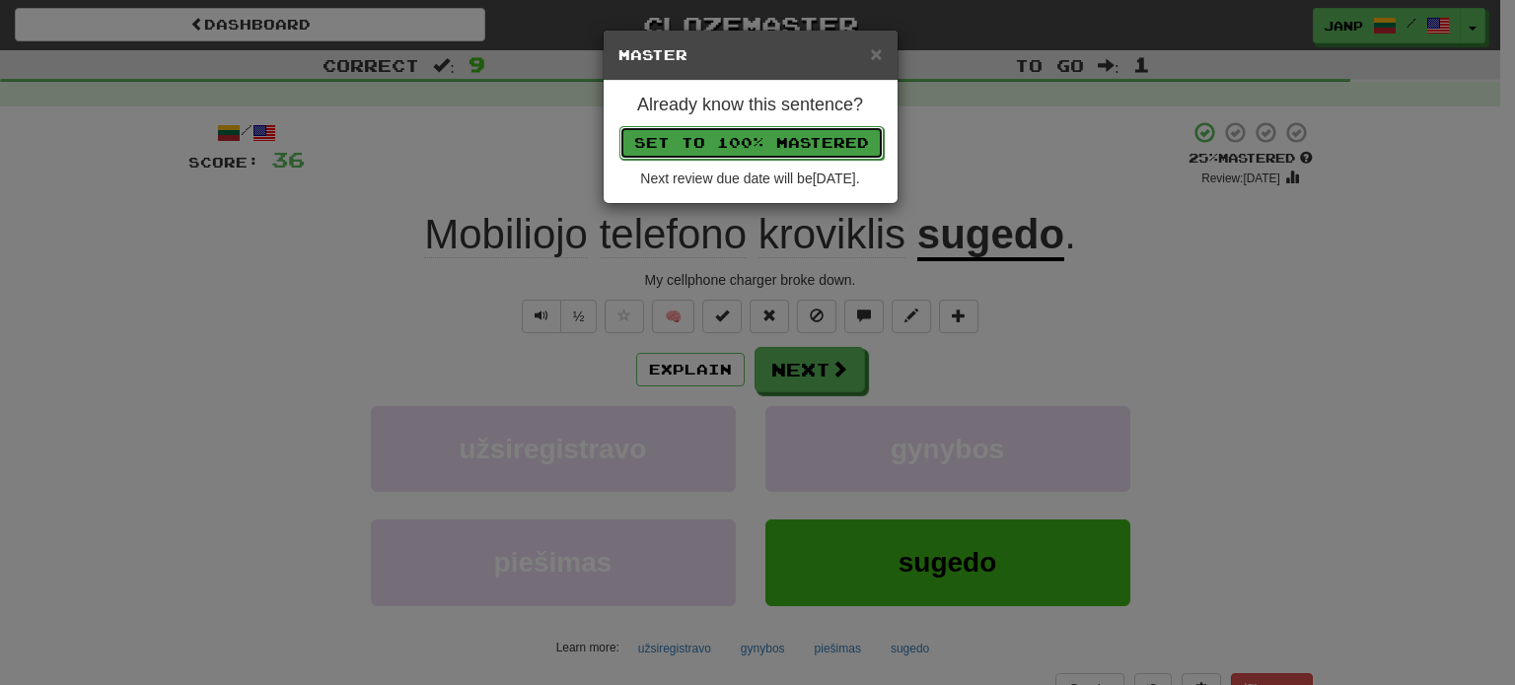
click at [777, 146] on button "Set to 100% Mastered" at bounding box center [751, 143] width 264 height 34
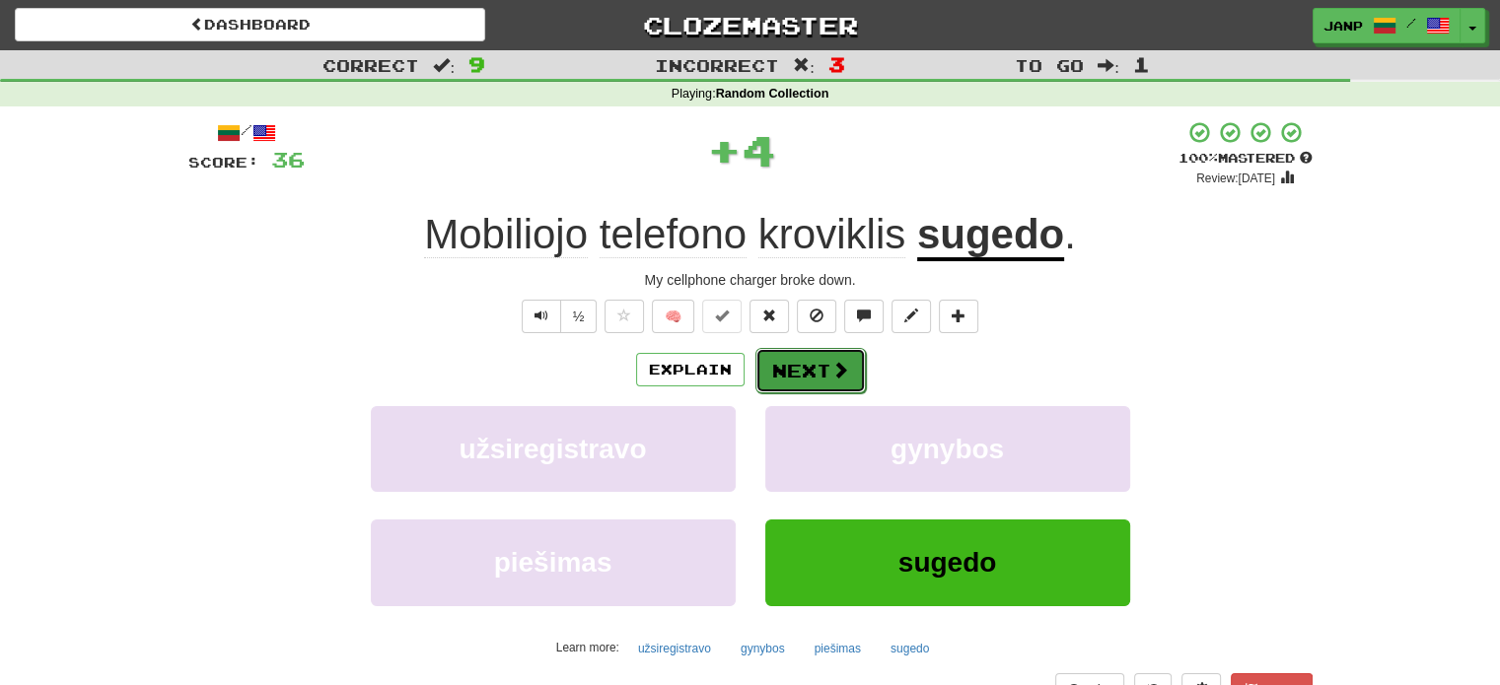
click at [815, 374] on button "Next" at bounding box center [810, 370] width 110 height 45
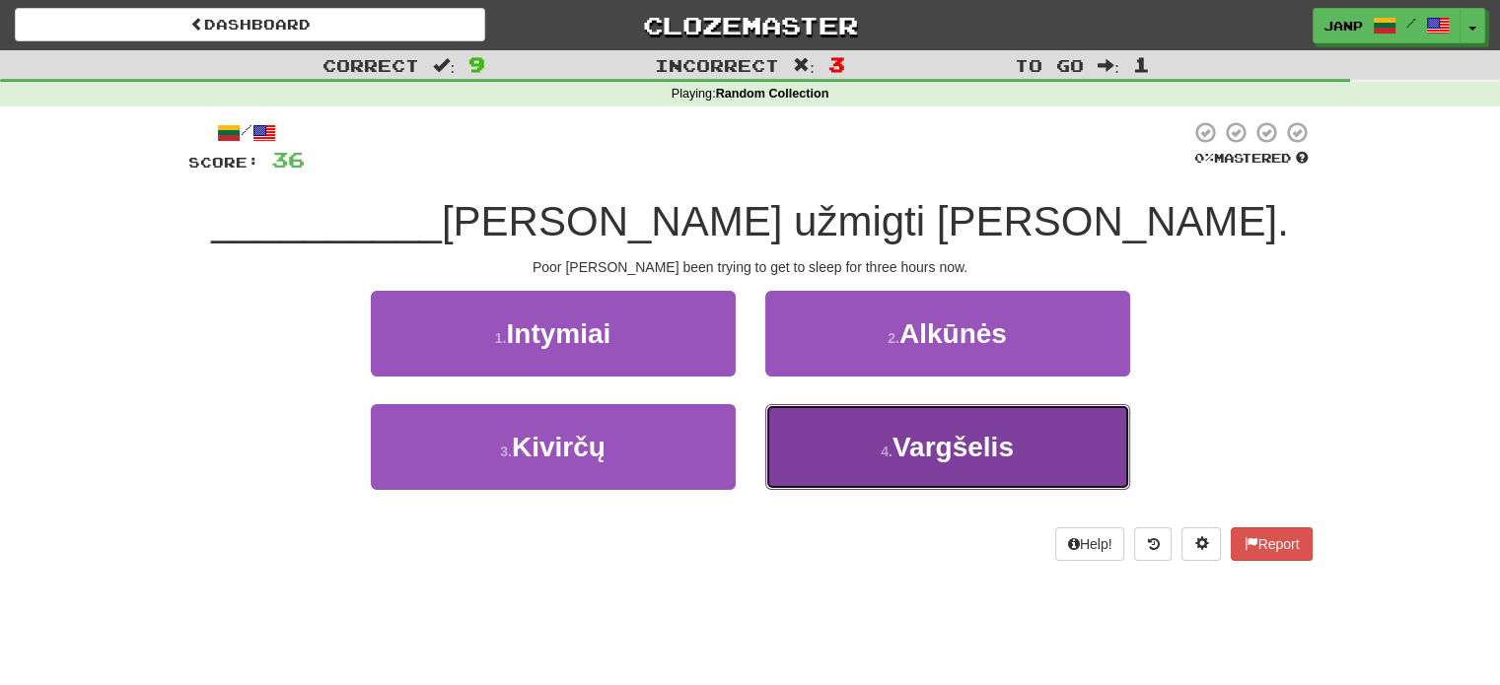
click at [825, 449] on button "4 . Vargšelis" at bounding box center [947, 447] width 365 height 86
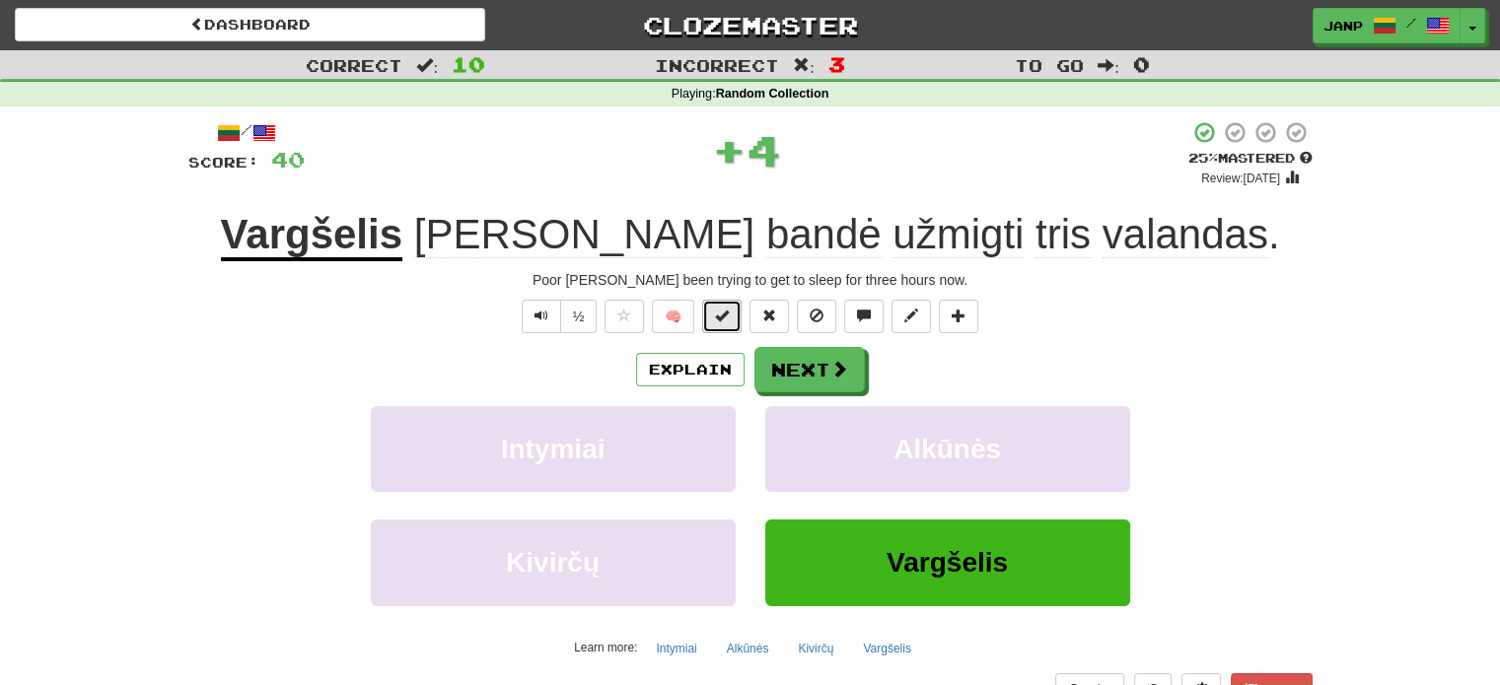
click at [730, 316] on button at bounding box center [721, 317] width 39 height 34
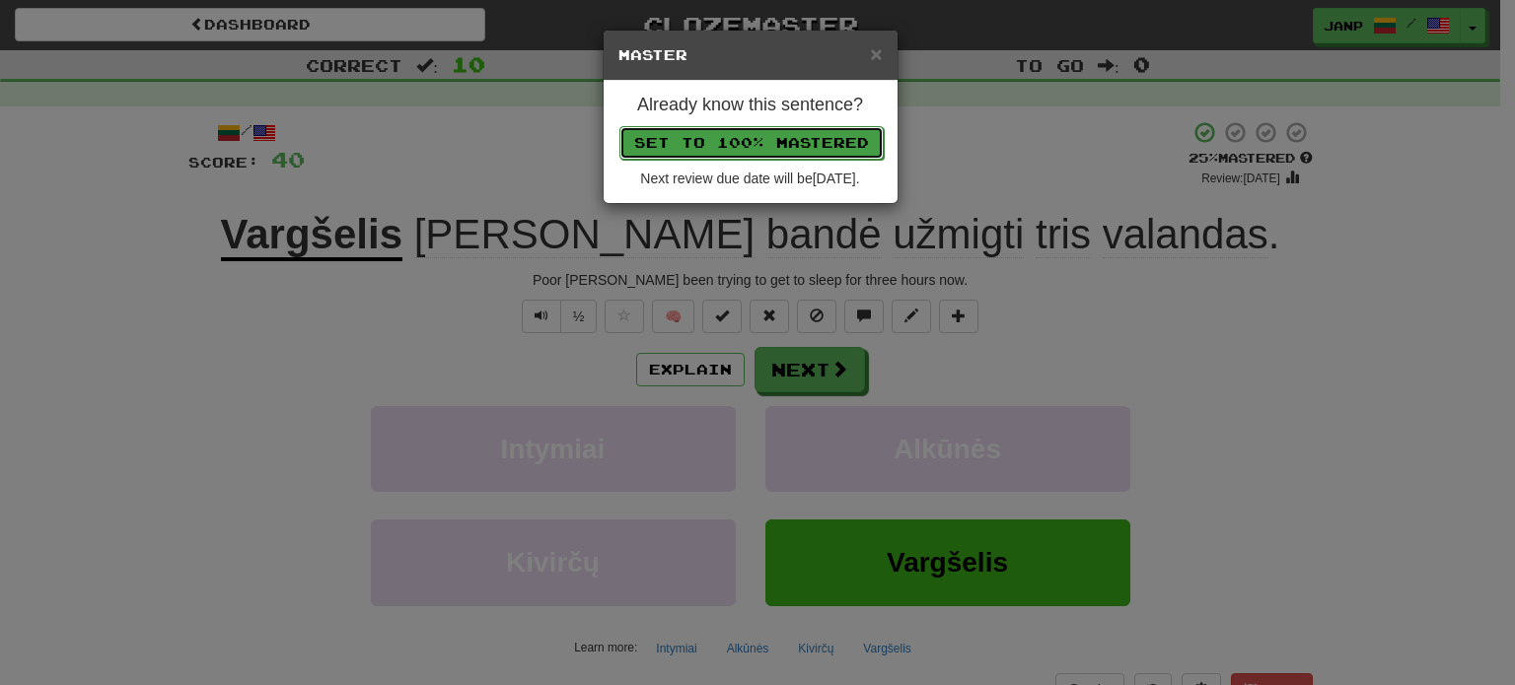
click at [749, 149] on button "Set to 100% Mastered" at bounding box center [751, 143] width 264 height 34
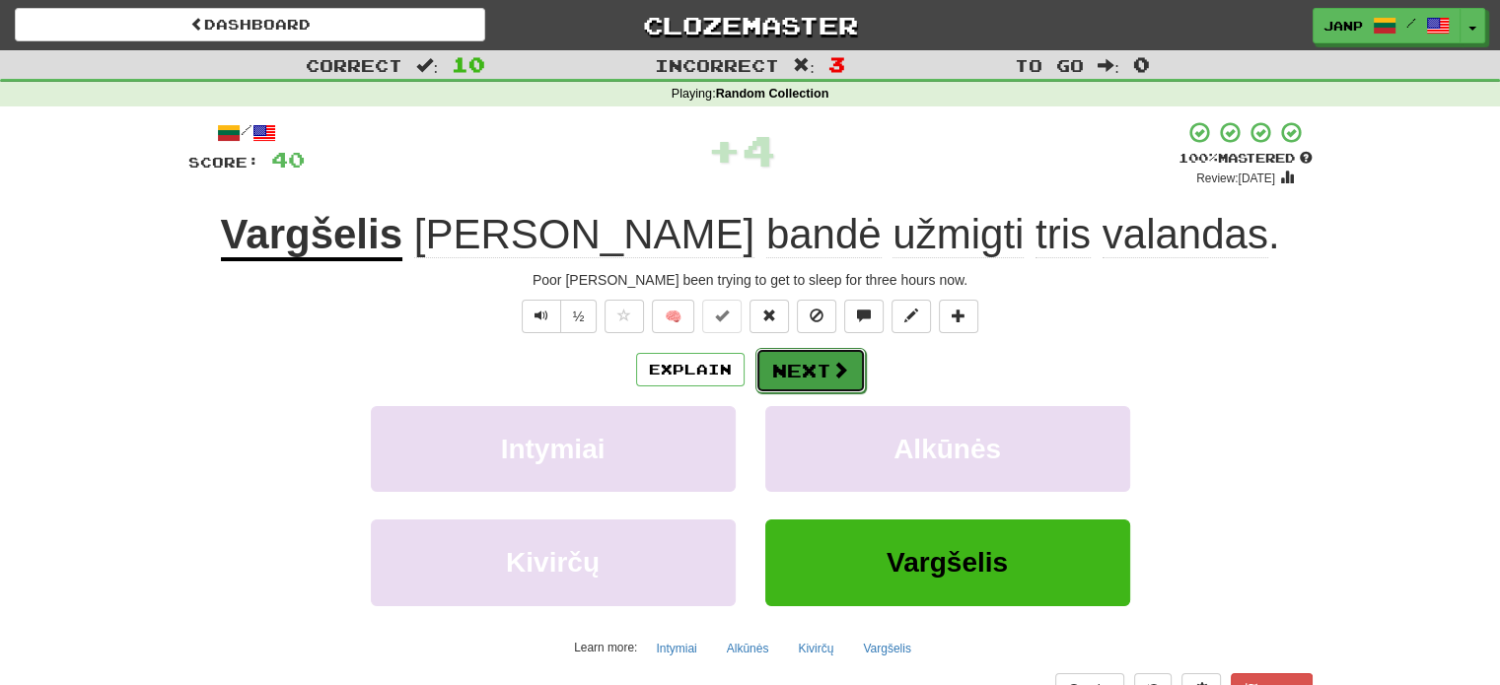
click at [824, 360] on button "Next" at bounding box center [810, 370] width 110 height 45
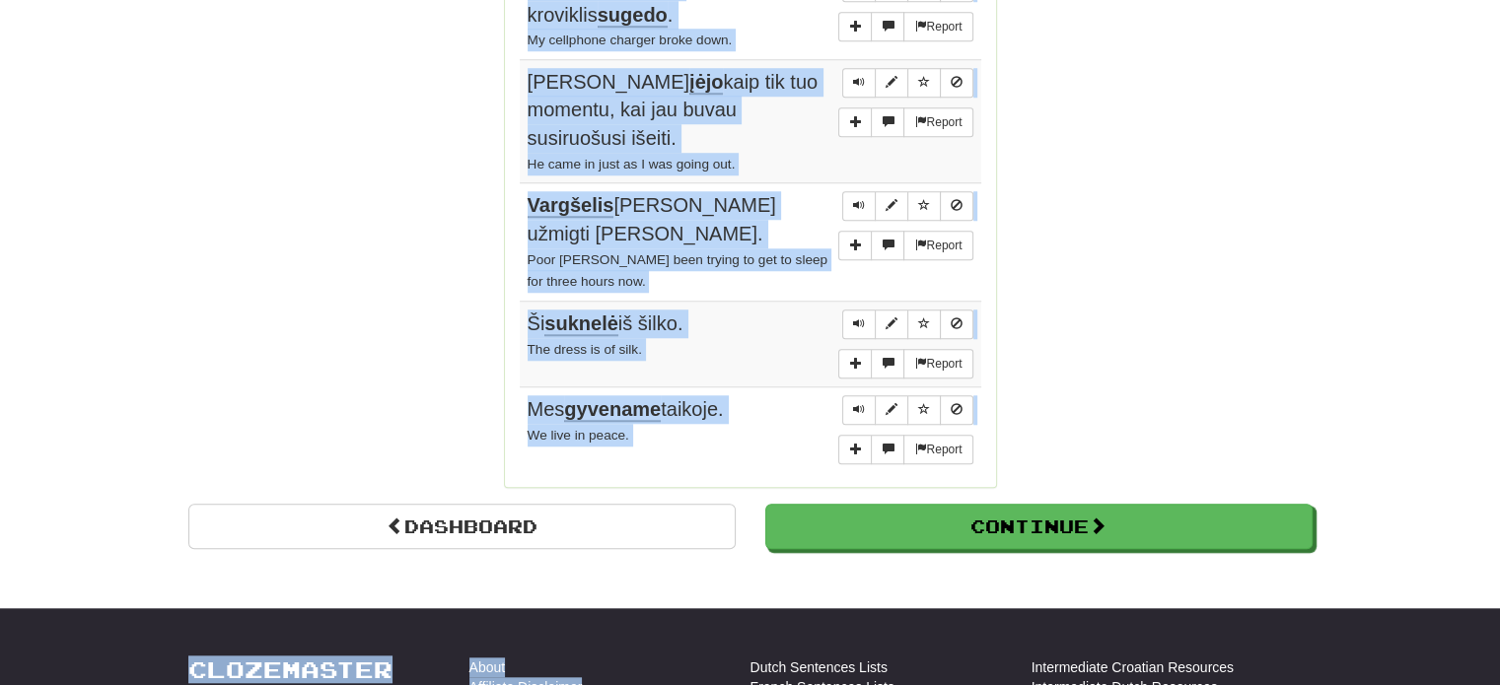
scroll to position [1692, 0]
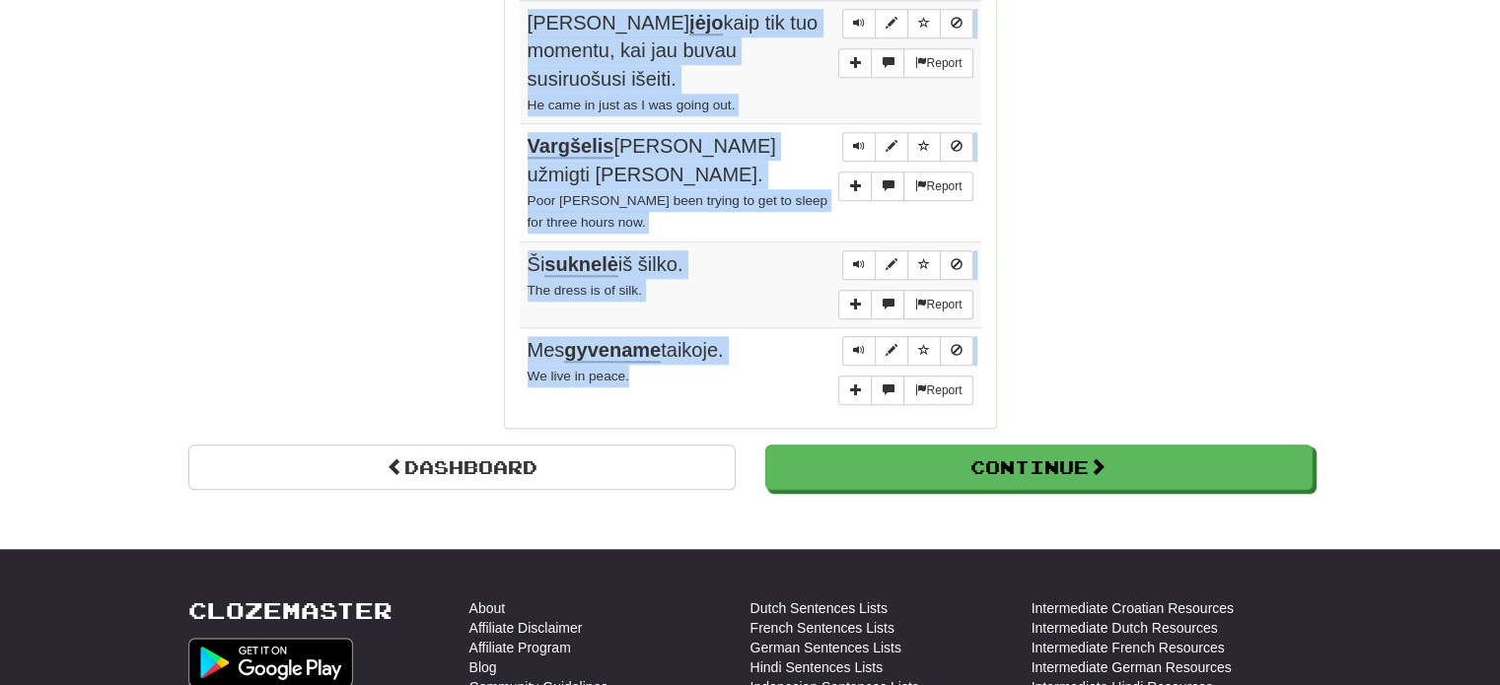
drag, startPoint x: 526, startPoint y: 271, endPoint x: 730, endPoint y: 344, distance: 216.8
copy tbody "Prieš atsikeldamas iš lovos, aš praleidžiu kažkiek laiko galvodamas apie tai, k…"
click at [694, 200] on td "Report Vargšelis Tomas bandė užmigti tris valandas. Poor Tom's been trying to g…" at bounding box center [750, 183] width 461 height 118
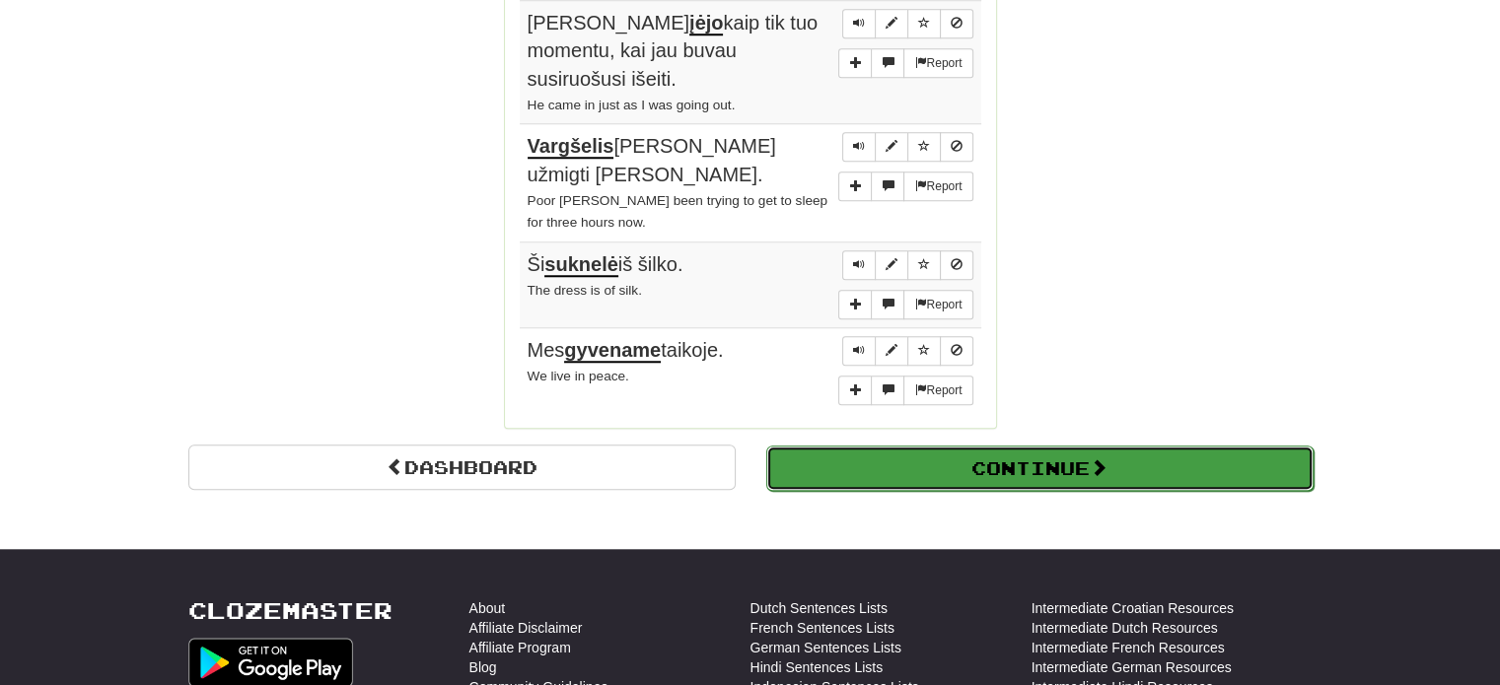
click at [1107, 459] on span at bounding box center [1099, 468] width 18 height 18
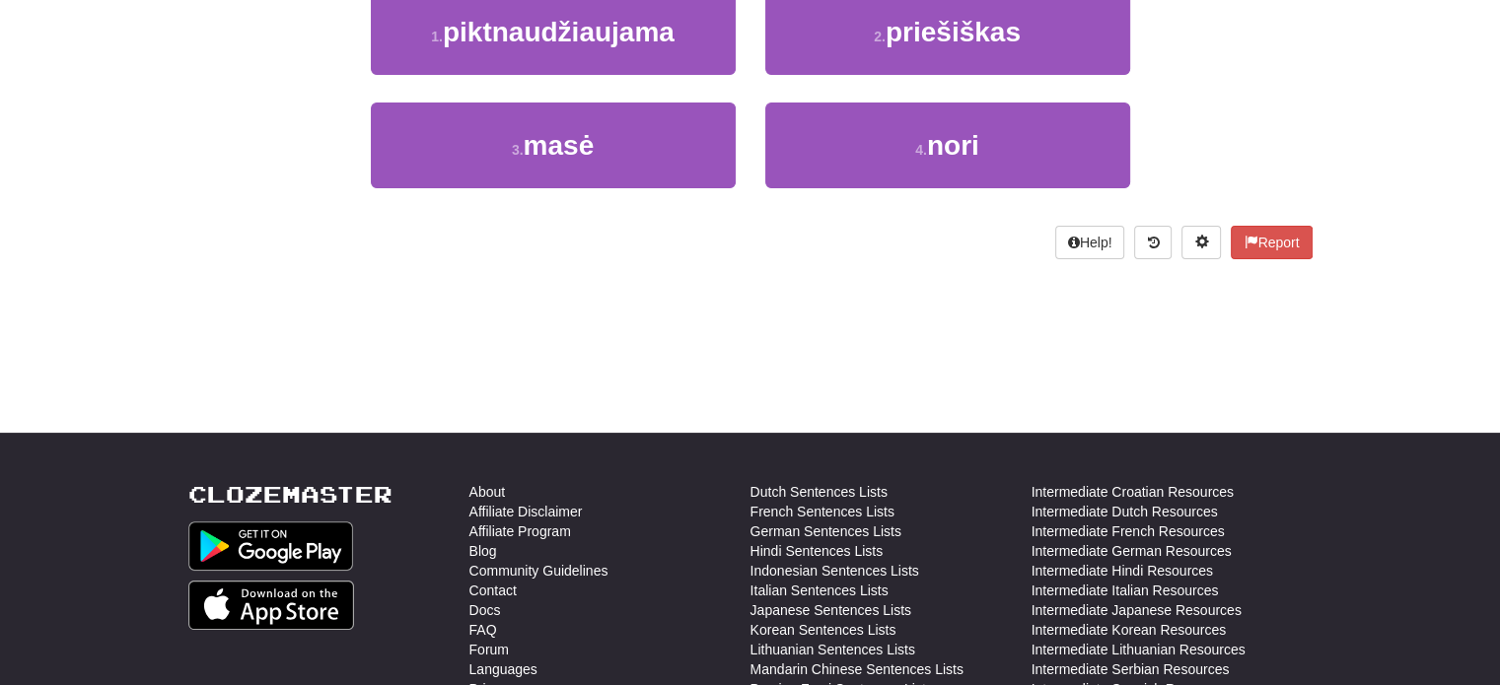
scroll to position [11, 0]
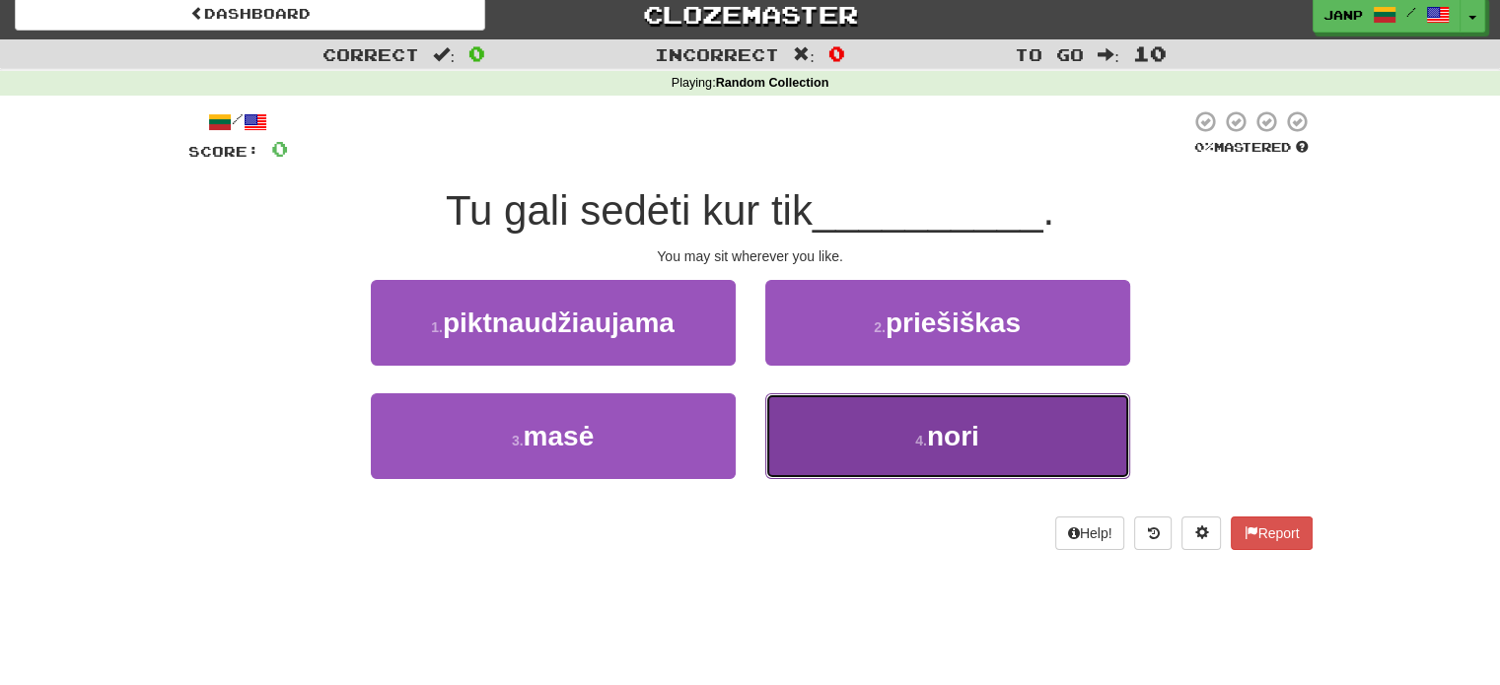
click at [805, 453] on button "4 . nori" at bounding box center [947, 436] width 365 height 86
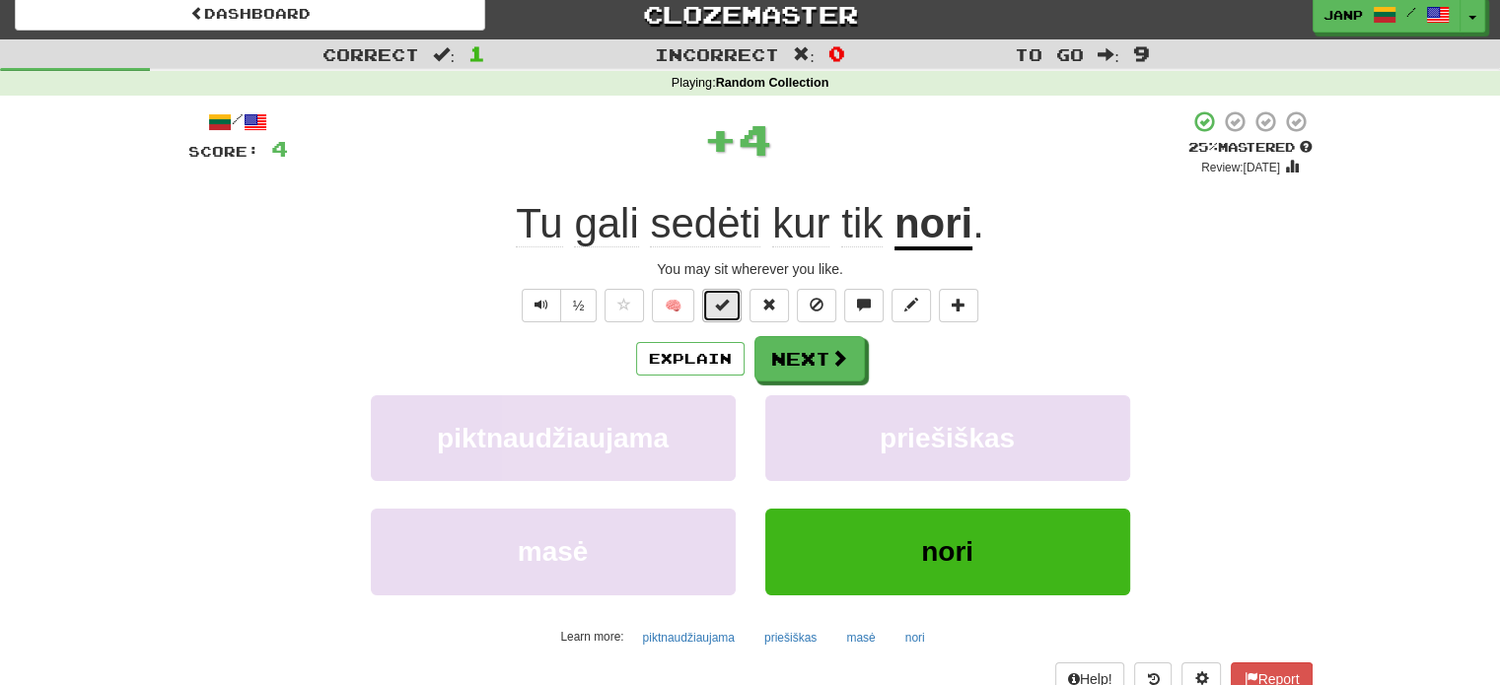
click at [728, 291] on button at bounding box center [721, 306] width 39 height 34
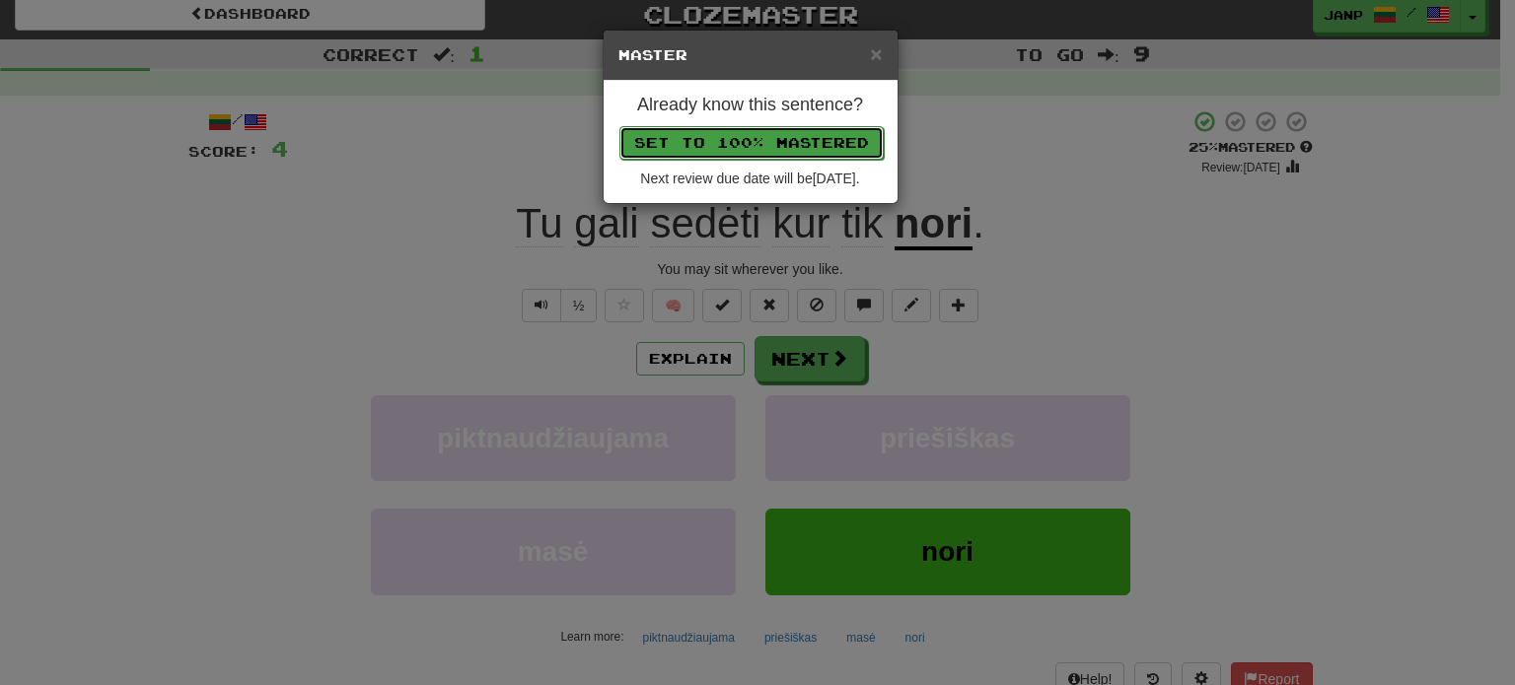
click at [773, 141] on button "Set to 100% Mastered" at bounding box center [751, 143] width 264 height 34
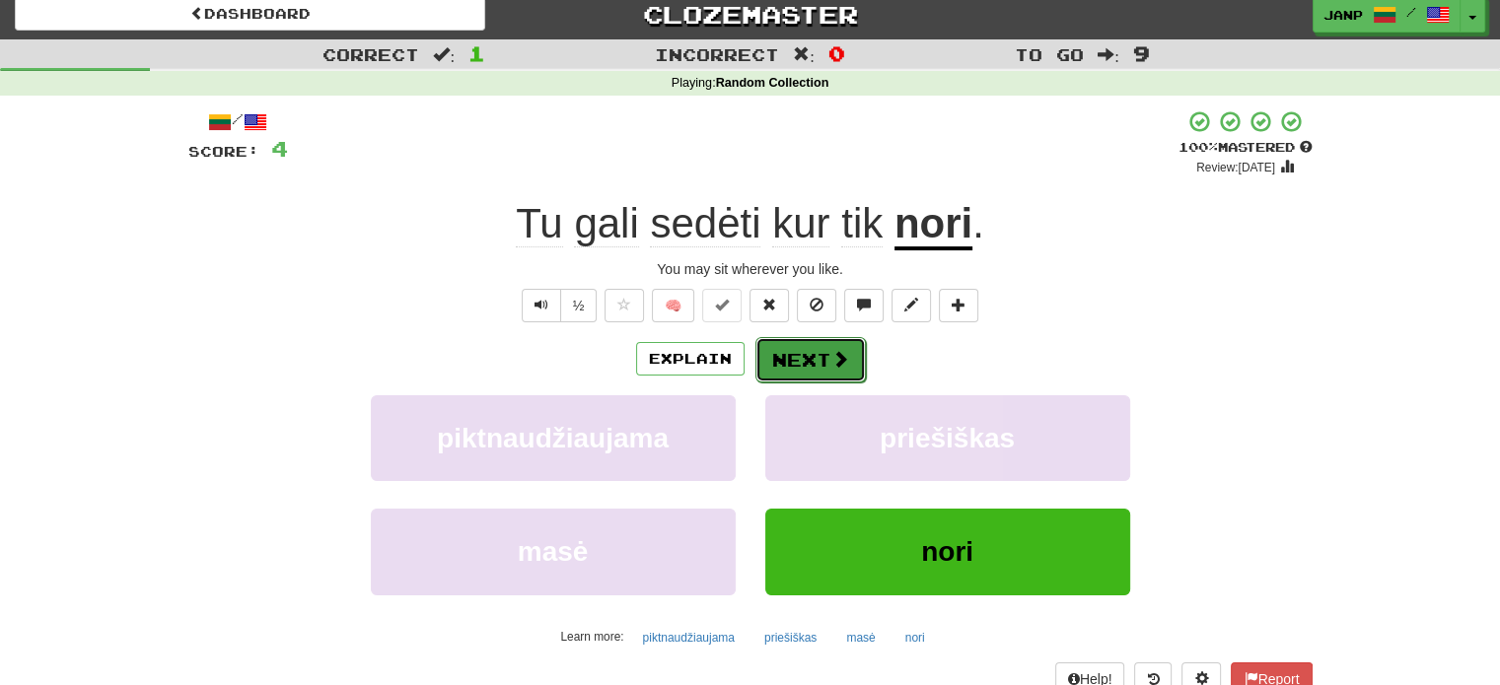
click at [840, 351] on span at bounding box center [840, 359] width 18 height 18
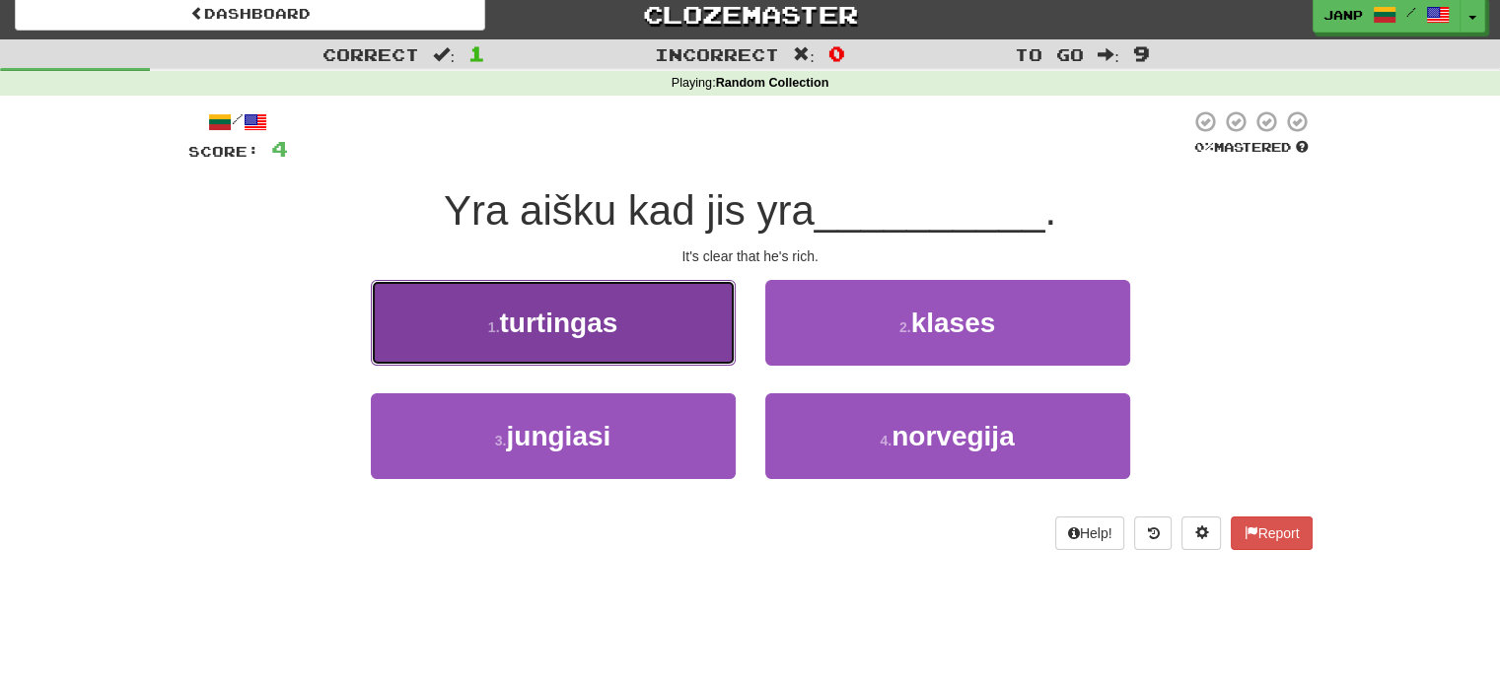
click at [677, 349] on button "1 . turtingas" at bounding box center [553, 323] width 365 height 86
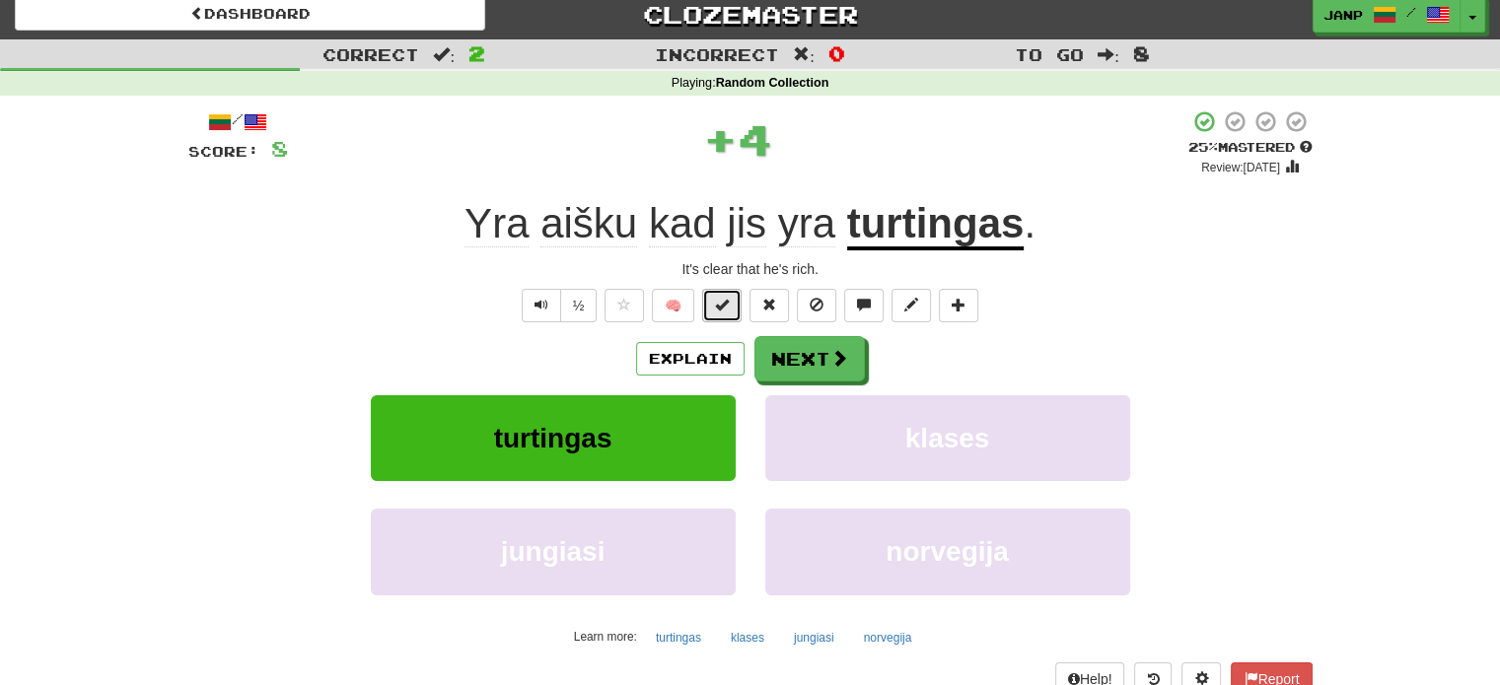
click at [710, 303] on button at bounding box center [721, 306] width 39 height 34
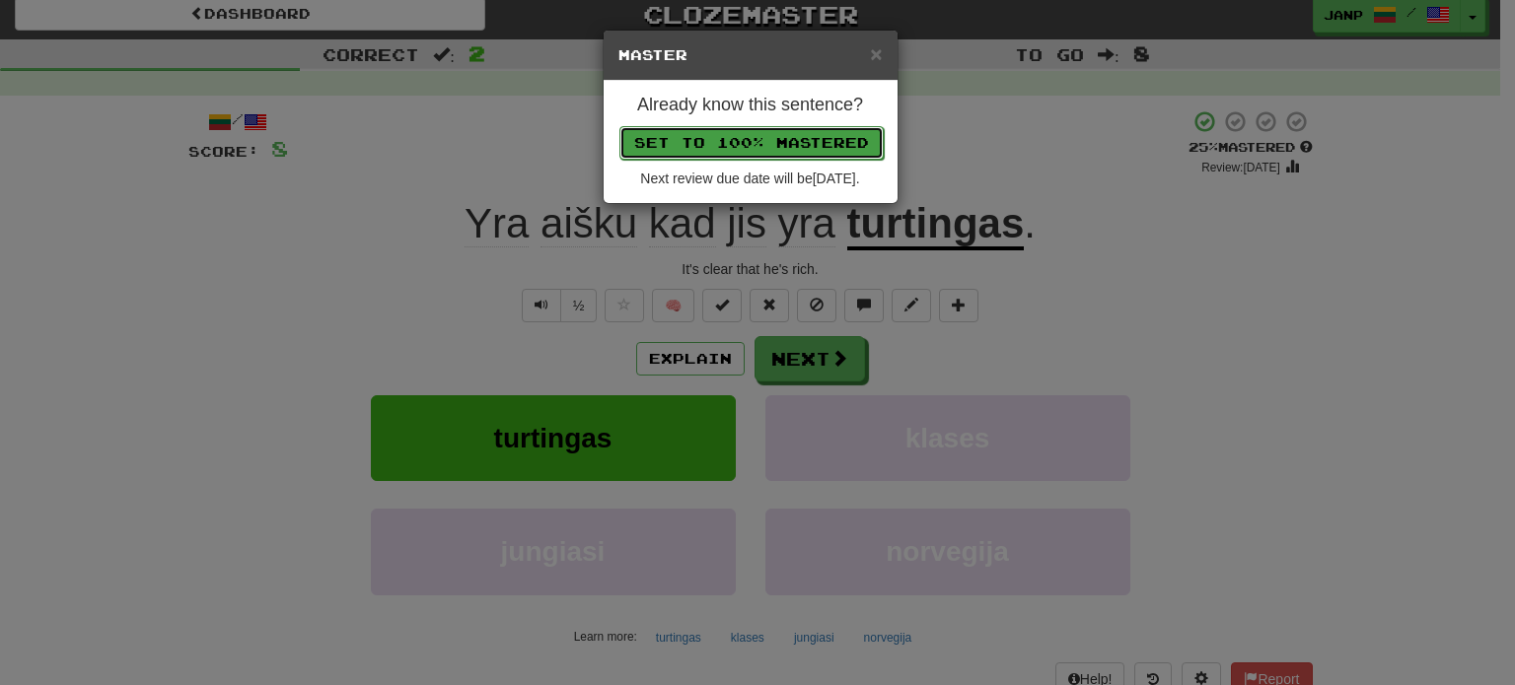
click at [773, 135] on button "Set to 100% Mastered" at bounding box center [751, 143] width 264 height 34
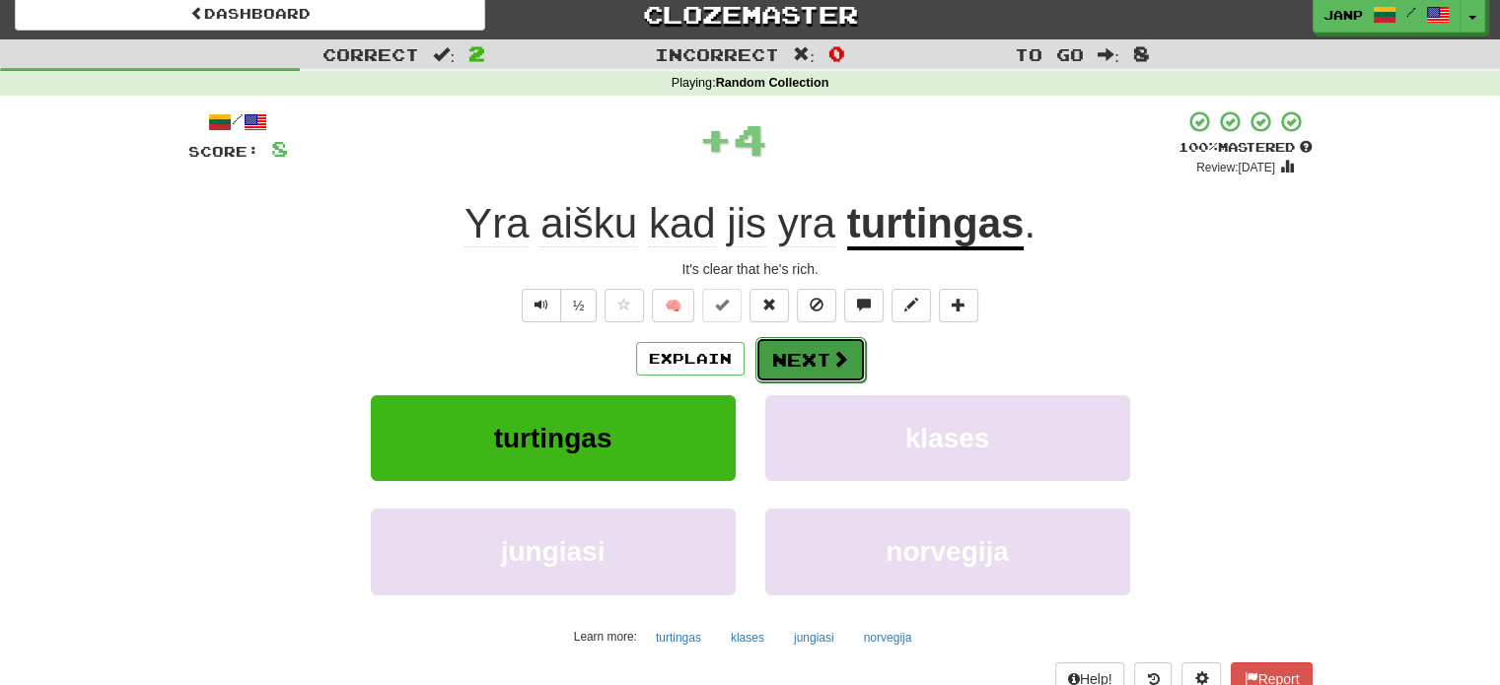
click at [792, 346] on button "Next" at bounding box center [810, 359] width 110 height 45
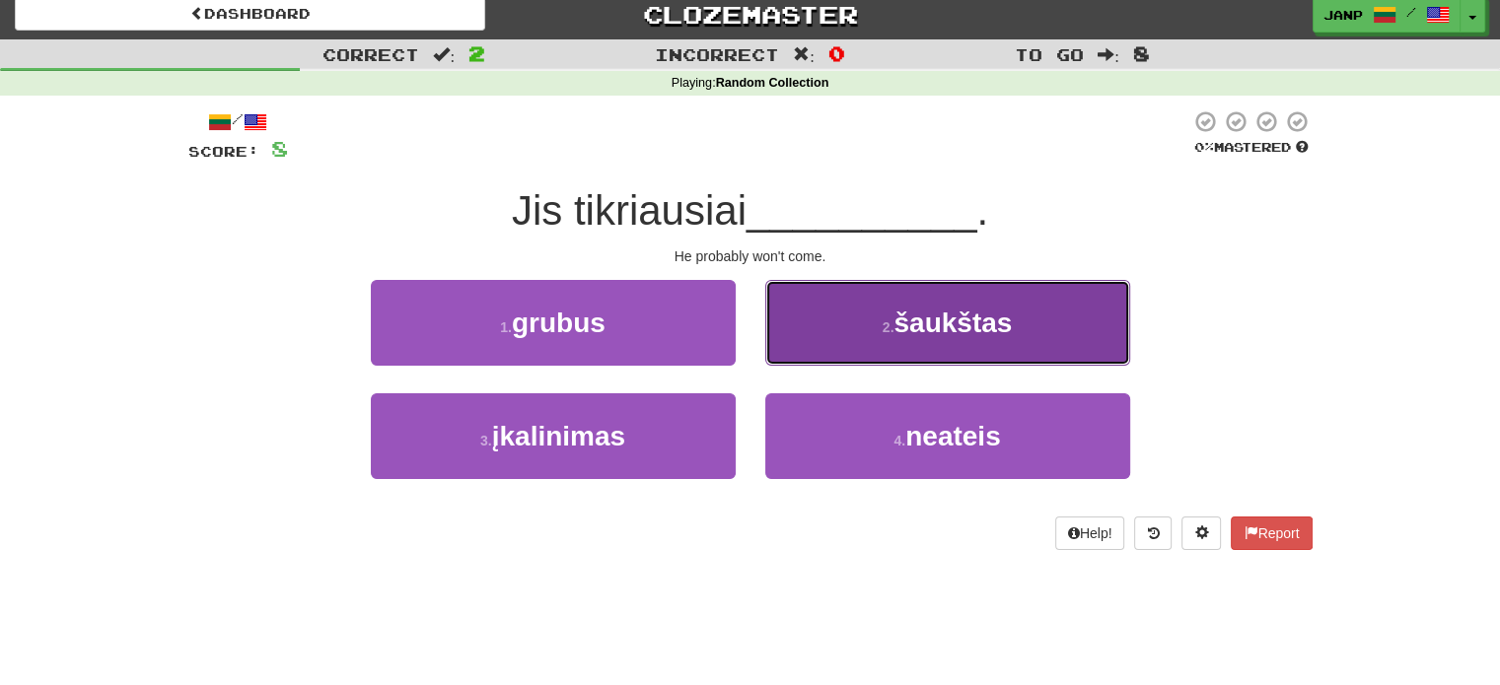
click at [853, 326] on button "2 . šaukštas" at bounding box center [947, 323] width 365 height 86
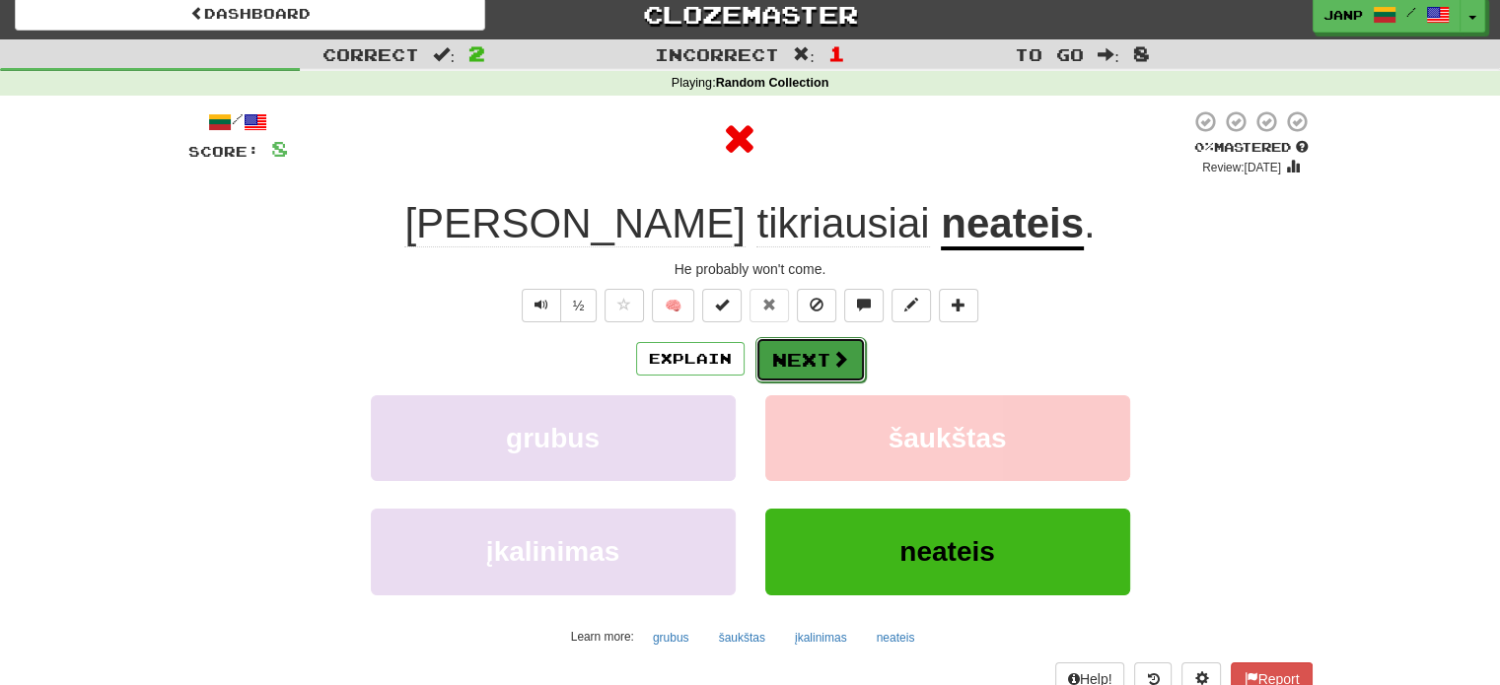
click at [819, 355] on button "Next" at bounding box center [810, 359] width 110 height 45
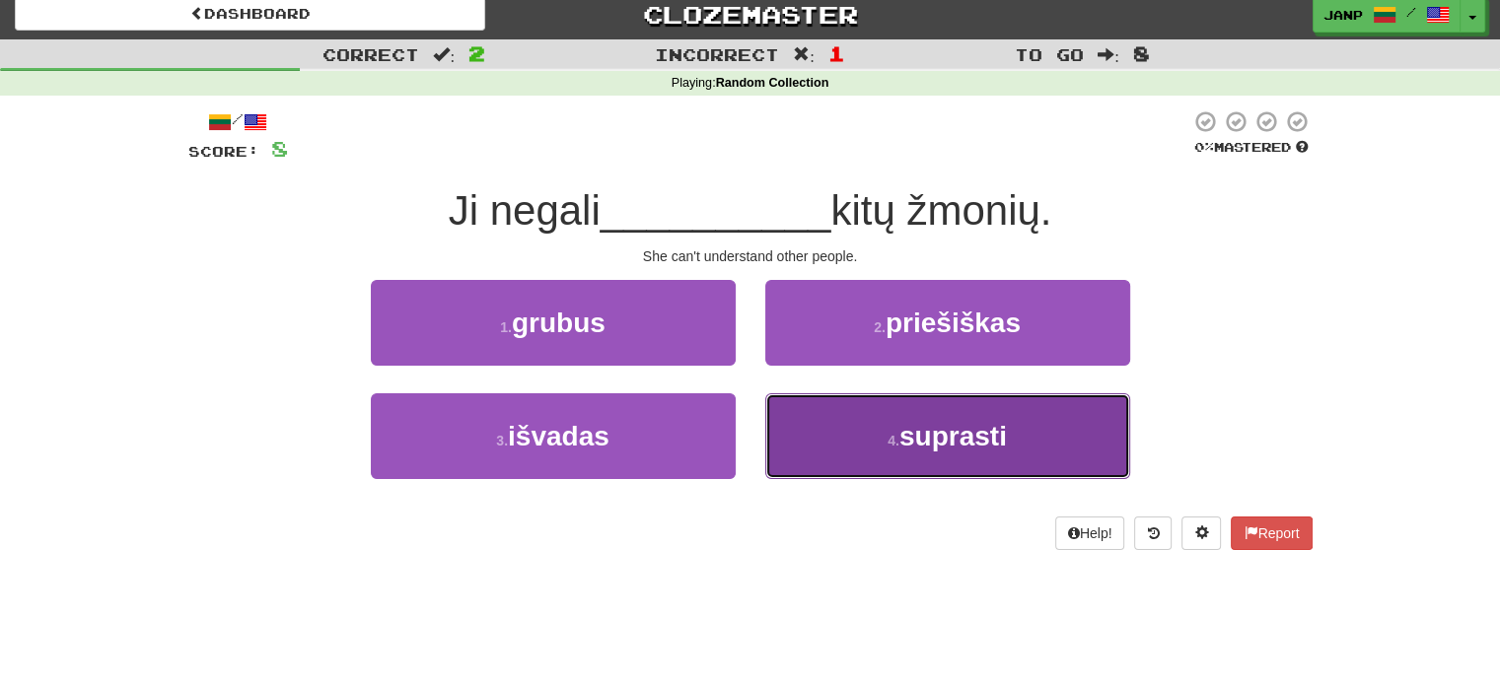
click at [838, 435] on button "4 . suprasti" at bounding box center [947, 436] width 365 height 86
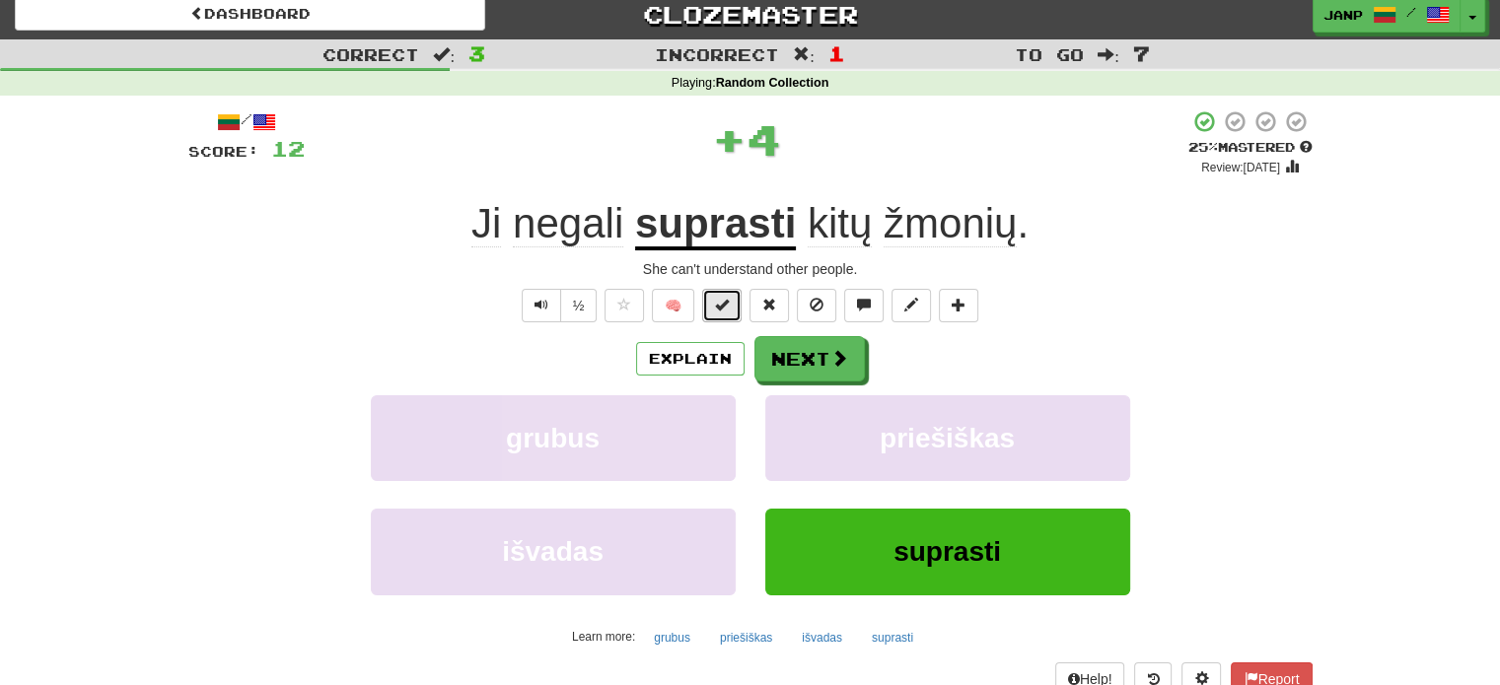
click at [726, 313] on button at bounding box center [721, 306] width 39 height 34
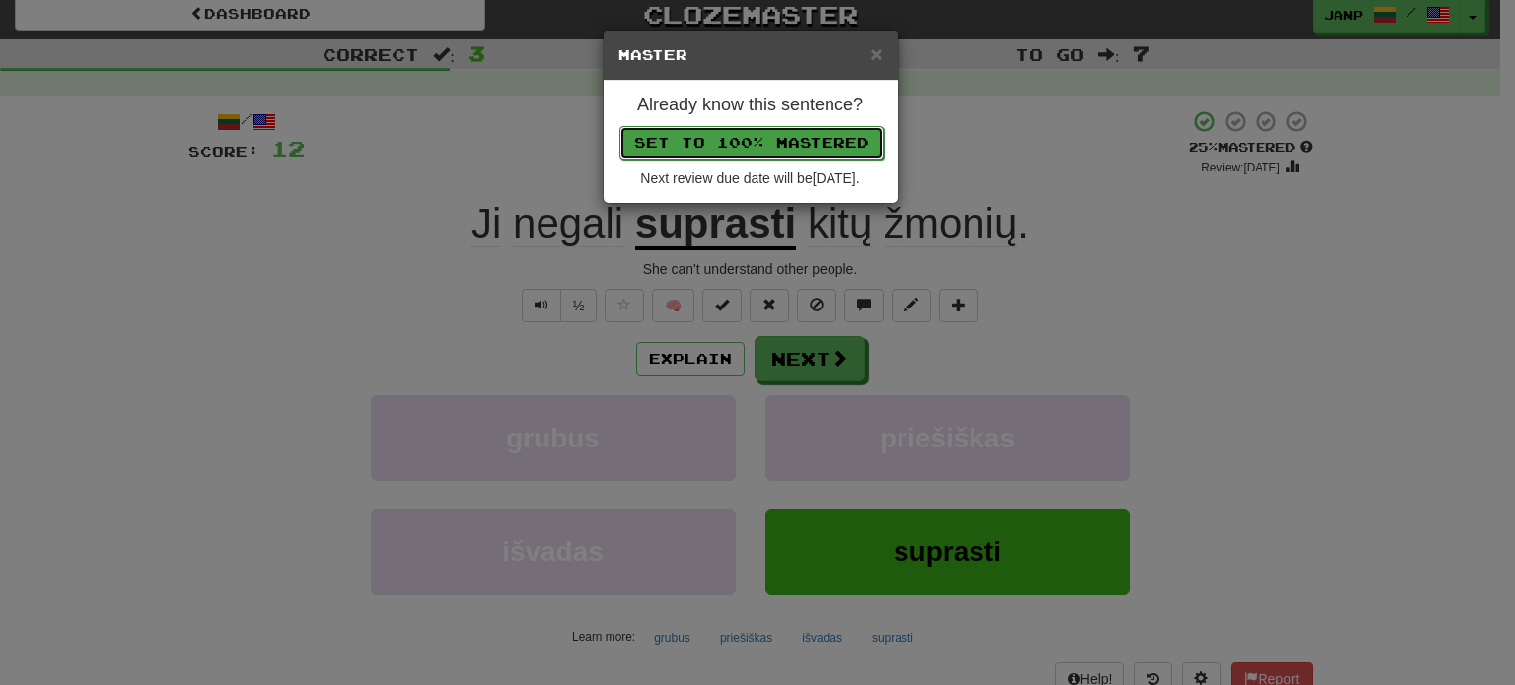
click at [793, 132] on button "Set to 100% Mastered" at bounding box center [751, 143] width 264 height 34
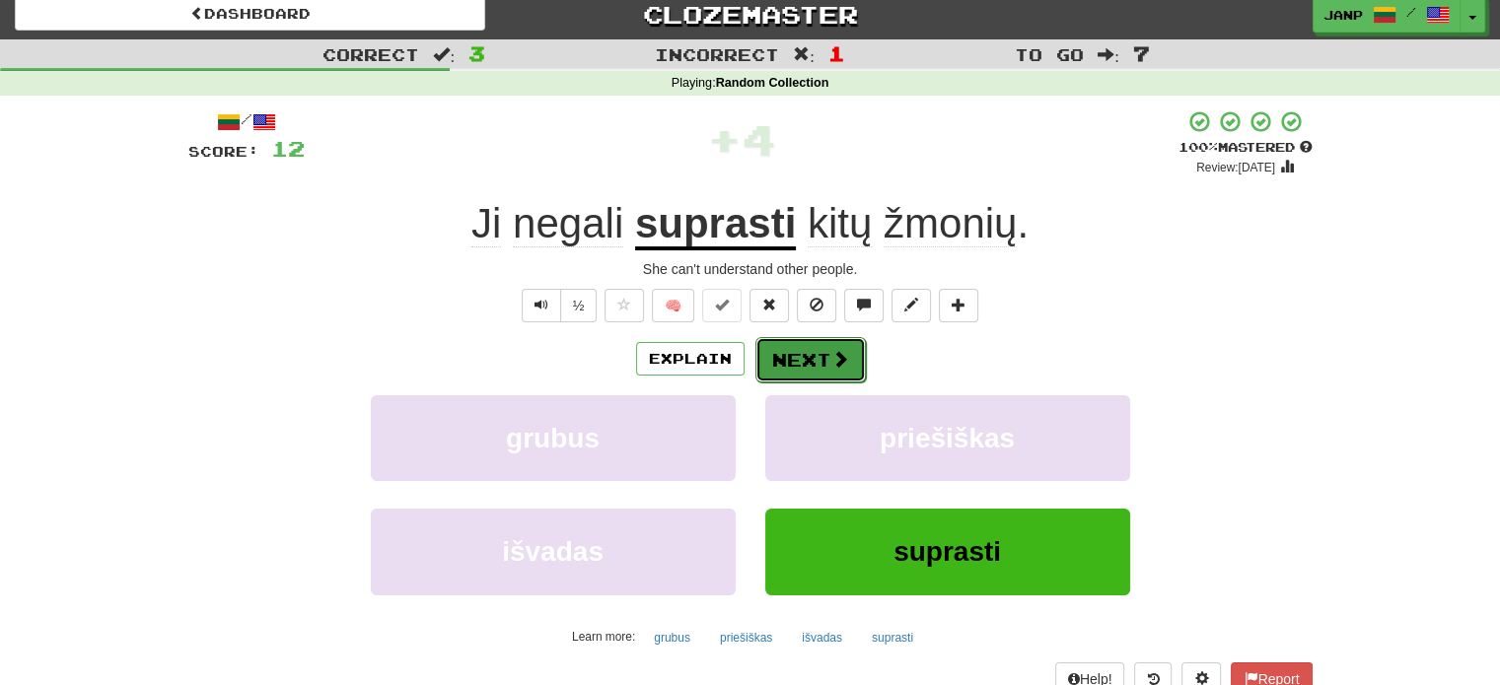
click at [820, 357] on button "Next" at bounding box center [810, 359] width 110 height 45
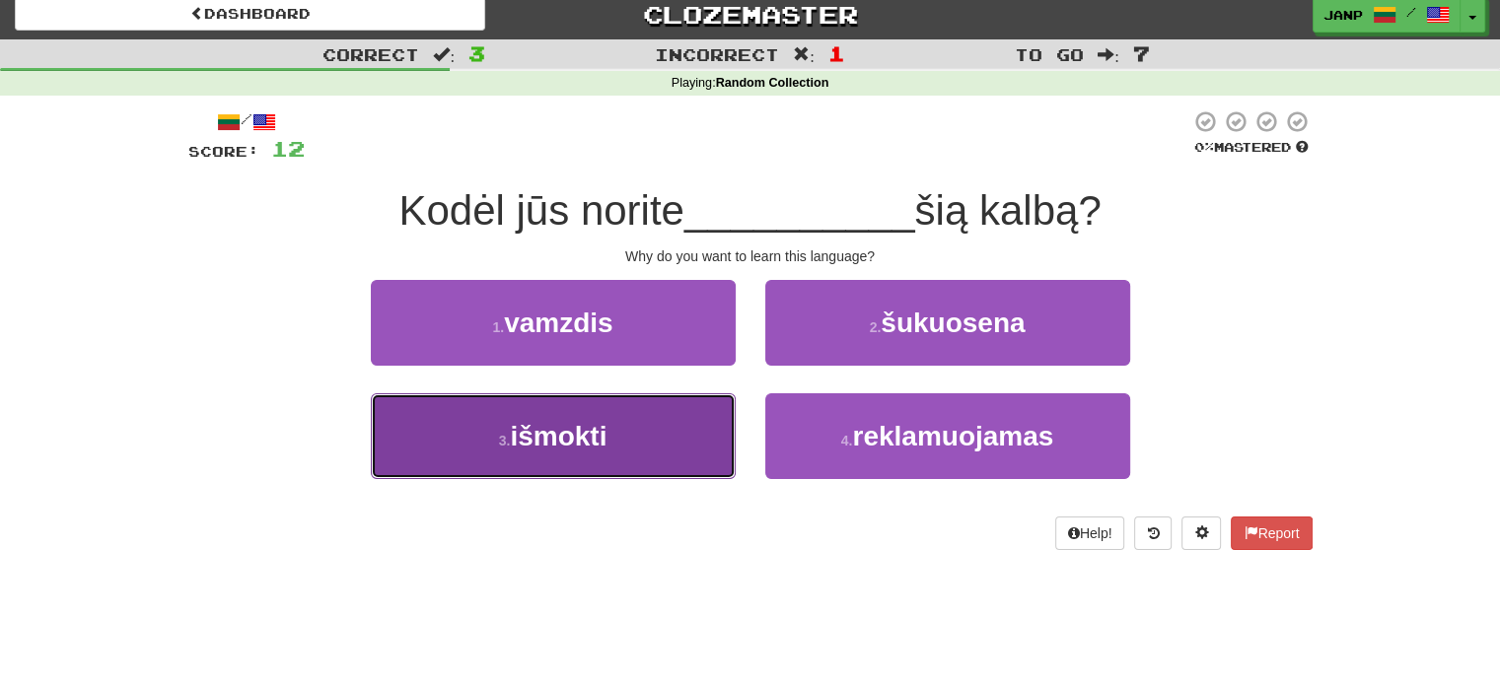
click at [693, 433] on button "3 . išmokti" at bounding box center [553, 436] width 365 height 86
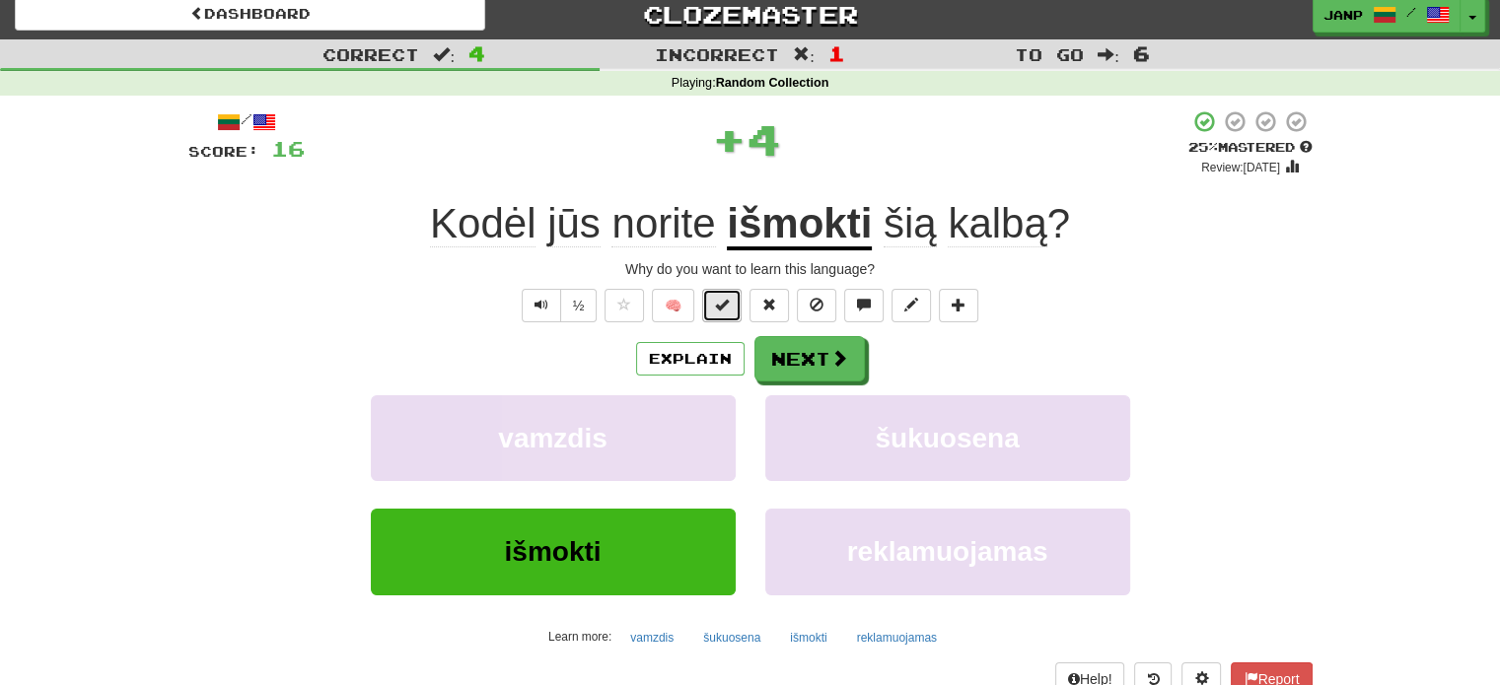
click at [730, 314] on button at bounding box center [721, 306] width 39 height 34
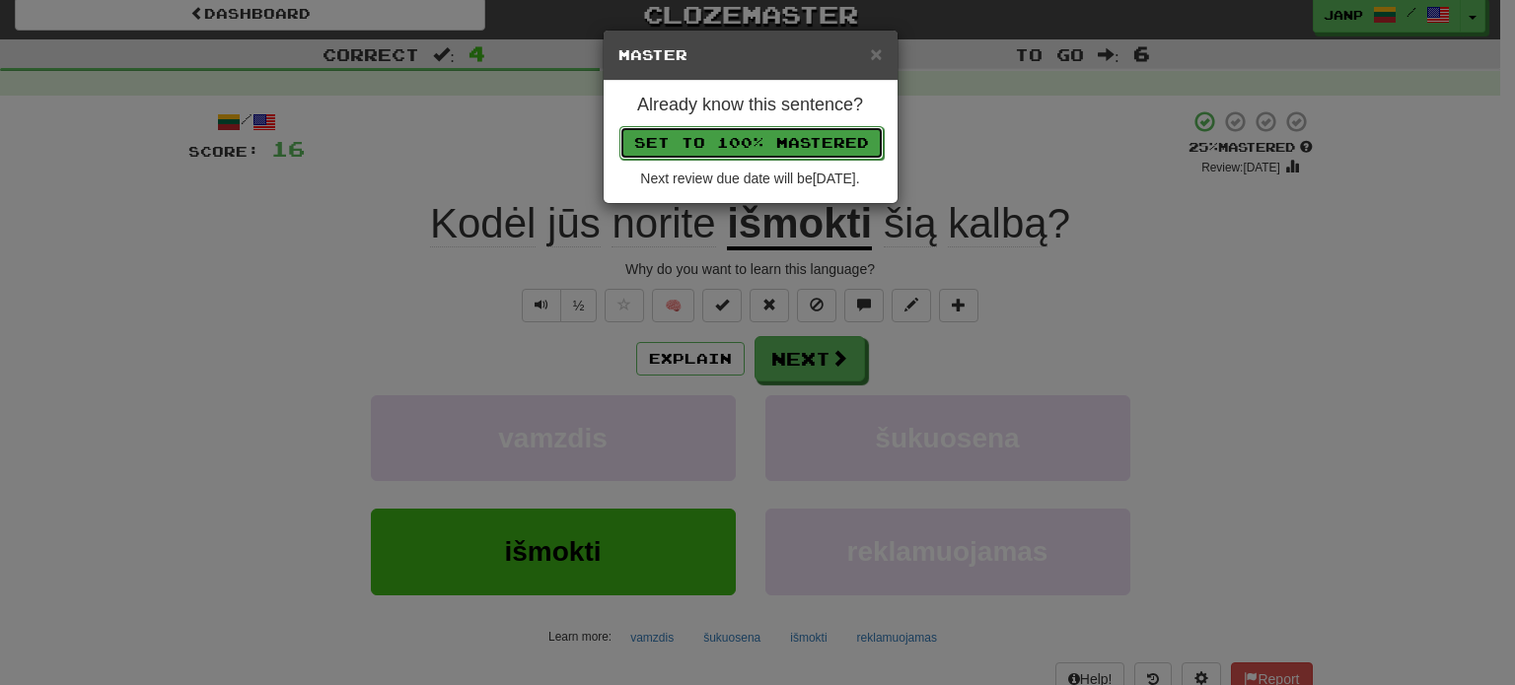
click at [750, 141] on button "Set to 100% Mastered" at bounding box center [751, 143] width 264 height 34
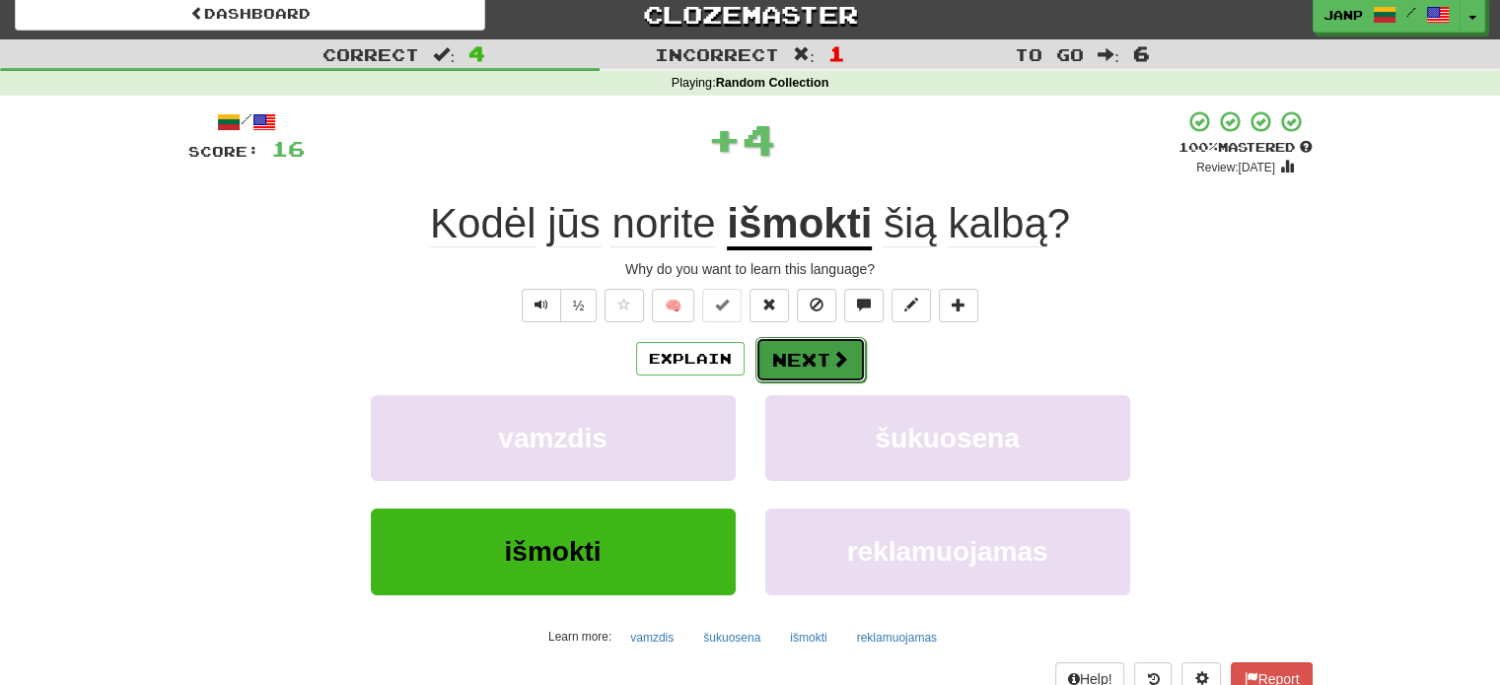
click at [831, 358] on span at bounding box center [840, 359] width 18 height 18
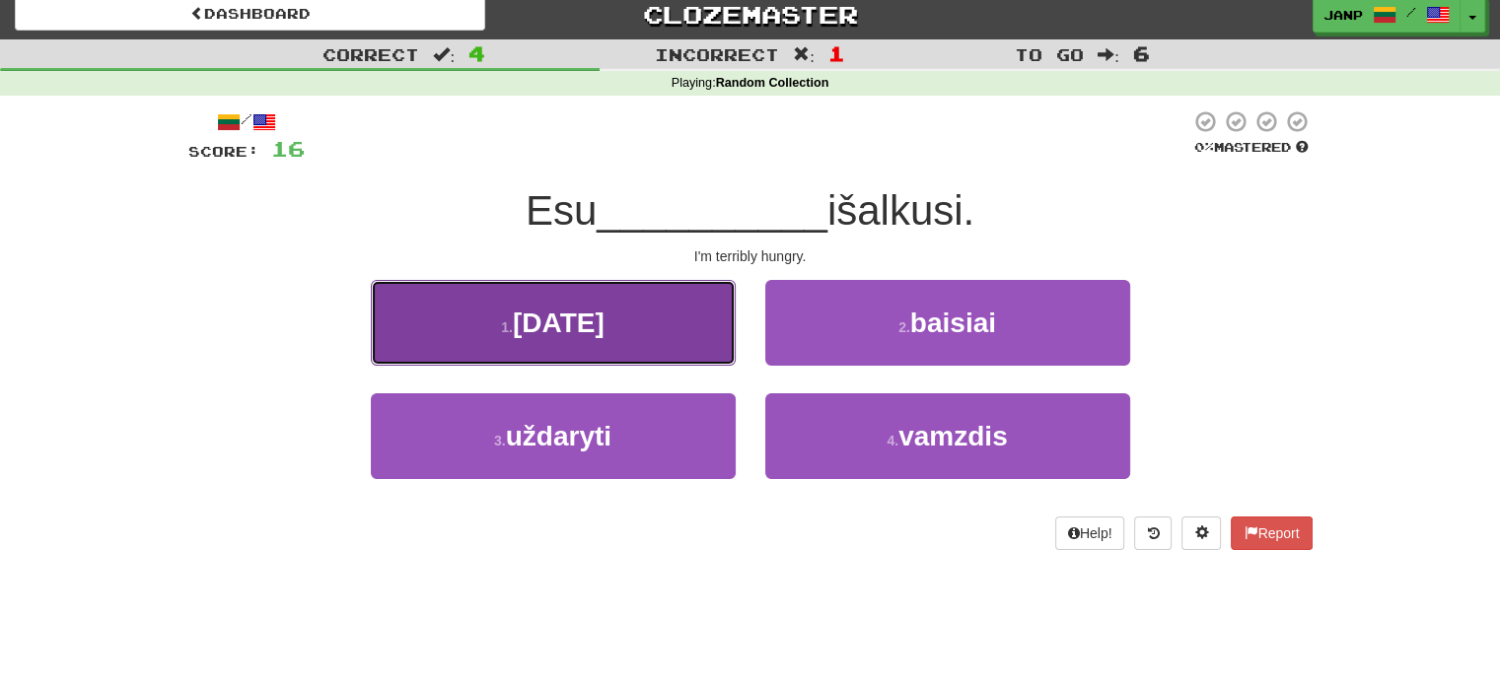
click at [656, 344] on button "1 . velykos" at bounding box center [553, 323] width 365 height 86
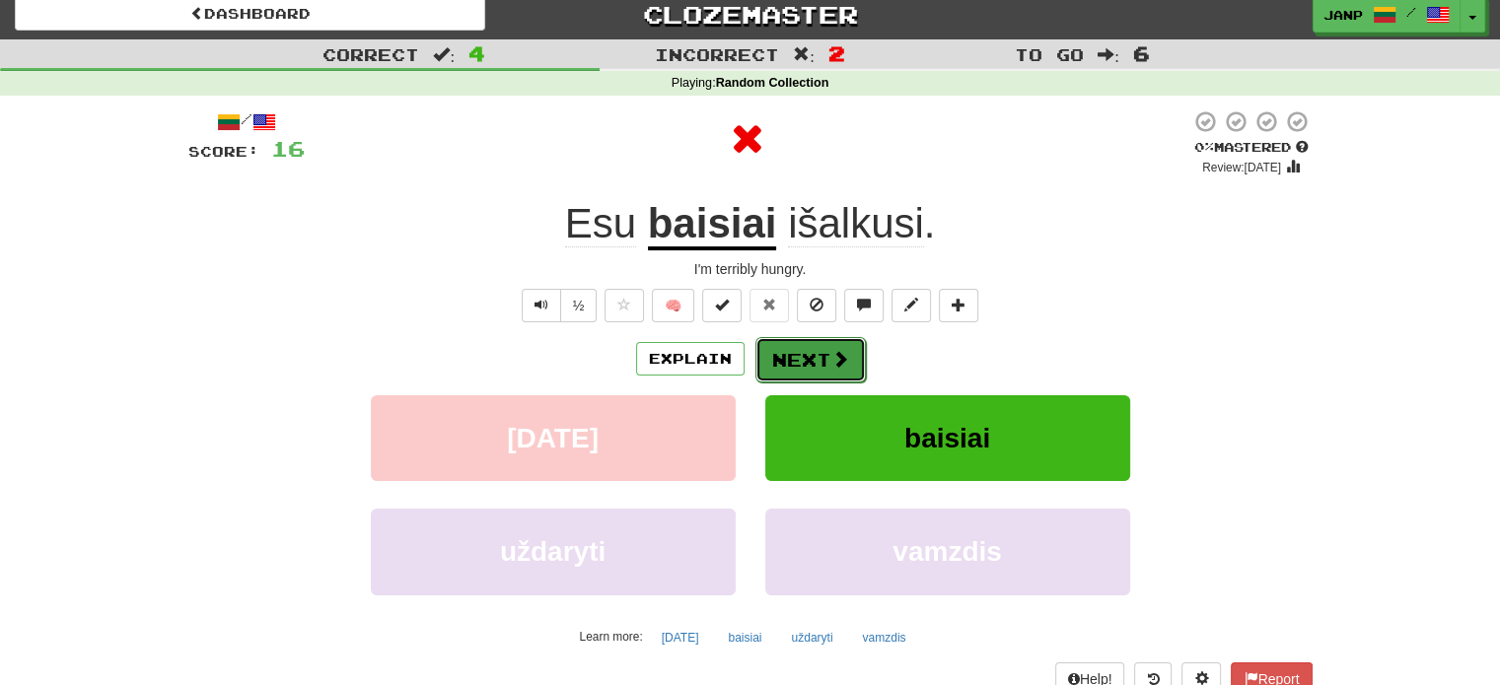
click at [788, 358] on button "Next" at bounding box center [810, 359] width 110 height 45
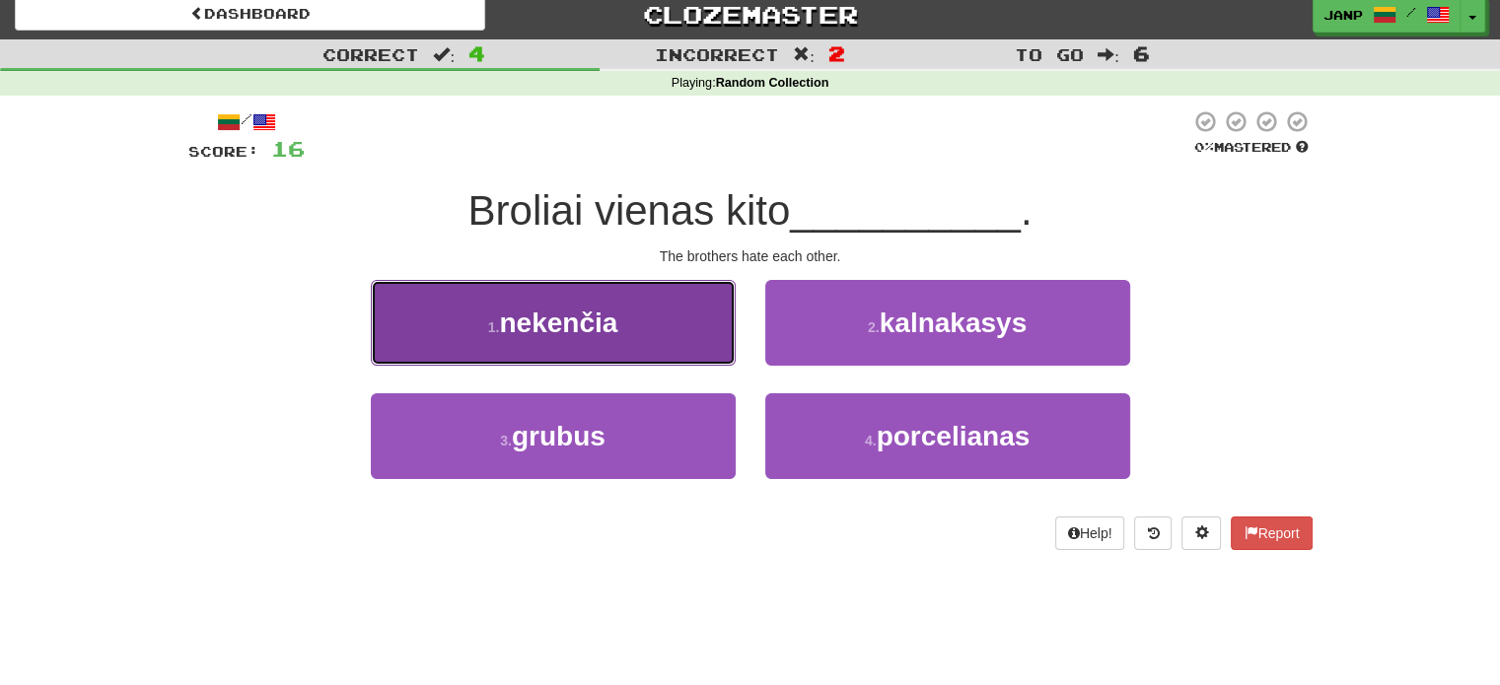
click at [667, 334] on button "1 . nekenčia" at bounding box center [553, 323] width 365 height 86
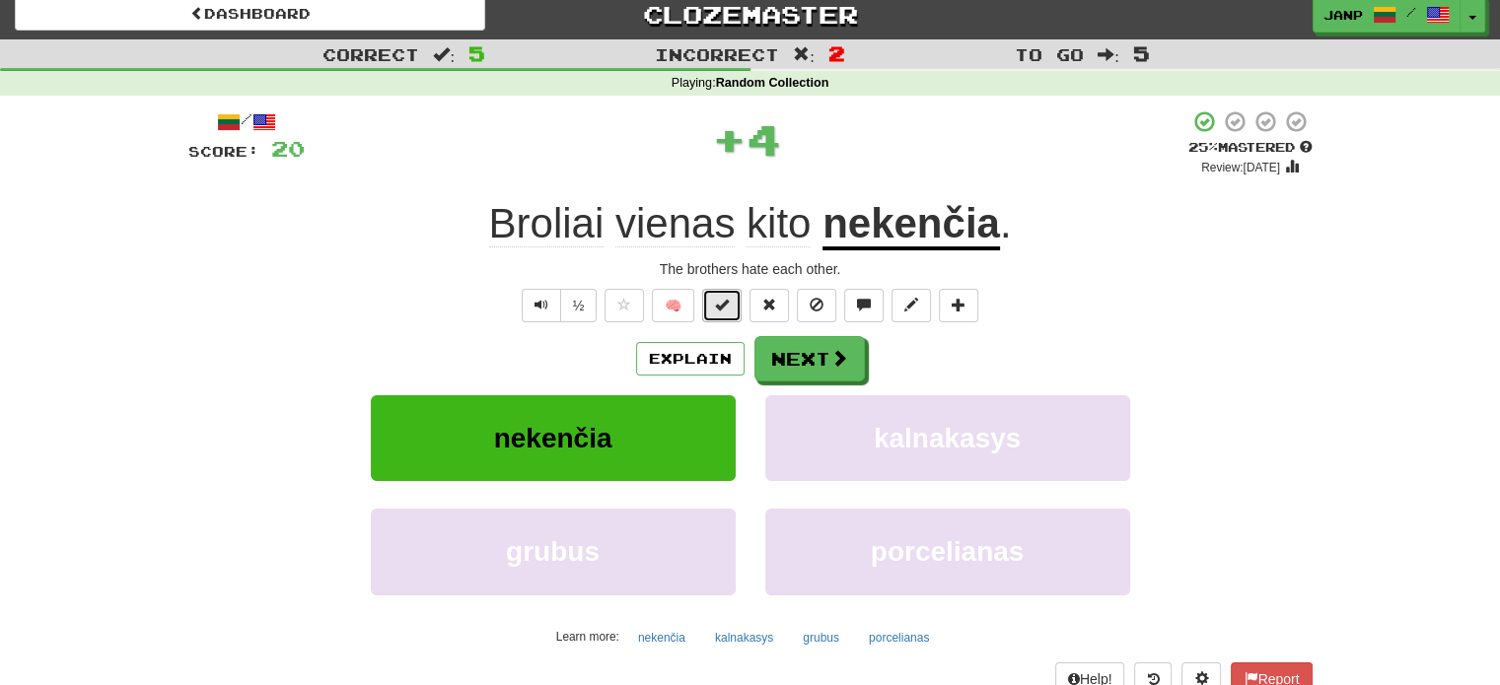
click at [707, 311] on button at bounding box center [721, 306] width 39 height 34
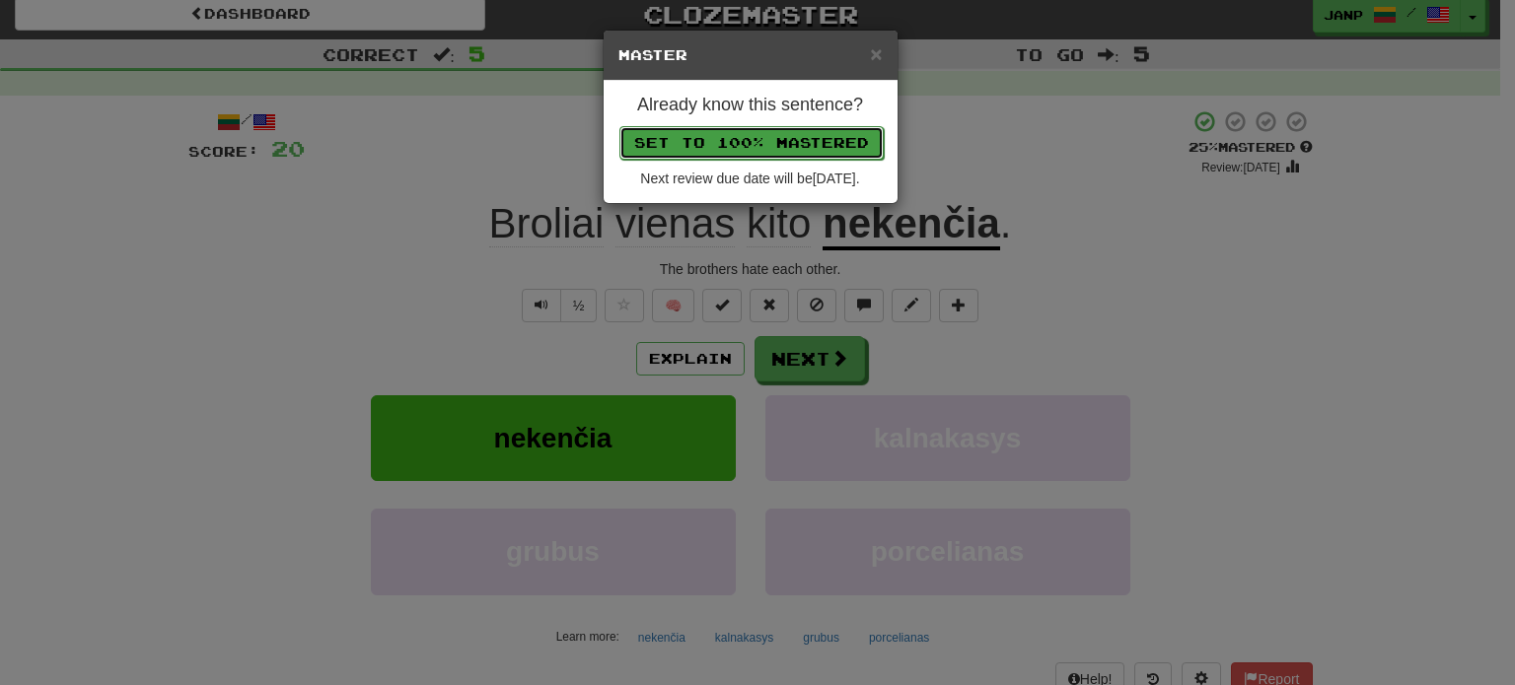
click at [774, 135] on button "Set to 100% Mastered" at bounding box center [751, 143] width 264 height 34
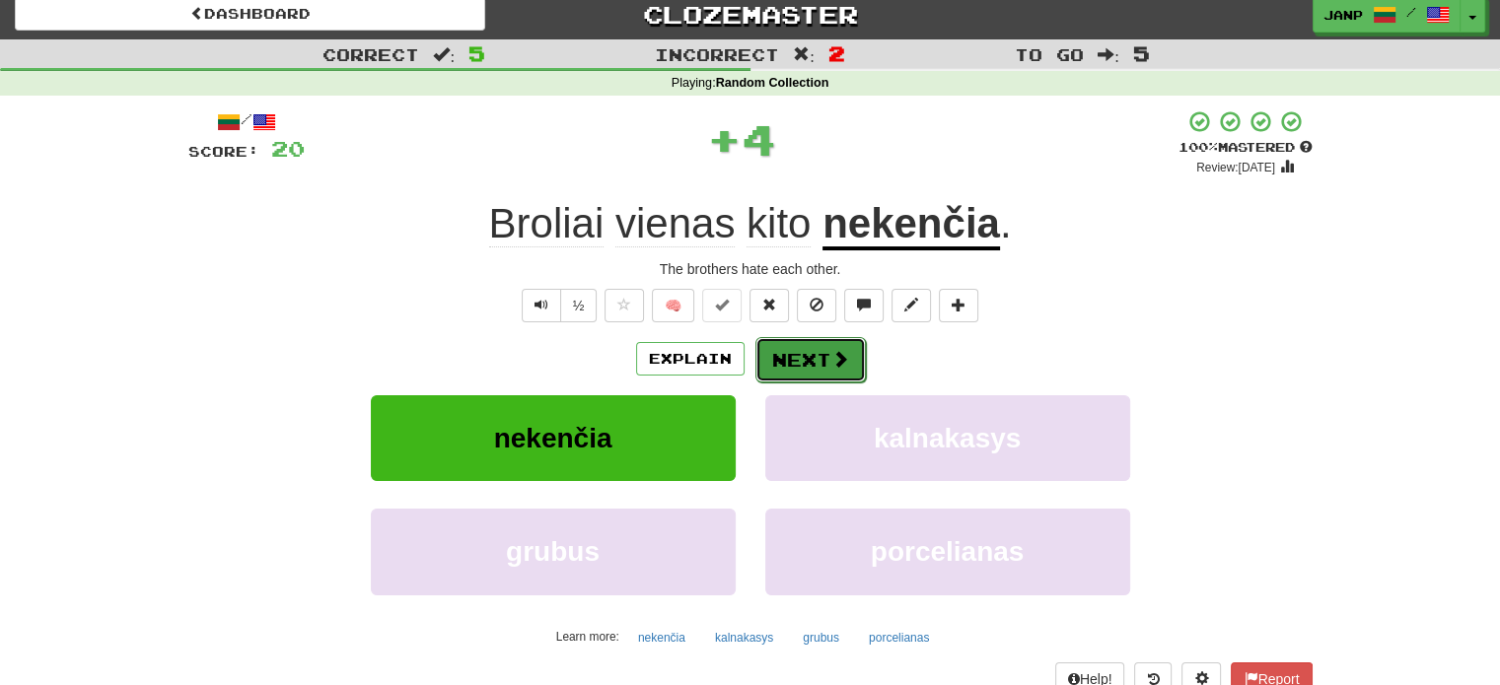
click at [809, 355] on button "Next" at bounding box center [810, 359] width 110 height 45
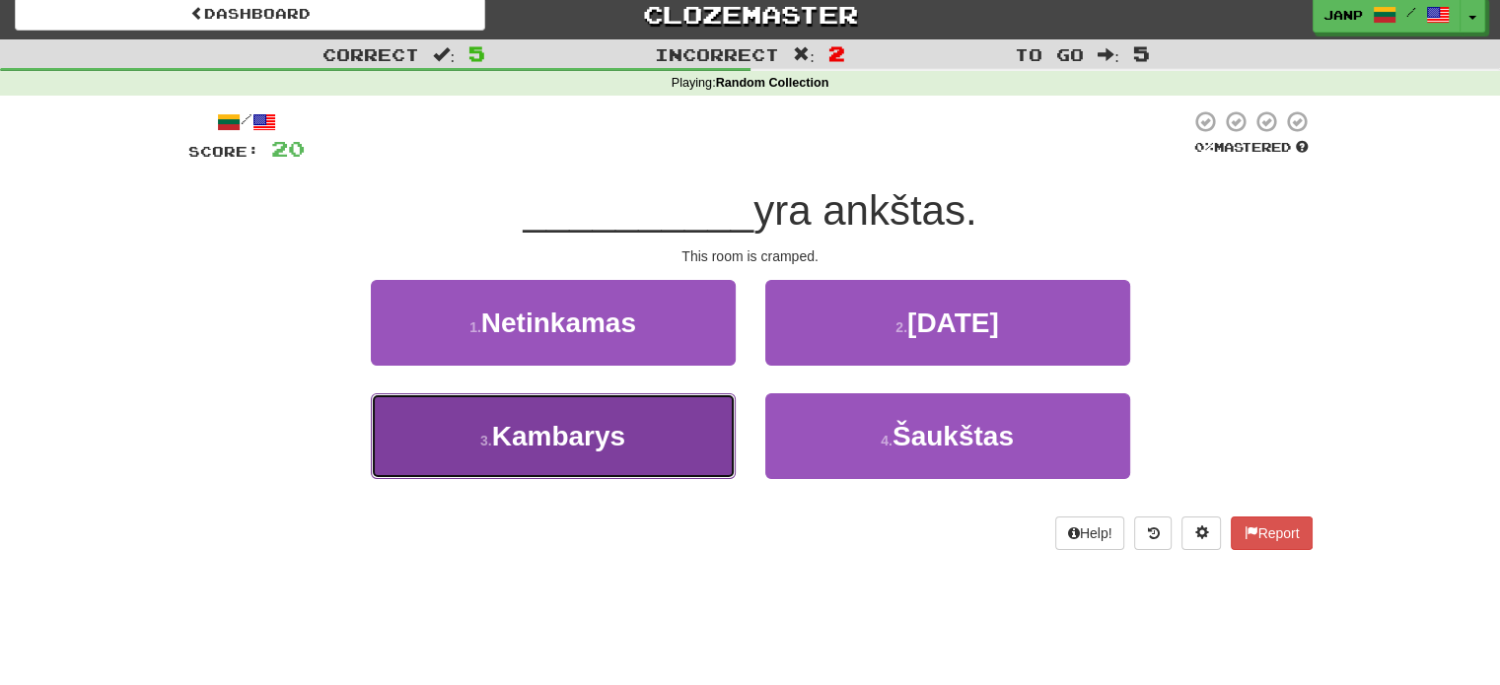
click at [634, 433] on button "3 . Kambarys" at bounding box center [553, 436] width 365 height 86
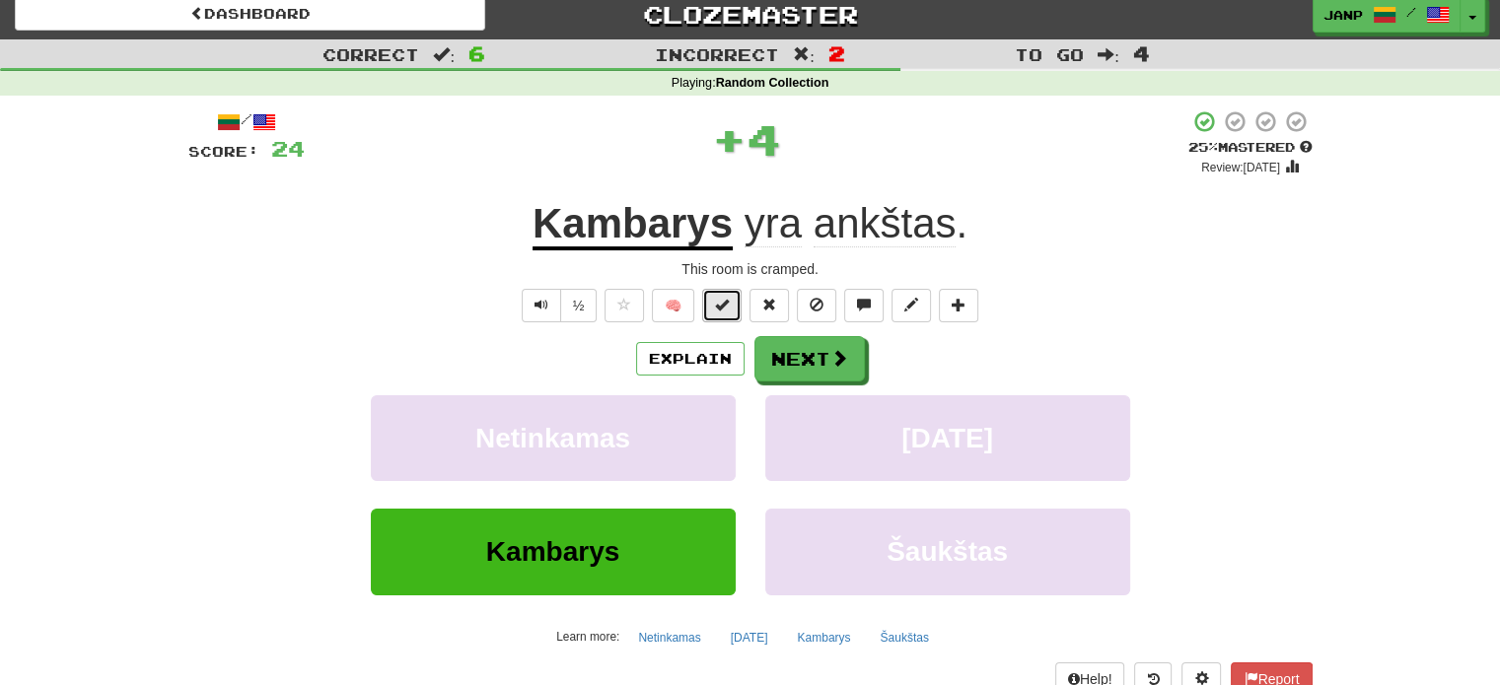
click at [710, 299] on button at bounding box center [721, 306] width 39 height 34
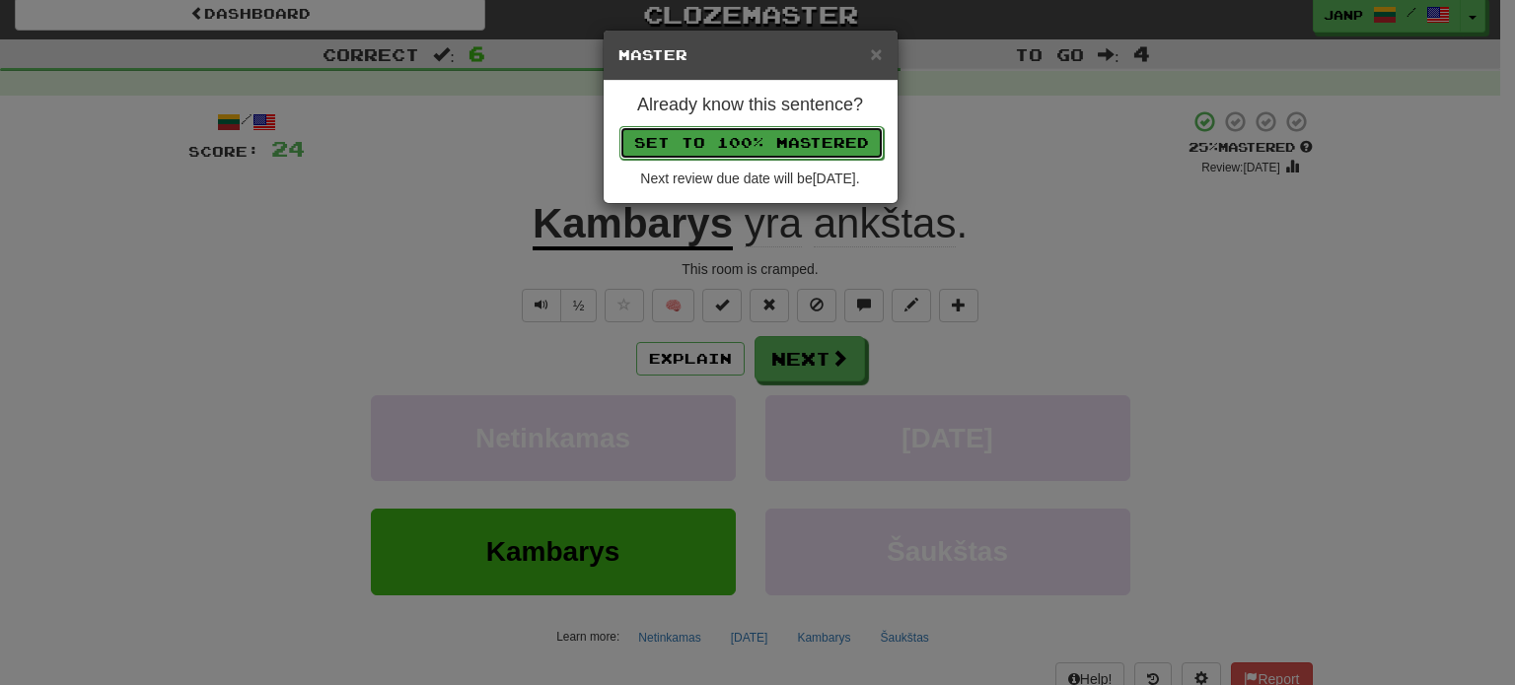
click at [804, 130] on button "Set to 100% Mastered" at bounding box center [751, 143] width 264 height 34
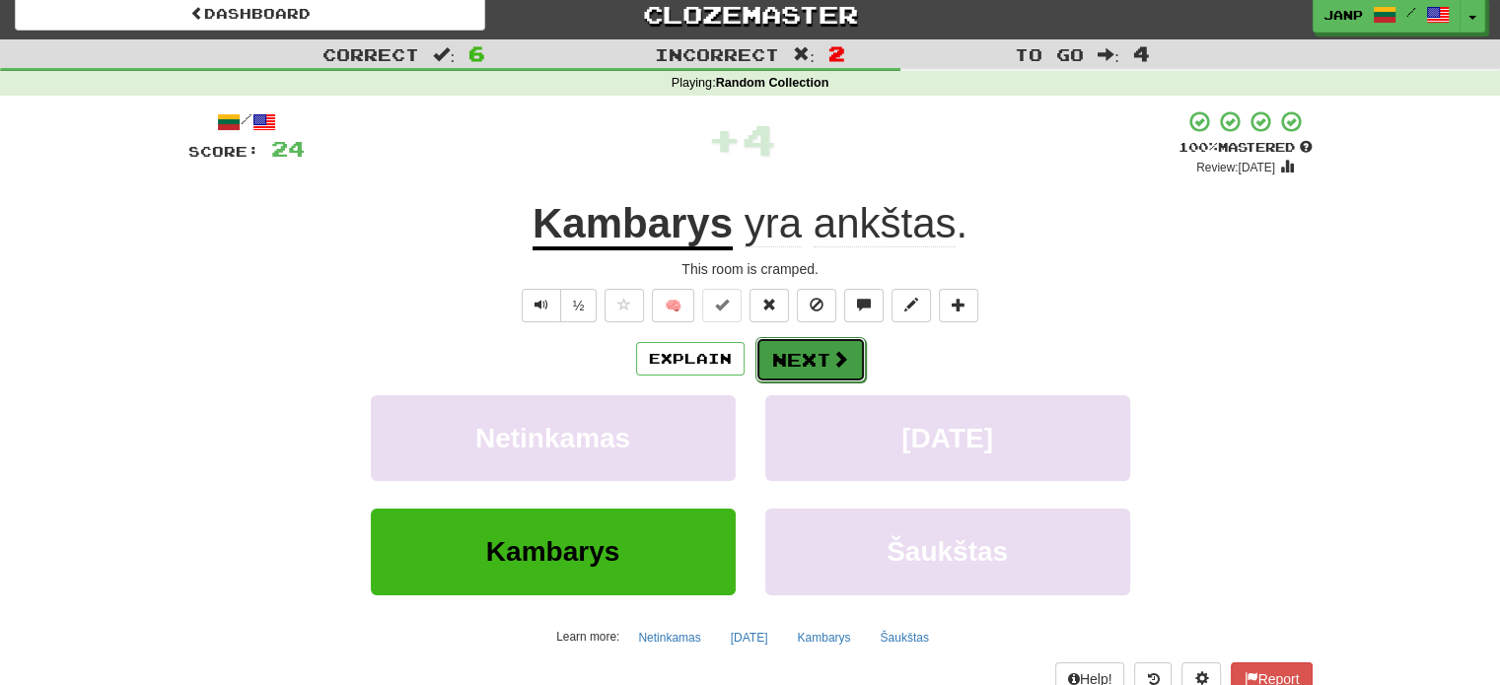
click at [798, 359] on button "Next" at bounding box center [810, 359] width 110 height 45
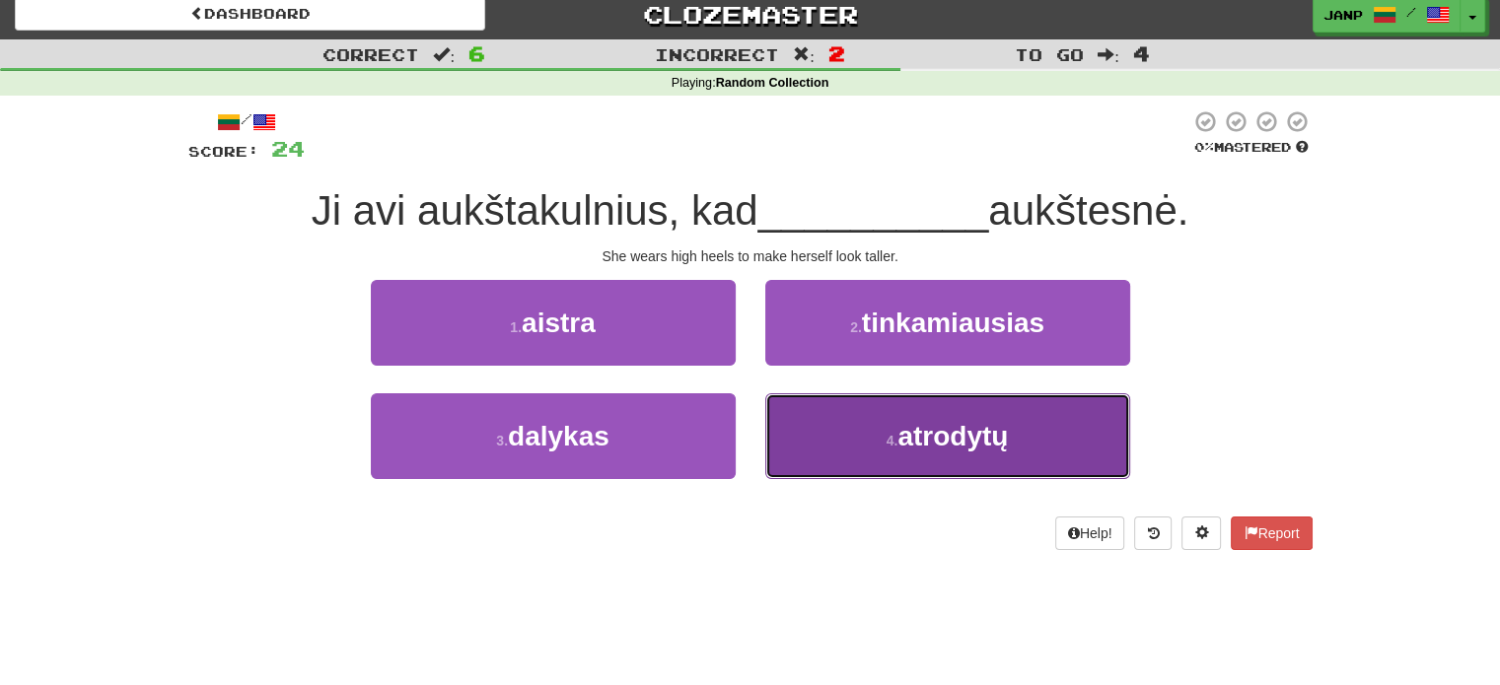
click at [816, 455] on button "4 . atrodytų" at bounding box center [947, 436] width 365 height 86
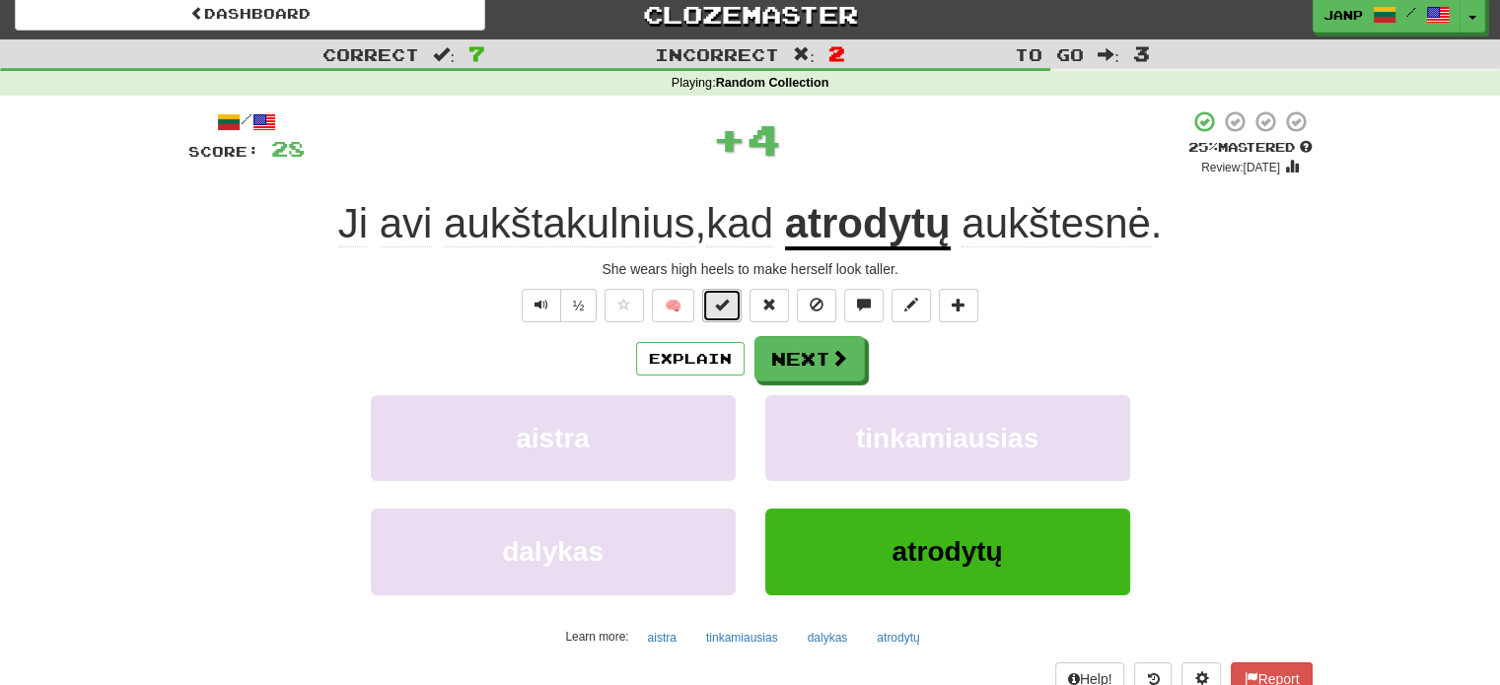
click at [726, 306] on span at bounding box center [722, 305] width 14 height 14
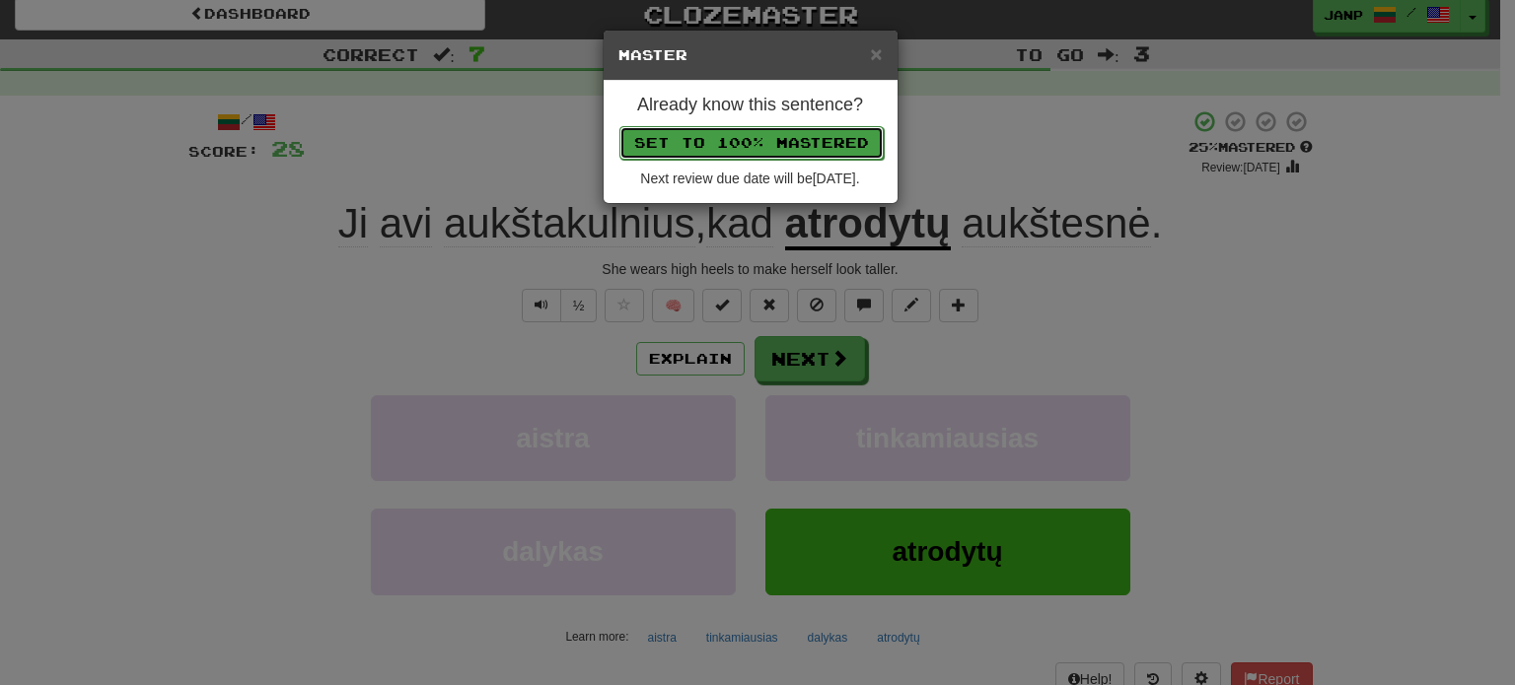
click at [784, 137] on button "Set to 100% Mastered" at bounding box center [751, 143] width 264 height 34
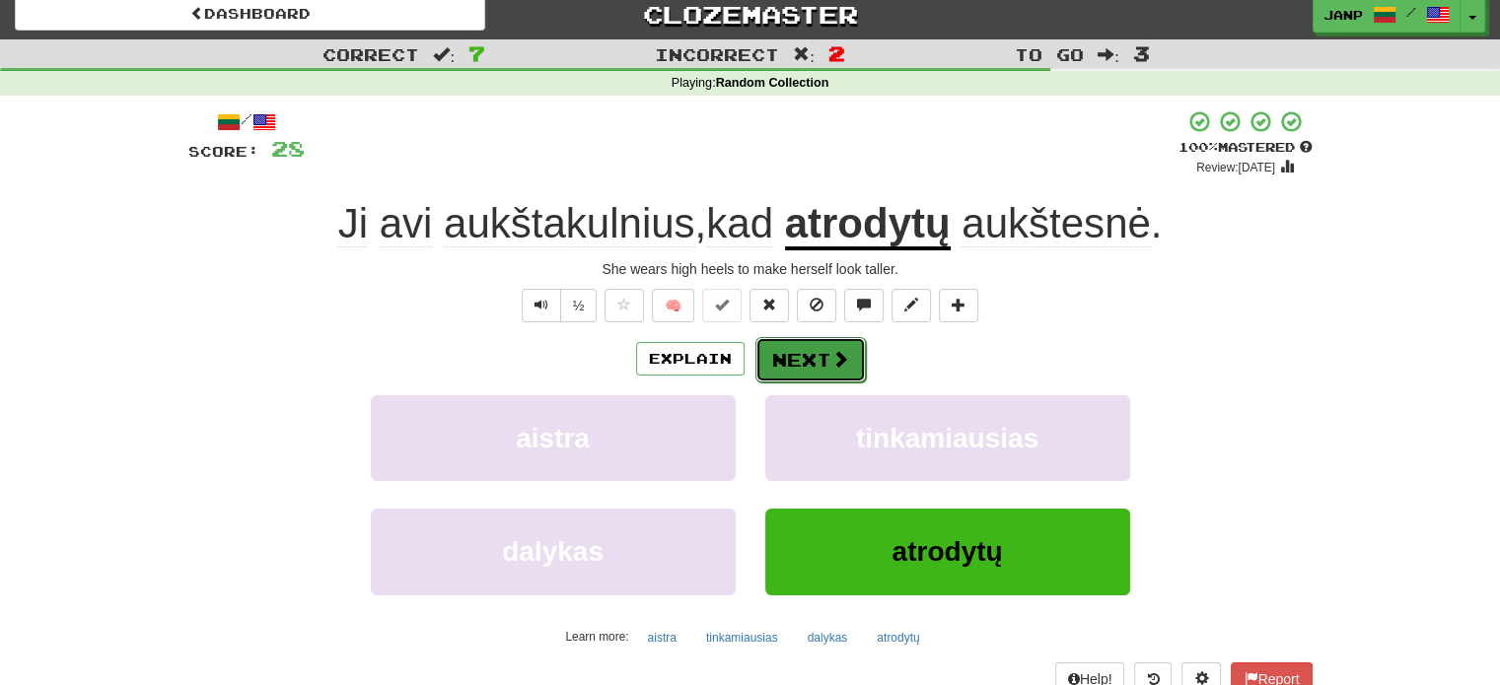
click at [780, 361] on button "Next" at bounding box center [810, 359] width 110 height 45
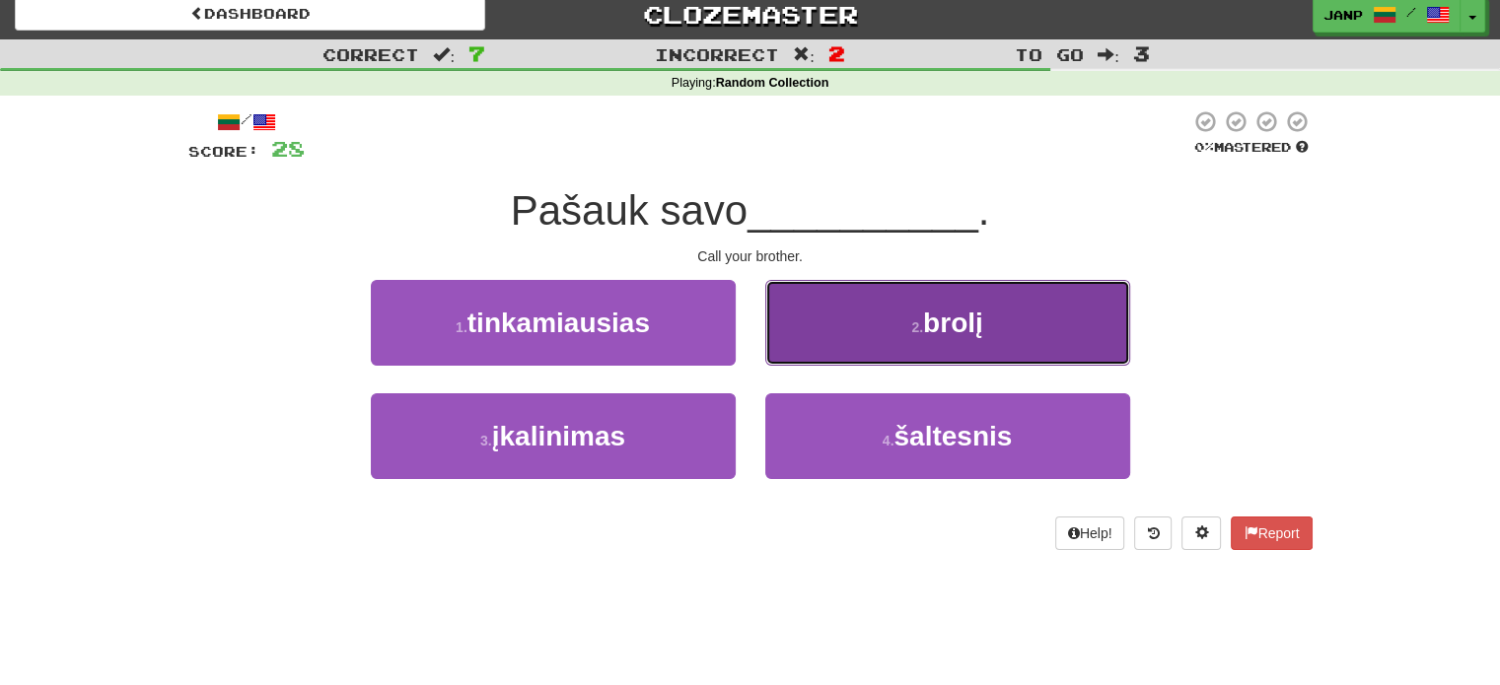
click at [831, 333] on button "2 . brolį" at bounding box center [947, 323] width 365 height 86
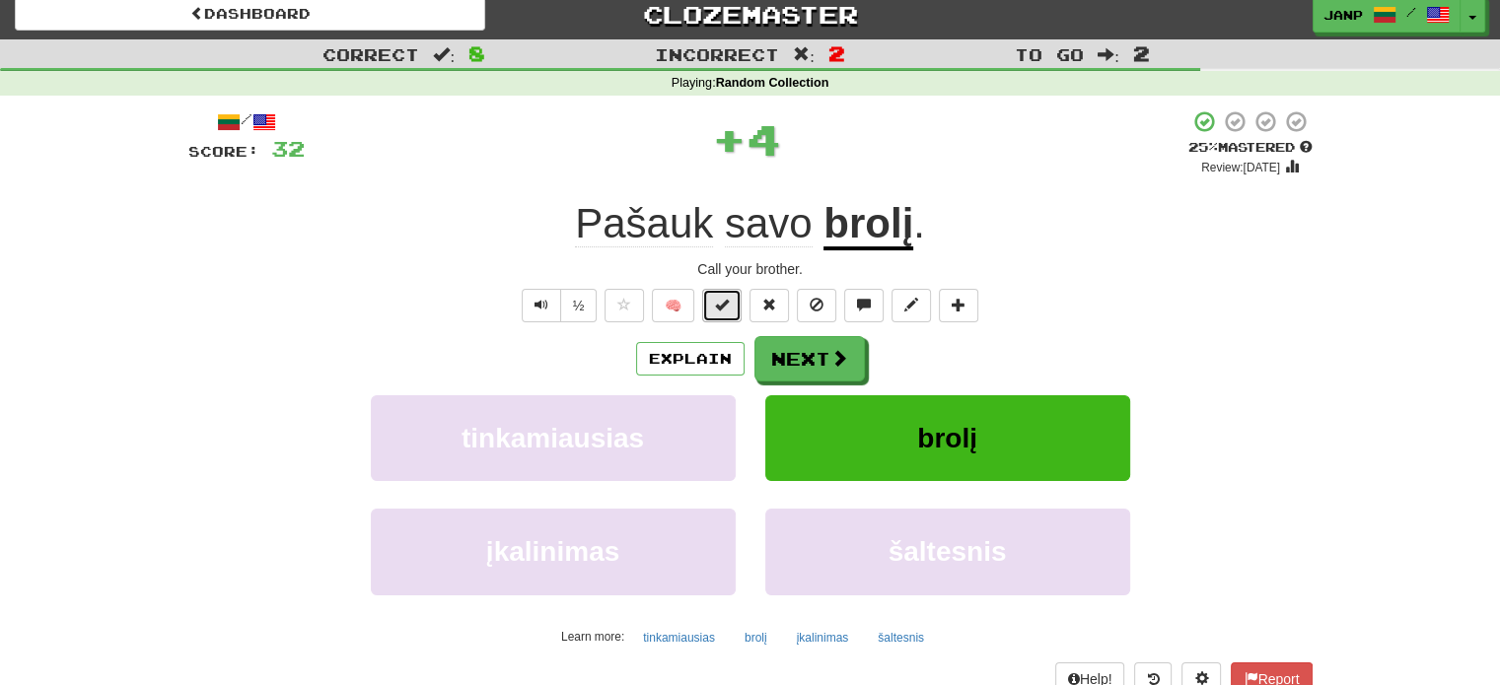
click at [729, 303] on span at bounding box center [722, 305] width 14 height 14
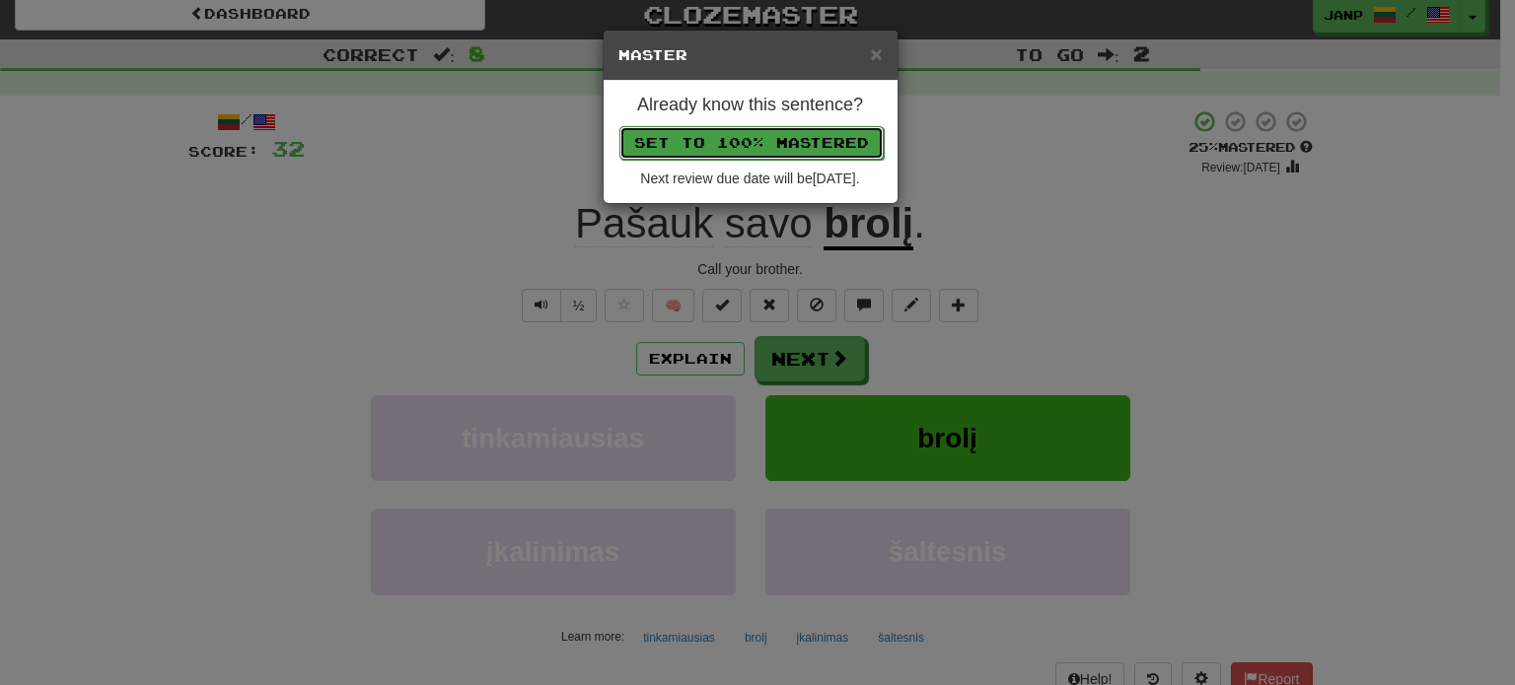
click at [784, 145] on button "Set to 100% Mastered" at bounding box center [751, 143] width 264 height 34
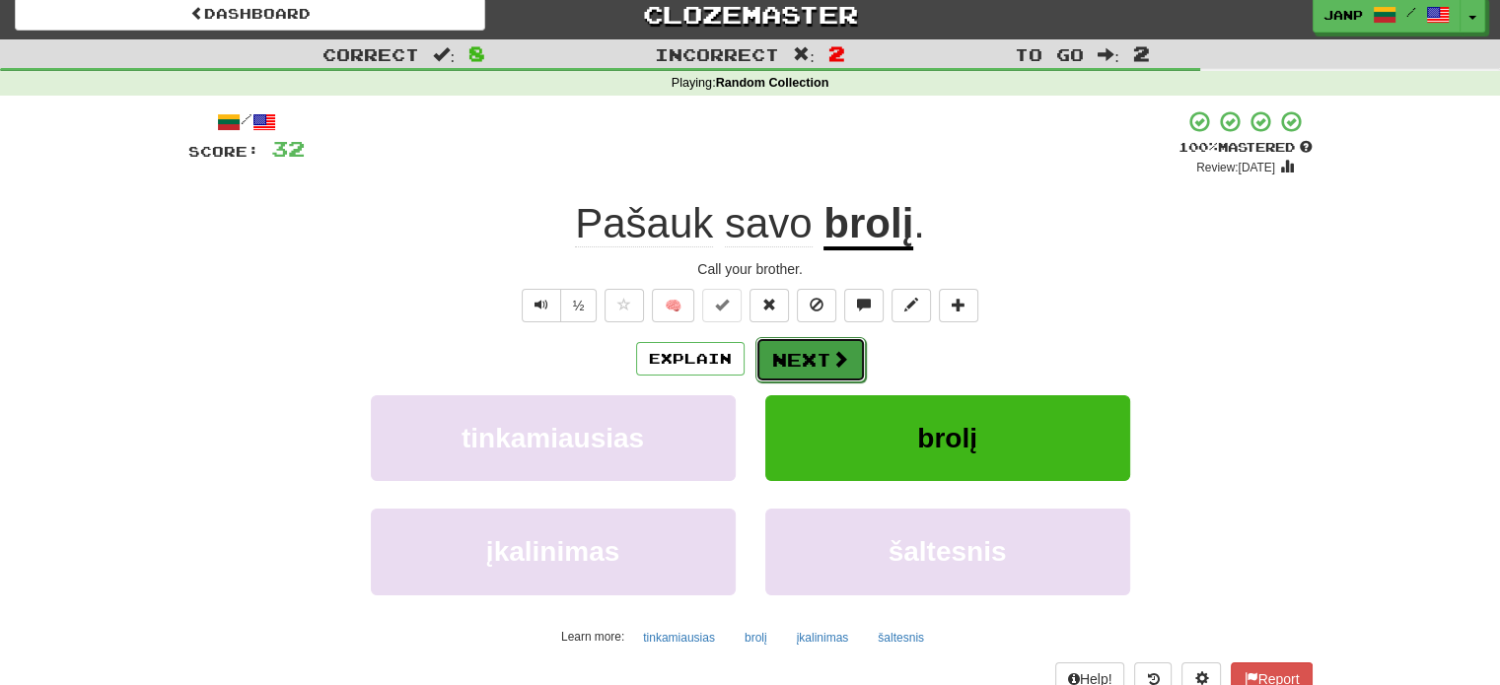
click at [786, 368] on button "Next" at bounding box center [810, 359] width 110 height 45
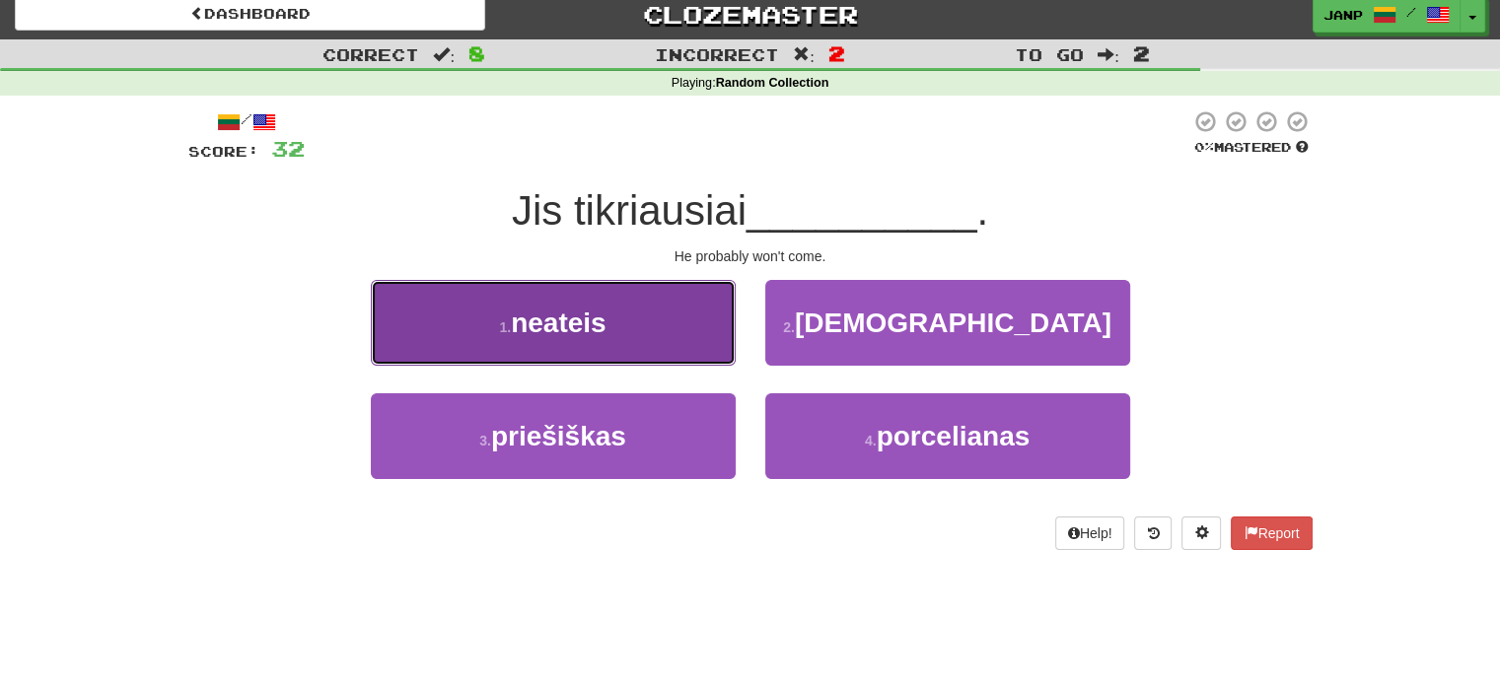
click at [681, 341] on button "1 . neateis" at bounding box center [553, 323] width 365 height 86
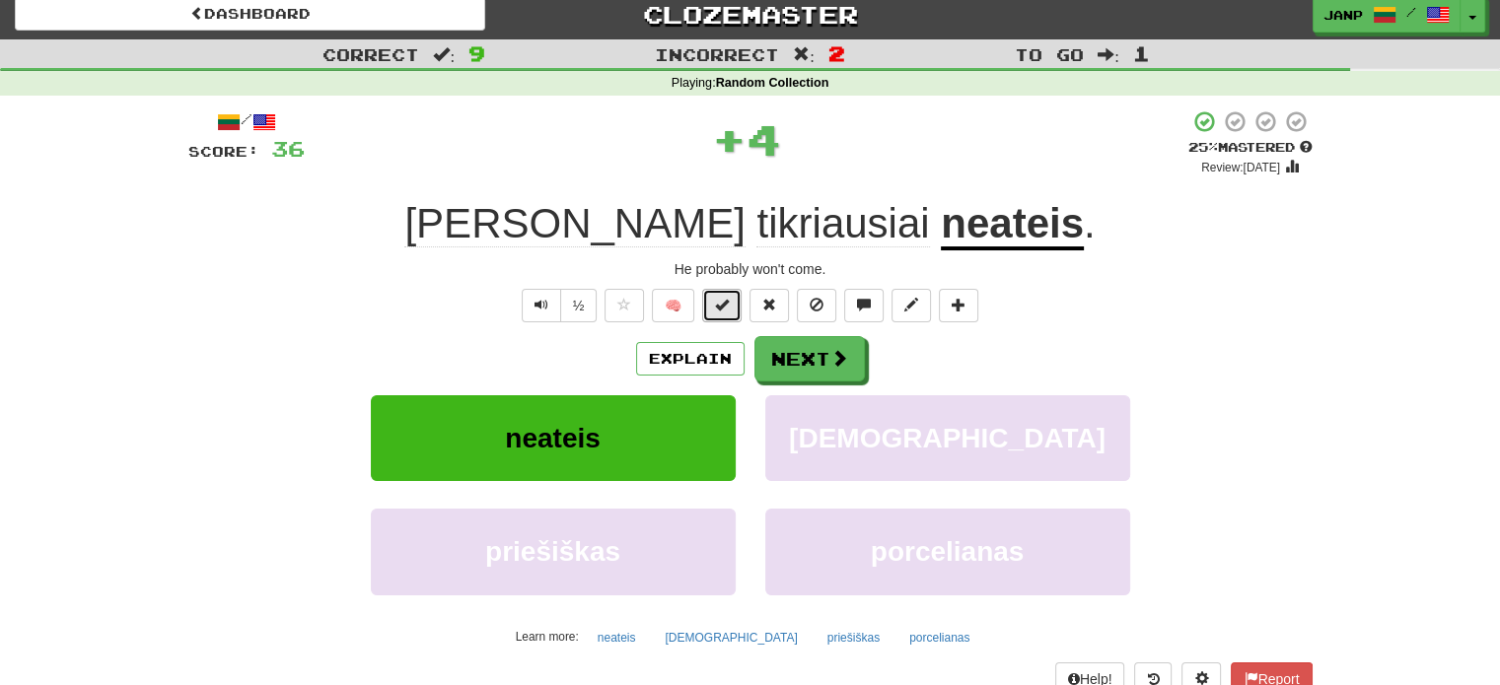
click at [726, 306] on span at bounding box center [722, 305] width 14 height 14
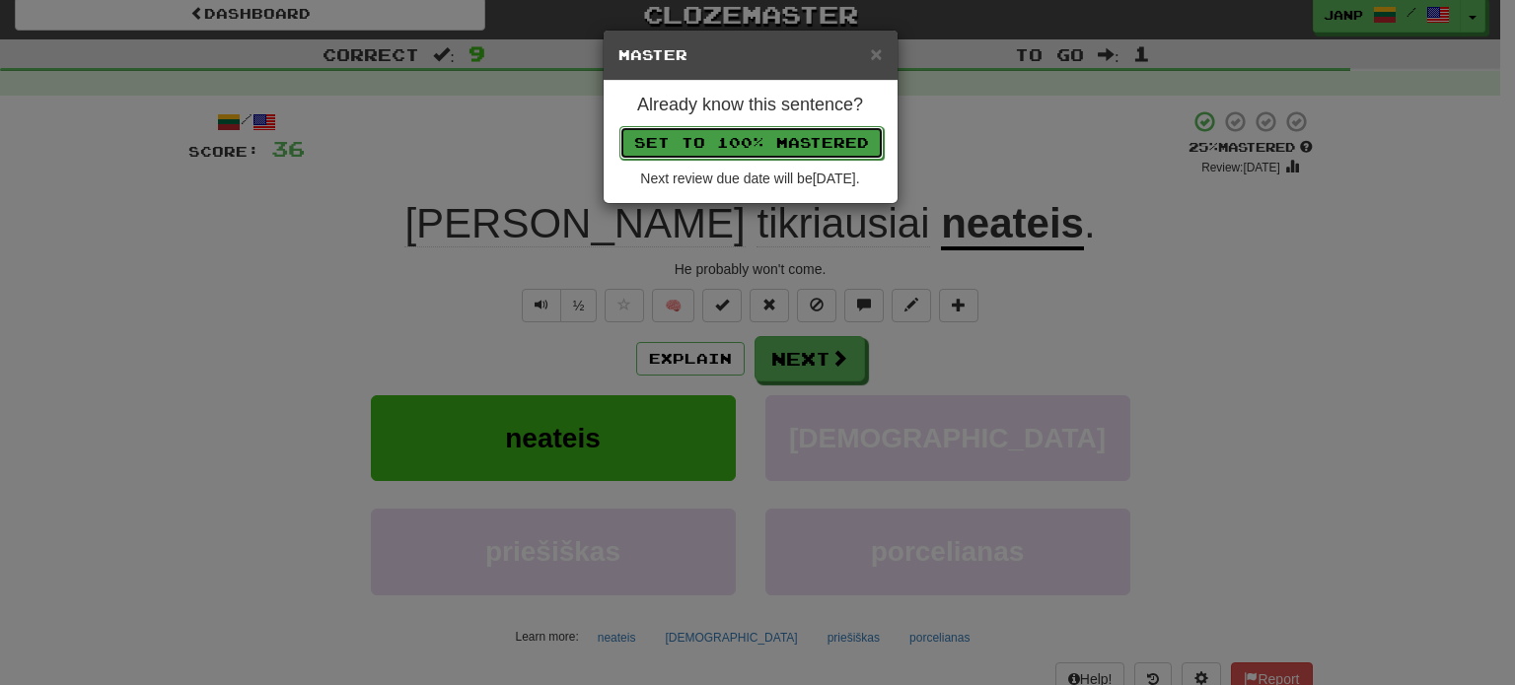
click at [778, 142] on button "Set to 100% Mastered" at bounding box center [751, 143] width 264 height 34
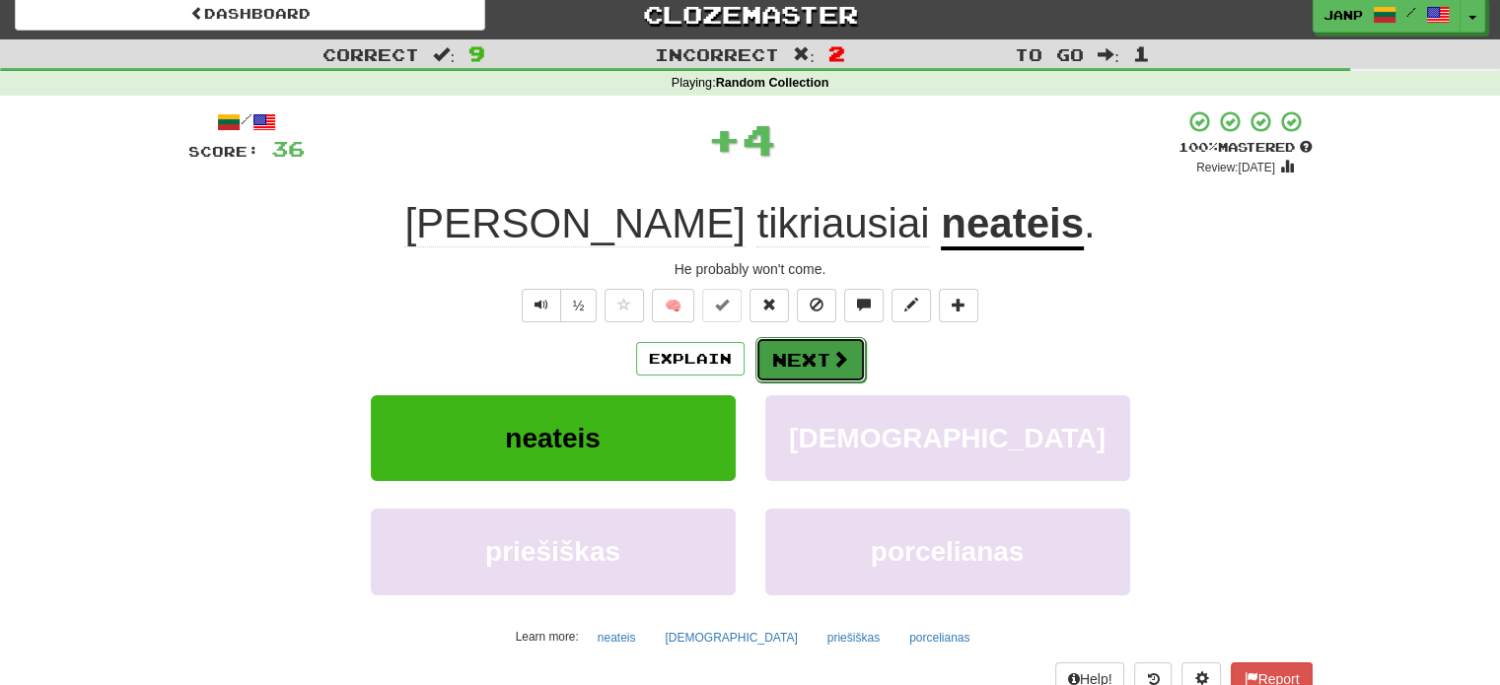
click at [799, 368] on button "Next" at bounding box center [810, 359] width 110 height 45
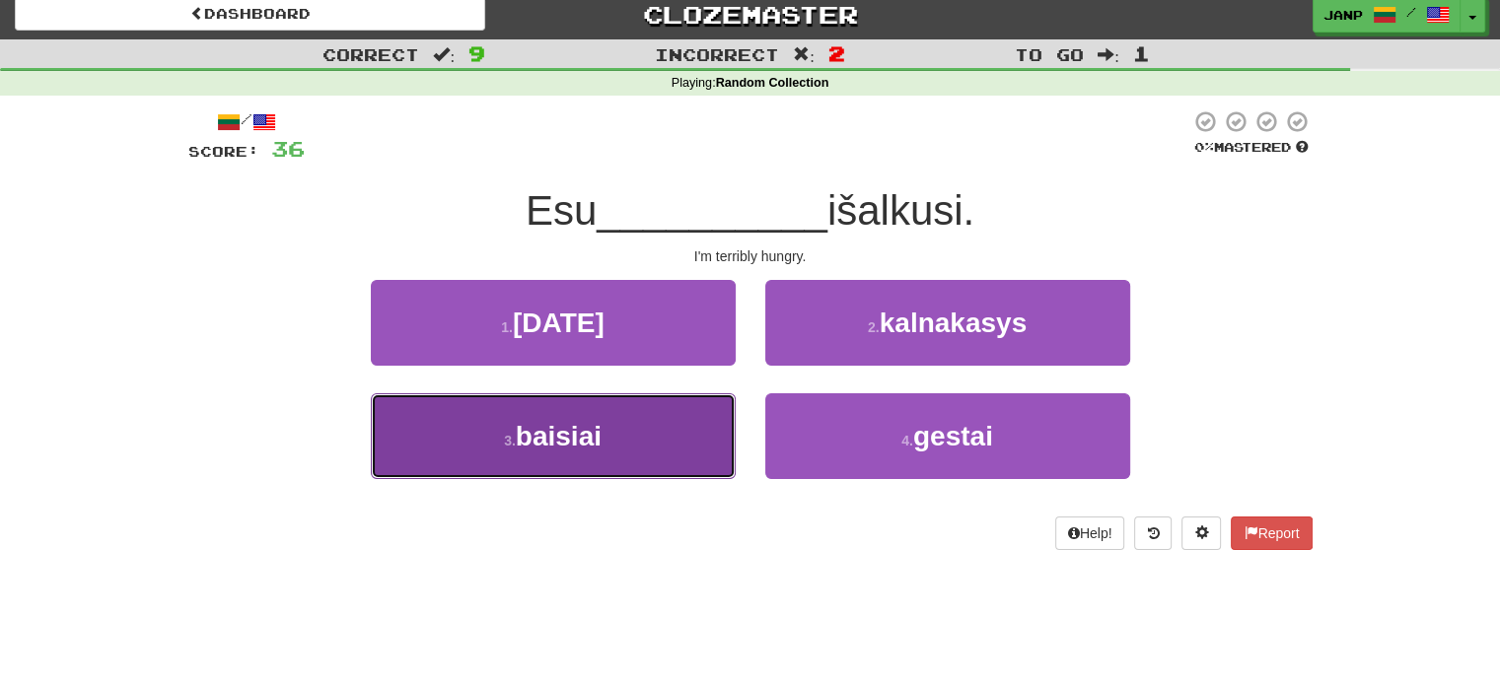
click at [687, 429] on button "3 . baisiai" at bounding box center [553, 436] width 365 height 86
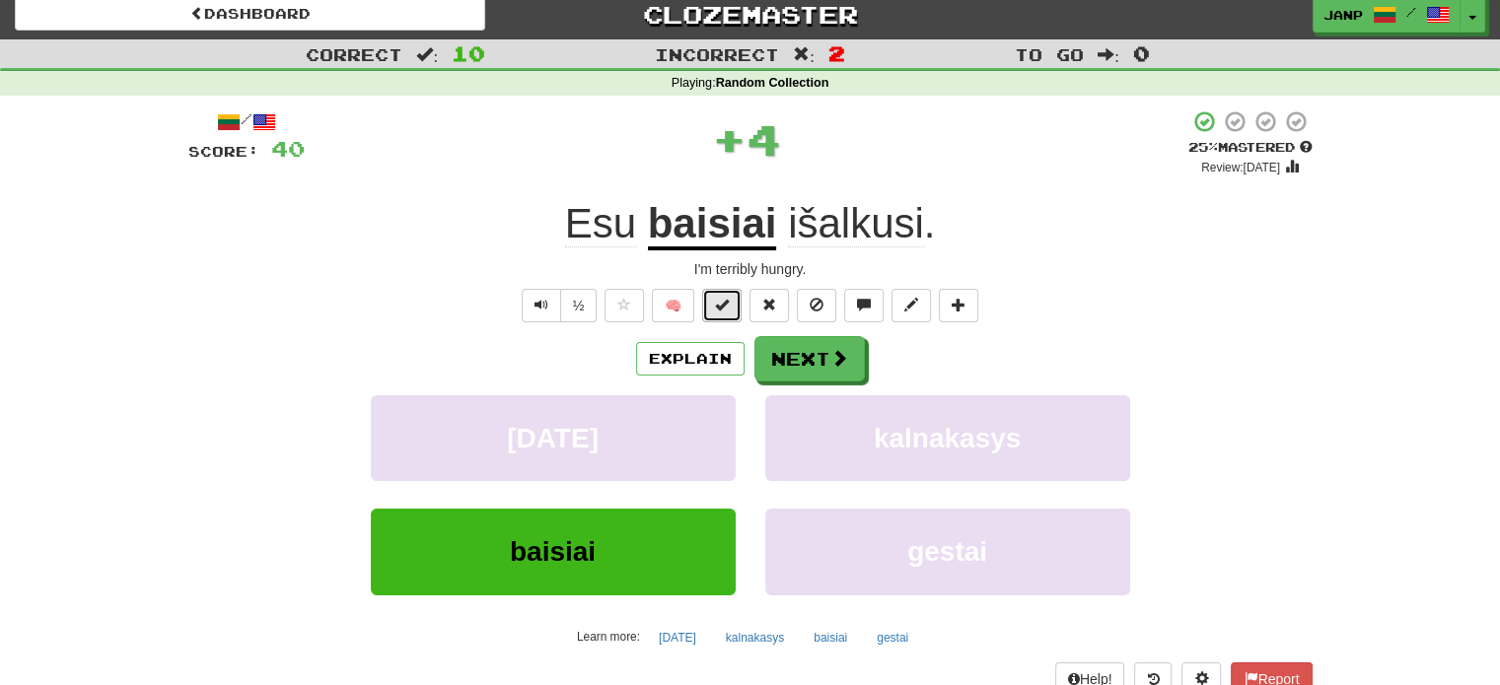
click at [730, 311] on button at bounding box center [721, 306] width 39 height 34
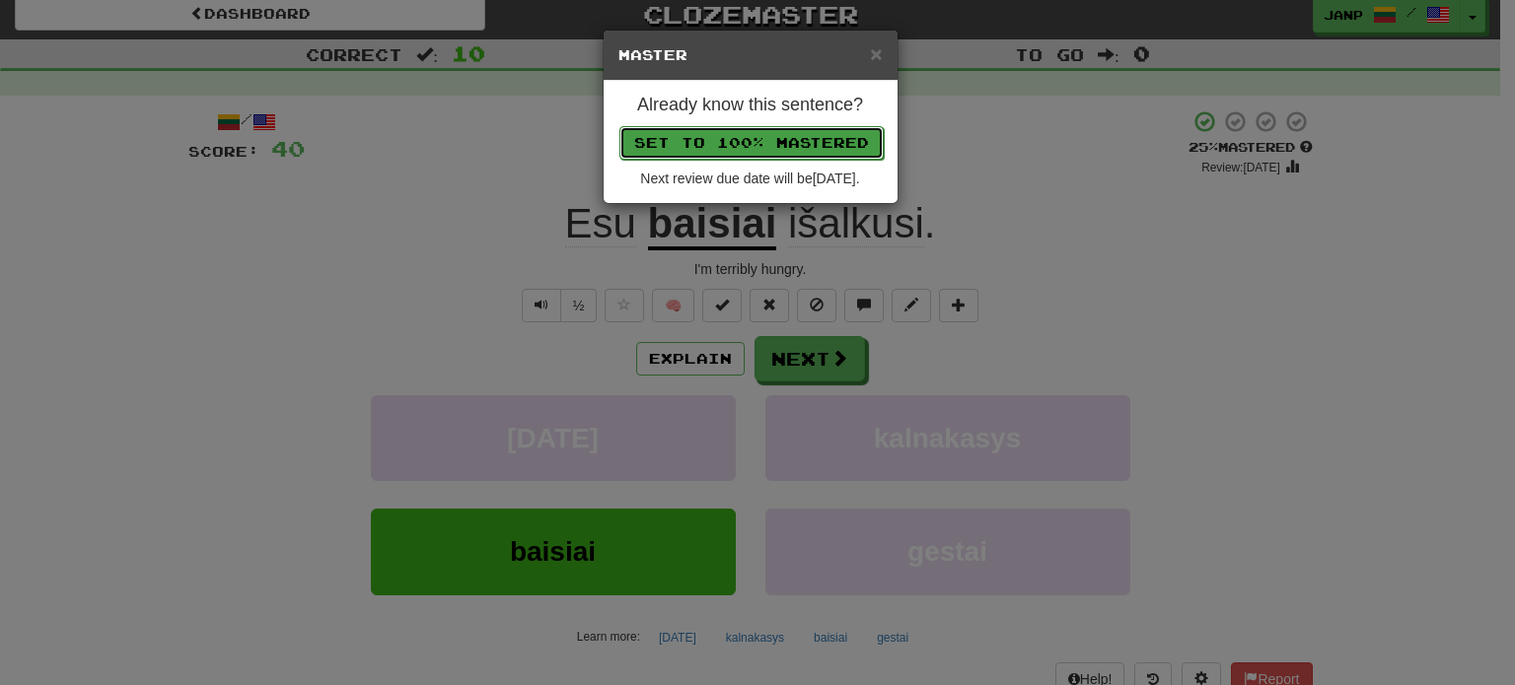
click at [761, 144] on button "Set to 100% Mastered" at bounding box center [751, 143] width 264 height 34
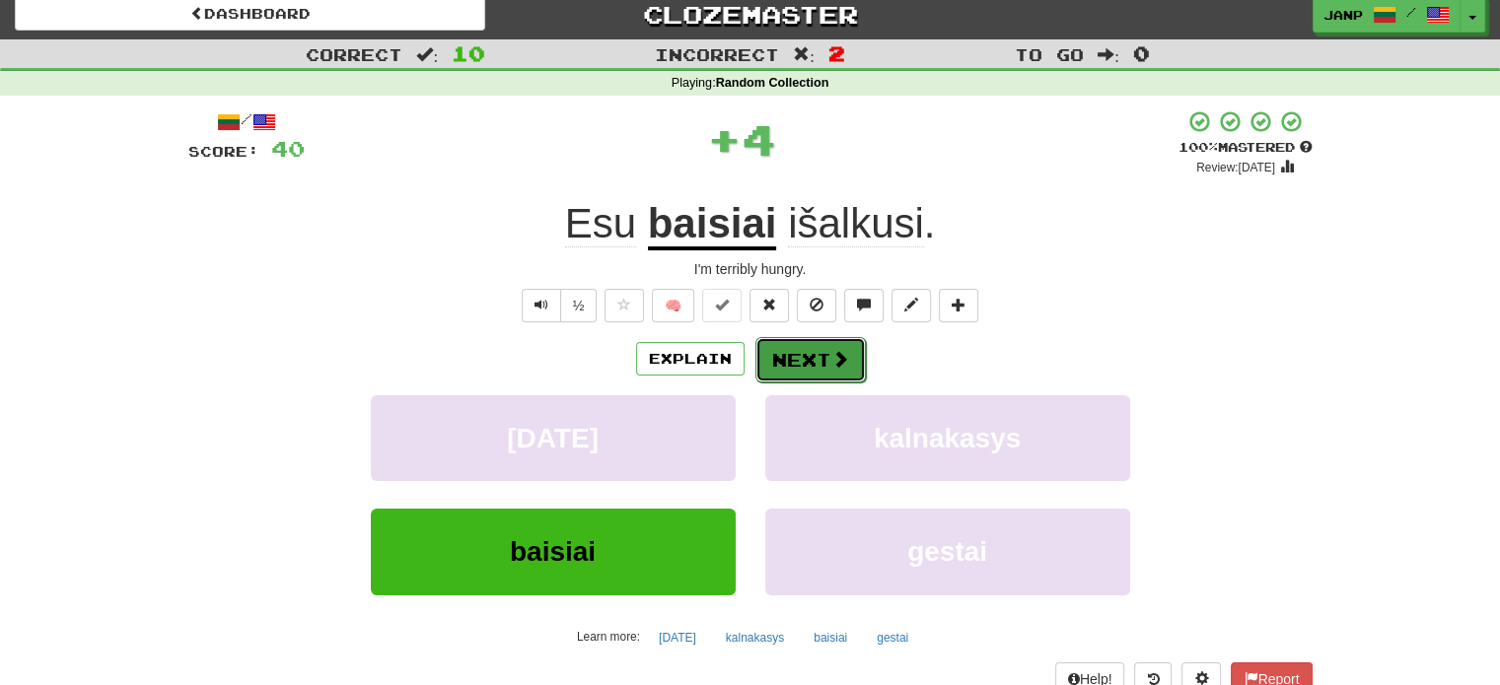
click at [814, 369] on button "Next" at bounding box center [810, 359] width 110 height 45
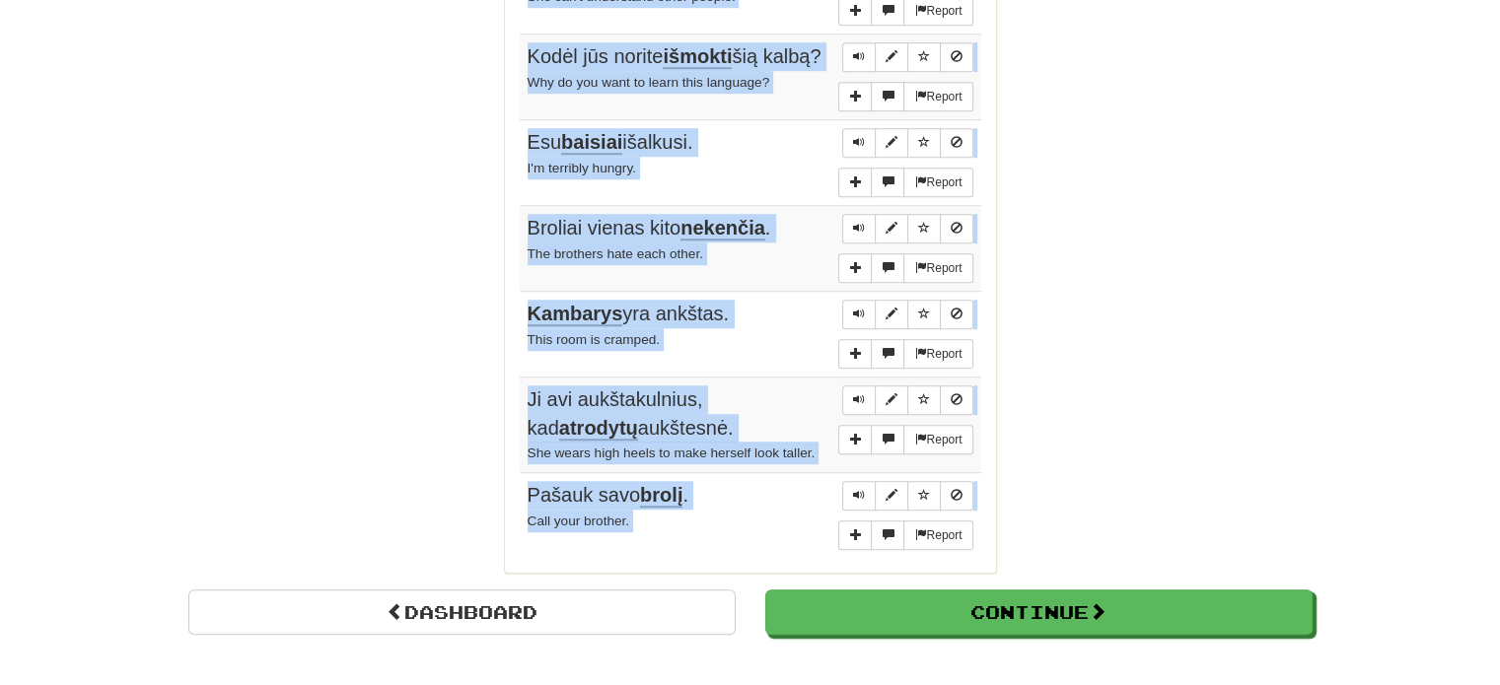
scroll to position [1381, 0]
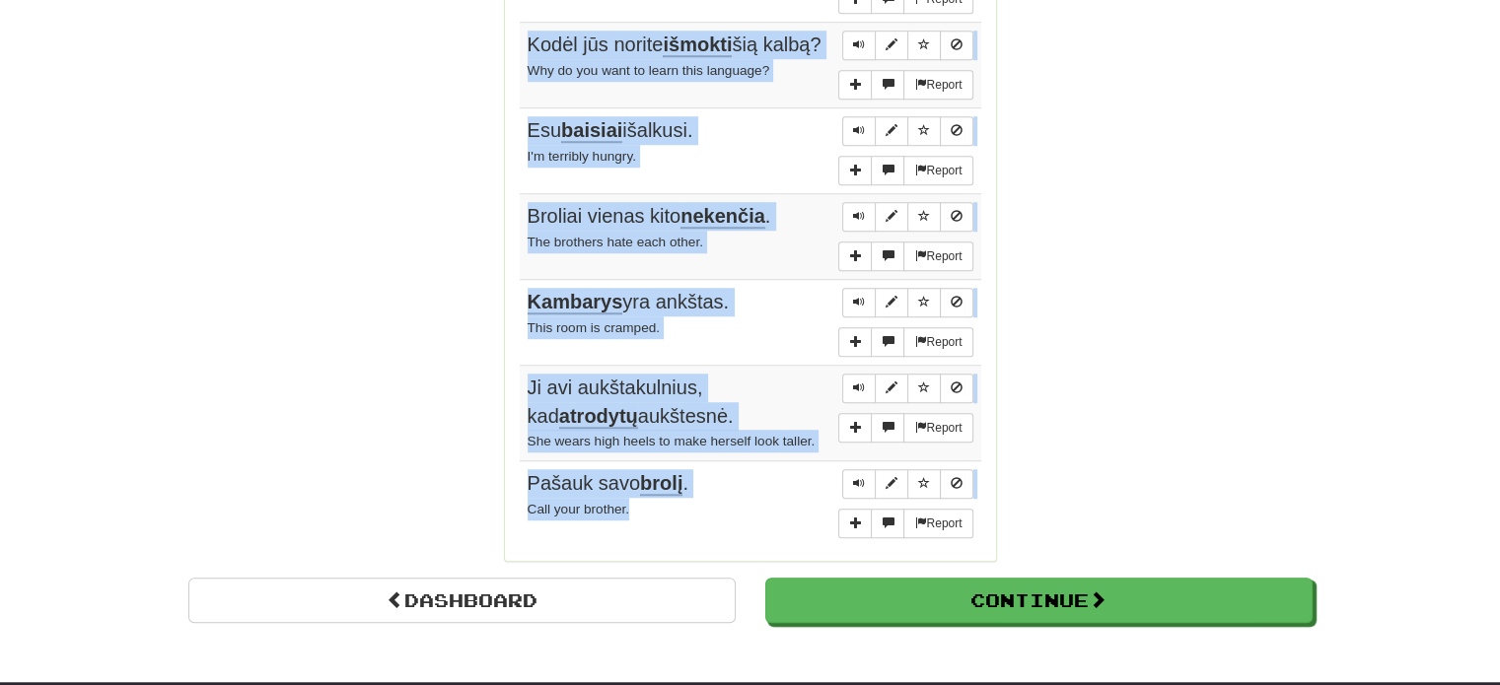
drag, startPoint x: 525, startPoint y: 364, endPoint x: 710, endPoint y: 530, distance: 248.6
click at [710, 530] on tbody "Report Tu gali sedėti kur tik nori . You may sit wherever you like. Report Yra …" at bounding box center [750, 113] width 461 height 867
copy tbody "Tu gali sedėti kur tik nori . You may sit wherever you like. Report Yra aišku k…"
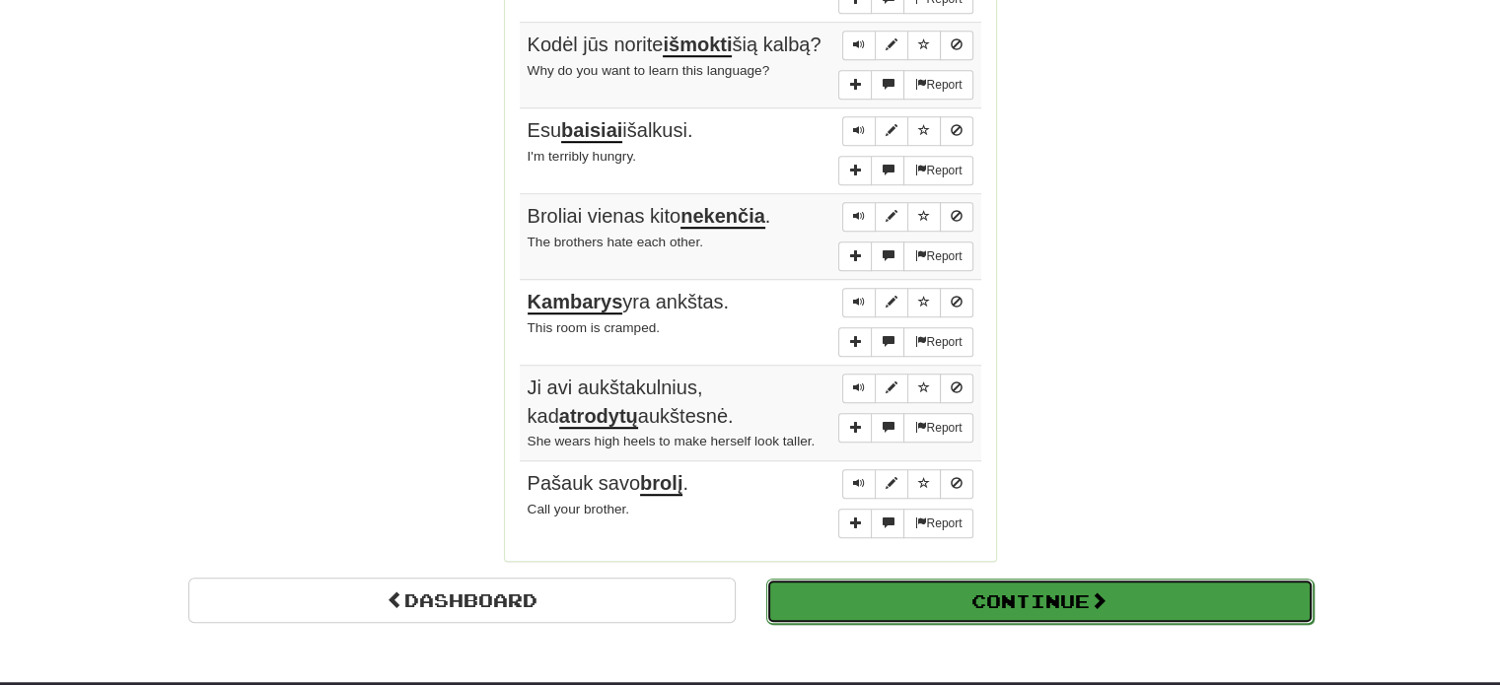
click at [1122, 591] on button "Continue" at bounding box center [1039, 601] width 547 height 45
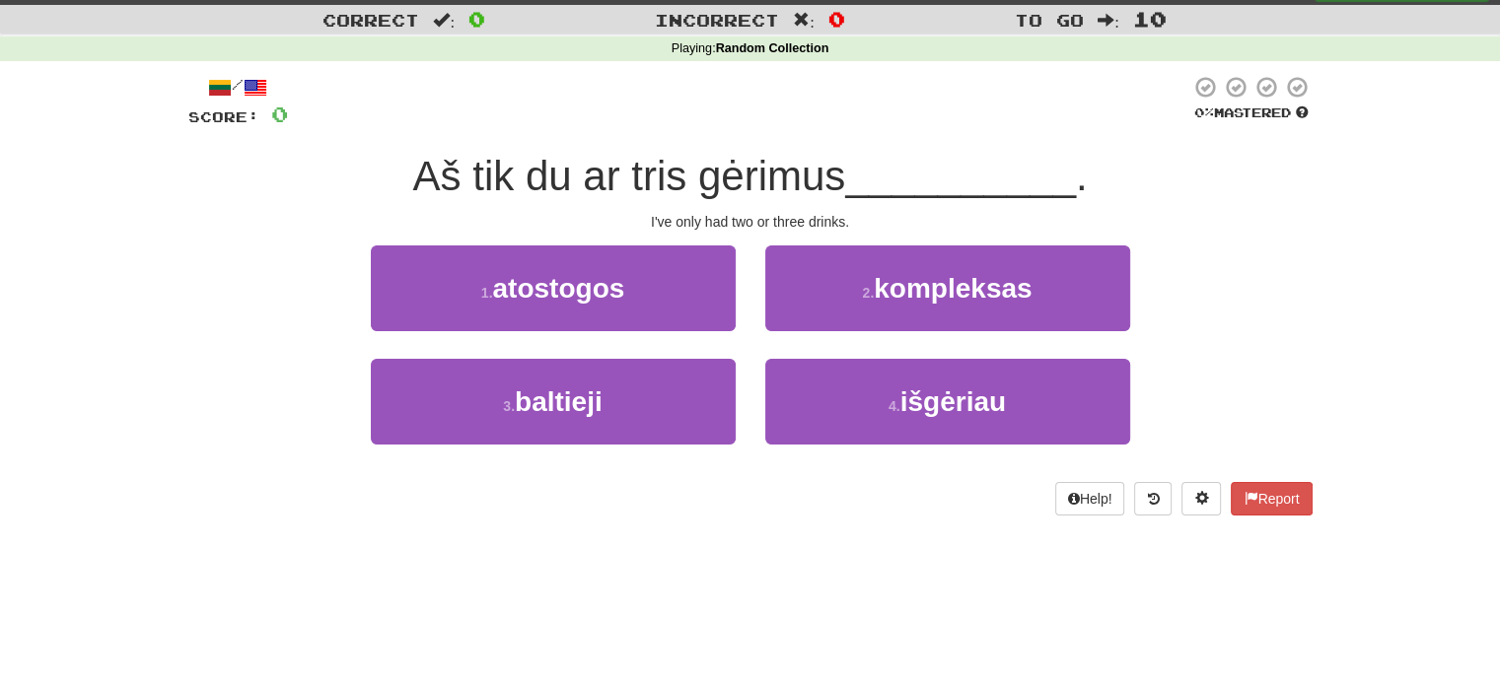
scroll to position [0, 0]
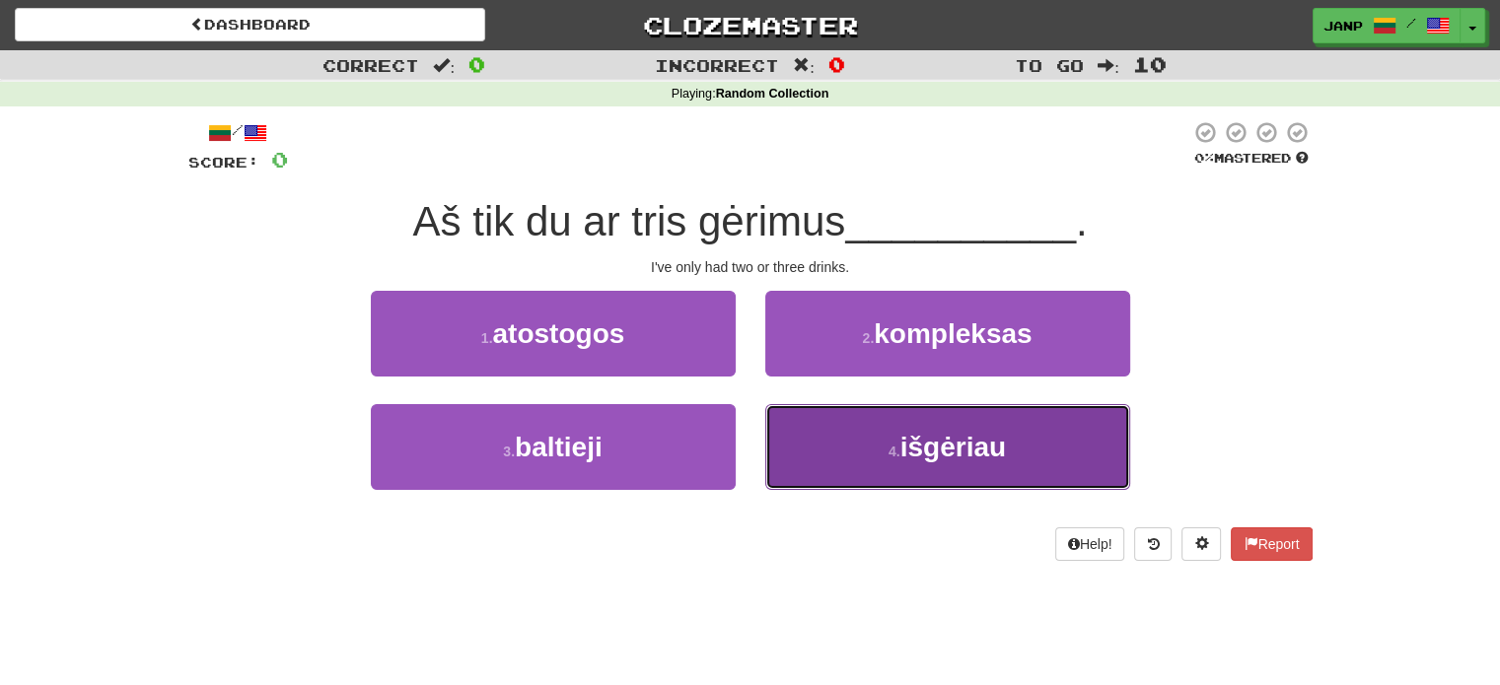
click at [859, 468] on button "4 . išgėriau" at bounding box center [947, 447] width 365 height 86
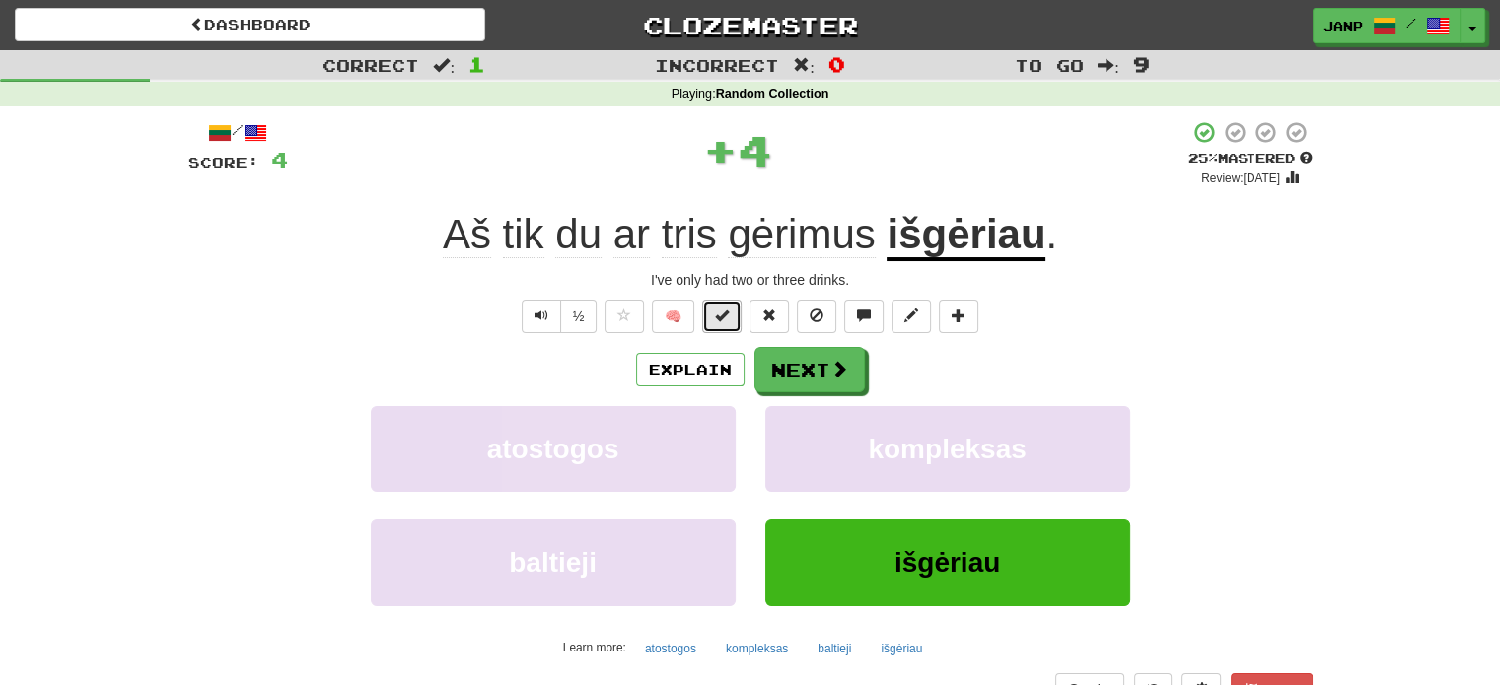
click at [732, 311] on button at bounding box center [721, 317] width 39 height 34
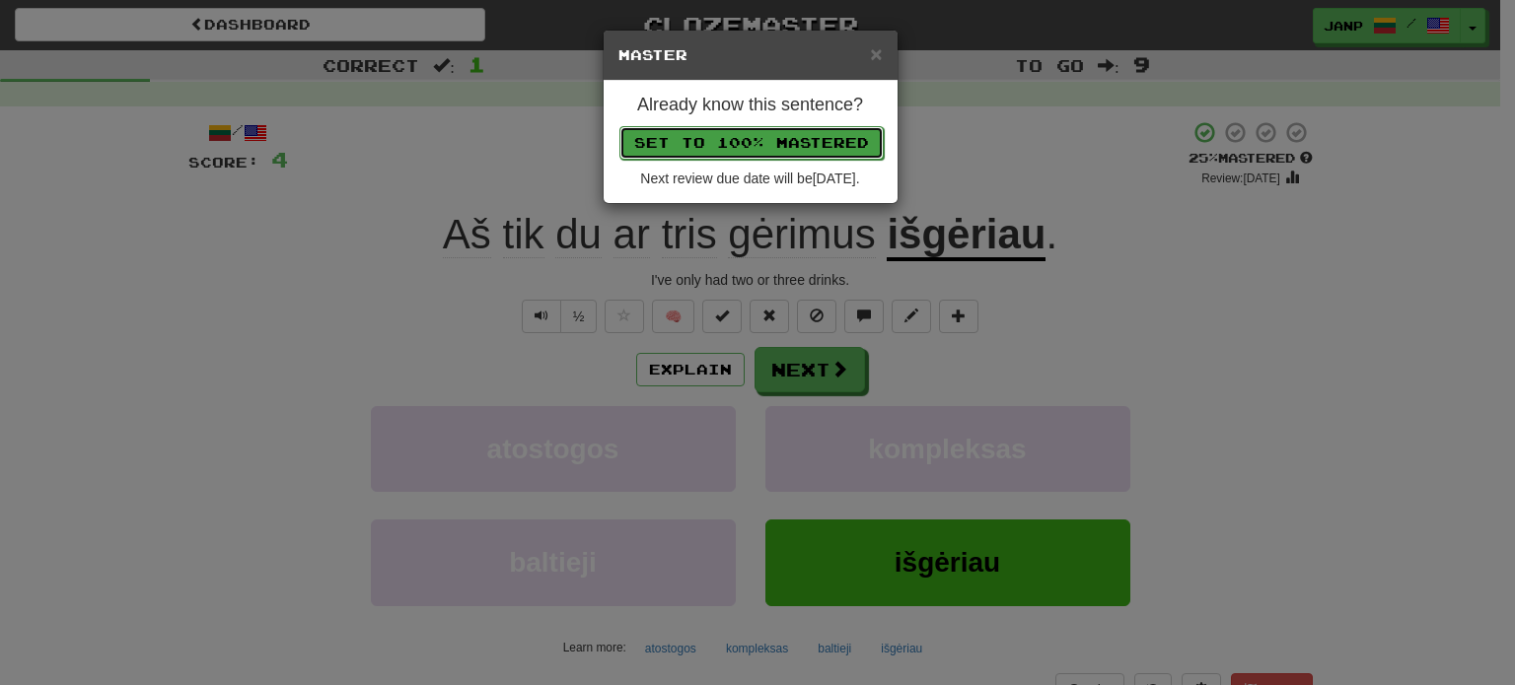
click at [774, 146] on button "Set to 100% Mastered" at bounding box center [751, 143] width 264 height 34
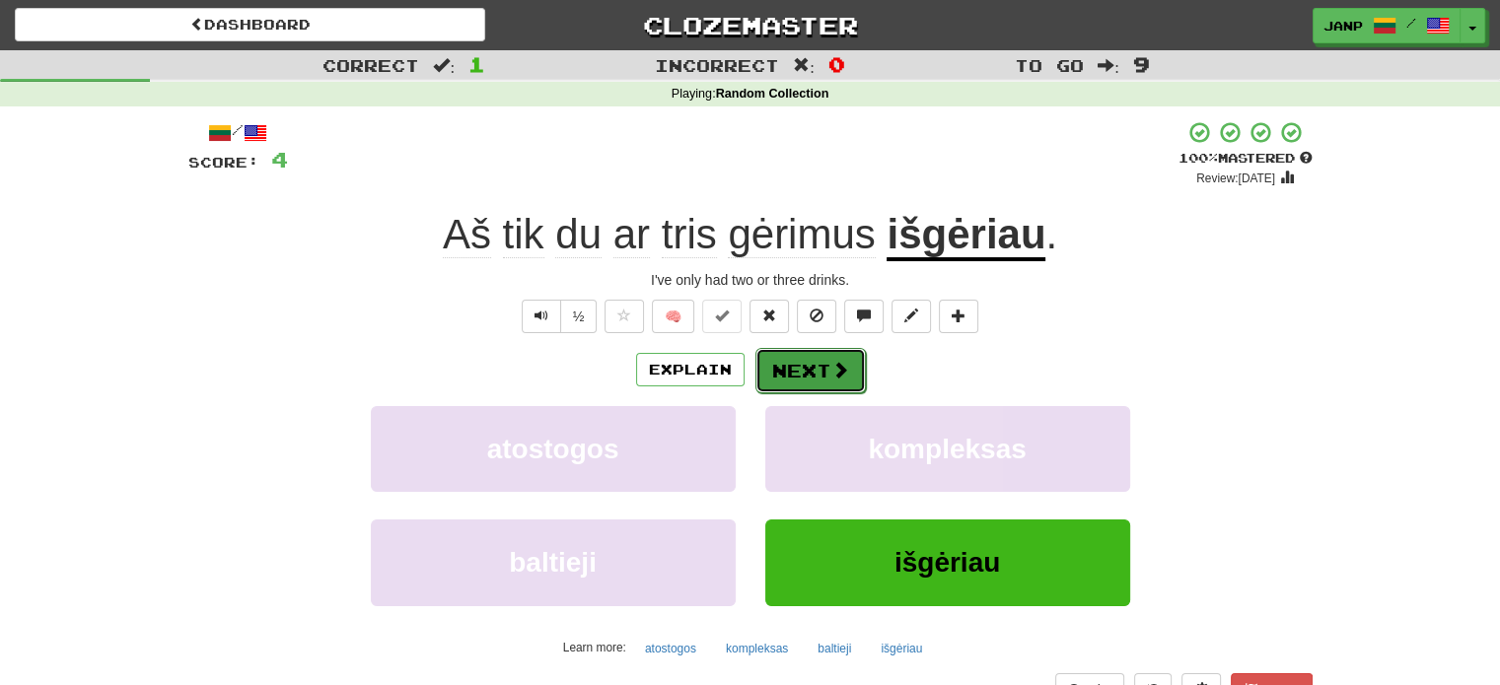
click at [805, 367] on button "Next" at bounding box center [810, 370] width 110 height 45
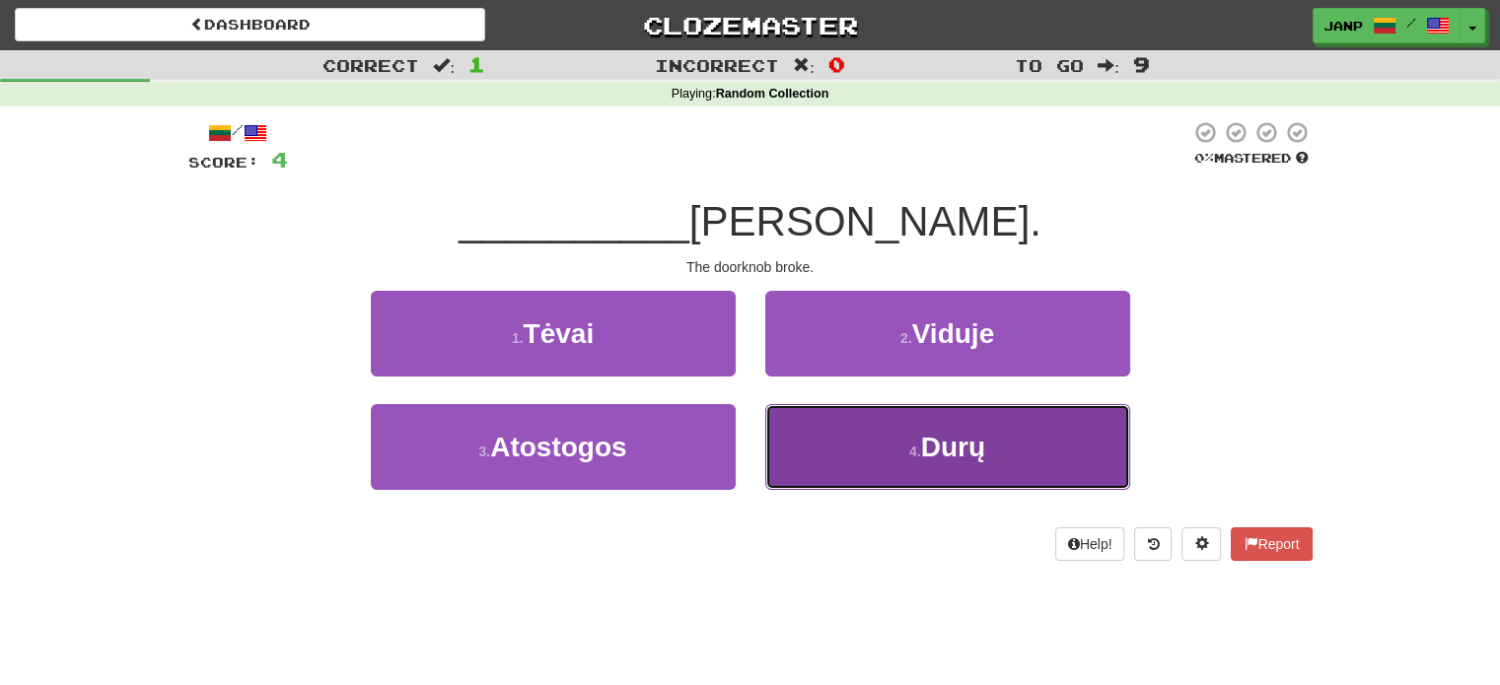
click at [832, 451] on button "4 . Durų" at bounding box center [947, 447] width 365 height 86
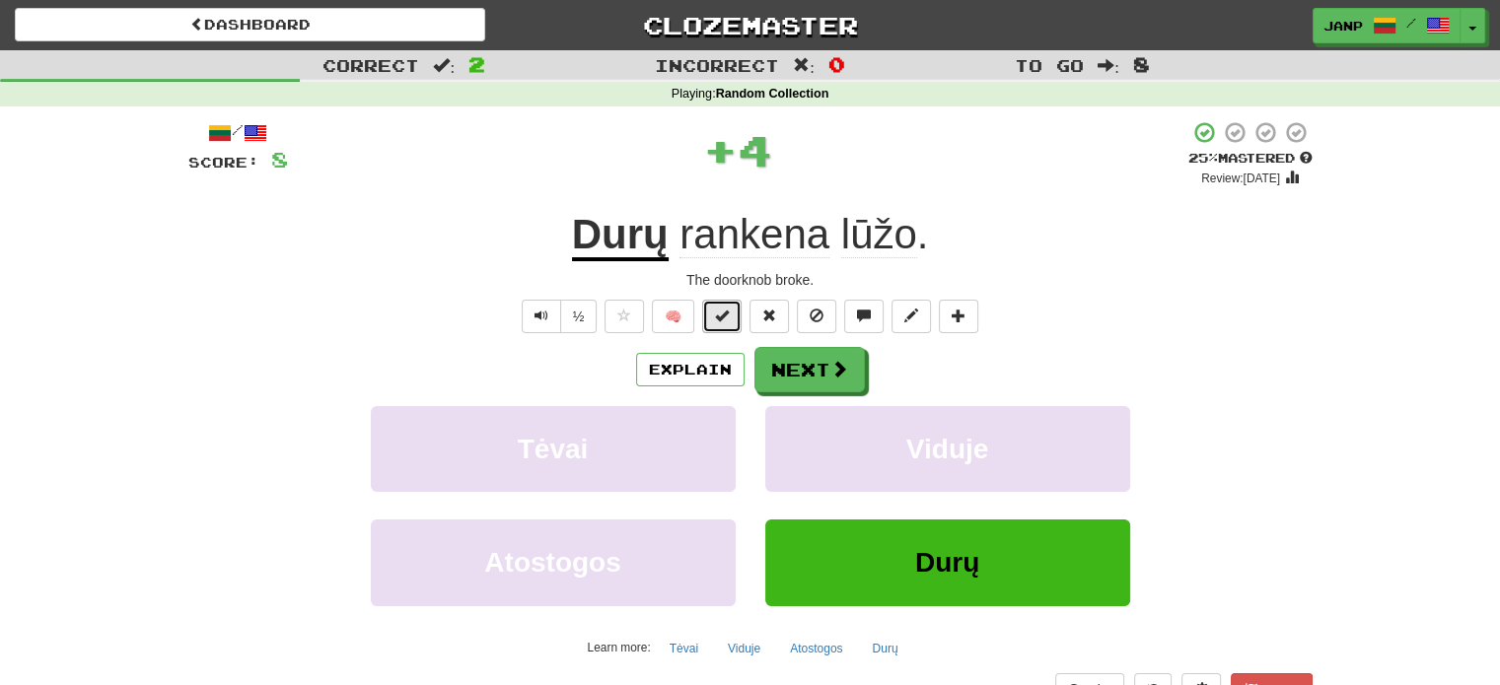
click at [710, 315] on button at bounding box center [721, 317] width 39 height 34
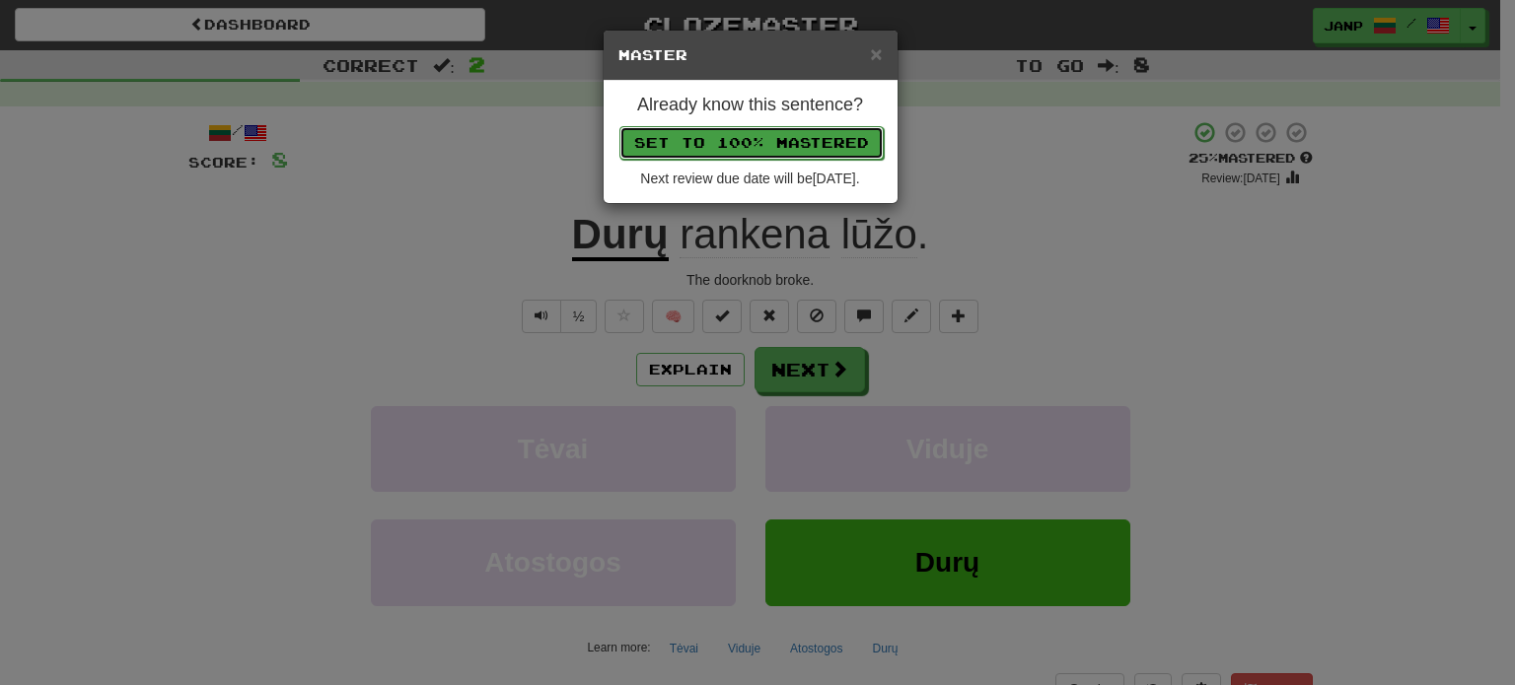
click at [767, 142] on button "Set to 100% Mastered" at bounding box center [751, 143] width 264 height 34
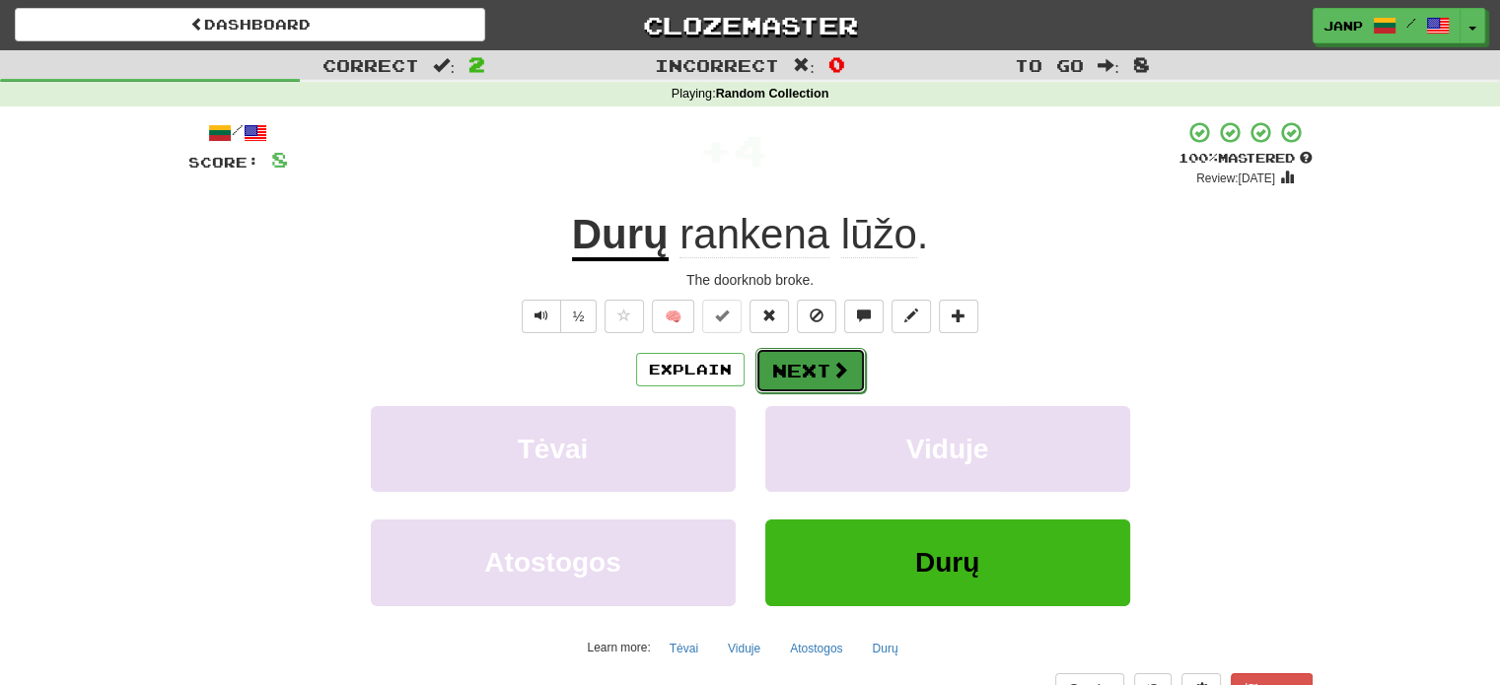
click at [797, 367] on button "Next" at bounding box center [810, 370] width 110 height 45
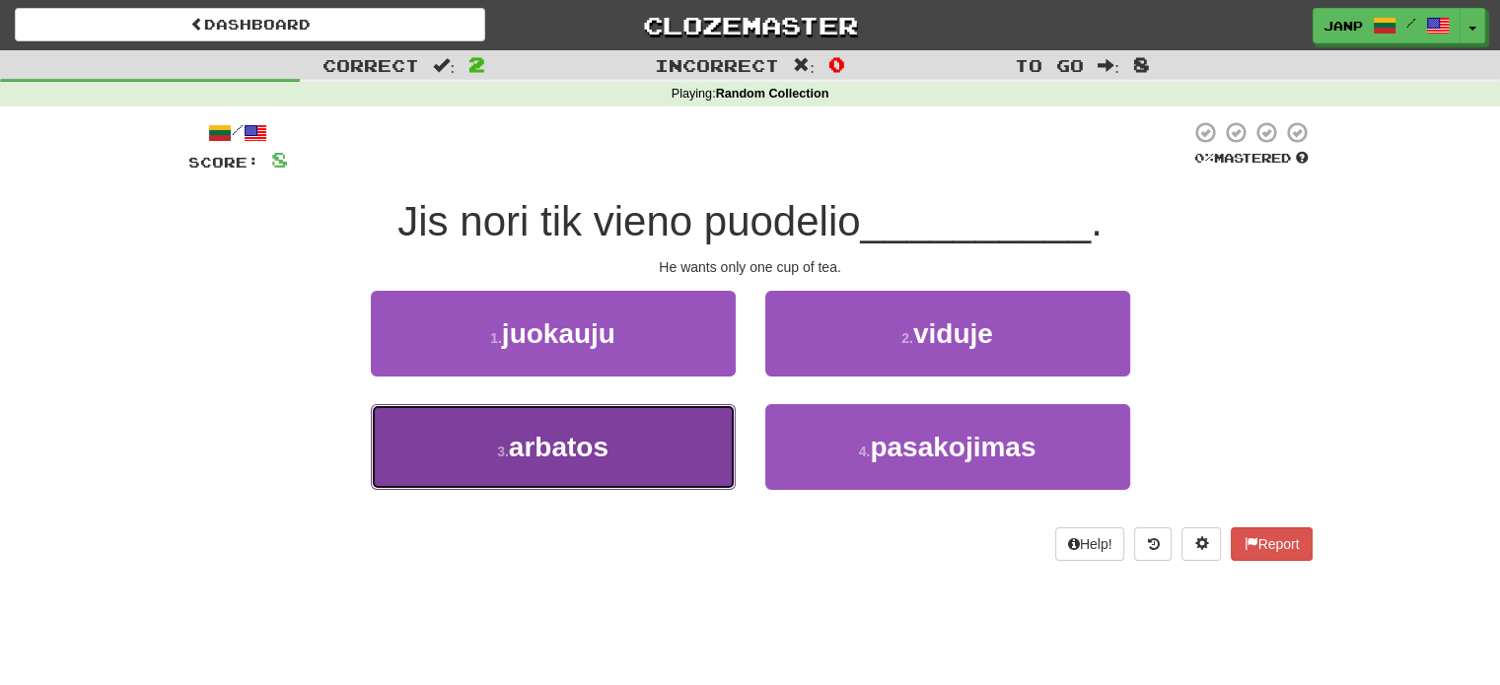
click at [663, 440] on button "3 . arbatos" at bounding box center [553, 447] width 365 height 86
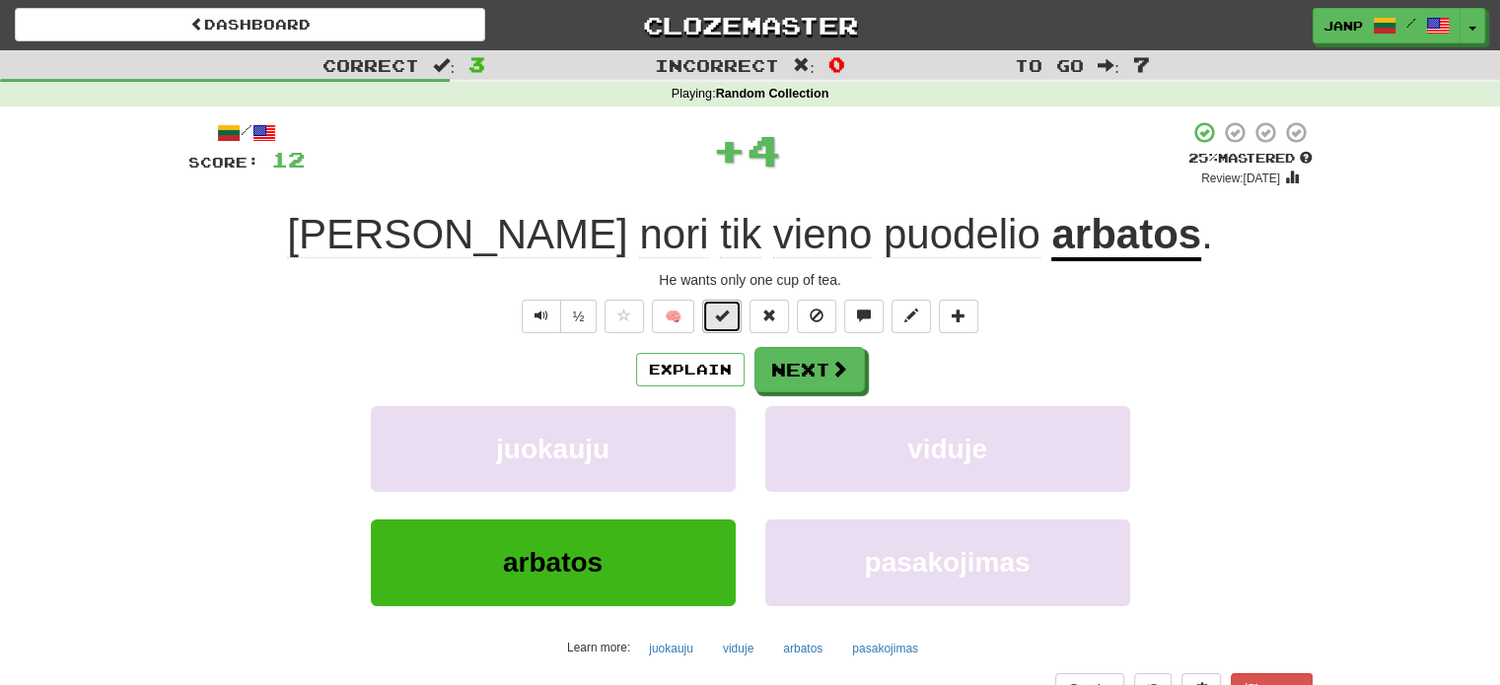
click at [714, 311] on button at bounding box center [721, 317] width 39 height 34
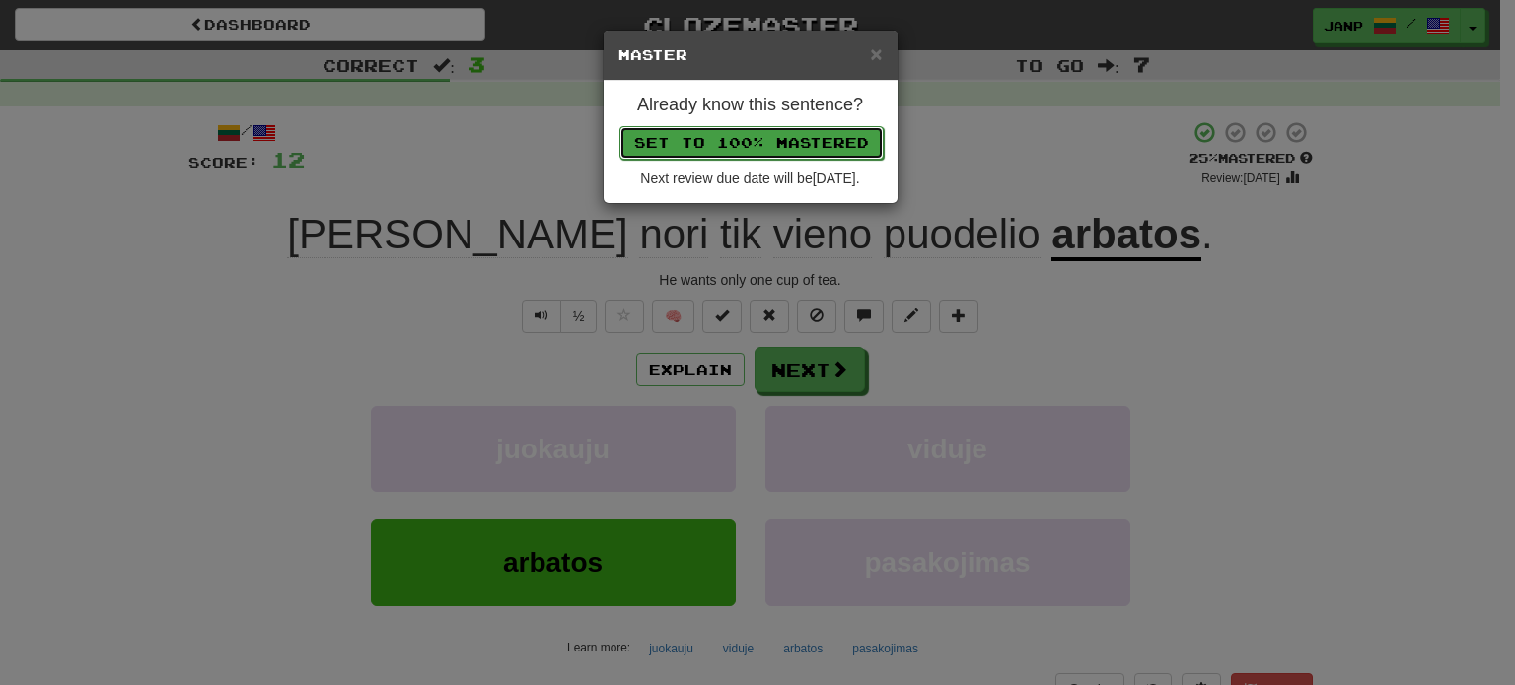
click at [788, 137] on button "Set to 100% Mastered" at bounding box center [751, 143] width 264 height 34
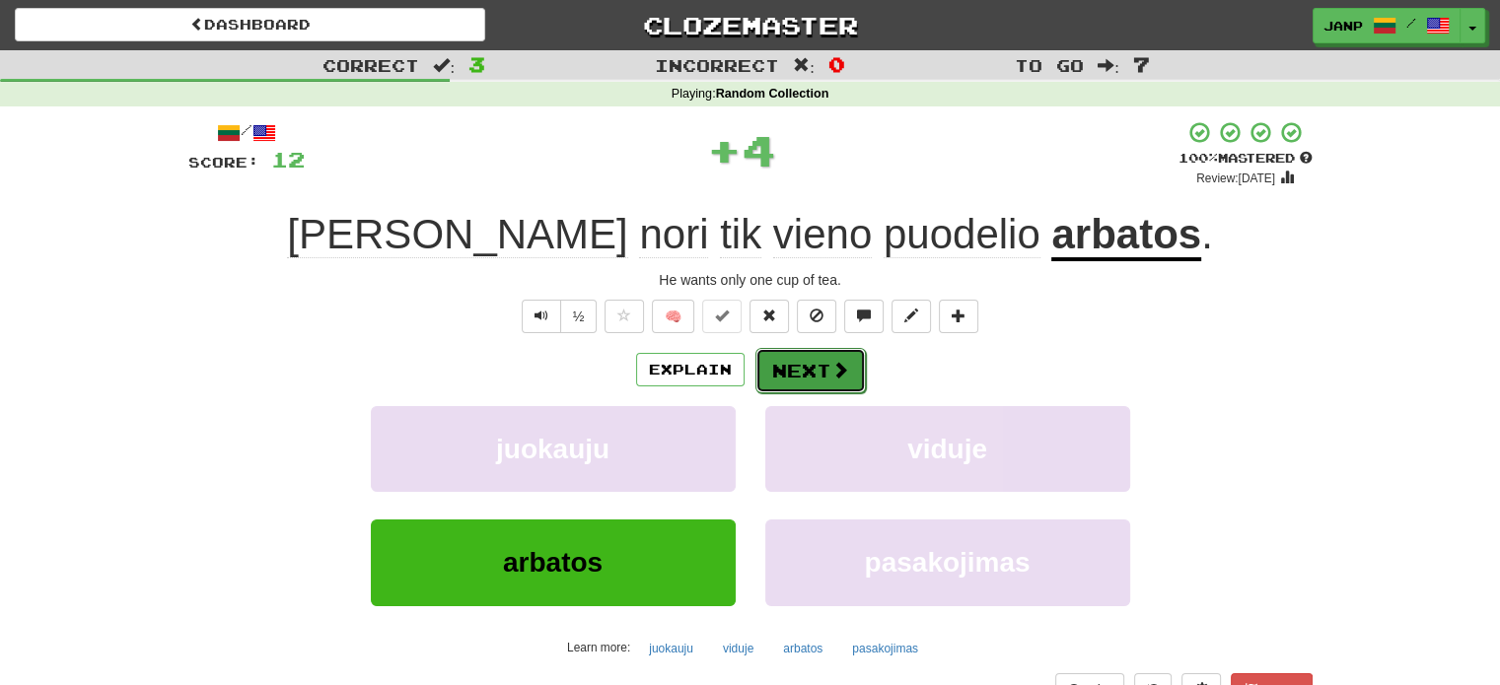
click at [811, 382] on button "Next" at bounding box center [810, 370] width 110 height 45
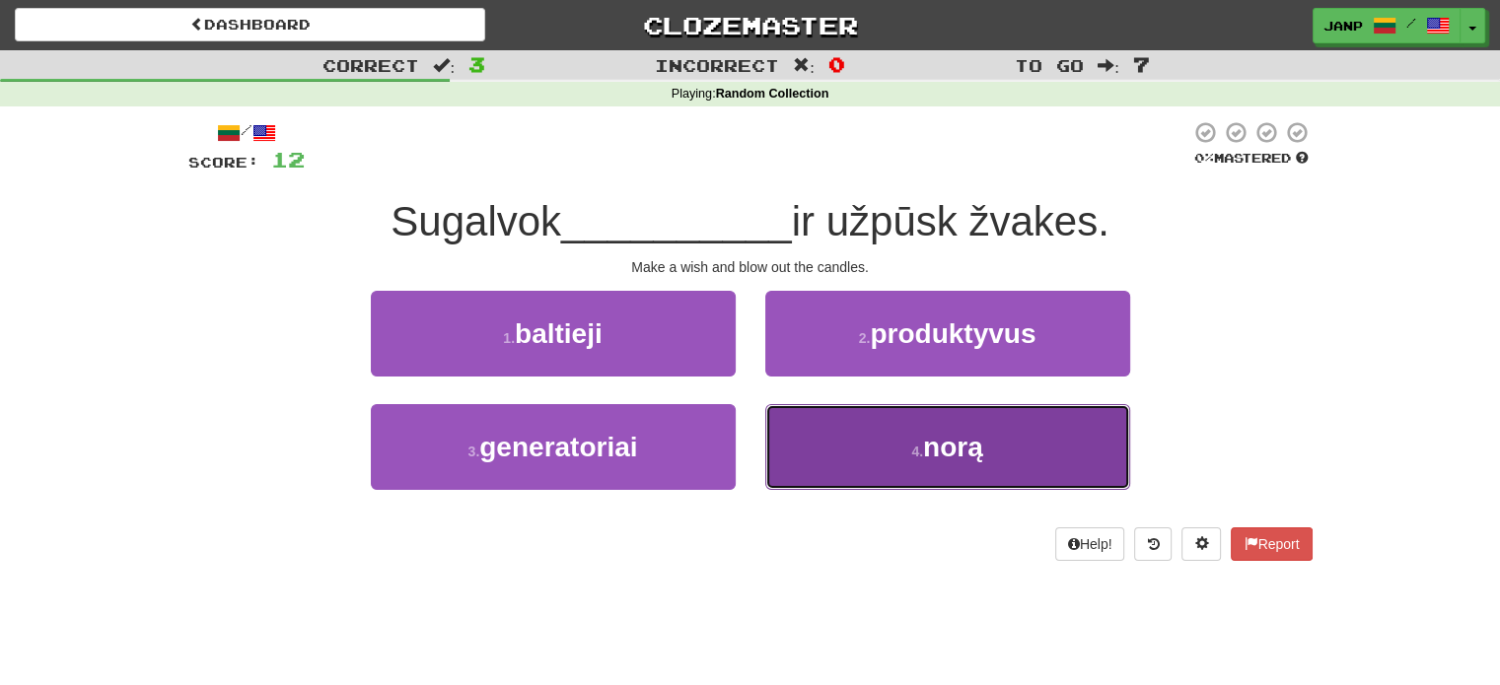
click at [911, 450] on small "4 ." at bounding box center [917, 452] width 12 height 16
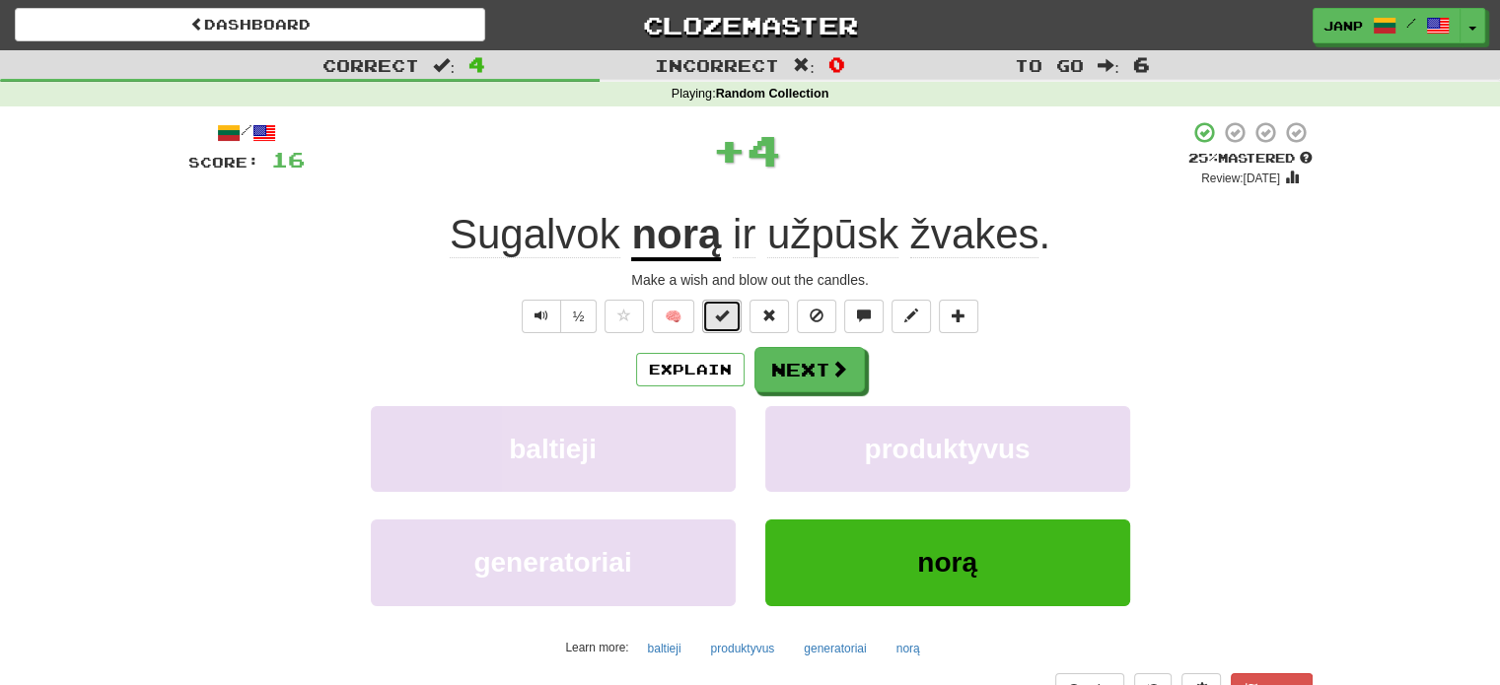
click at [711, 314] on button at bounding box center [721, 317] width 39 height 34
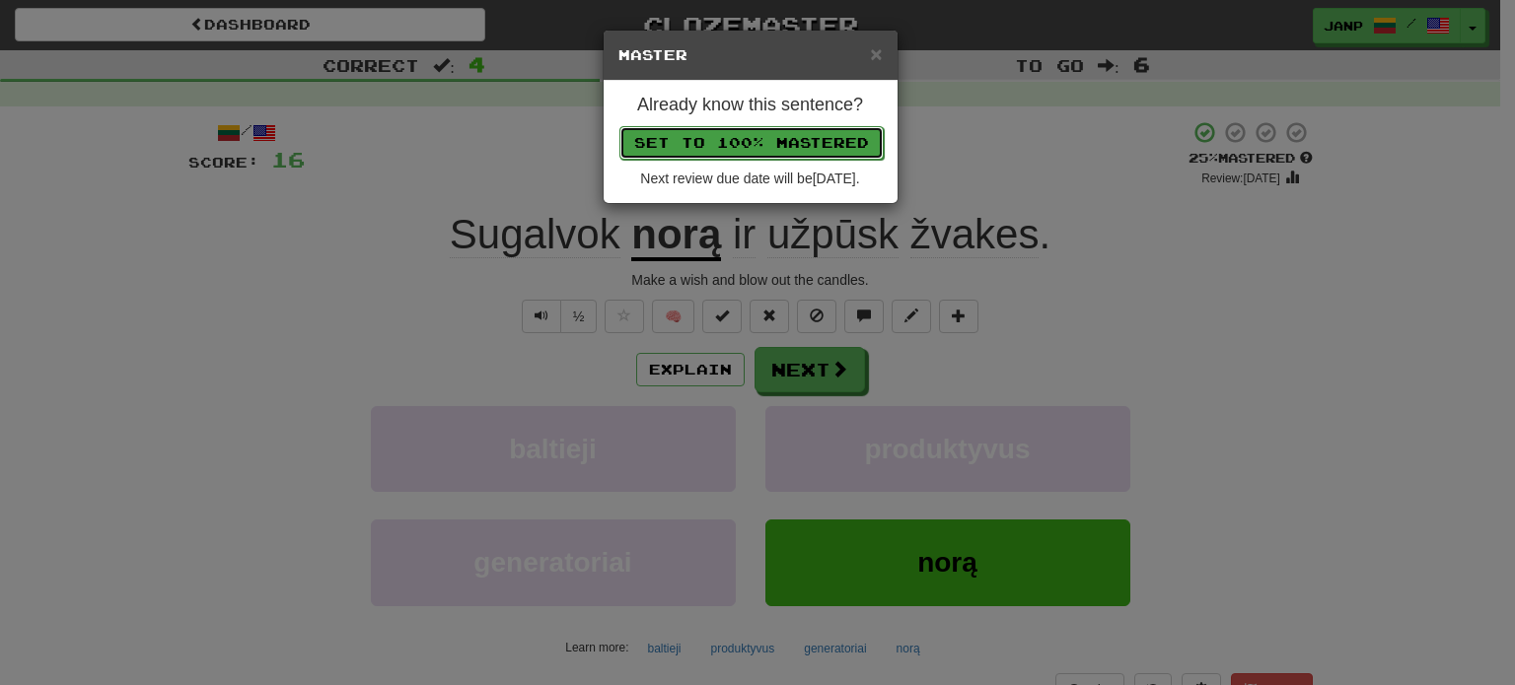
click at [785, 142] on button "Set to 100% Mastered" at bounding box center [751, 143] width 264 height 34
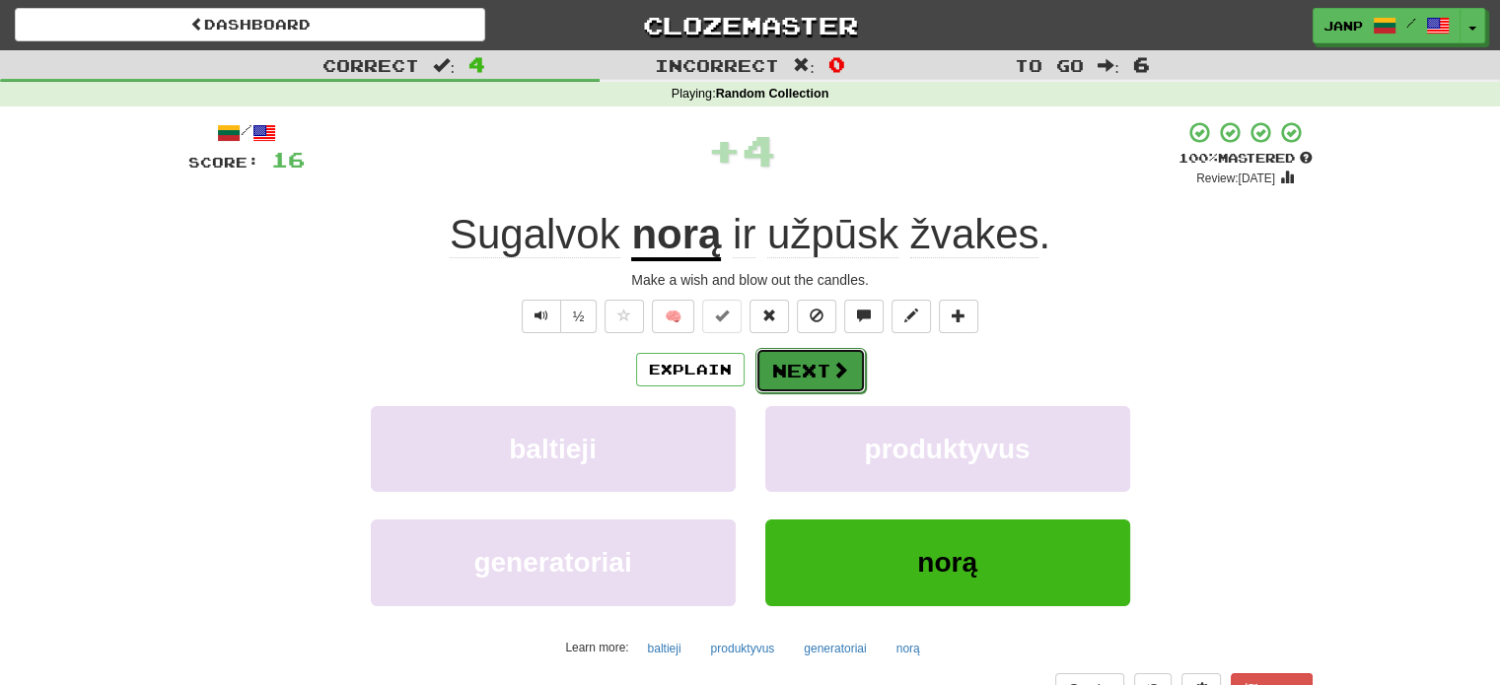
click at [822, 365] on button "Next" at bounding box center [810, 370] width 110 height 45
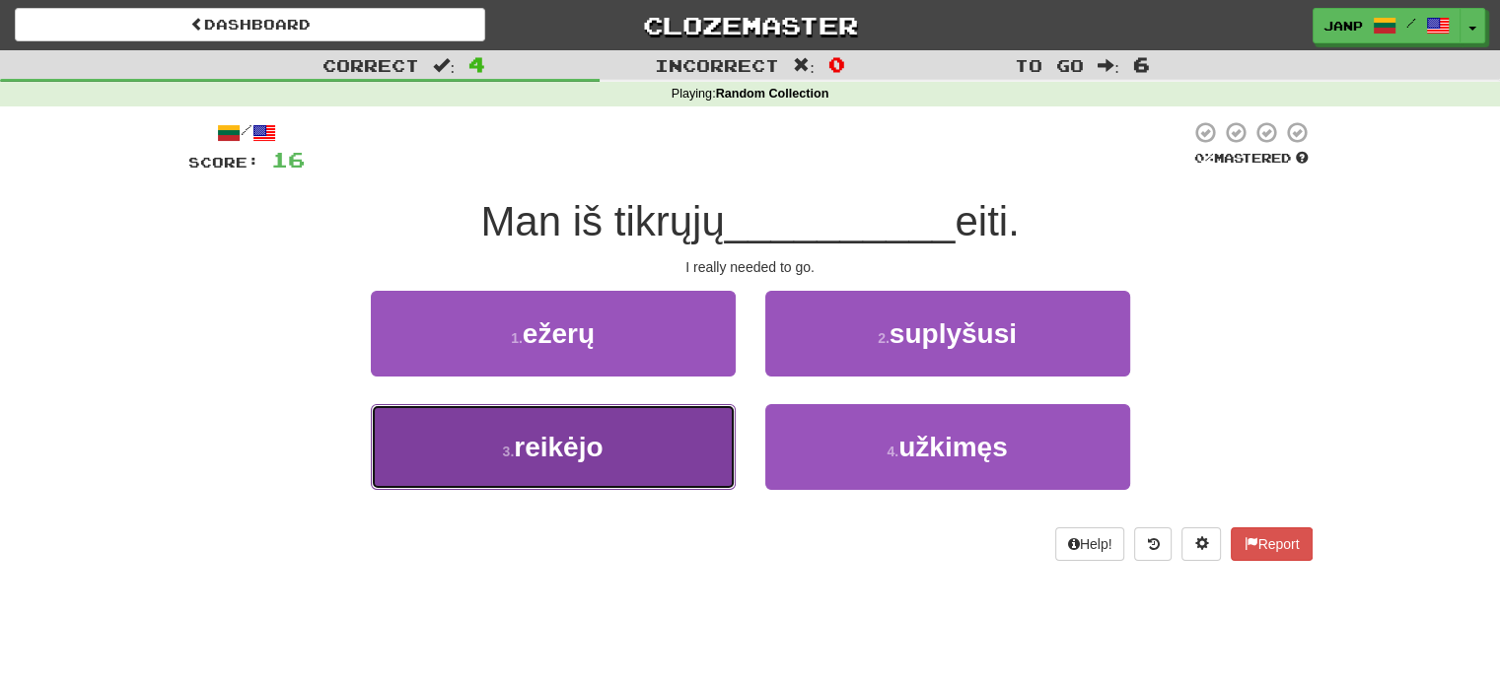
click at [671, 419] on button "3 . reikėjo" at bounding box center [553, 447] width 365 height 86
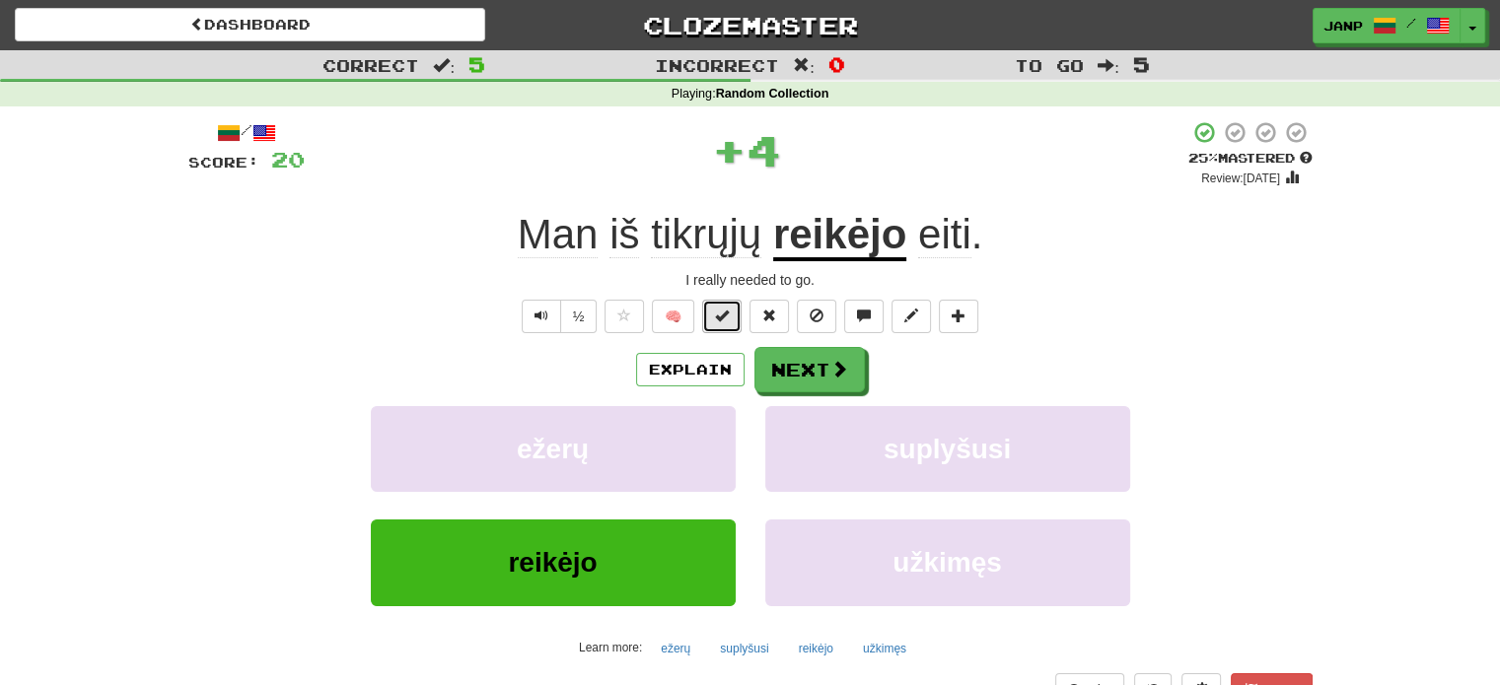
click at [710, 311] on button at bounding box center [721, 317] width 39 height 34
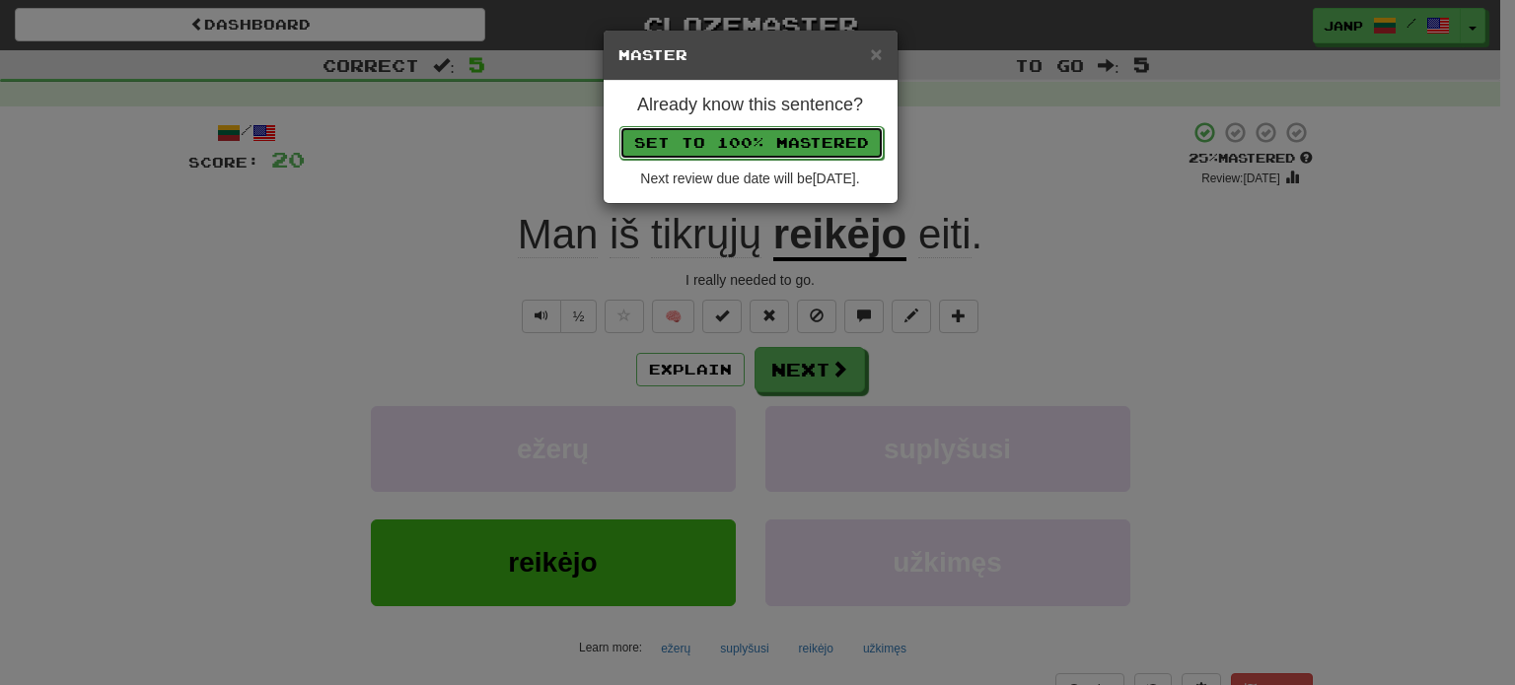
click at [765, 135] on button "Set to 100% Mastered" at bounding box center [751, 143] width 264 height 34
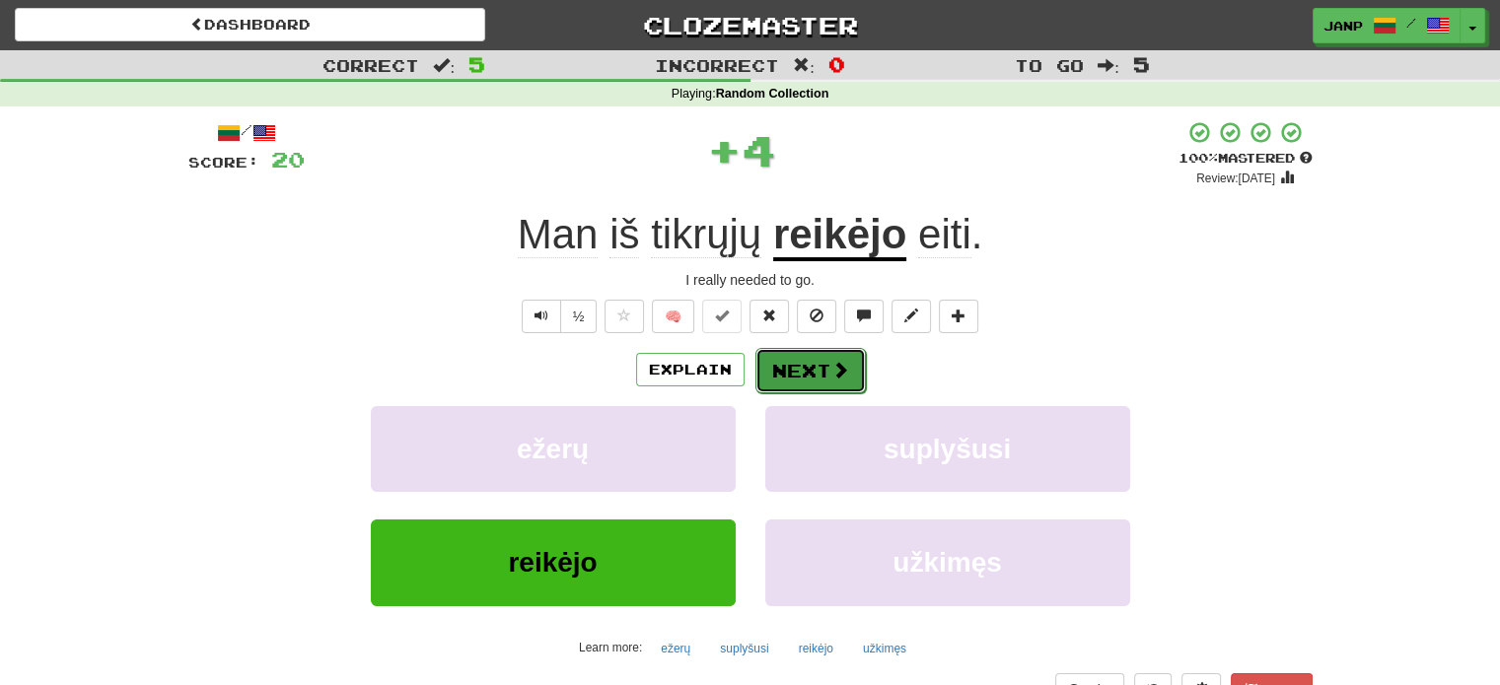
click at [827, 374] on button "Next" at bounding box center [810, 370] width 110 height 45
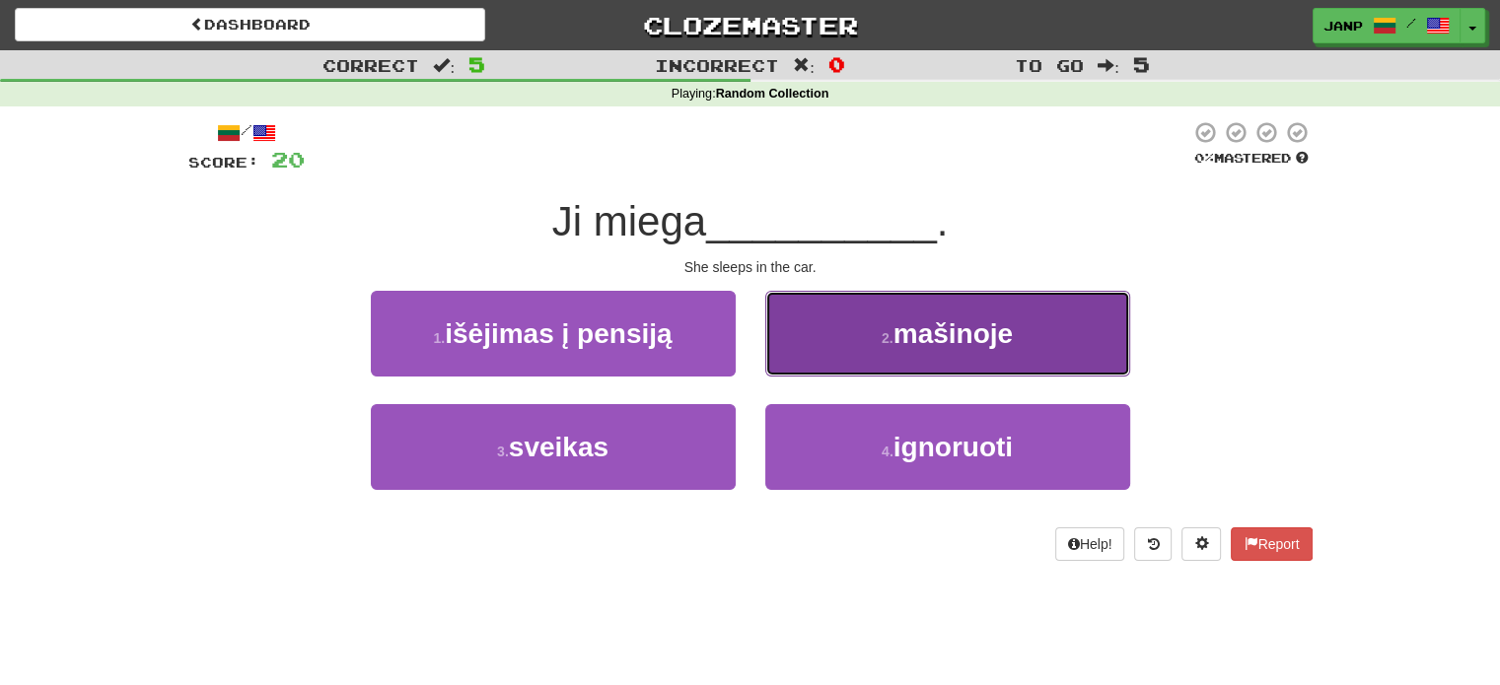
click at [876, 330] on button "2 . mašinoje" at bounding box center [947, 334] width 365 height 86
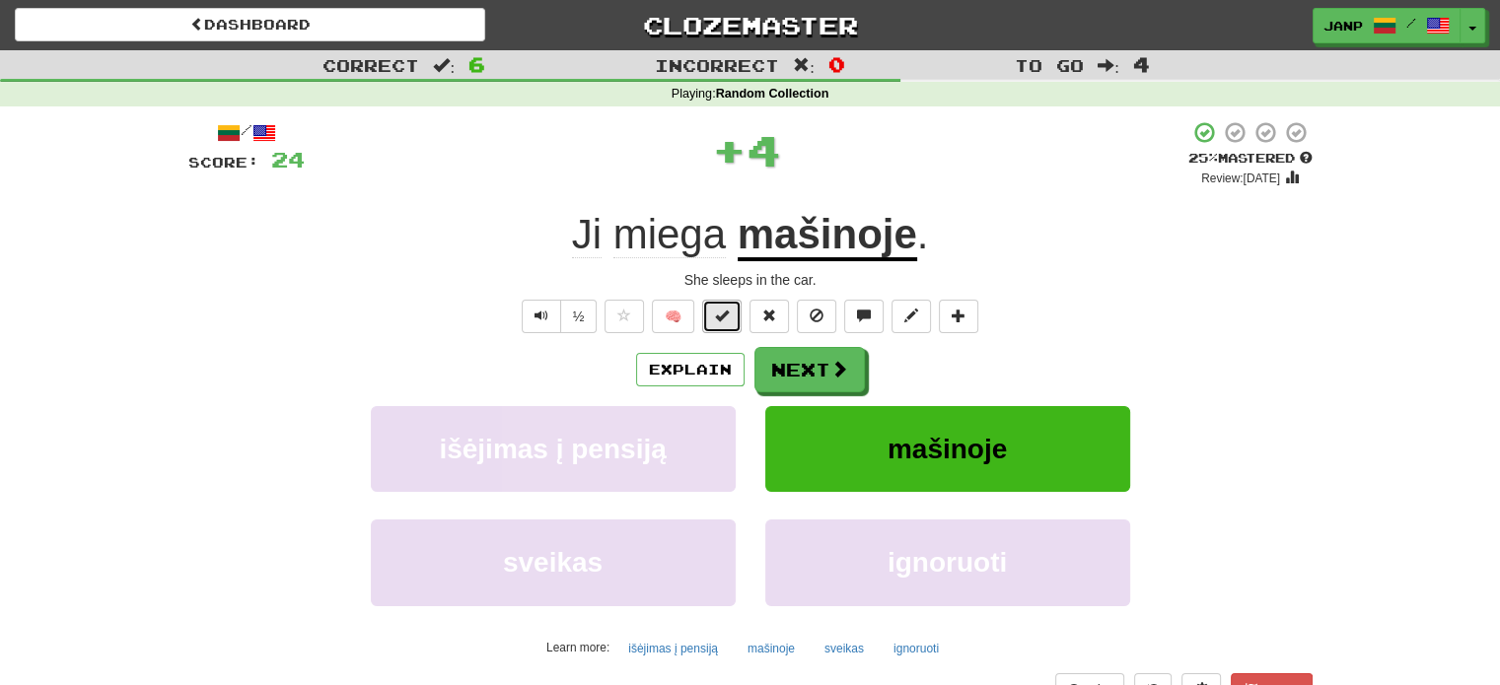
click at [738, 316] on button at bounding box center [721, 317] width 39 height 34
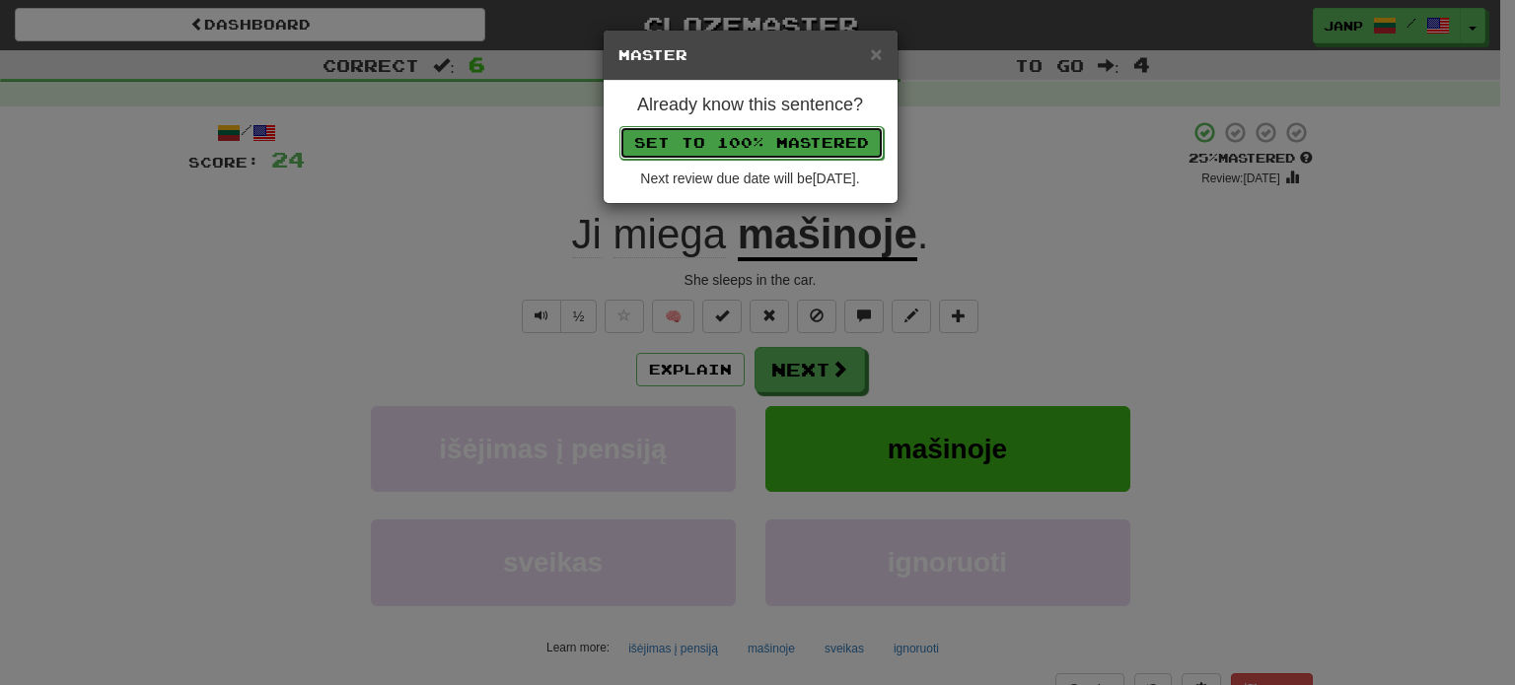
click at [771, 149] on button "Set to 100% Mastered" at bounding box center [751, 143] width 264 height 34
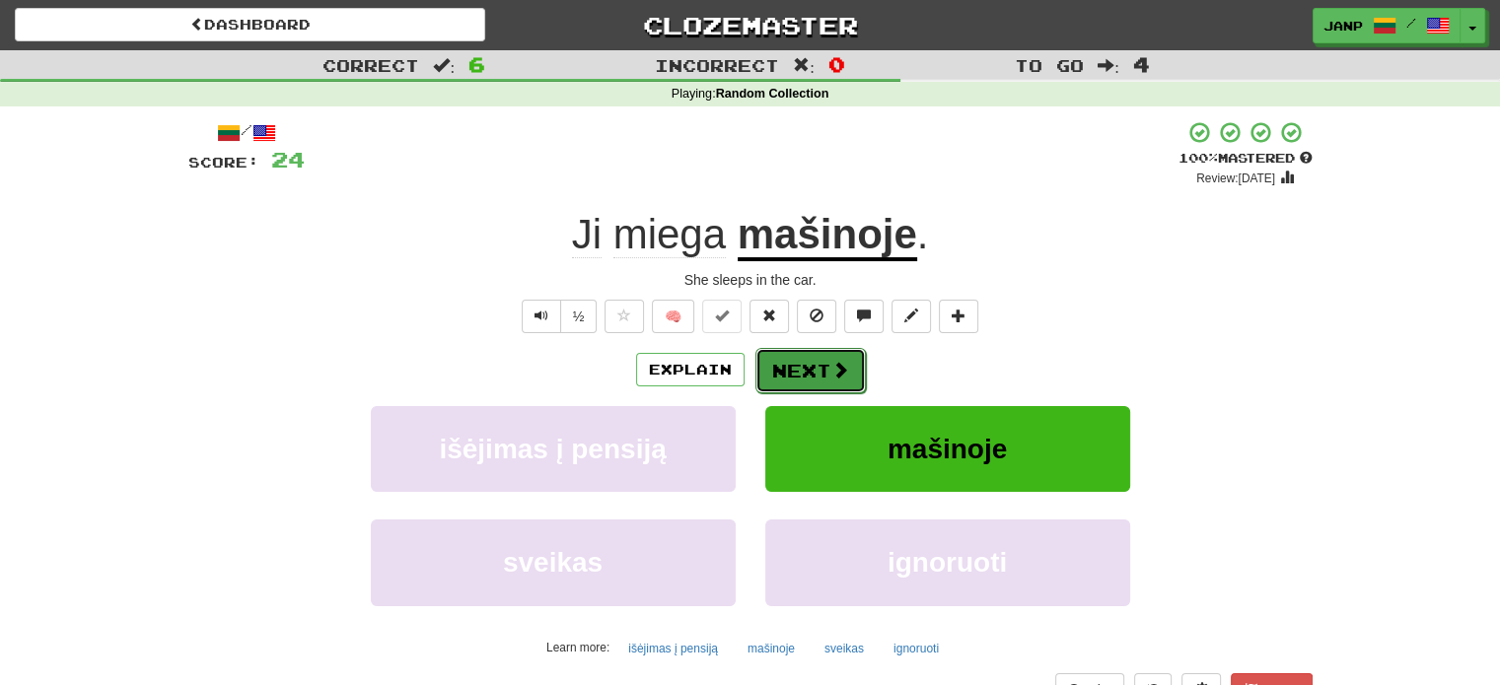
click at [832, 362] on span at bounding box center [840, 370] width 18 height 18
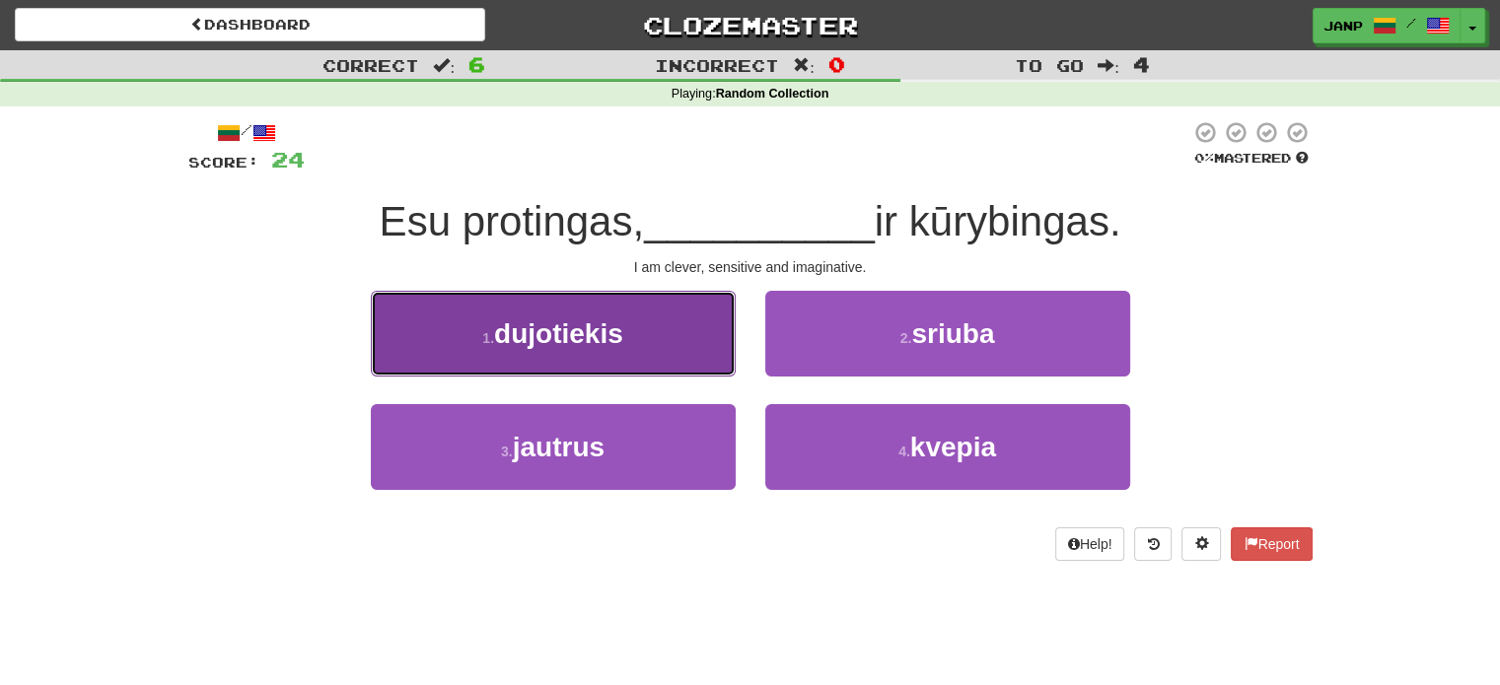
click at [668, 363] on button "1 . dujotiekis" at bounding box center [553, 334] width 365 height 86
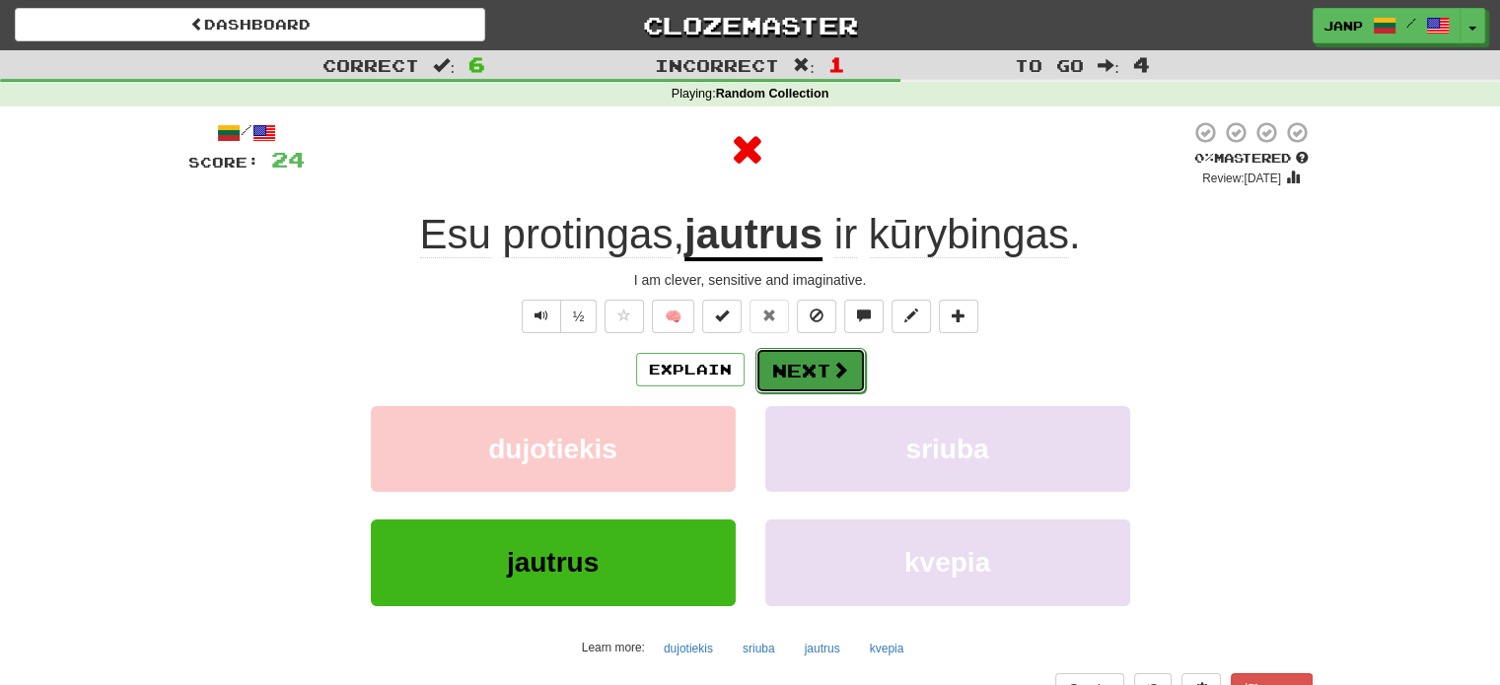
click at [794, 388] on button "Next" at bounding box center [810, 370] width 110 height 45
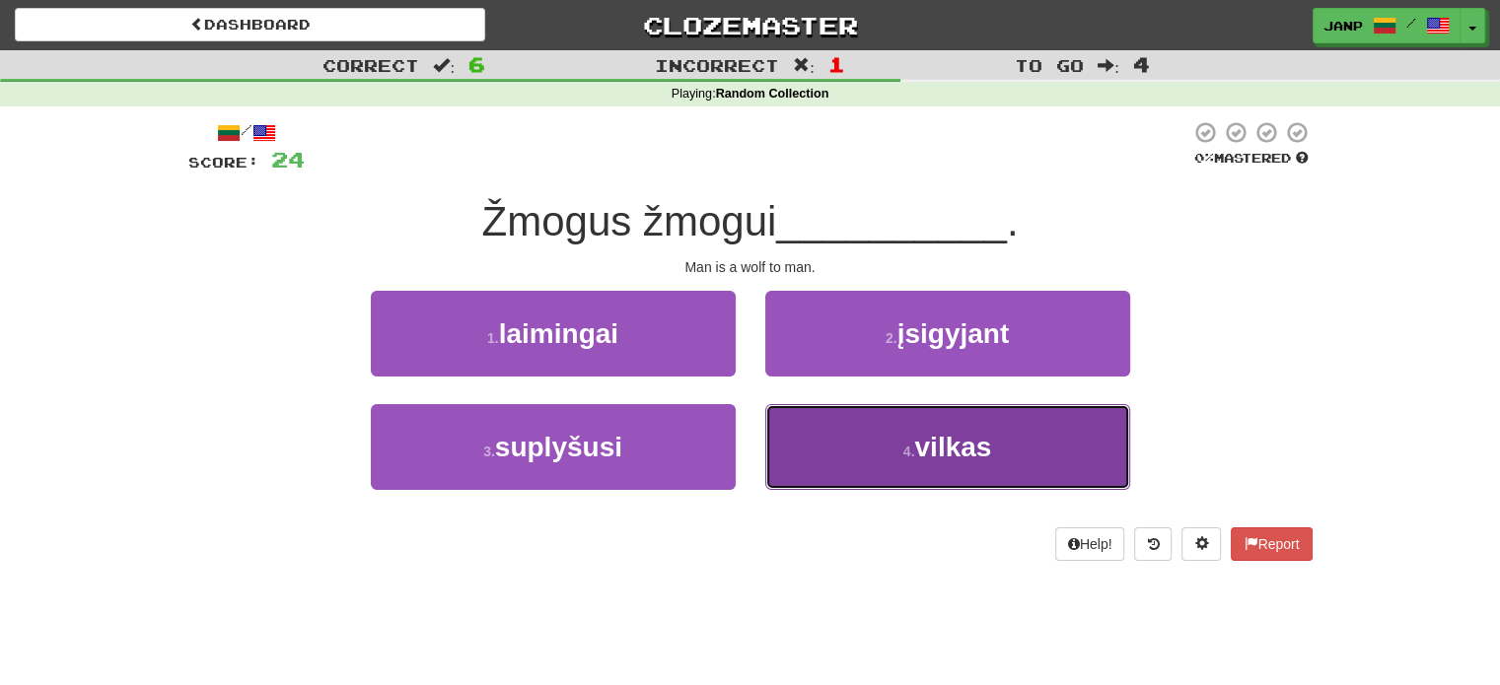
click at [811, 433] on button "4 . vilkas" at bounding box center [947, 447] width 365 height 86
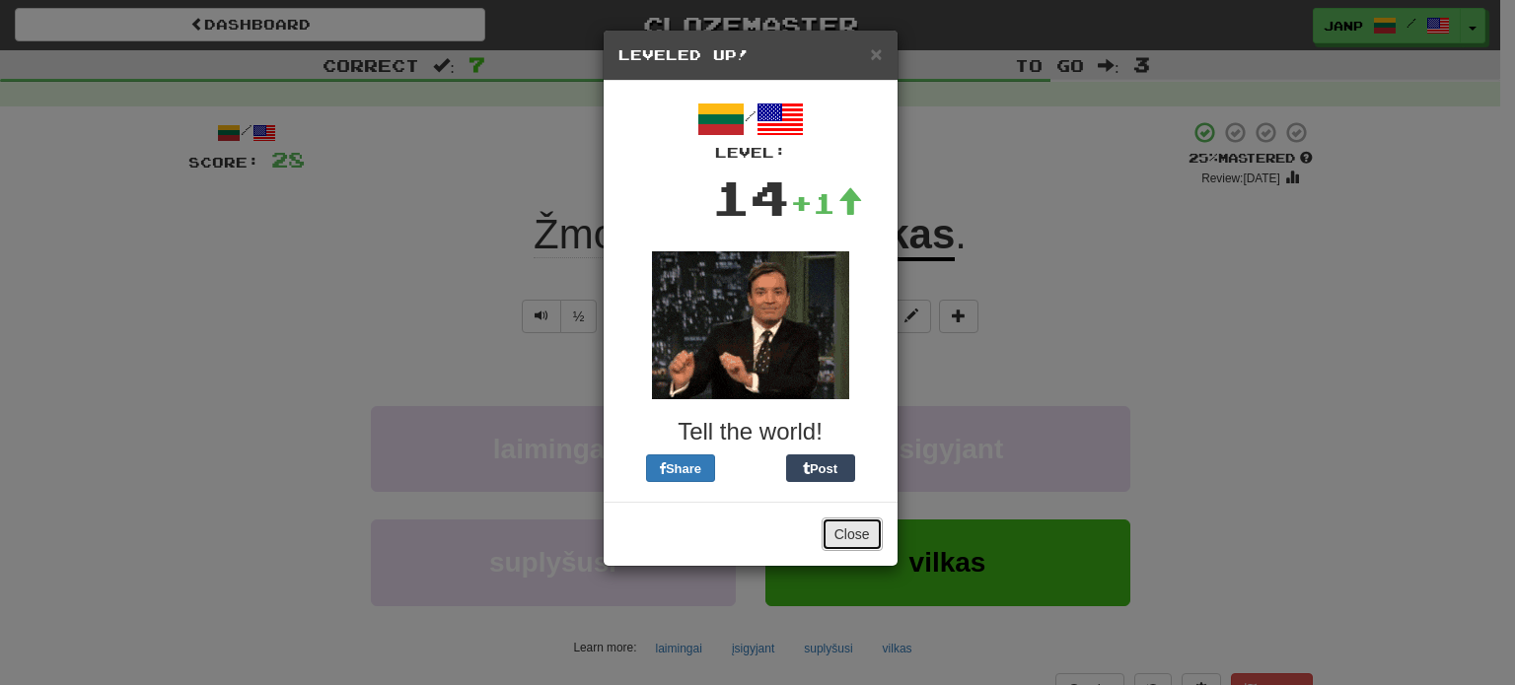
click at [852, 528] on button "Close" at bounding box center [851, 535] width 61 height 34
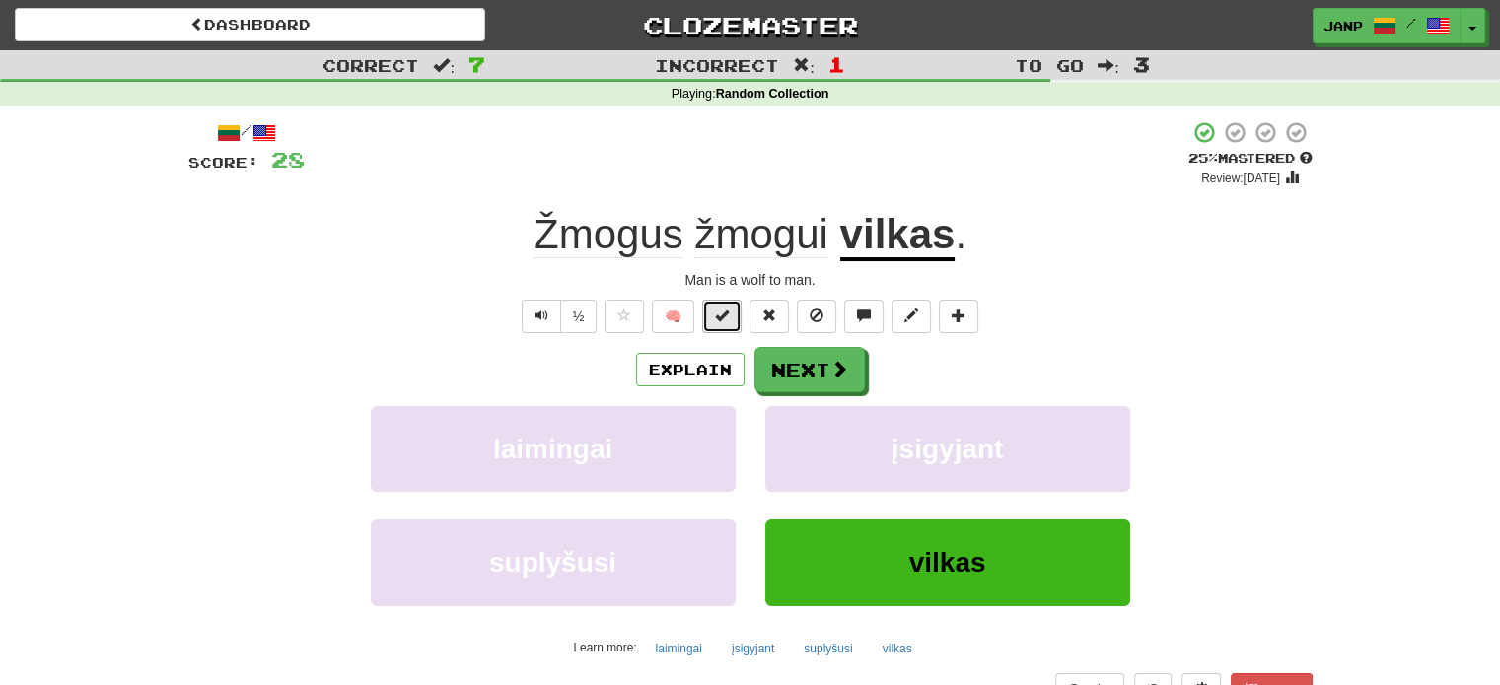
click at [731, 319] on button at bounding box center [721, 317] width 39 height 34
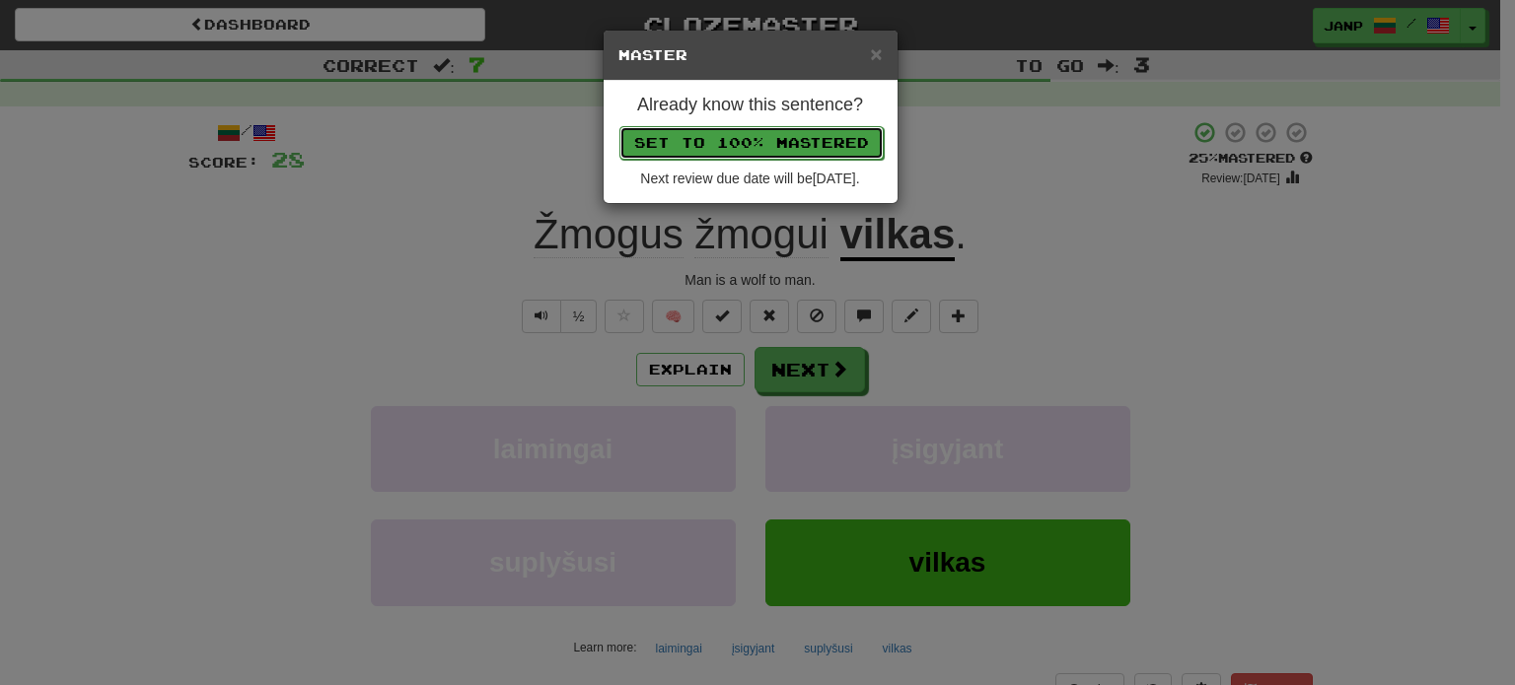
click at [781, 134] on button "Set to 100% Mastered" at bounding box center [751, 143] width 264 height 34
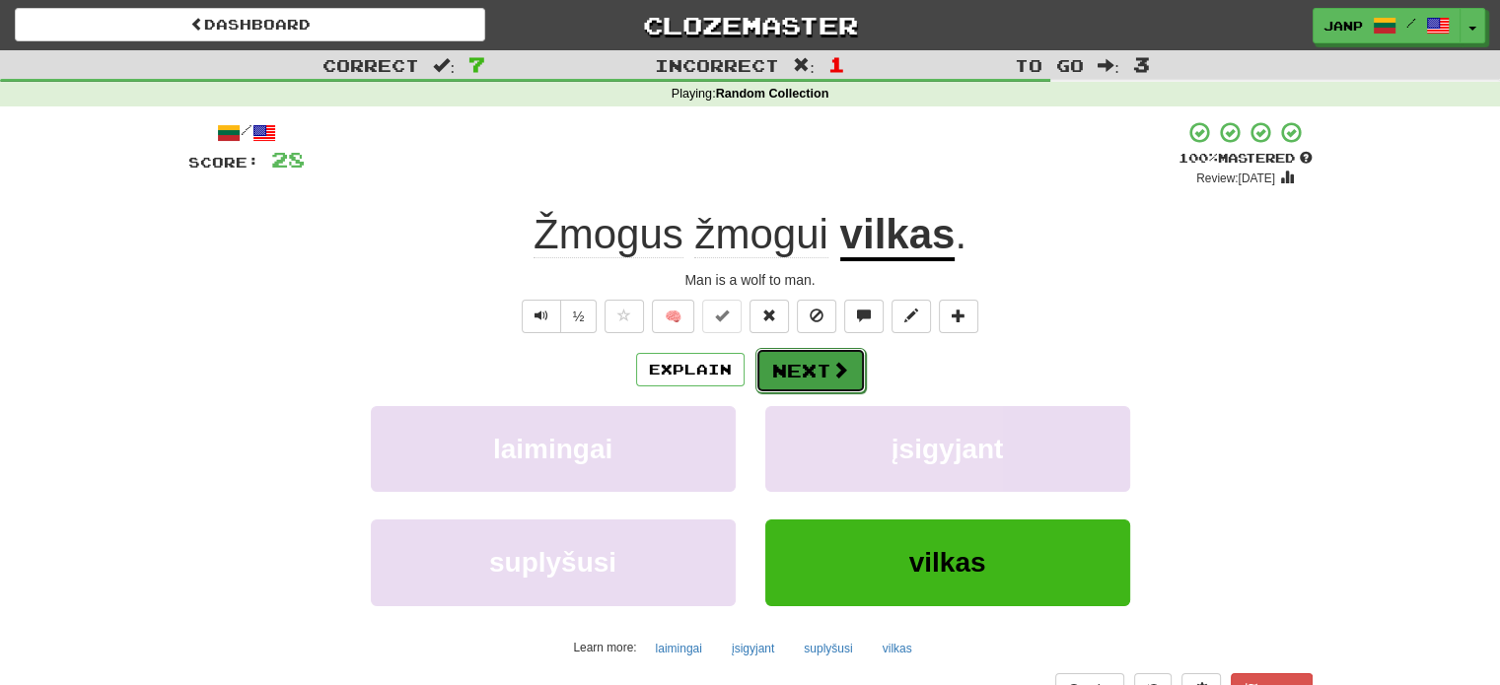
click at [851, 366] on button "Next" at bounding box center [810, 370] width 110 height 45
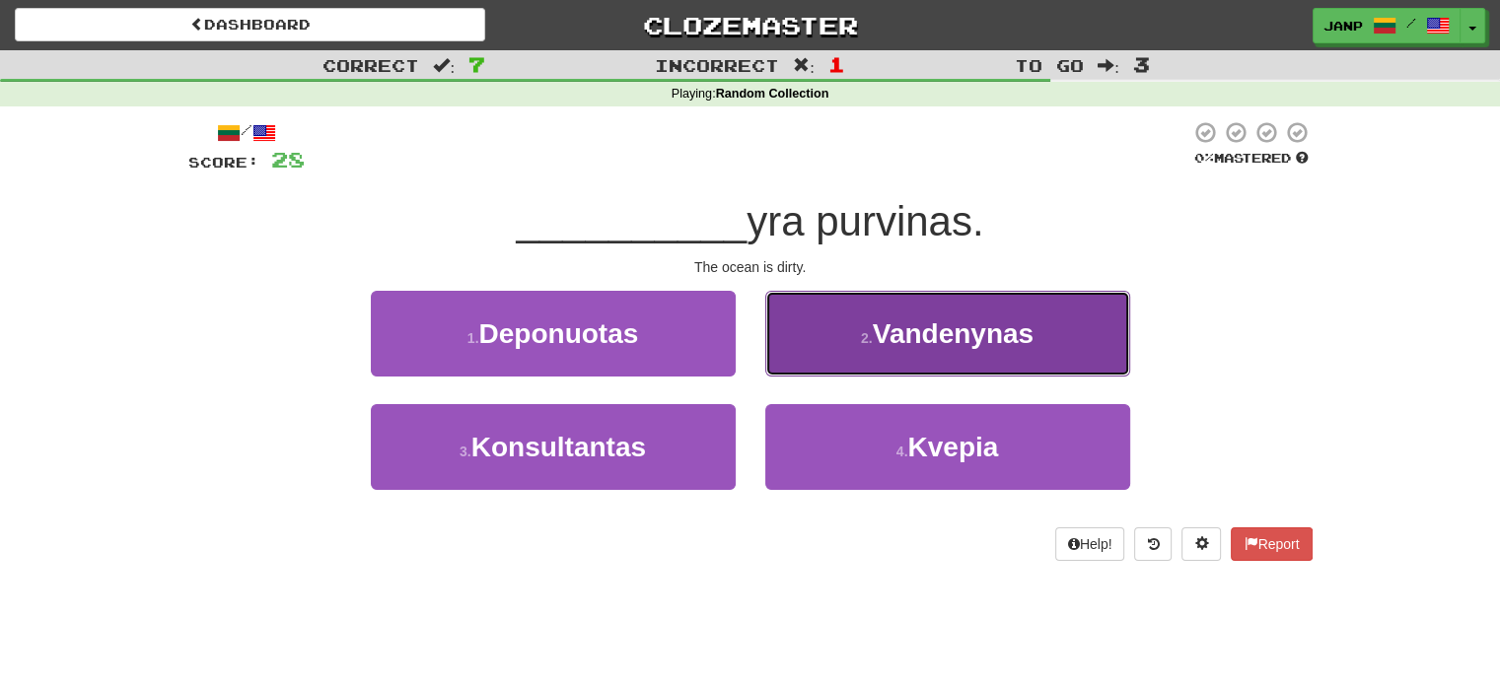
click at [852, 362] on button "2 . Vandenynas" at bounding box center [947, 334] width 365 height 86
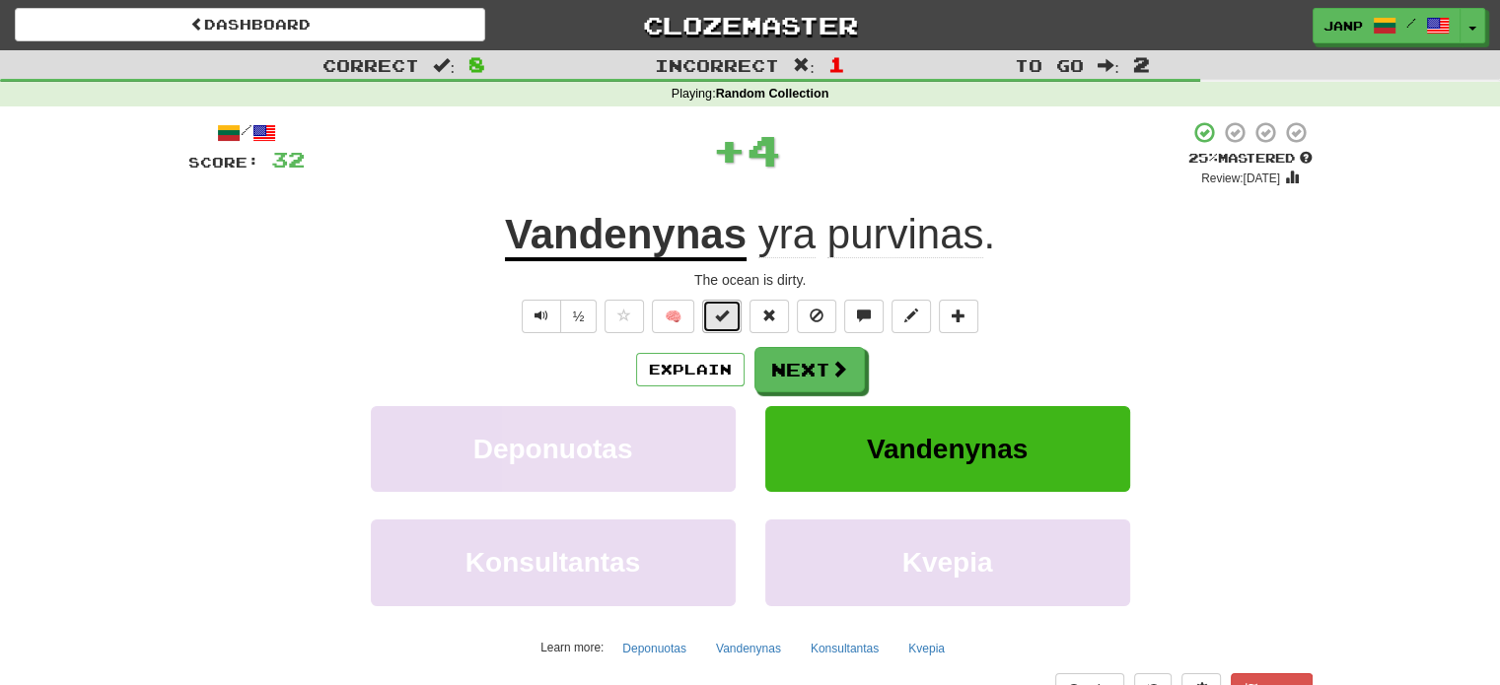
click at [729, 318] on span at bounding box center [722, 316] width 14 height 14
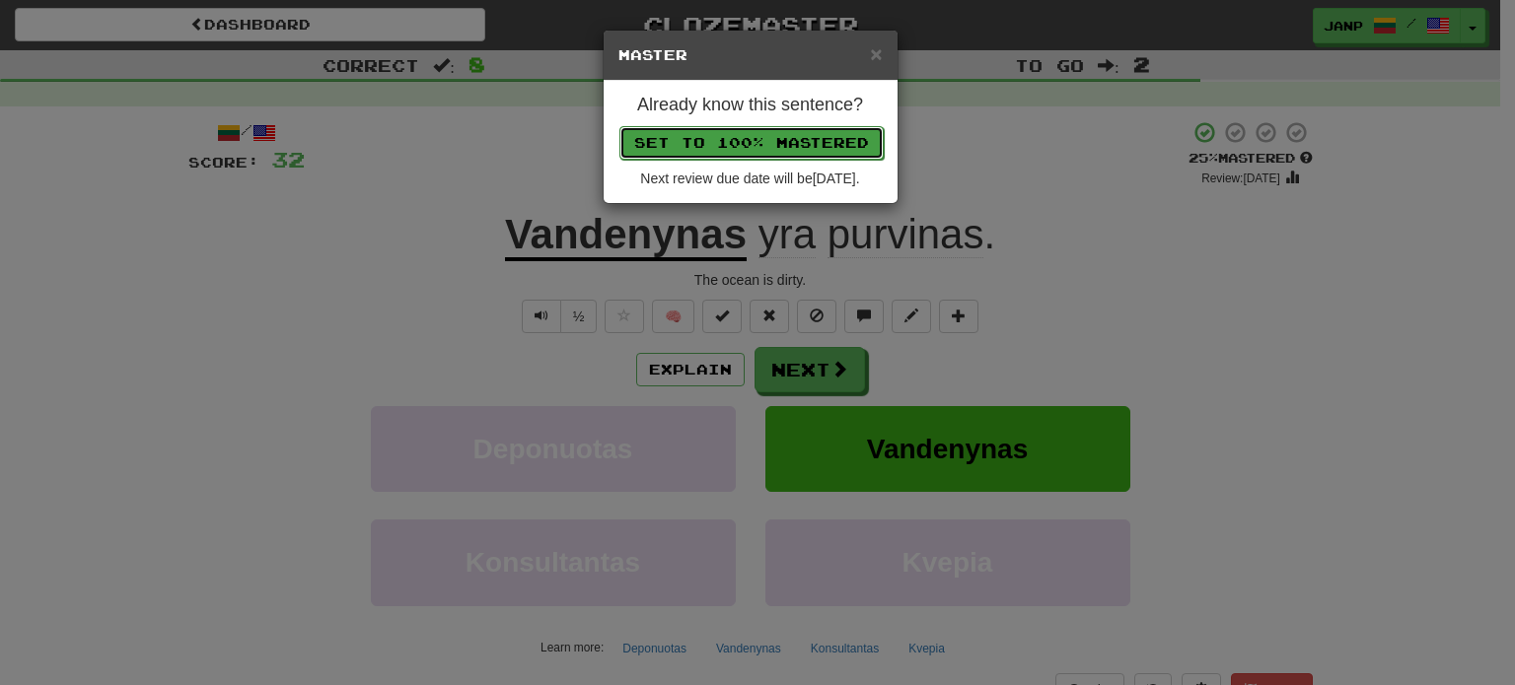
click at [771, 141] on button "Set to 100% Mastered" at bounding box center [751, 143] width 264 height 34
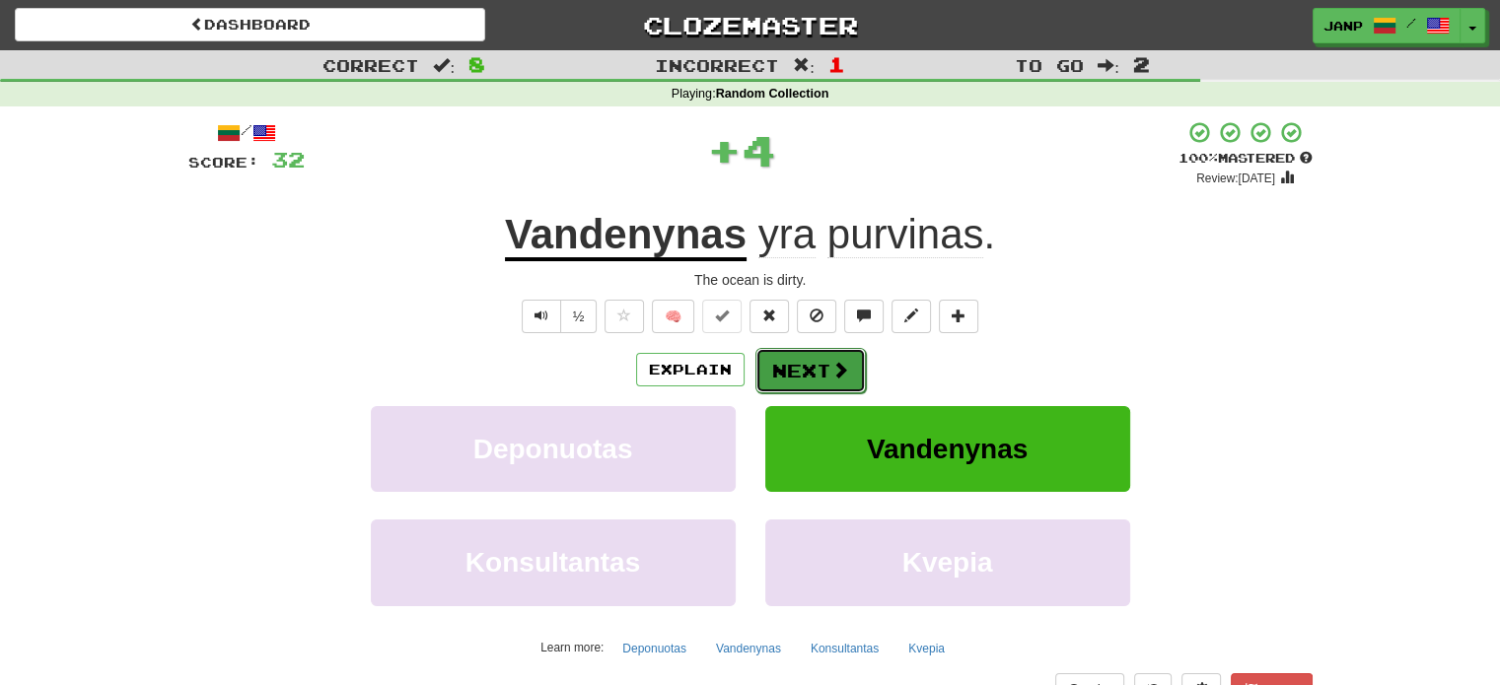
click at [810, 359] on button "Next" at bounding box center [810, 370] width 110 height 45
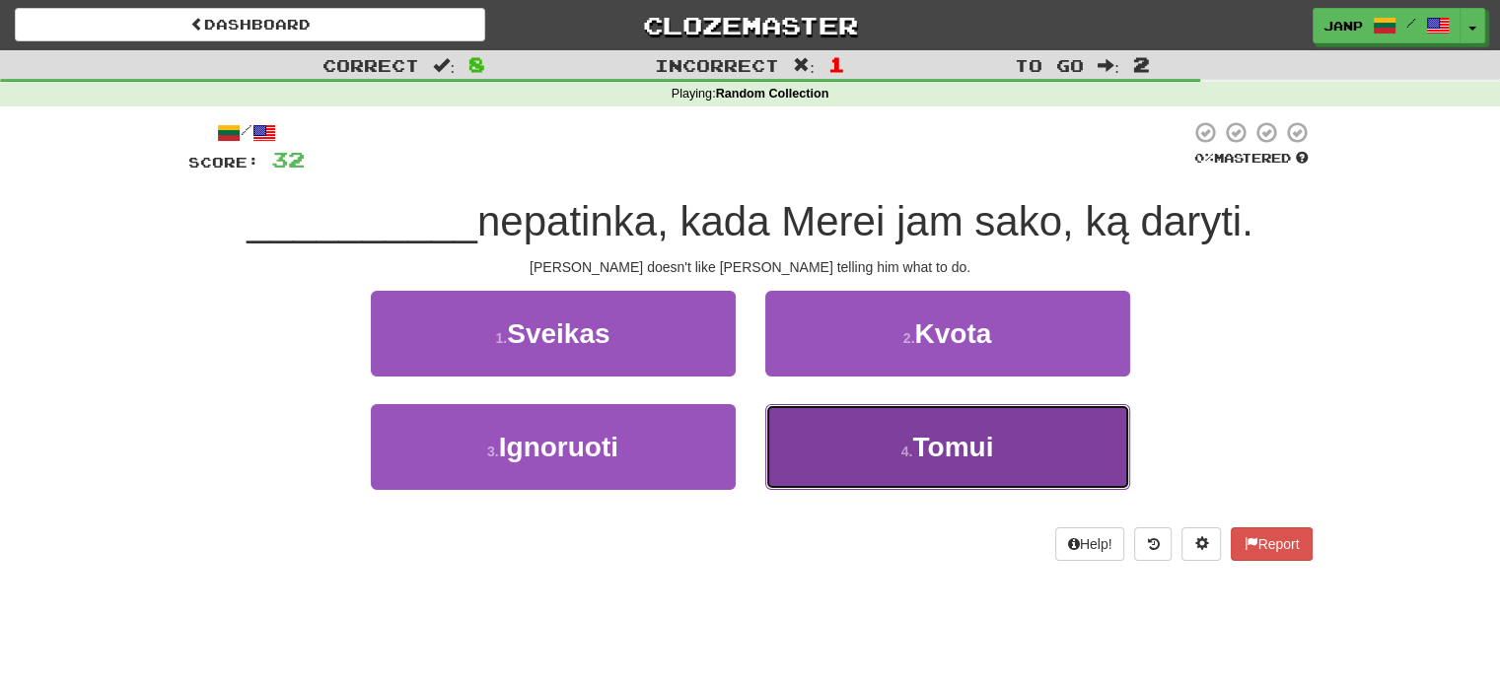
click at [902, 446] on small "4 ." at bounding box center [907, 452] width 12 height 16
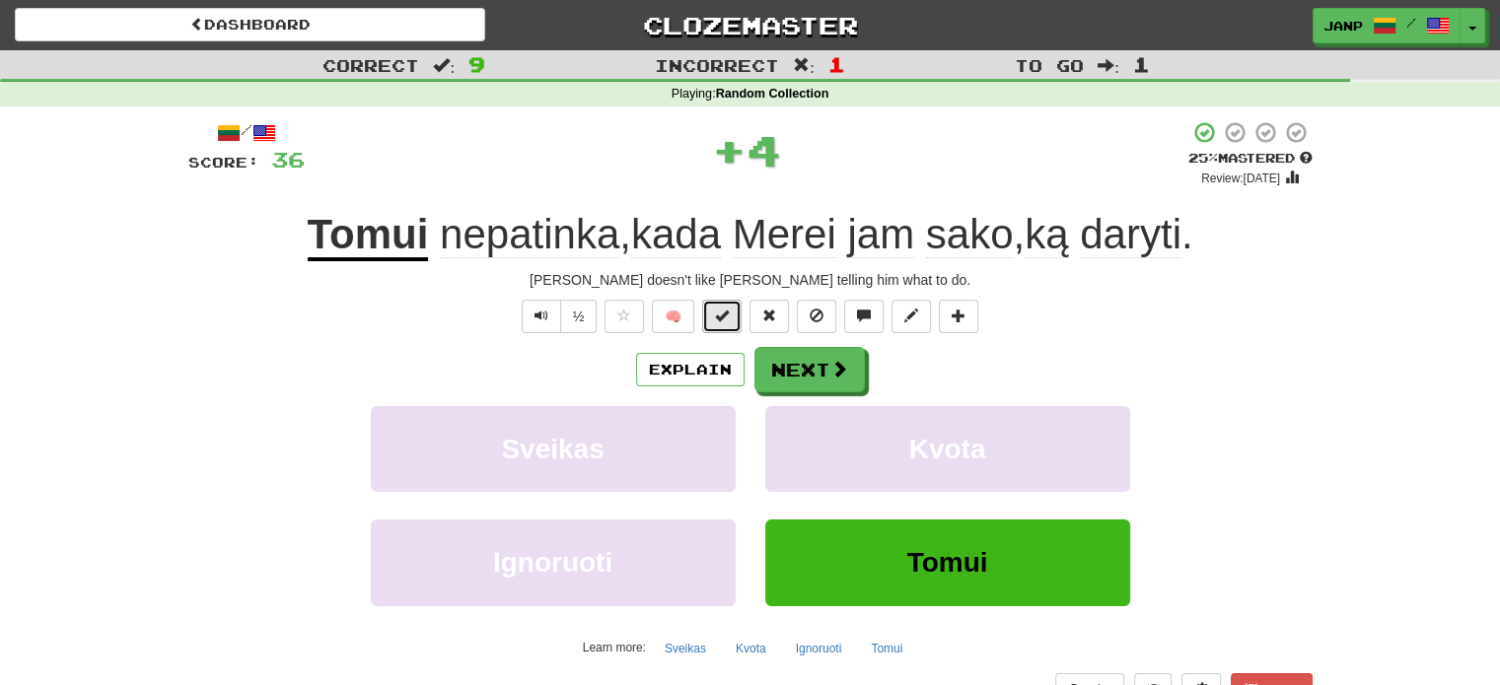
click at [724, 313] on span at bounding box center [722, 316] width 14 height 14
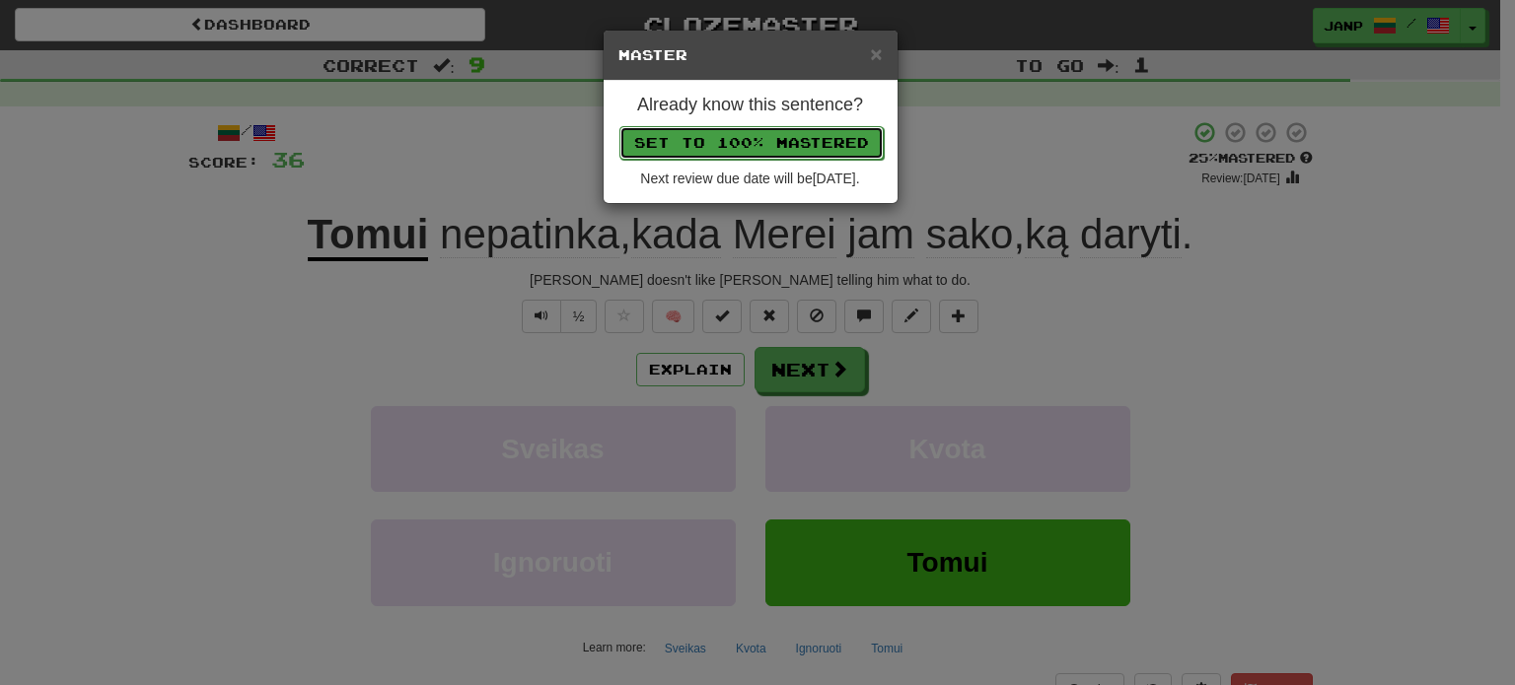
click at [761, 152] on button "Set to 100% Mastered" at bounding box center [751, 143] width 264 height 34
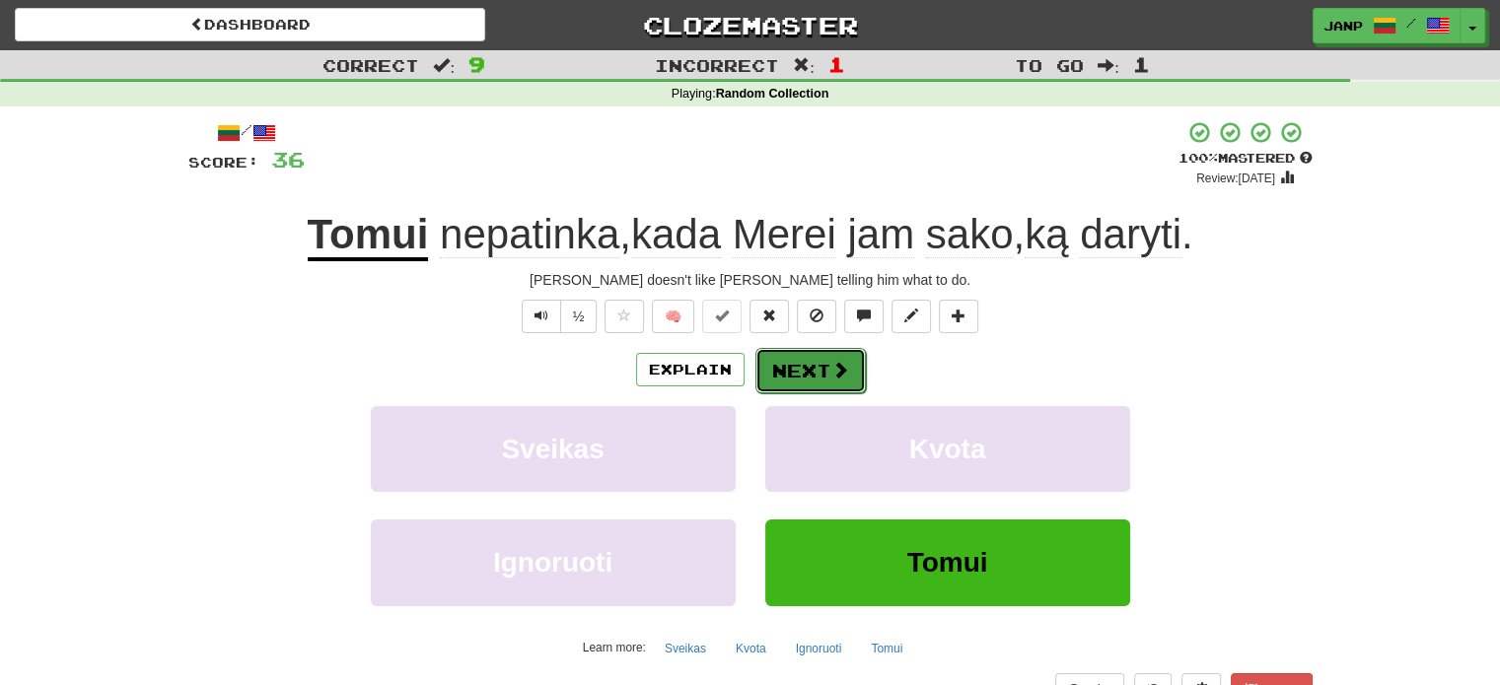
click at [797, 368] on button "Next" at bounding box center [810, 370] width 110 height 45
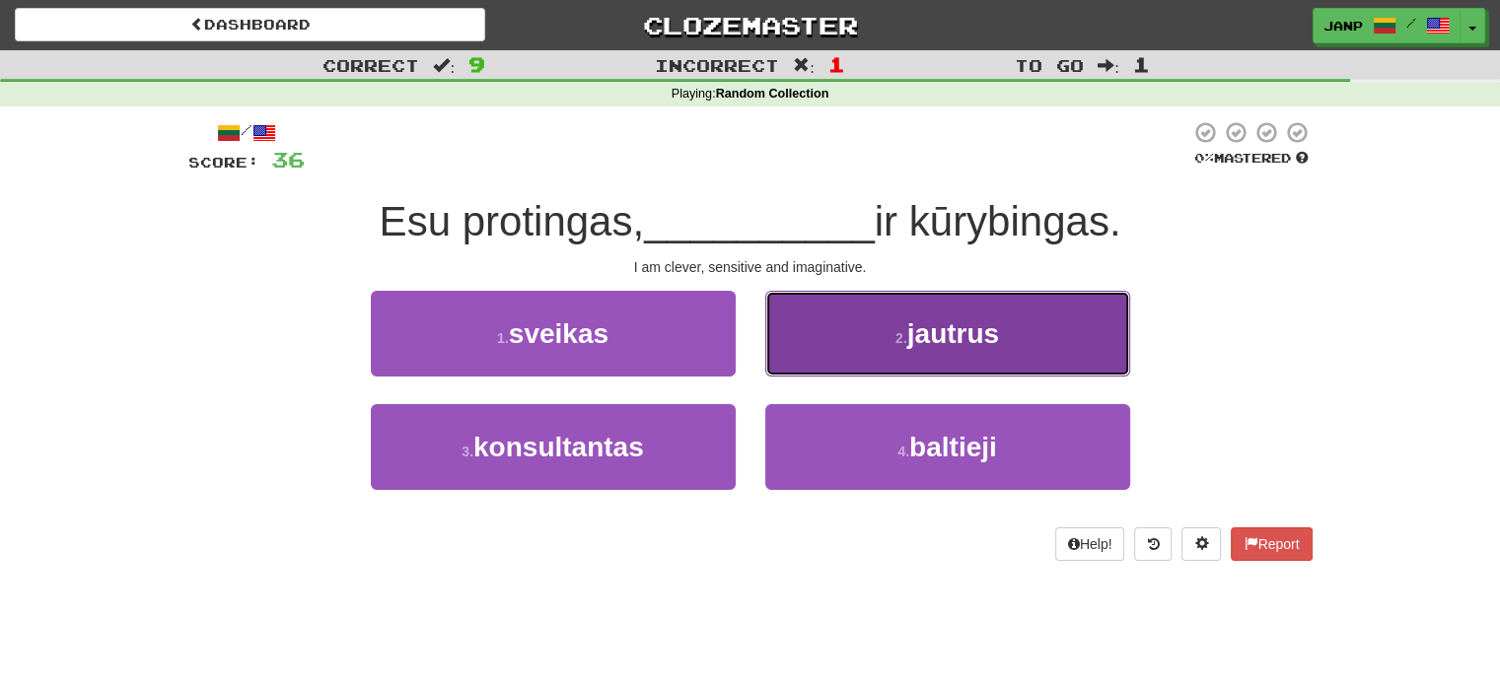
click at [837, 342] on button "2 . jautrus" at bounding box center [947, 334] width 365 height 86
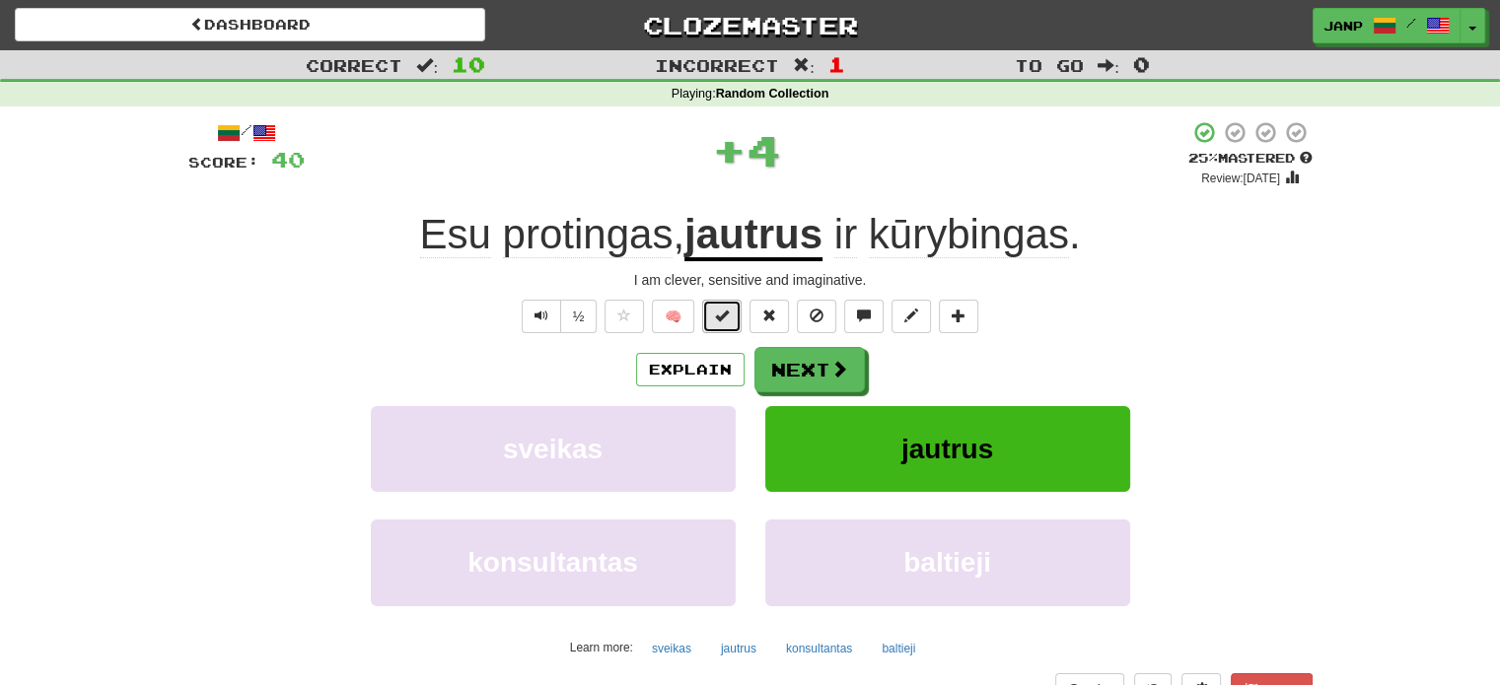
click at [726, 319] on span at bounding box center [722, 316] width 14 height 14
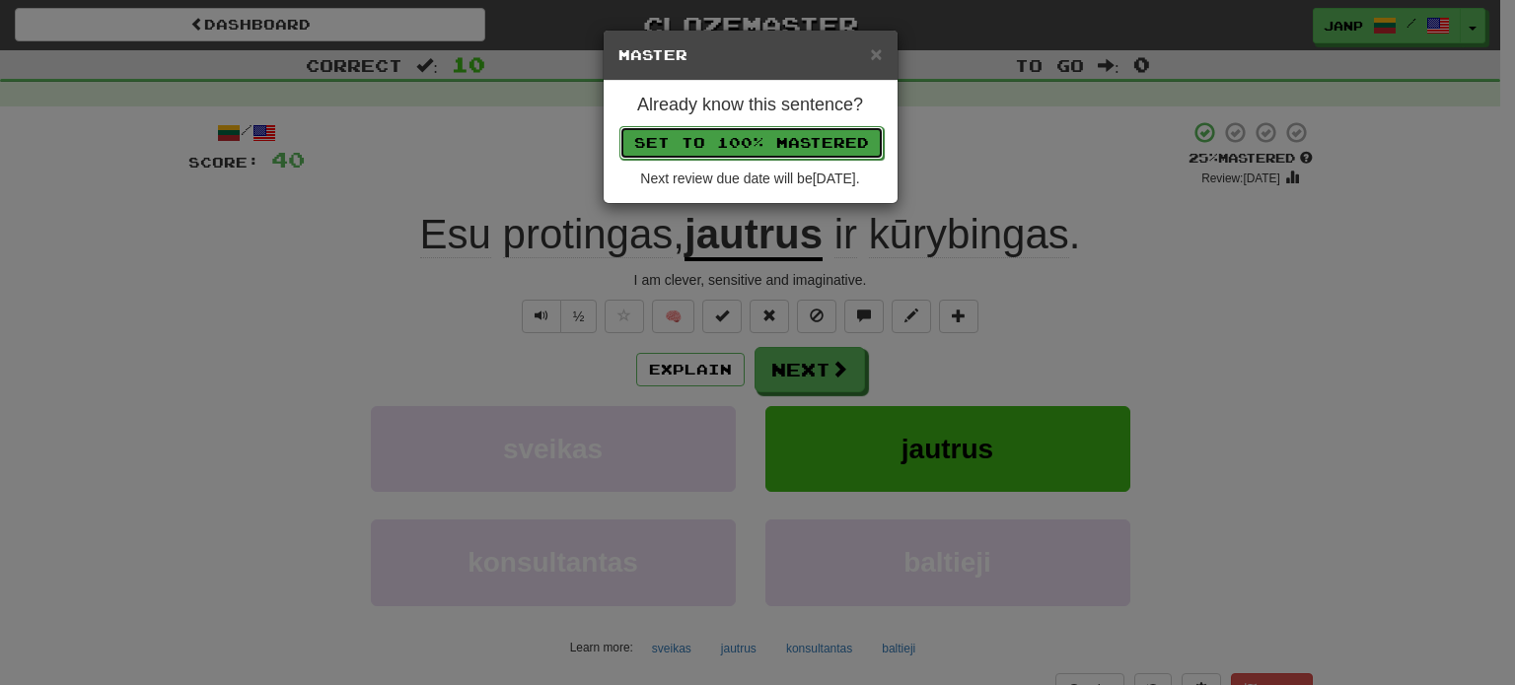
click at [798, 151] on button "Set to 100% Mastered" at bounding box center [751, 143] width 264 height 34
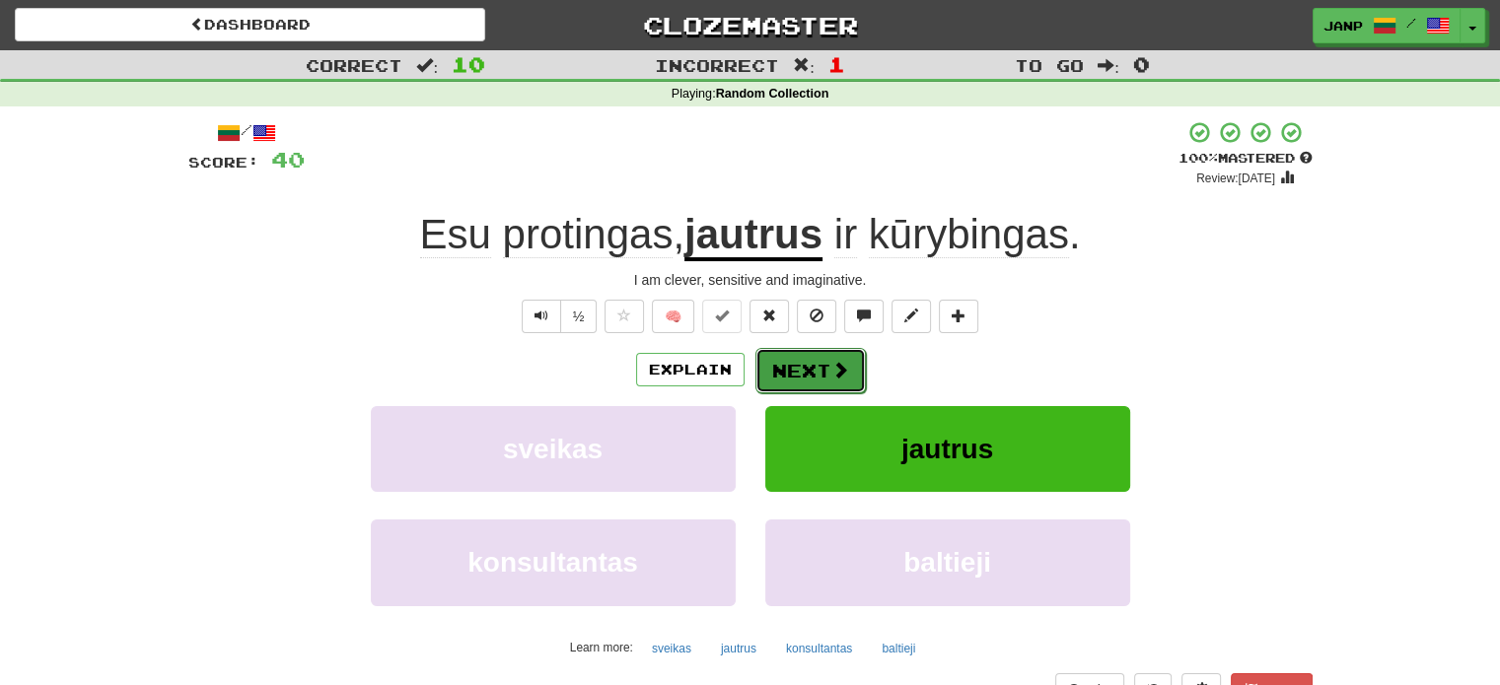
click at [826, 361] on button "Next" at bounding box center [810, 370] width 110 height 45
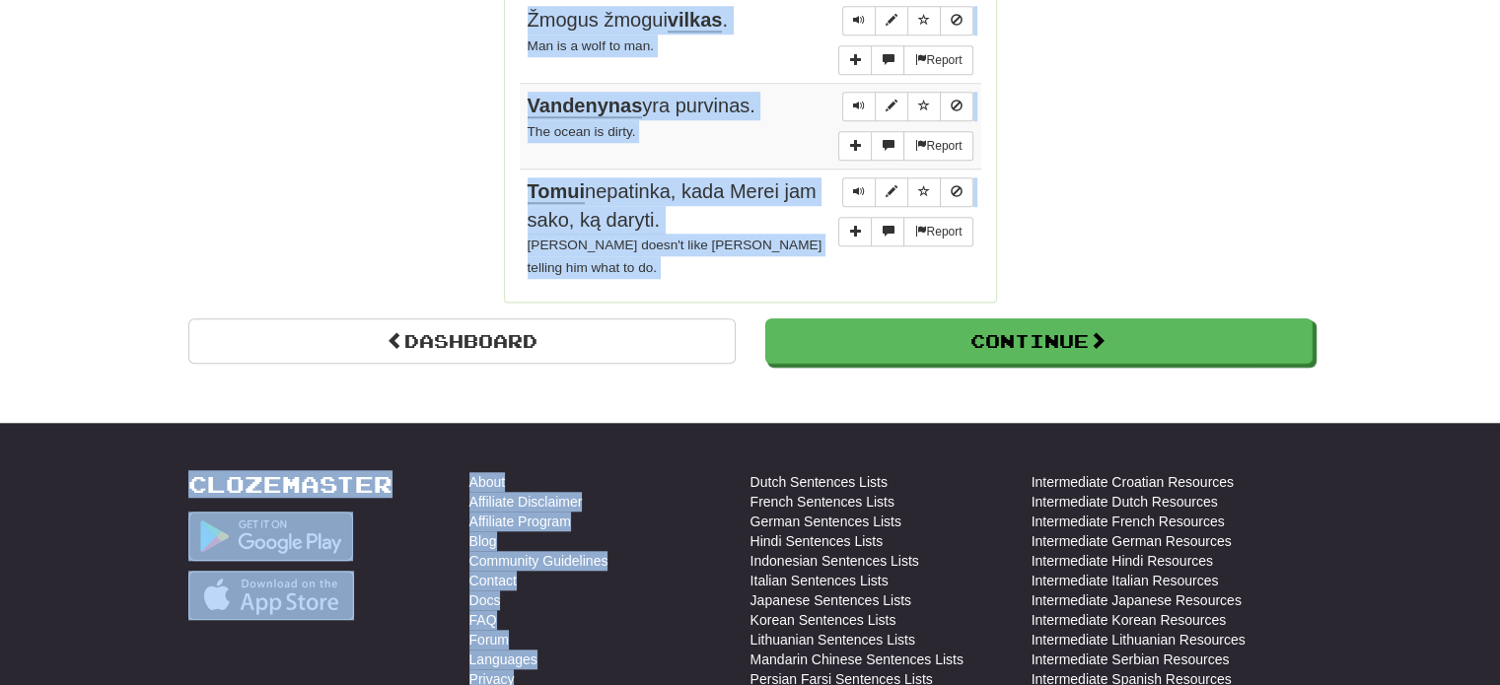
scroll to position [1679, 0]
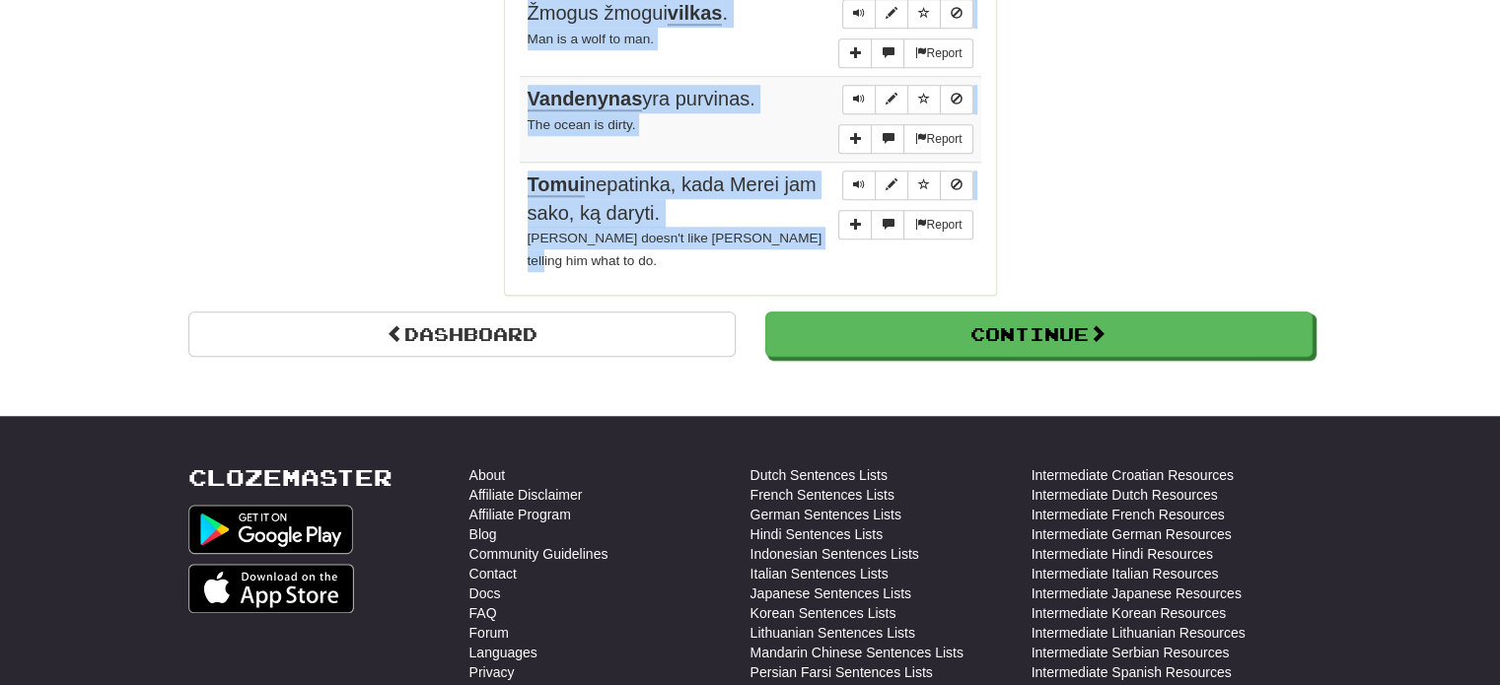
drag, startPoint x: 531, startPoint y: 285, endPoint x: 811, endPoint y: 237, distance: 284.2
copy tbody "Aš tik du ar tris gėrimus išgėriau . I've only had two or three drinks. Report …"
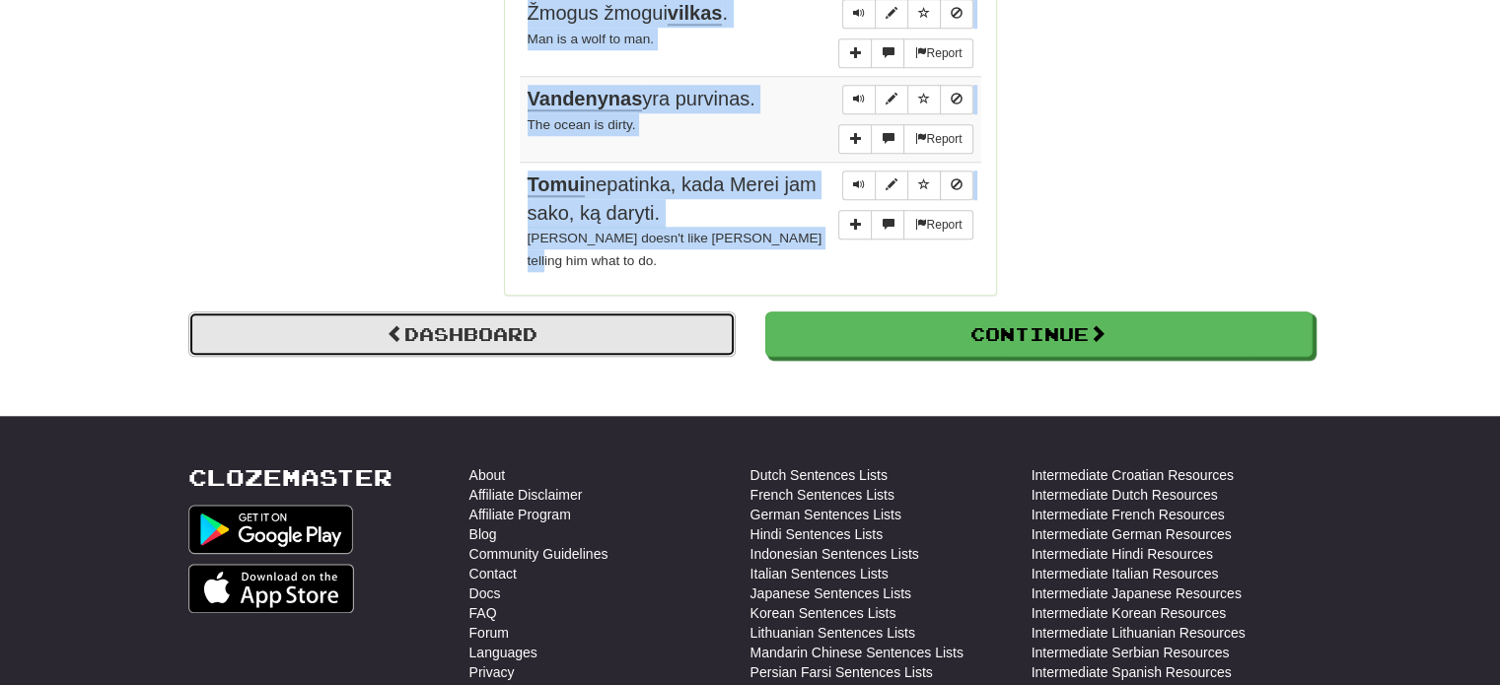
click at [636, 312] on link "Dashboard" at bounding box center [461, 334] width 547 height 45
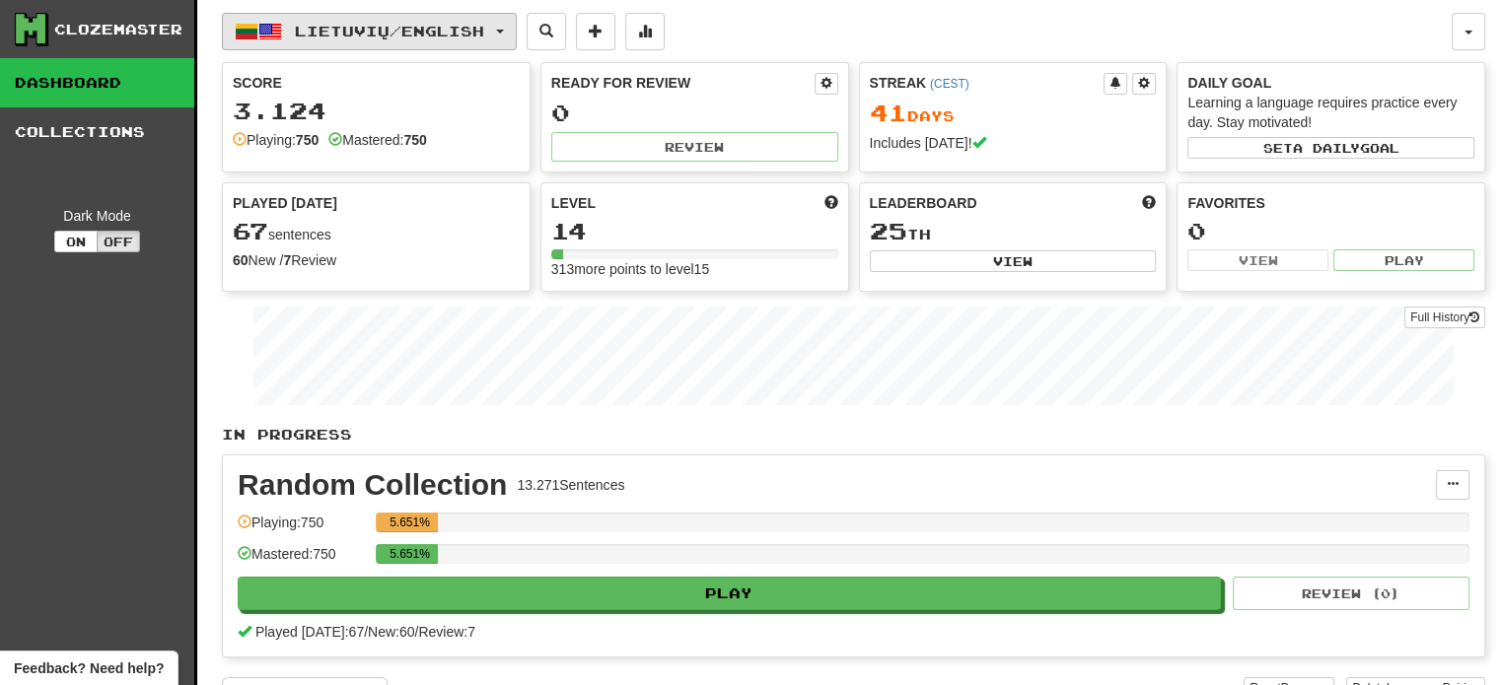
click at [386, 19] on button "Lietuvių / English" at bounding box center [369, 31] width 295 height 37
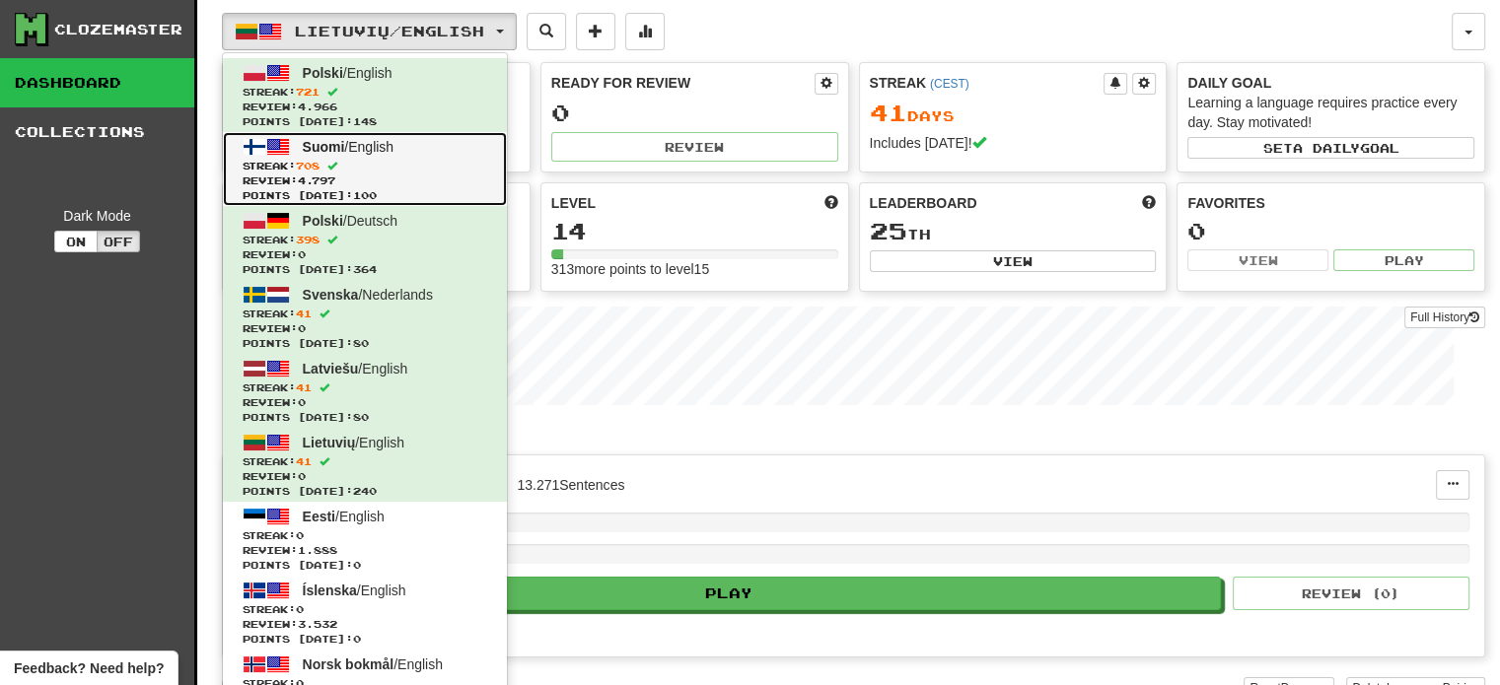
click at [347, 151] on span "Suomi / English" at bounding box center [349, 147] width 92 height 16
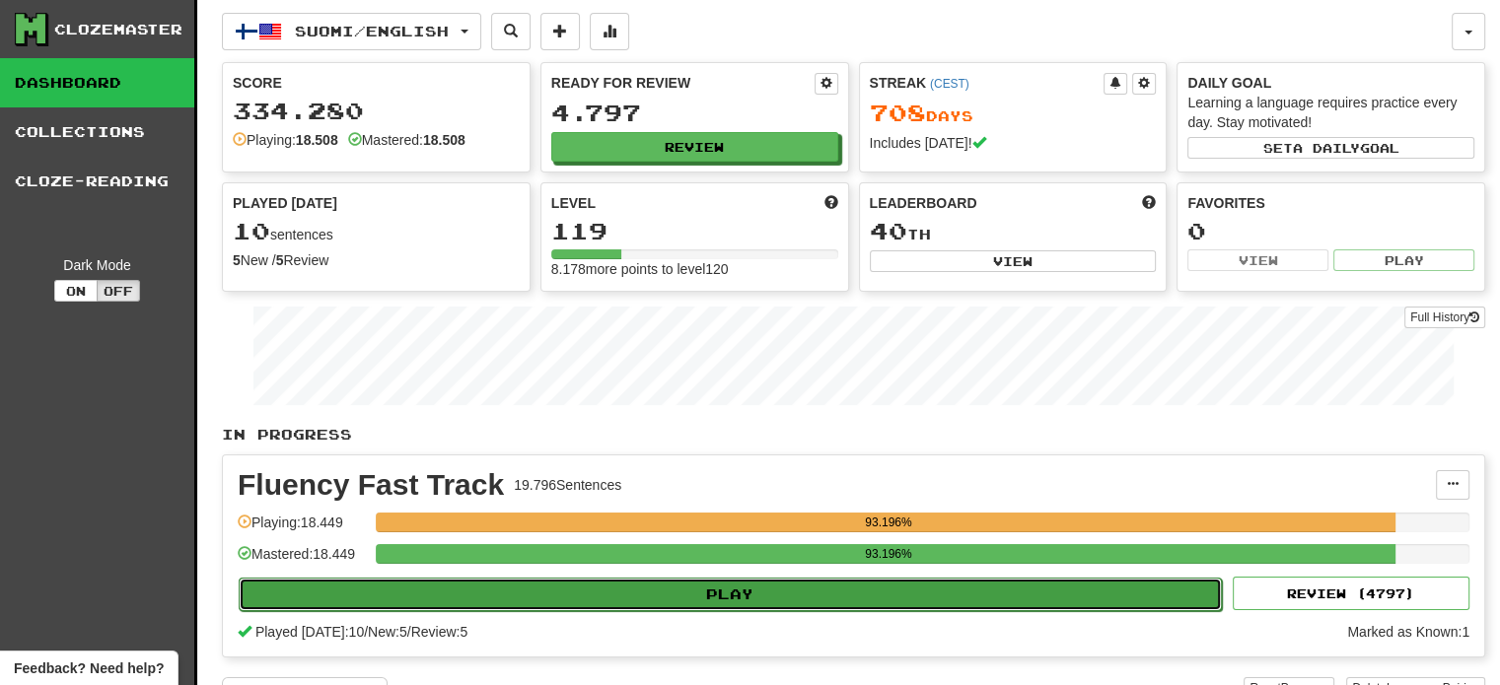
click at [676, 586] on button "Play" at bounding box center [730, 595] width 983 height 34
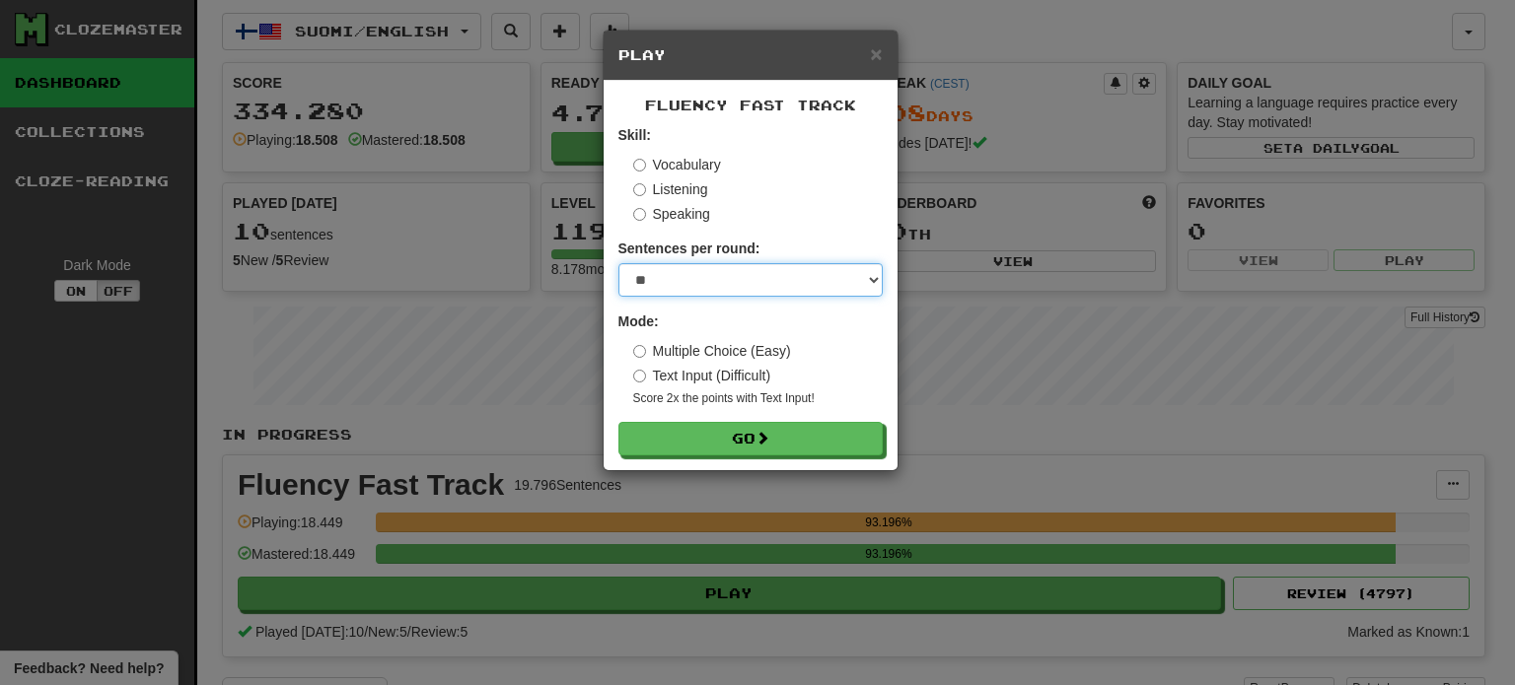
click at [723, 291] on select "* ** ** ** ** ** *** ********" at bounding box center [750, 280] width 264 height 34
select select "**"
click at [618, 263] on select "* ** ** ** ** ** *** ********" at bounding box center [750, 280] width 264 height 34
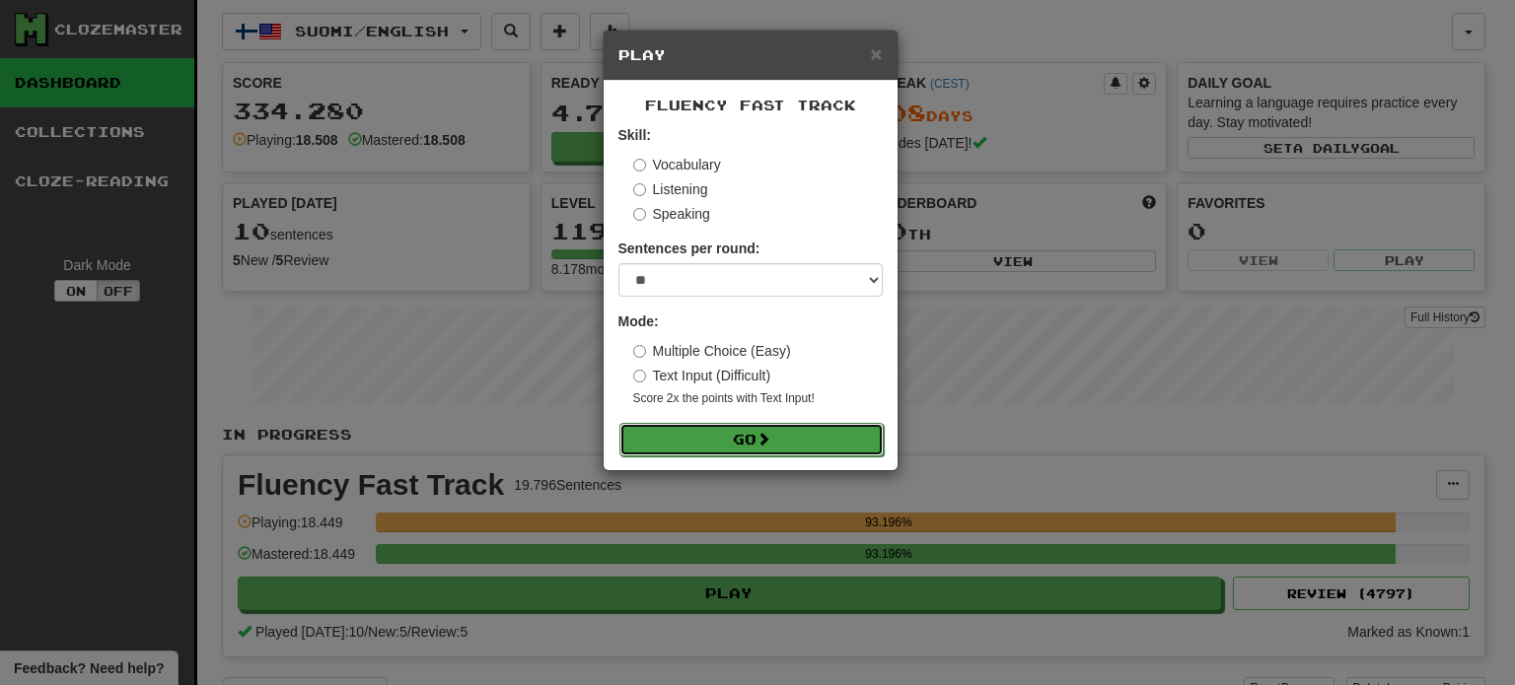
click at [697, 433] on button "Go" at bounding box center [751, 440] width 264 height 34
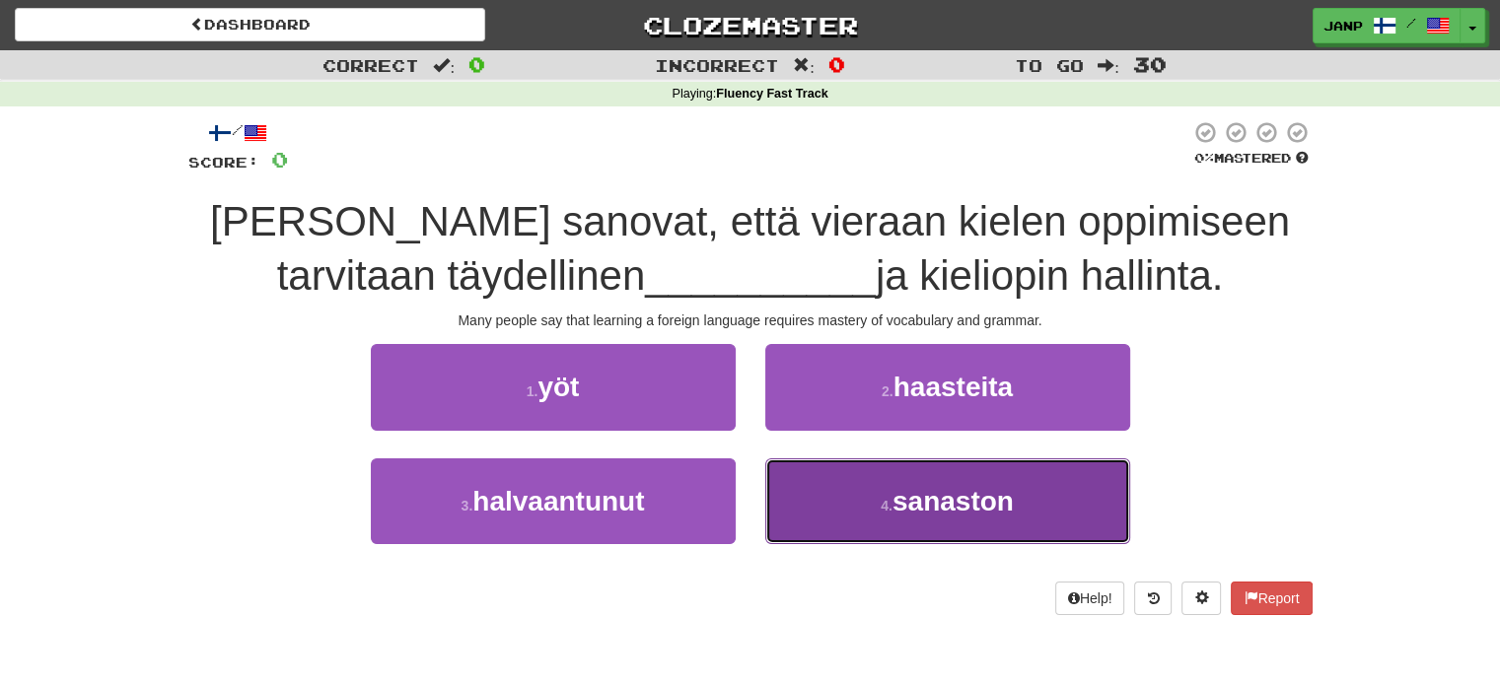
click at [807, 496] on button "4 . sanaston" at bounding box center [947, 502] width 365 height 86
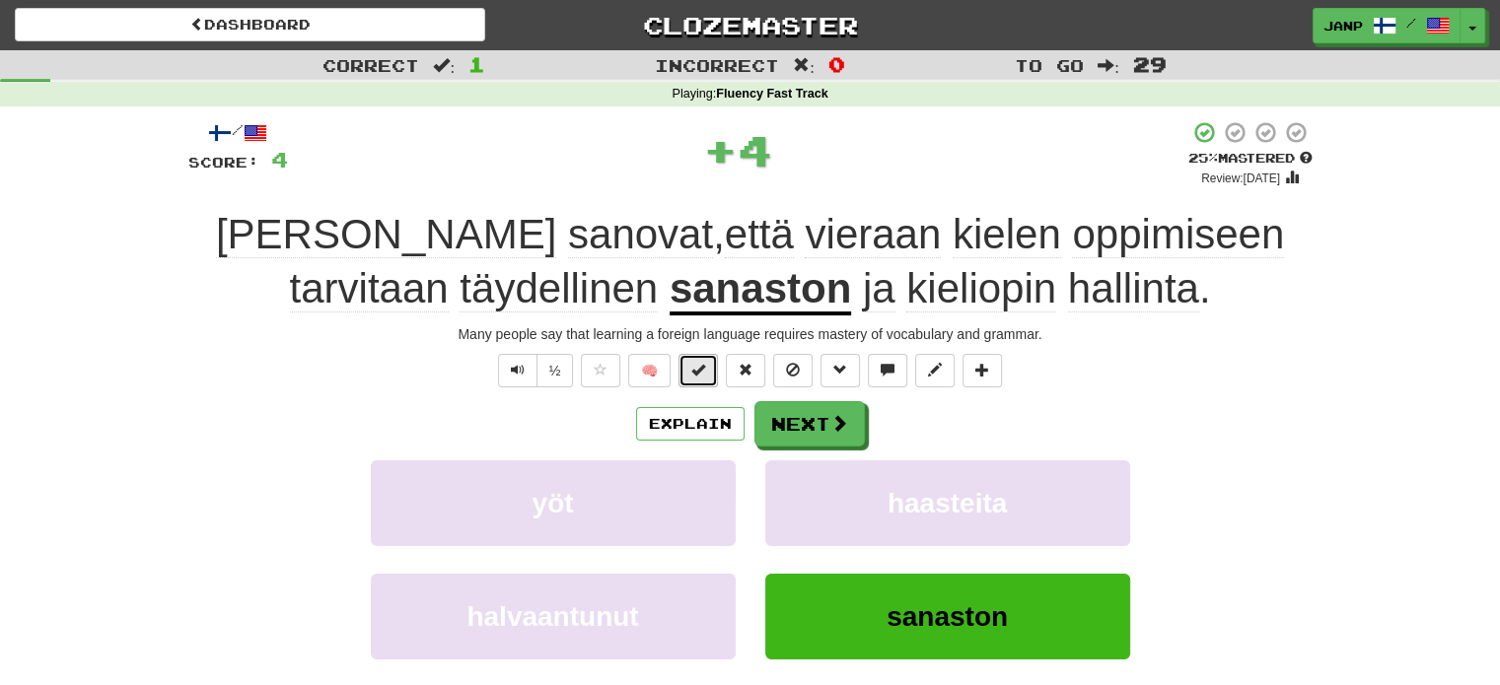
click at [702, 377] on span at bounding box center [698, 370] width 14 height 14
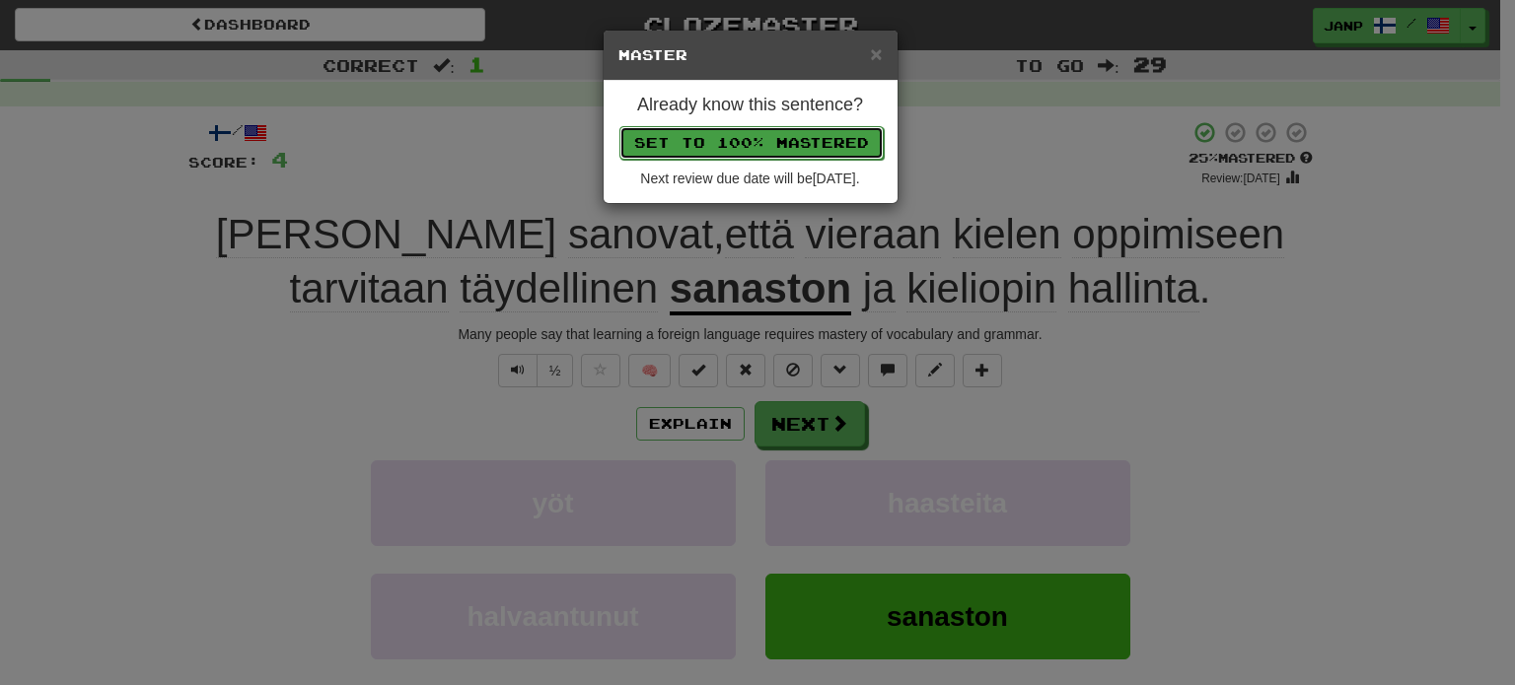
click at [719, 133] on button "Set to 100% Mastered" at bounding box center [751, 143] width 264 height 34
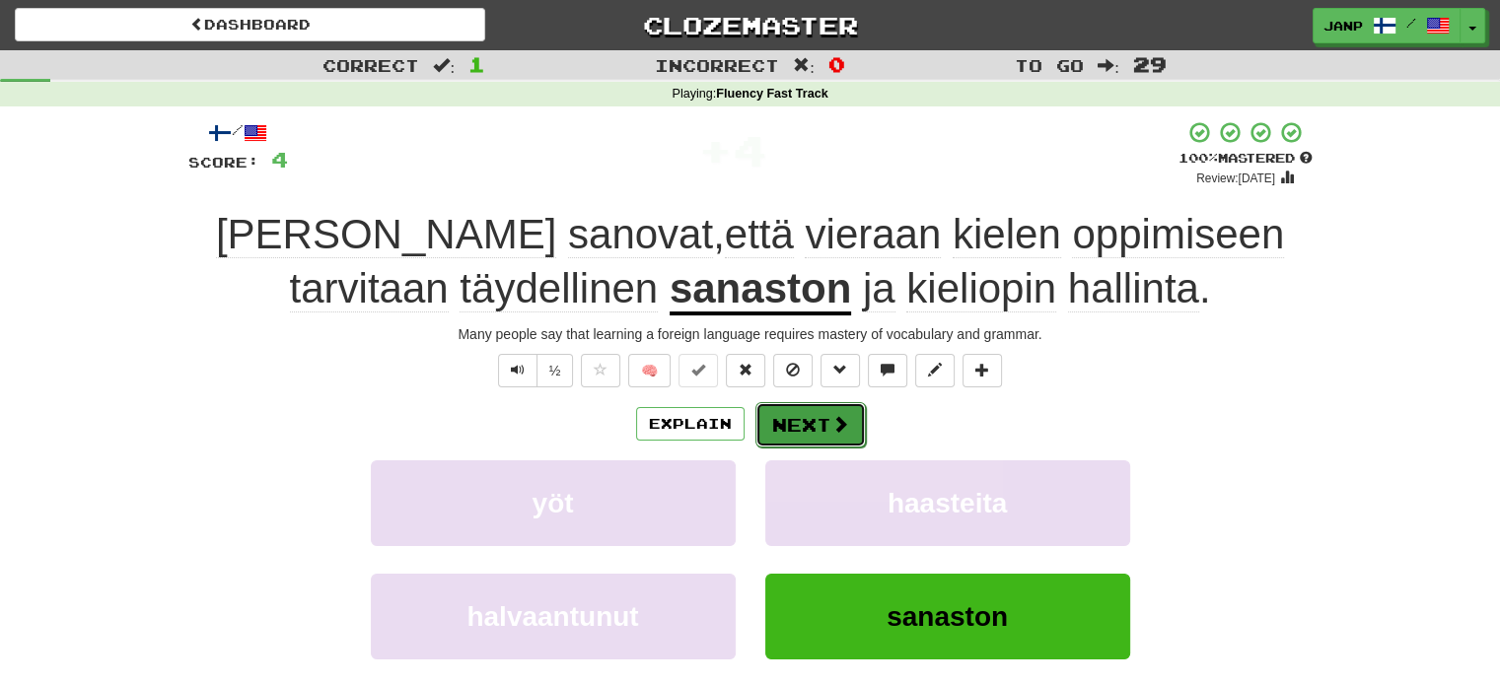
click at [796, 423] on button "Next" at bounding box center [810, 424] width 110 height 45
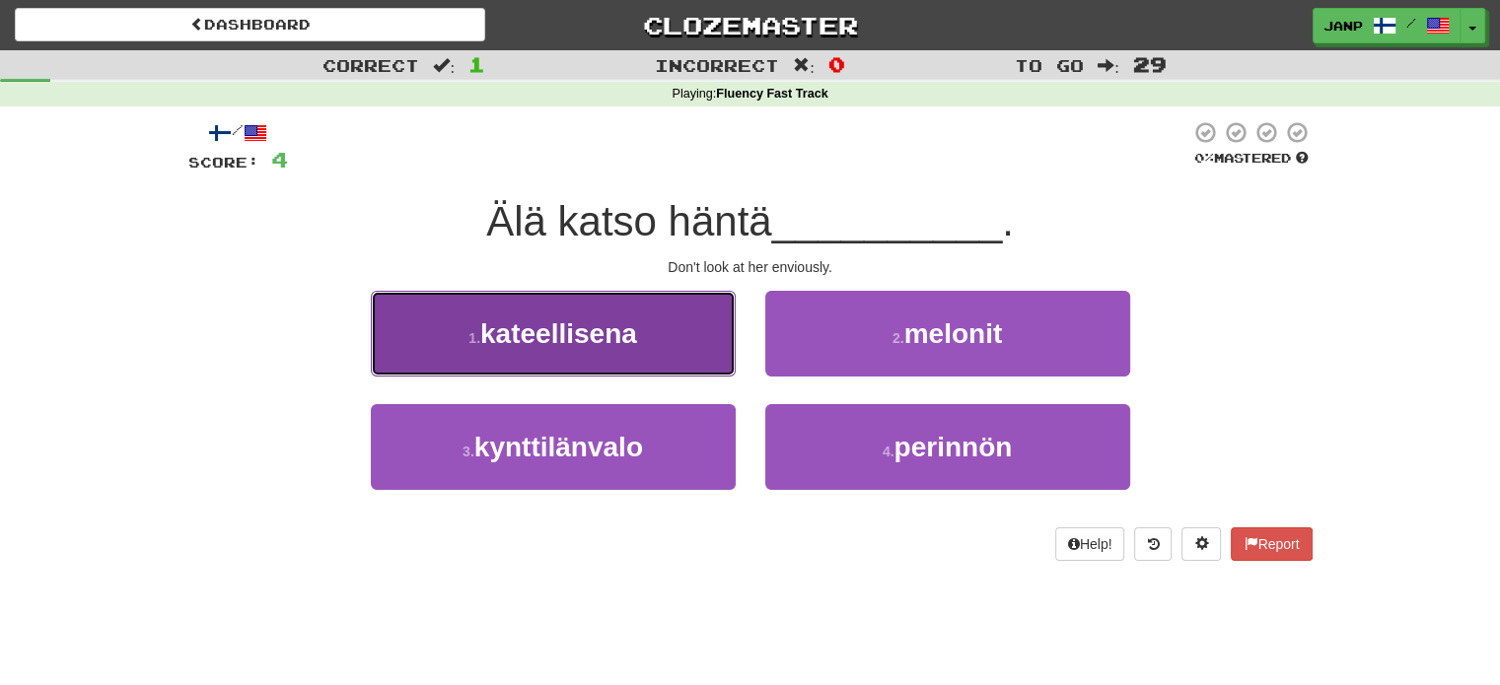
click at [680, 369] on button "1 . kateellisena" at bounding box center [553, 334] width 365 height 86
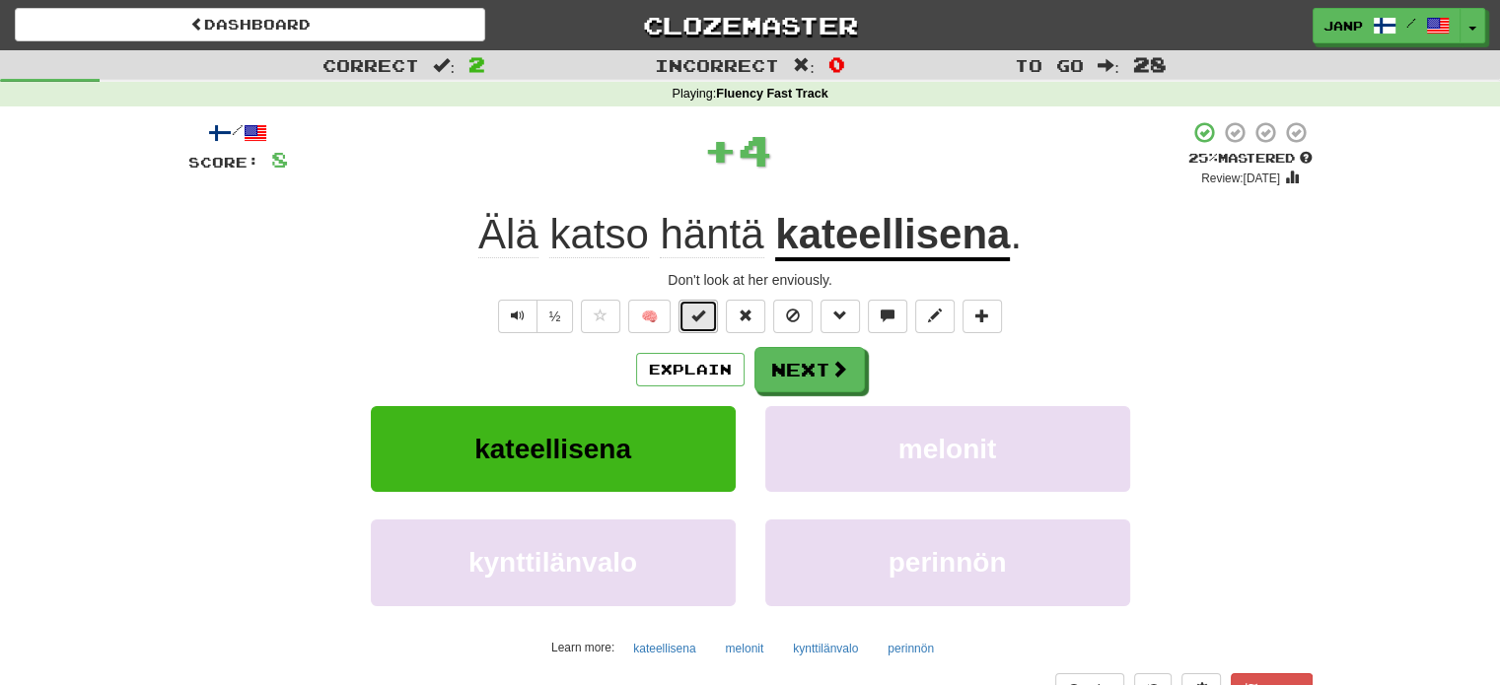
click at [683, 319] on button at bounding box center [697, 317] width 39 height 34
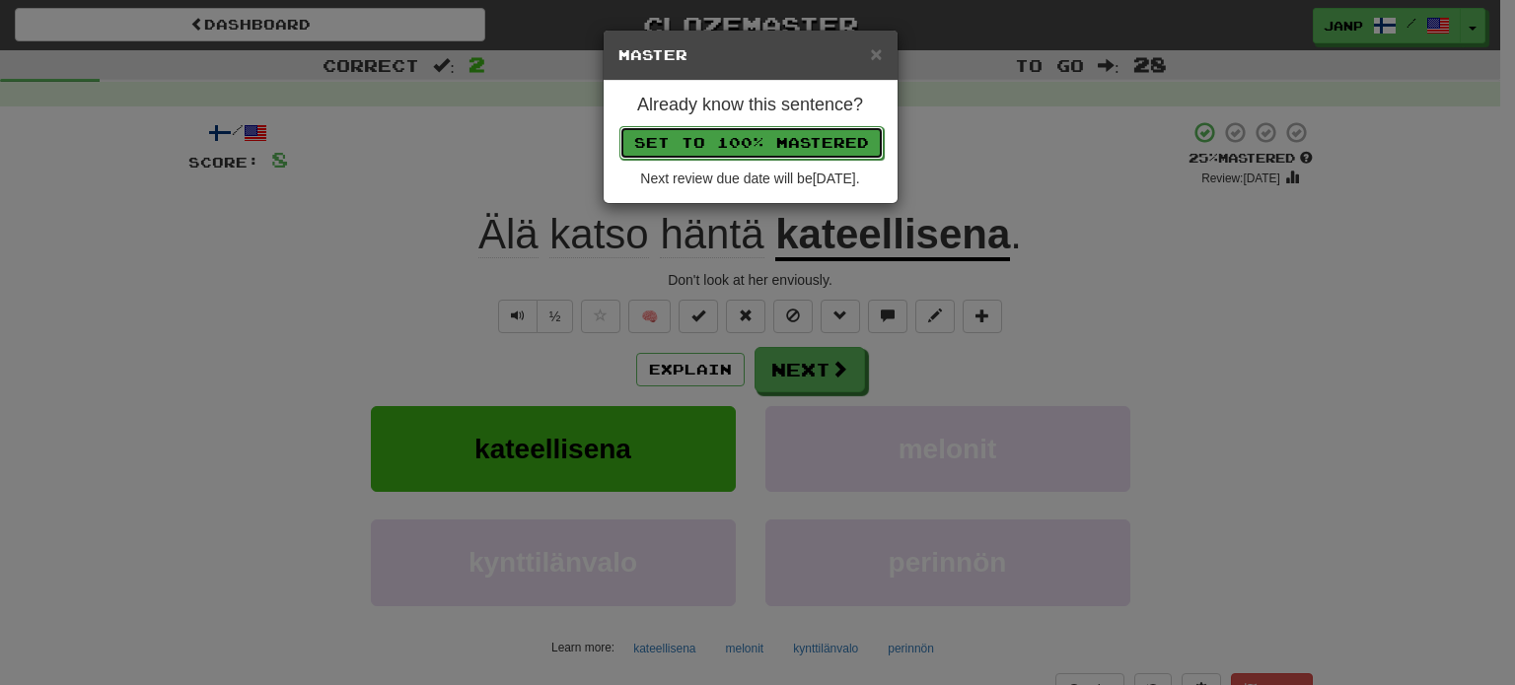
click at [738, 145] on button "Set to 100% Mastered" at bounding box center [751, 143] width 264 height 34
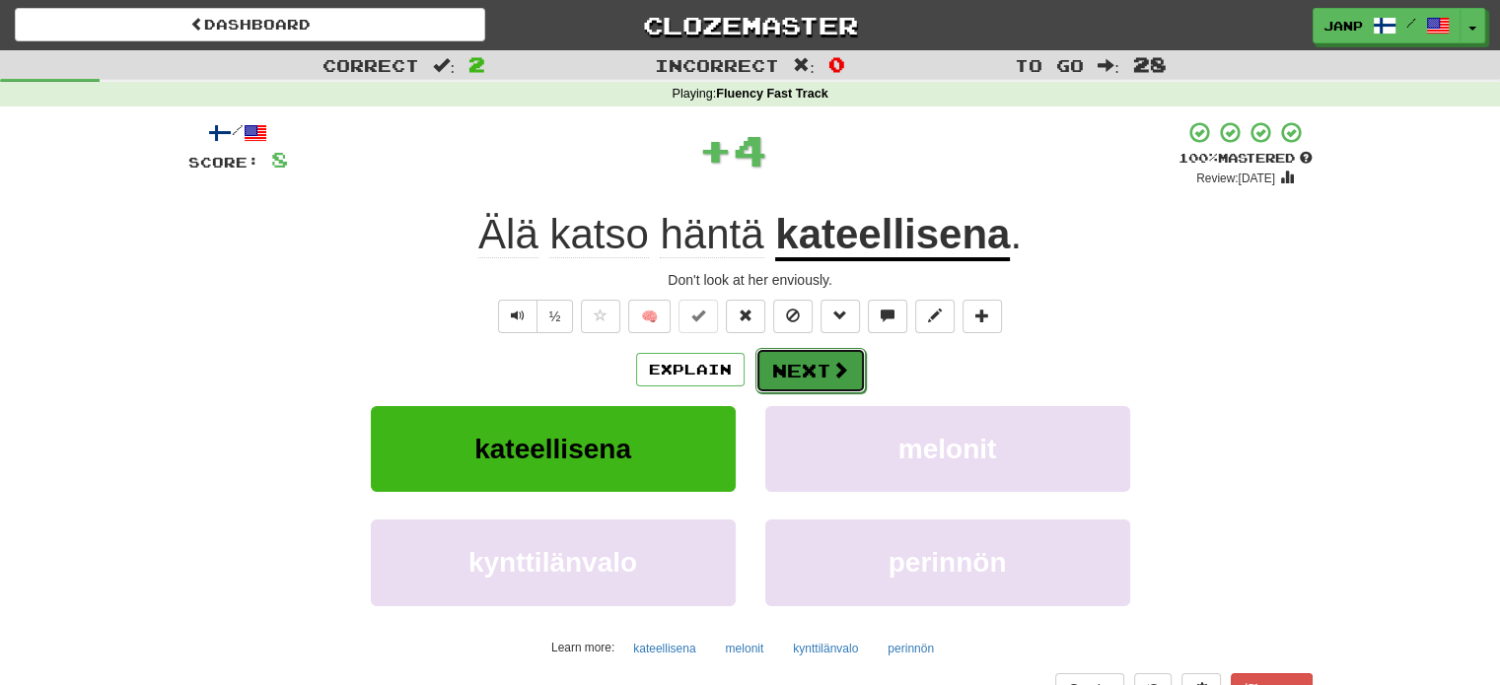
click at [777, 360] on button "Next" at bounding box center [810, 370] width 110 height 45
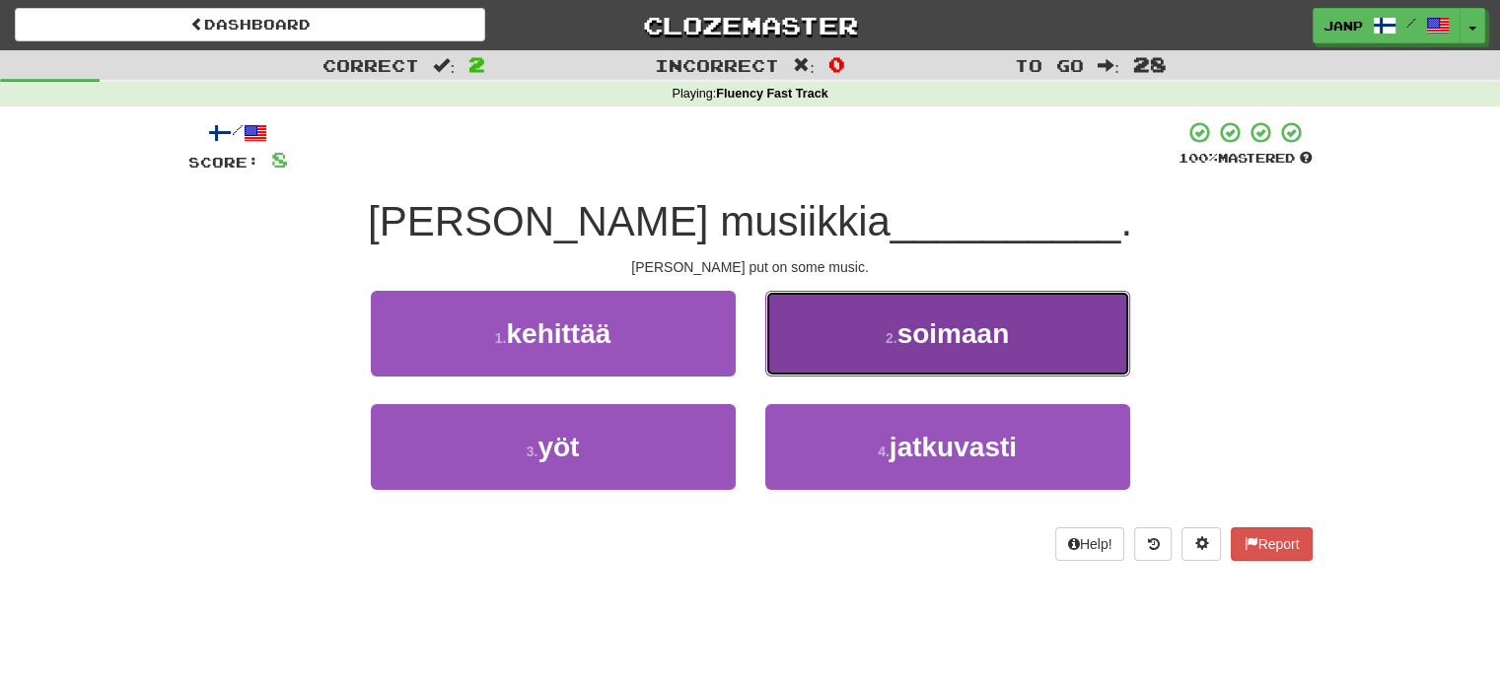
click at [787, 358] on button "2 . soimaan" at bounding box center [947, 334] width 365 height 86
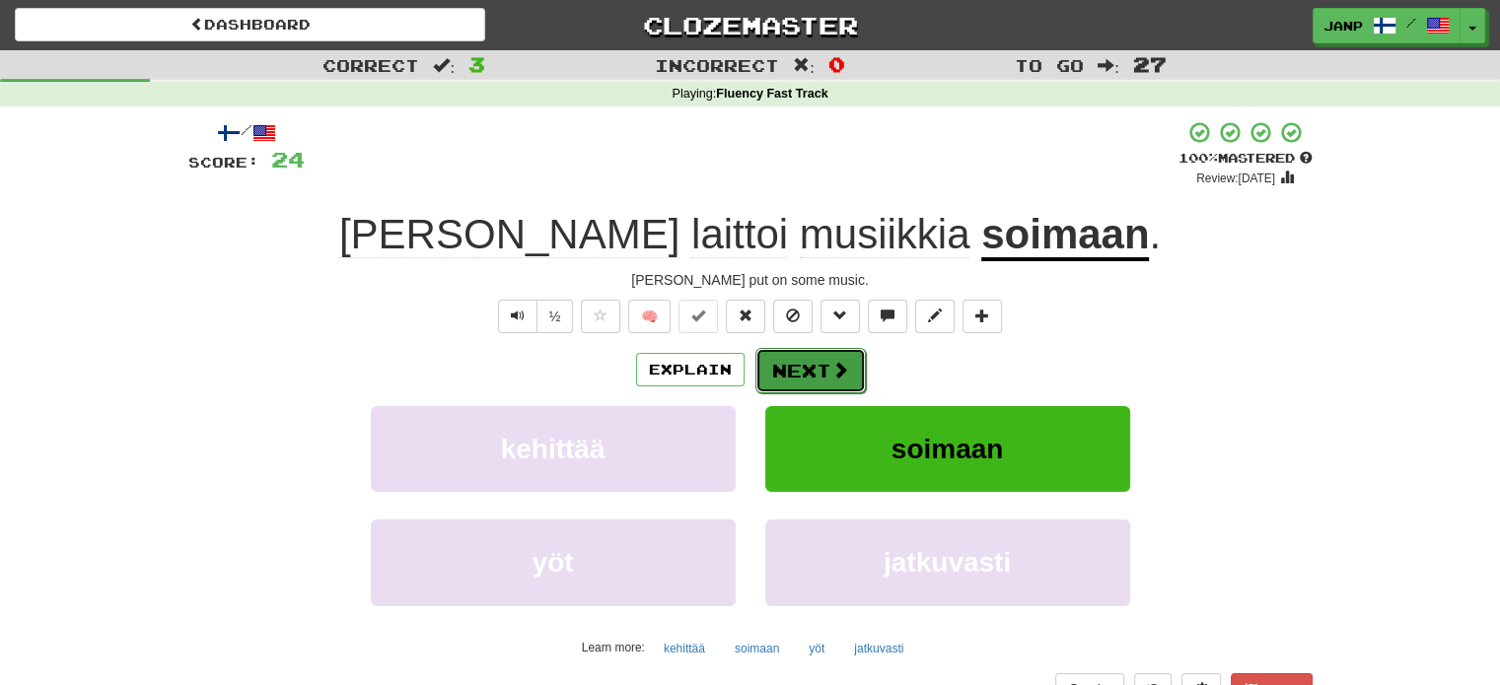
click at [812, 359] on button "Next" at bounding box center [810, 370] width 110 height 45
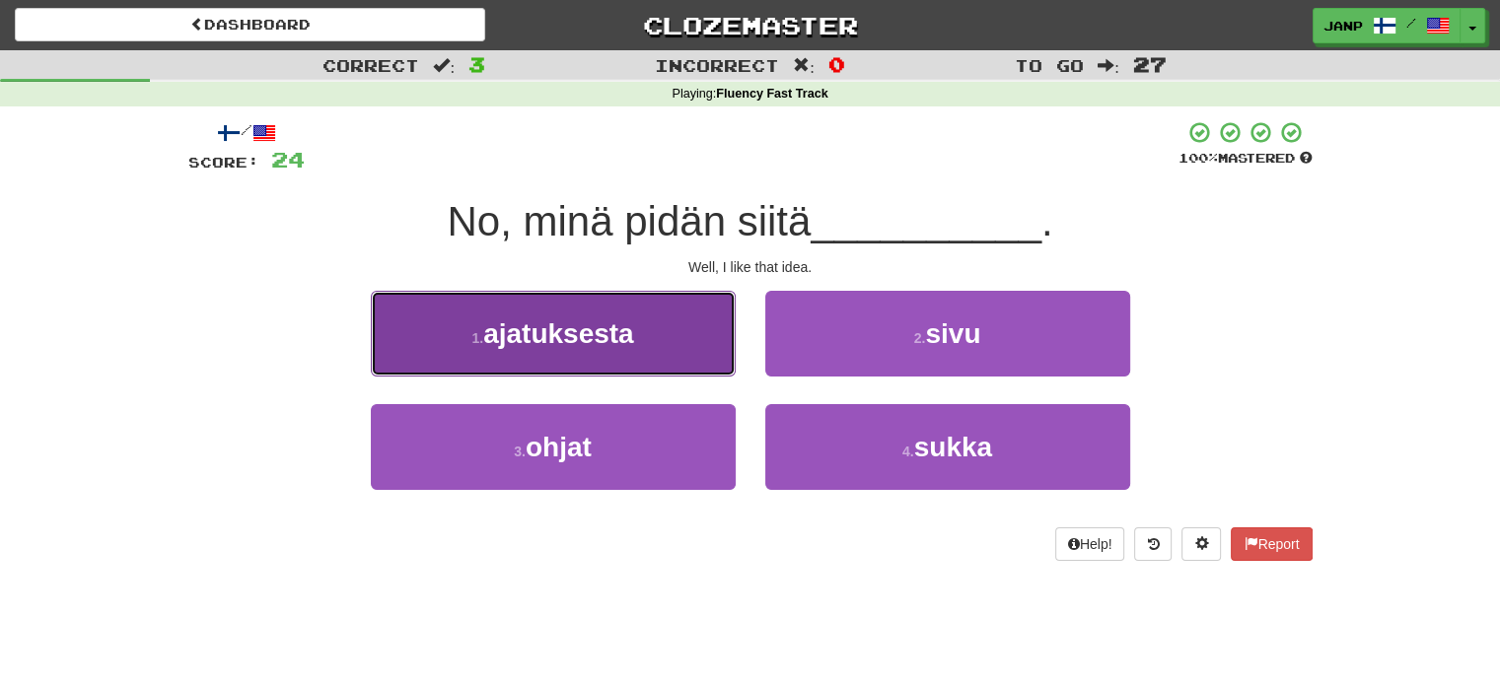
click at [653, 348] on button "1 . ajatuksesta" at bounding box center [553, 334] width 365 height 86
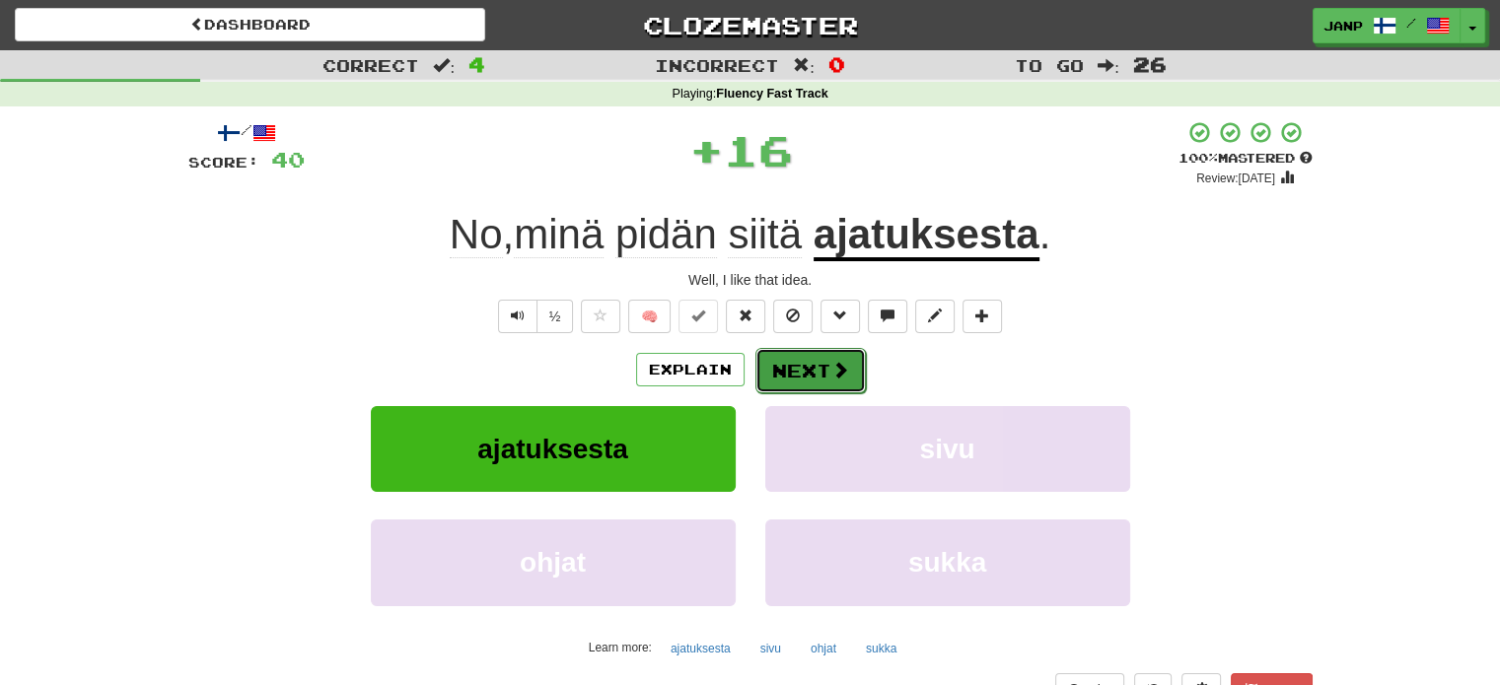
click at [809, 378] on button "Next" at bounding box center [810, 370] width 110 height 45
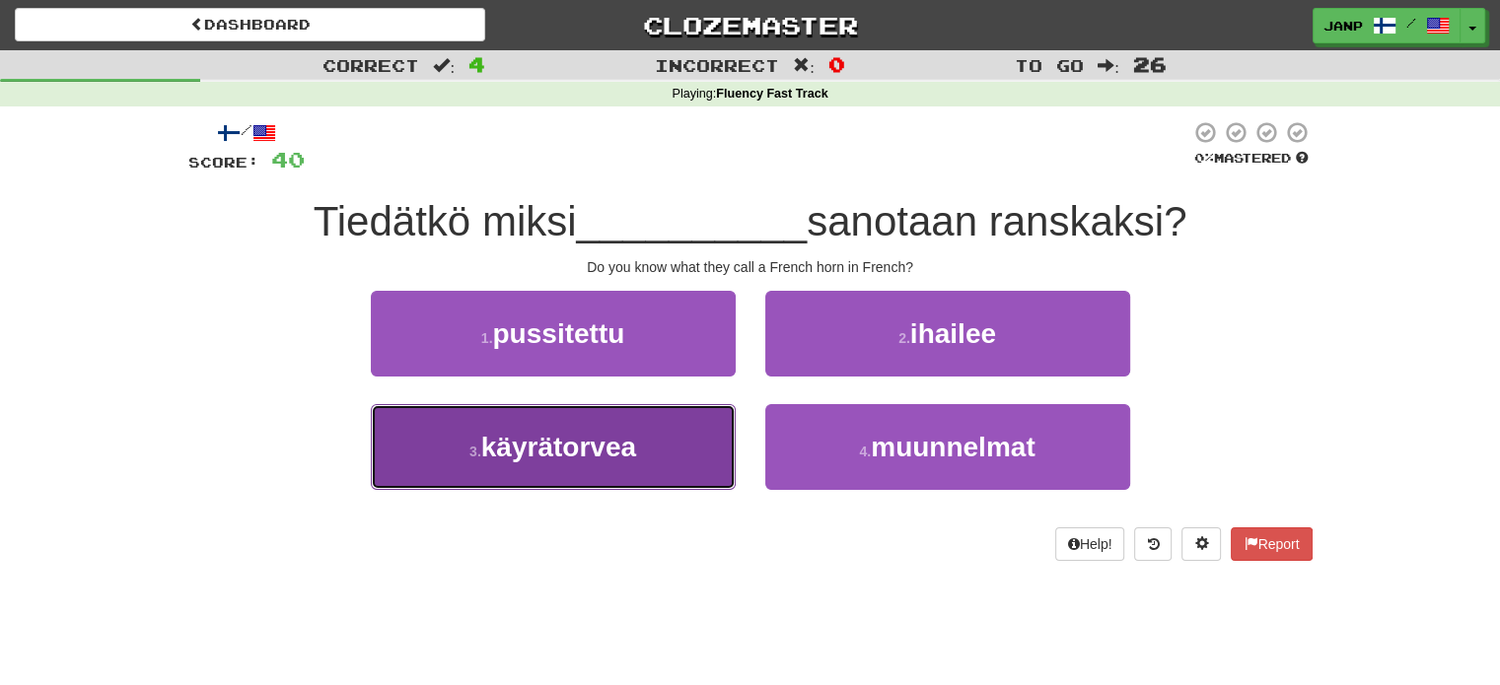
click at [659, 456] on button "3 . käyrätorvea" at bounding box center [553, 447] width 365 height 86
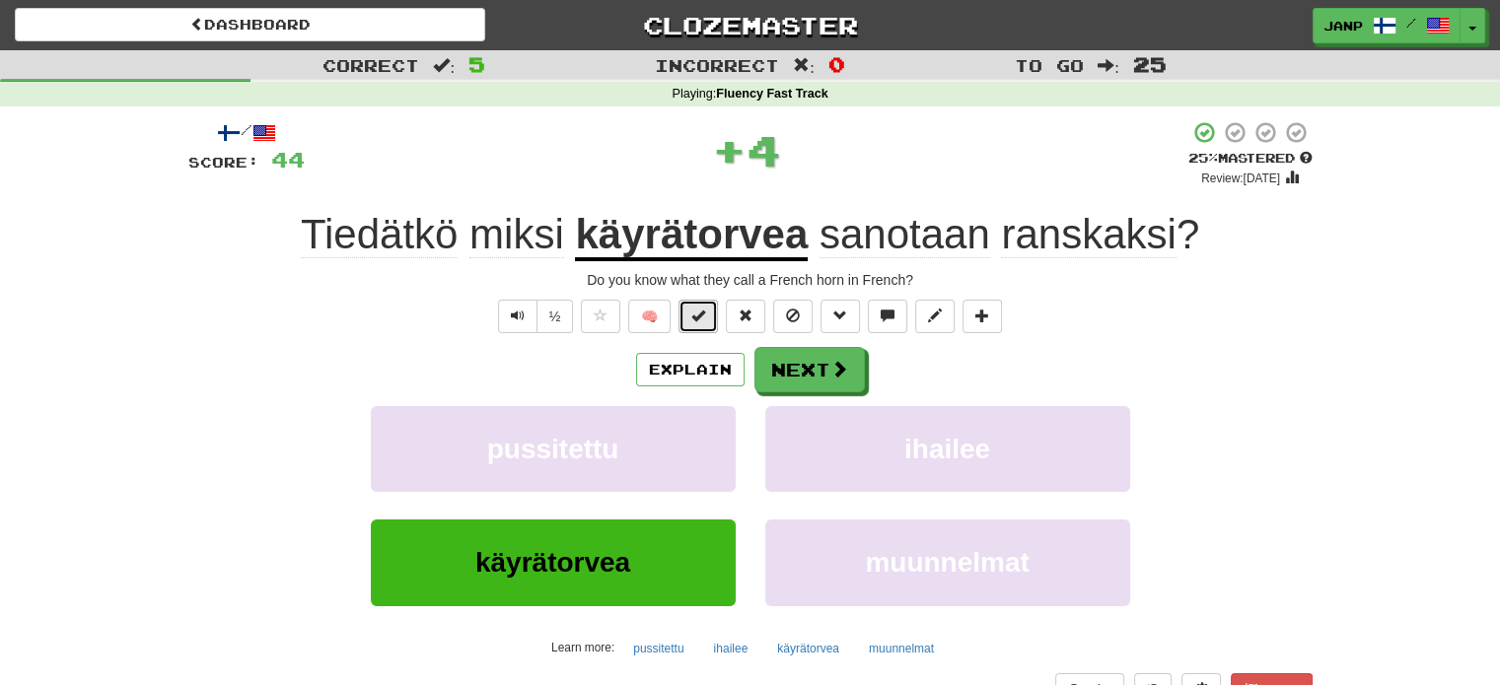
click at [692, 319] on span at bounding box center [698, 316] width 14 height 14
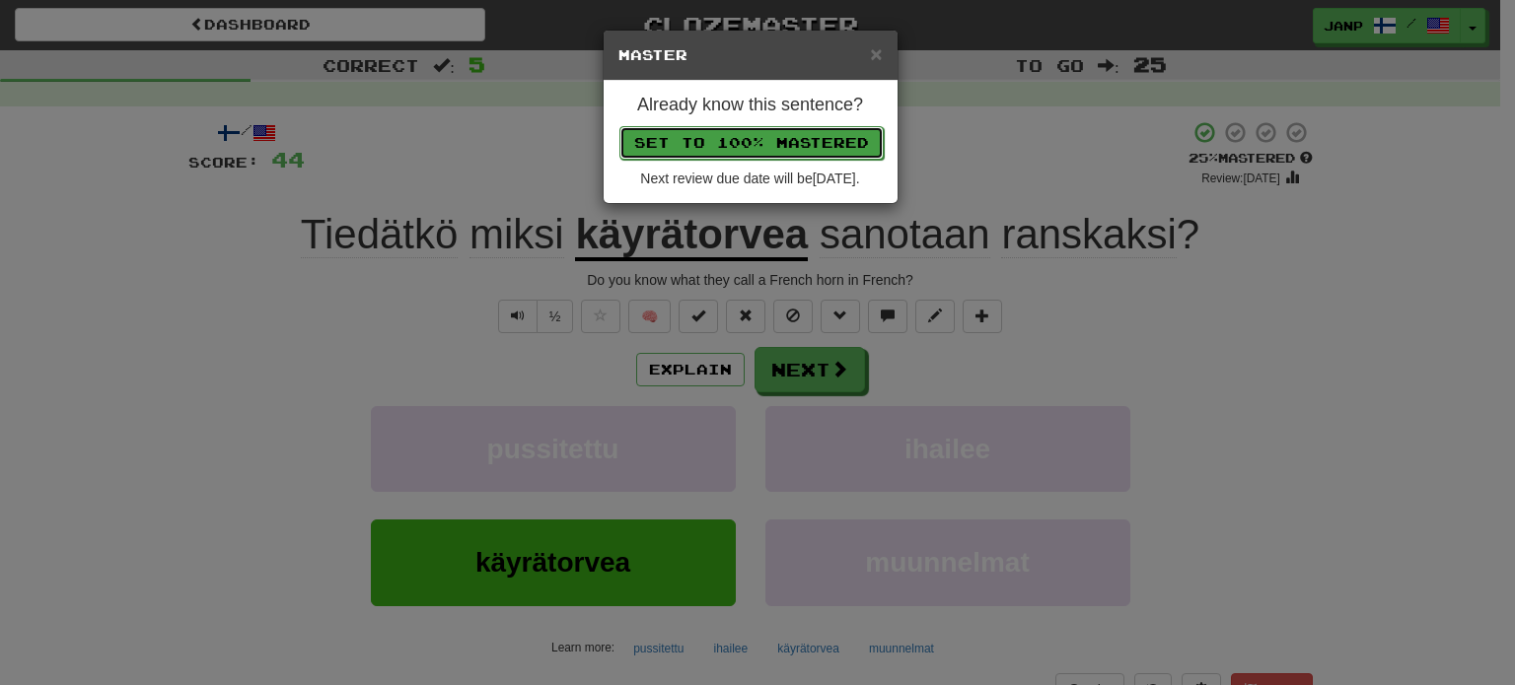
click at [733, 137] on button "Set to 100% Mastered" at bounding box center [751, 143] width 264 height 34
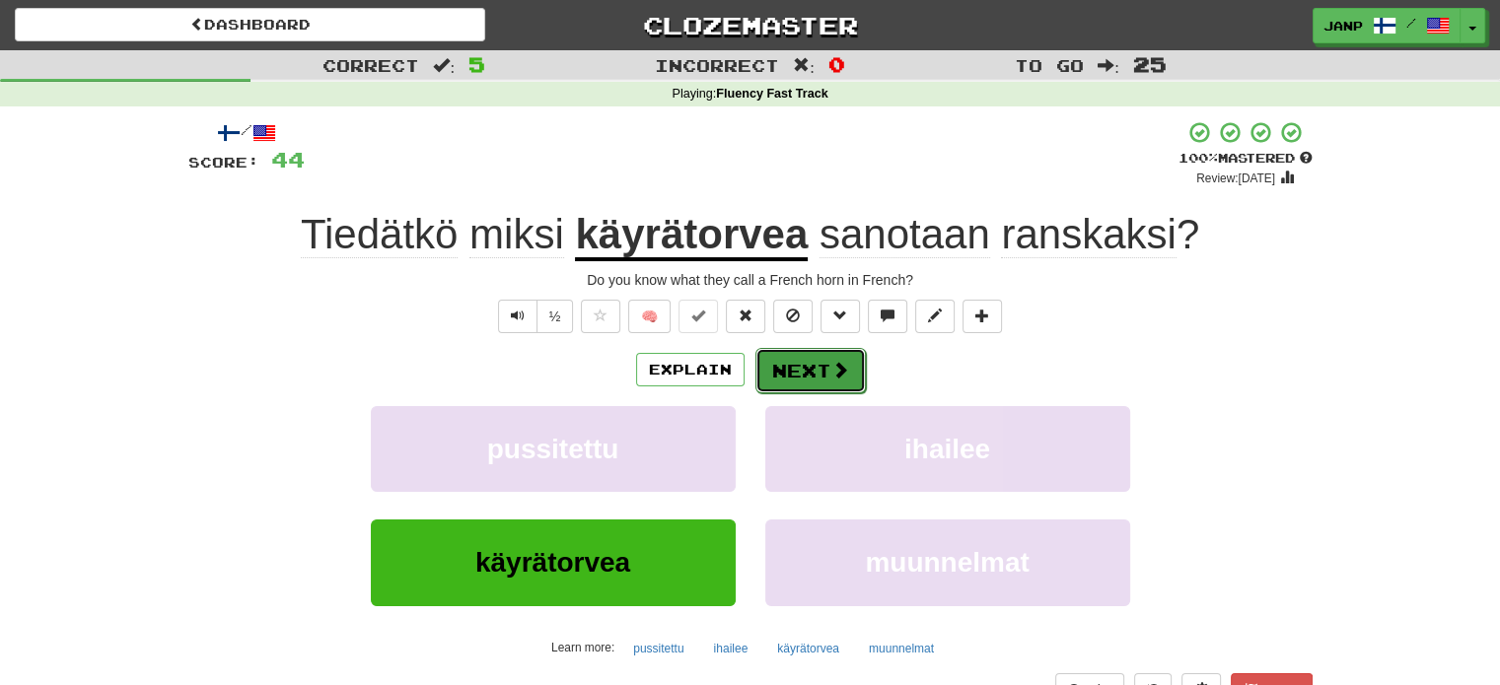
click at [788, 371] on button "Next" at bounding box center [810, 370] width 110 height 45
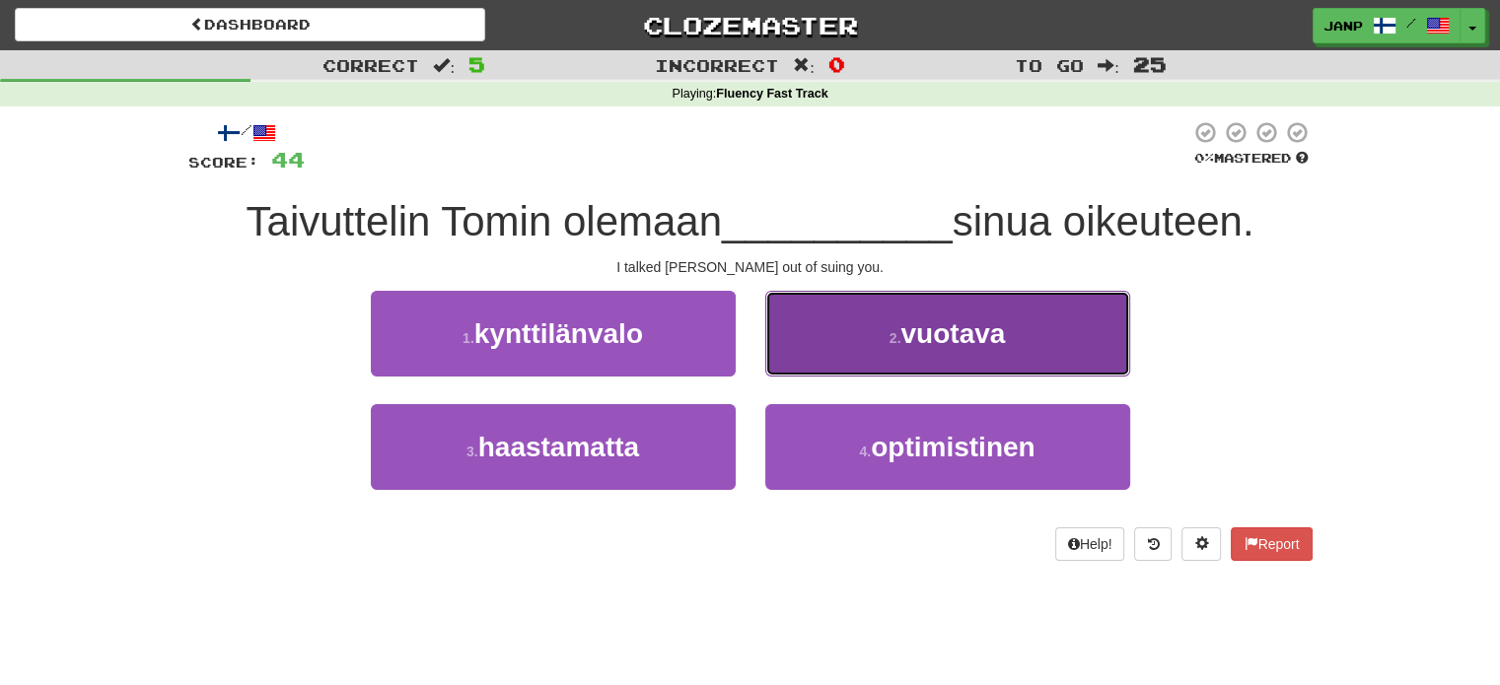
click at [845, 362] on button "2 . vuotava" at bounding box center [947, 334] width 365 height 86
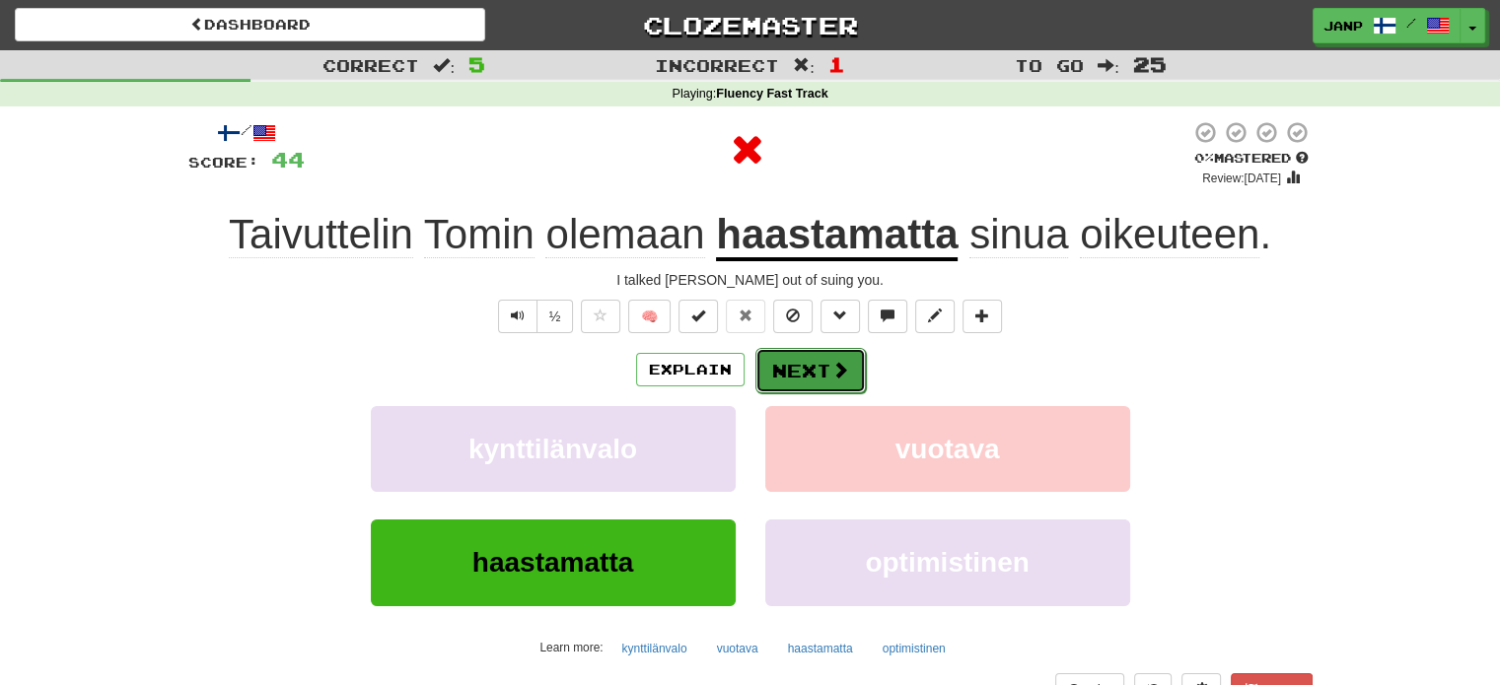
click at [805, 371] on button "Next" at bounding box center [810, 370] width 110 height 45
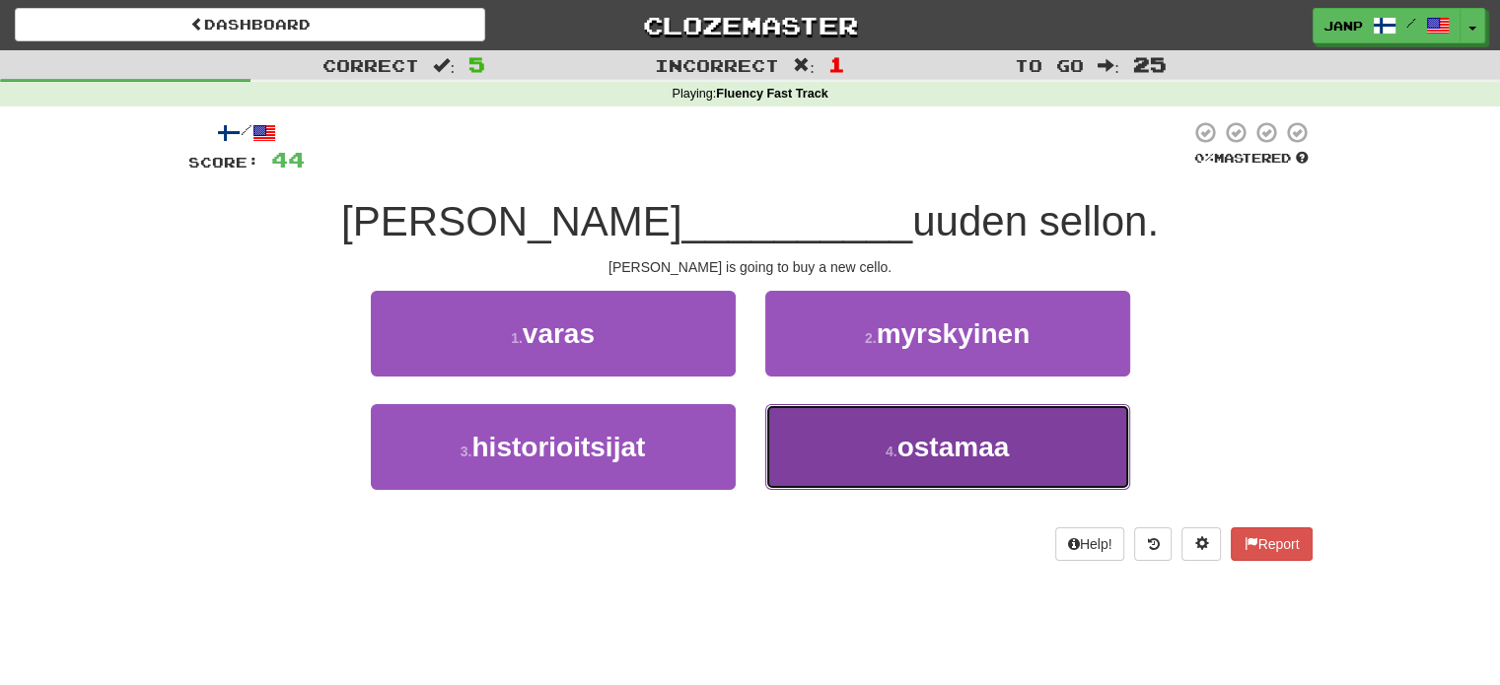
click at [805, 435] on button "4 . ostamaa" at bounding box center [947, 447] width 365 height 86
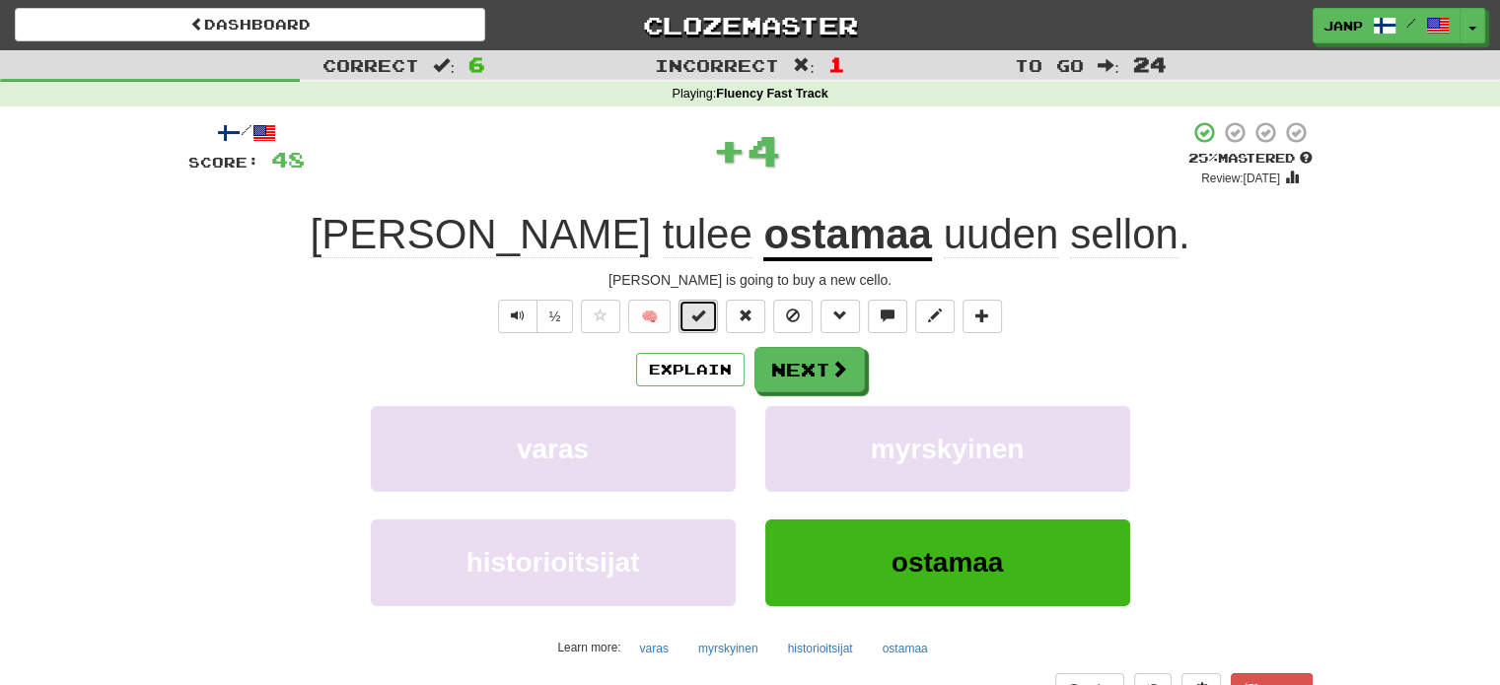
click at [694, 325] on button at bounding box center [697, 317] width 39 height 34
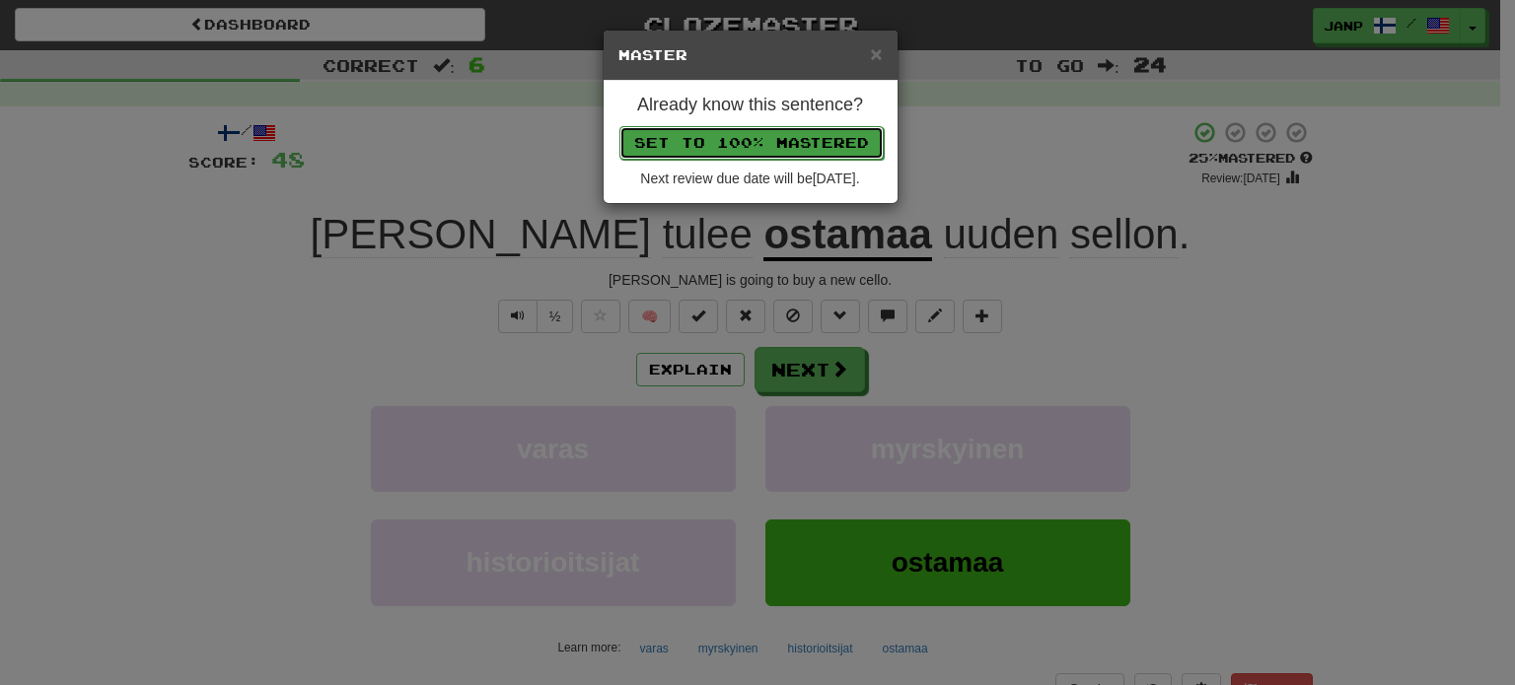
click at [757, 137] on button "Set to 100% Mastered" at bounding box center [751, 143] width 264 height 34
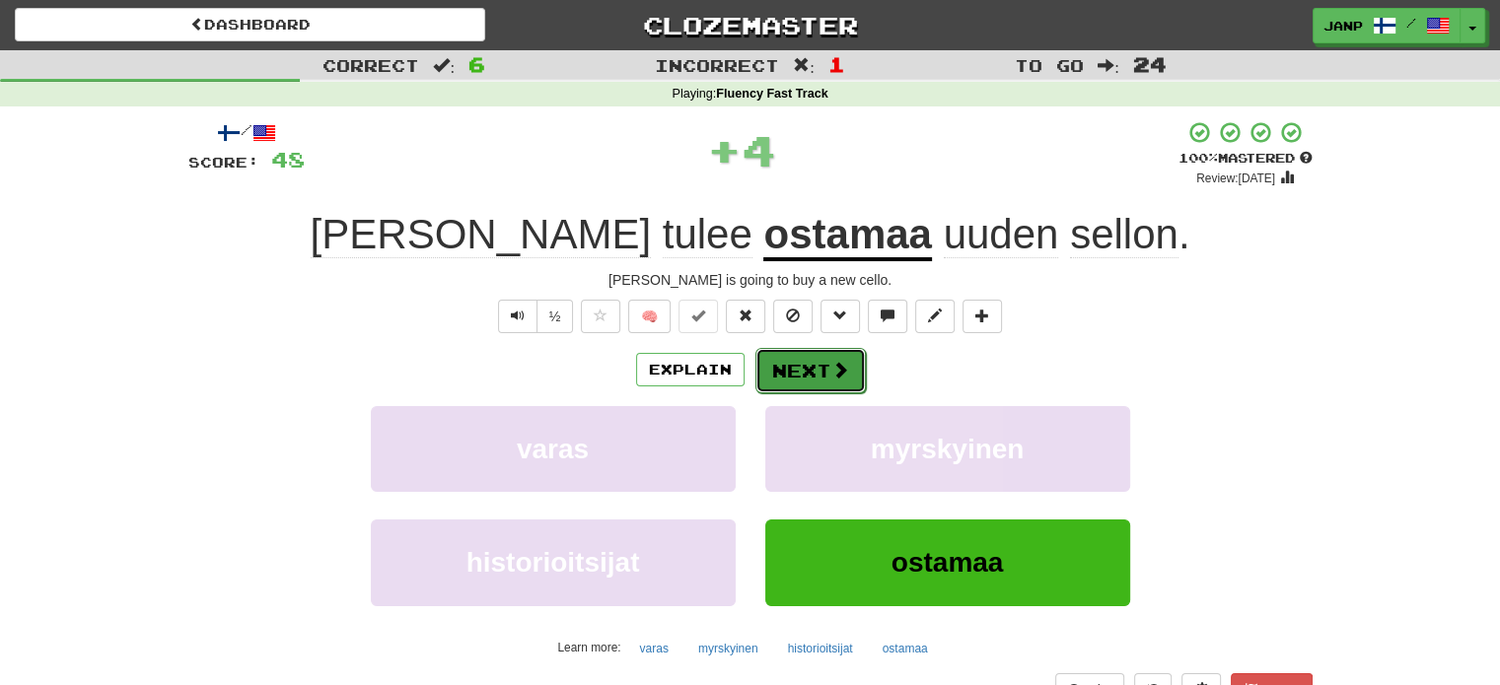
click at [809, 362] on button "Next" at bounding box center [810, 370] width 110 height 45
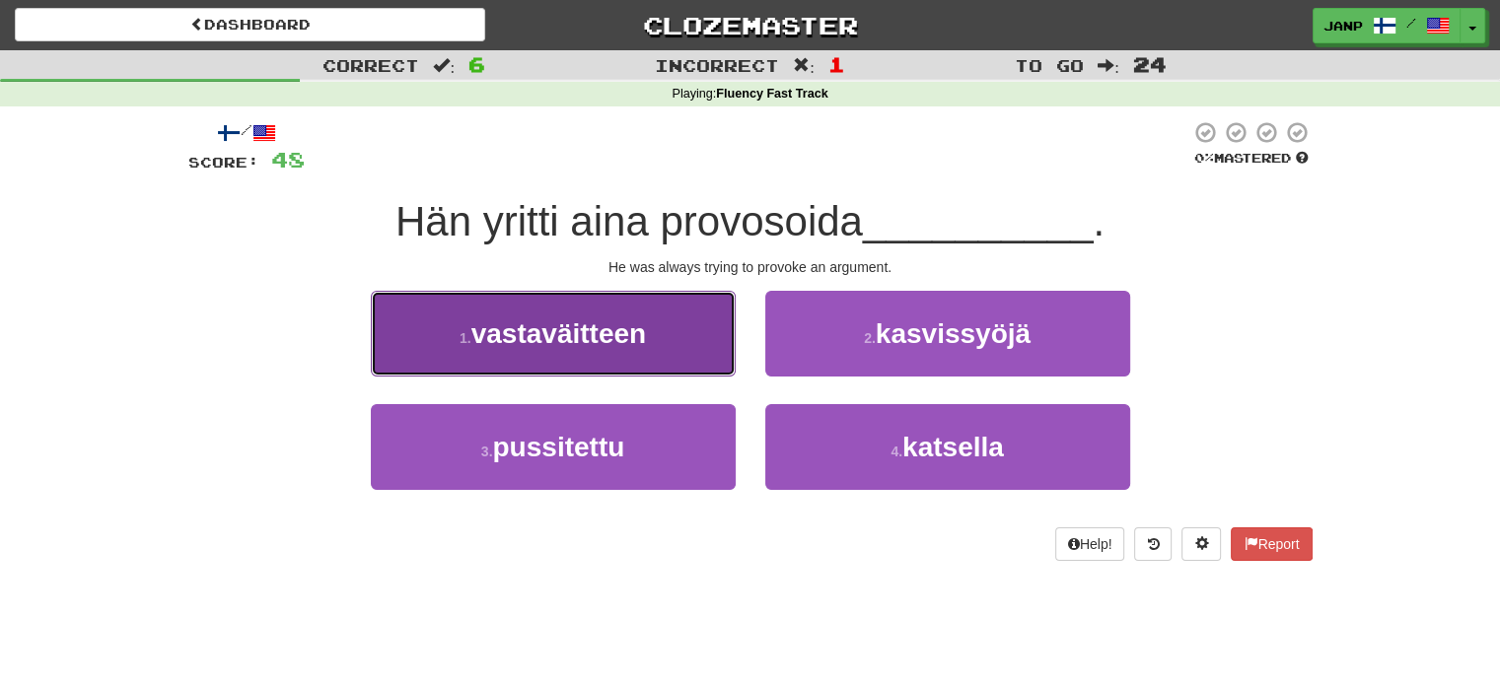
click at [682, 345] on button "1 . vastaväitteen" at bounding box center [553, 334] width 365 height 86
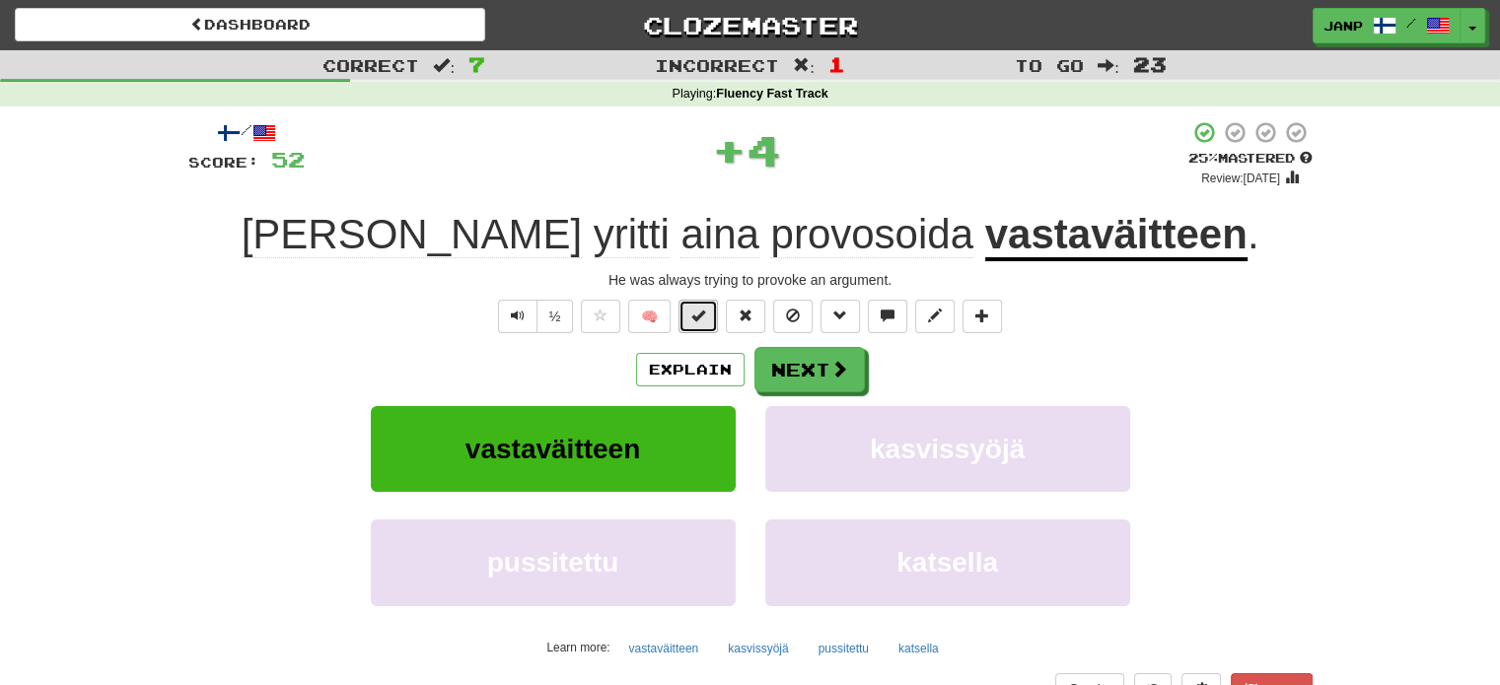
click at [690, 317] on button at bounding box center [697, 317] width 39 height 34
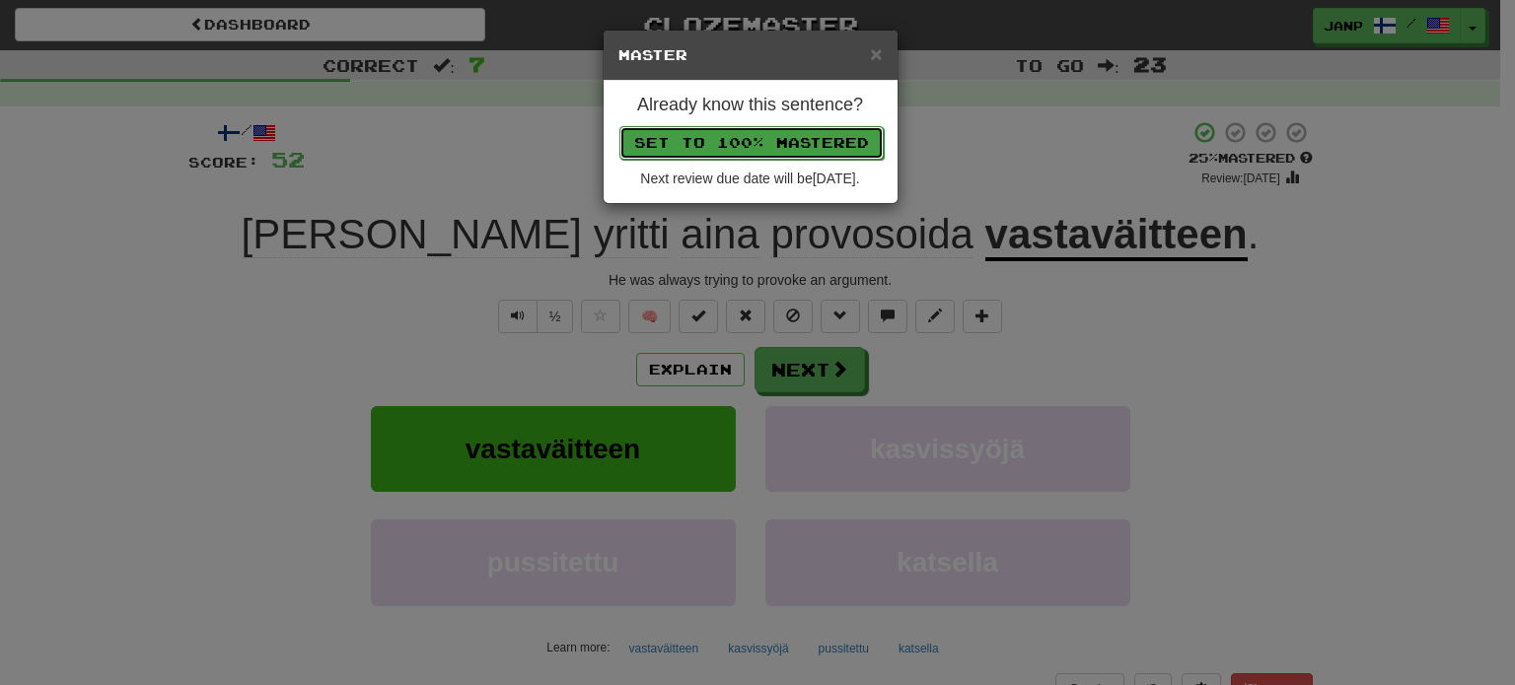
click at [726, 144] on button "Set to 100% Mastered" at bounding box center [751, 143] width 264 height 34
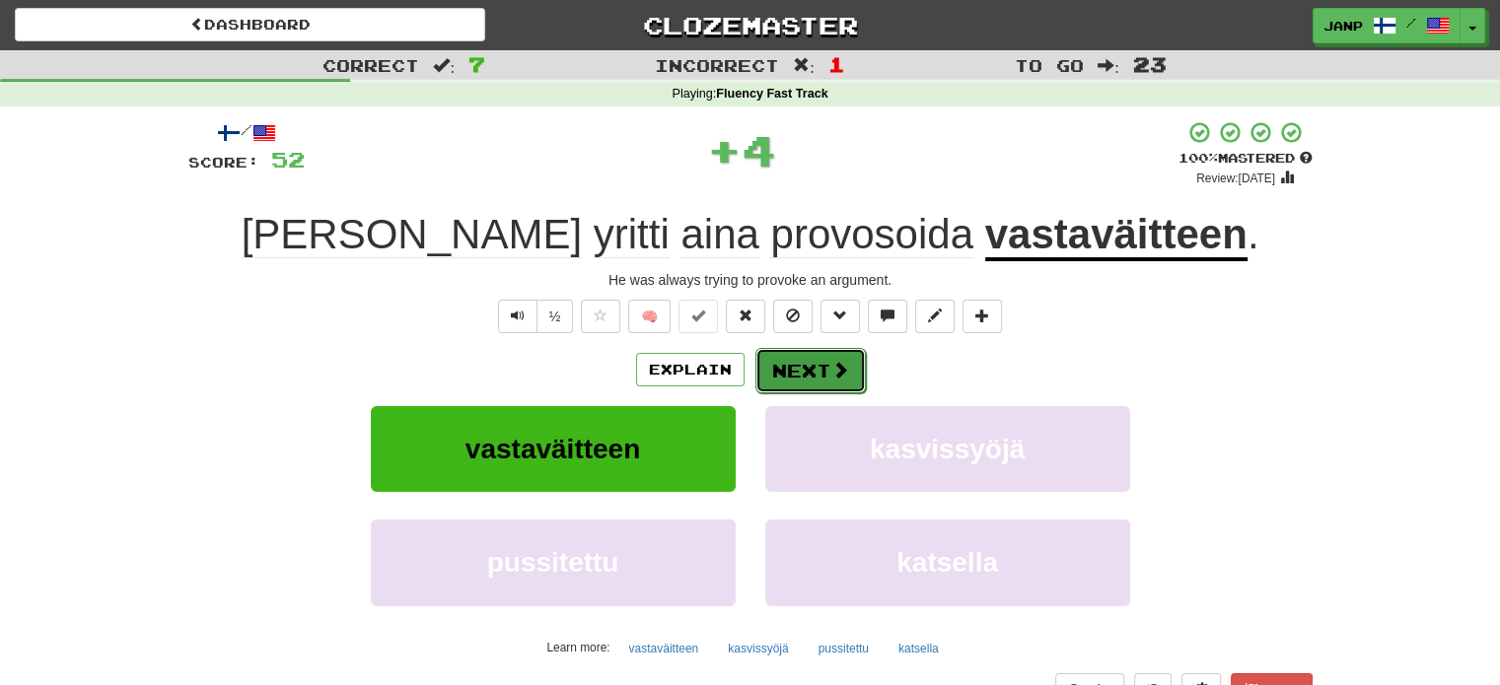
click at [770, 368] on button "Next" at bounding box center [810, 370] width 110 height 45
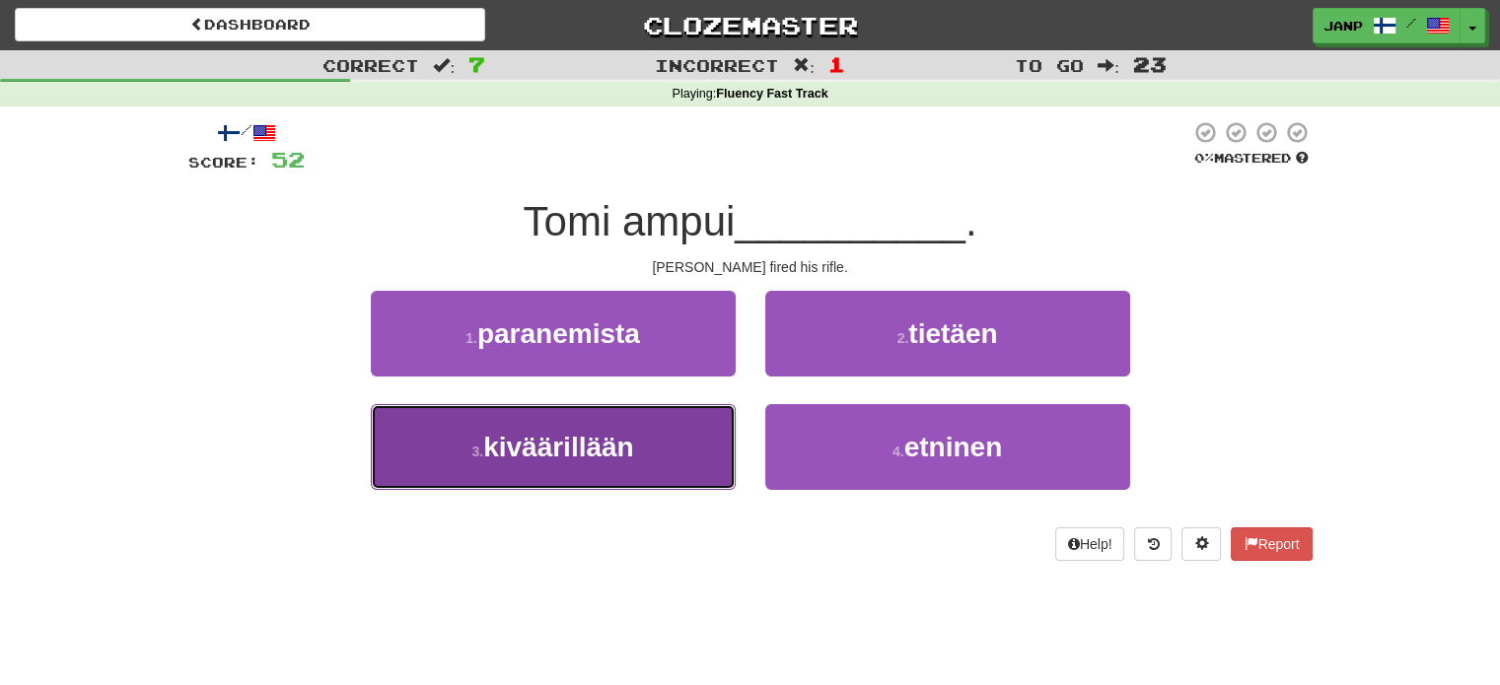
click at [691, 445] on button "3 . kiväärillään" at bounding box center [553, 447] width 365 height 86
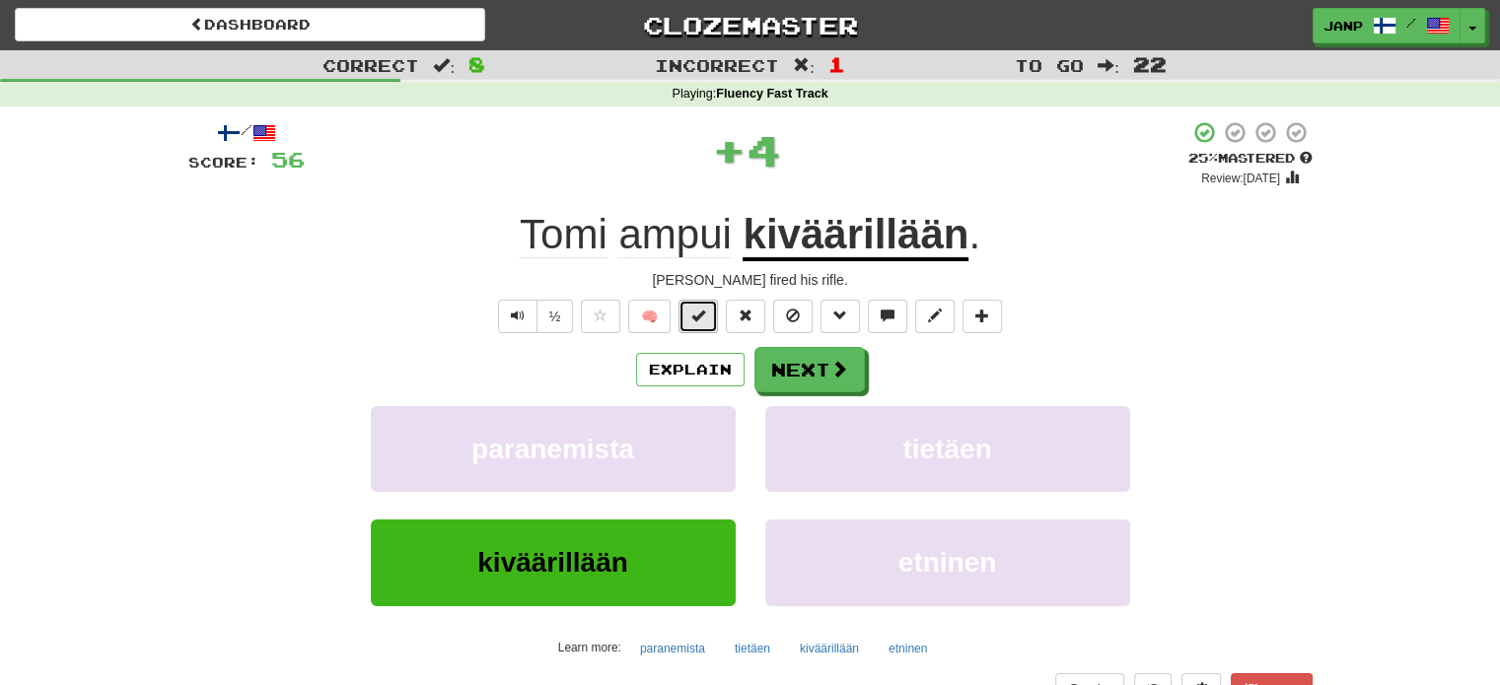
click at [703, 320] on span at bounding box center [698, 316] width 14 height 14
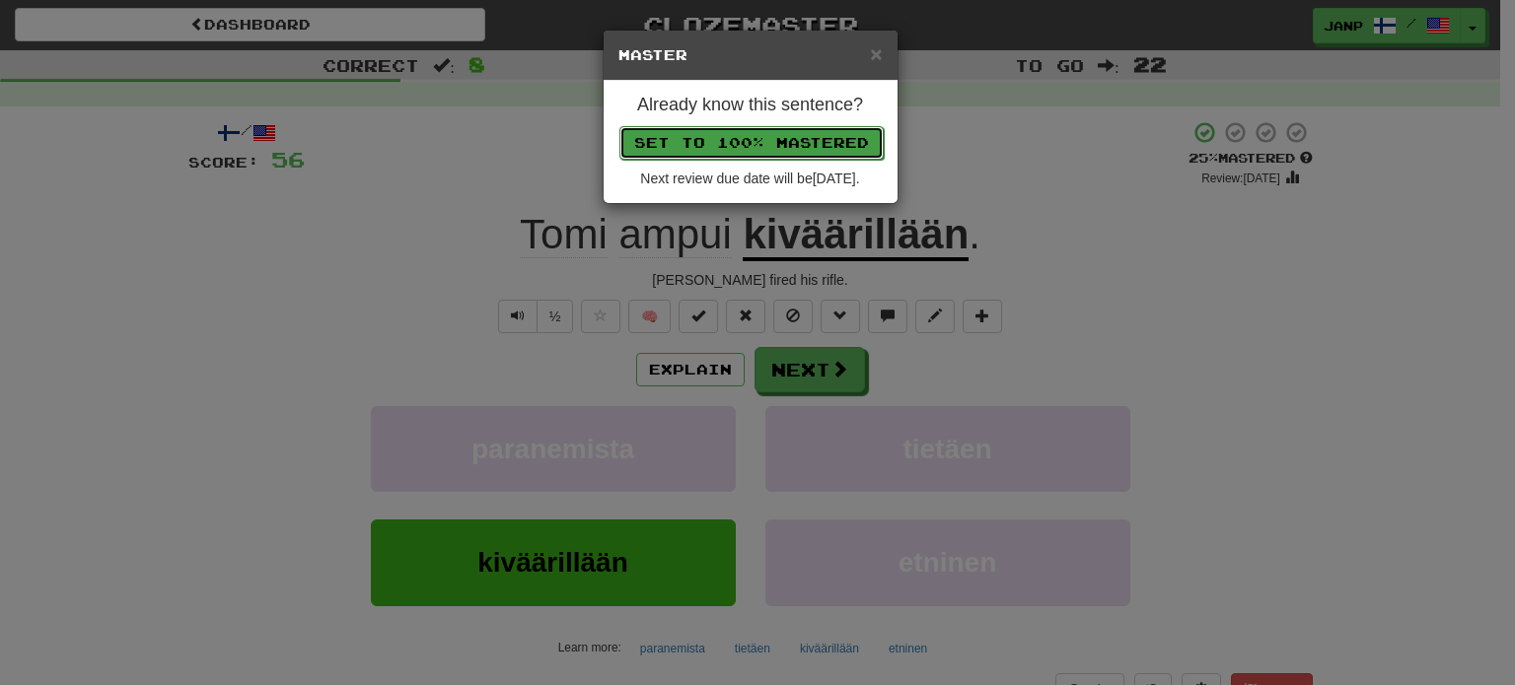
click at [722, 148] on button "Set to 100% Mastered" at bounding box center [751, 143] width 264 height 34
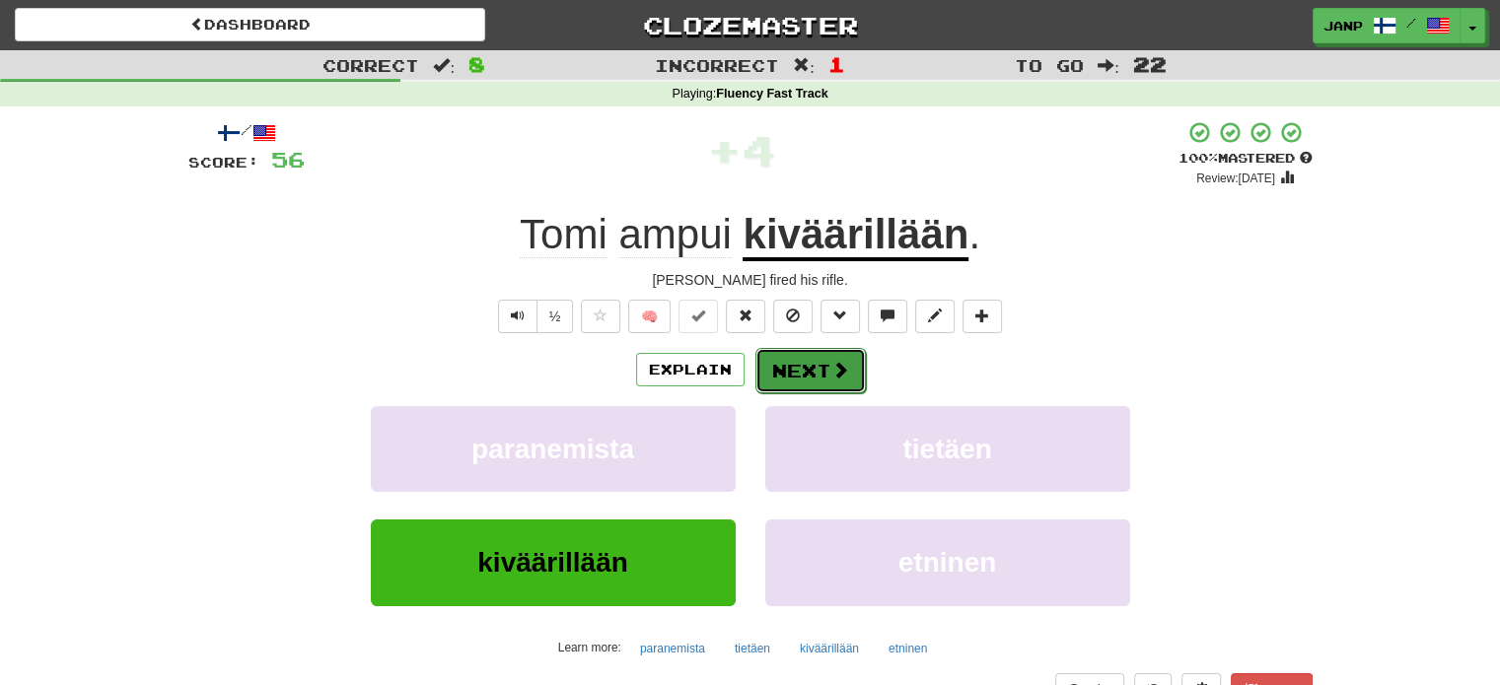
click at [761, 357] on button "Next" at bounding box center [810, 370] width 110 height 45
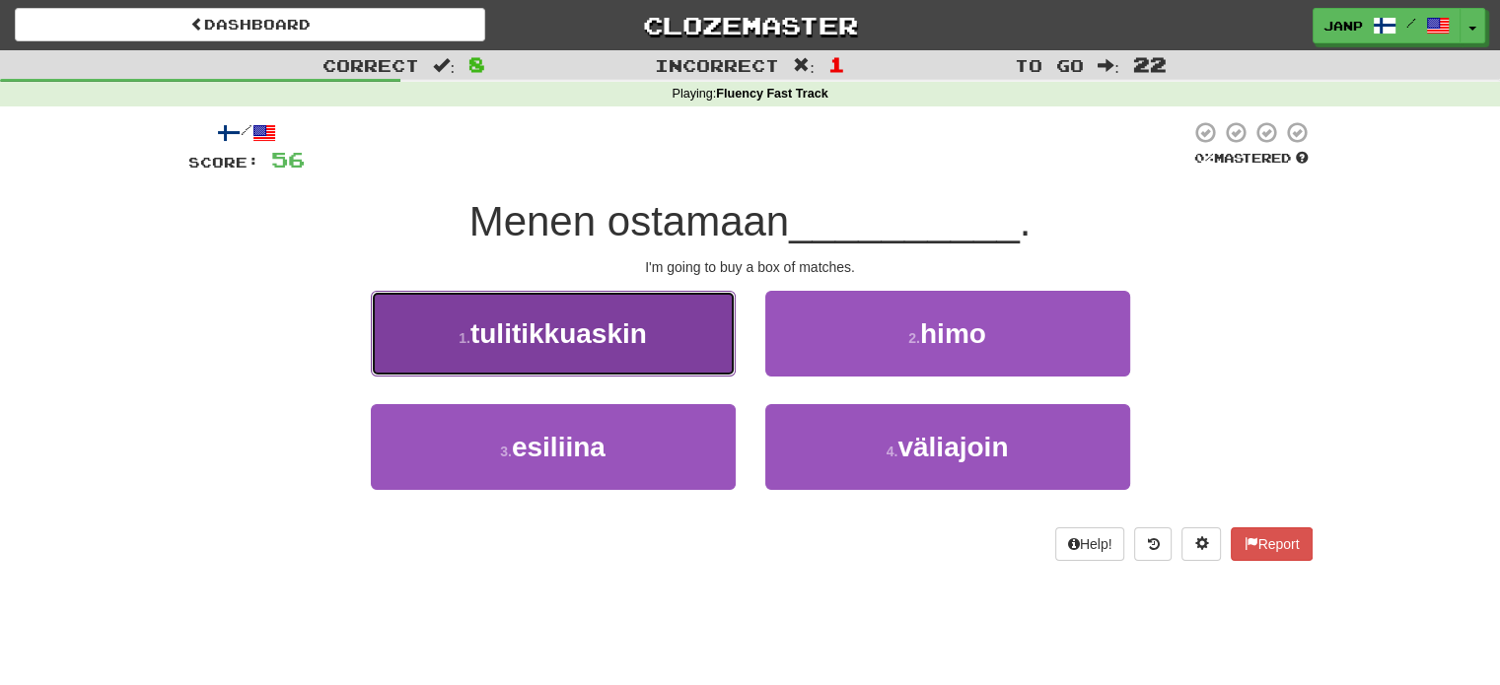
click at [678, 374] on button "1 . tulitikkuaskin" at bounding box center [553, 334] width 365 height 86
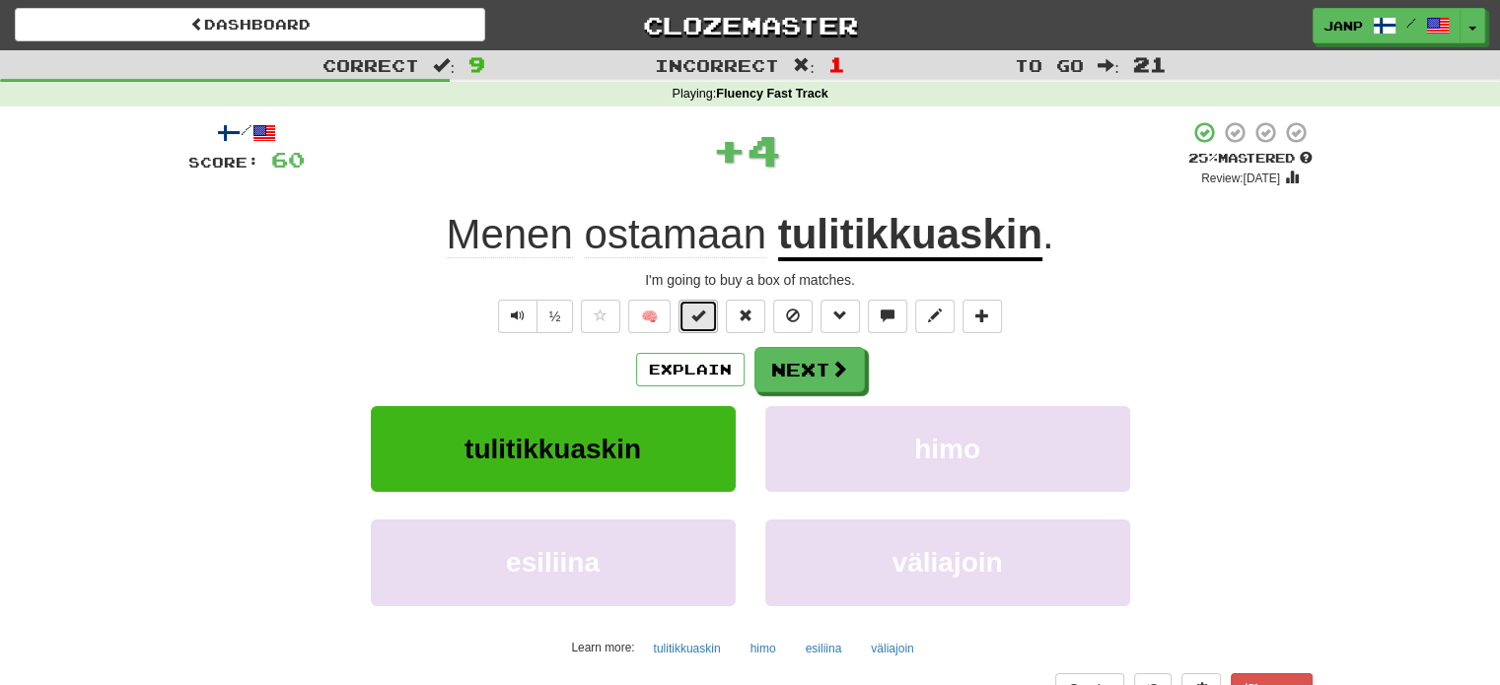
click at [702, 317] on span at bounding box center [698, 316] width 14 height 14
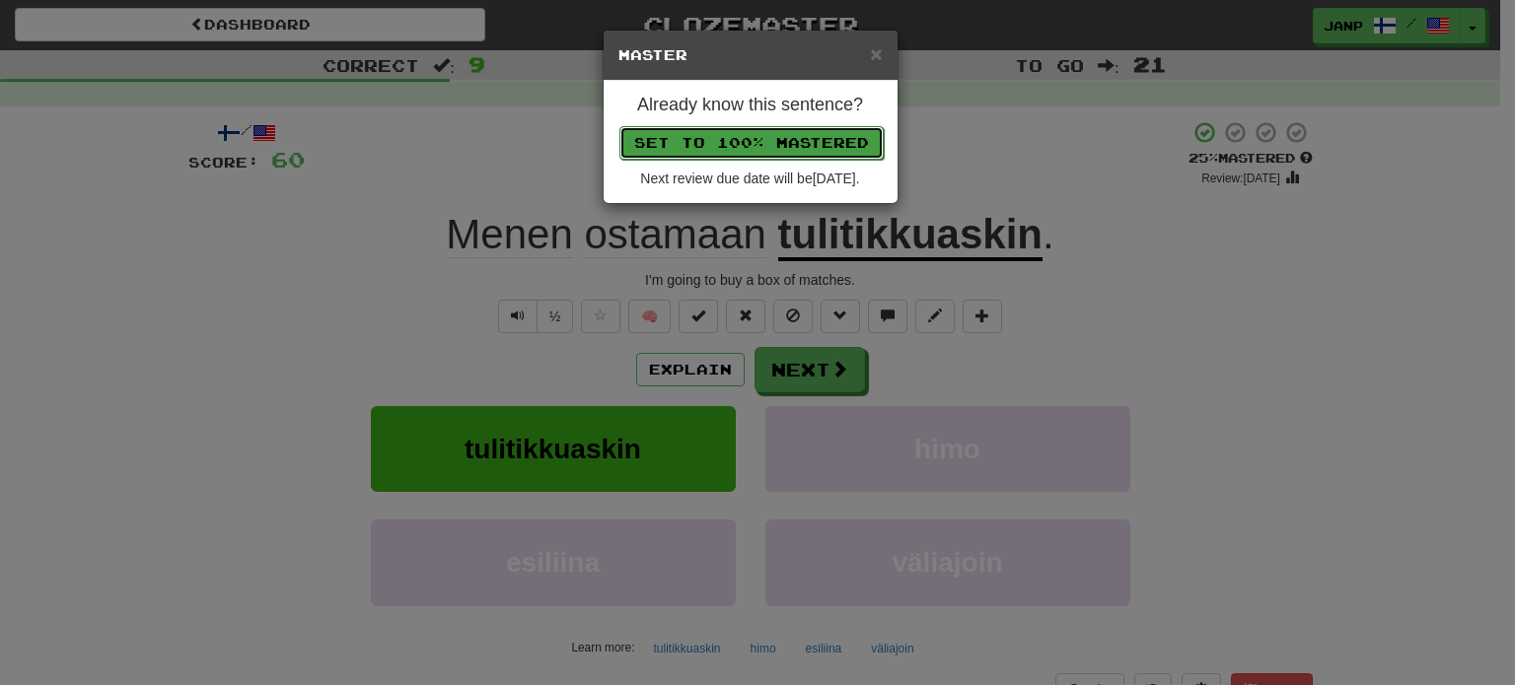
click at [737, 141] on button "Set to 100% Mastered" at bounding box center [751, 143] width 264 height 34
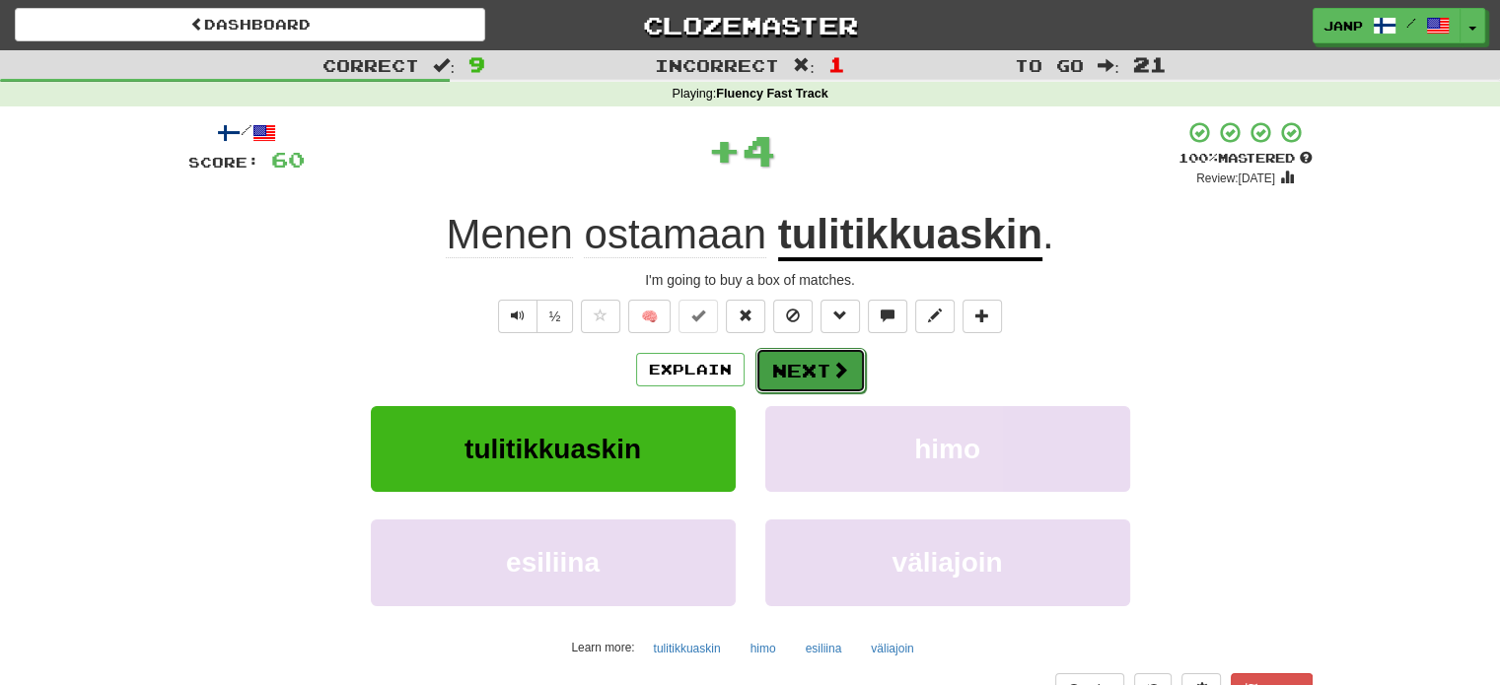
click at [826, 374] on button "Next" at bounding box center [810, 370] width 110 height 45
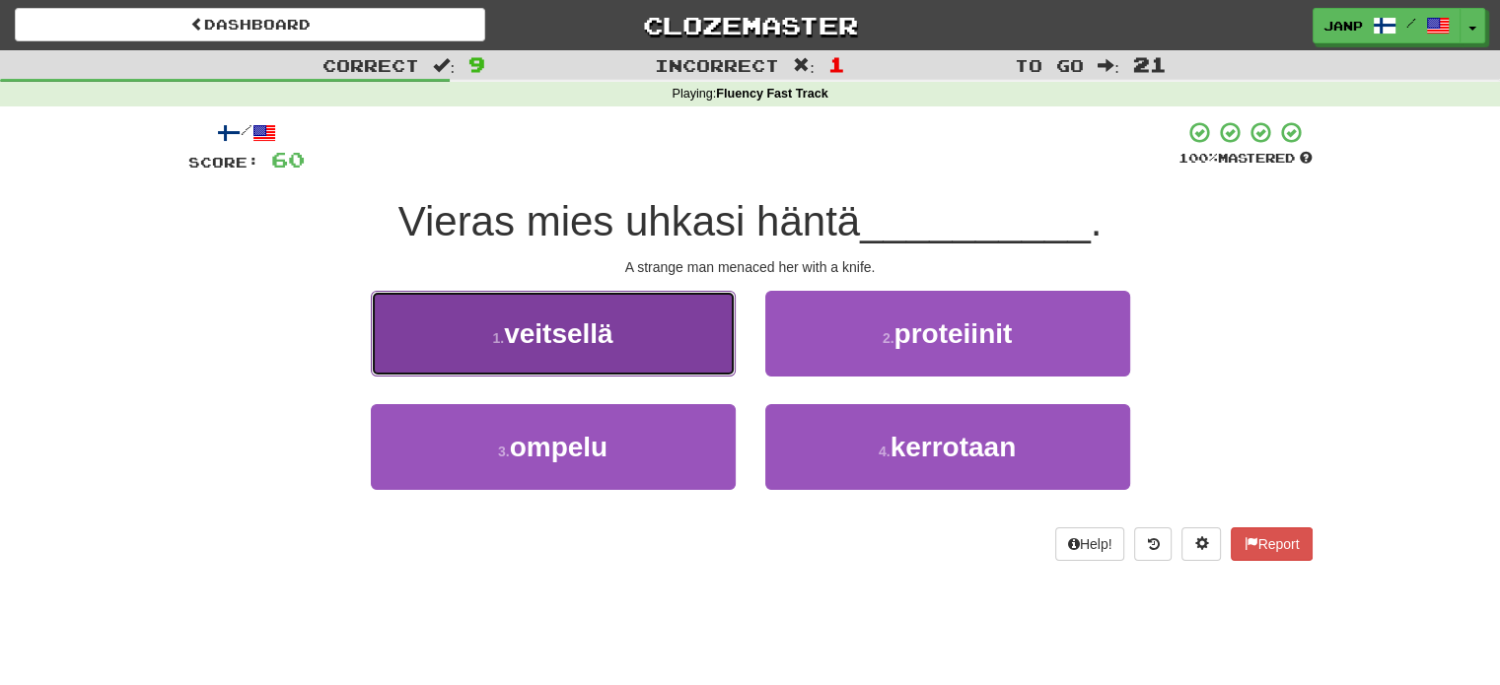
click at [611, 374] on button "1 . veitsellä" at bounding box center [553, 334] width 365 height 86
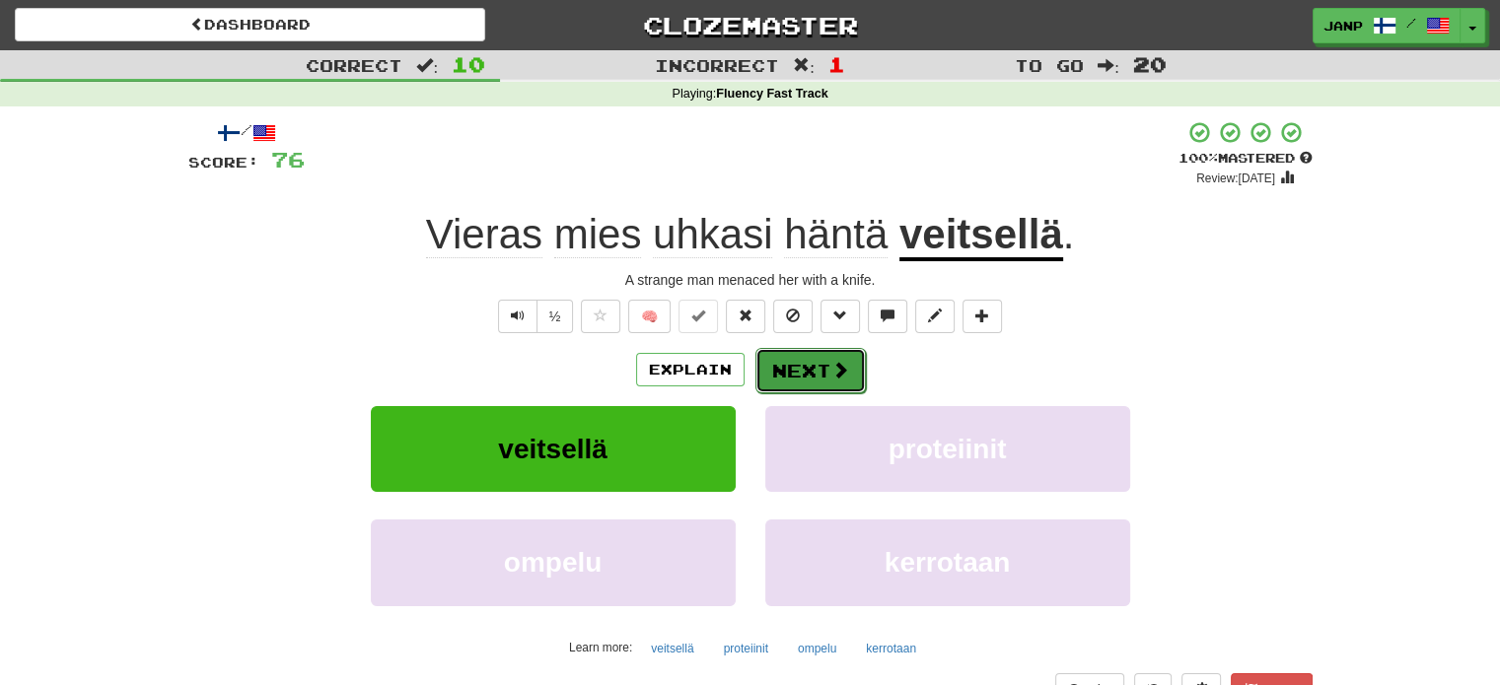
click at [776, 365] on button "Next" at bounding box center [810, 370] width 110 height 45
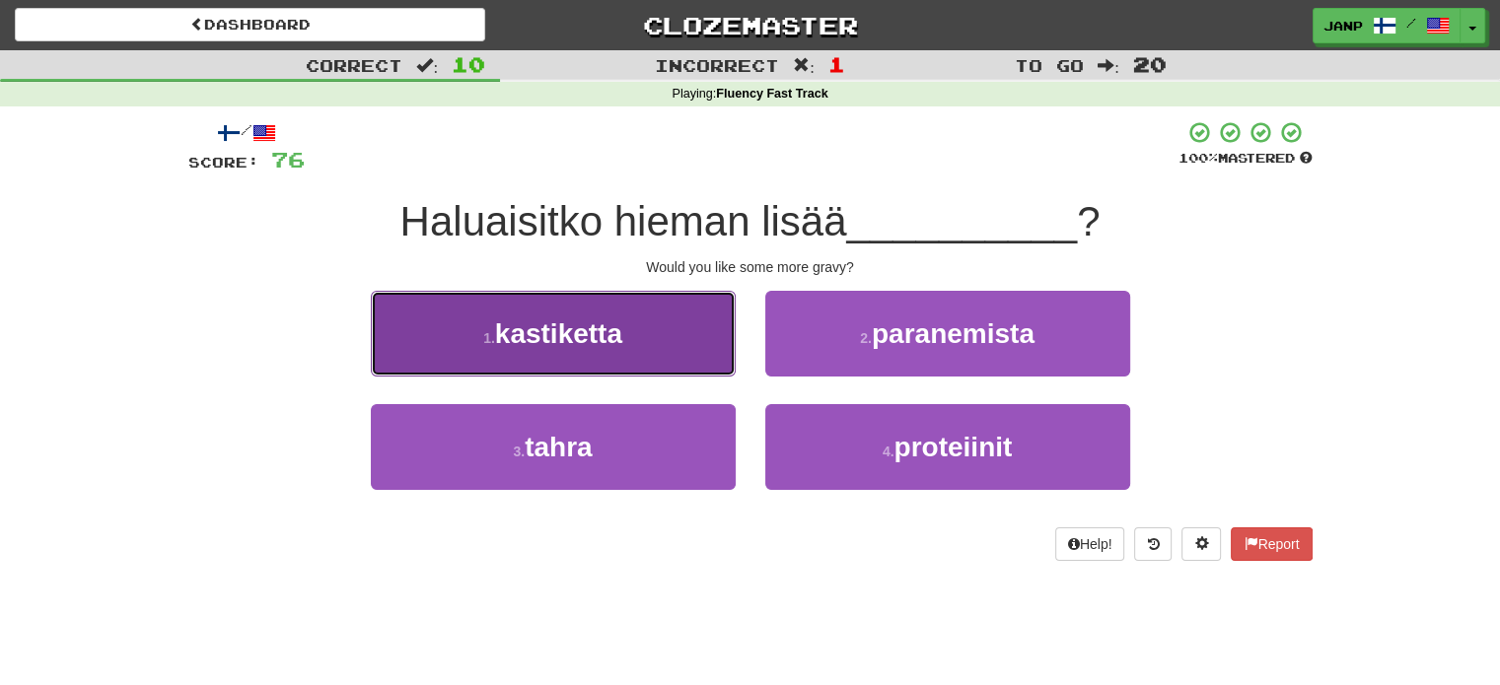
click at [658, 350] on button "1 . kastiketta" at bounding box center [553, 334] width 365 height 86
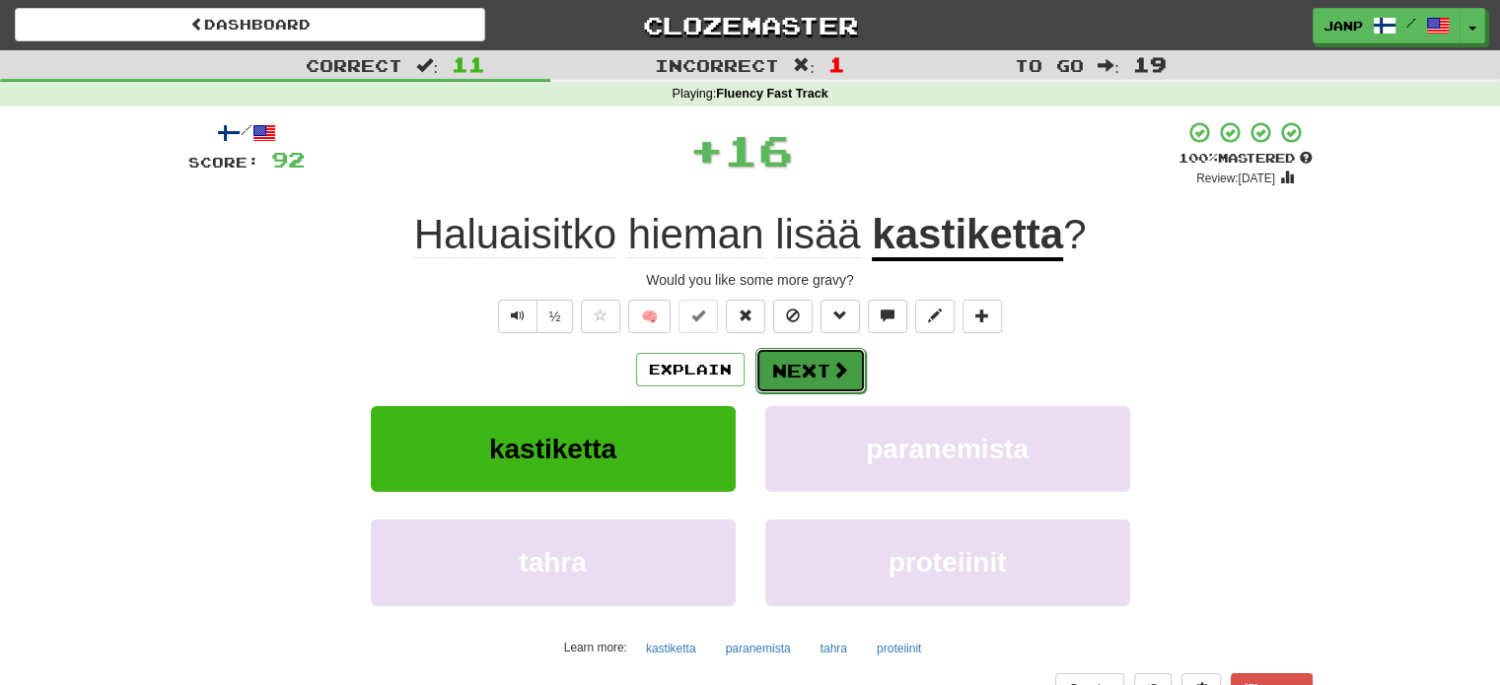
click at [784, 370] on button "Next" at bounding box center [810, 370] width 110 height 45
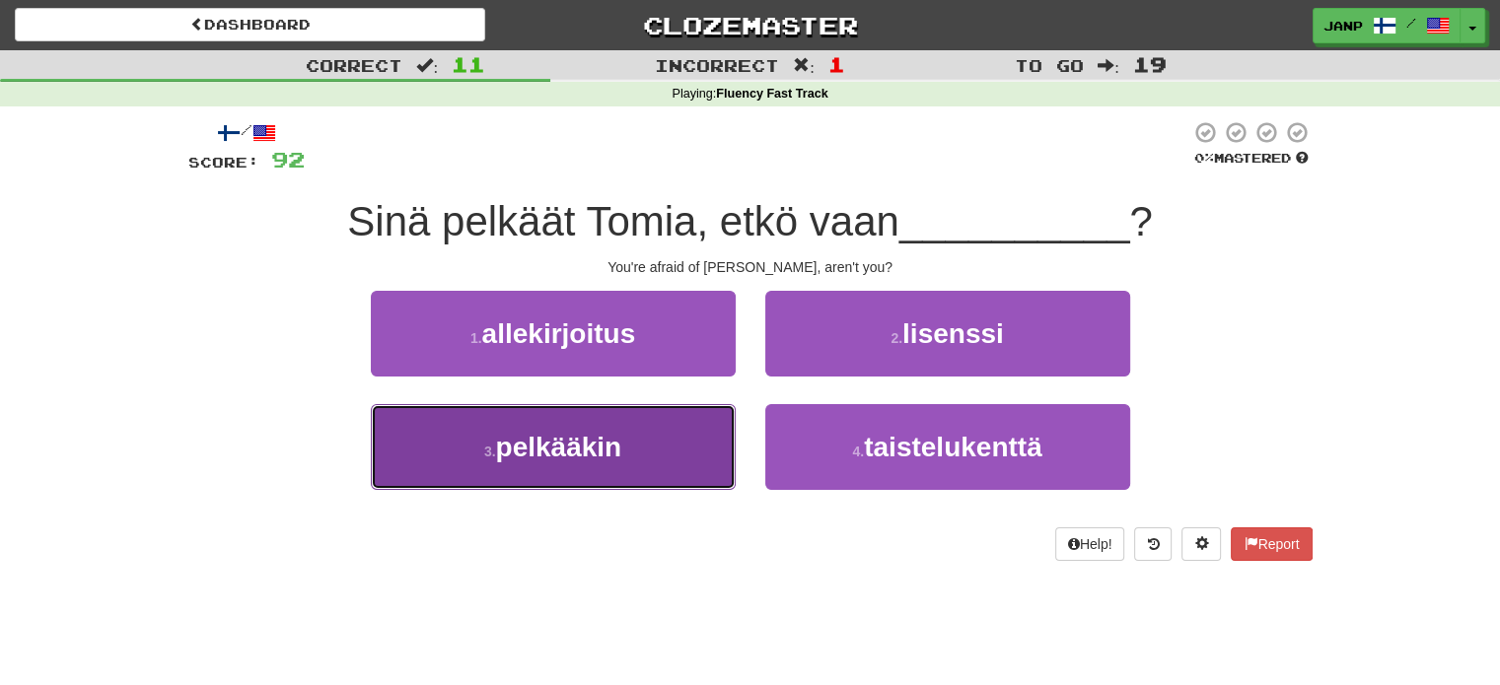
click at [696, 438] on button "3 . pelkääkin" at bounding box center [553, 447] width 365 height 86
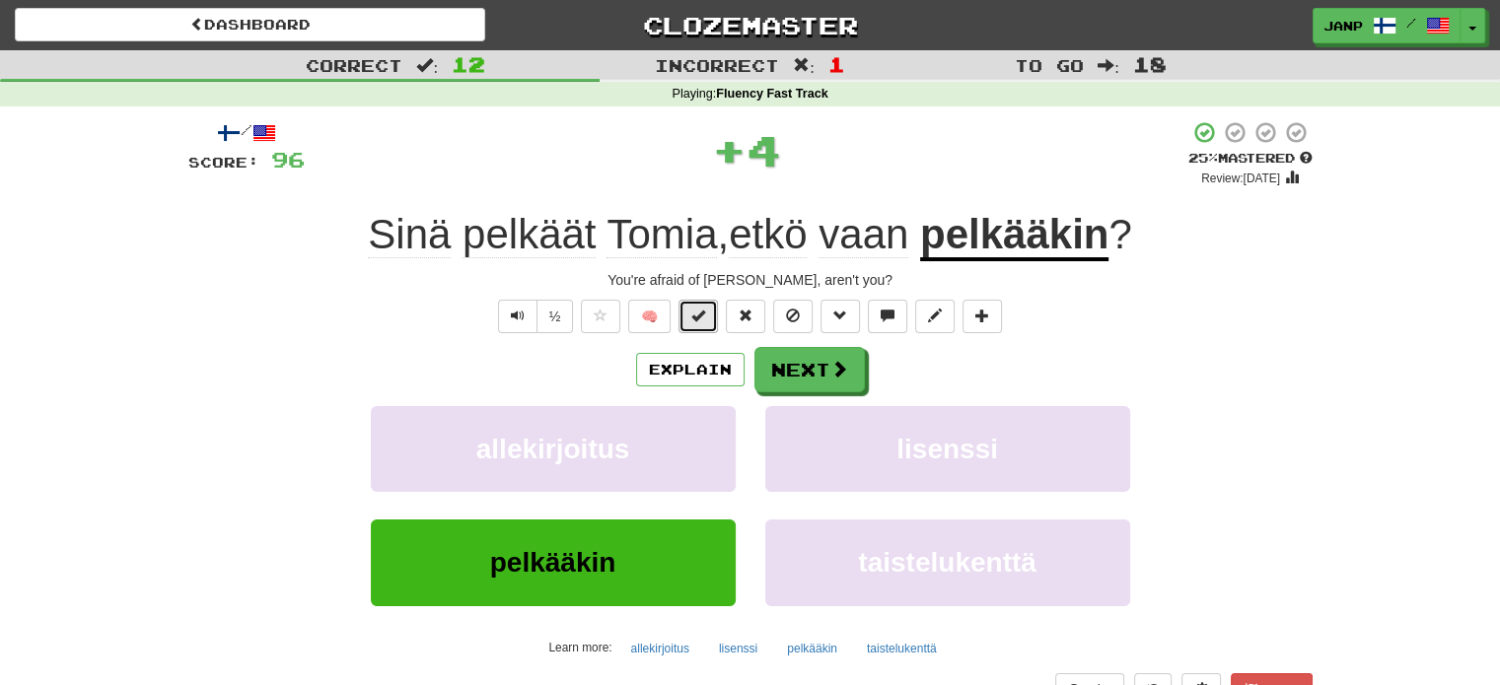
click at [700, 319] on span at bounding box center [698, 316] width 14 height 14
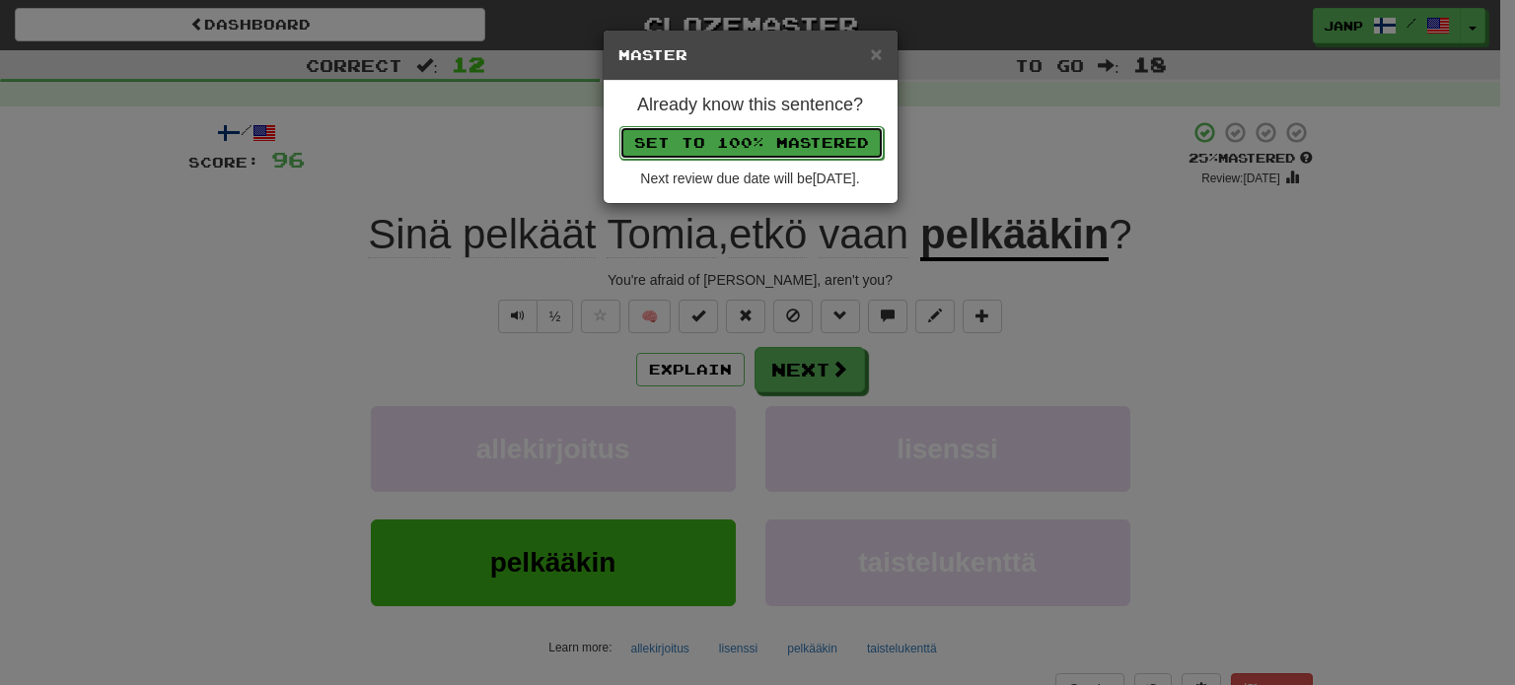
click at [716, 149] on button "Set to 100% Mastered" at bounding box center [751, 143] width 264 height 34
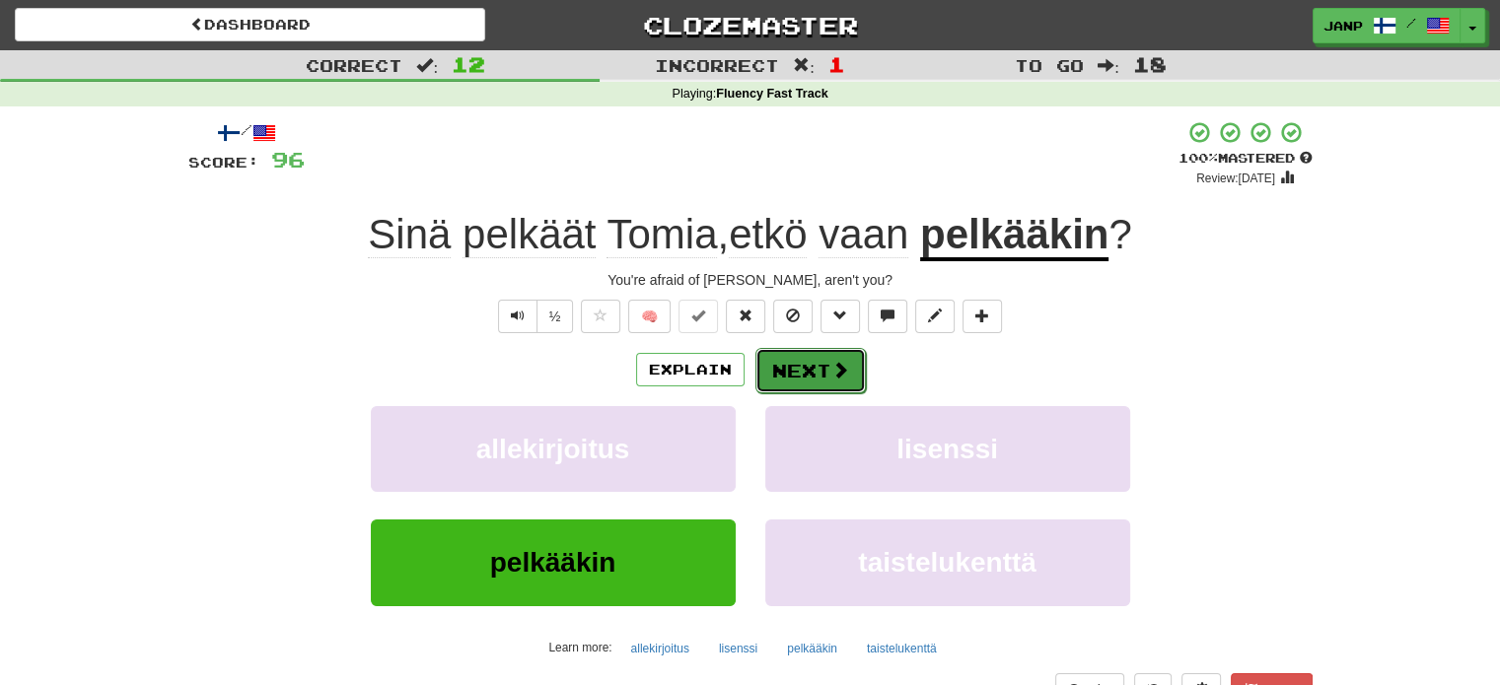
click at [793, 370] on button "Next" at bounding box center [810, 370] width 110 height 45
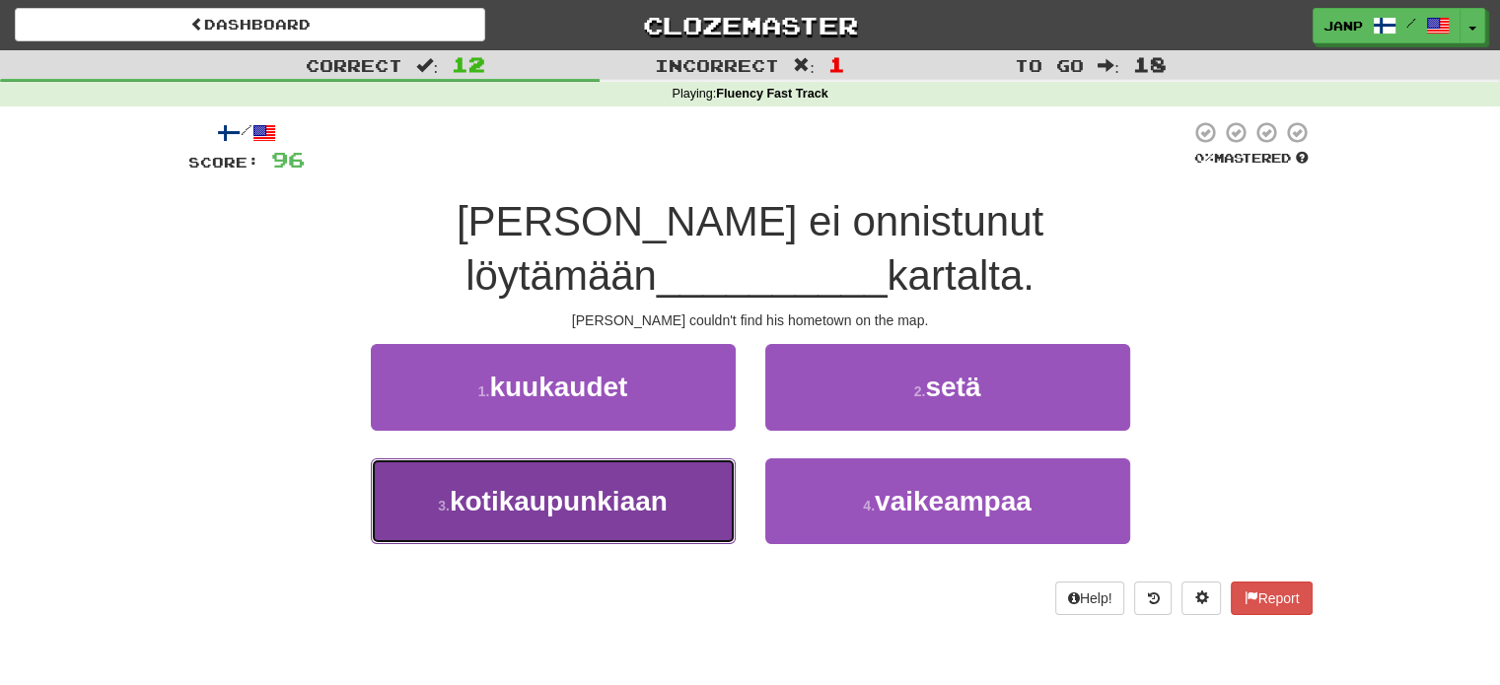
click at [651, 486] on span "kotikaupunkiaan" at bounding box center [559, 501] width 218 height 31
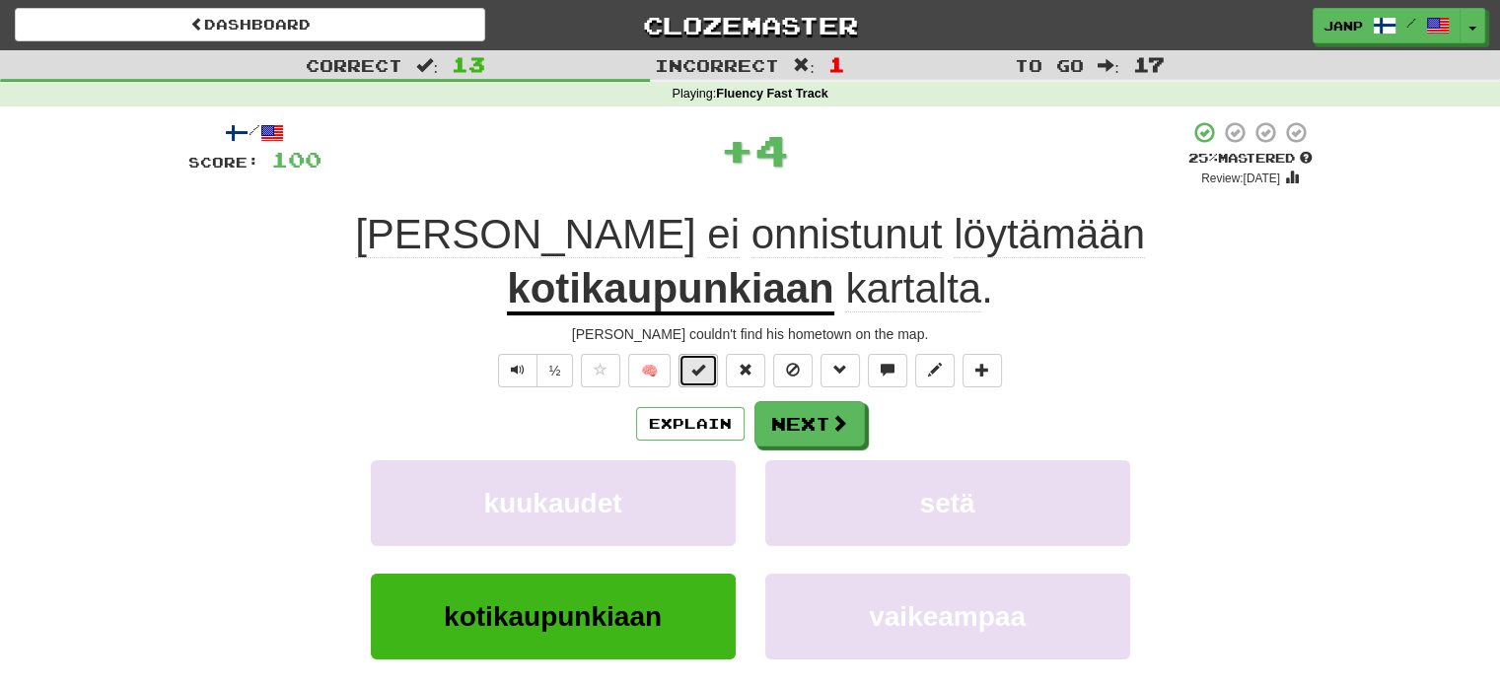
click at [705, 363] on span at bounding box center [698, 370] width 14 height 14
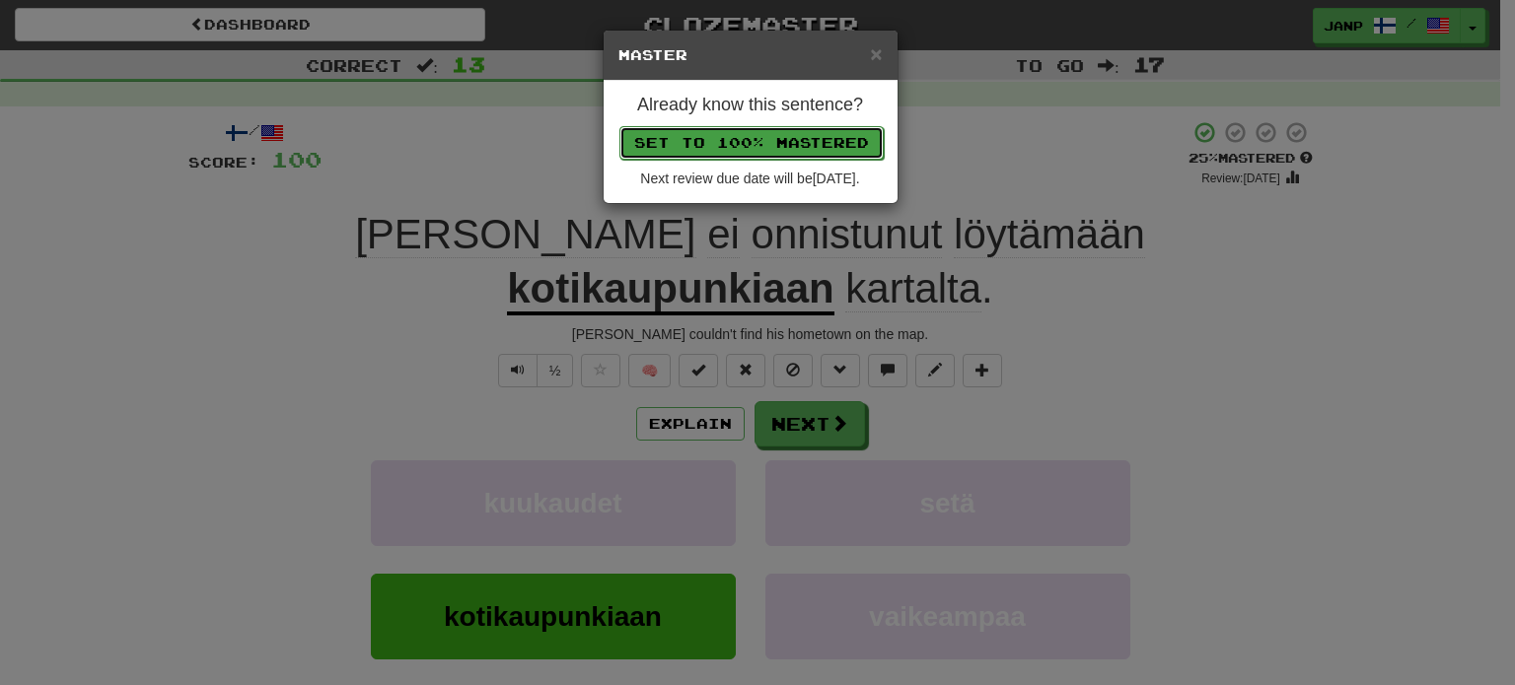
click at [729, 138] on button "Set to 100% Mastered" at bounding box center [751, 143] width 264 height 34
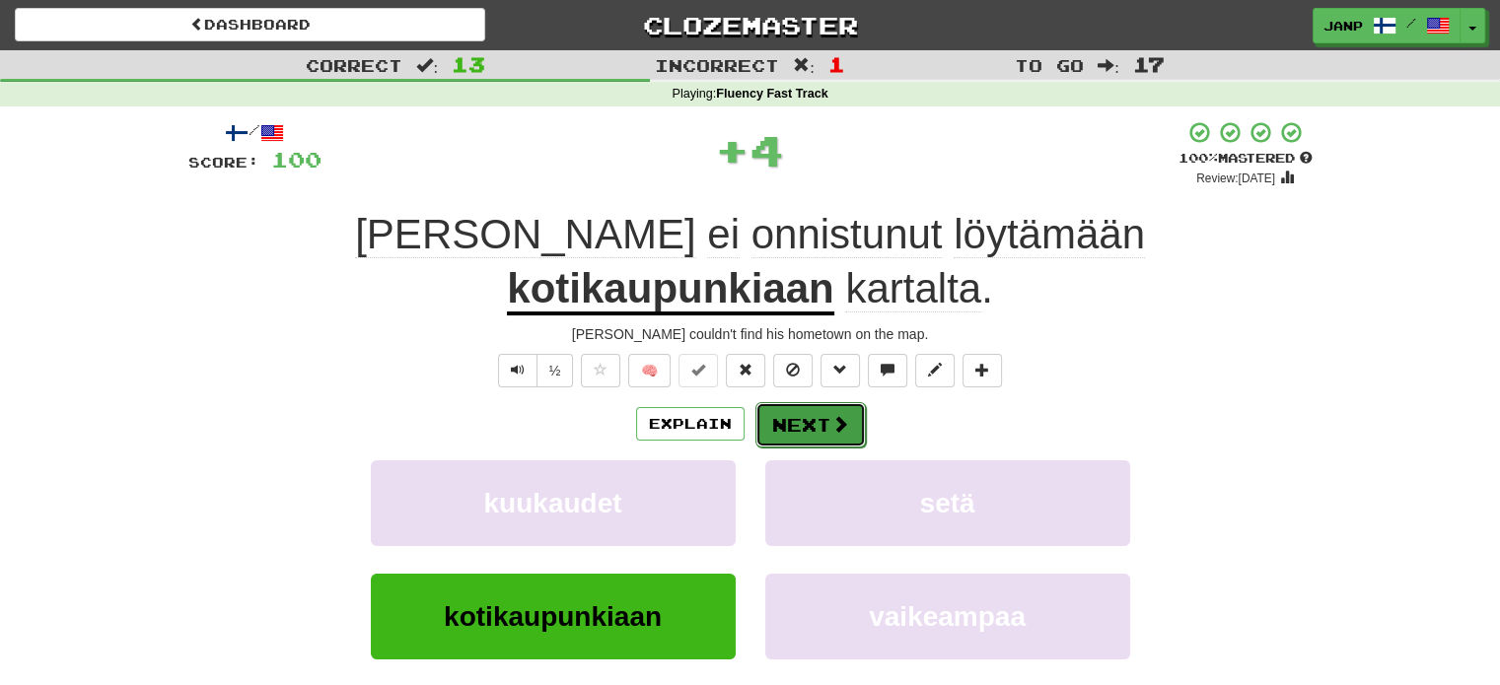
click at [779, 402] on button "Next" at bounding box center [810, 424] width 110 height 45
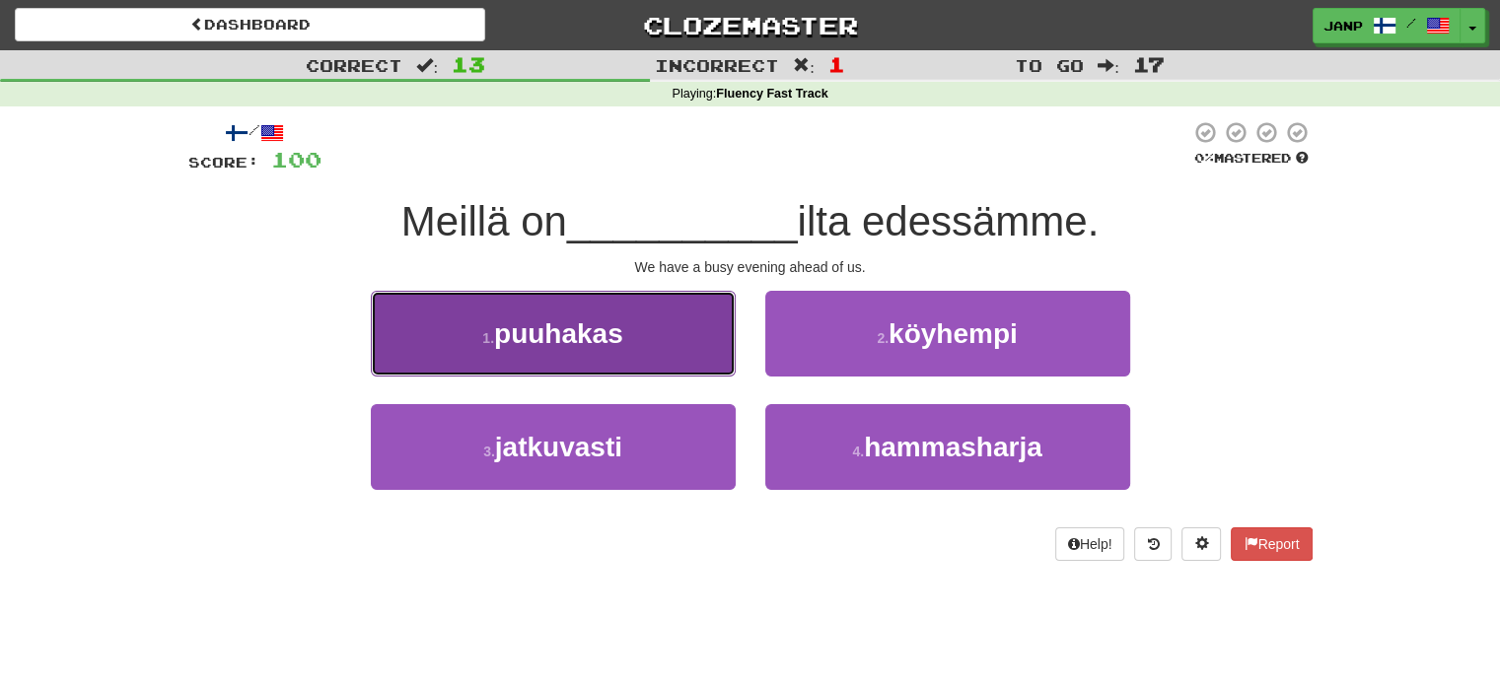
click at [665, 365] on button "1 . puuhakas" at bounding box center [553, 334] width 365 height 86
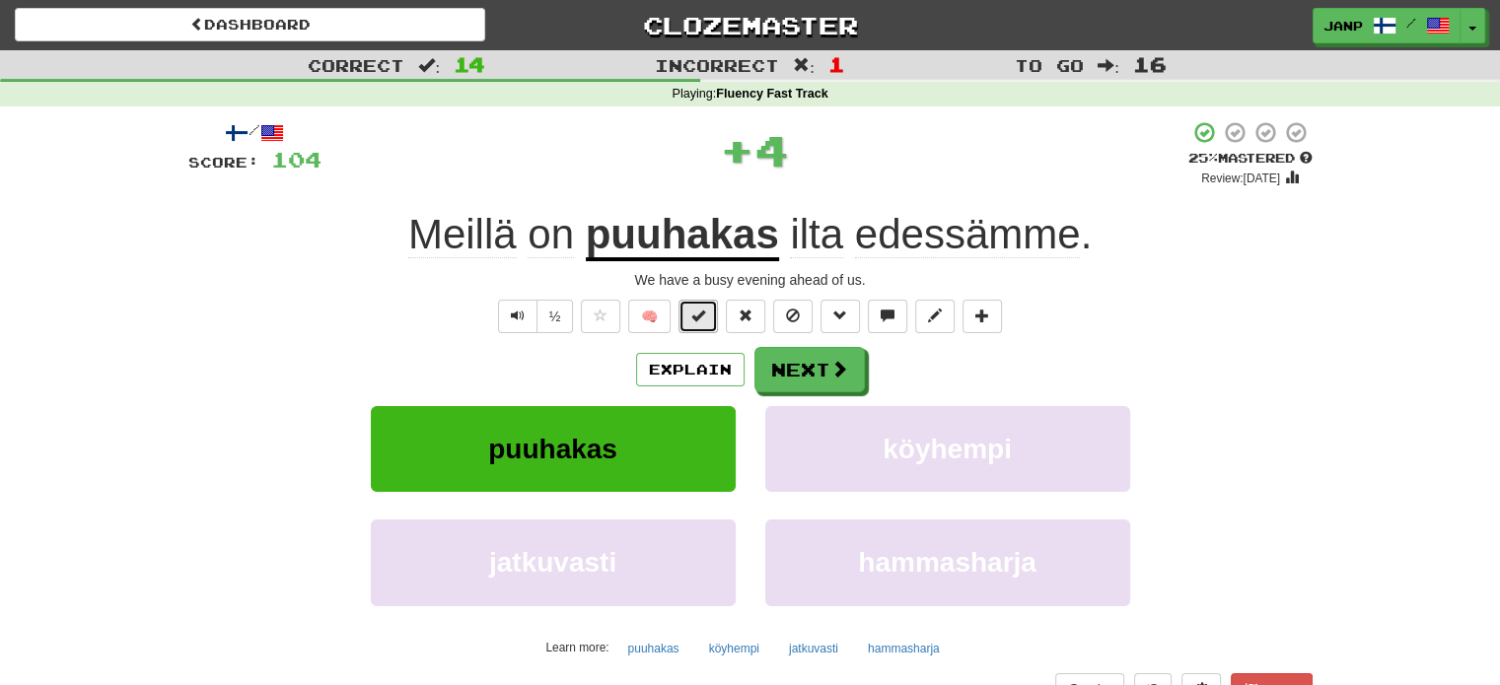
click at [695, 314] on span at bounding box center [698, 316] width 14 height 14
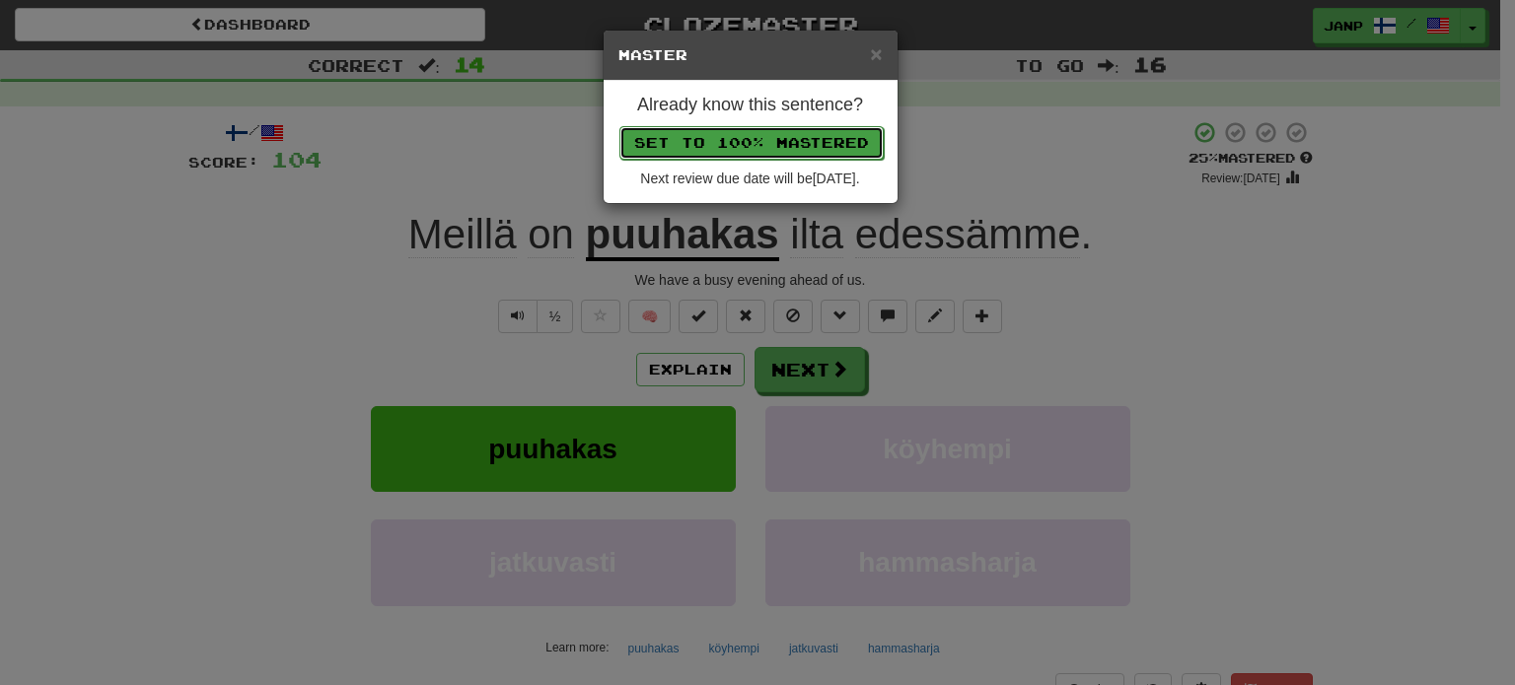
click at [744, 137] on button "Set to 100% Mastered" at bounding box center [751, 143] width 264 height 34
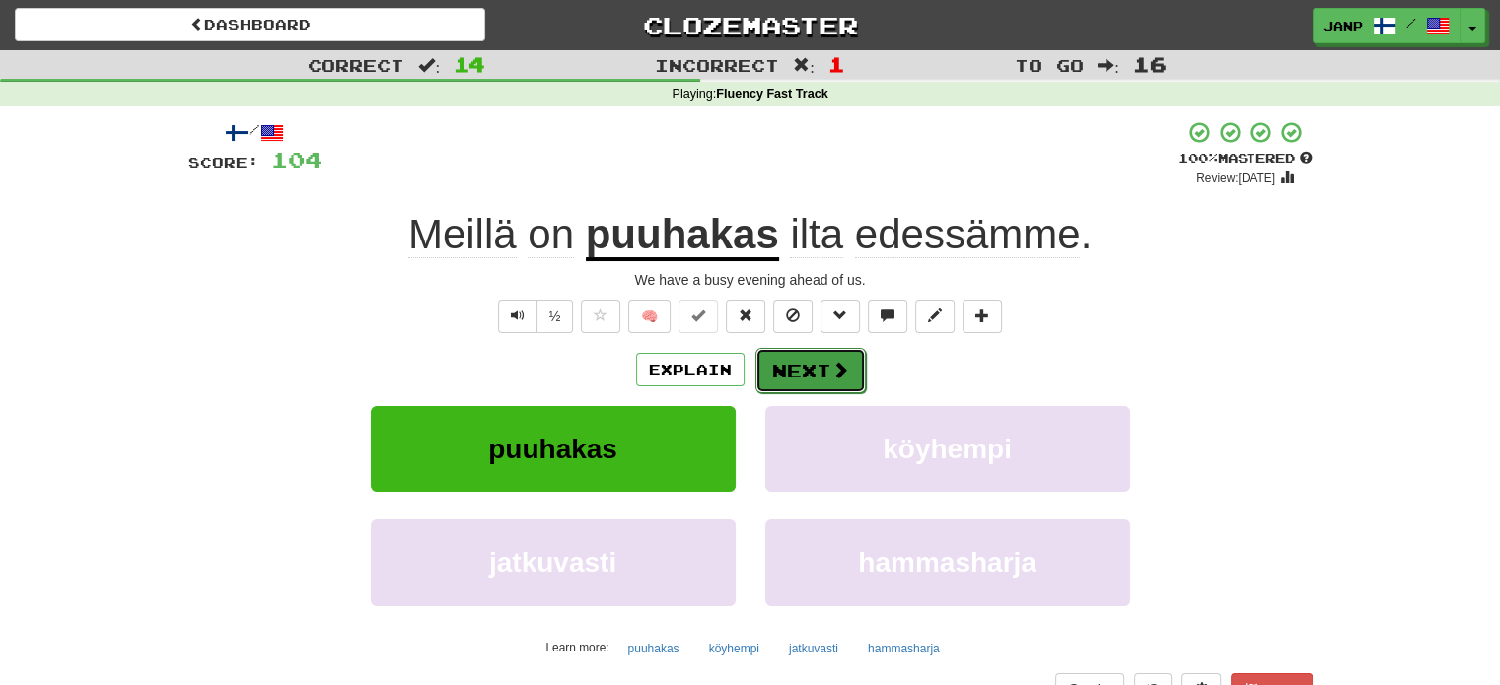
click at [830, 382] on button "Next" at bounding box center [810, 370] width 110 height 45
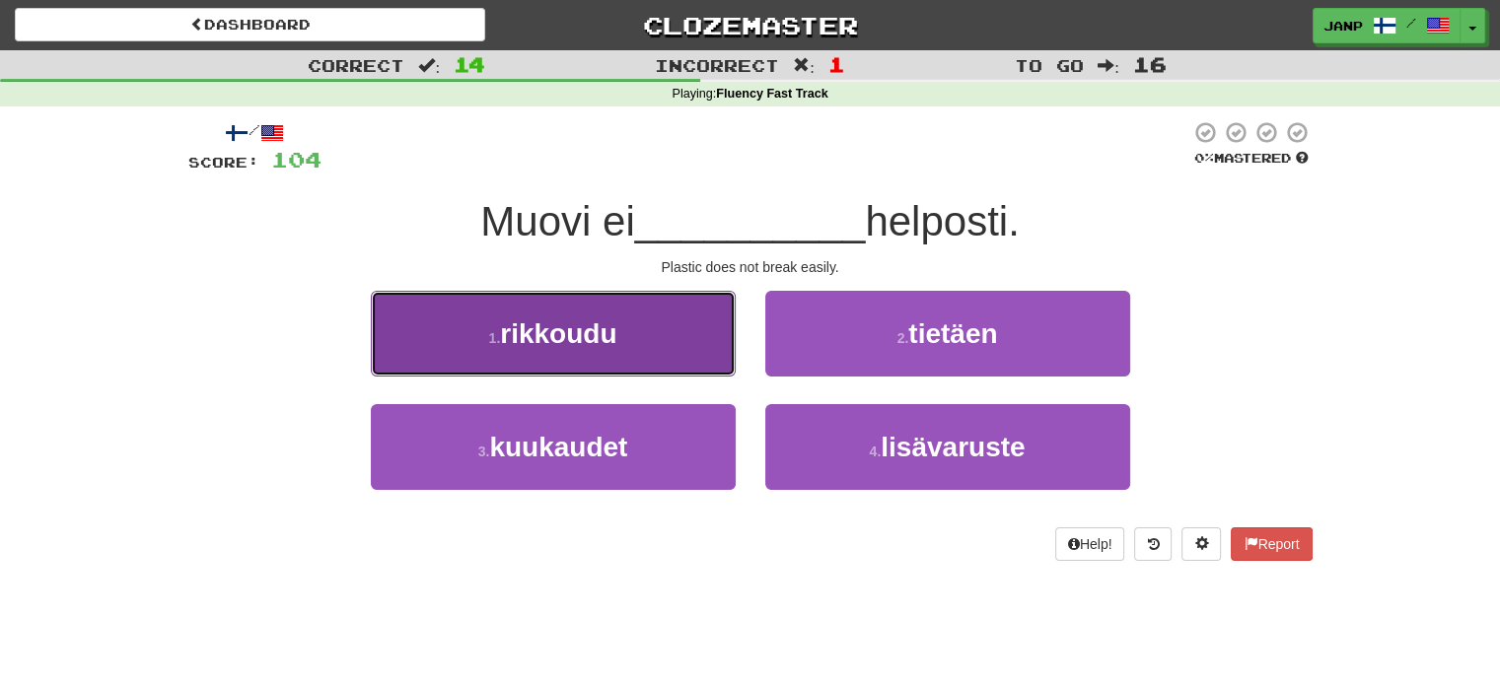
click at [677, 327] on button "1 . rikkoudu" at bounding box center [553, 334] width 365 height 86
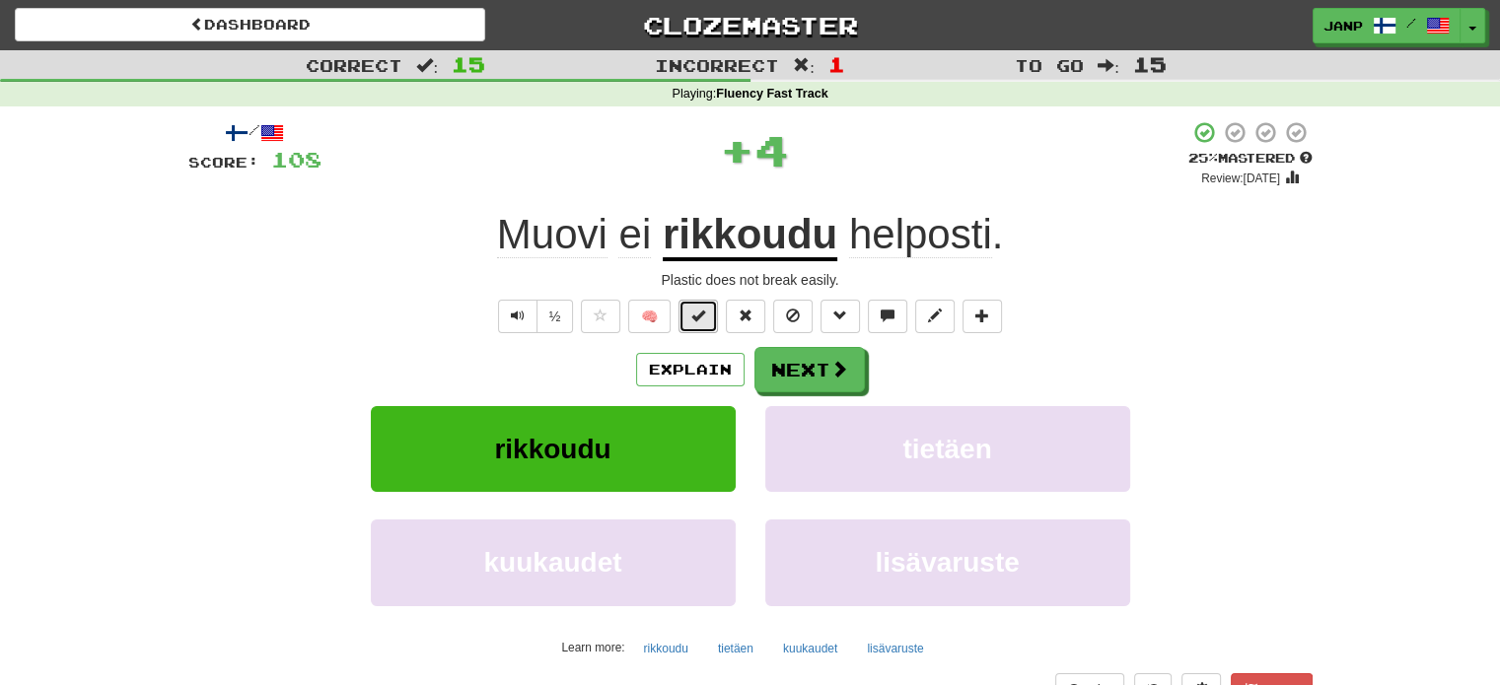
click at [698, 319] on span at bounding box center [698, 316] width 14 height 14
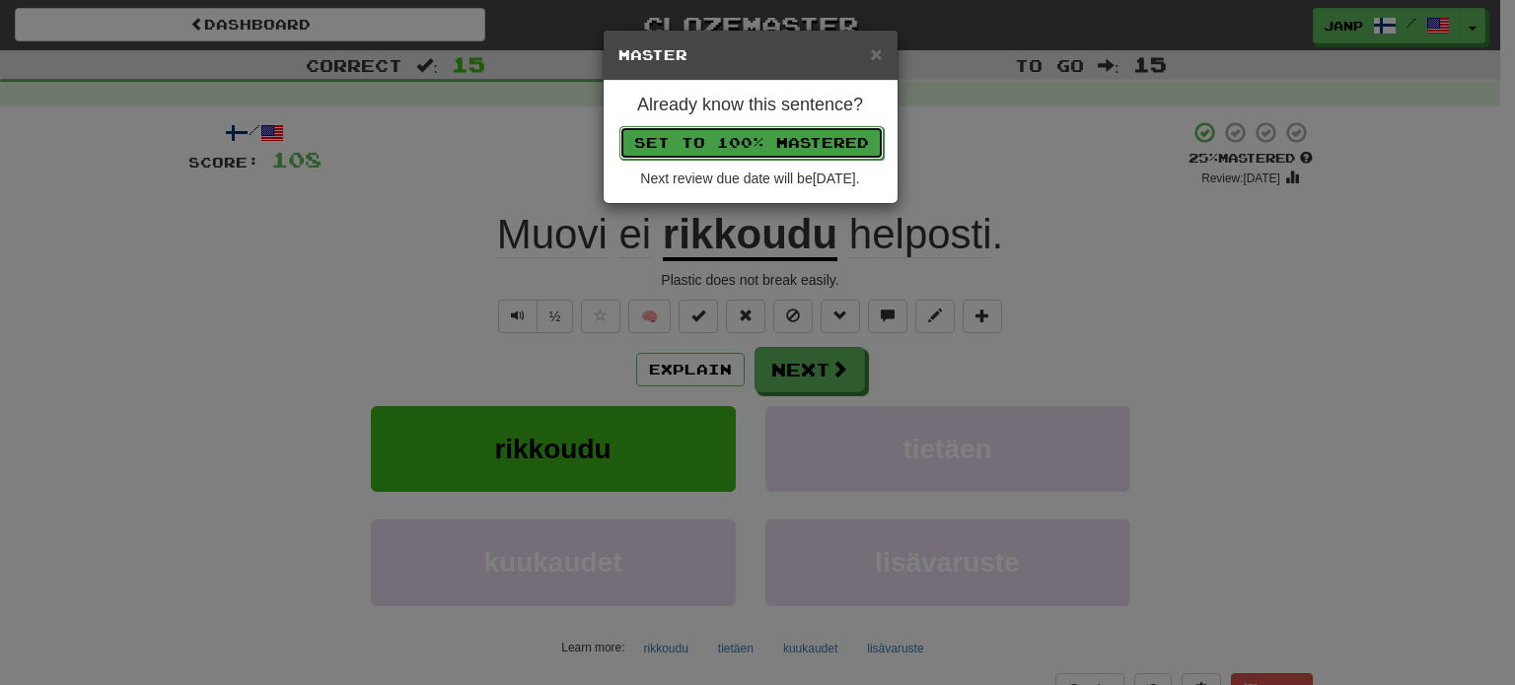
click at [728, 149] on button "Set to 100% Mastered" at bounding box center [751, 143] width 264 height 34
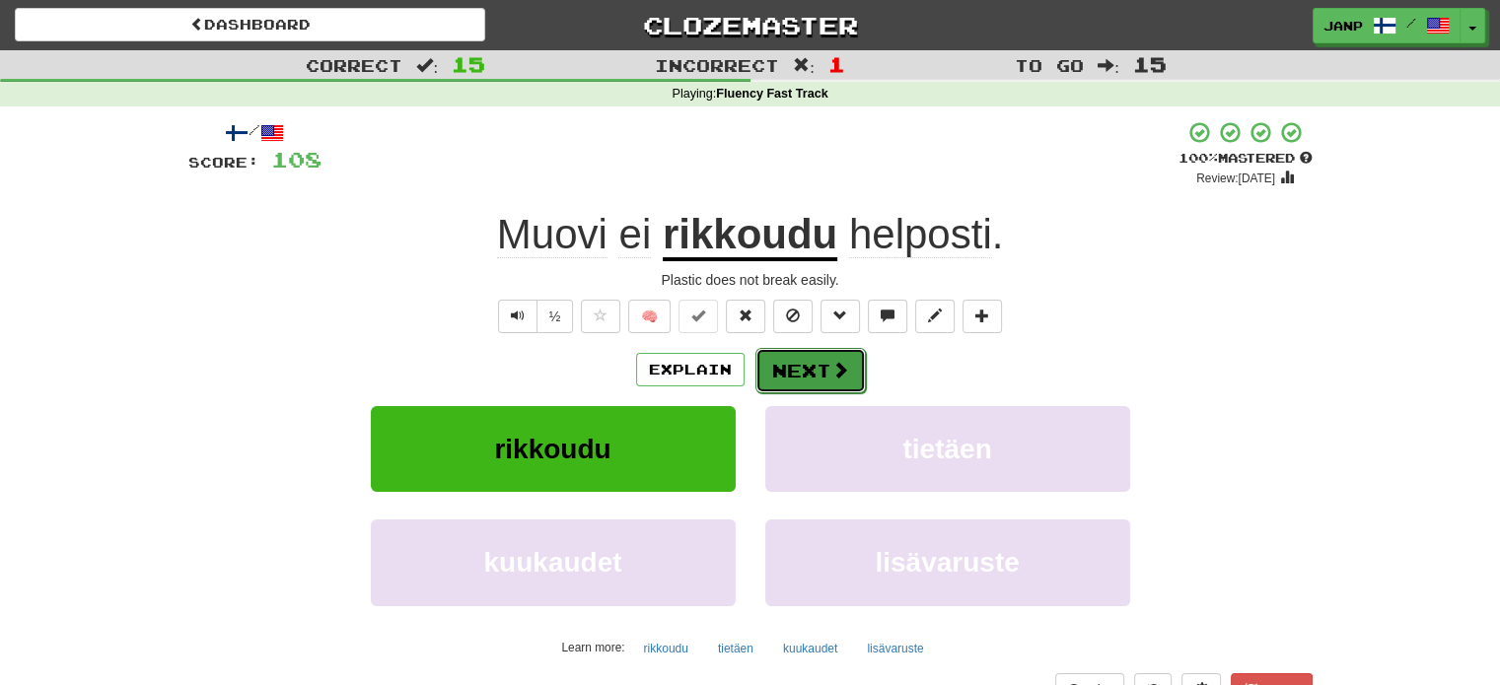
click at [793, 362] on button "Next" at bounding box center [810, 370] width 110 height 45
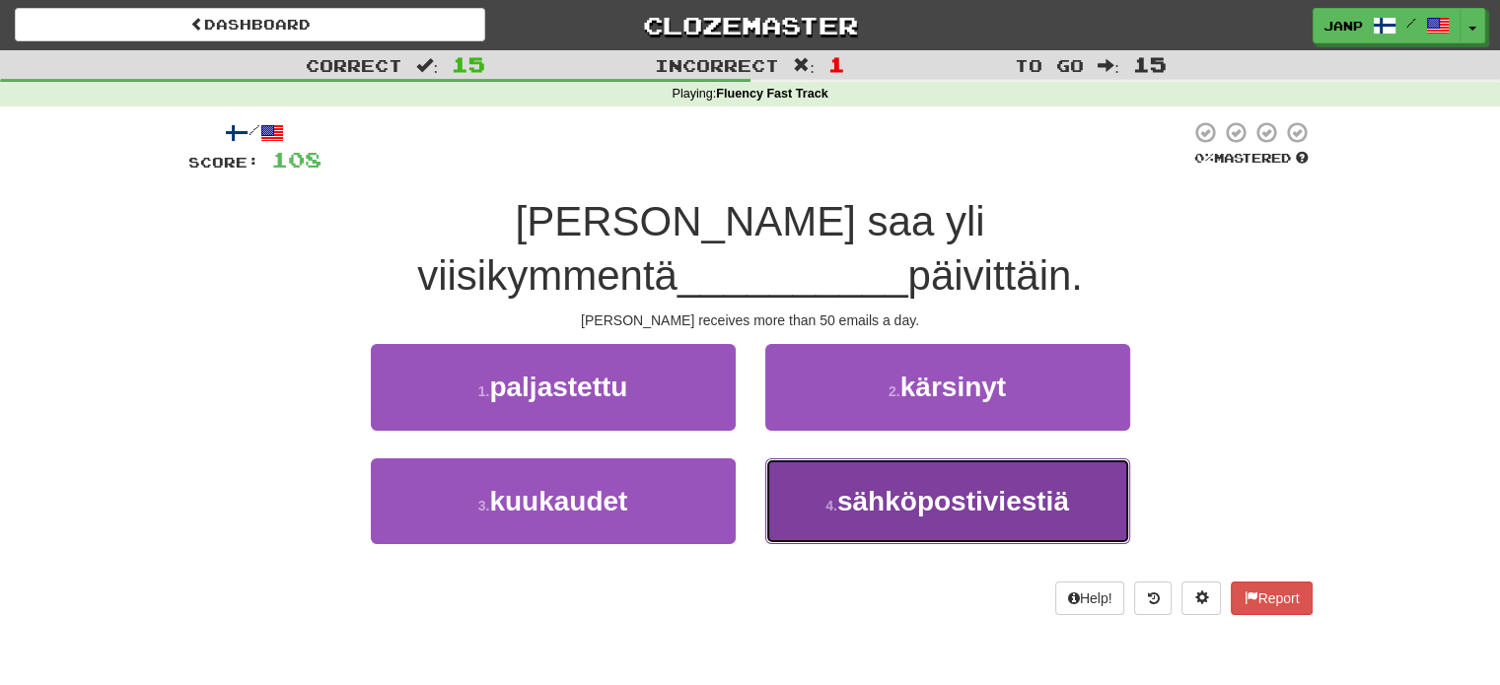
click at [831, 466] on button "4 . sähköpostiviestiä" at bounding box center [947, 502] width 365 height 86
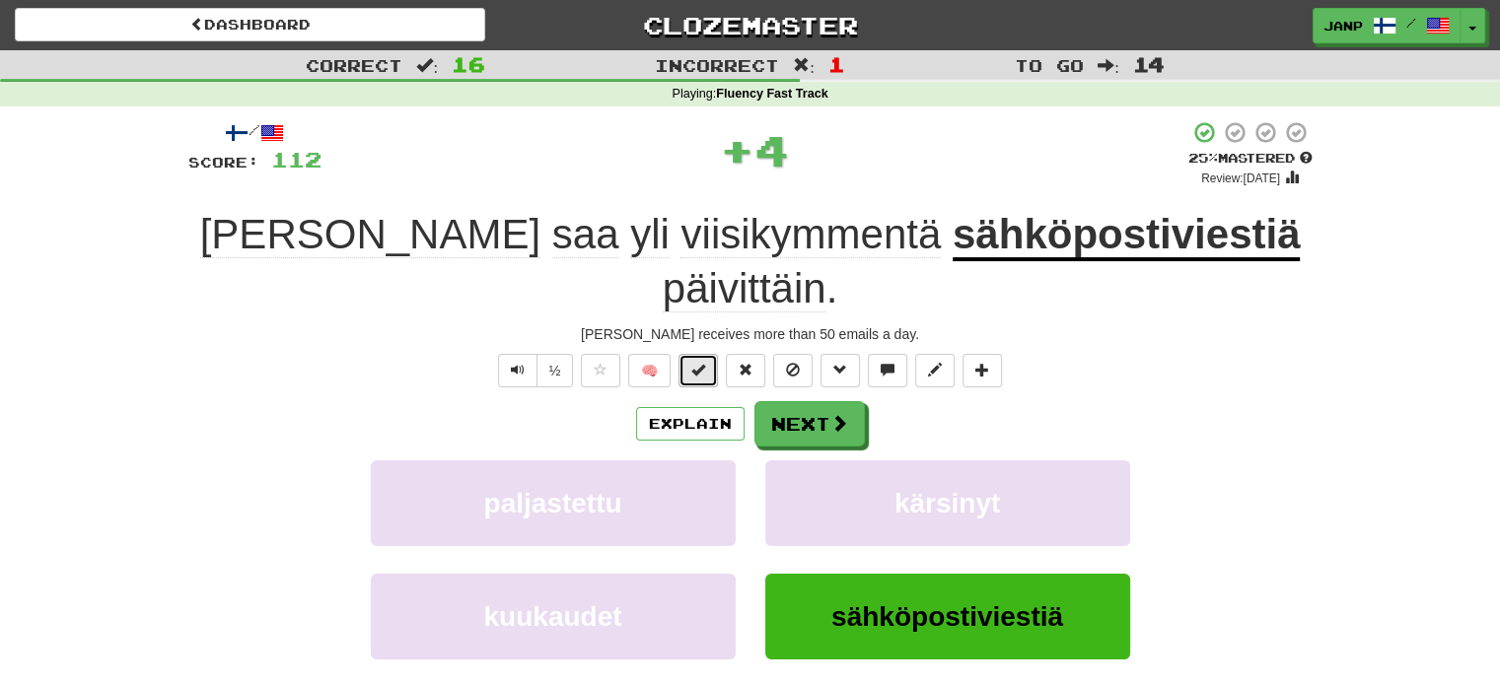
click at [690, 354] on button at bounding box center [697, 371] width 39 height 34
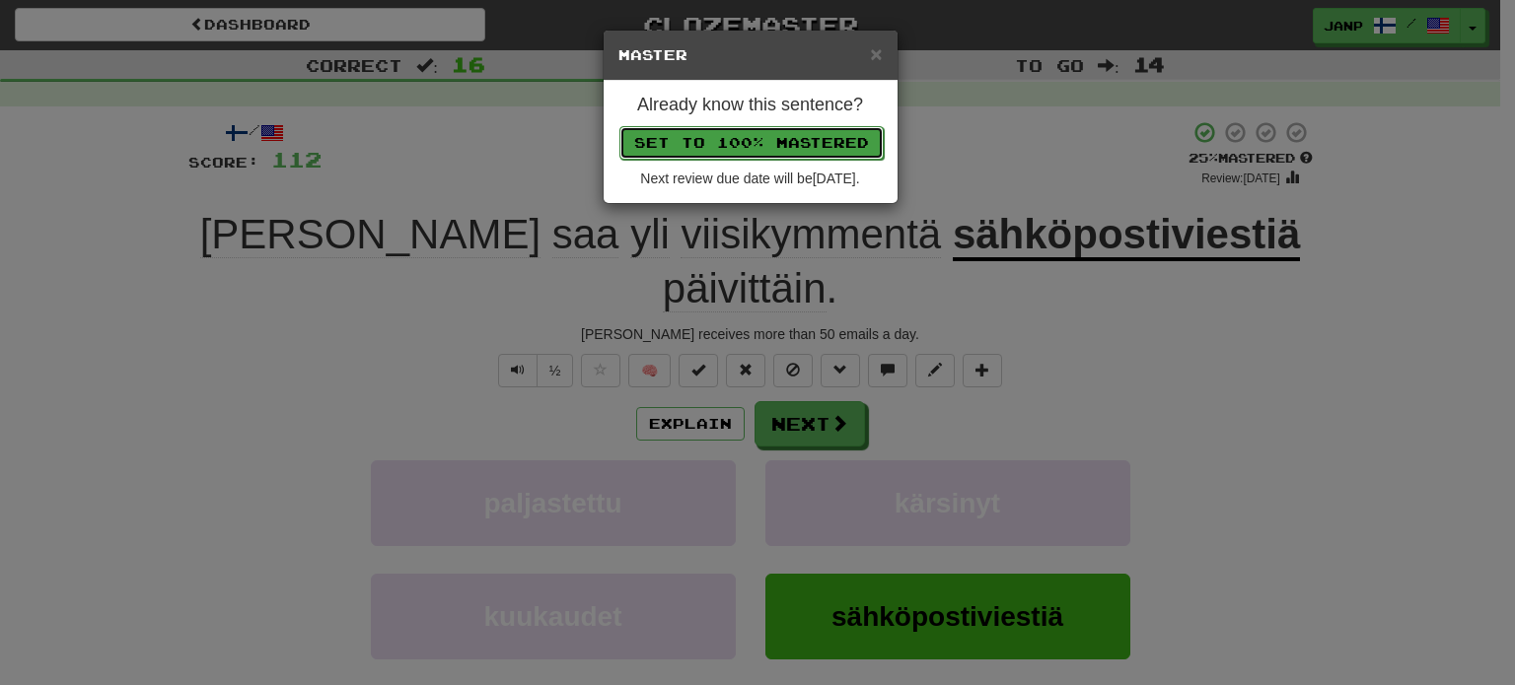
click at [734, 138] on button "Set to 100% Mastered" at bounding box center [751, 143] width 264 height 34
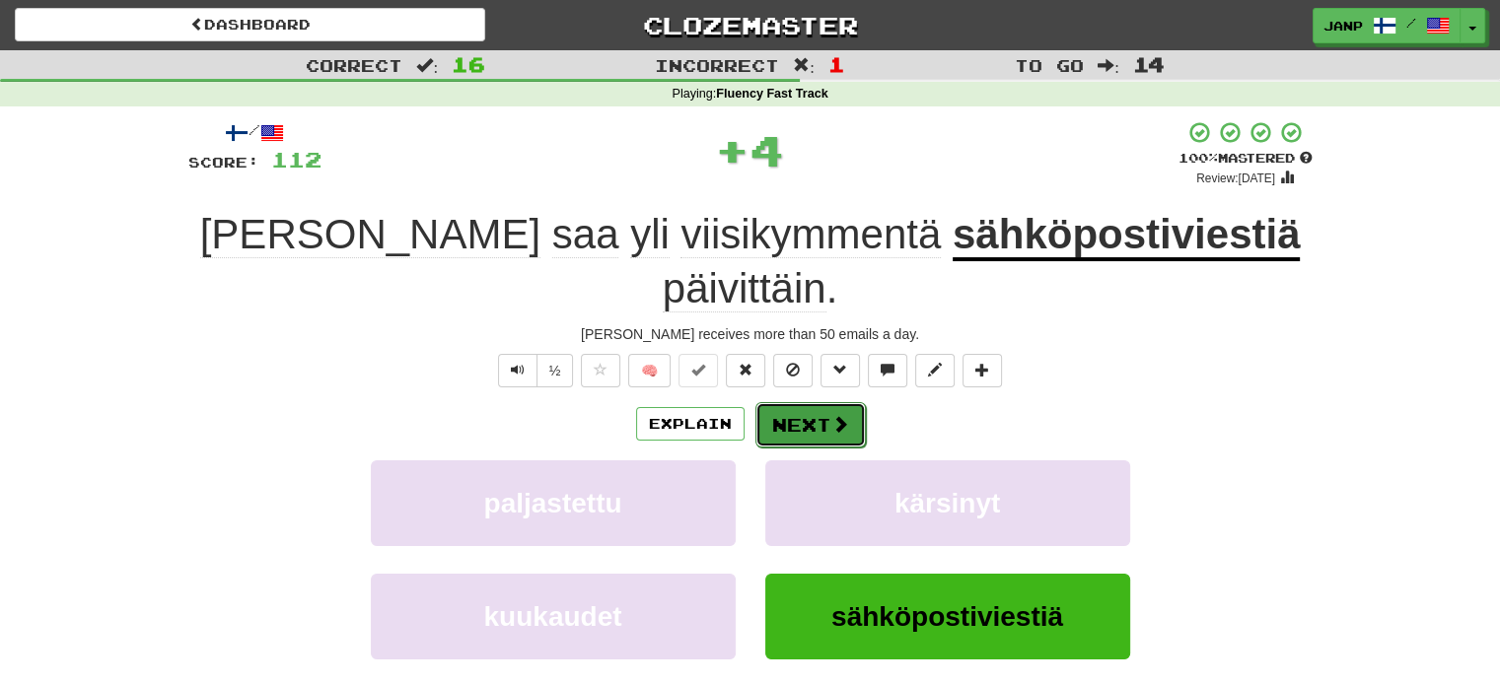
click at [812, 402] on button "Next" at bounding box center [810, 424] width 110 height 45
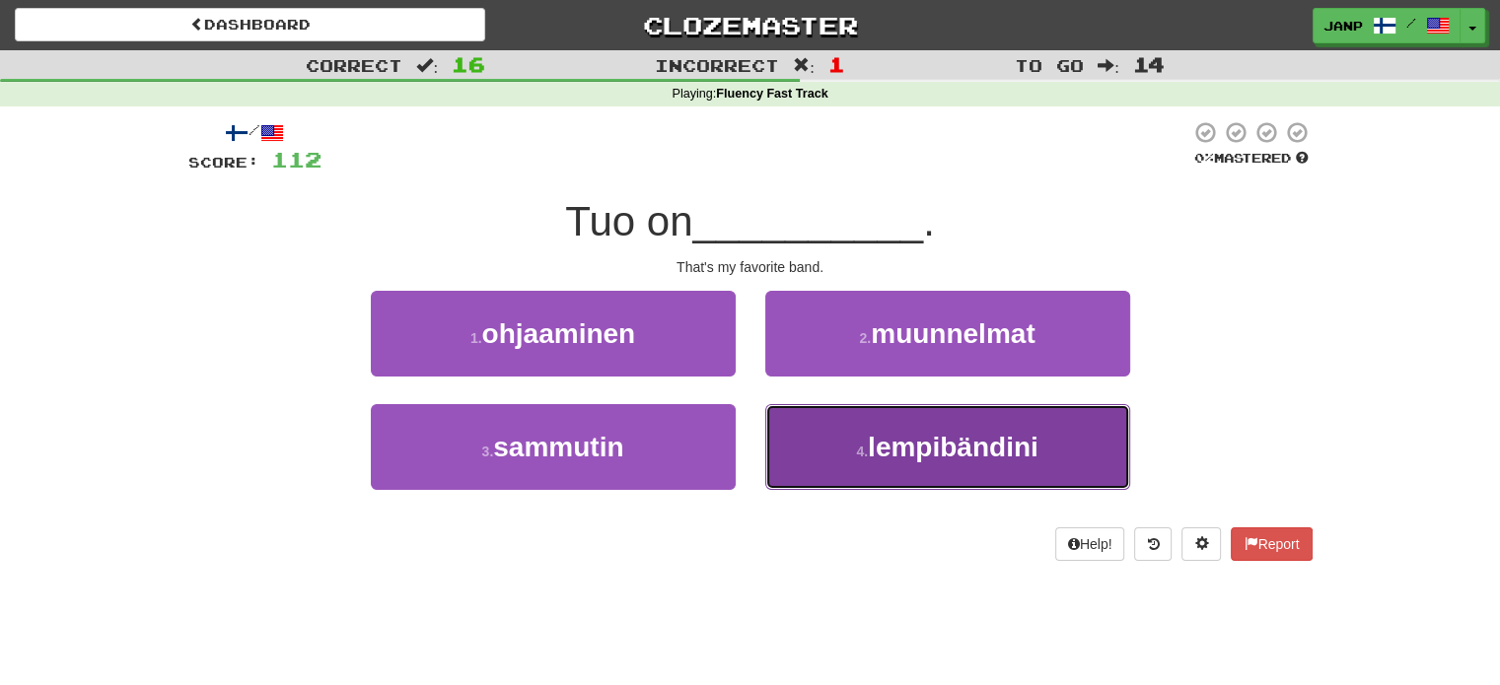
click at [836, 476] on button "4 . lempibändini" at bounding box center [947, 447] width 365 height 86
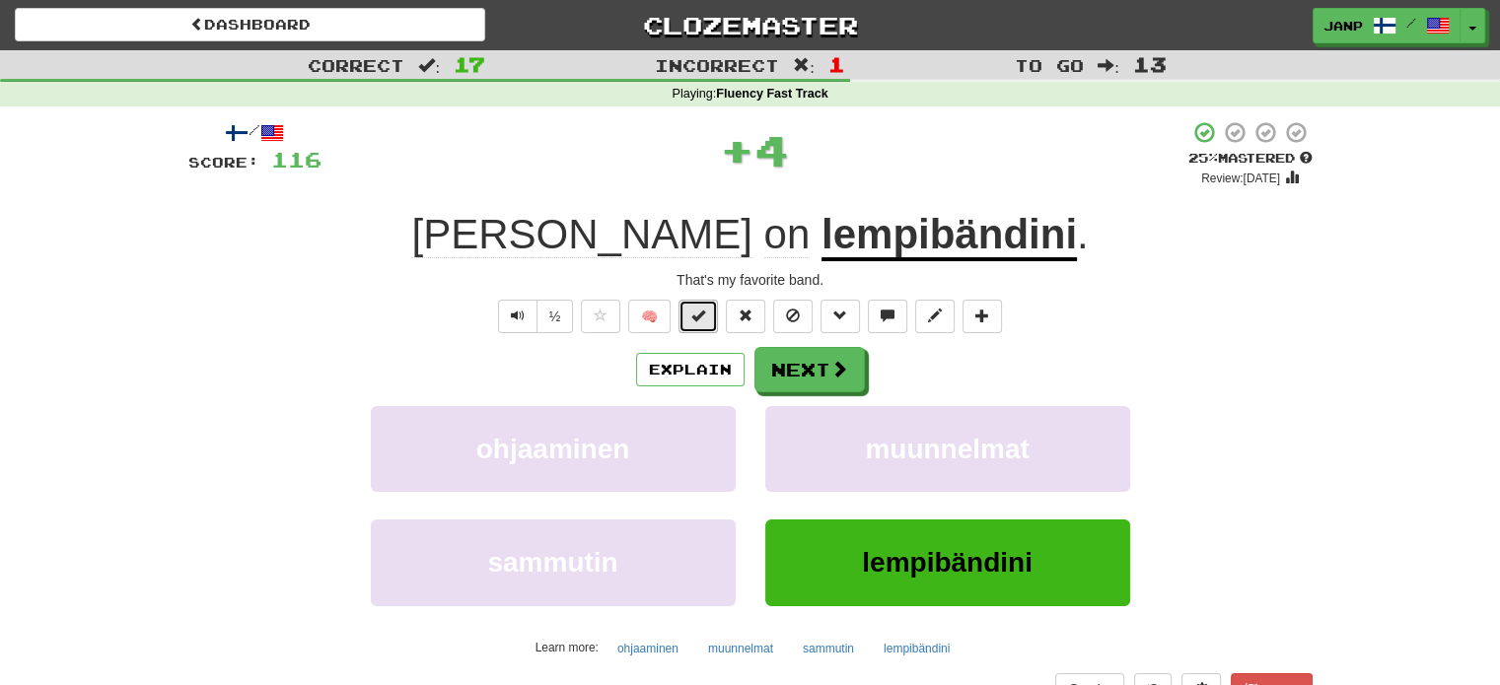
click at [701, 313] on span at bounding box center [698, 316] width 14 height 14
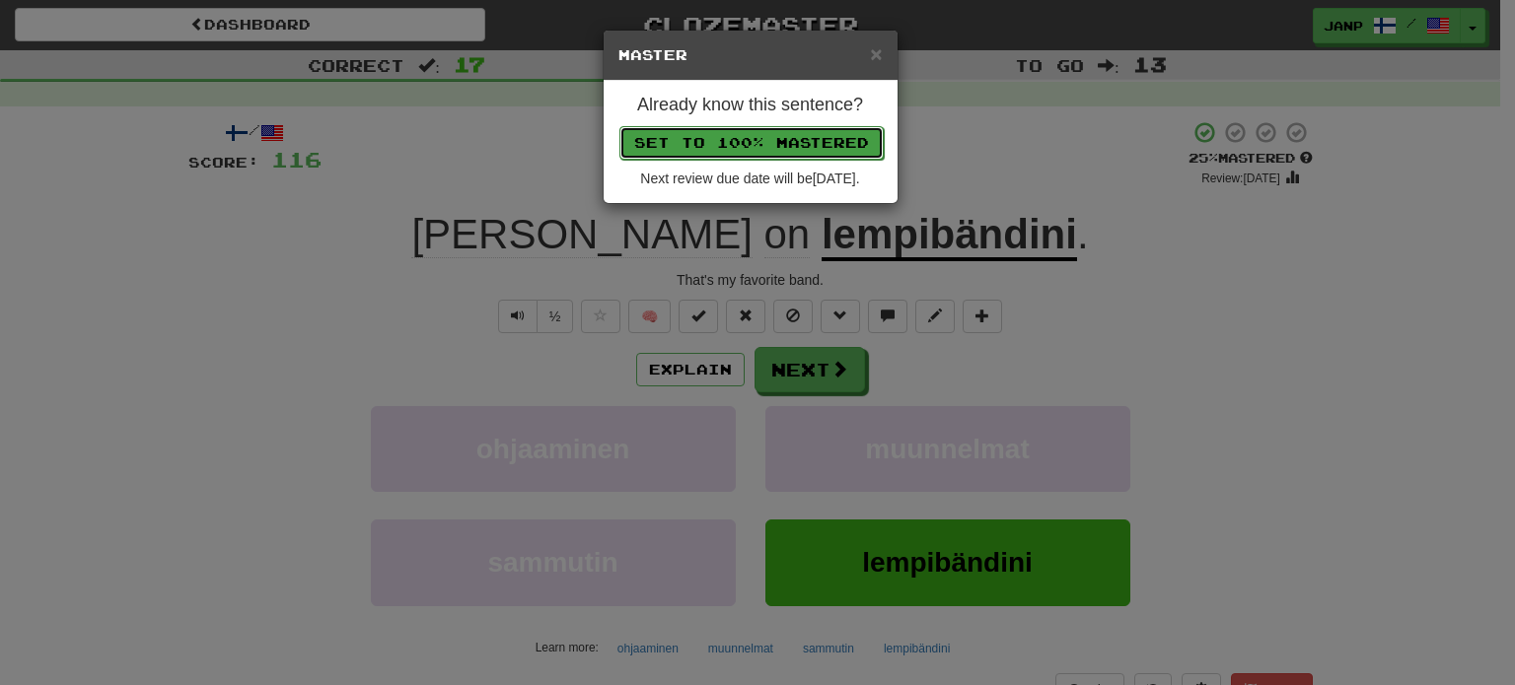
click at [710, 148] on button "Set to 100% Mastered" at bounding box center [751, 143] width 264 height 34
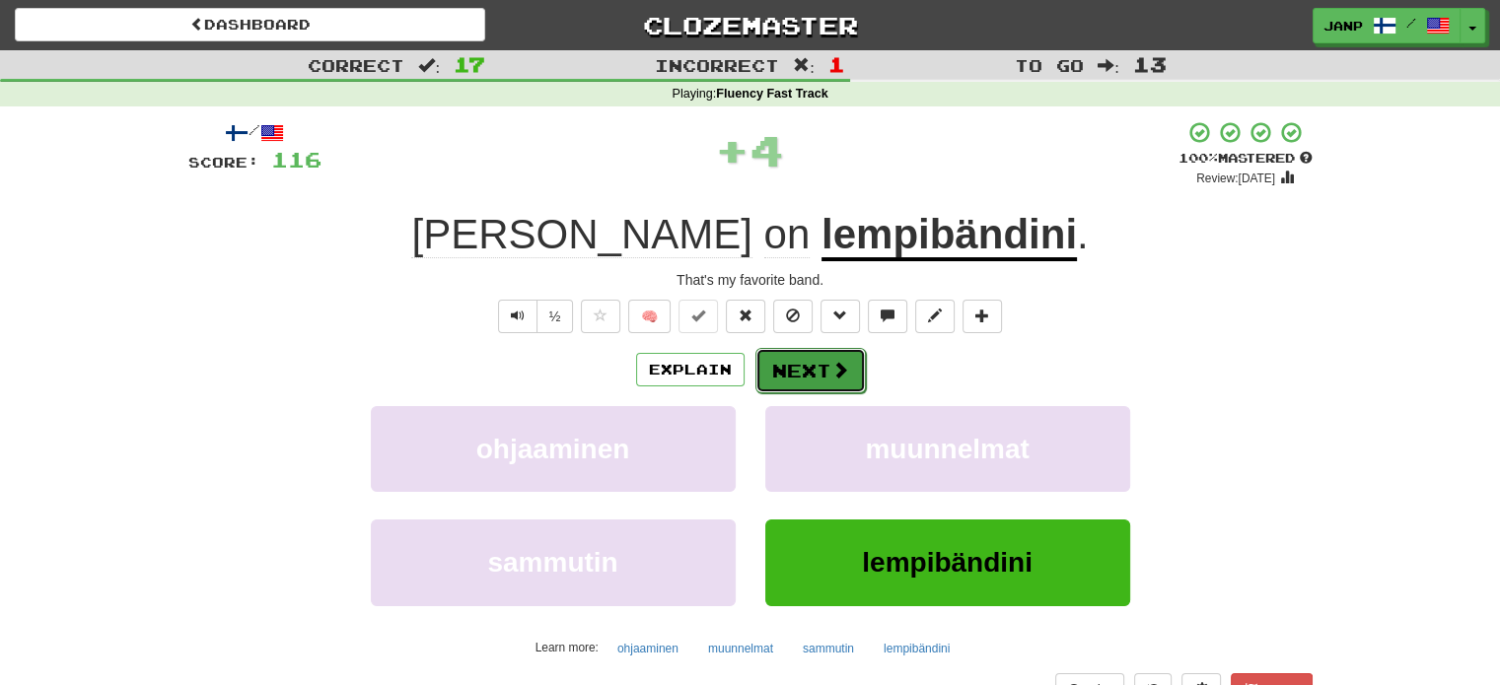
click at [813, 376] on button "Next" at bounding box center [810, 370] width 110 height 45
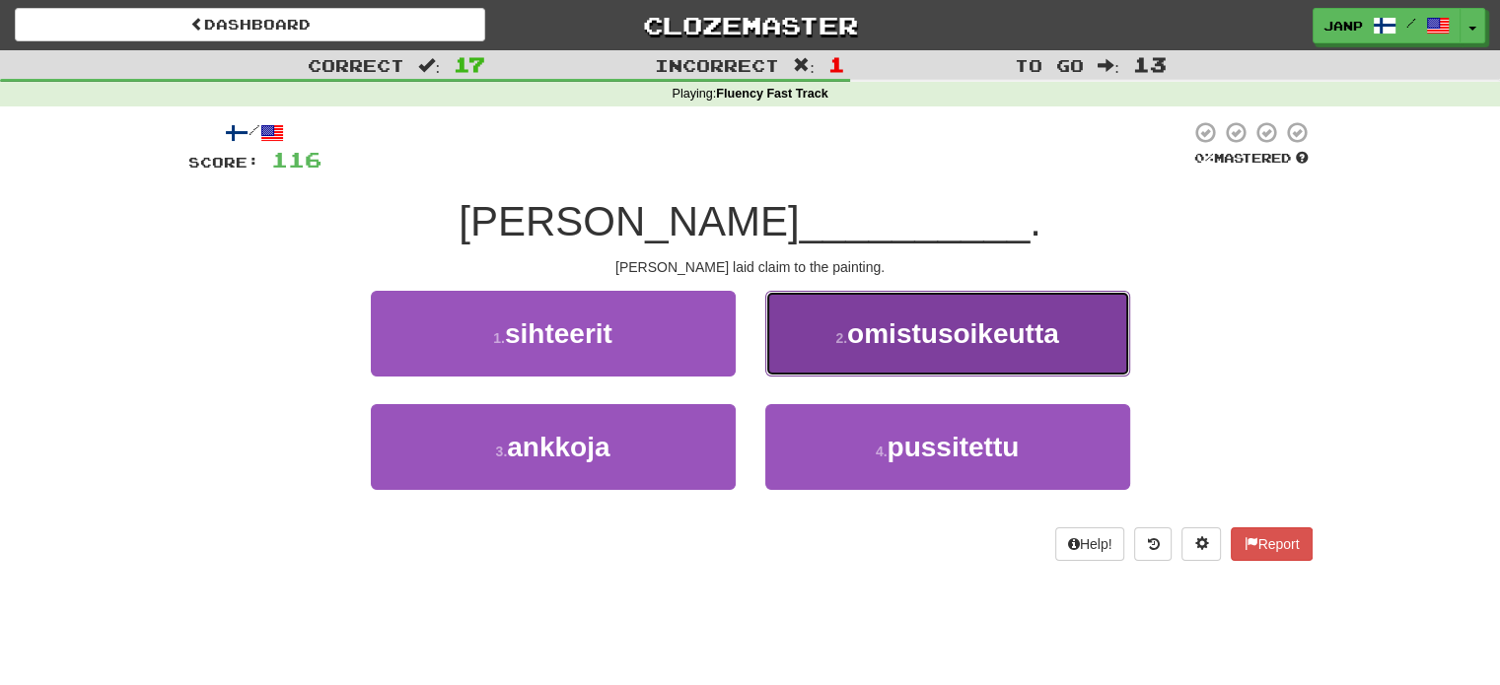
click at [856, 370] on button "2 . omistusoikeutta" at bounding box center [947, 334] width 365 height 86
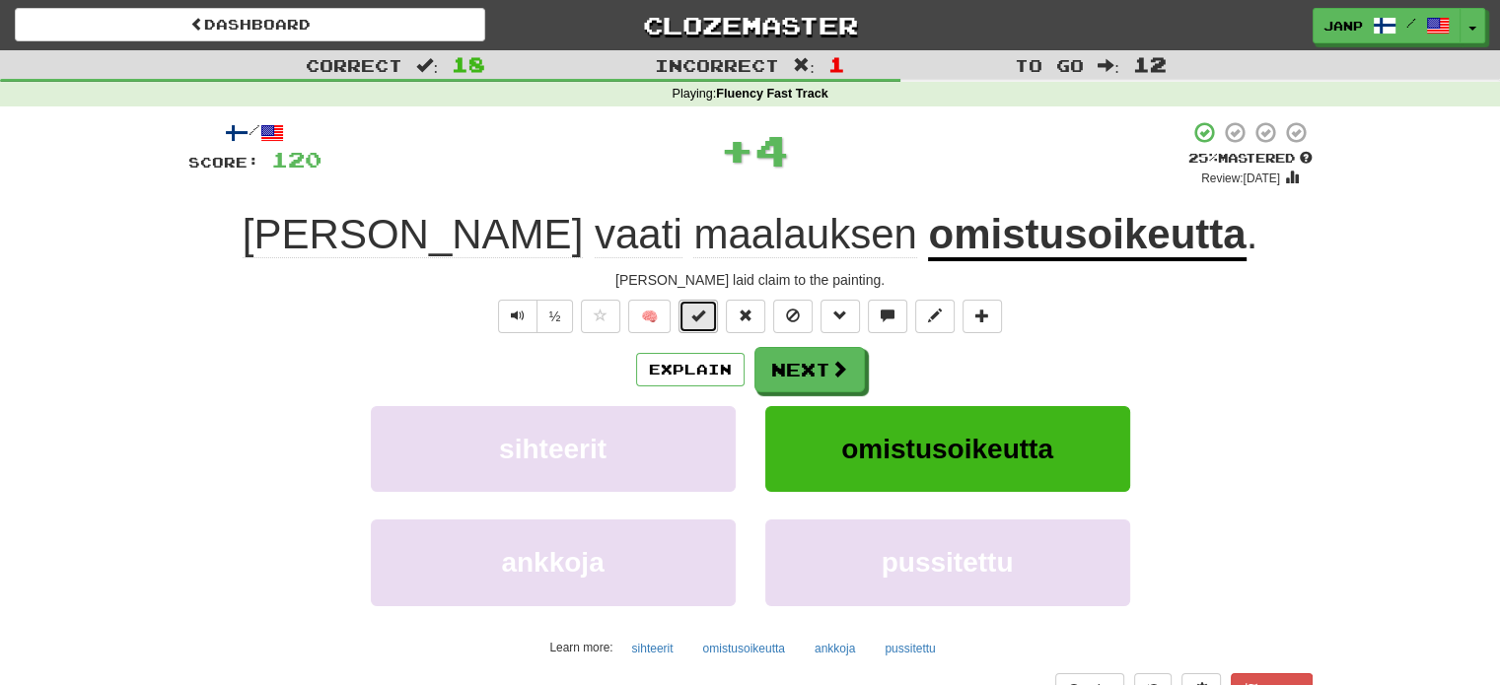
click at [694, 317] on span at bounding box center [698, 316] width 14 height 14
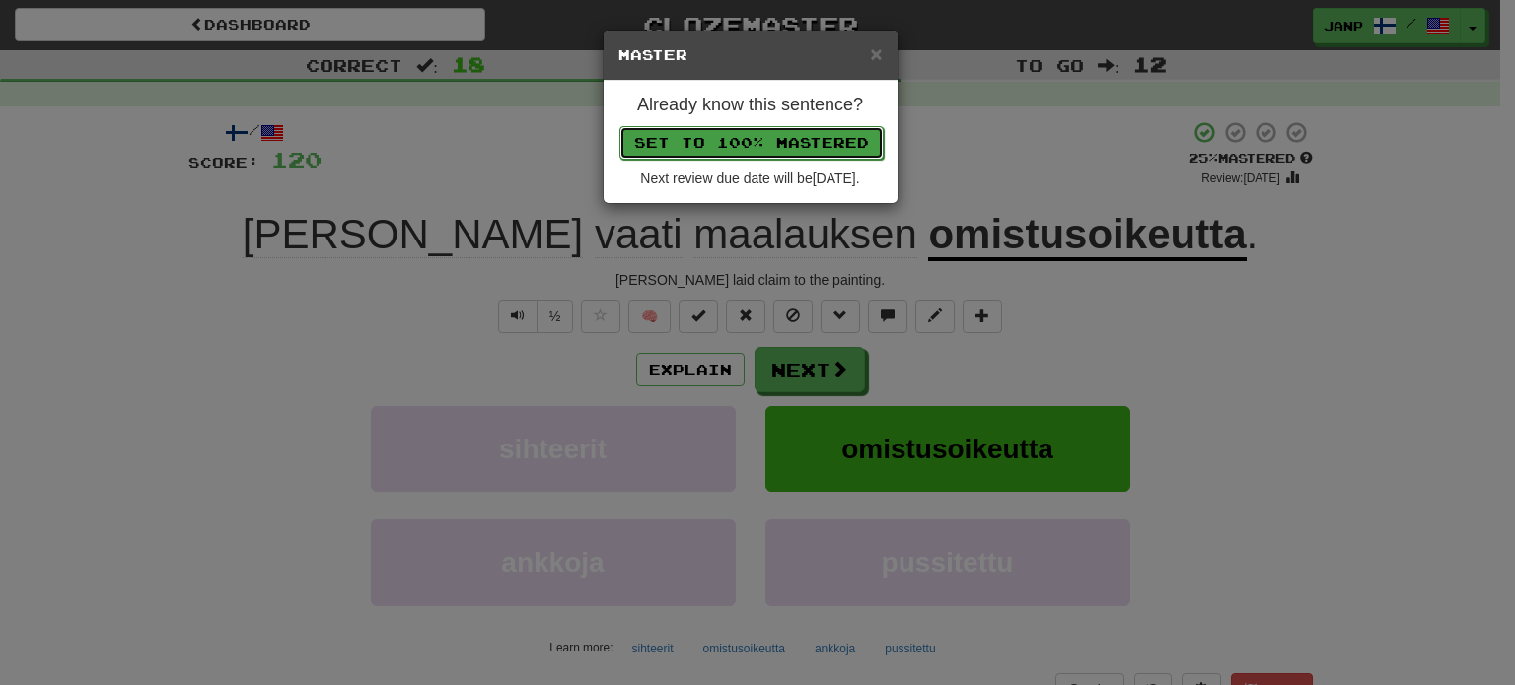
click at [735, 145] on button "Set to 100% Mastered" at bounding box center [751, 143] width 264 height 34
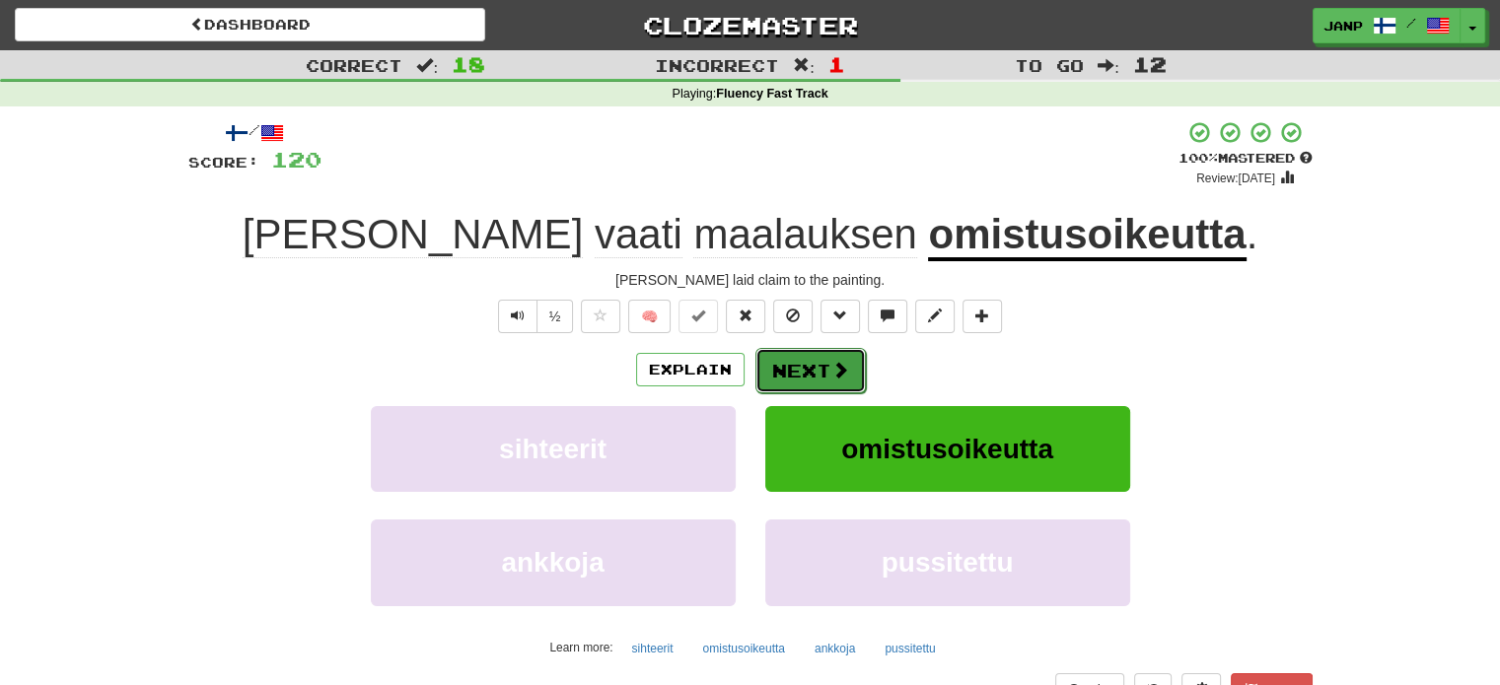
click at [795, 363] on button "Next" at bounding box center [810, 370] width 110 height 45
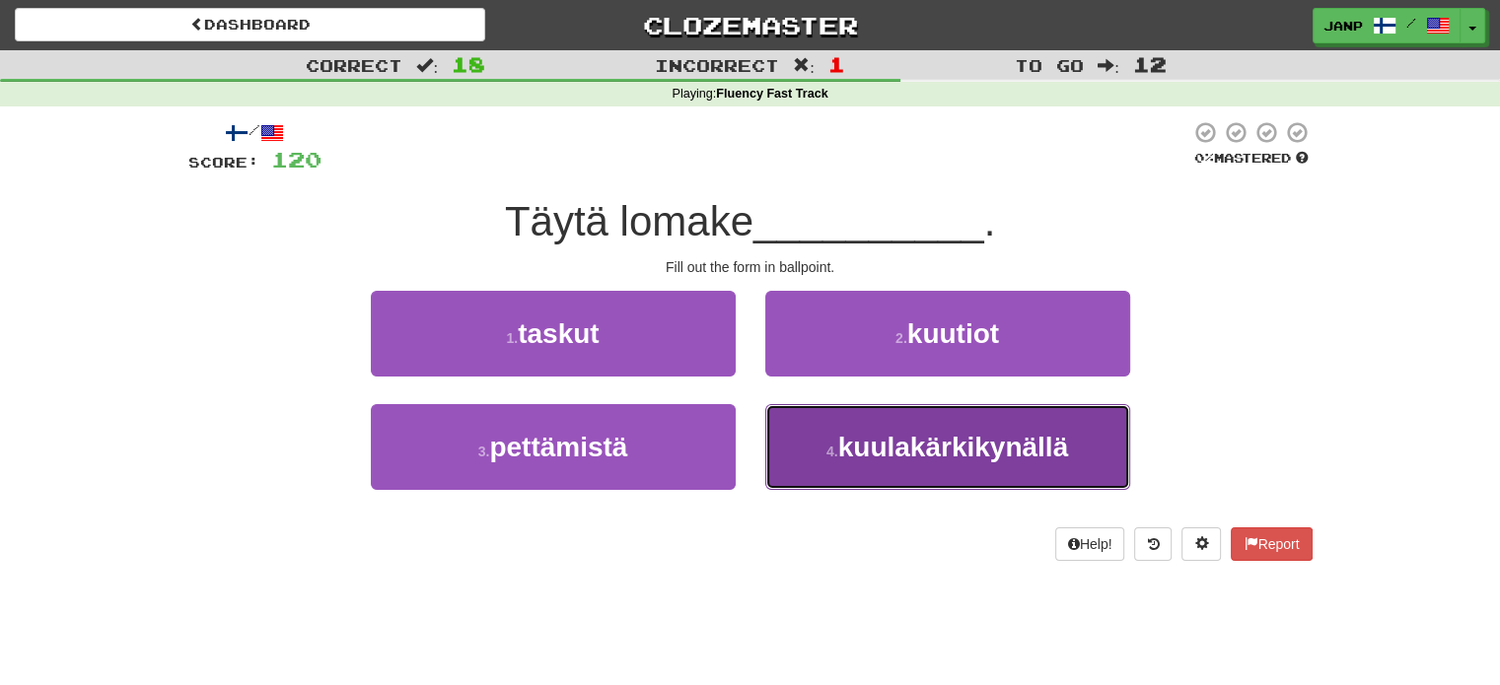
click at [840, 441] on span "kuulakärkikynällä" at bounding box center [953, 447] width 230 height 31
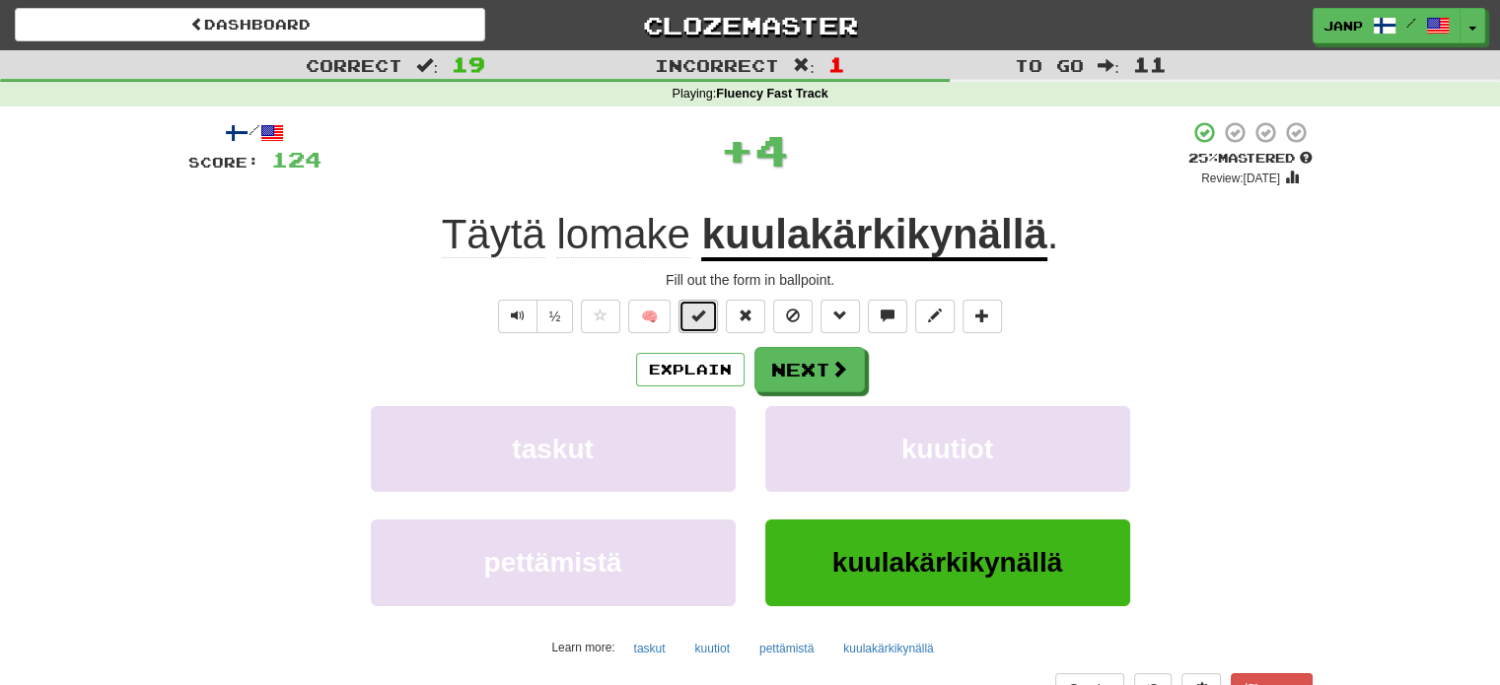
click at [694, 315] on span at bounding box center [698, 316] width 14 height 14
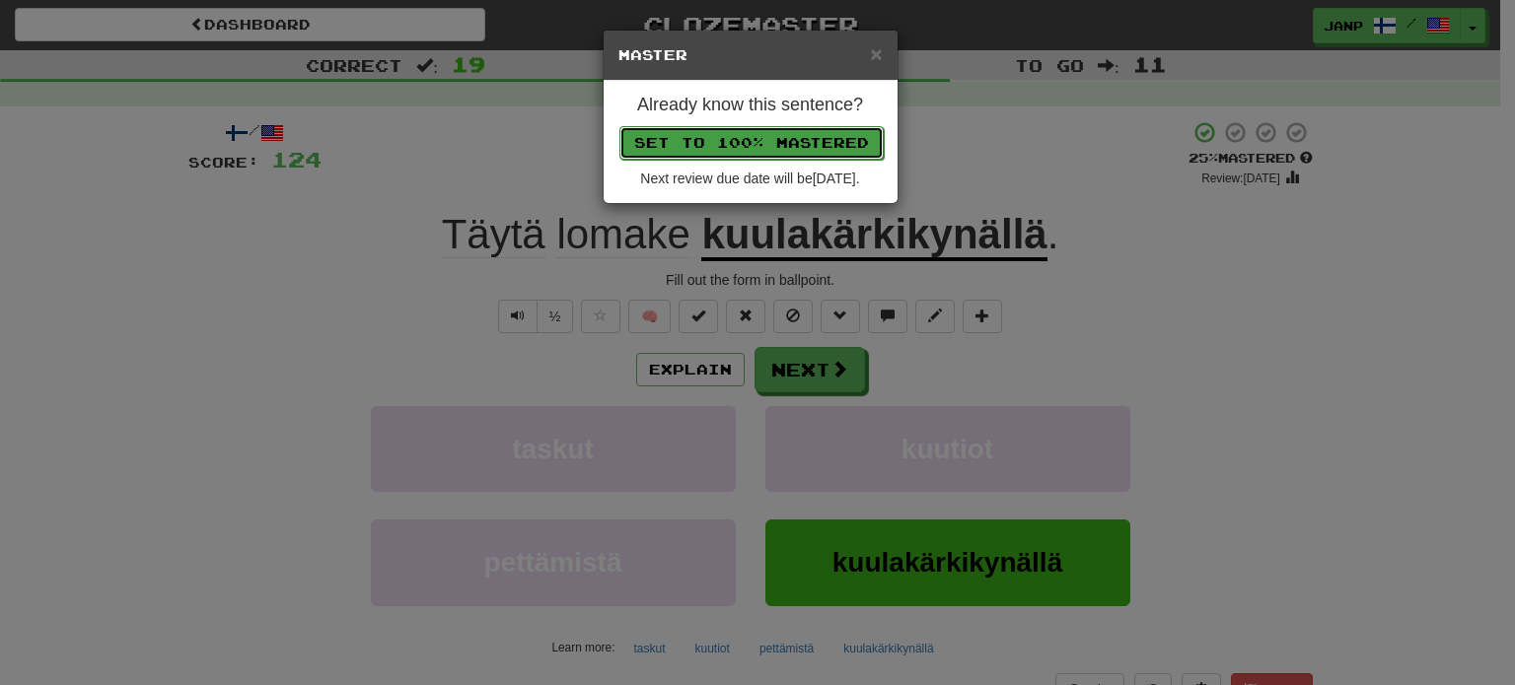
click at [702, 130] on button "Set to 100% Mastered" at bounding box center [751, 143] width 264 height 34
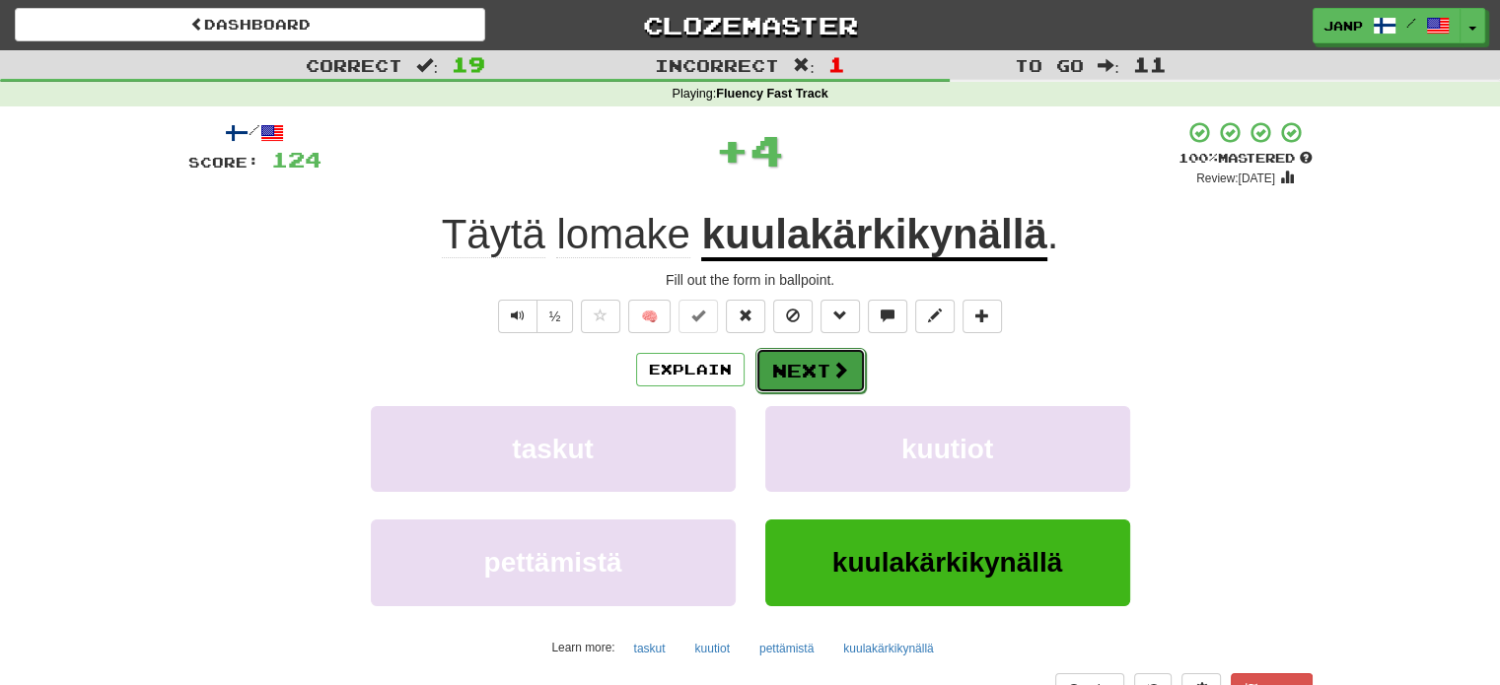
click at [793, 374] on button "Next" at bounding box center [810, 370] width 110 height 45
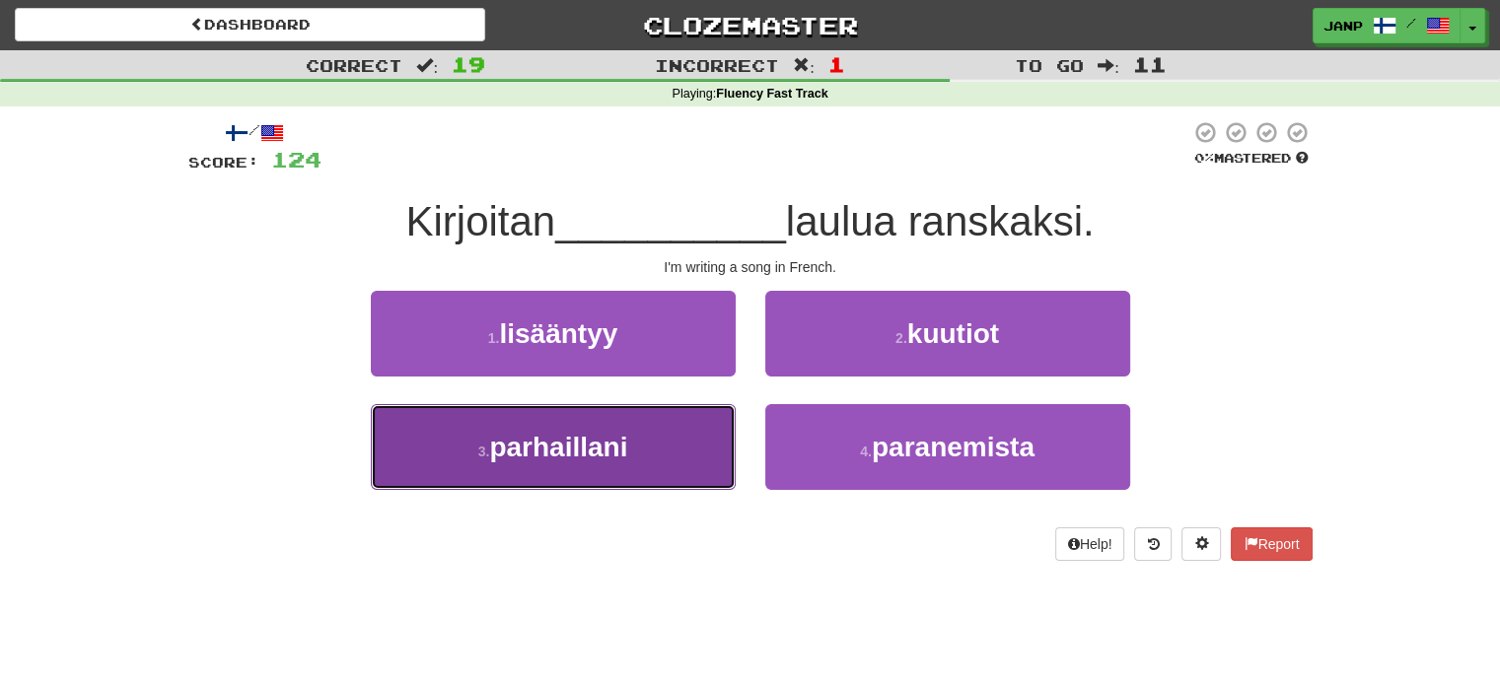
click at [710, 460] on button "3 . parhaillani" at bounding box center [553, 447] width 365 height 86
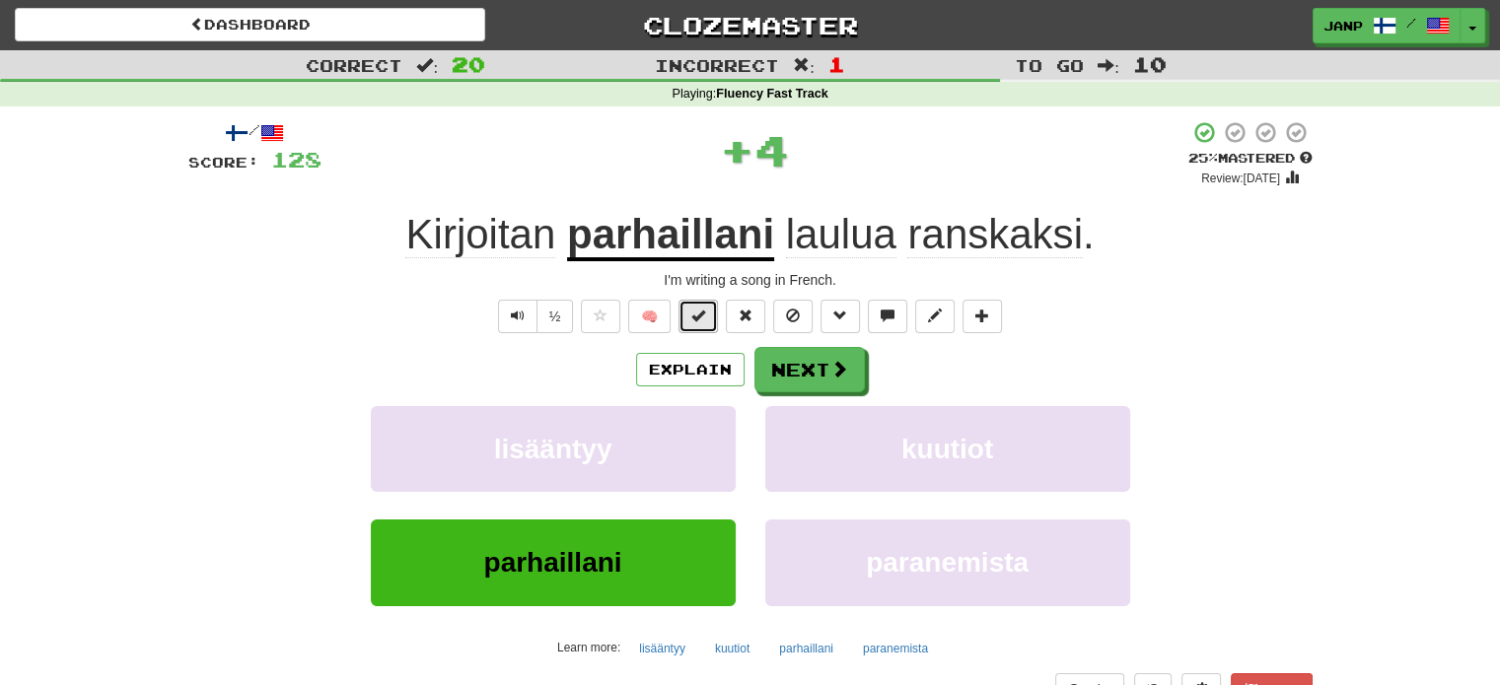
click at [707, 304] on button at bounding box center [697, 317] width 39 height 34
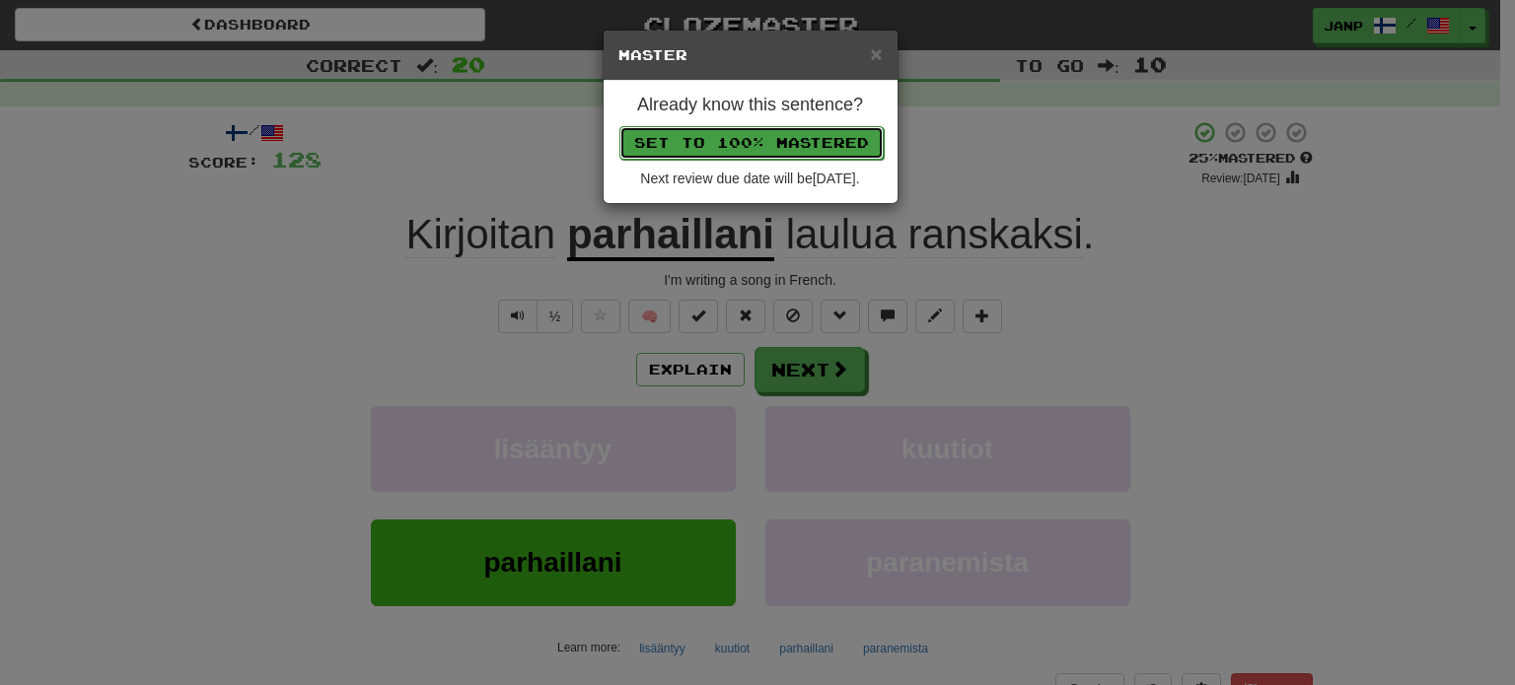
click at [734, 126] on button "Set to 100% Mastered" at bounding box center [751, 143] width 264 height 34
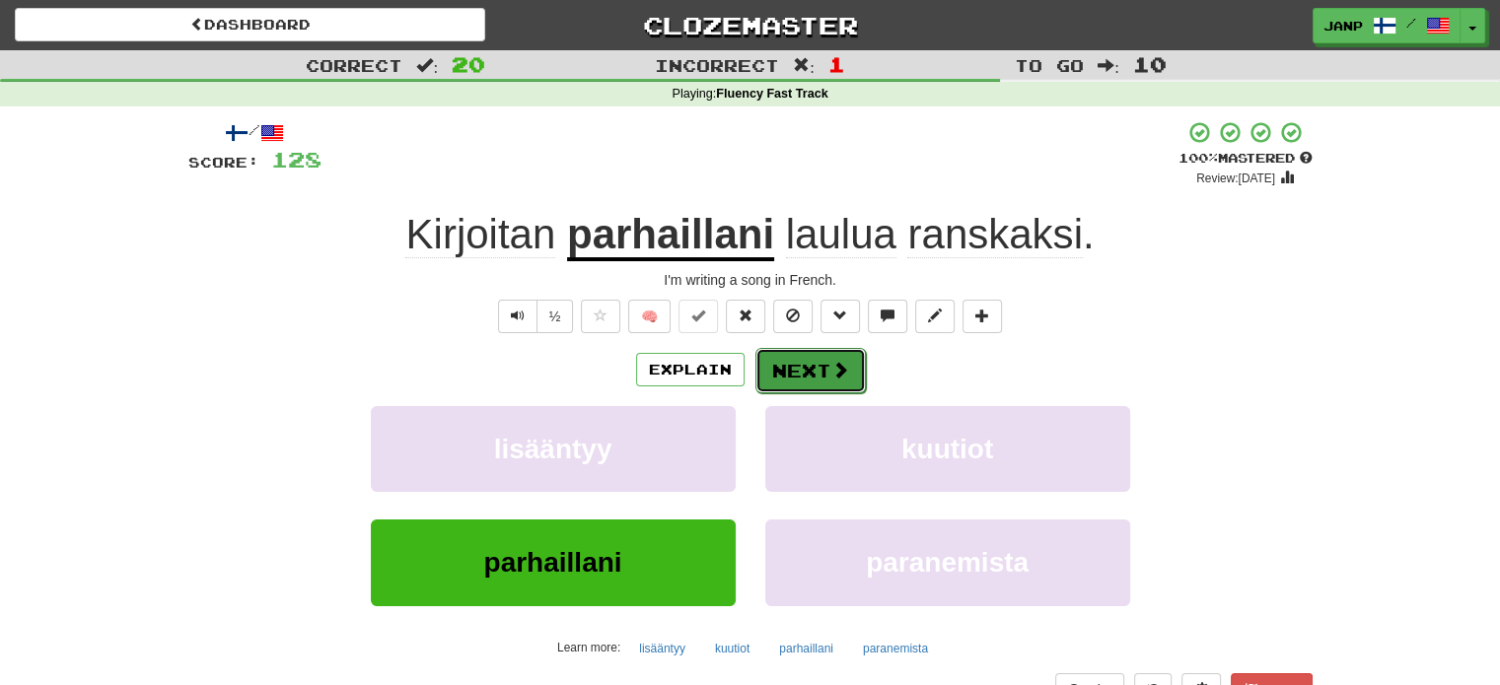
click at [784, 361] on button "Next" at bounding box center [810, 370] width 110 height 45
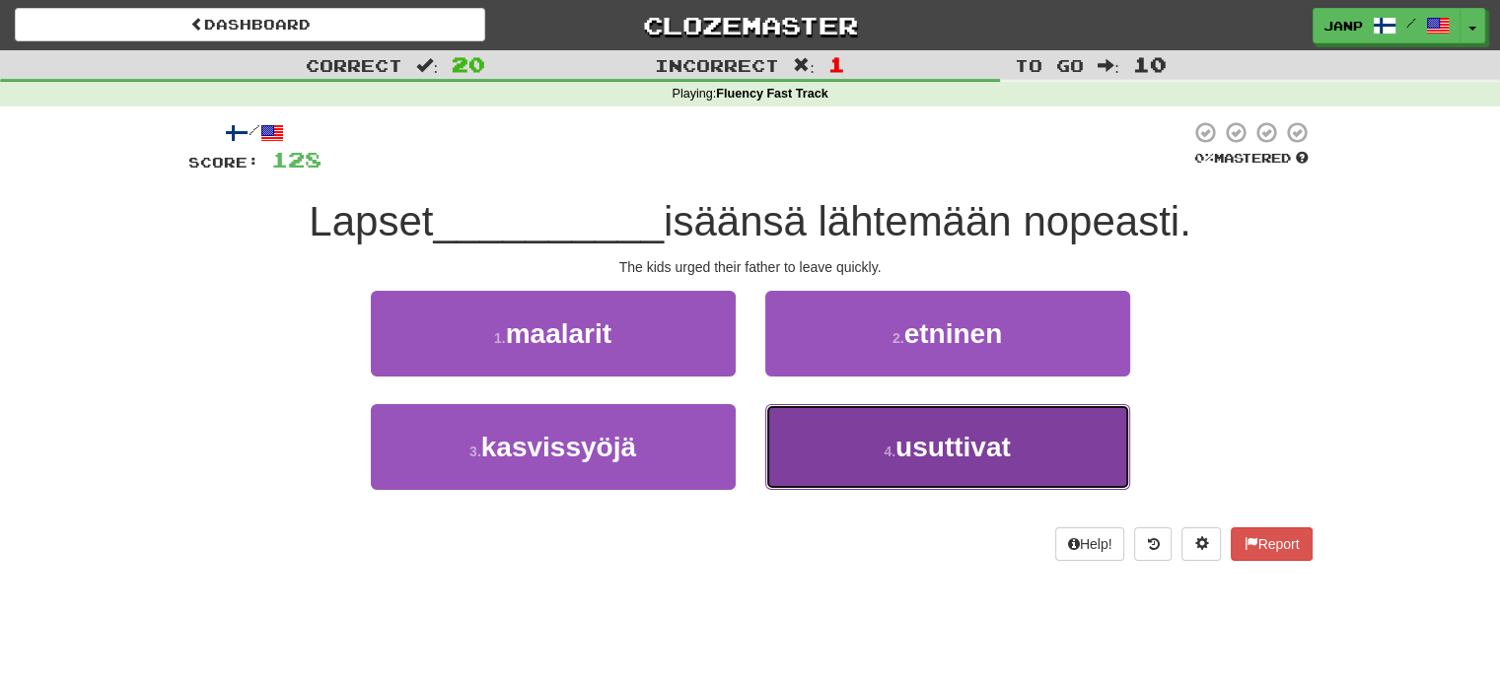
click at [856, 441] on button "4 . usuttivat" at bounding box center [947, 447] width 365 height 86
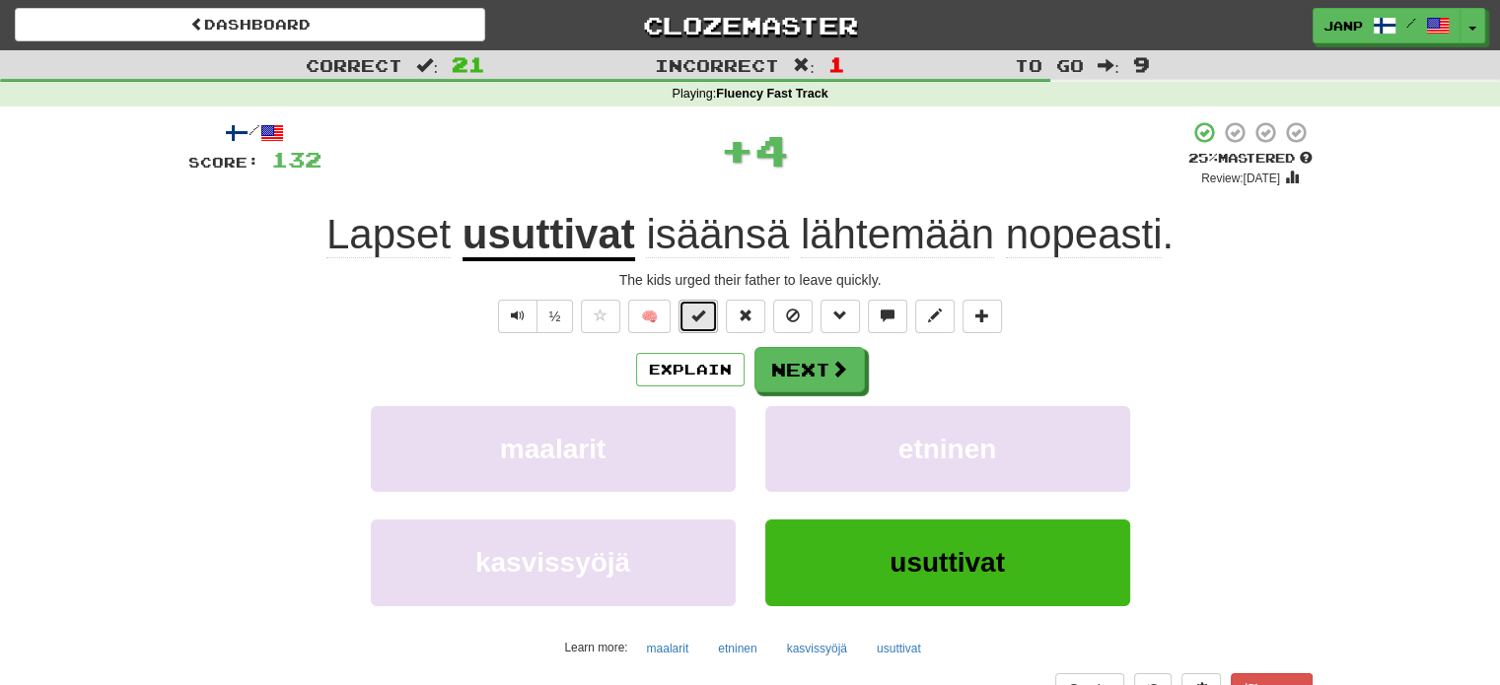
click at [702, 315] on span at bounding box center [698, 316] width 14 height 14
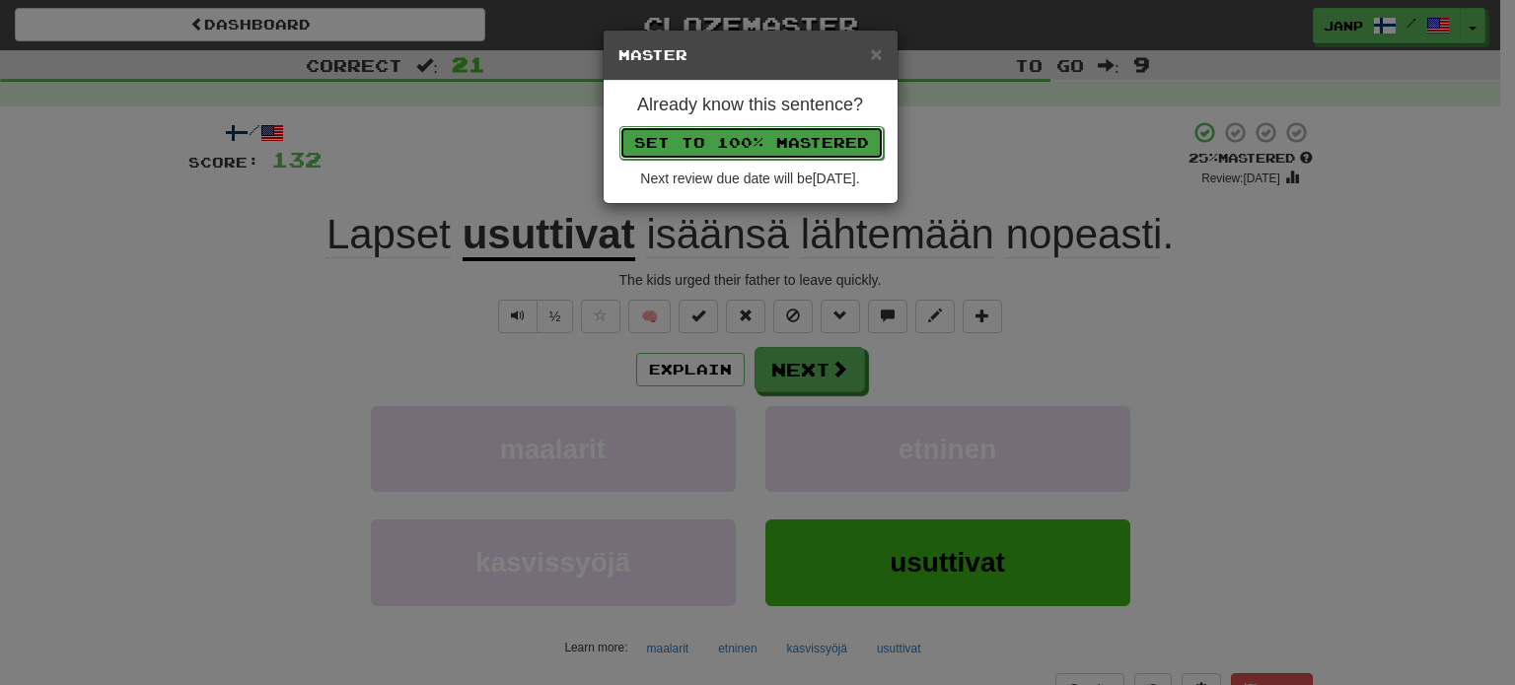
click at [753, 137] on button "Set to 100% Mastered" at bounding box center [751, 143] width 264 height 34
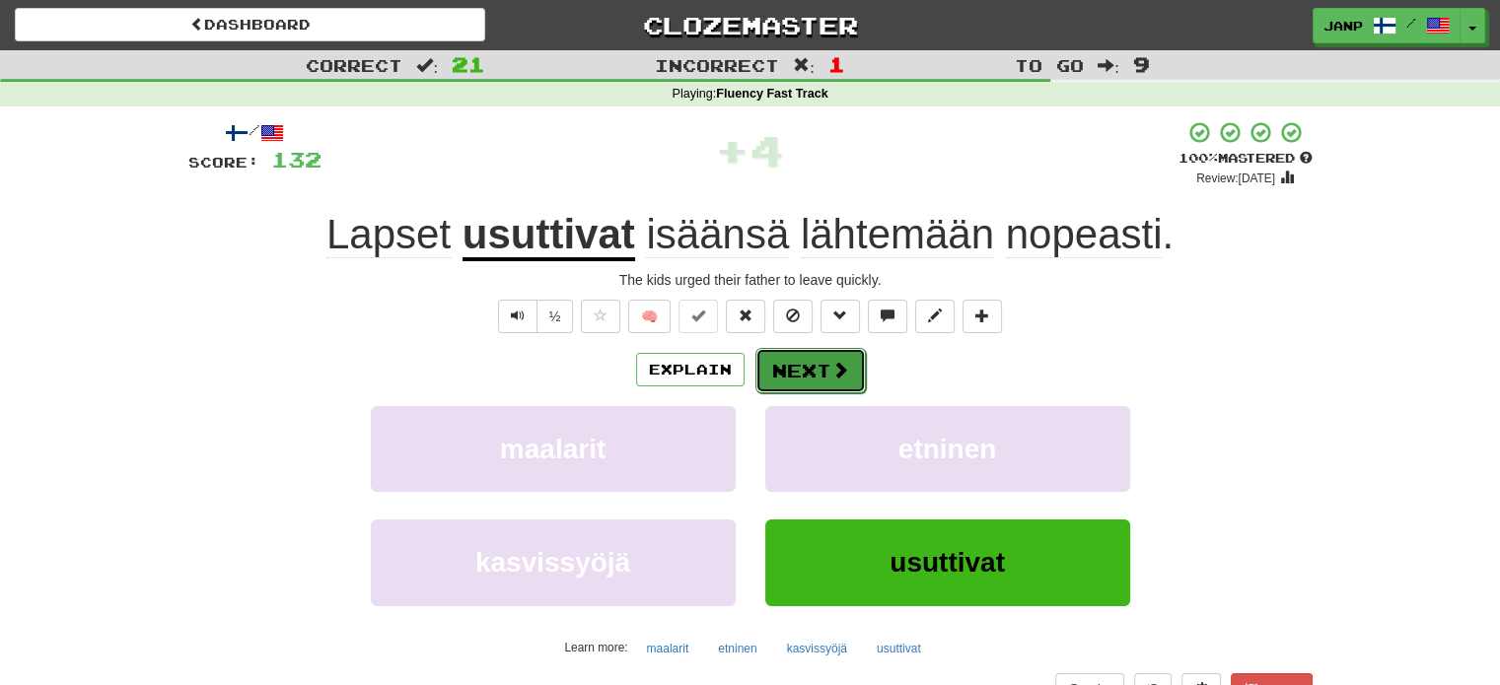
click at [819, 354] on button "Next" at bounding box center [810, 370] width 110 height 45
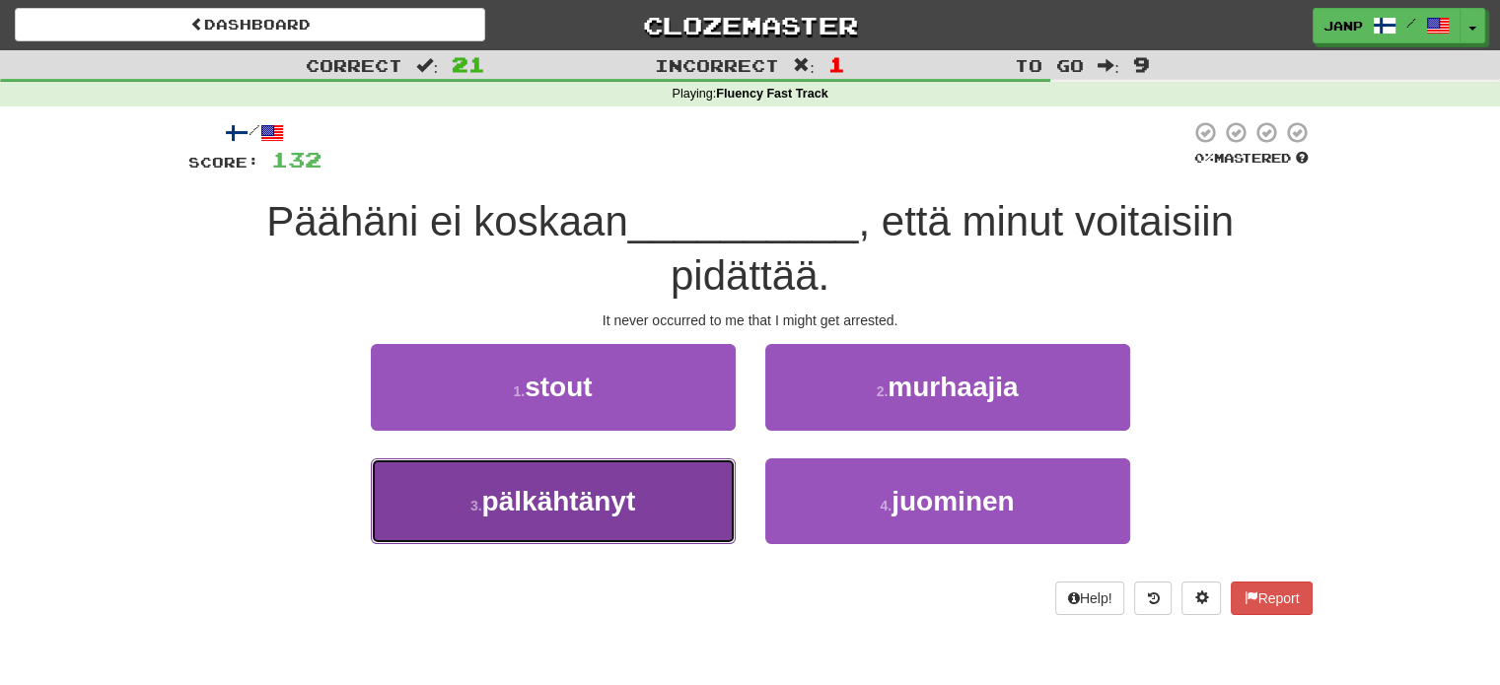
click at [689, 500] on button "3 . pälkähtänyt" at bounding box center [553, 502] width 365 height 86
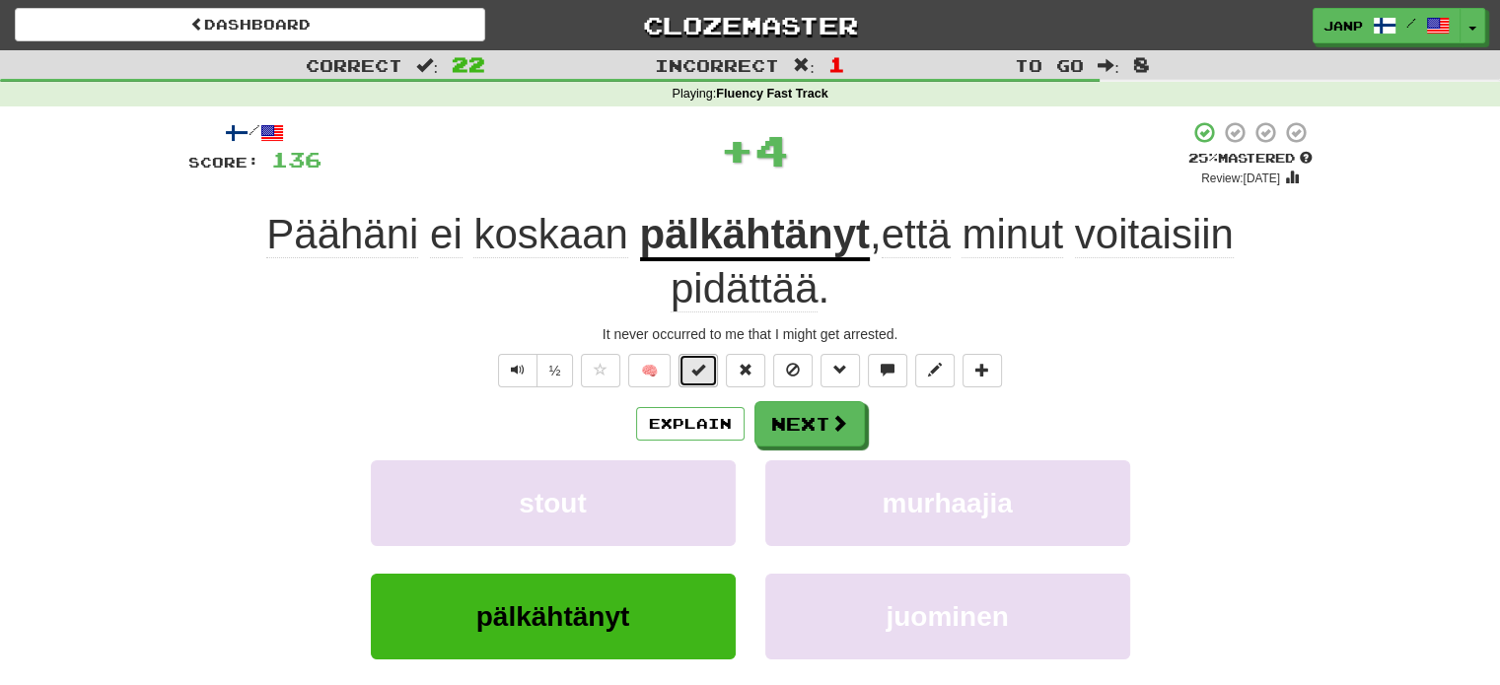
click at [703, 363] on span at bounding box center [698, 370] width 14 height 14
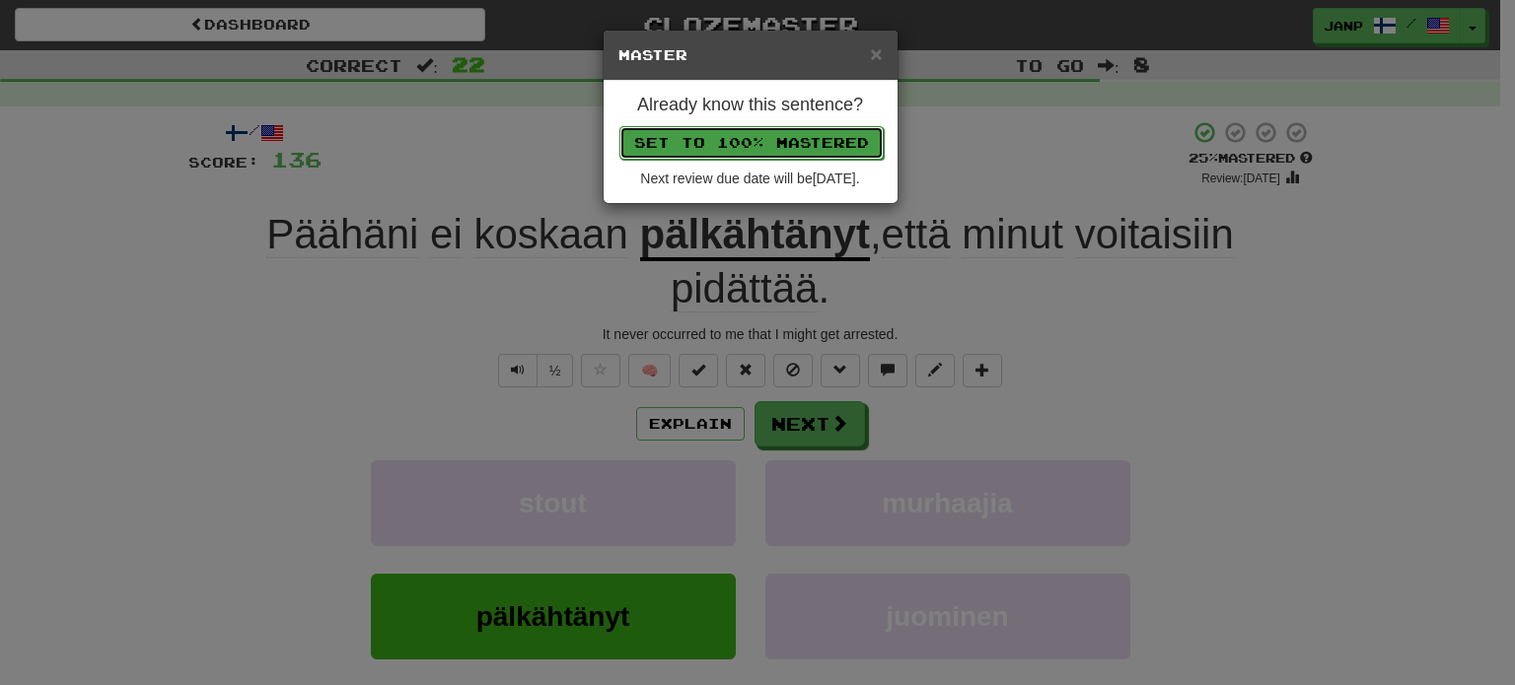
click at [795, 133] on button "Set to 100% Mastered" at bounding box center [751, 143] width 264 height 34
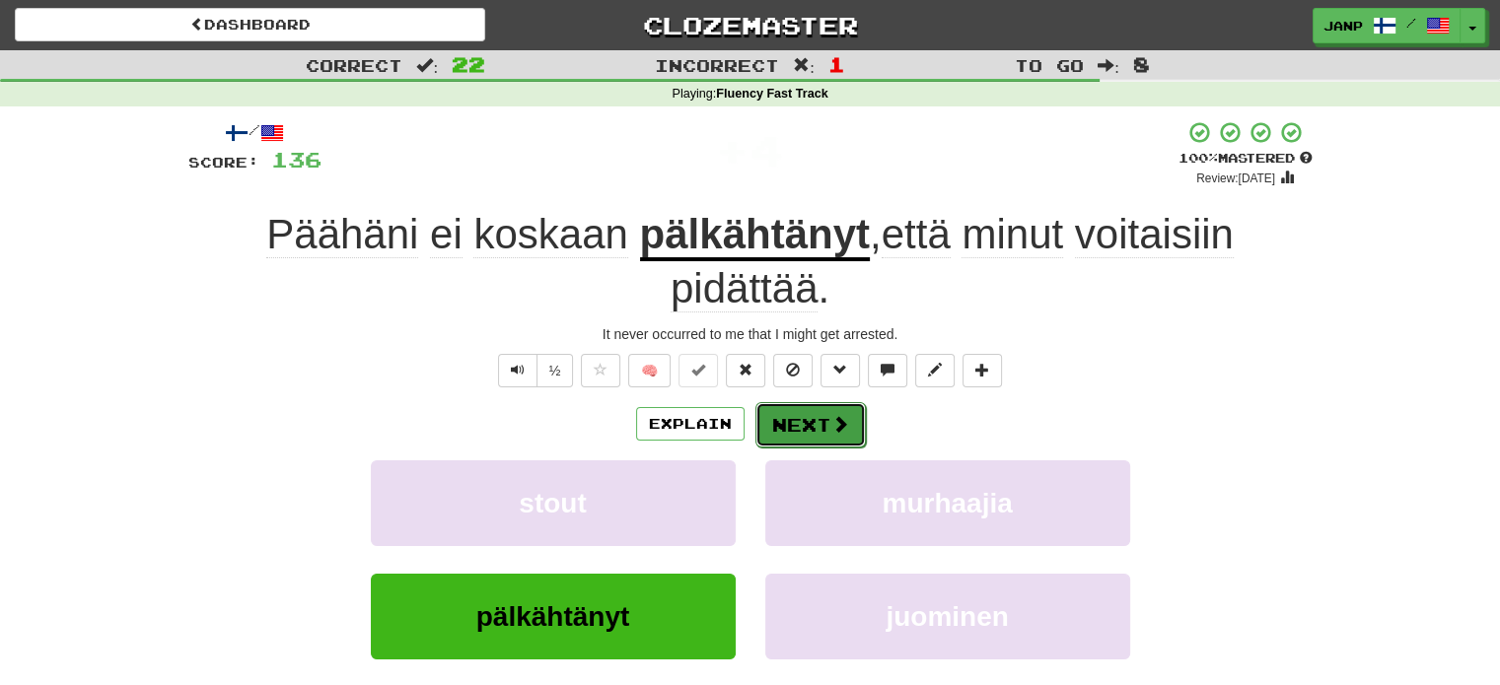
click at [856, 420] on button "Next" at bounding box center [810, 424] width 110 height 45
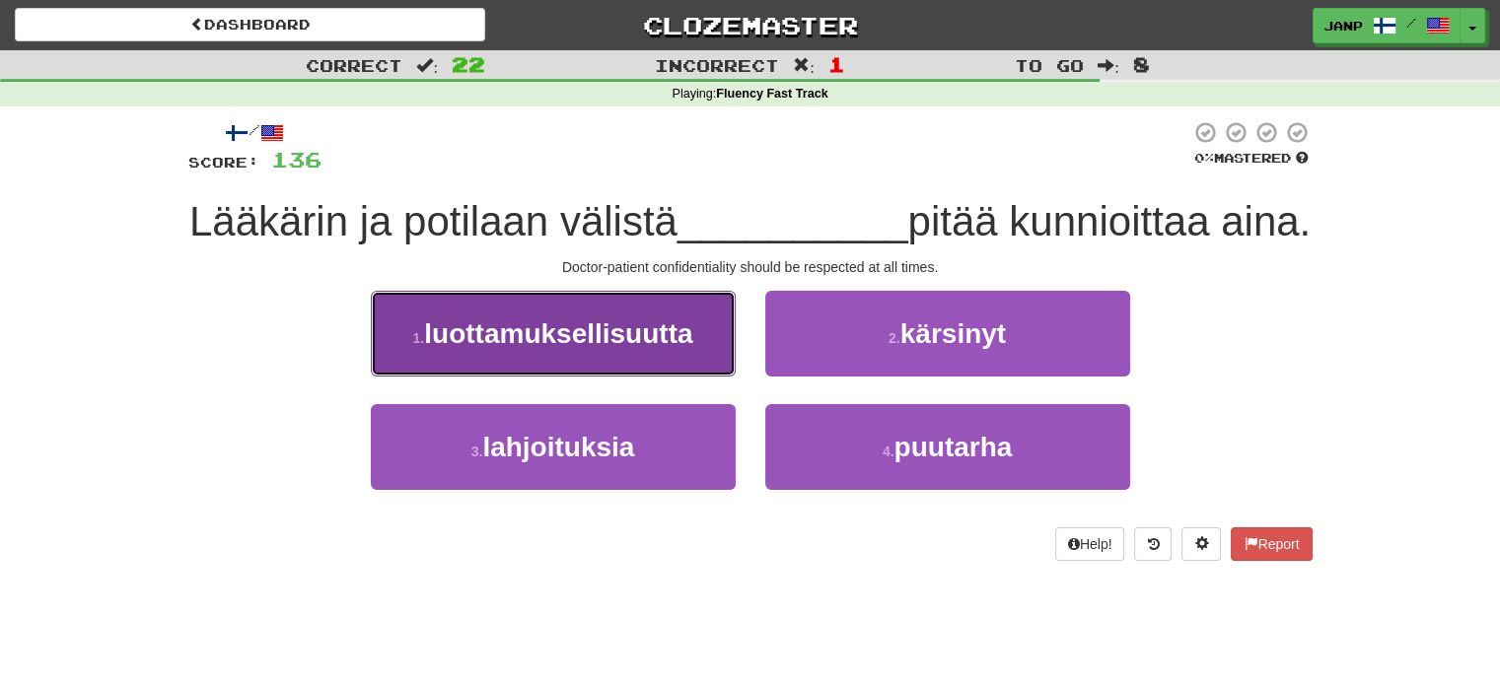
click at [662, 349] on span "luottamuksellisuutta" at bounding box center [558, 334] width 268 height 31
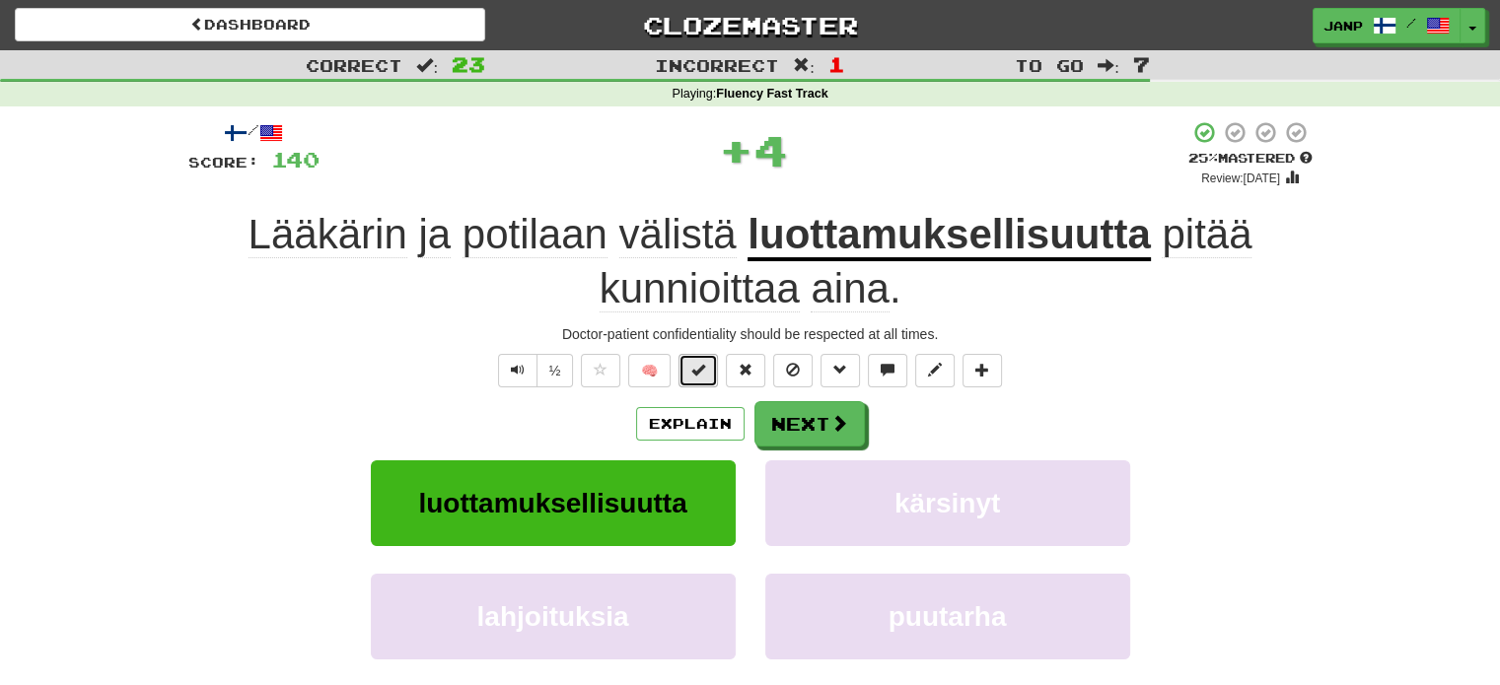
click at [704, 363] on span at bounding box center [698, 370] width 14 height 14
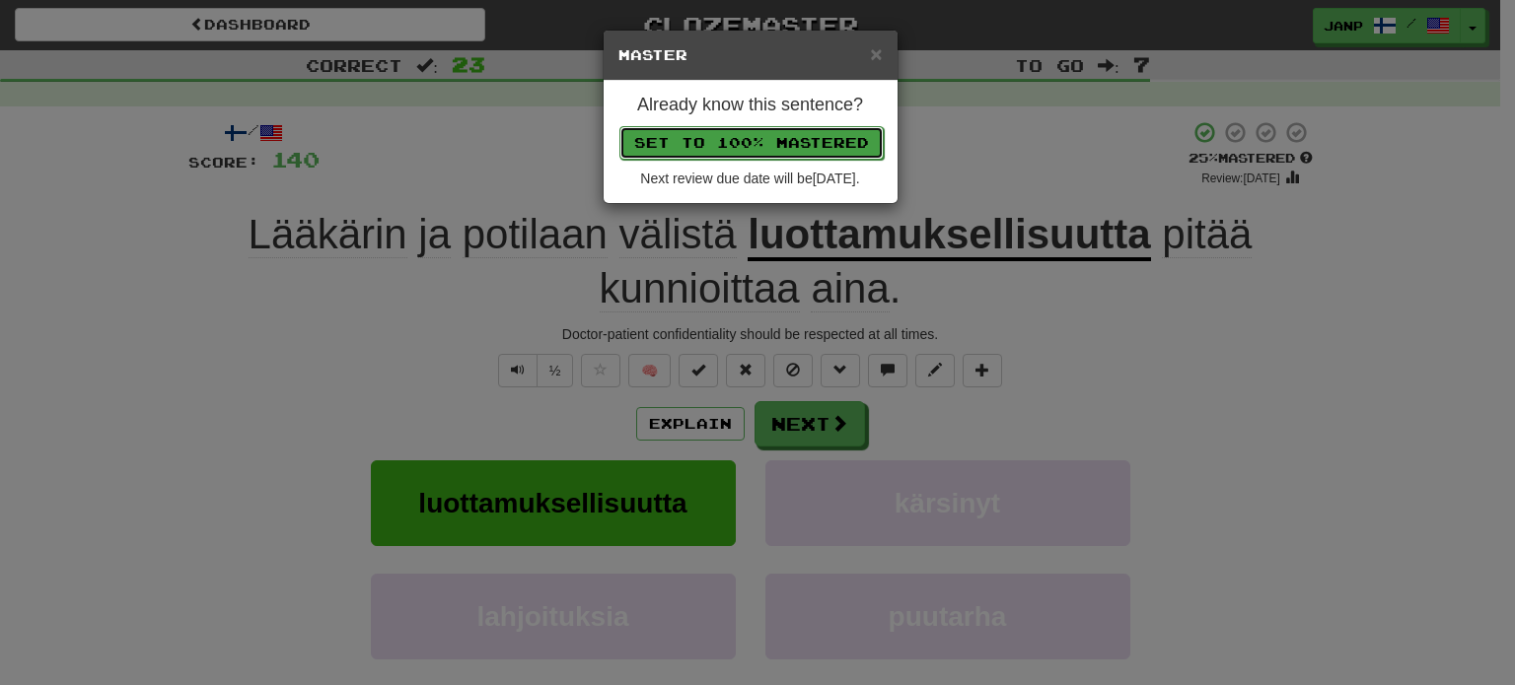
click at [785, 144] on button "Set to 100% Mastered" at bounding box center [751, 143] width 264 height 34
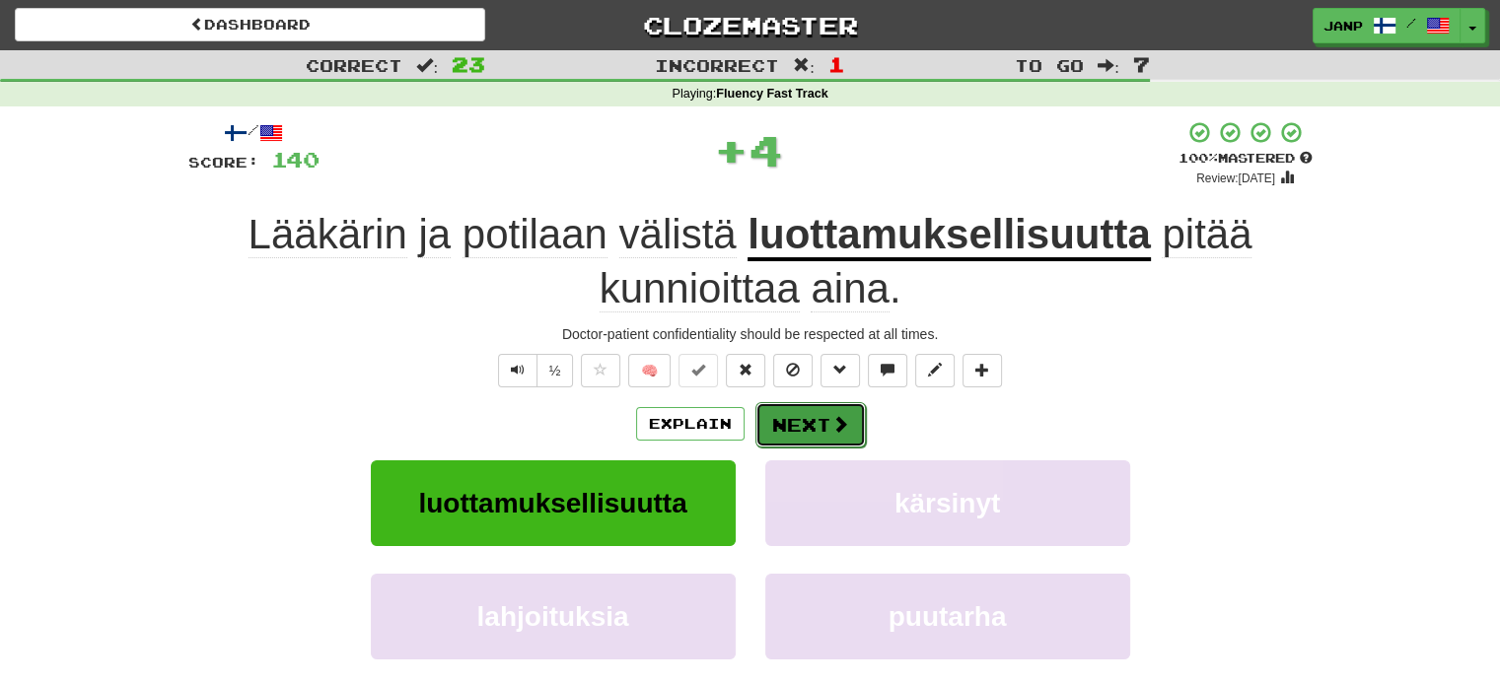
click at [811, 416] on button "Next" at bounding box center [810, 424] width 110 height 45
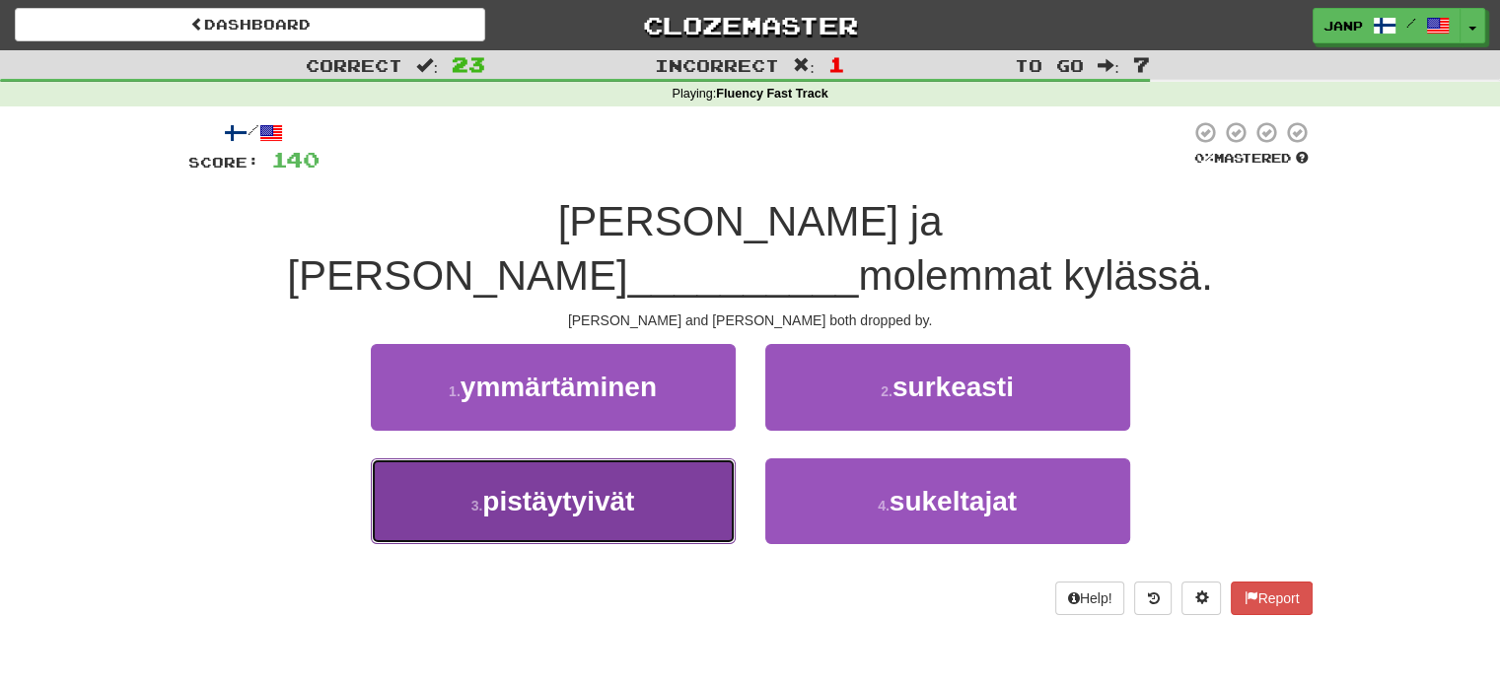
click at [661, 459] on button "3 . pistäytyivät" at bounding box center [553, 502] width 365 height 86
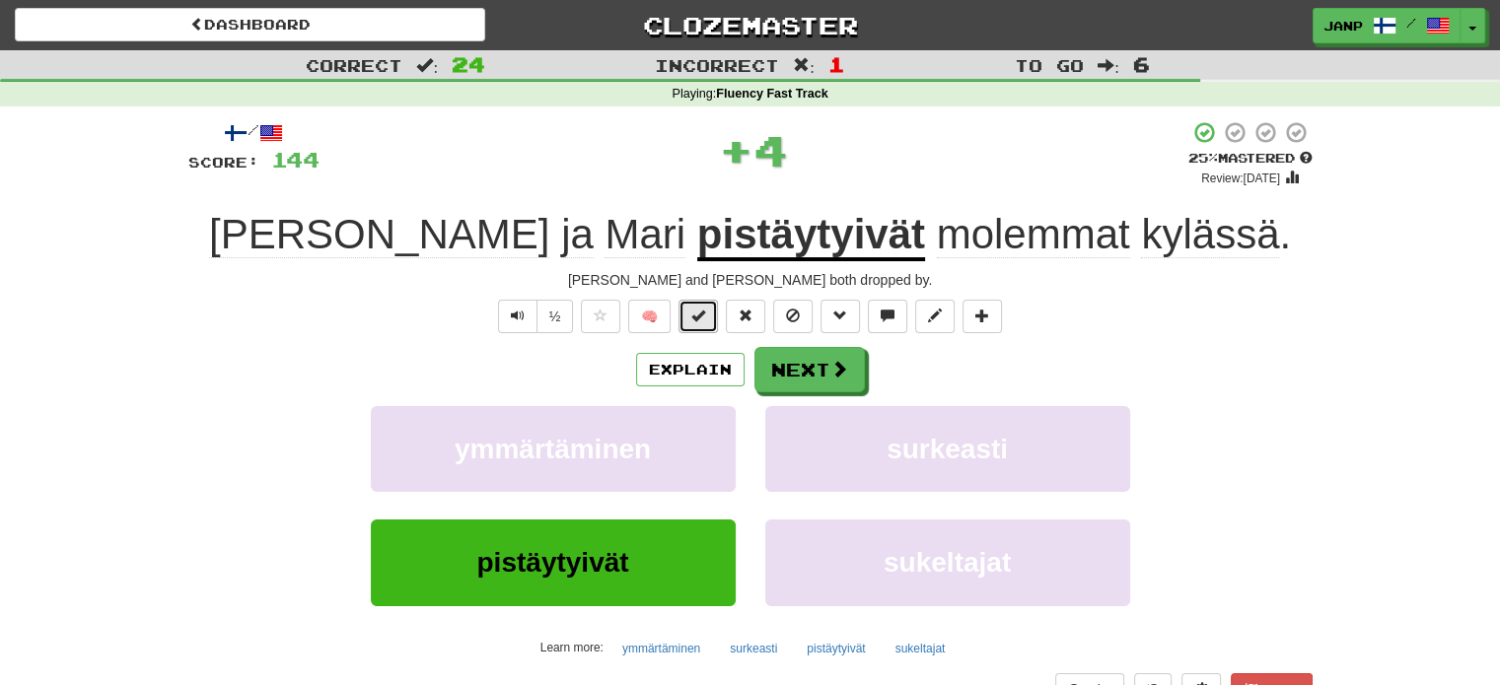
click at [694, 323] on button at bounding box center [697, 317] width 39 height 34
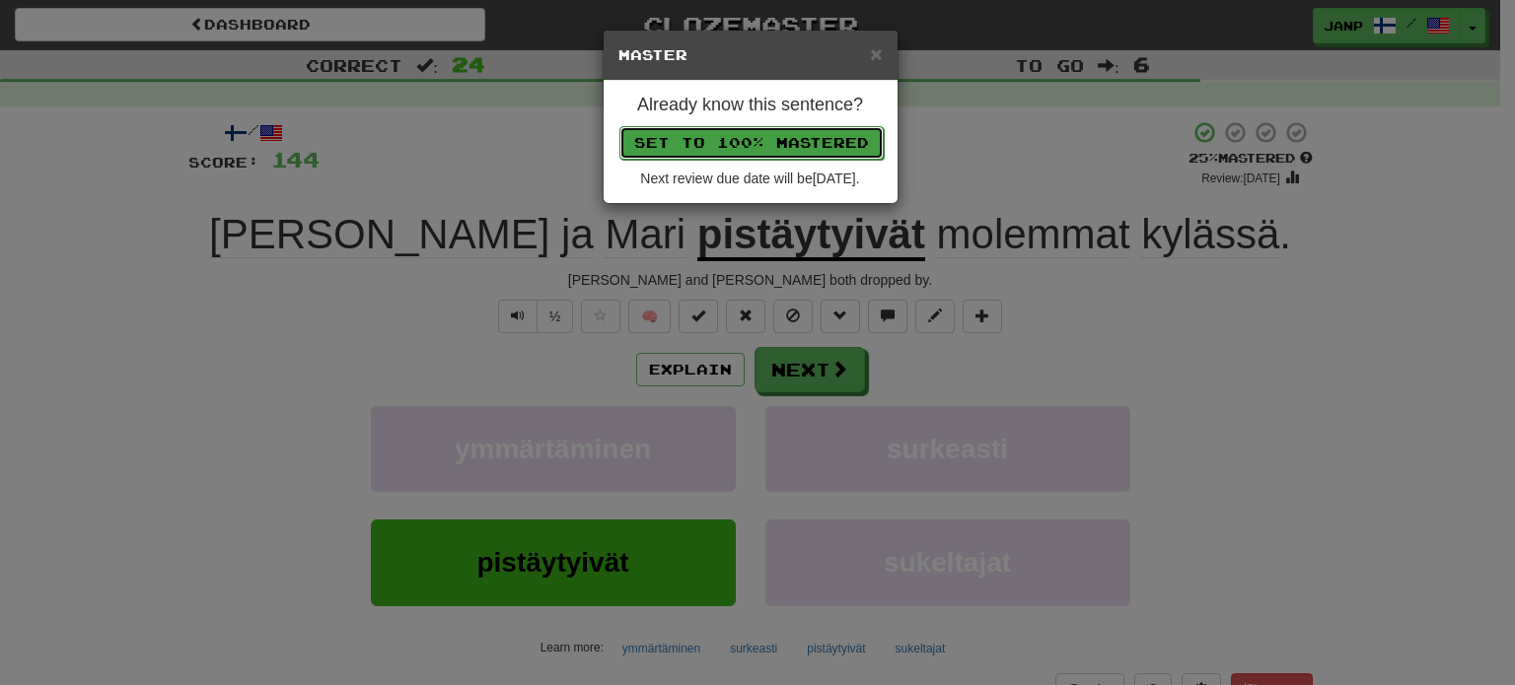
click at [761, 130] on button "Set to 100% Mastered" at bounding box center [751, 143] width 264 height 34
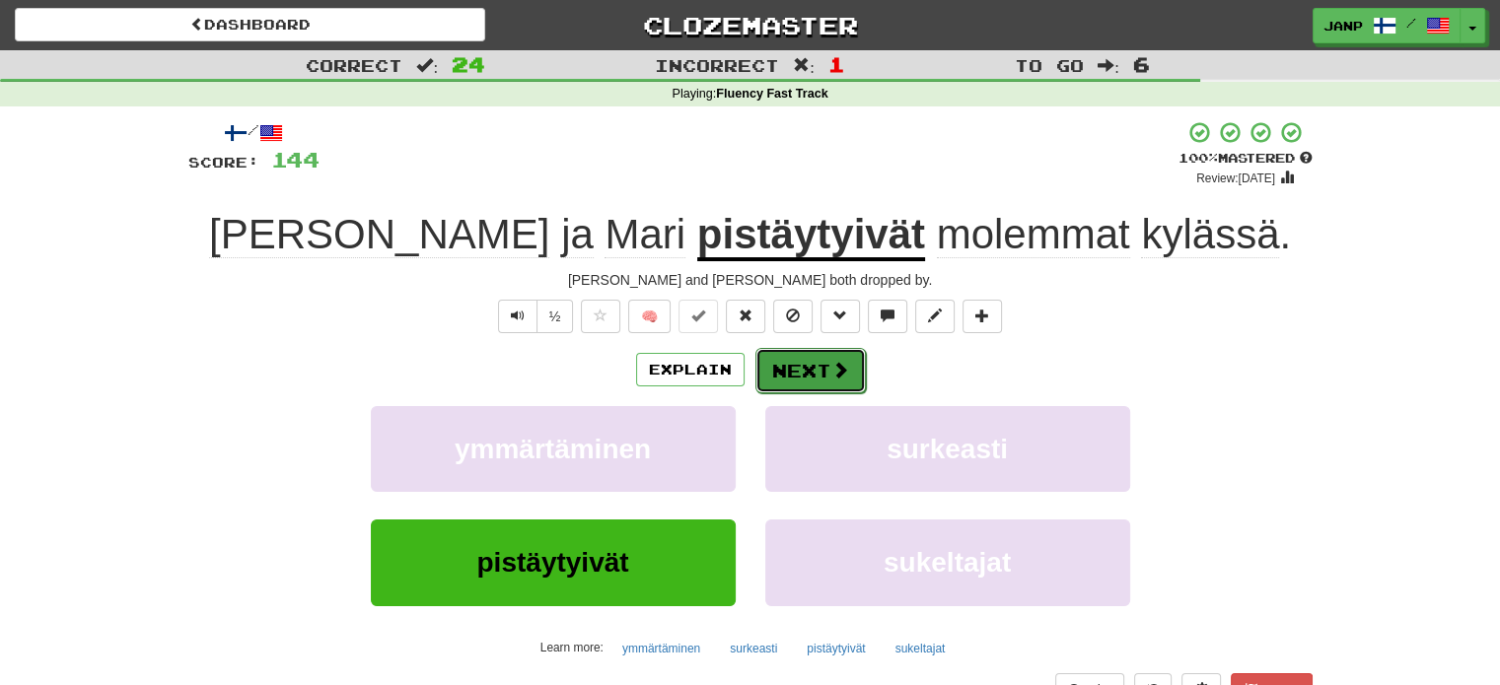
click at [807, 356] on button "Next" at bounding box center [810, 370] width 110 height 45
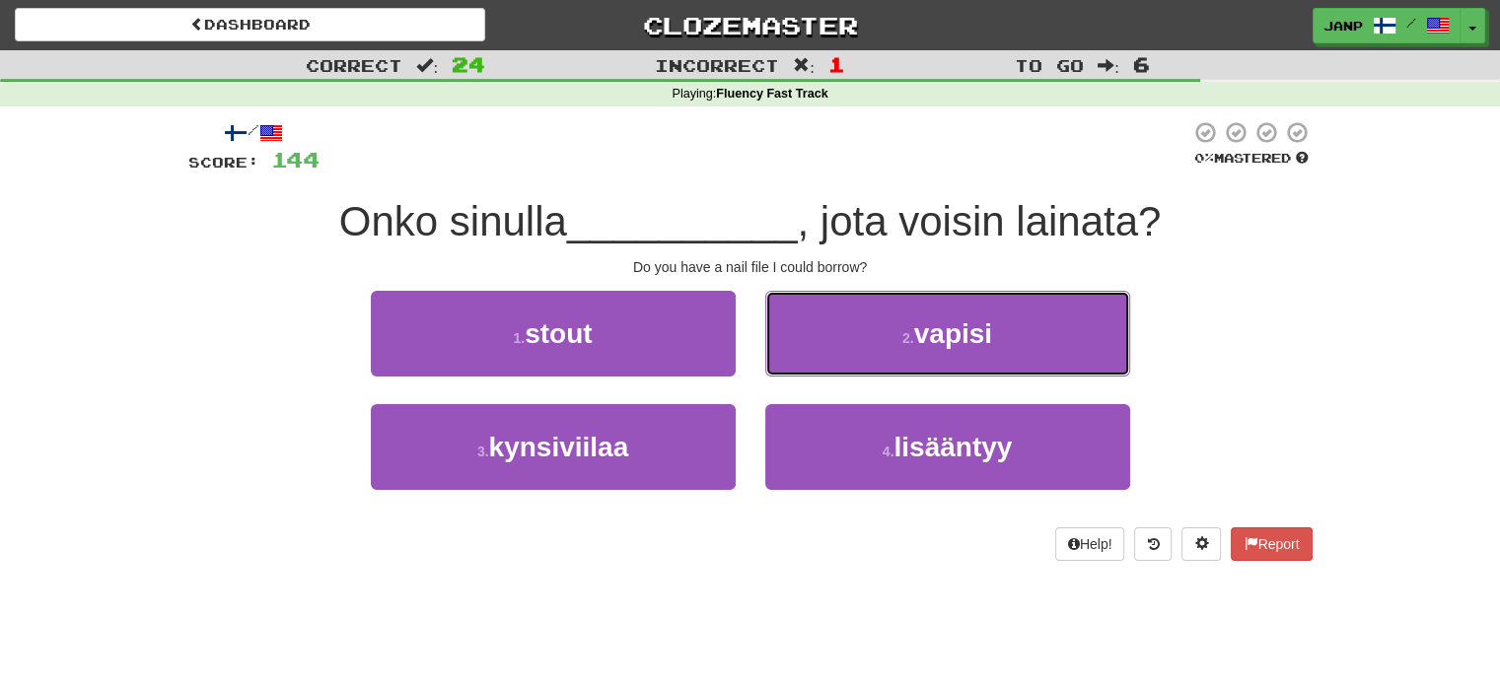
click at [807, 356] on button "2 . vapisi" at bounding box center [947, 334] width 365 height 86
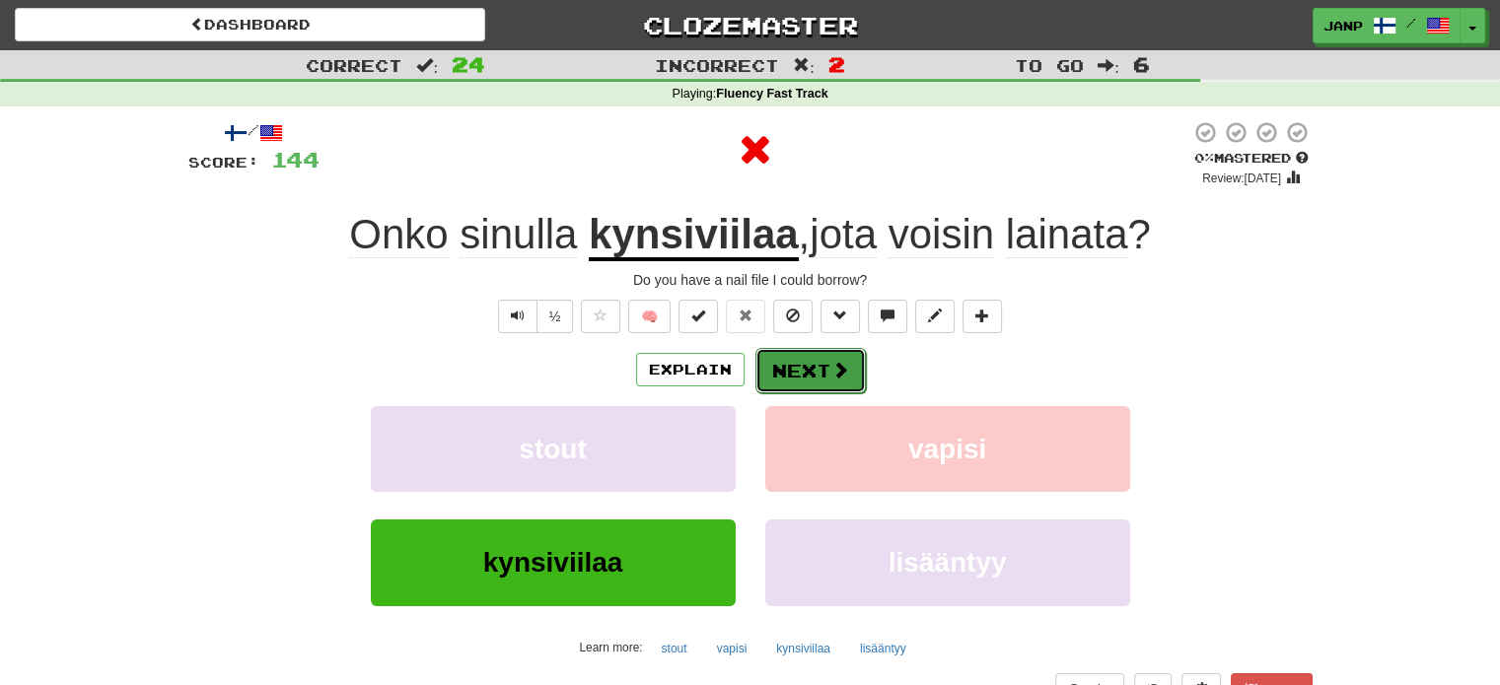
click at [807, 366] on button "Next" at bounding box center [810, 370] width 110 height 45
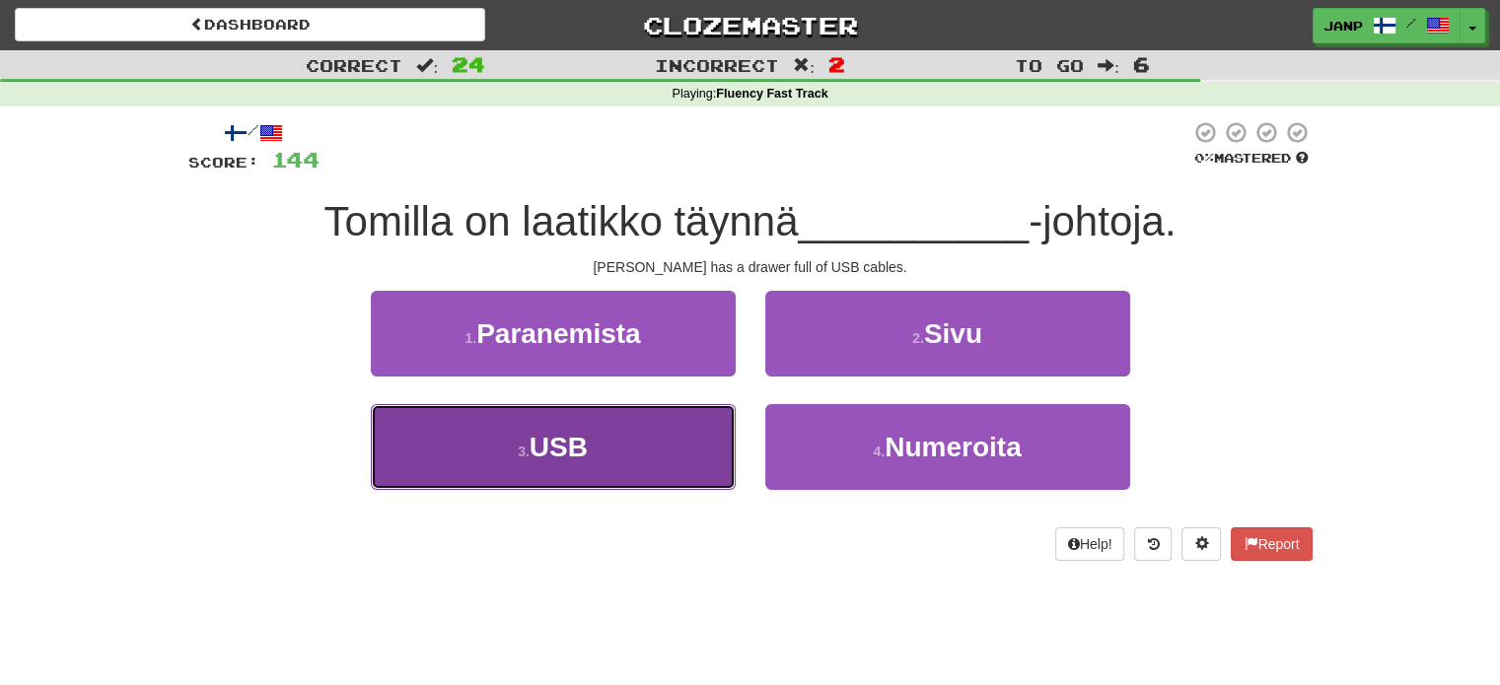
click at [668, 420] on button "3 . USB" at bounding box center [553, 447] width 365 height 86
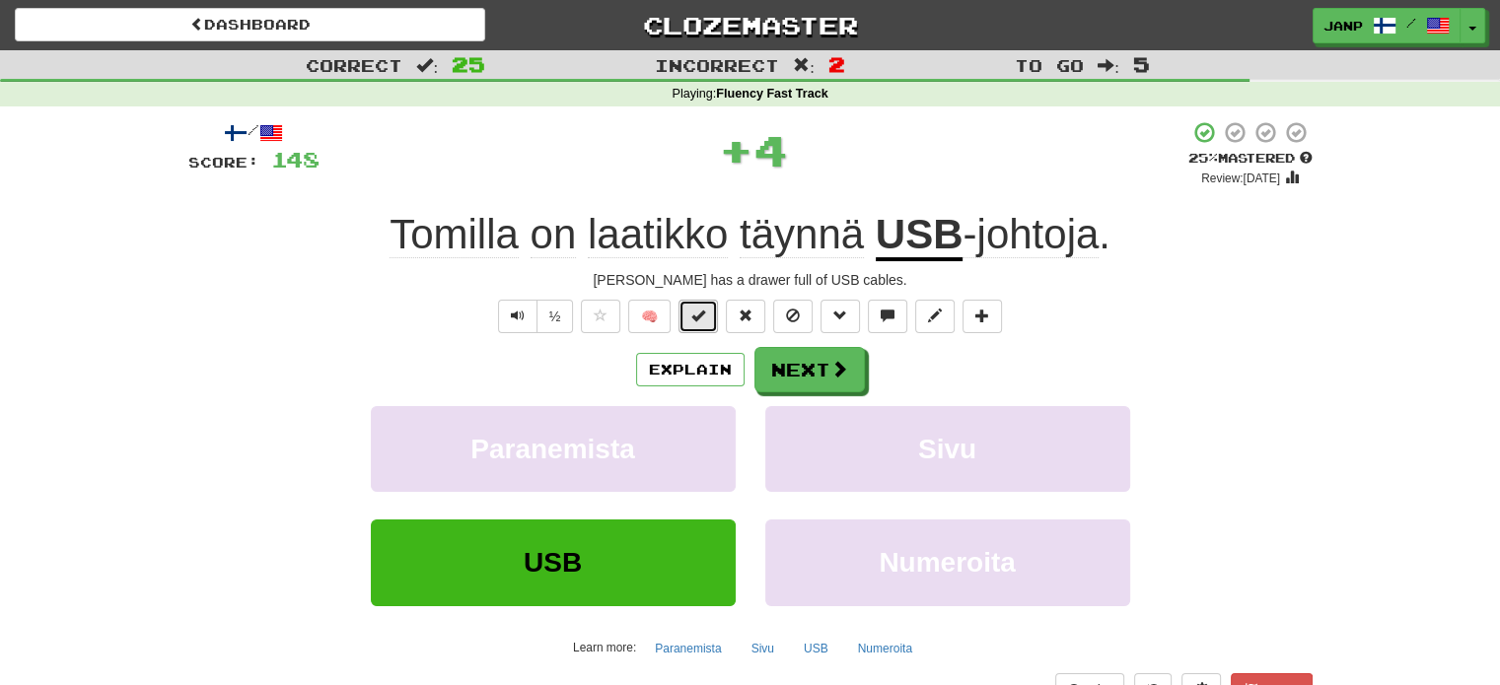
click at [708, 322] on button at bounding box center [697, 317] width 39 height 34
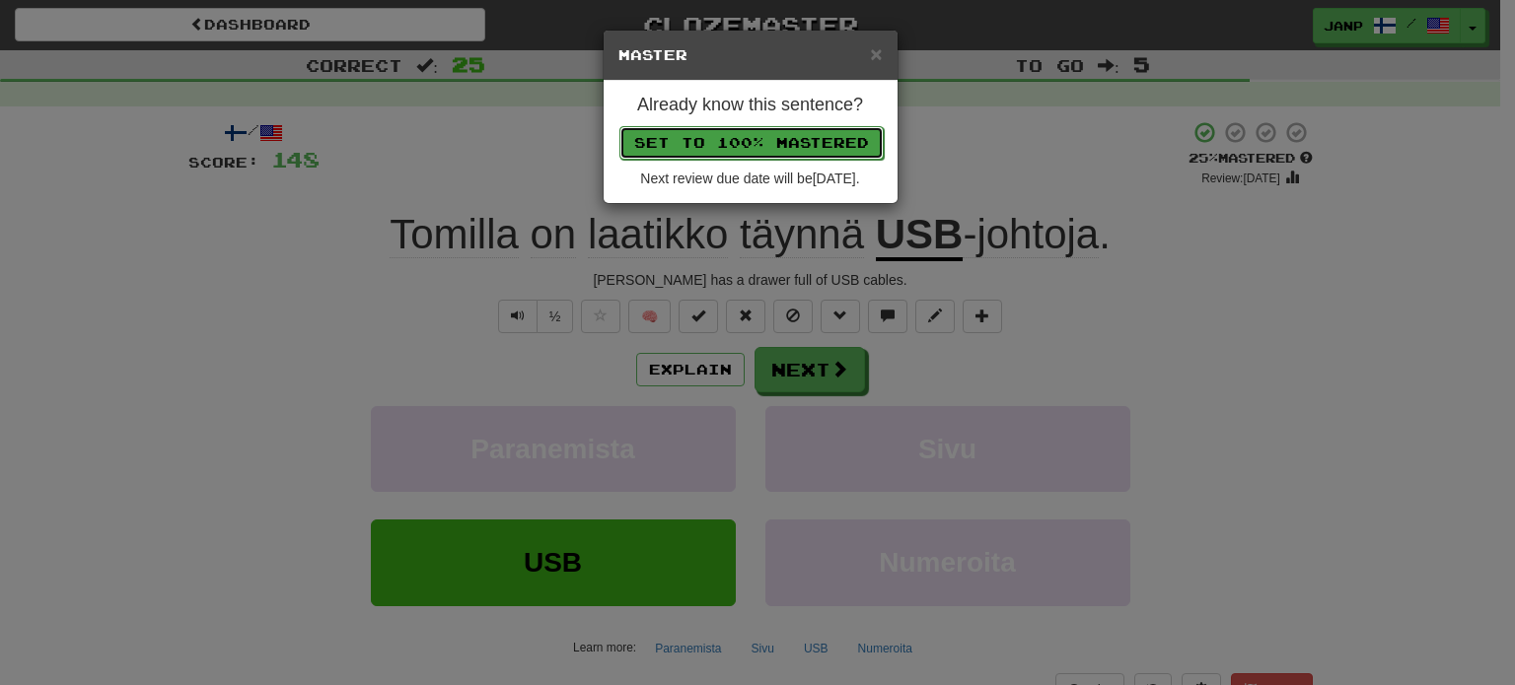
click at [764, 131] on button "Set to 100% Mastered" at bounding box center [751, 143] width 264 height 34
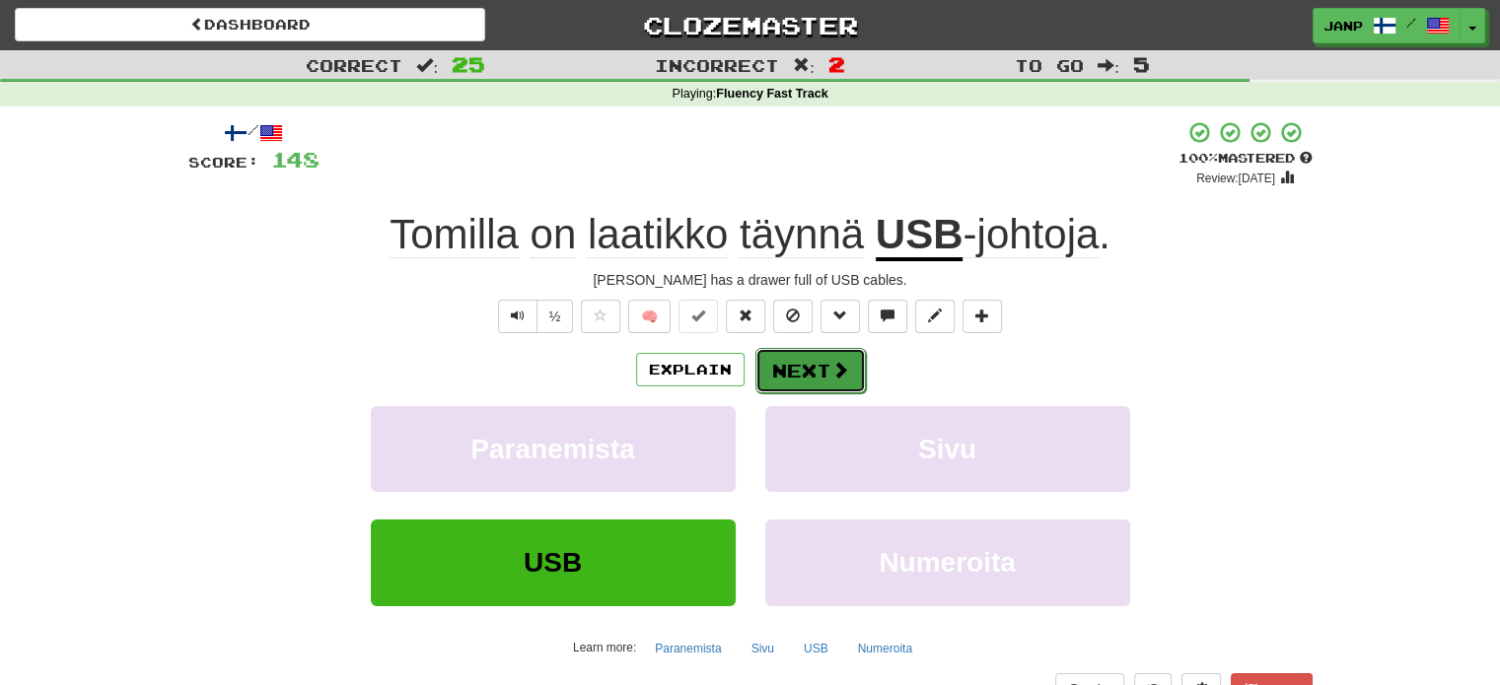
click at [816, 360] on button "Next" at bounding box center [810, 370] width 110 height 45
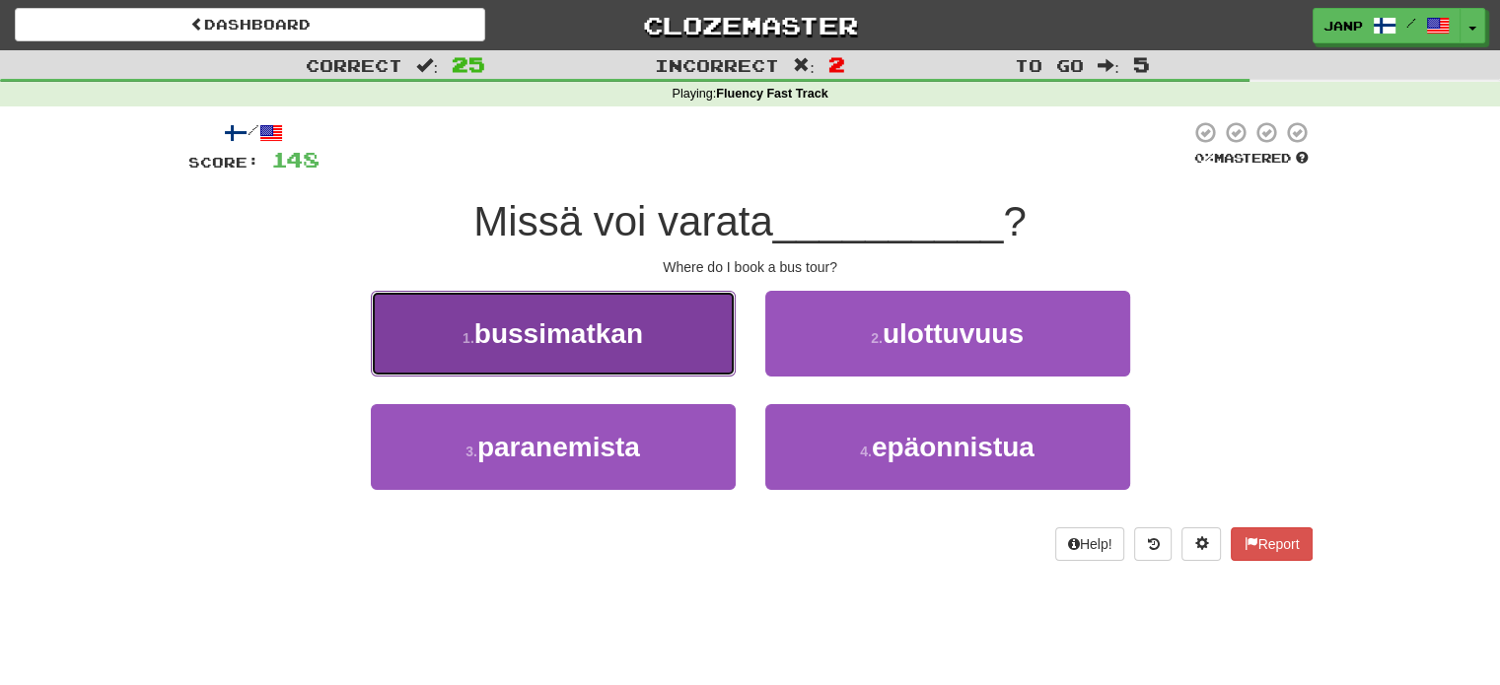
drag, startPoint x: 671, startPoint y: 348, endPoint x: 679, endPoint y: 338, distance: 13.3
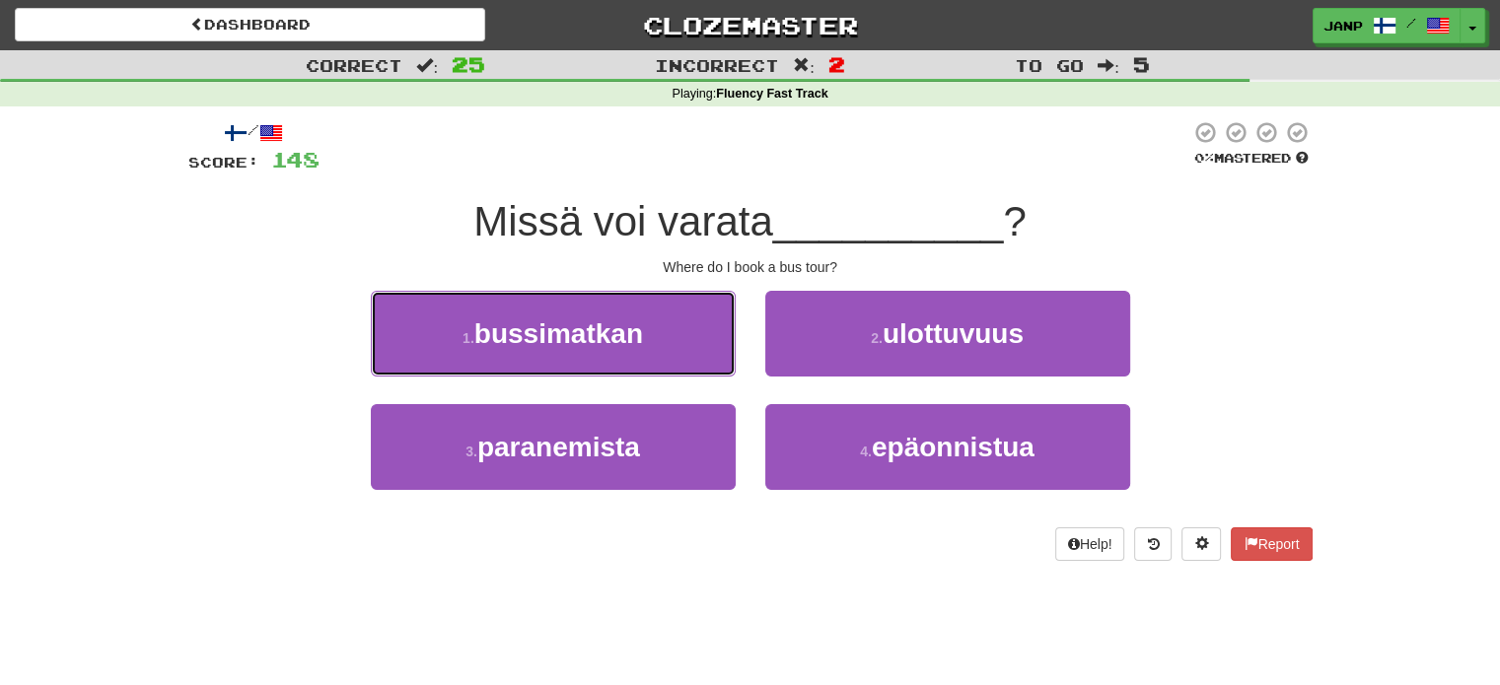
click at [671, 347] on button "1 . bussimatkan" at bounding box center [553, 334] width 365 height 86
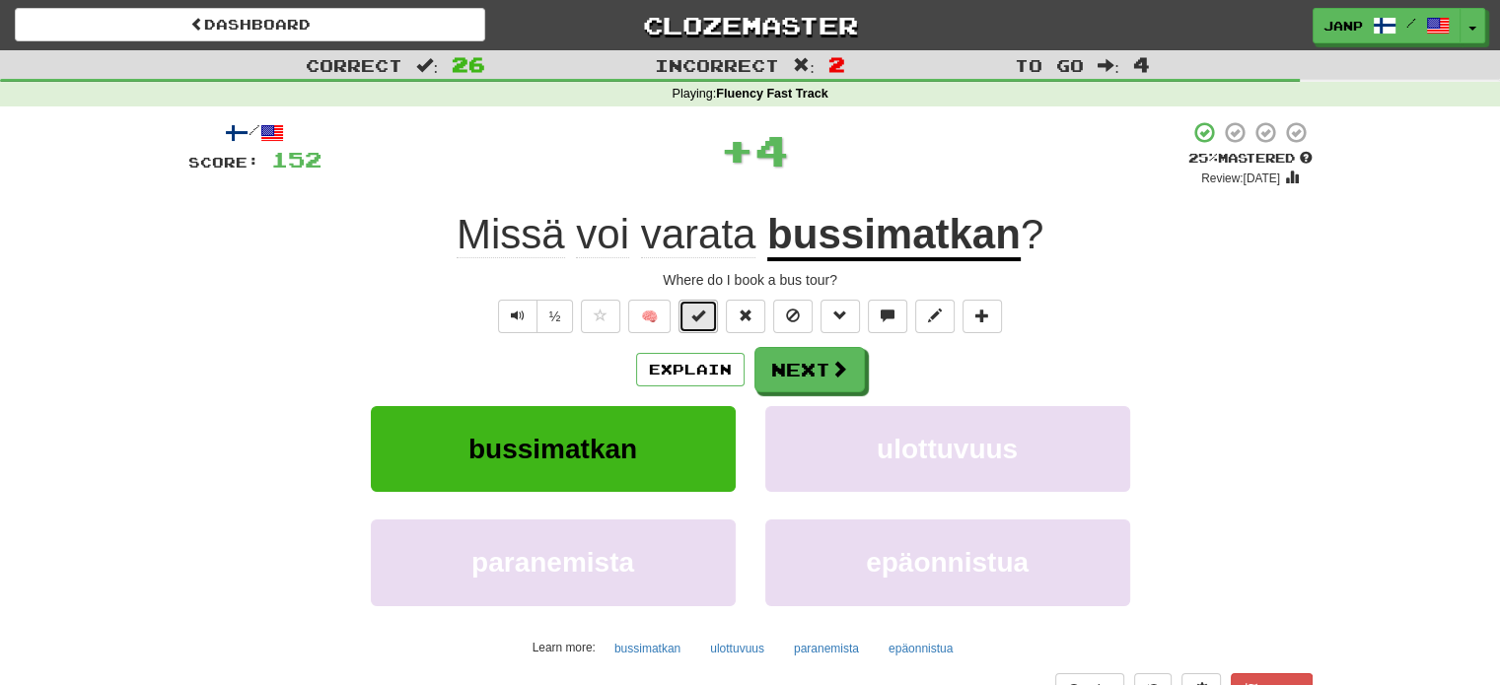
click at [713, 313] on button at bounding box center [697, 317] width 39 height 34
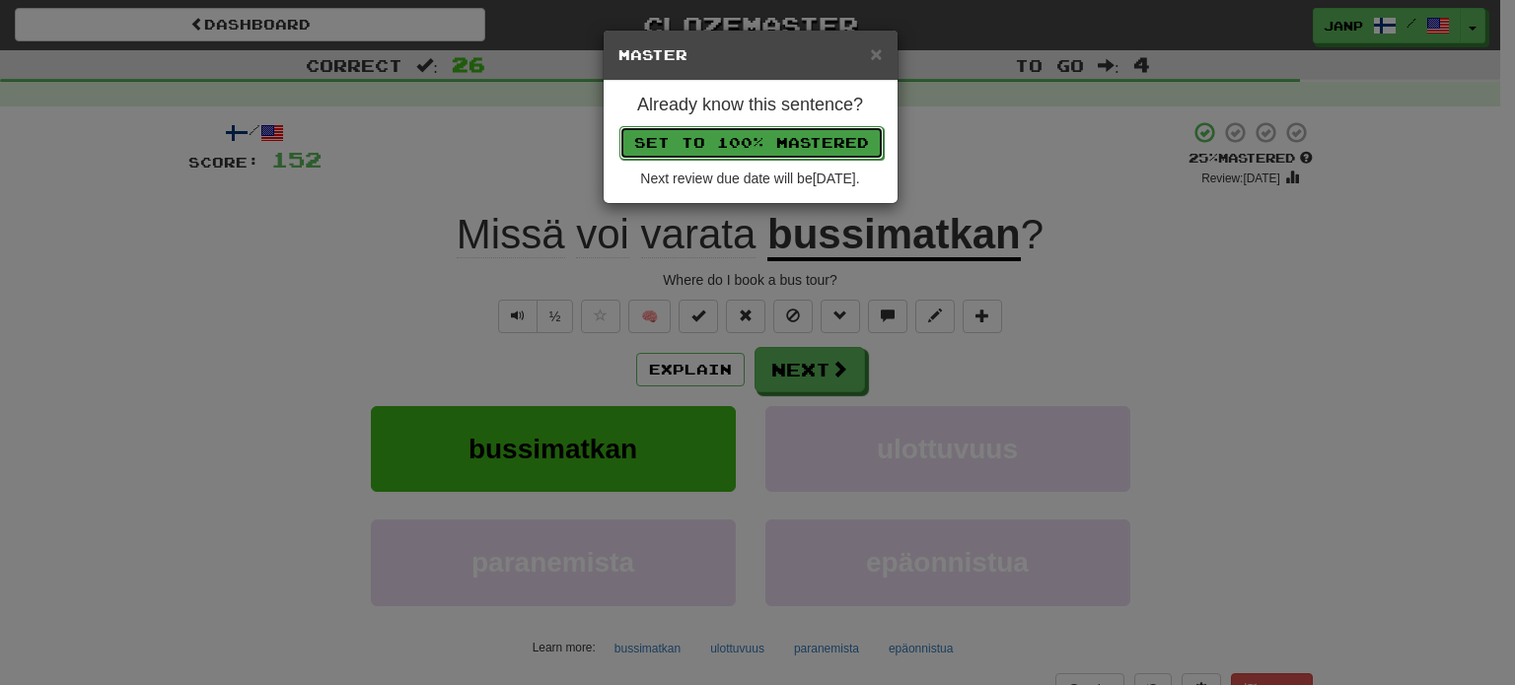
click at [761, 145] on button "Set to 100% Mastered" at bounding box center [751, 143] width 264 height 34
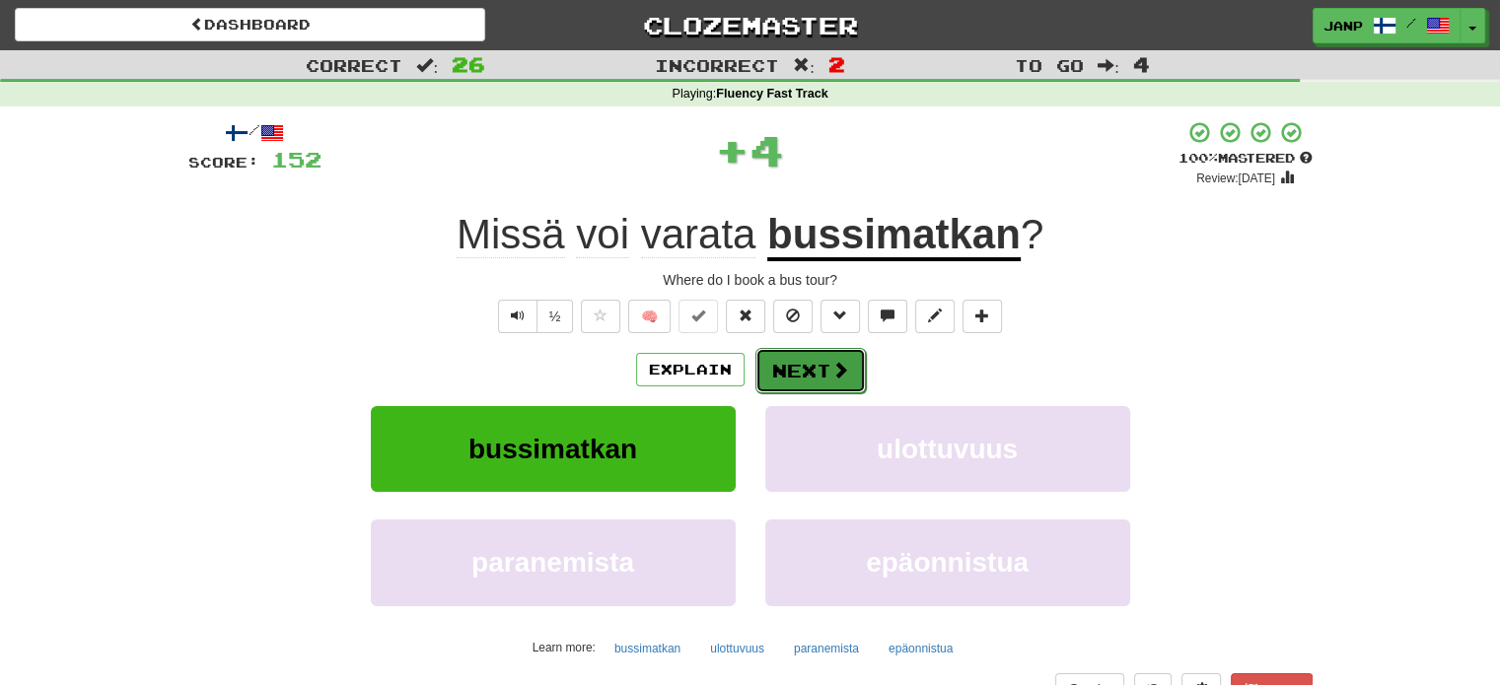
click at [803, 362] on button "Next" at bounding box center [810, 370] width 110 height 45
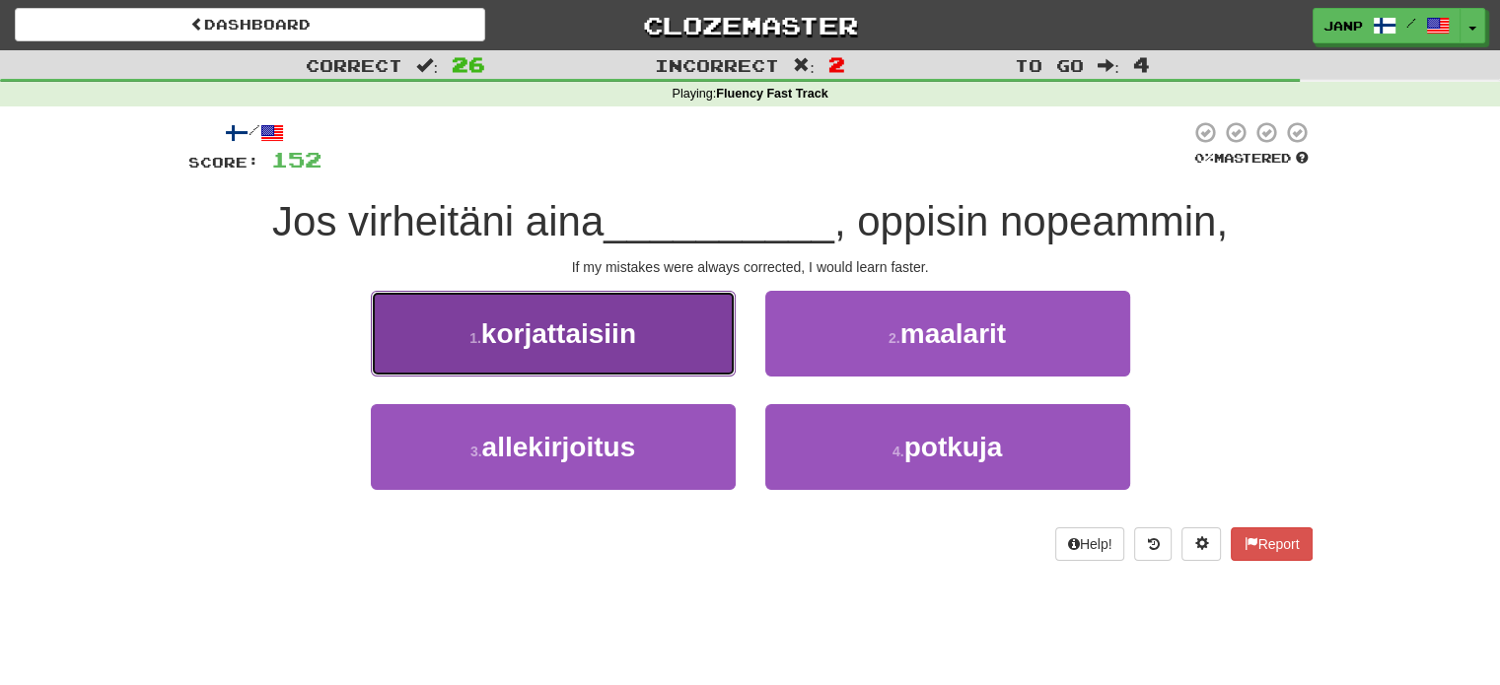
click at [714, 354] on button "1 . korjattaisiin" at bounding box center [553, 334] width 365 height 86
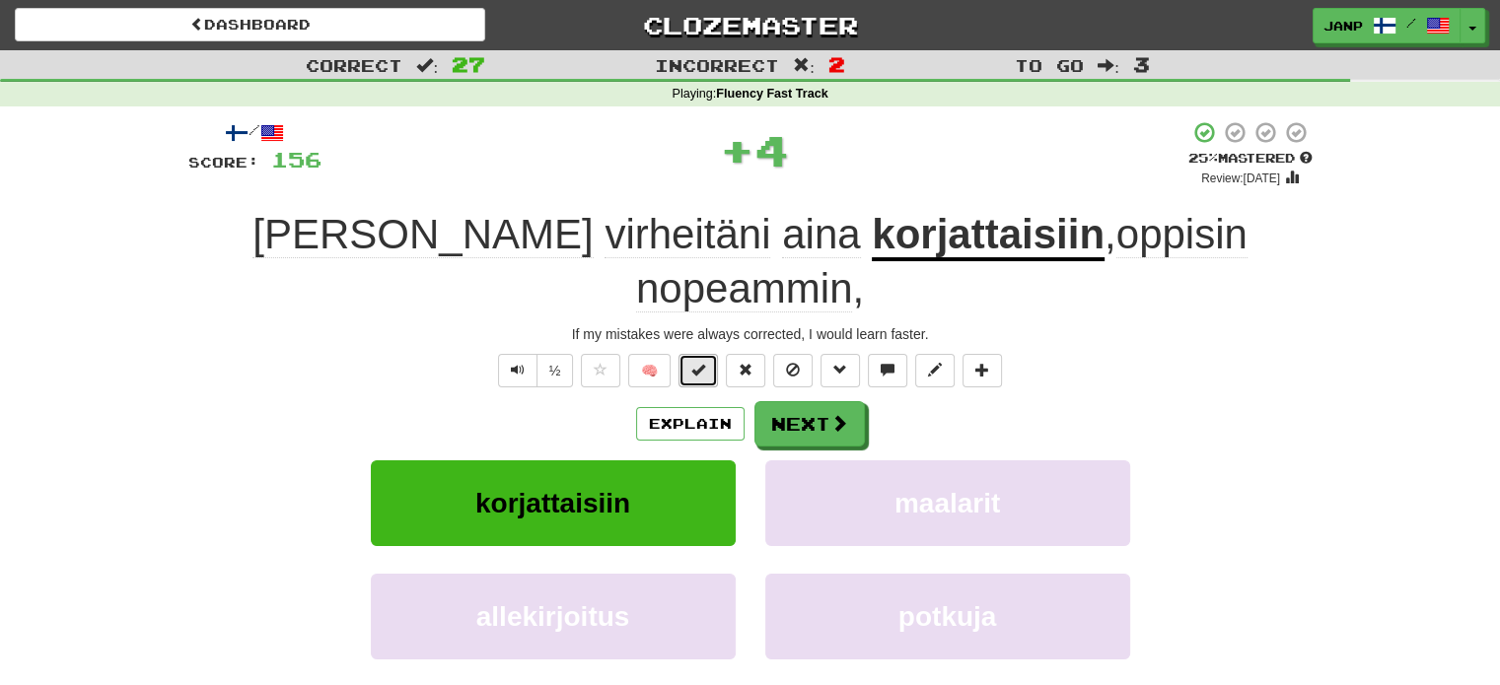
click at [711, 354] on button at bounding box center [697, 371] width 39 height 34
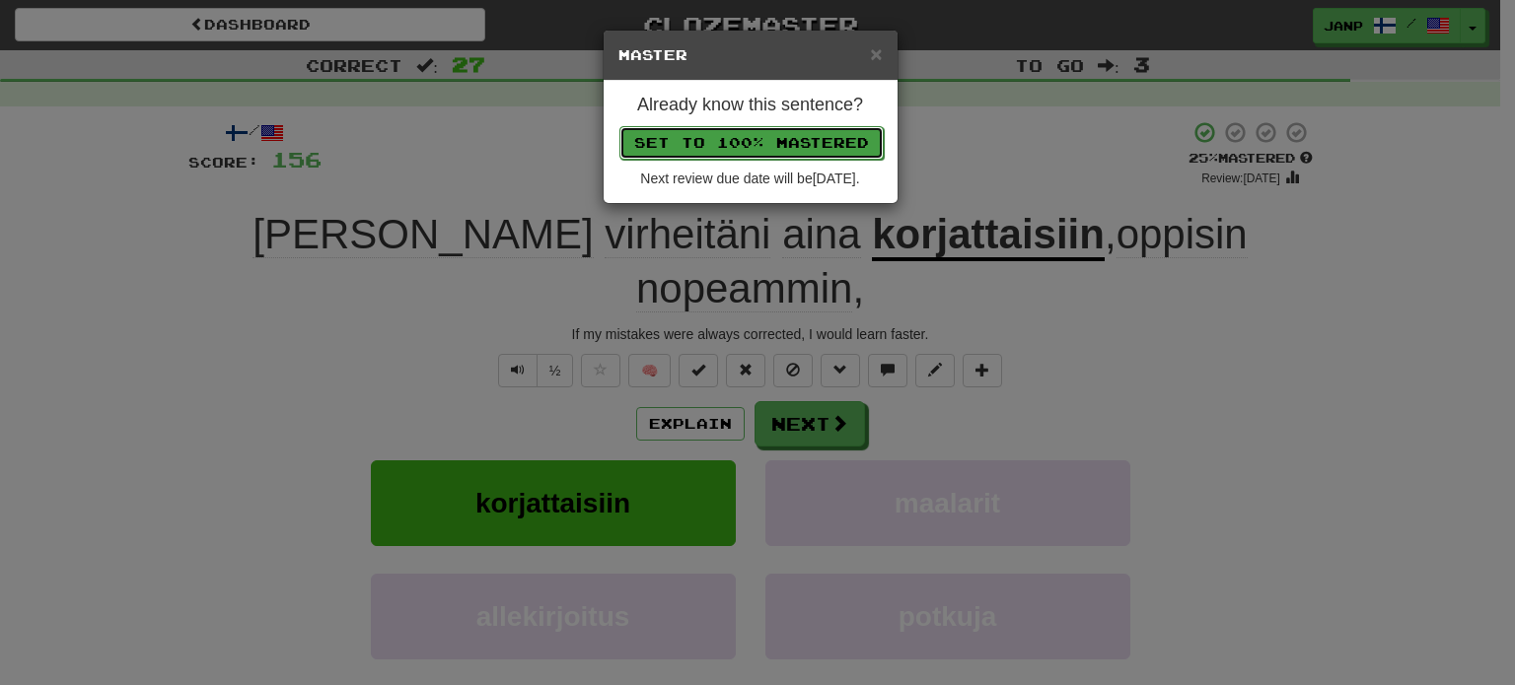
click at [812, 145] on button "Set to 100% Mastered" at bounding box center [751, 143] width 264 height 34
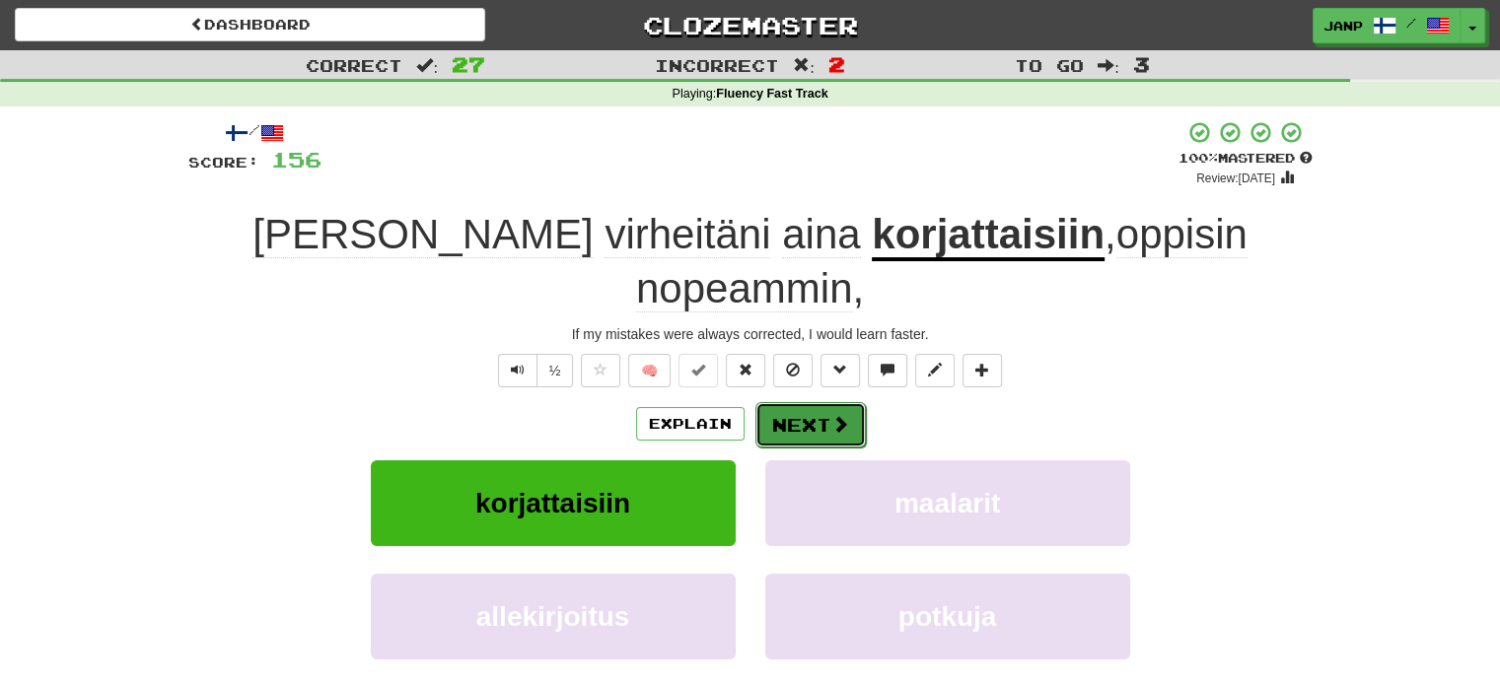
click at [822, 402] on button "Next" at bounding box center [810, 424] width 110 height 45
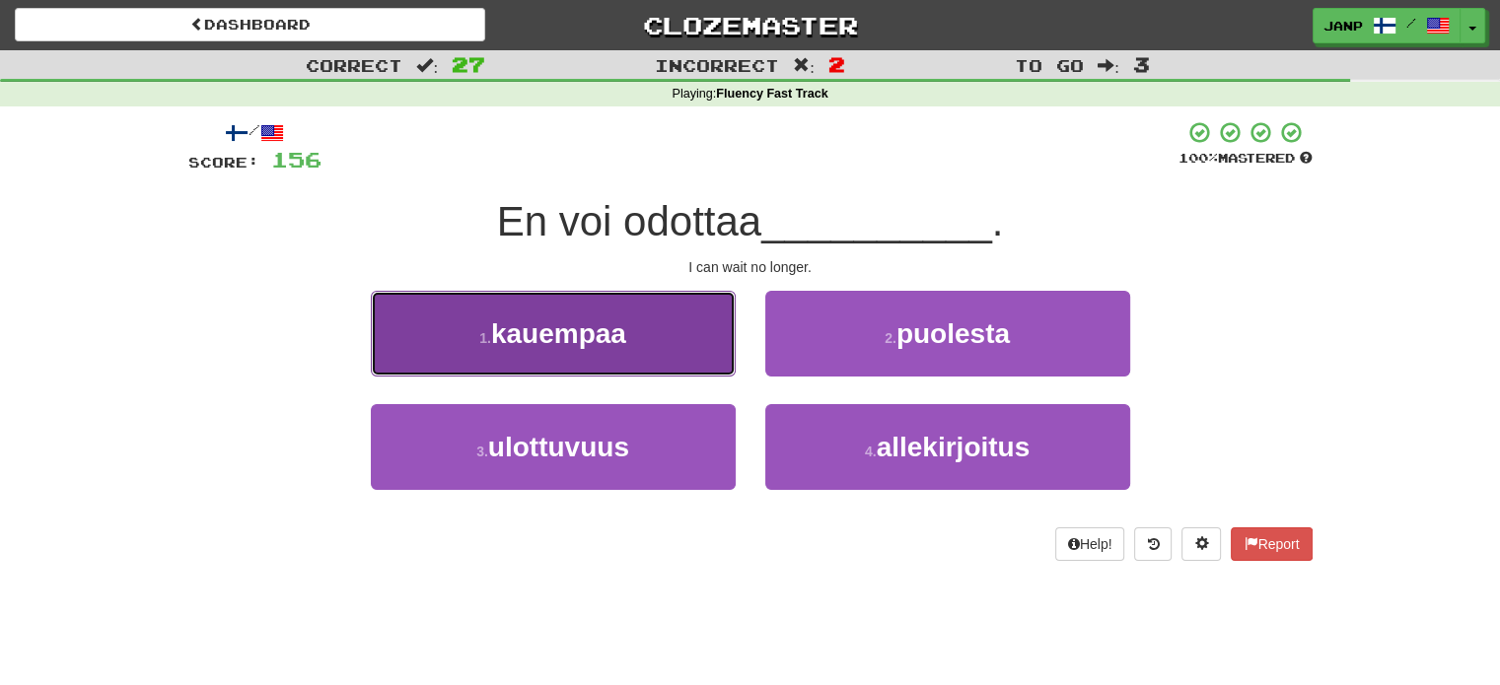
click at [685, 362] on button "1 . kauempaa" at bounding box center [553, 334] width 365 height 86
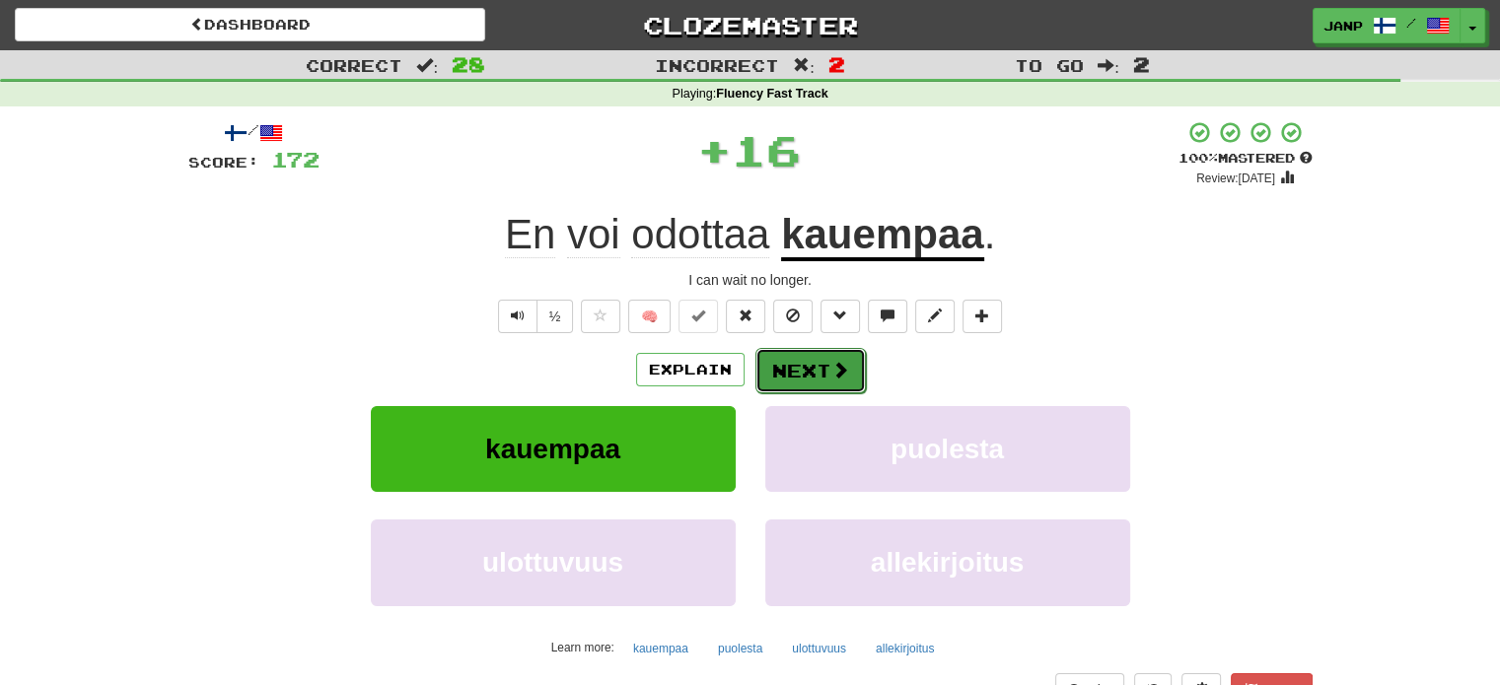
click at [831, 369] on span at bounding box center [840, 370] width 18 height 18
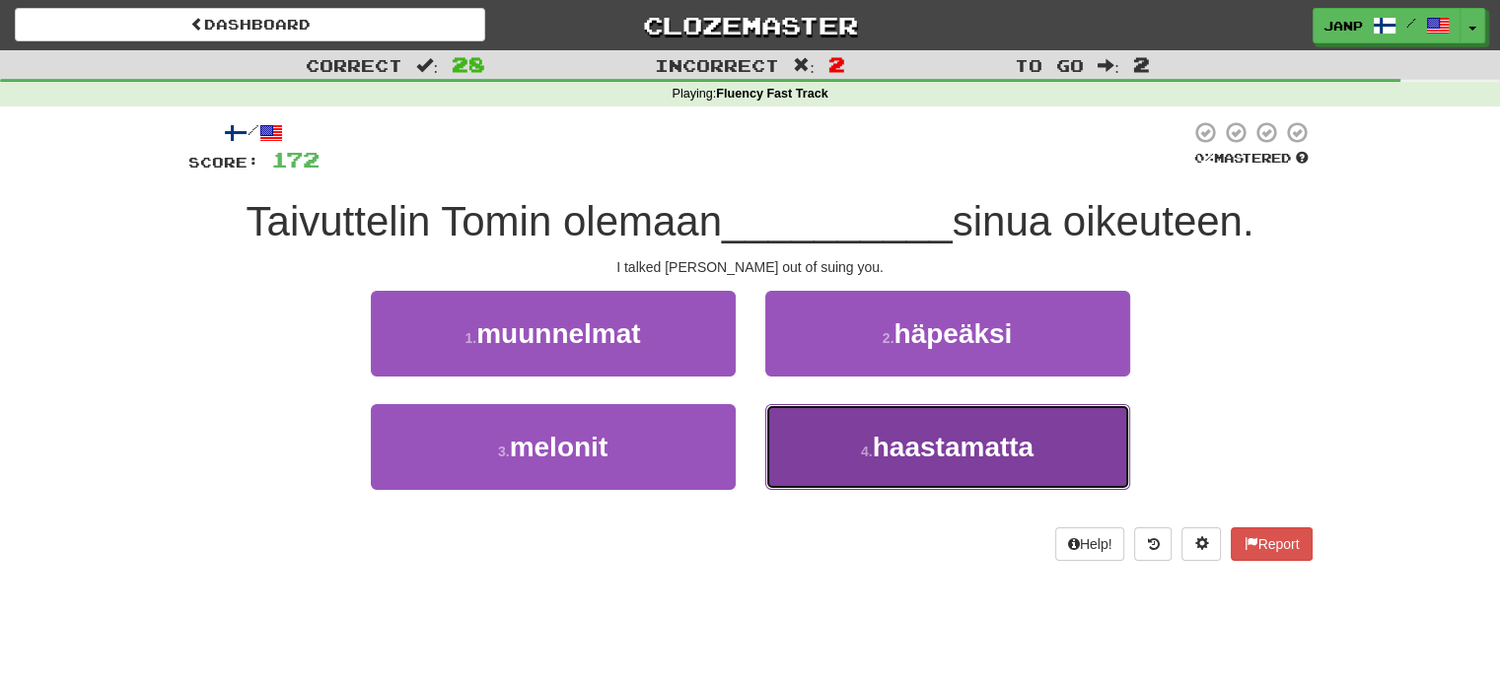
click at [823, 429] on button "4 . haastamatta" at bounding box center [947, 447] width 365 height 86
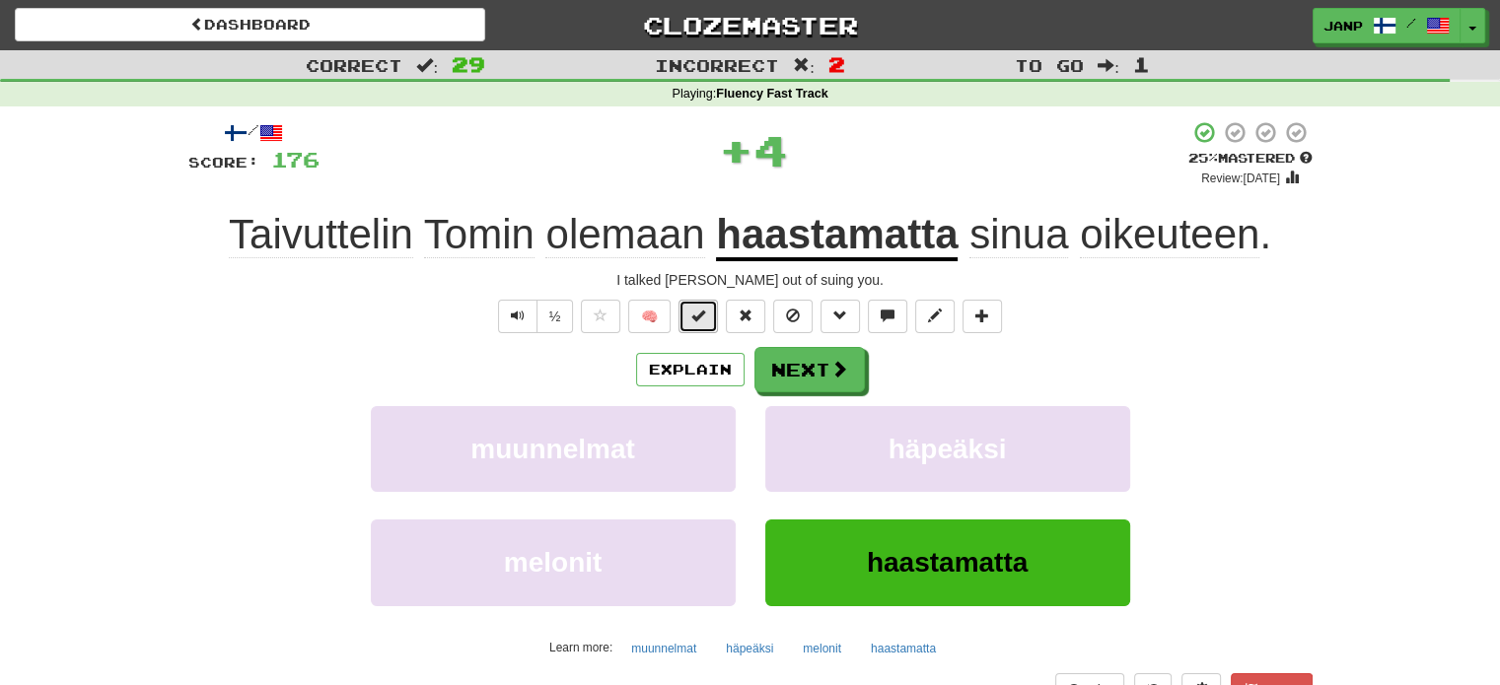
click at [684, 312] on button at bounding box center [697, 317] width 39 height 34
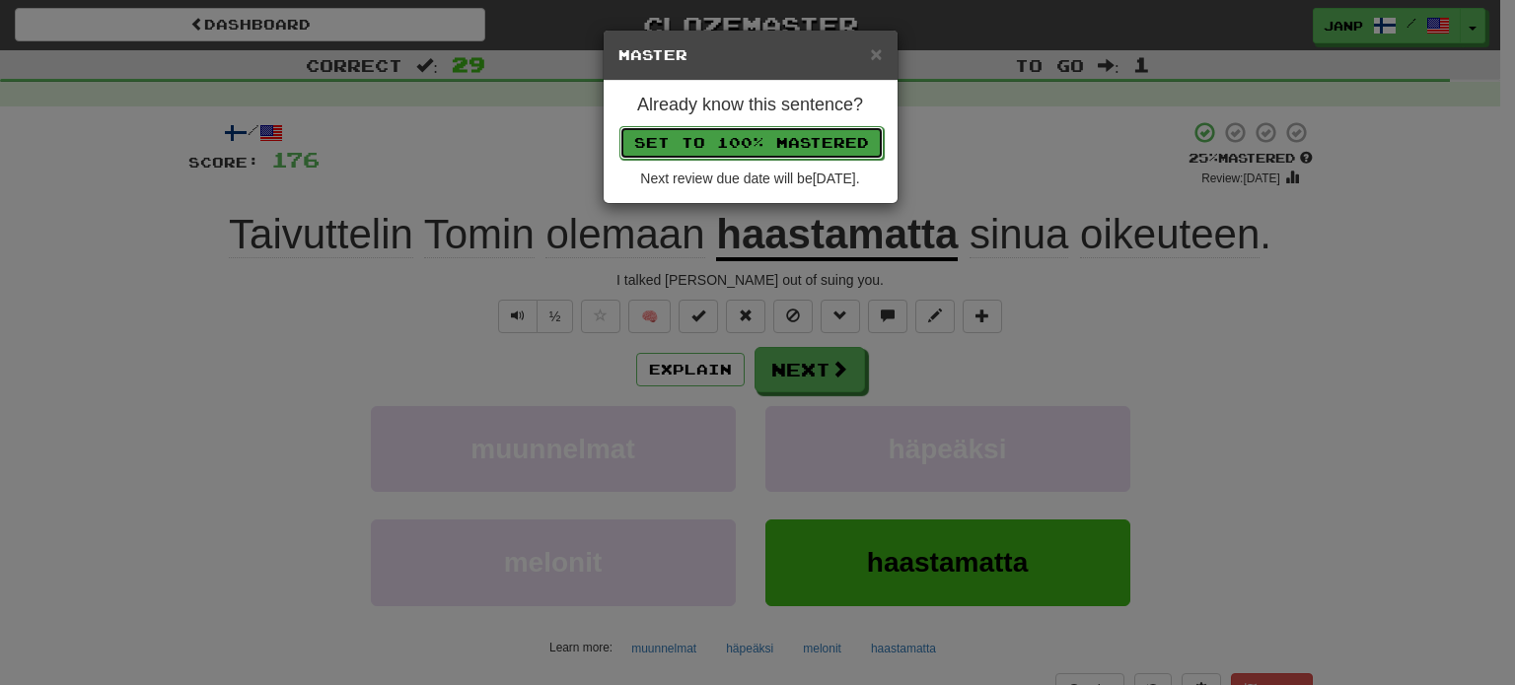
click at [730, 144] on button "Set to 100% Mastered" at bounding box center [751, 143] width 264 height 34
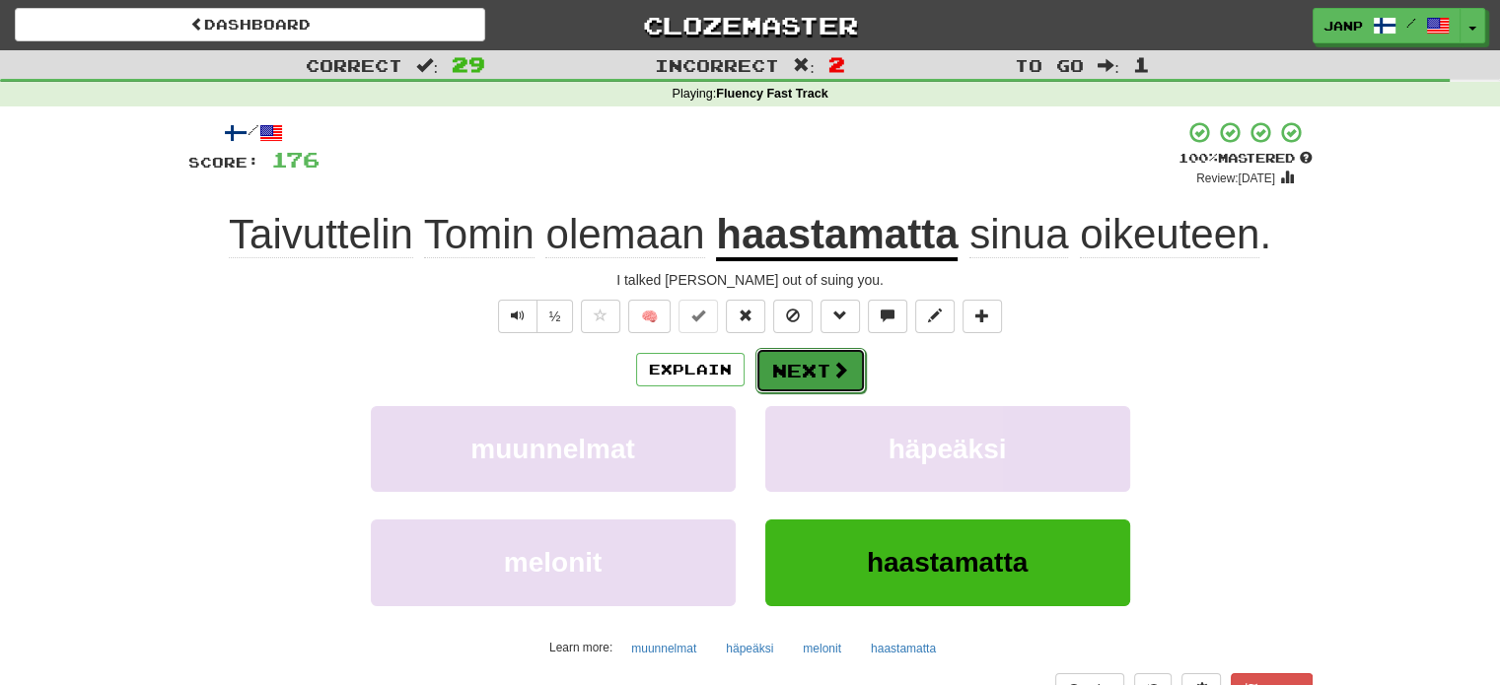
click at [829, 358] on button "Next" at bounding box center [810, 370] width 110 height 45
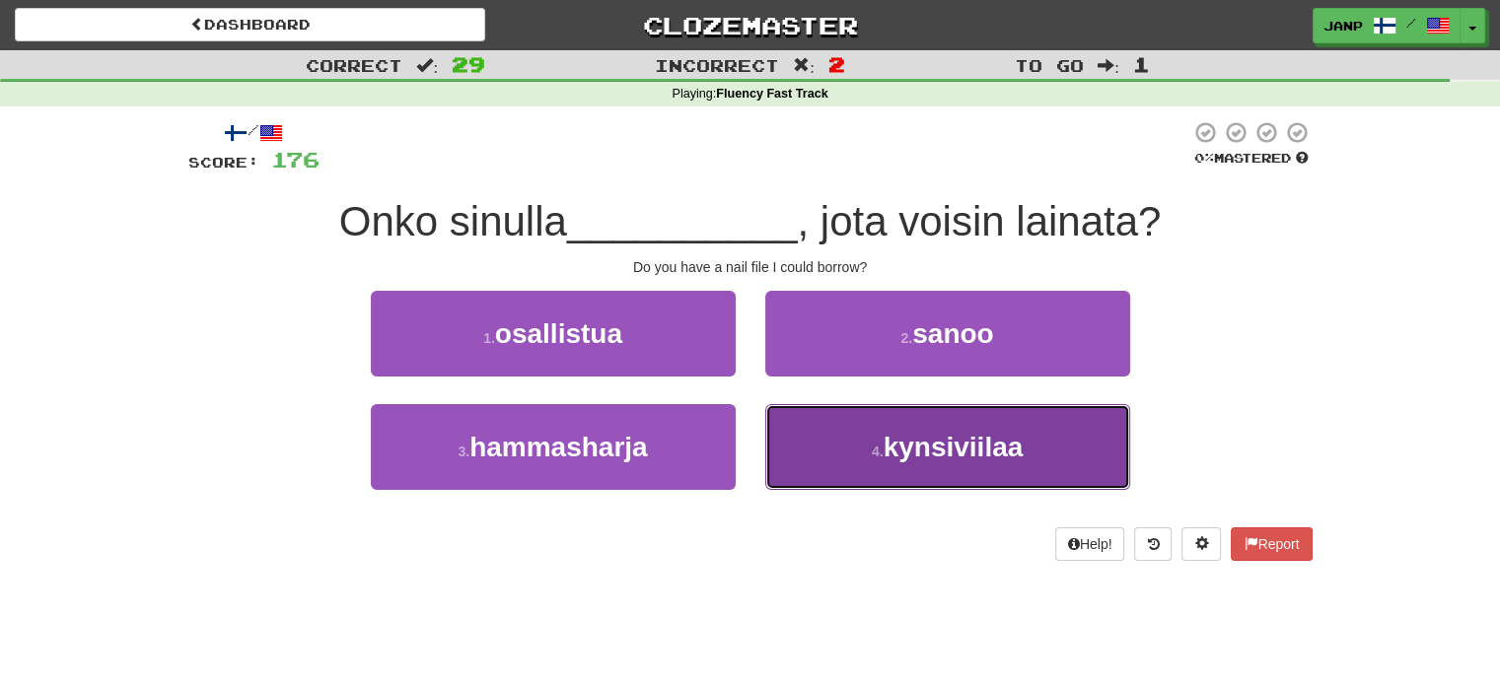
click at [824, 417] on button "4 . kynsiviilaa" at bounding box center [947, 447] width 365 height 86
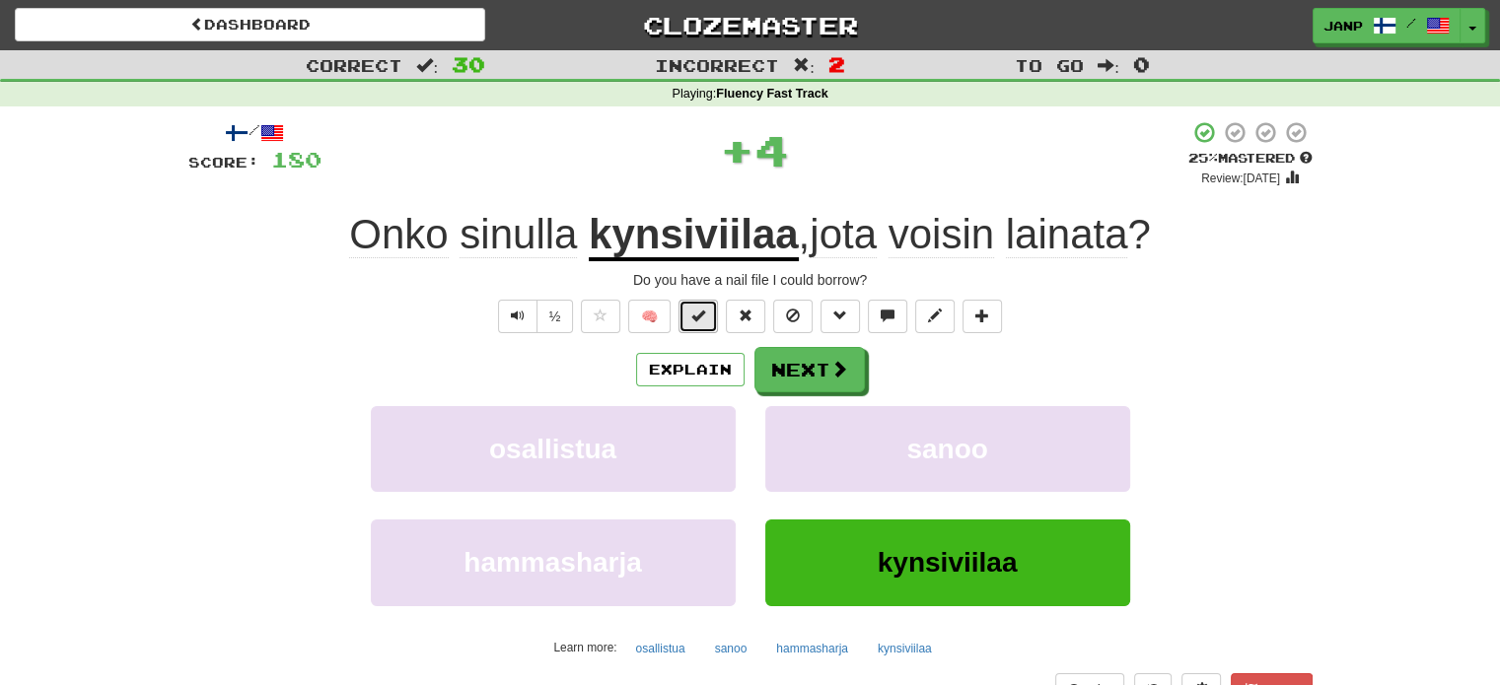
click at [710, 322] on button at bounding box center [697, 317] width 39 height 34
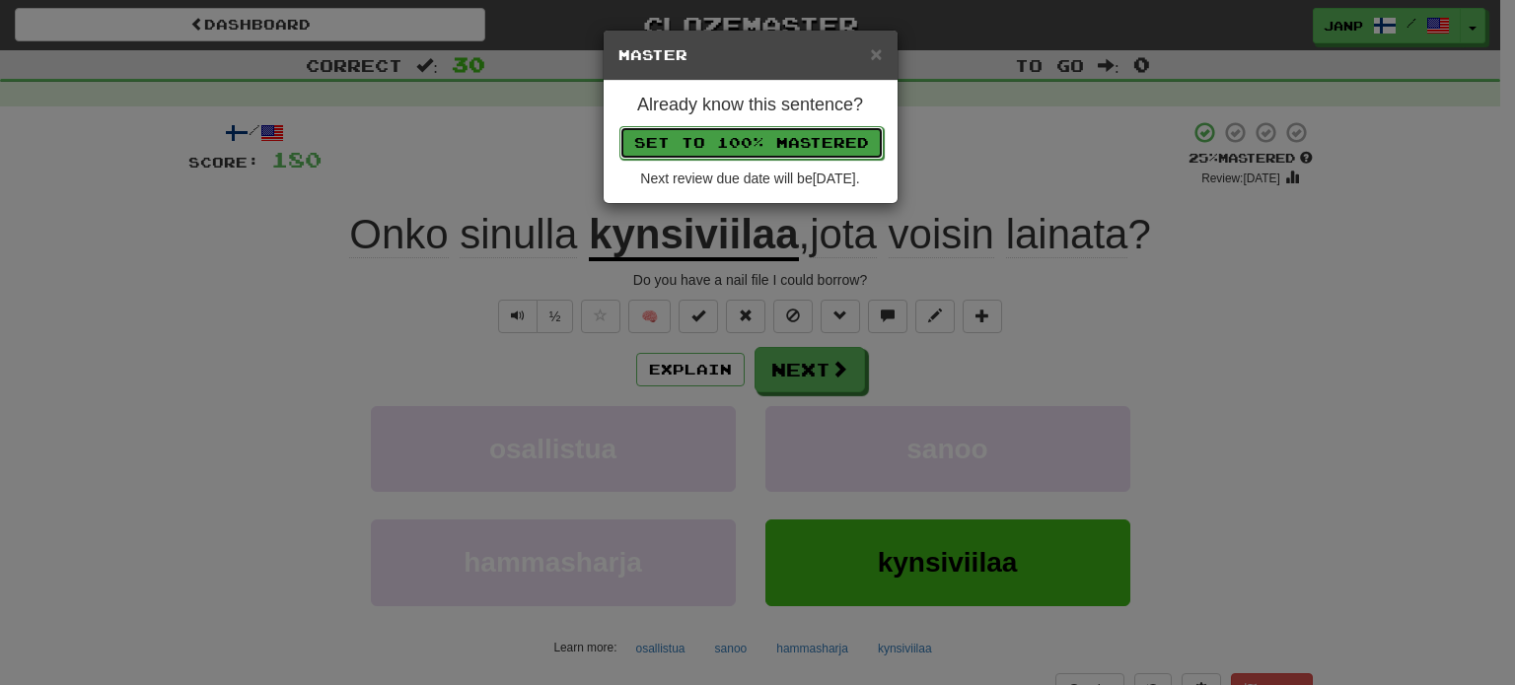
click at [760, 142] on button "Set to 100% Mastered" at bounding box center [751, 143] width 264 height 34
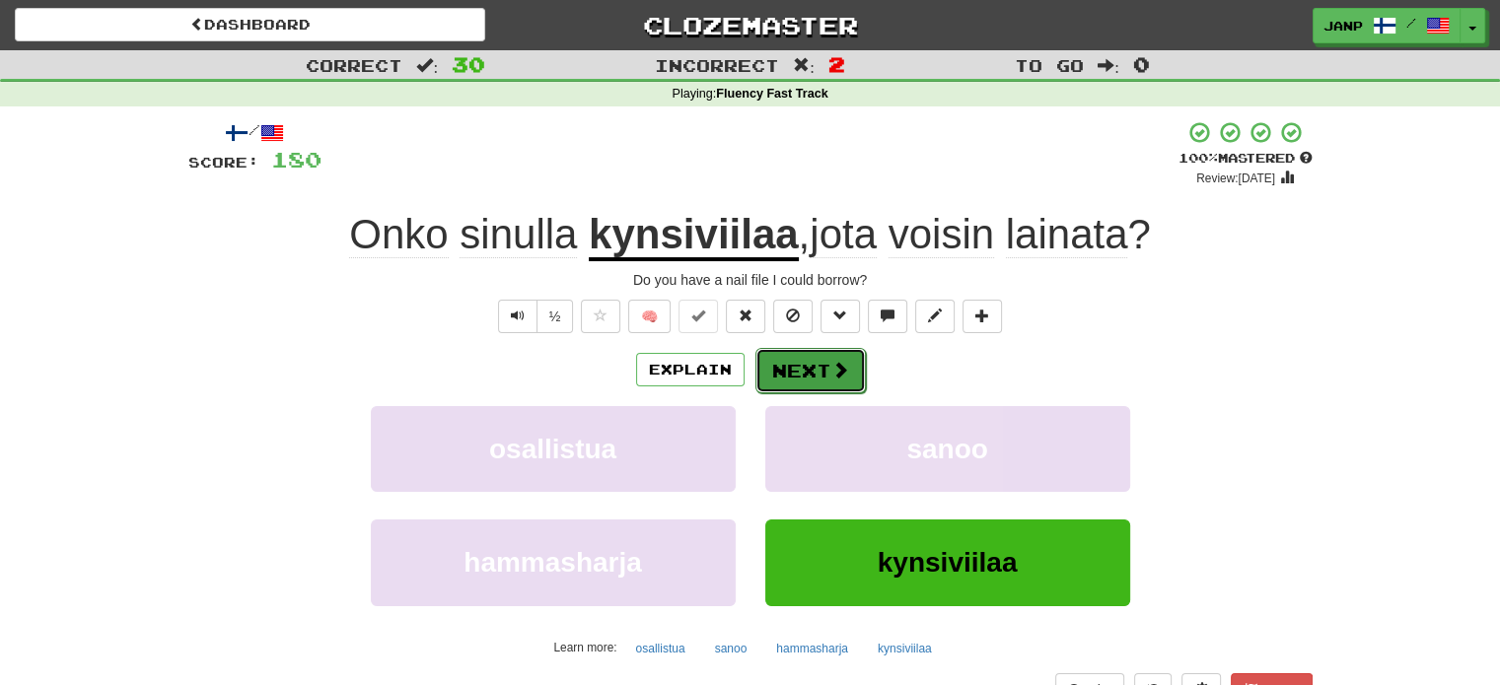
click at [813, 372] on button "Next" at bounding box center [810, 370] width 110 height 45
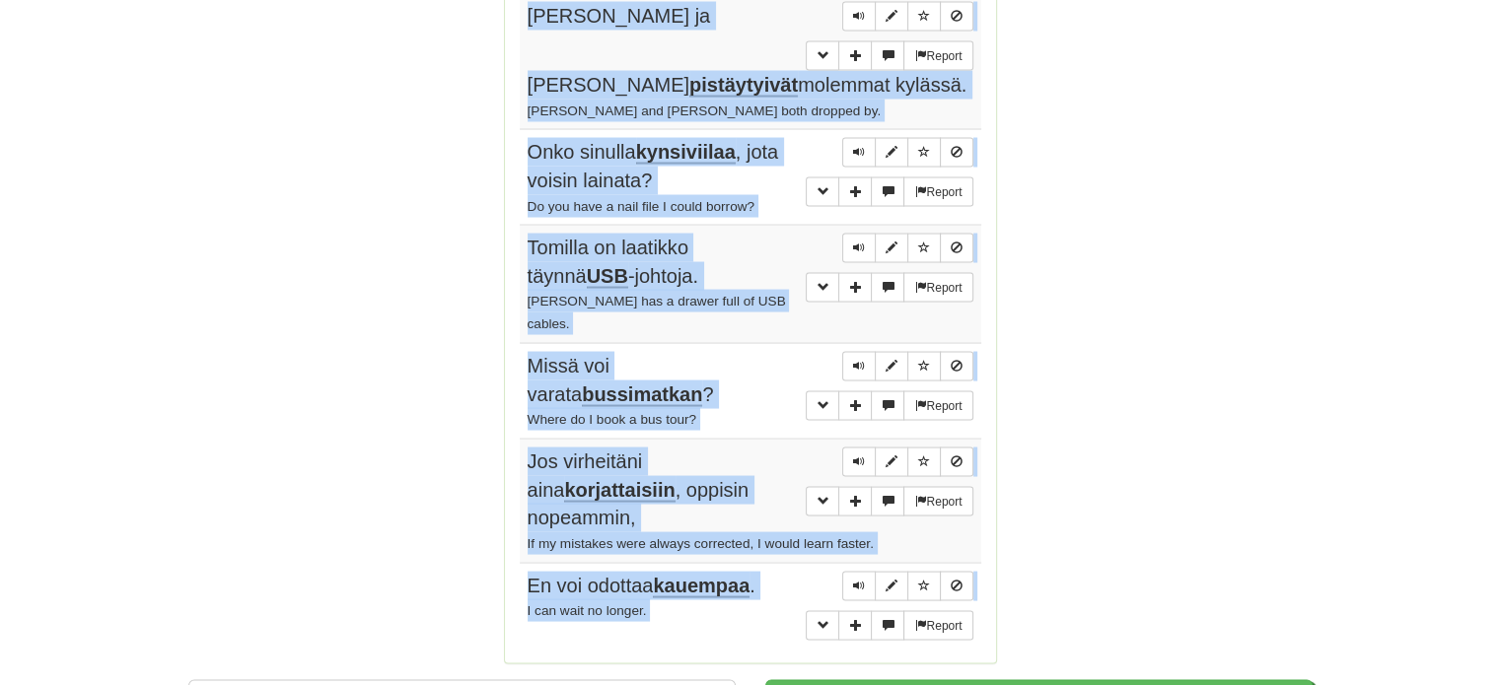
scroll to position [3806, 0]
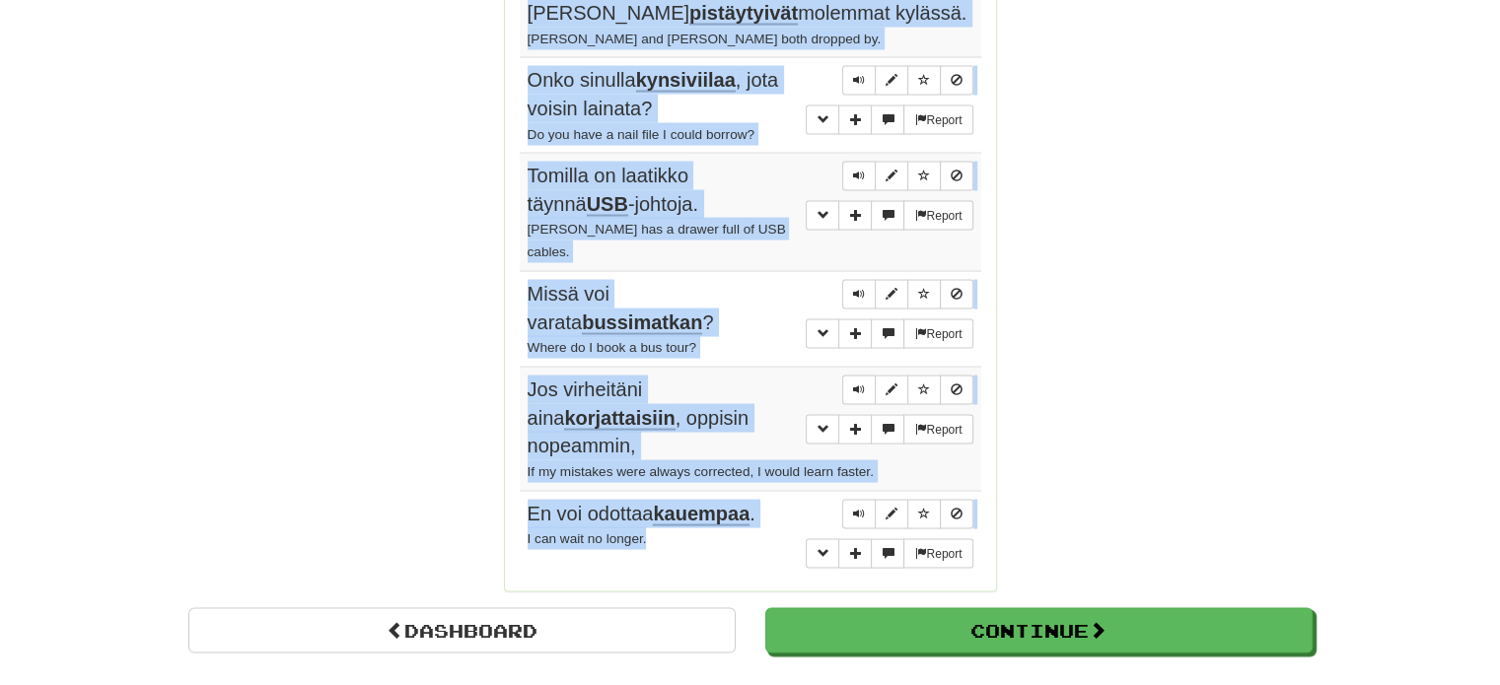
drag, startPoint x: 521, startPoint y: 278, endPoint x: 706, endPoint y: 219, distance: 194.6
copy tbody "Monet sanovat, että vieraan kielen oppimiseen tarvitaan täydellinen sanaston ja…"
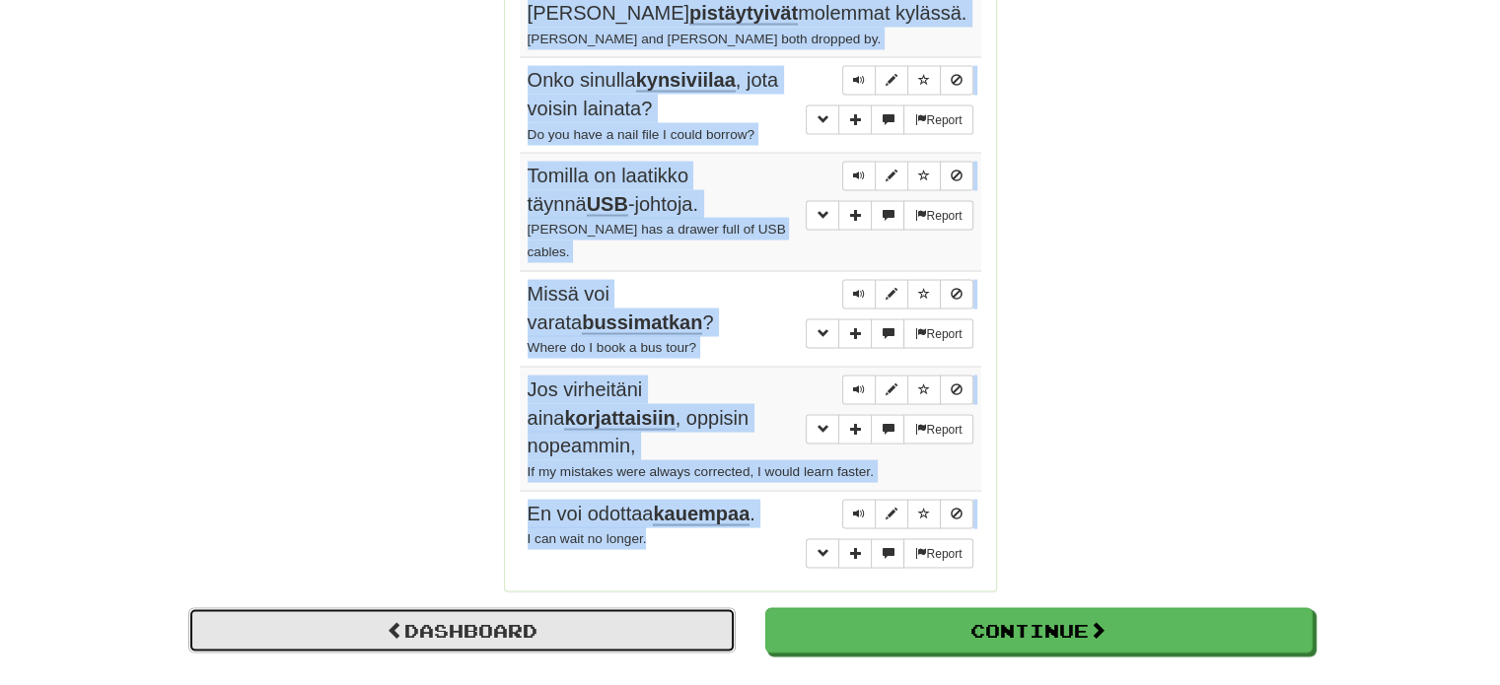
click at [403, 608] on link "Dashboard" at bounding box center [461, 630] width 547 height 45
